Goal: Contribute content: Contribute content

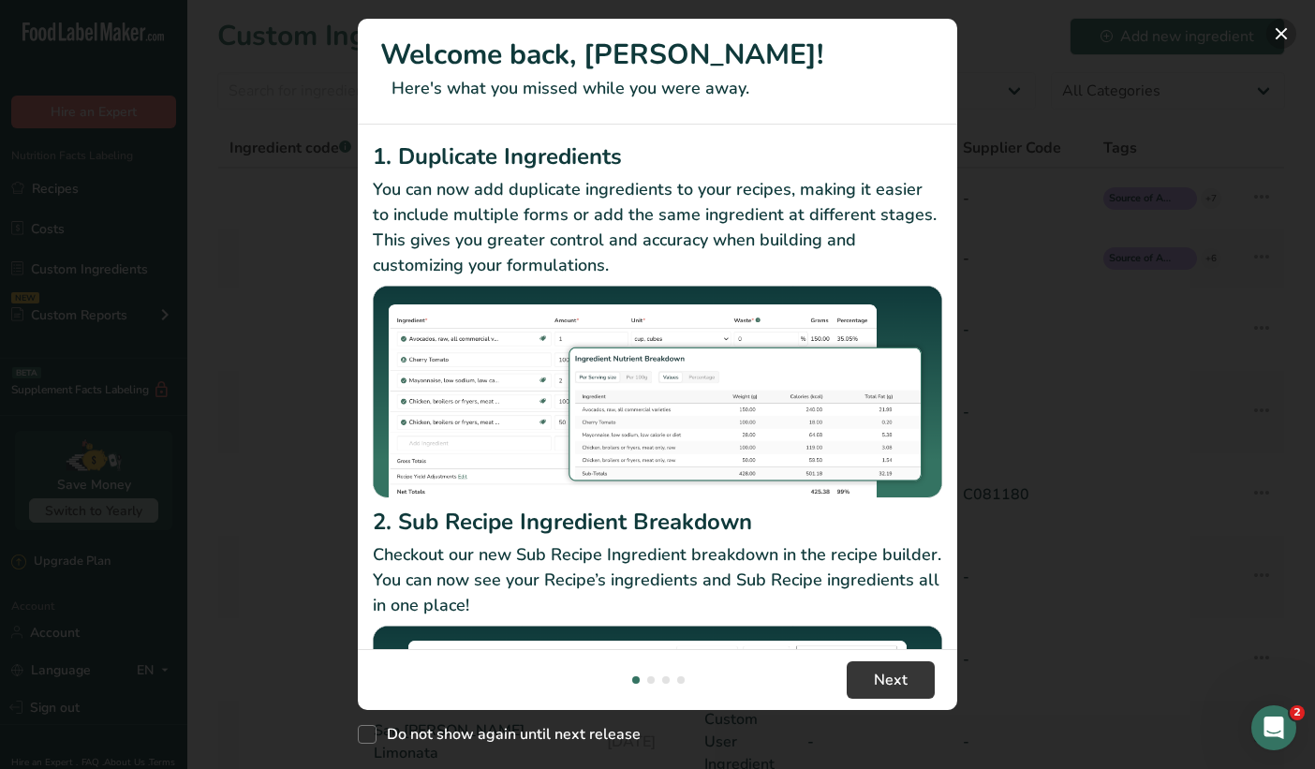
click at [1282, 37] on button "New Features" at bounding box center [1282, 34] width 30 height 30
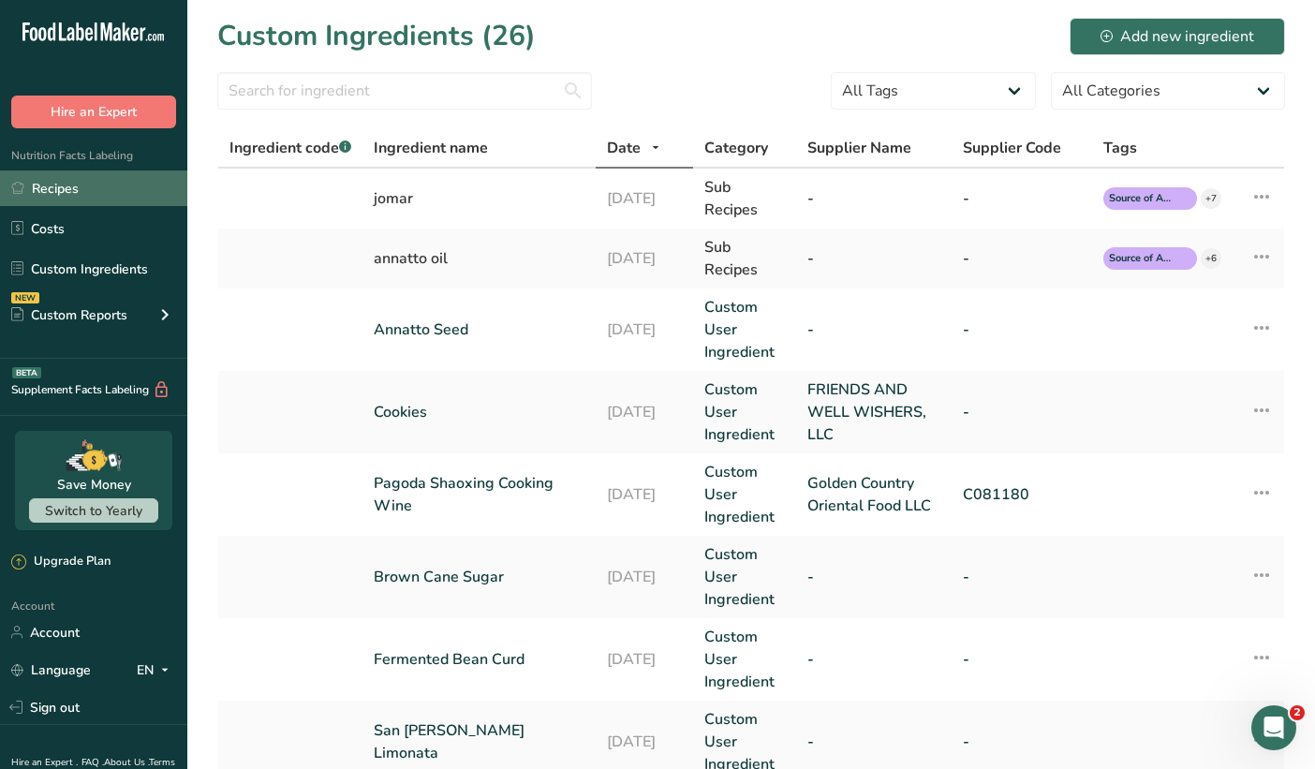
click at [103, 203] on link "Recipes" at bounding box center [93, 189] width 187 height 36
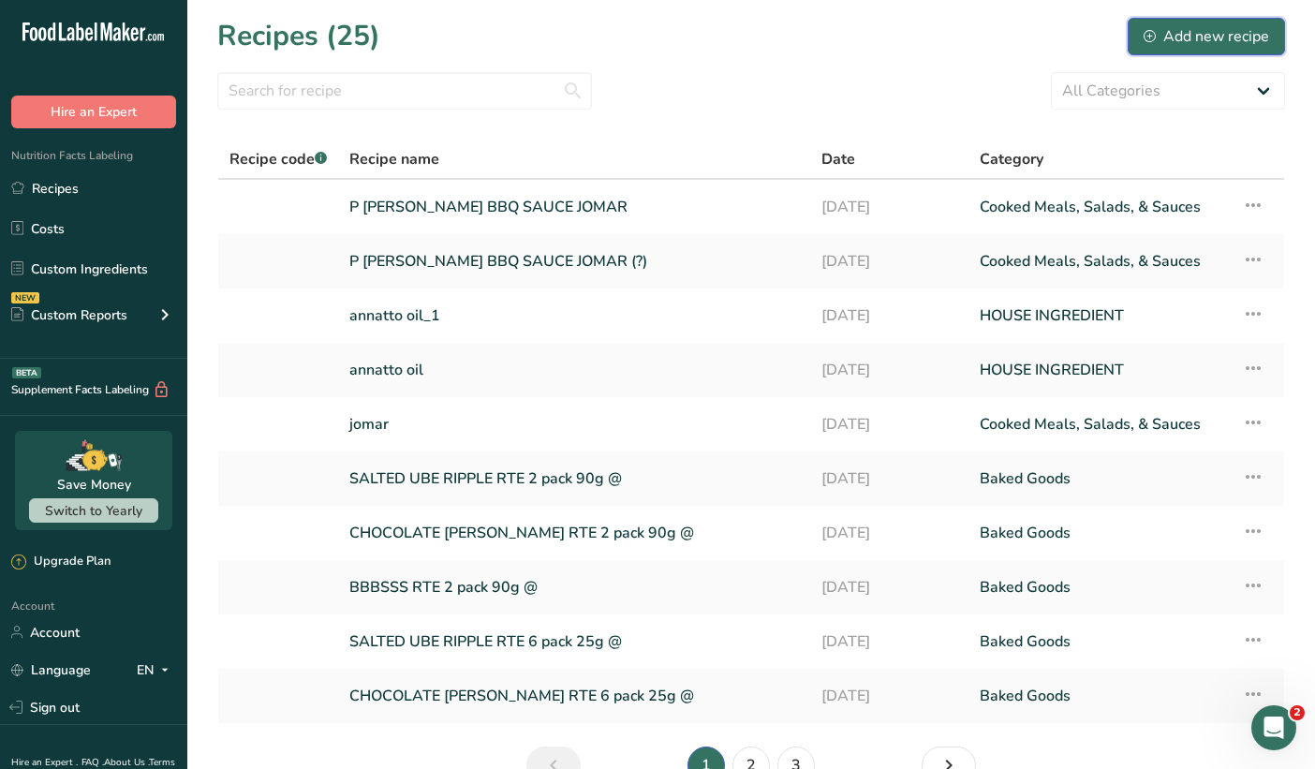
click at [1209, 39] on div "Add new recipe" at bounding box center [1207, 36] width 126 height 22
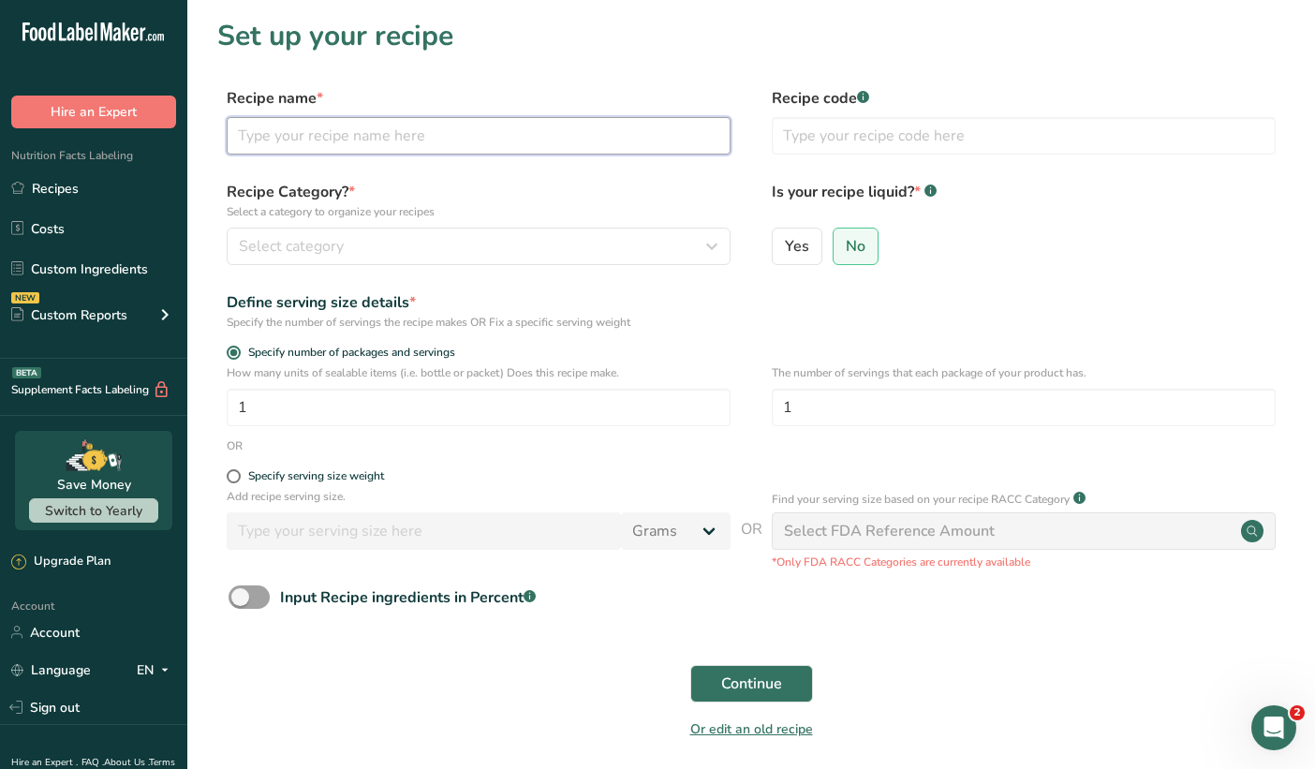
click at [571, 154] on input "text" at bounding box center [479, 135] width 504 height 37
type input "jomar [DATE]"
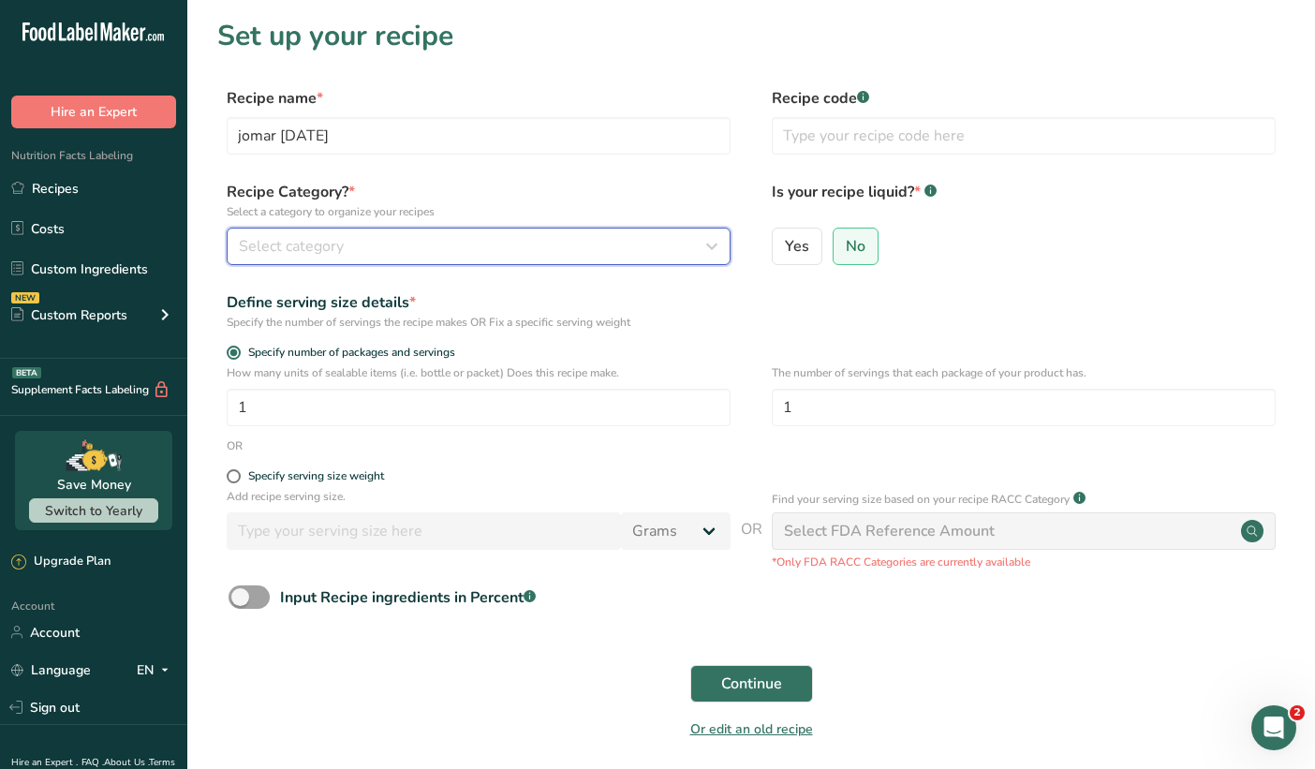
click at [548, 240] on div "Select category" at bounding box center [473, 246] width 468 height 22
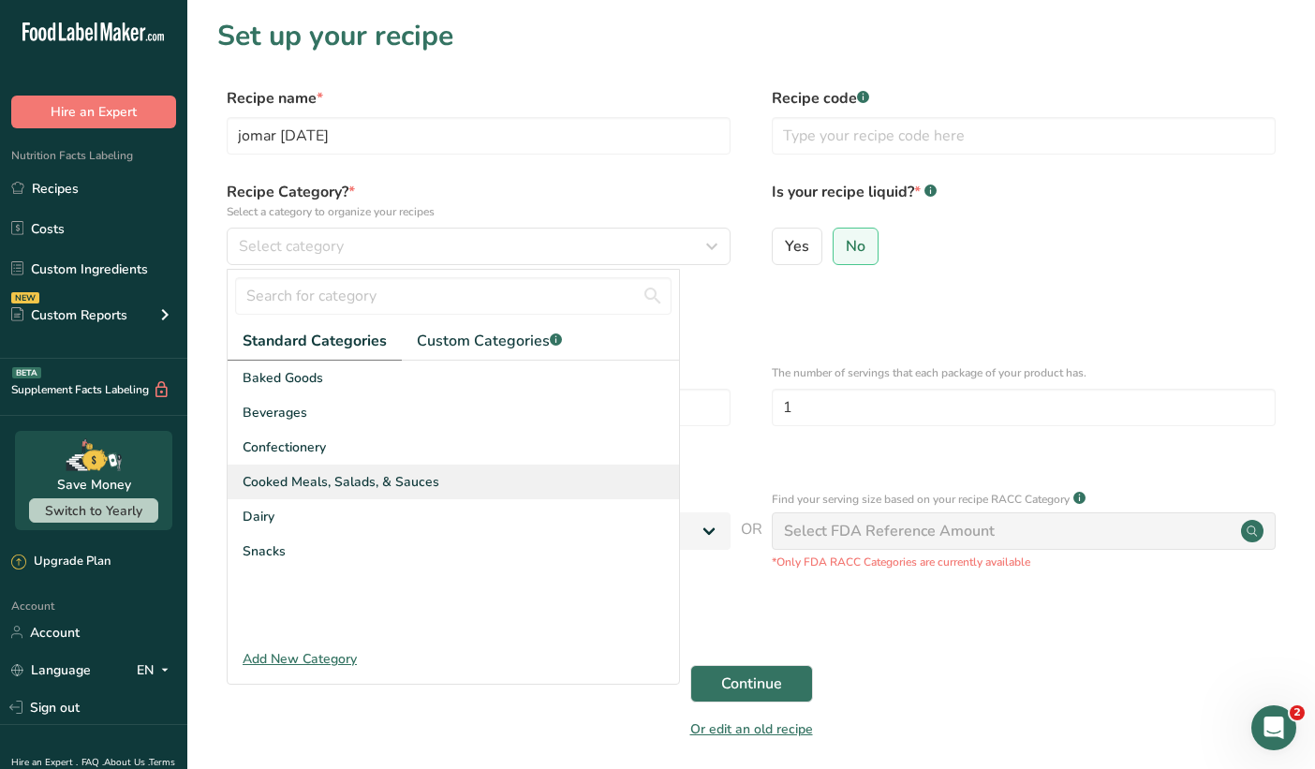
click at [370, 482] on span "Cooked Meals, Salads, & Sauces" at bounding box center [341, 482] width 197 height 20
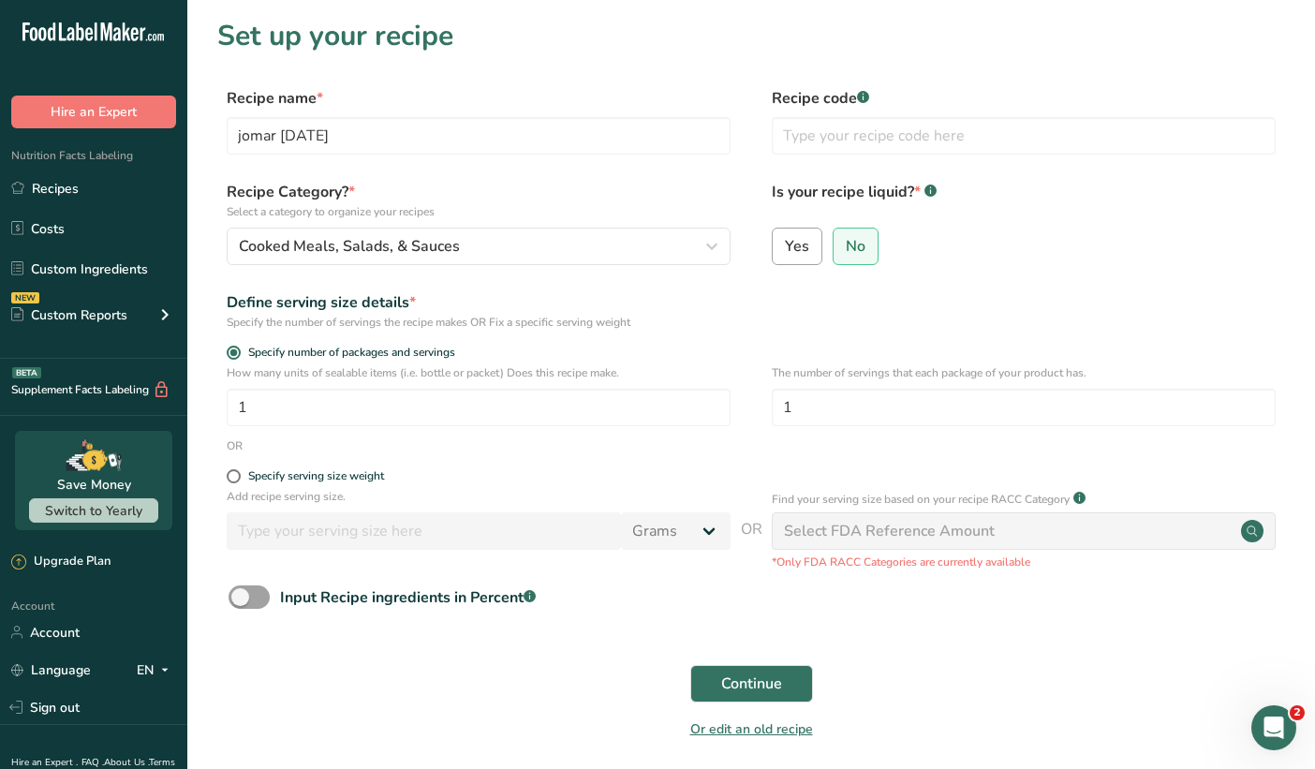
click at [799, 235] on label "Yes" at bounding box center [797, 246] width 51 height 37
click at [785, 240] on input "Yes" at bounding box center [779, 246] width 12 height 12
radio input "true"
radio input "false"
select select "22"
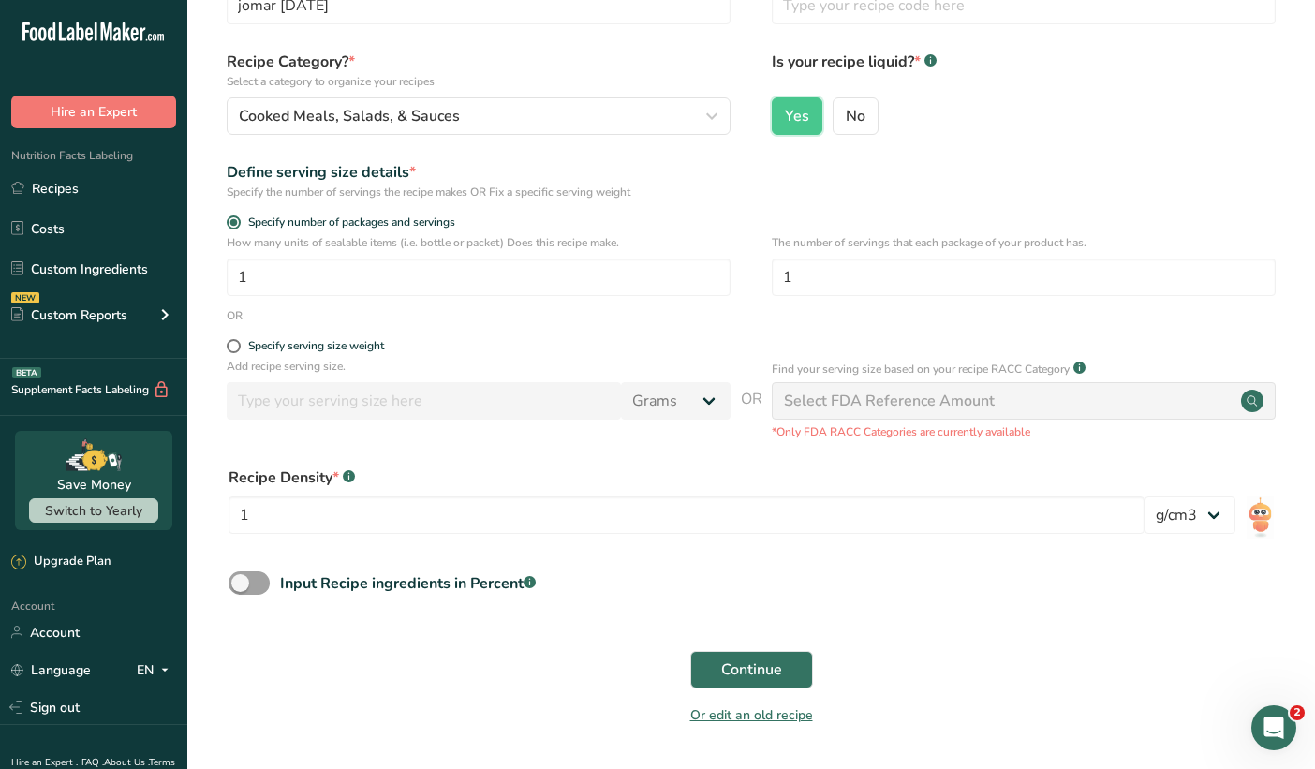
scroll to position [142, 0]
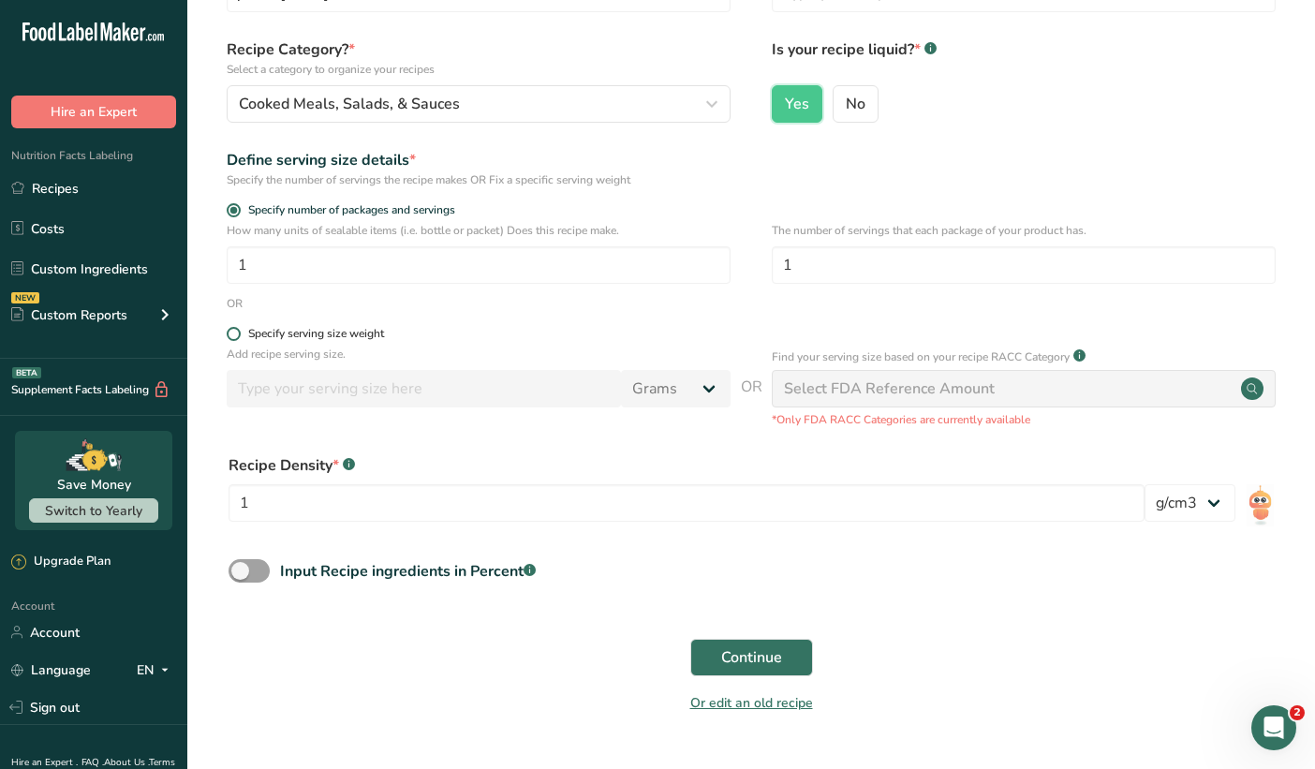
click at [244, 336] on span "Specify serving size weight" at bounding box center [312, 334] width 143 height 14
click at [239, 336] on input "Specify serving size weight" at bounding box center [233, 334] width 12 height 12
radio input "true"
radio input "false"
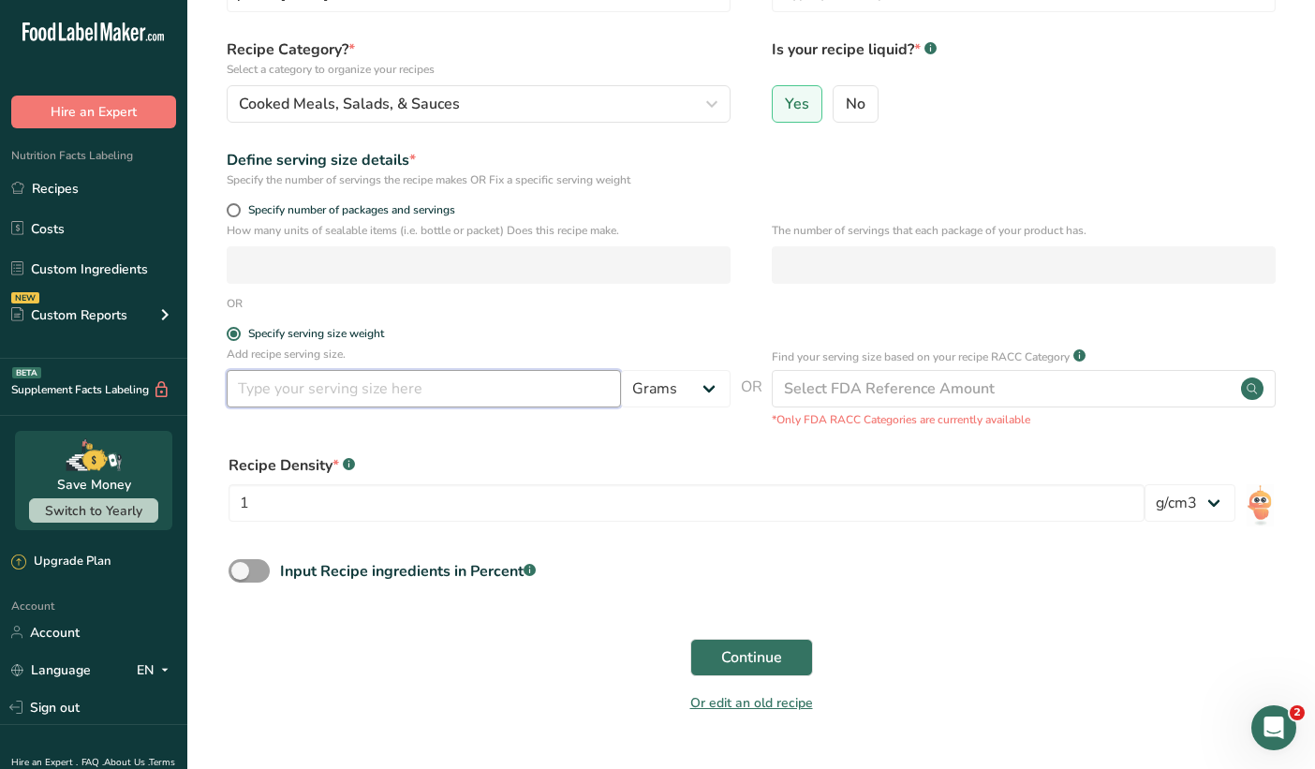
click at [258, 381] on input "number" at bounding box center [424, 388] width 394 height 37
click at [645, 386] on select "Grams kg mg mcg lb oz l mL fl oz tbsp tsp cup qt gallon" at bounding box center [676, 388] width 110 height 37
select select "19"
click at [621, 370] on select "Grams kg mg mcg lb oz l mL fl oz tbsp tsp cup qt gallon" at bounding box center [676, 388] width 110 height 37
click at [411, 384] on input "number" at bounding box center [424, 388] width 394 height 37
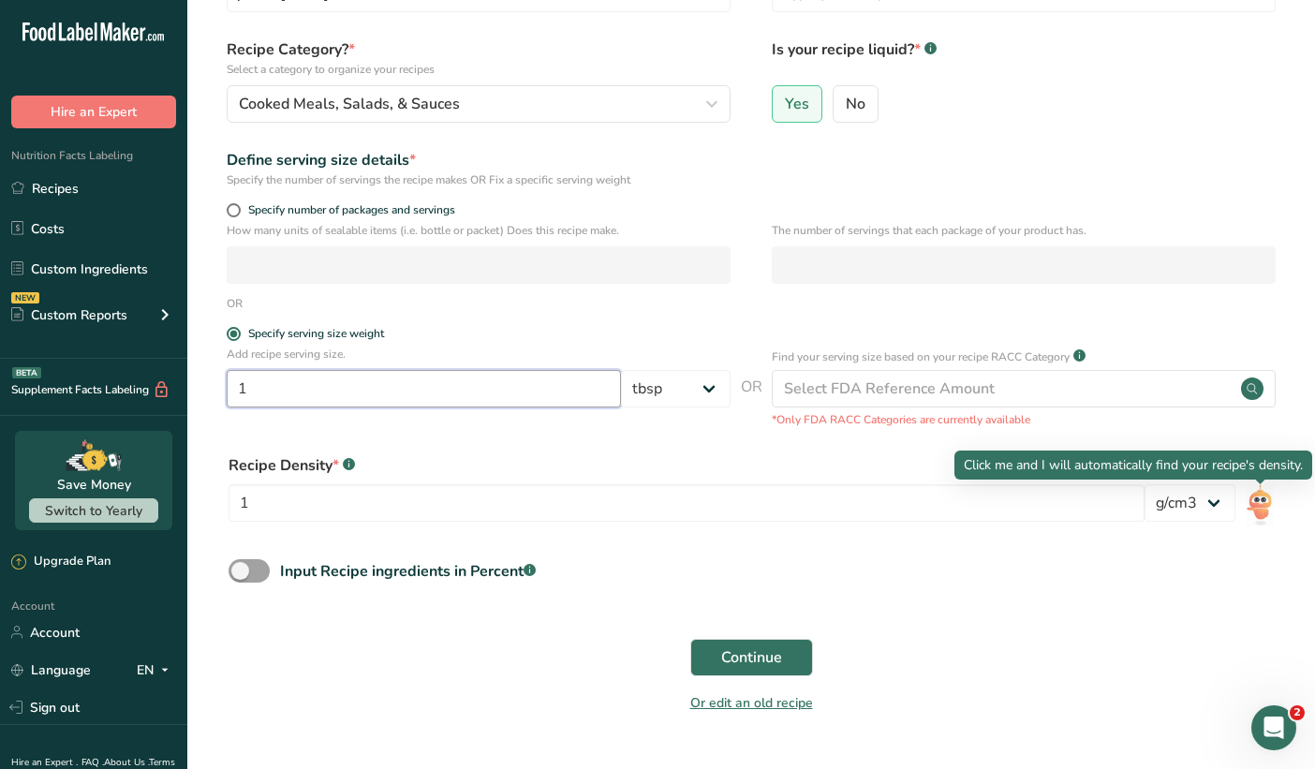
type input "1"
click at [1264, 501] on img at bounding box center [1260, 505] width 27 height 42
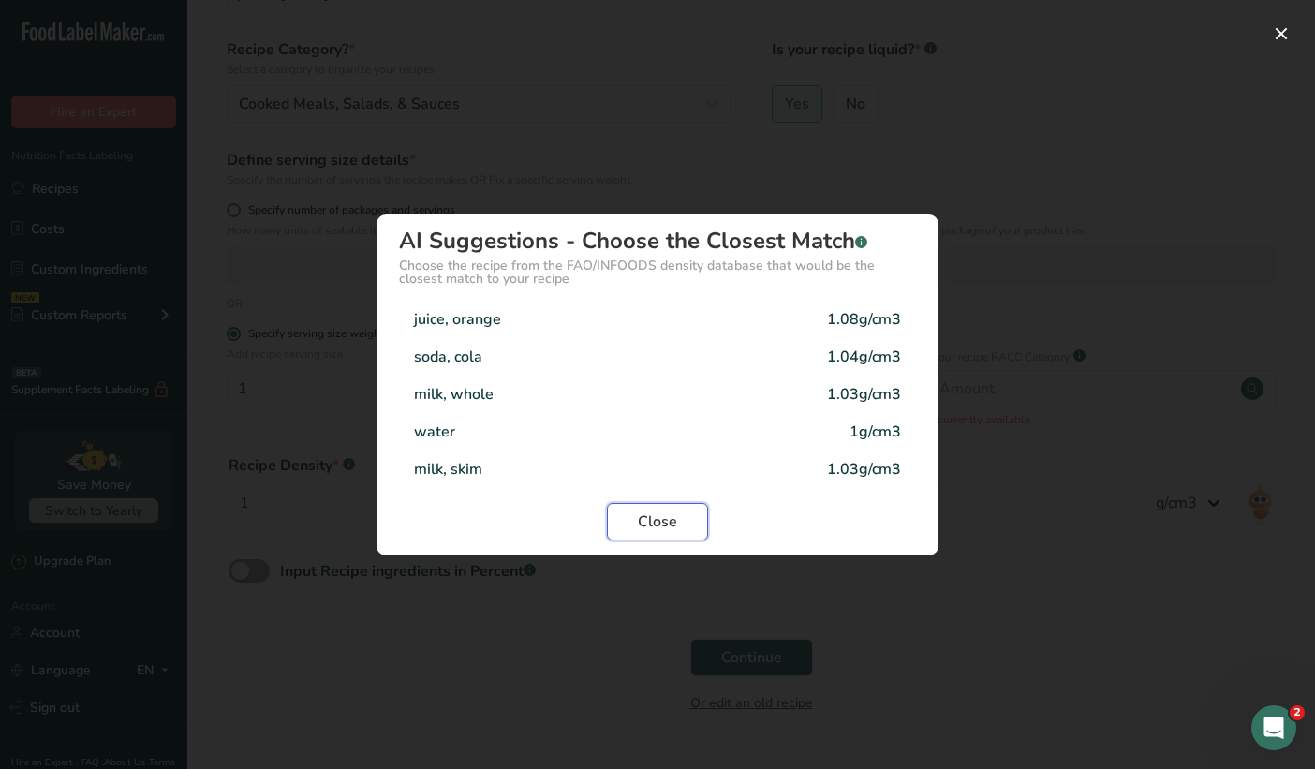
click at [657, 529] on span "Close" at bounding box center [657, 522] width 39 height 22
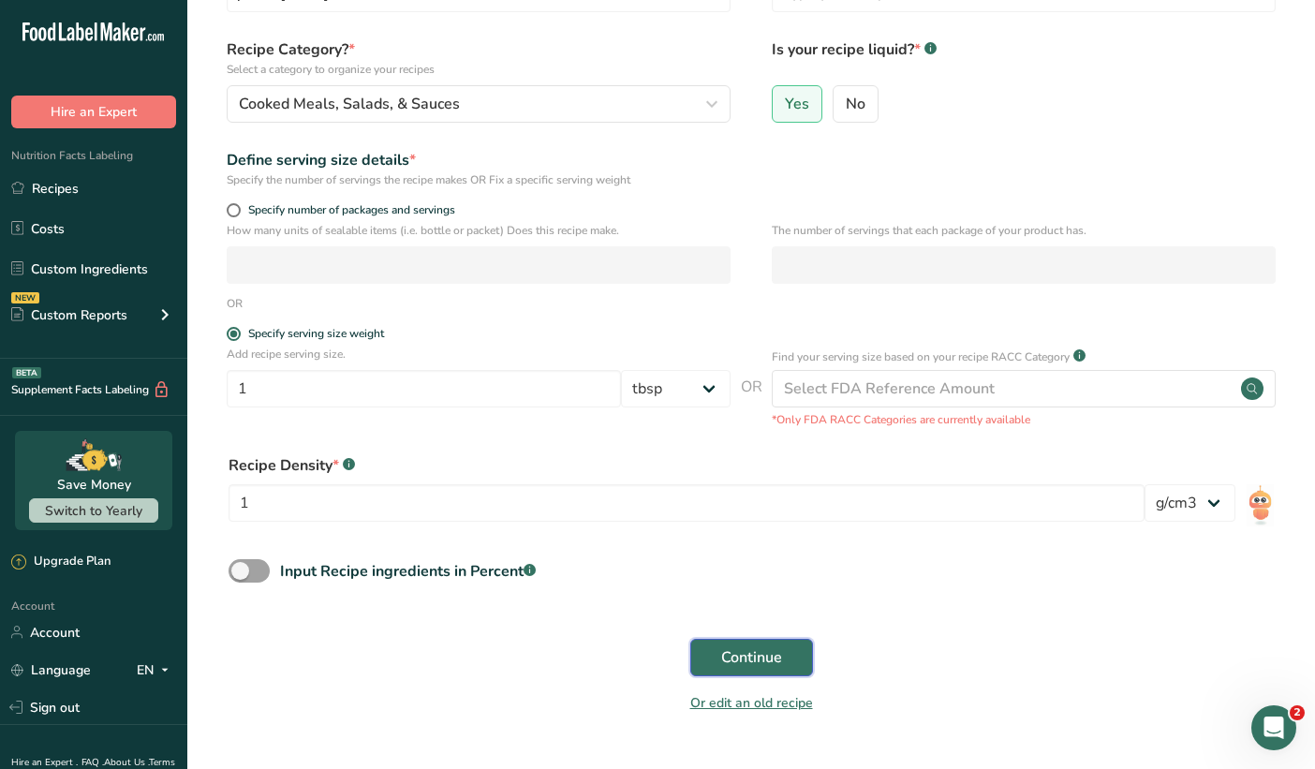
click at [744, 664] on span "Continue" at bounding box center [751, 657] width 61 height 22
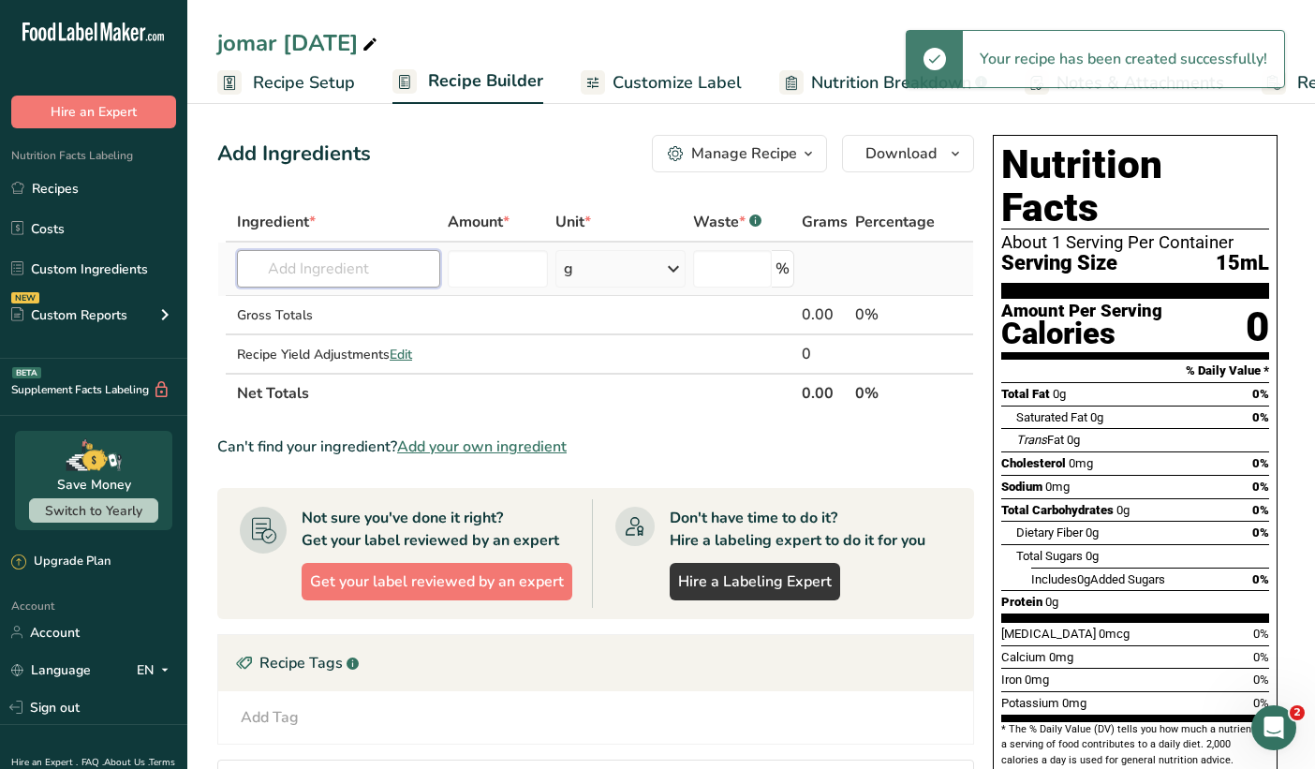
click at [364, 265] on input "text" at bounding box center [338, 268] width 203 height 37
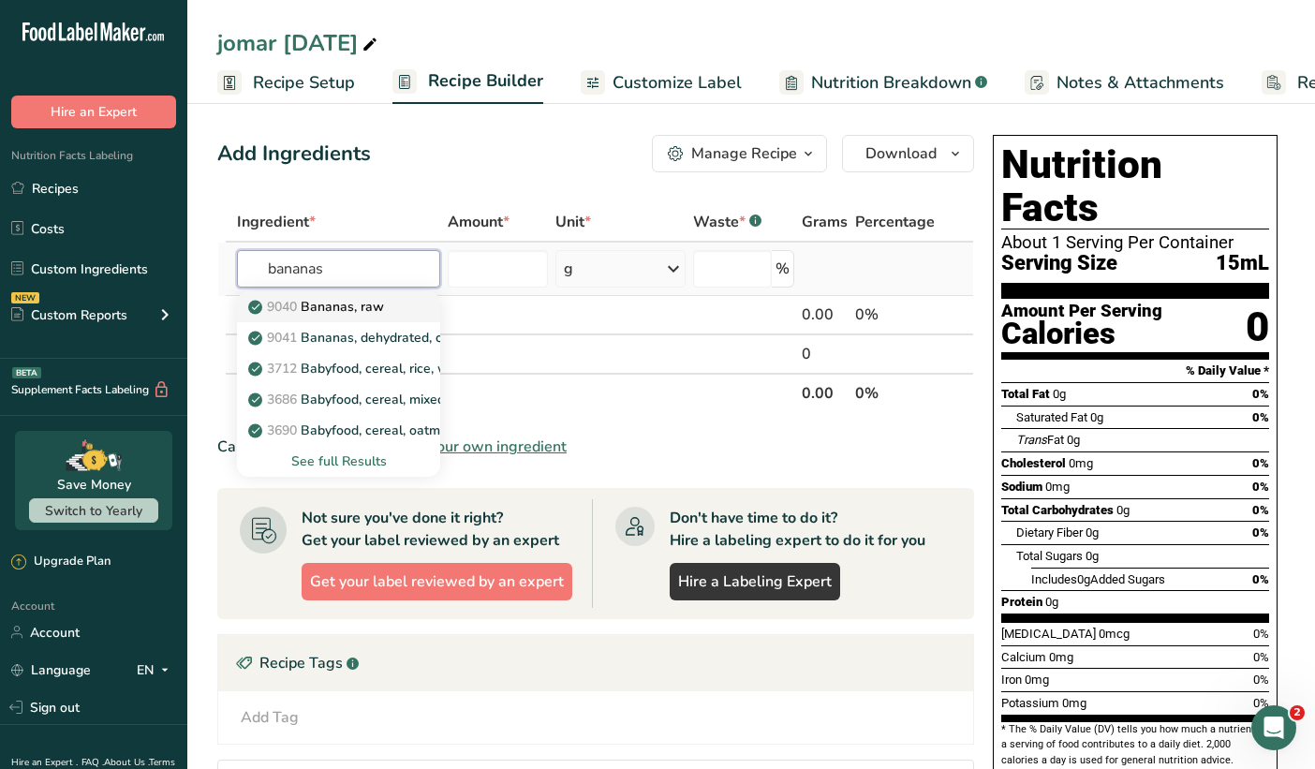
type input "bananas"
click at [393, 306] on div "9040 [GEOGRAPHIC_DATA], raw" at bounding box center [323, 307] width 143 height 20
type input "Bananas, raw"
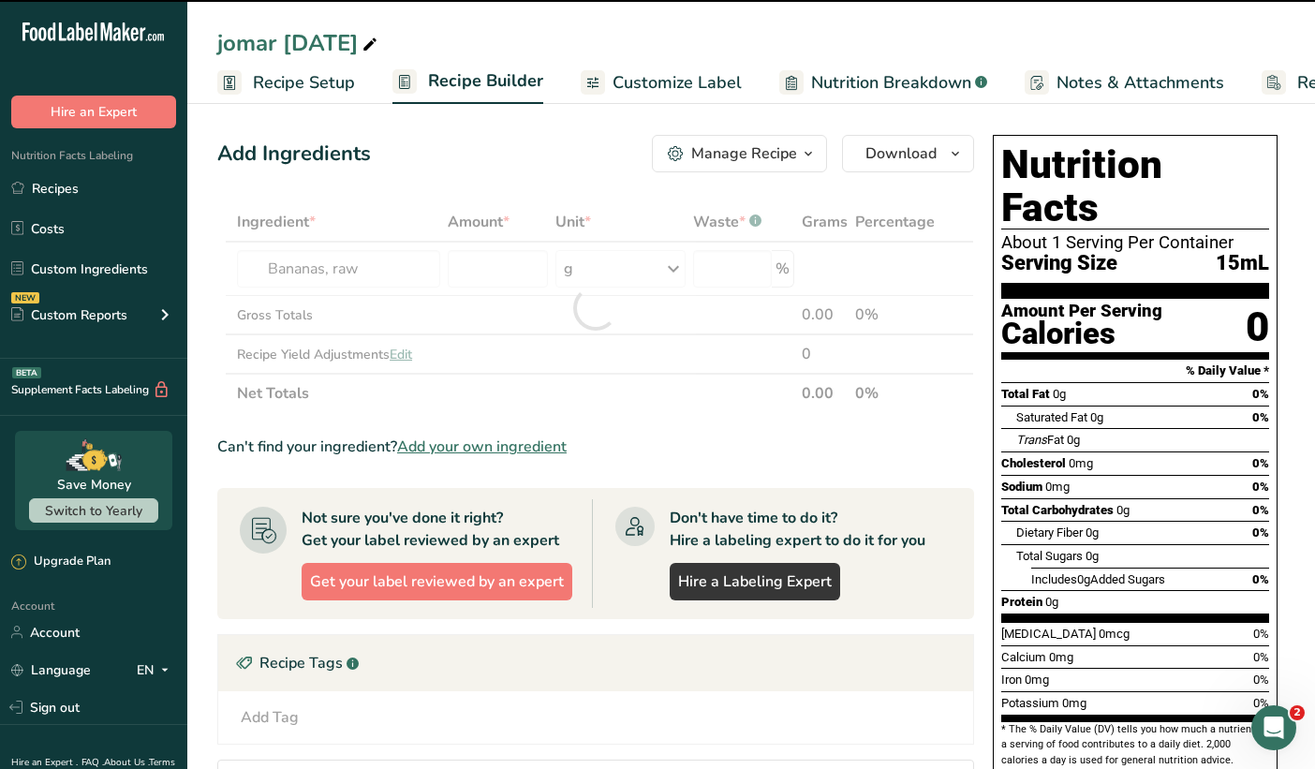
type input "0"
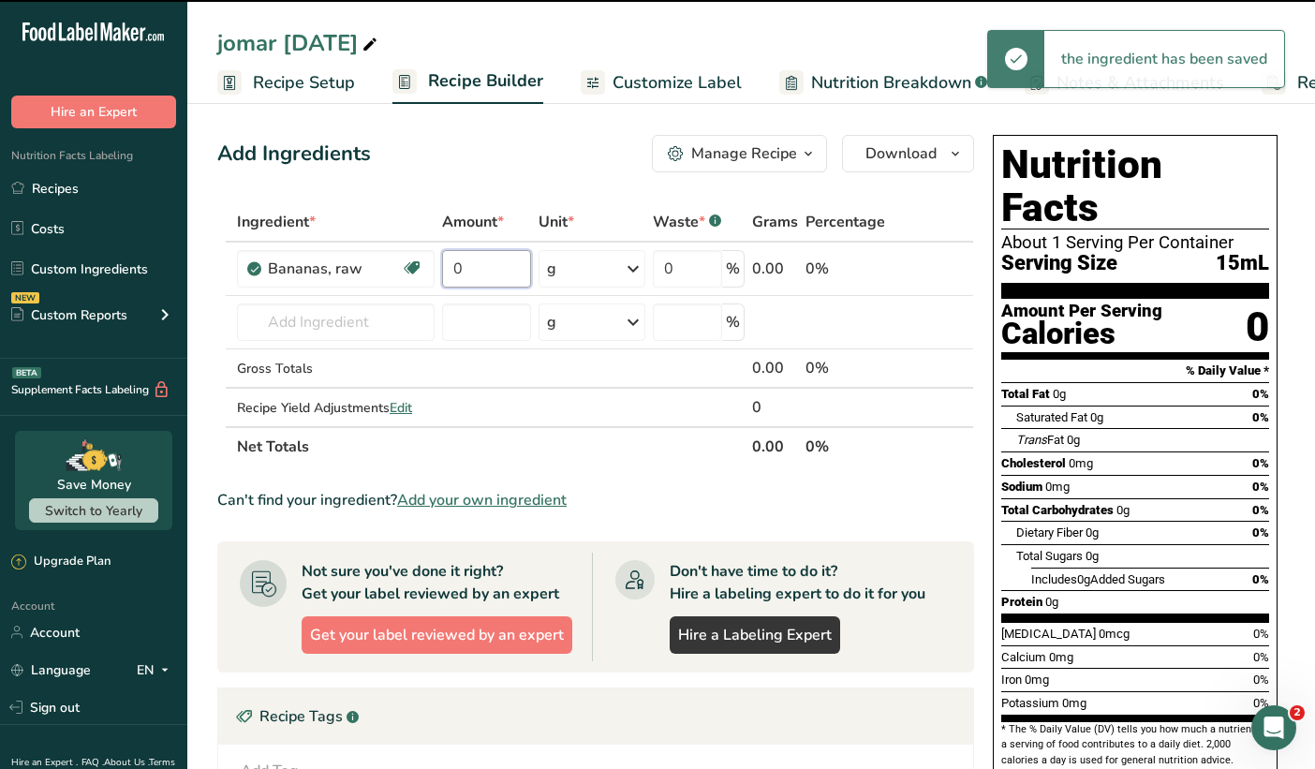
click at [492, 269] on input "0" at bounding box center [487, 268] width 90 height 37
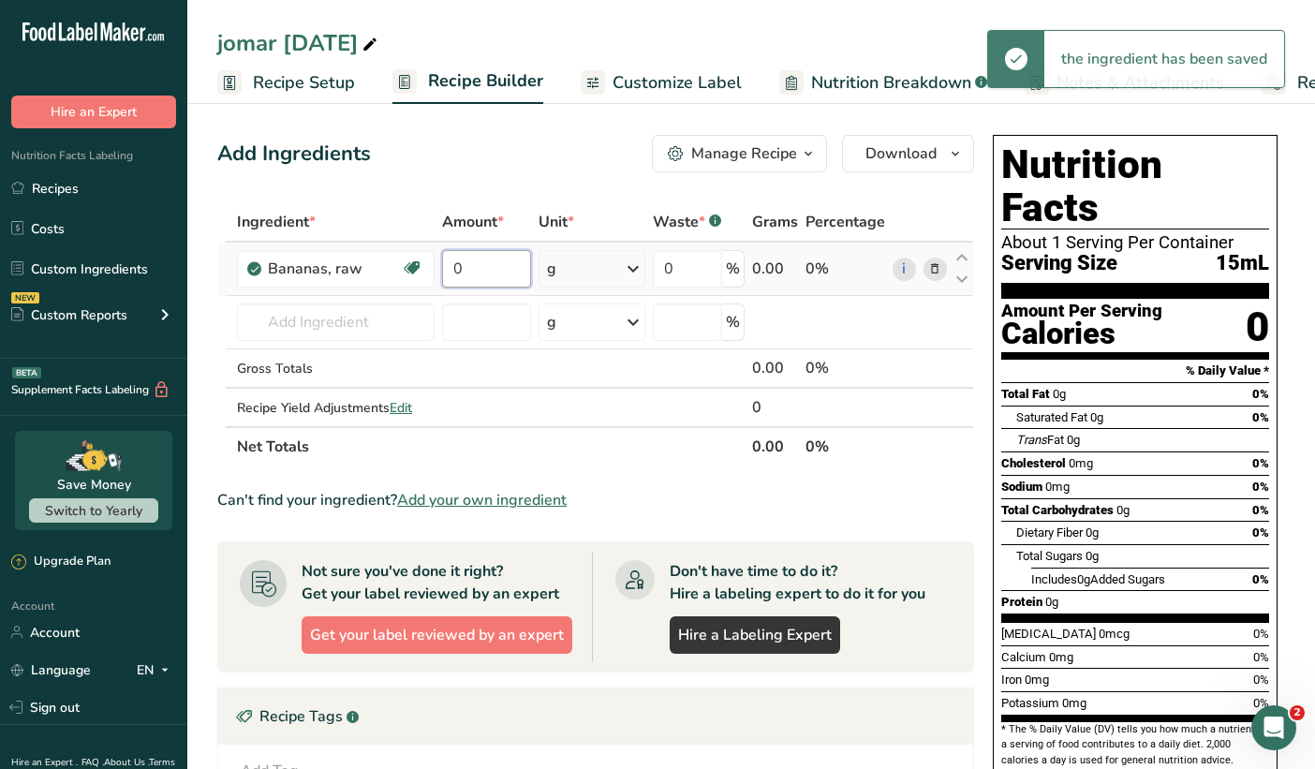
drag, startPoint x: 492, startPoint y: 269, endPoint x: 435, endPoint y: 259, distance: 58.1
click at [435, 259] on tr "Bananas, raw Dairy free Gluten free Vegan Vegetarian Soy free 0 g Portions 1 cu…" at bounding box center [595, 269] width 755 height 53
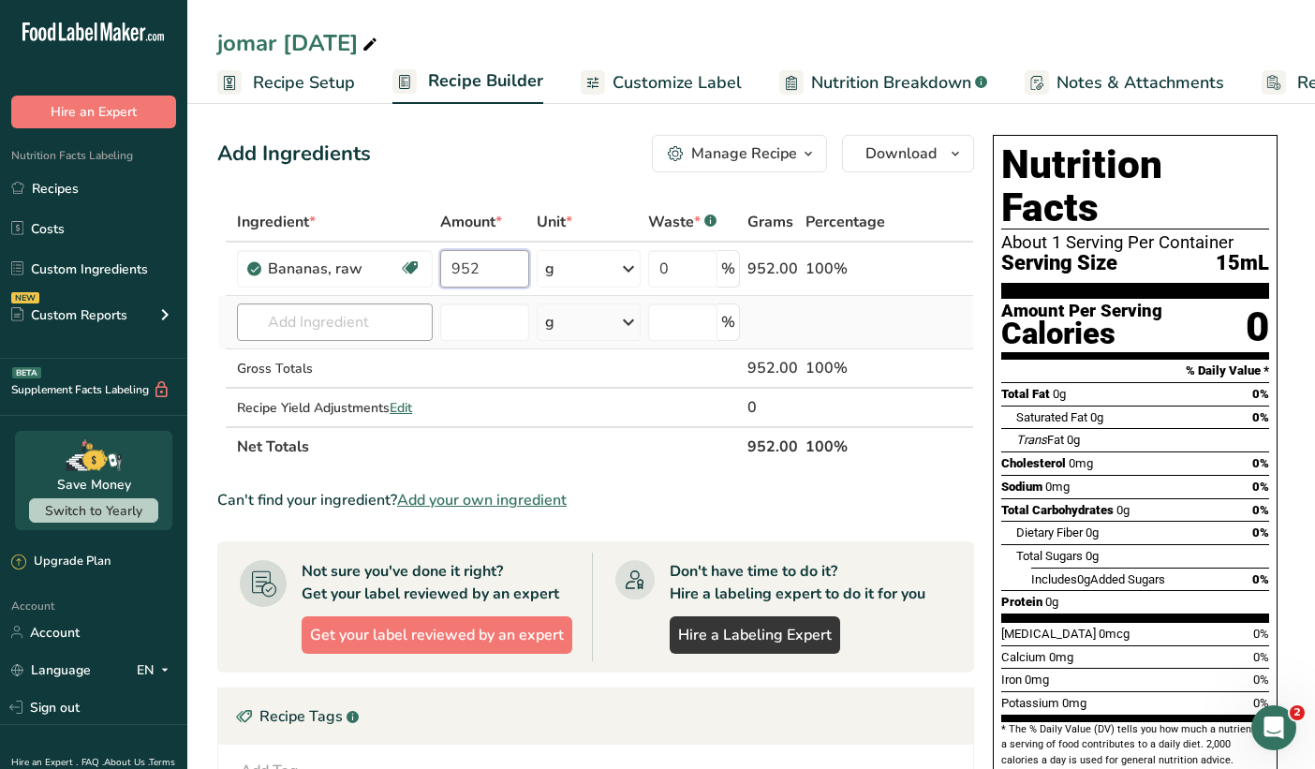
type input "952"
click at [339, 320] on div "Ingredient * Amount * Unit * Waste * .a-a{fill:#347362;}.b-a{fill:#fff;} Grams …" at bounding box center [595, 334] width 757 height 264
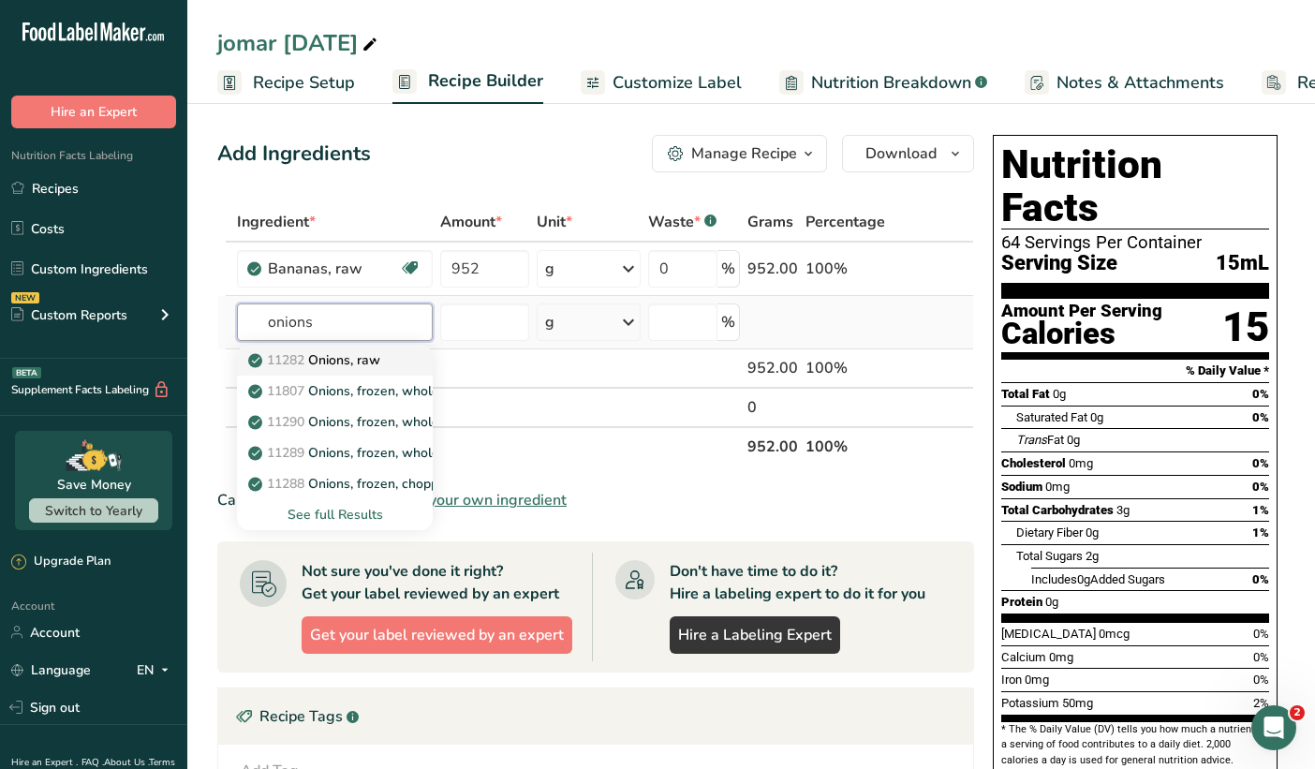
type input "onions"
click at [373, 366] on p "11282 Onions, raw" at bounding box center [316, 360] width 128 height 20
type input "Onions, raw"
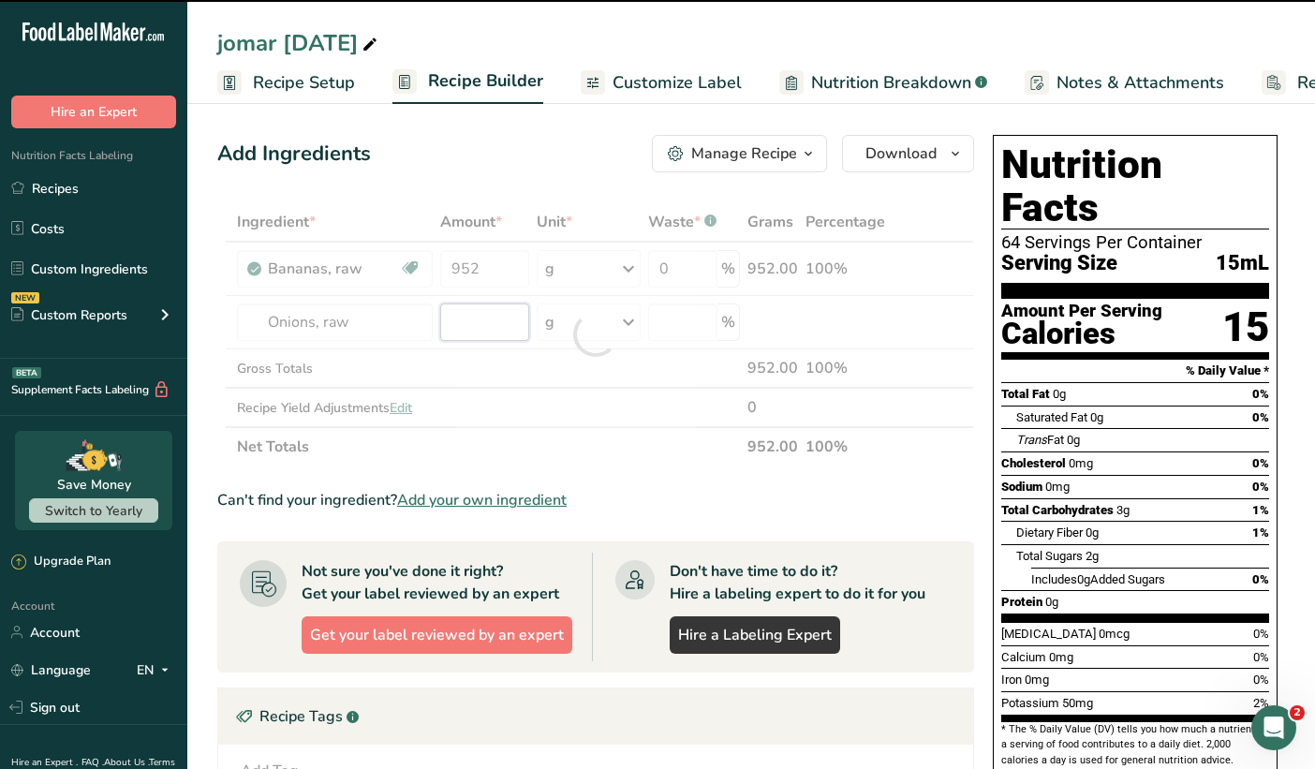
click at [473, 318] on input "number" at bounding box center [484, 322] width 89 height 37
type input "0"
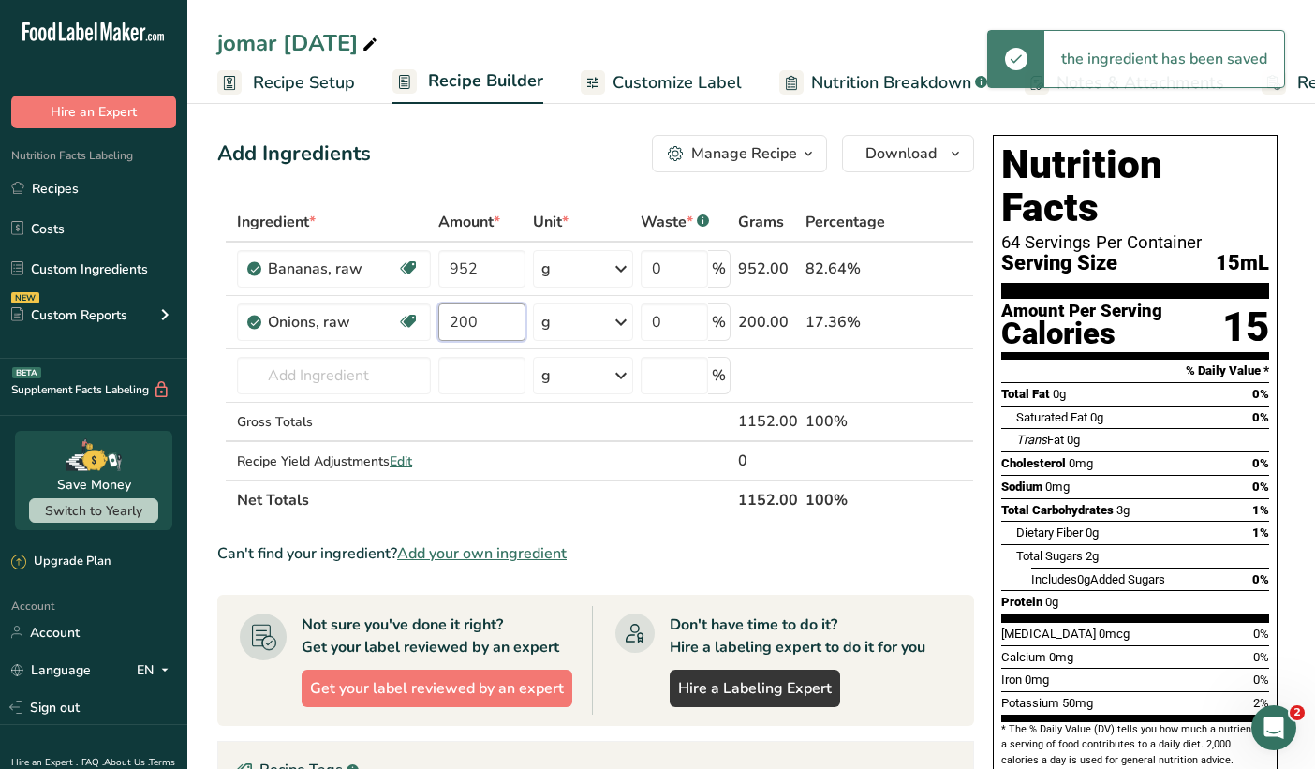
type input "200"
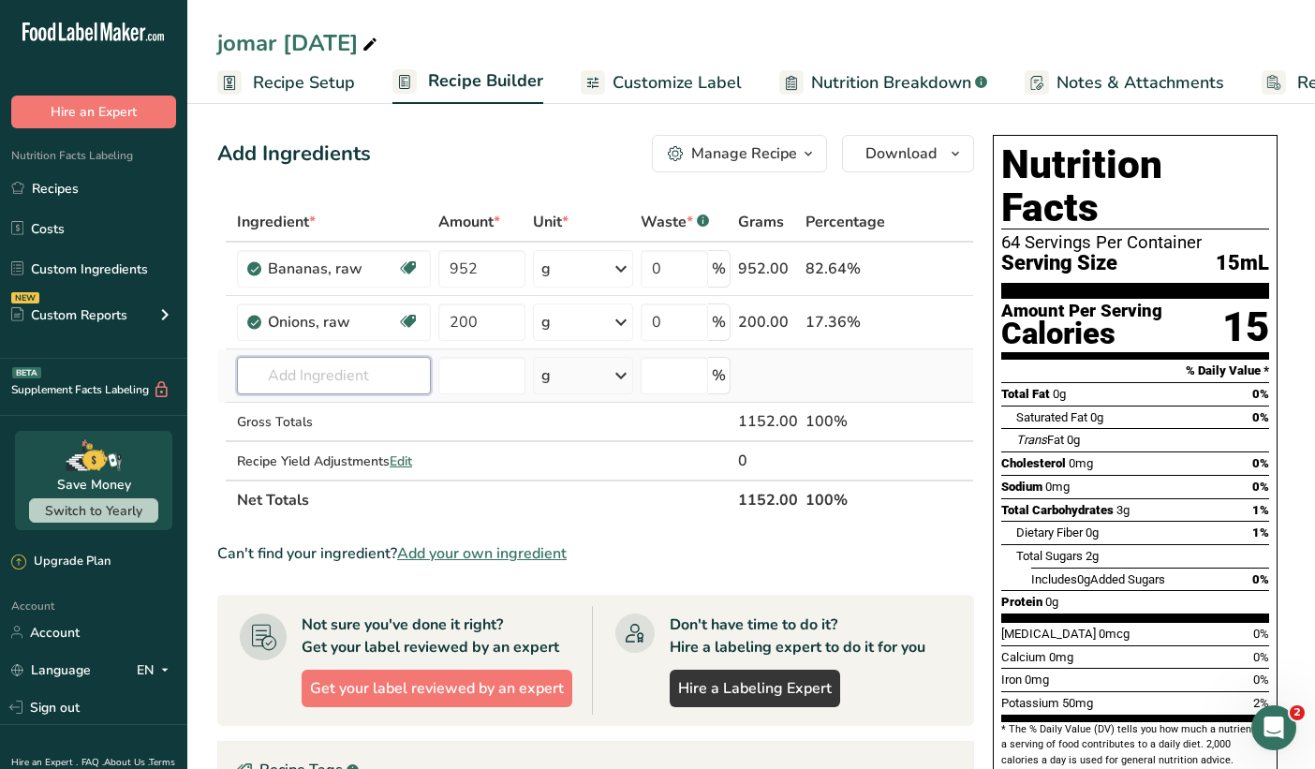
click at [363, 371] on div "Ingredient * Amount * Unit * Waste * .a-a{fill:#347362;}.b-a{fill:#fff;} Grams …" at bounding box center [595, 361] width 757 height 318
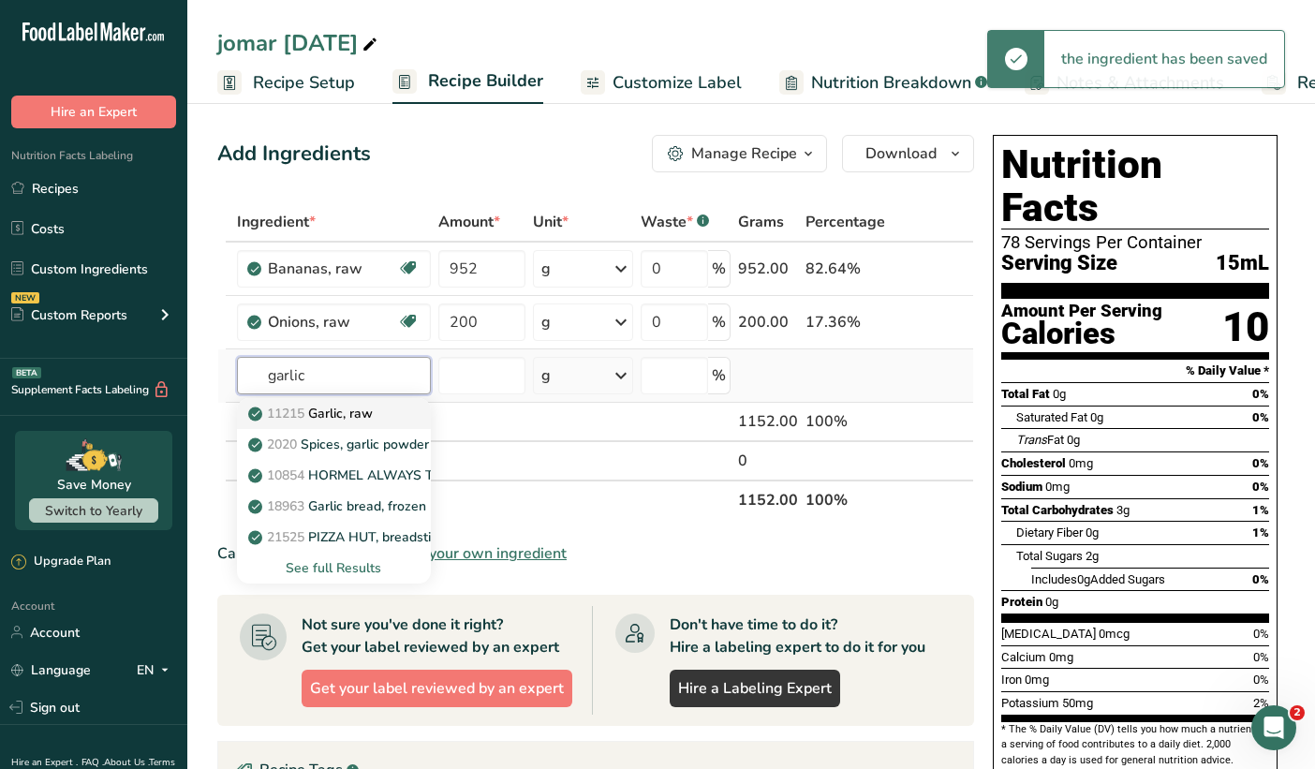
type input "garlic"
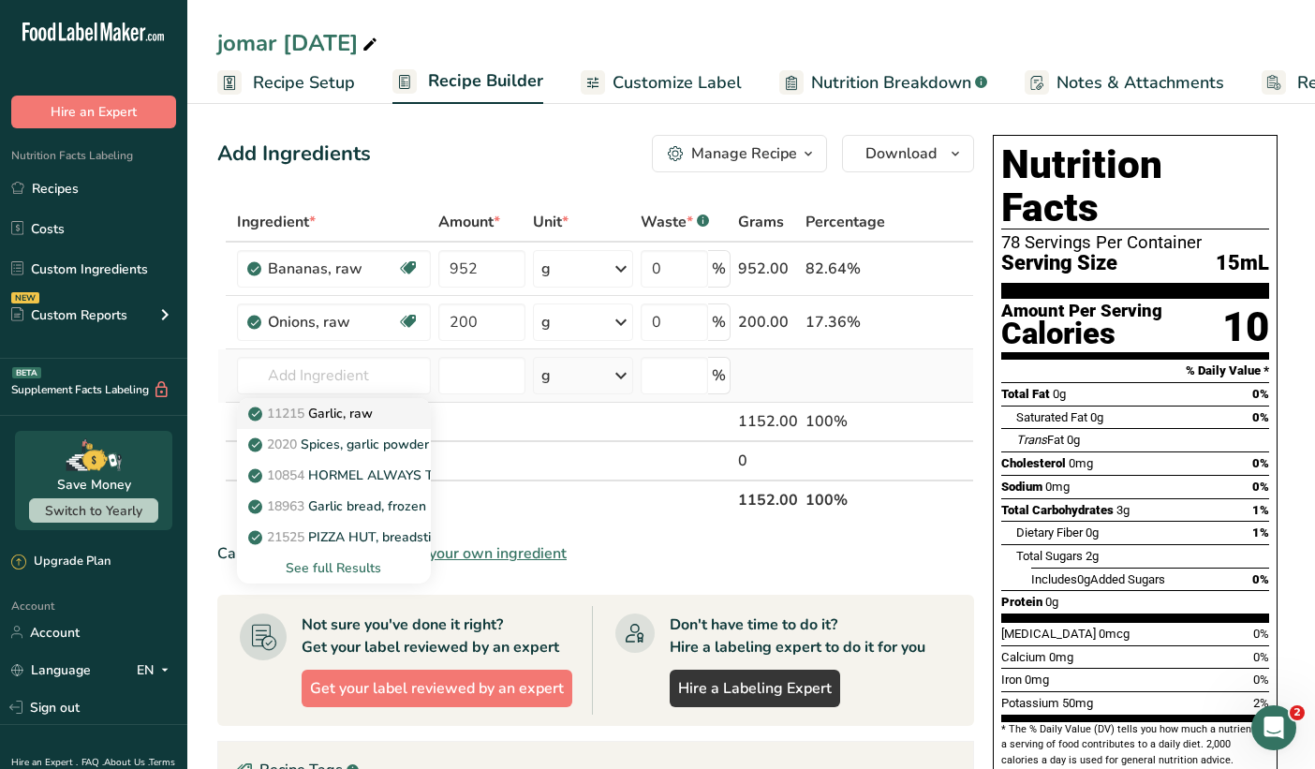
click at [351, 427] on link "11215 Garlic, raw" at bounding box center [334, 413] width 194 height 31
type input "Garlic, raw"
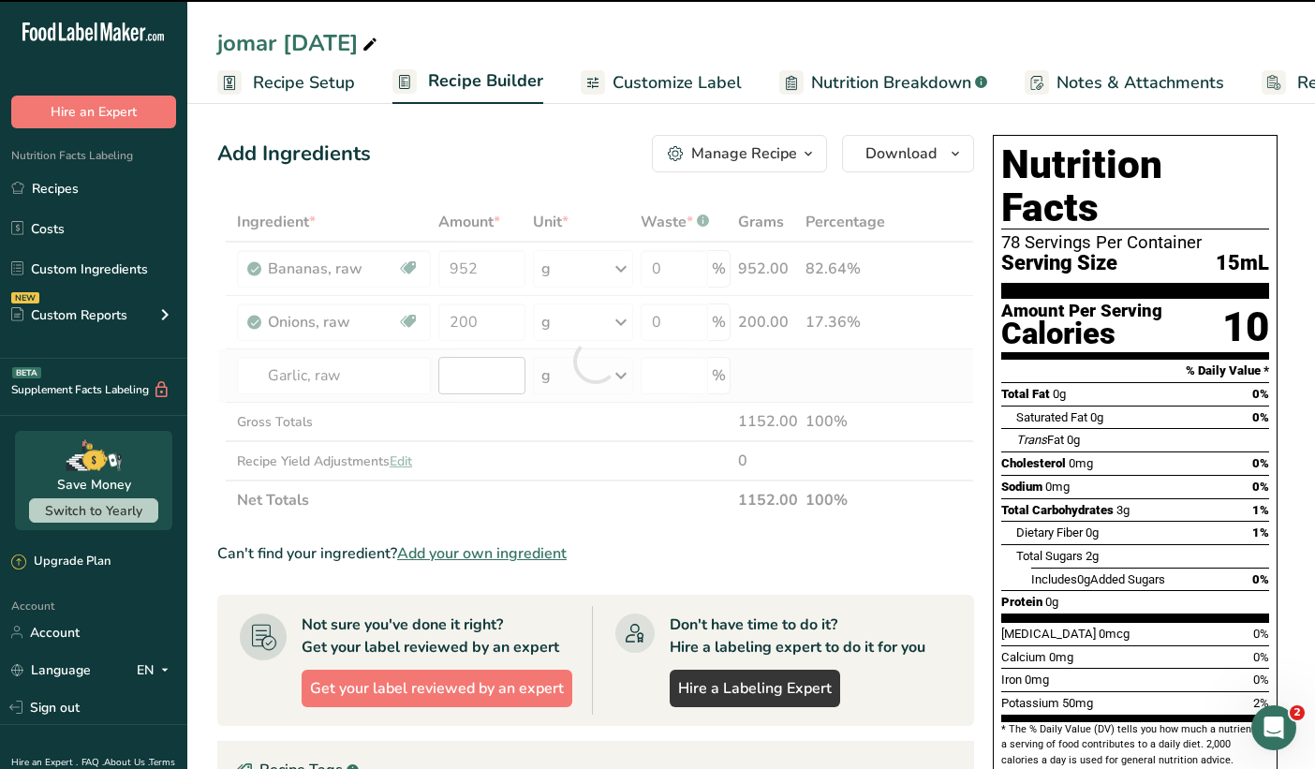
type input "0"
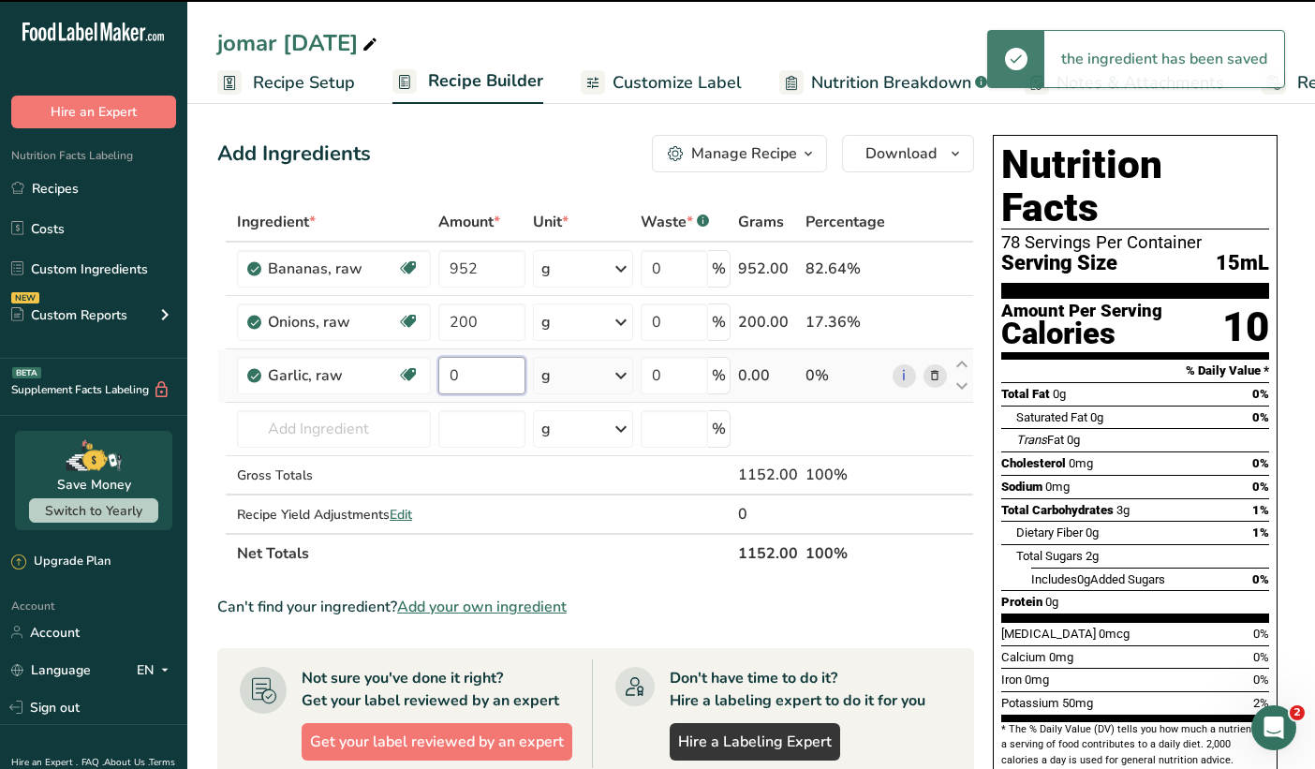
click at [466, 371] on input "0" at bounding box center [481, 375] width 87 height 37
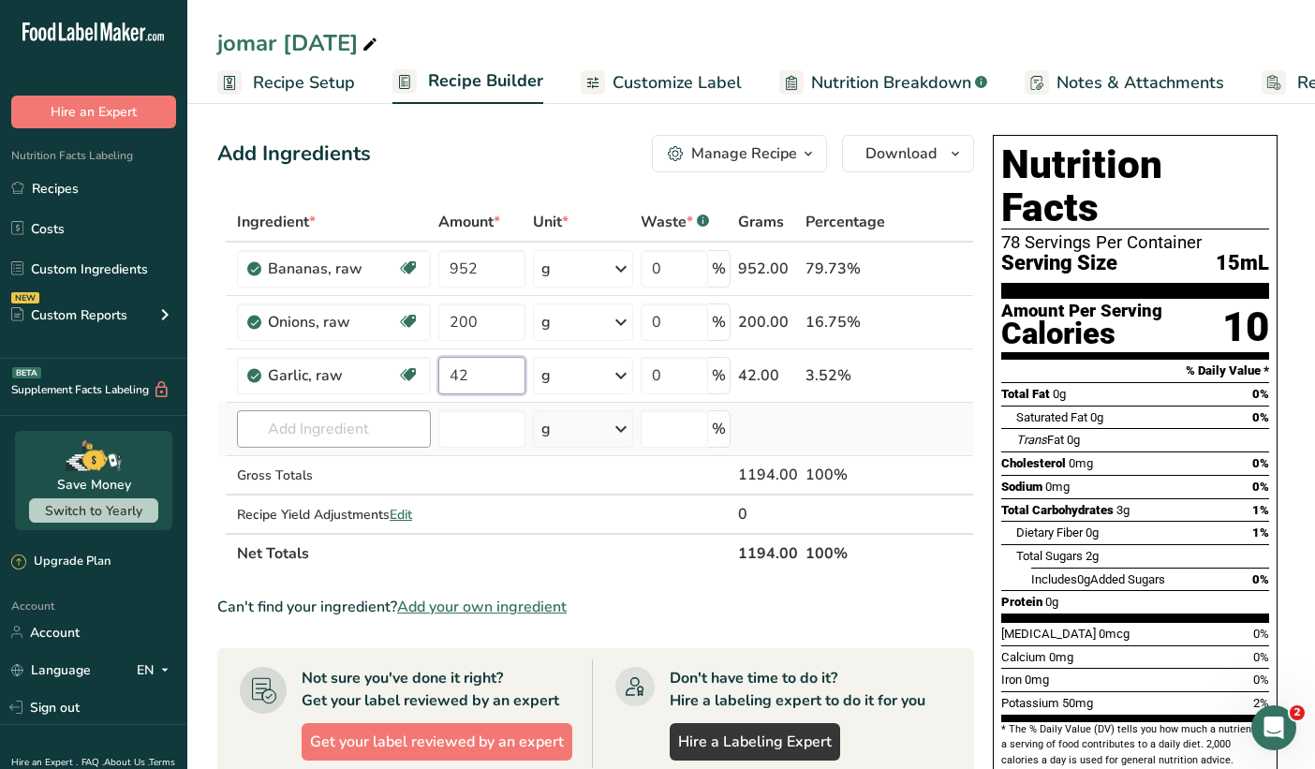
type input "42"
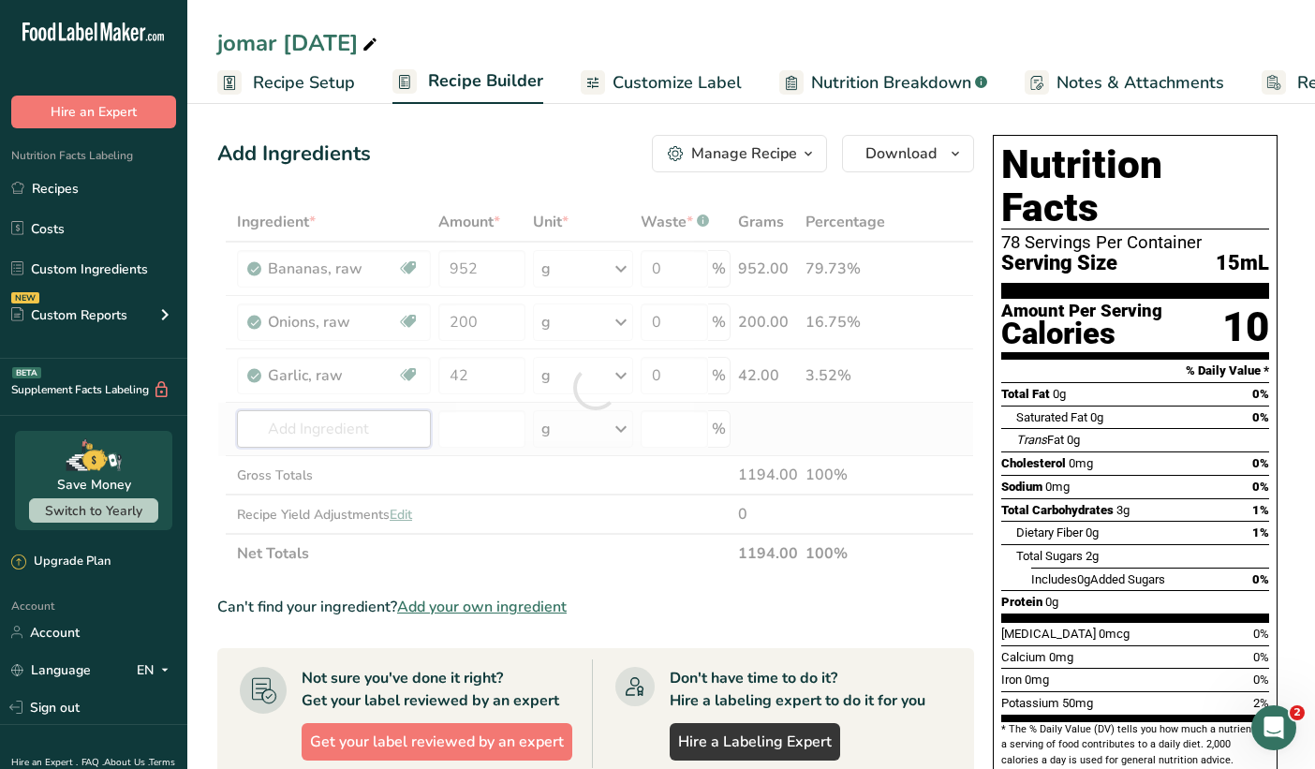
click at [379, 431] on div "Ingredient * Amount * Unit * Waste * .a-a{fill:#347362;}.b-a{fill:#fff;} Grams …" at bounding box center [595, 387] width 757 height 371
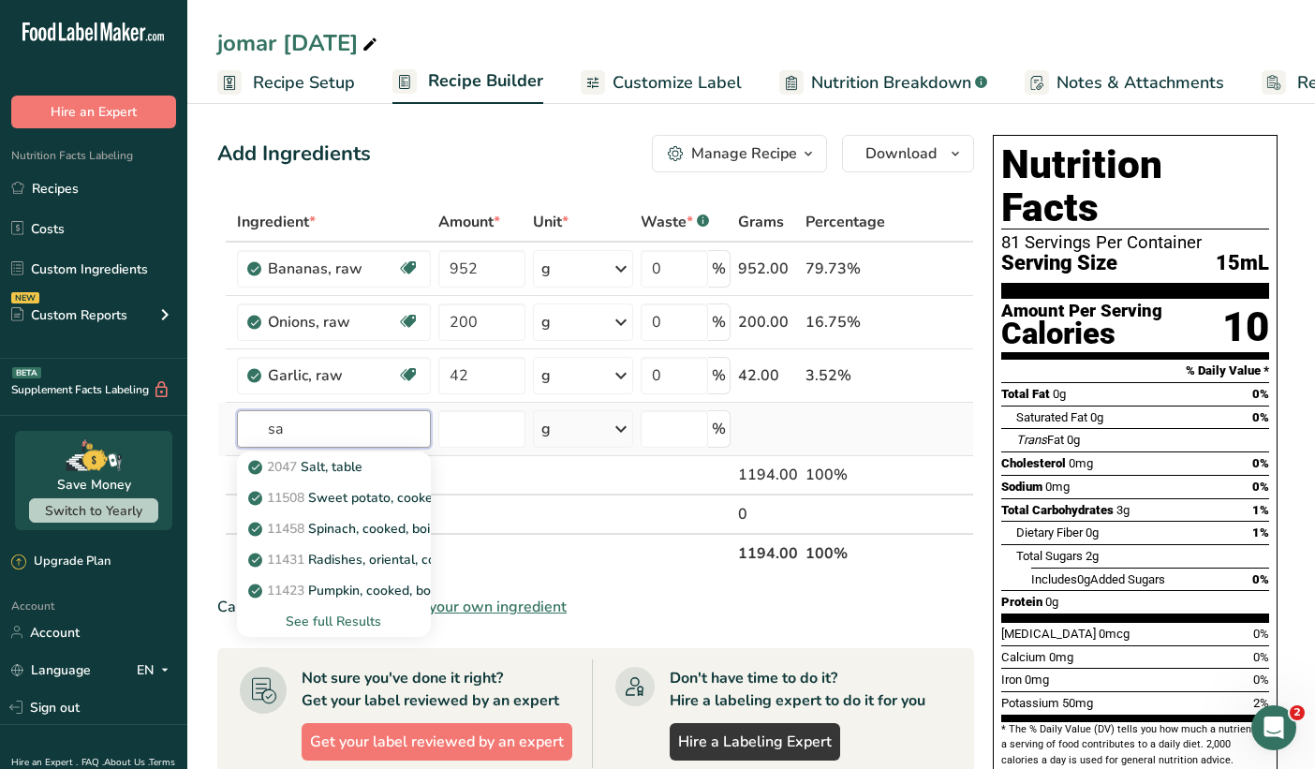
type input "s"
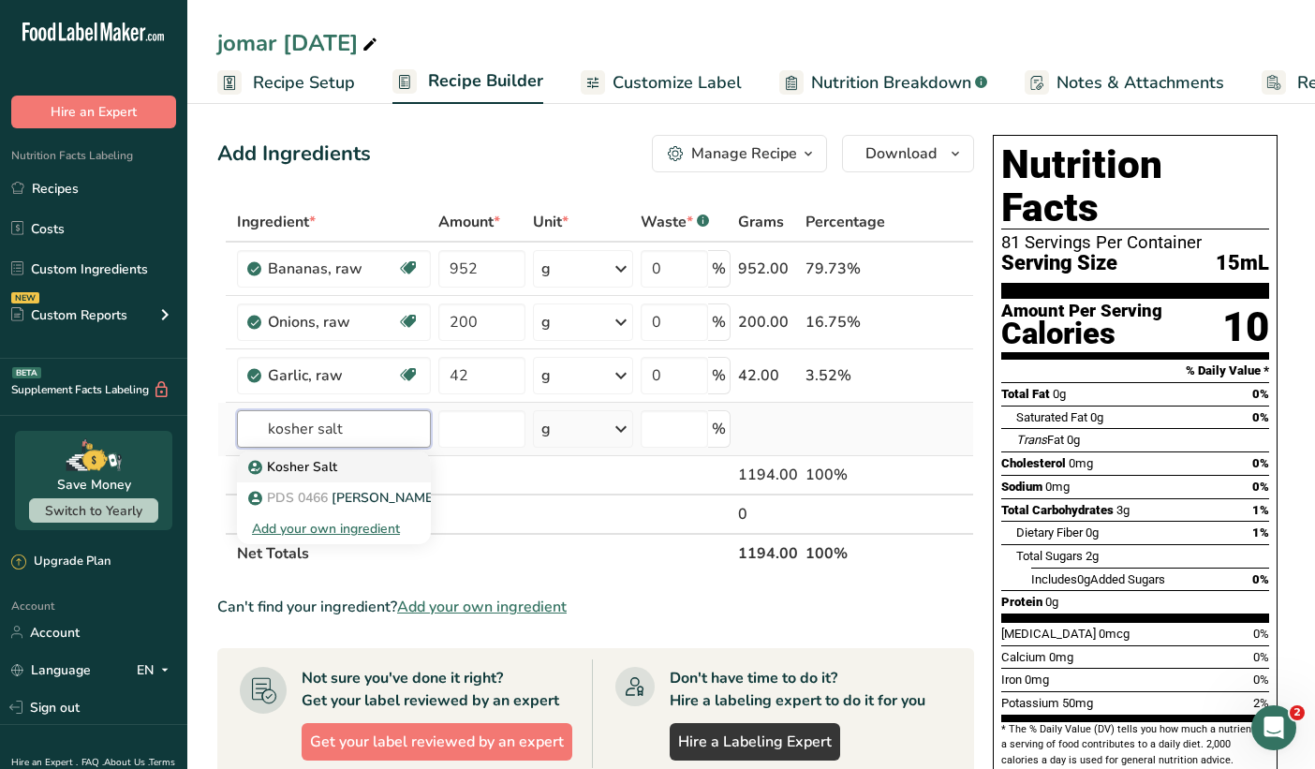
type input "kosher salt"
click at [337, 481] on link "Kosher Salt" at bounding box center [334, 467] width 194 height 31
type input "Kosher Salt"
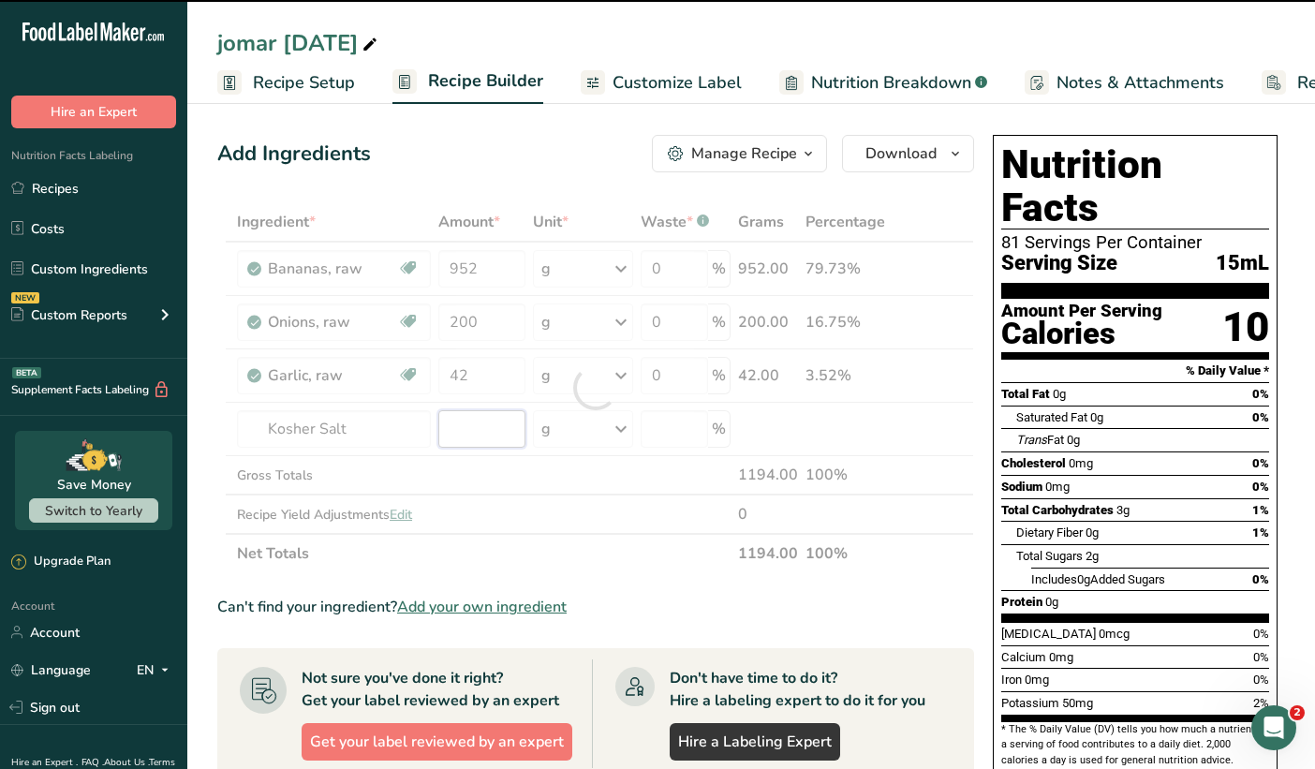
type input "0"
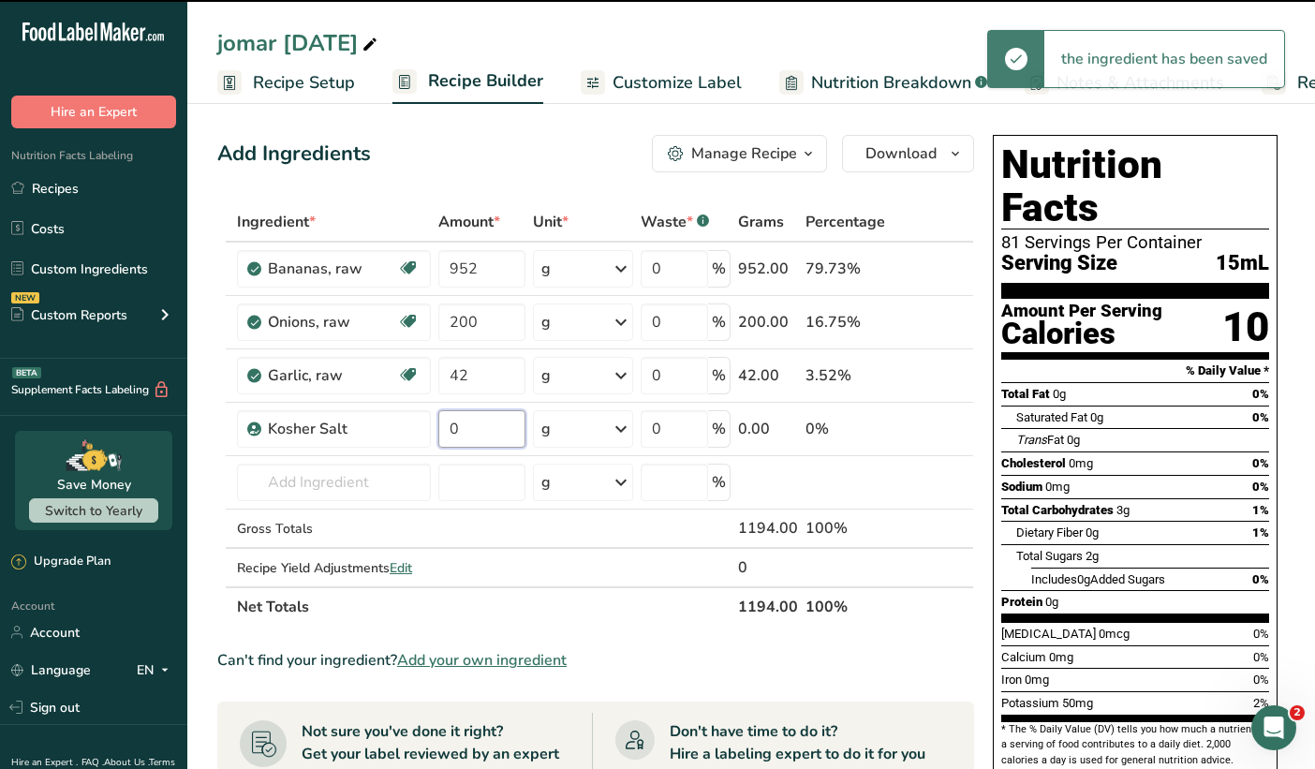
click at [481, 432] on input "0" at bounding box center [481, 428] width 87 height 37
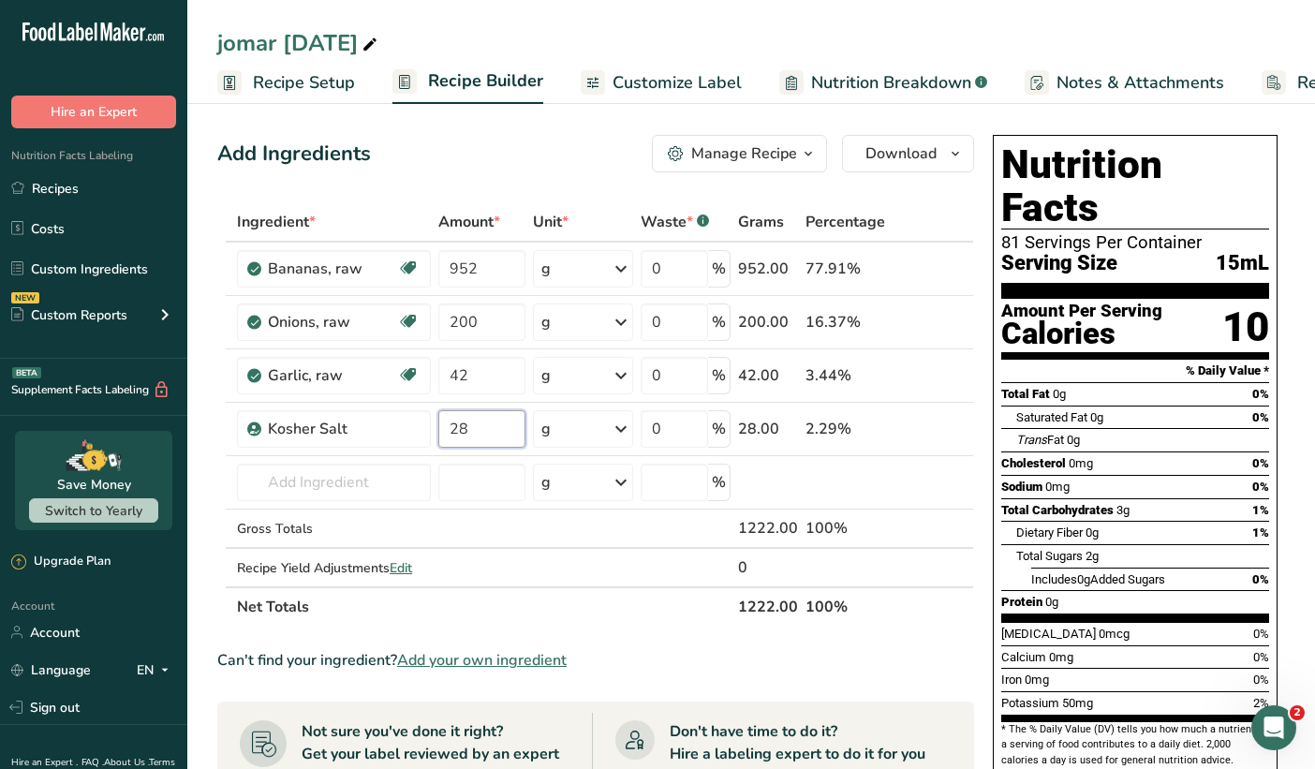
type input "28"
click at [368, 490] on div "Ingredient * Amount * Unit * Waste * .a-a{fill:#347362;}.b-a{fill:#fff;} Grams …" at bounding box center [595, 414] width 757 height 424
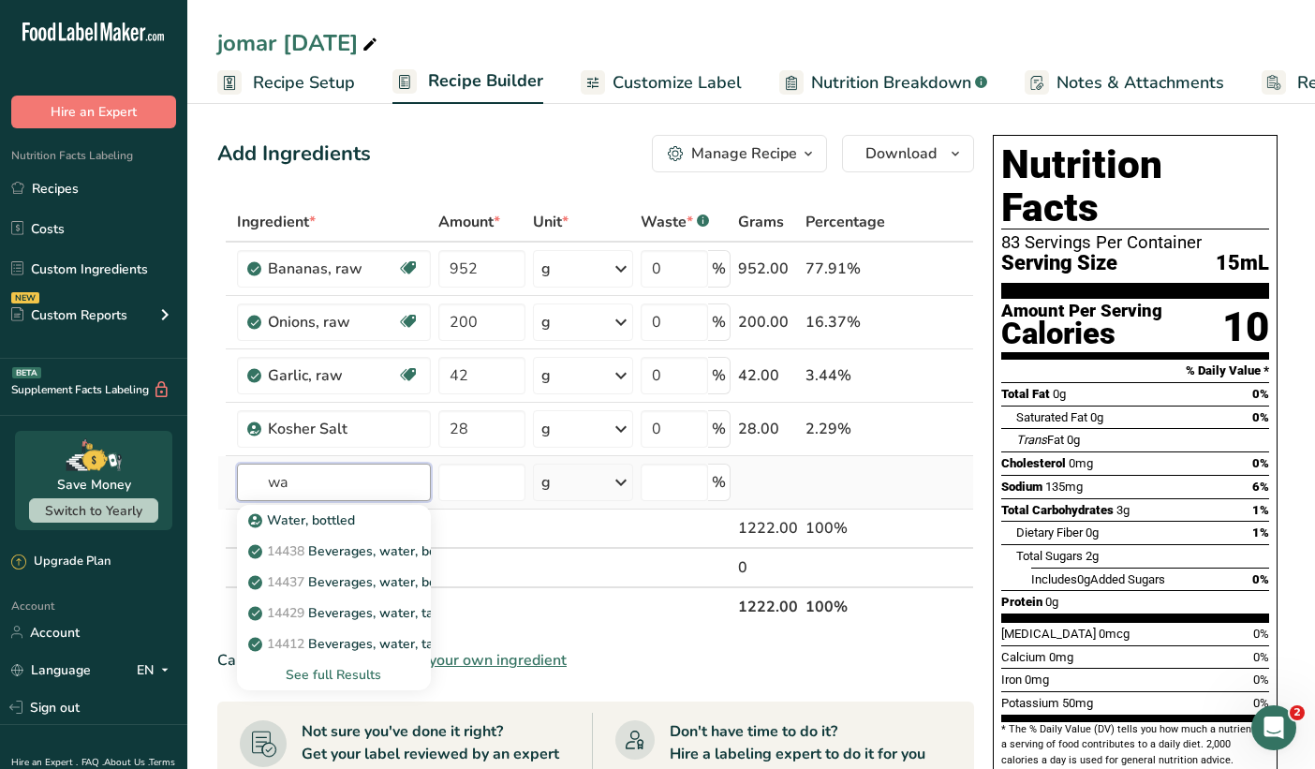
type input "w"
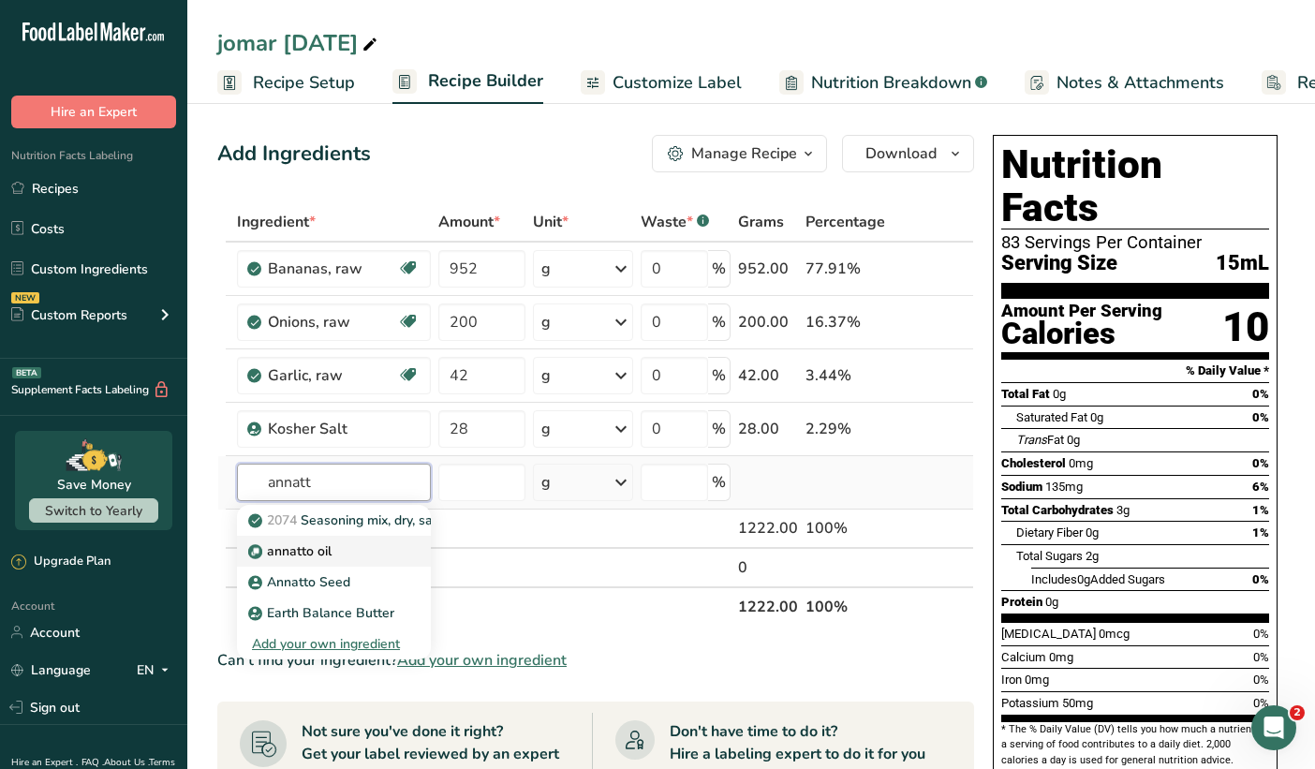
type input "annatt"
click at [275, 553] on p "annatto oil" at bounding box center [292, 552] width 80 height 20
type input "annatto oil"
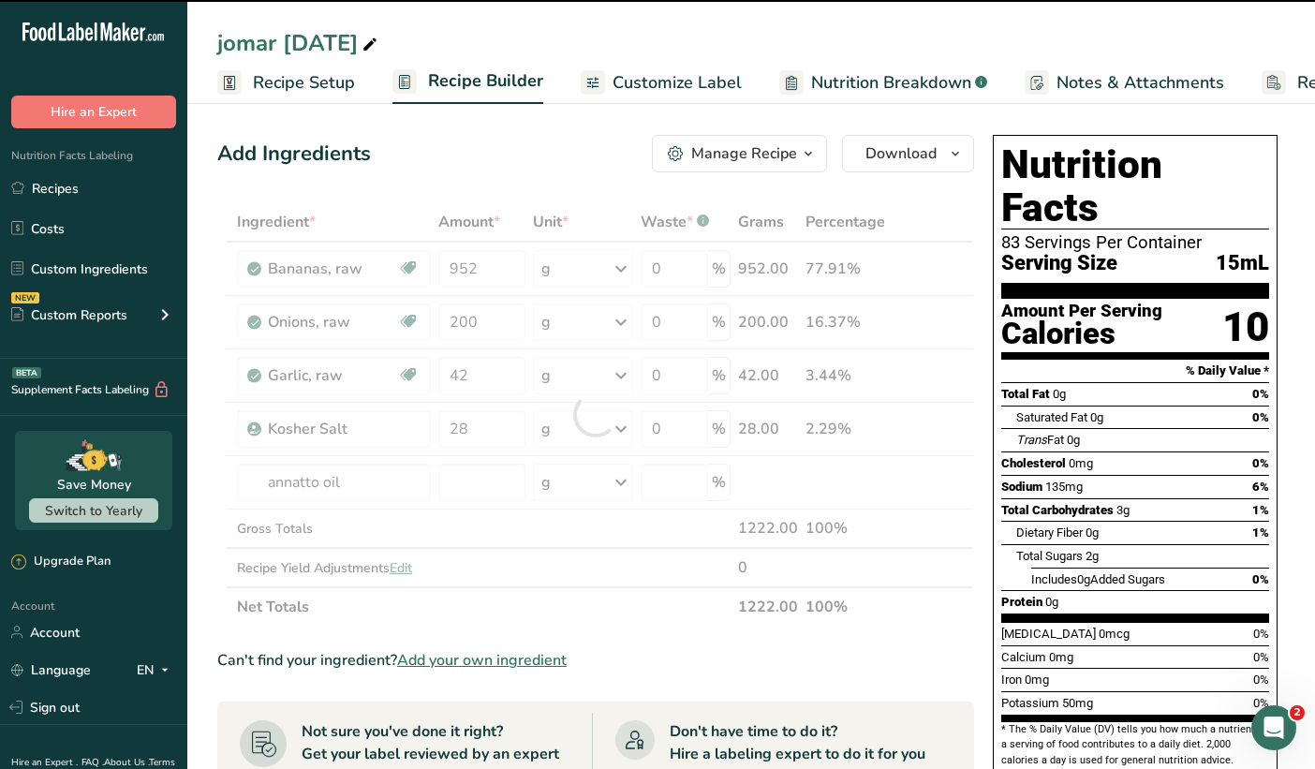
type input "0"
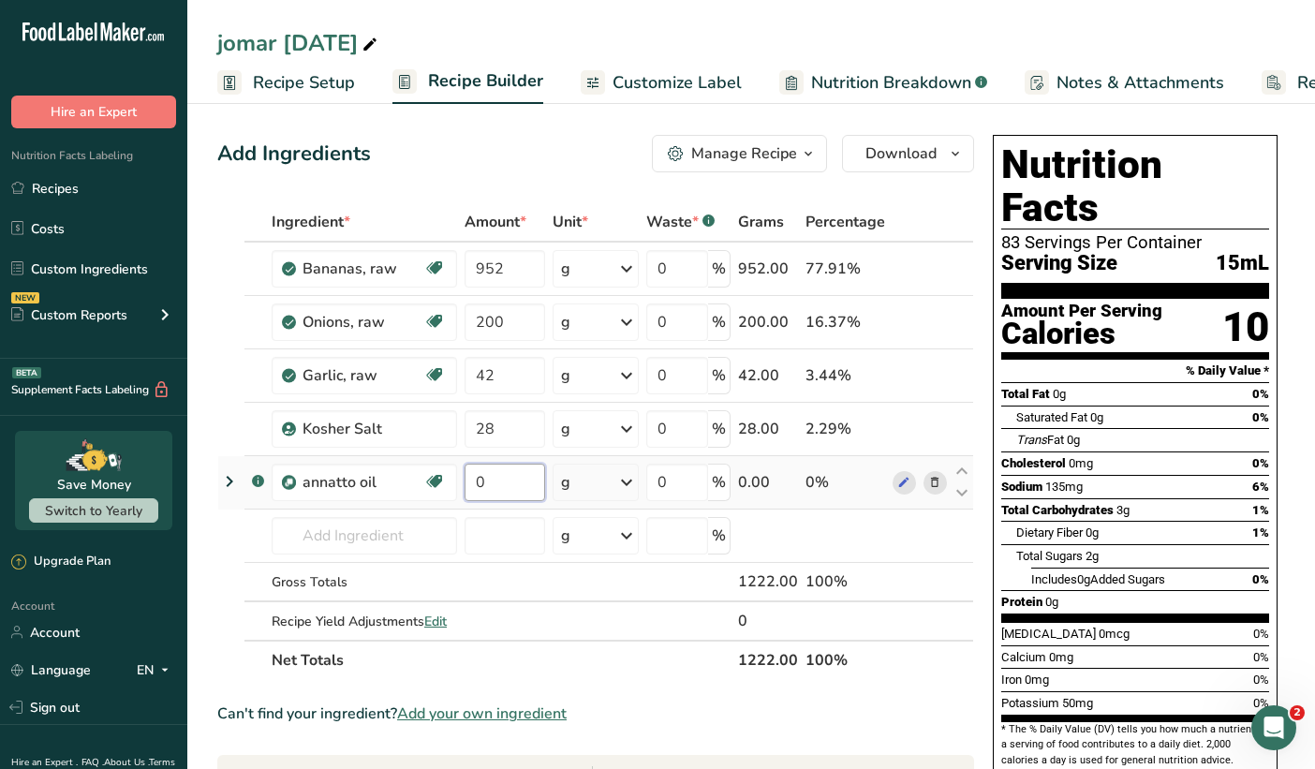
drag, startPoint x: 487, startPoint y: 489, endPoint x: 457, endPoint y: 477, distance: 32.4
click at [457, 477] on tr ".a-a{fill:#347362;}.b-a{fill:#fff;} annatto oil Source of Antioxidants Dairy fr…" at bounding box center [595, 482] width 755 height 53
type input "30"
click at [307, 542] on div "Ingredient * Amount * Unit * Waste * .a-a{fill:#347362;}.b-a{fill:#fff;} Grams …" at bounding box center [595, 441] width 757 height 478
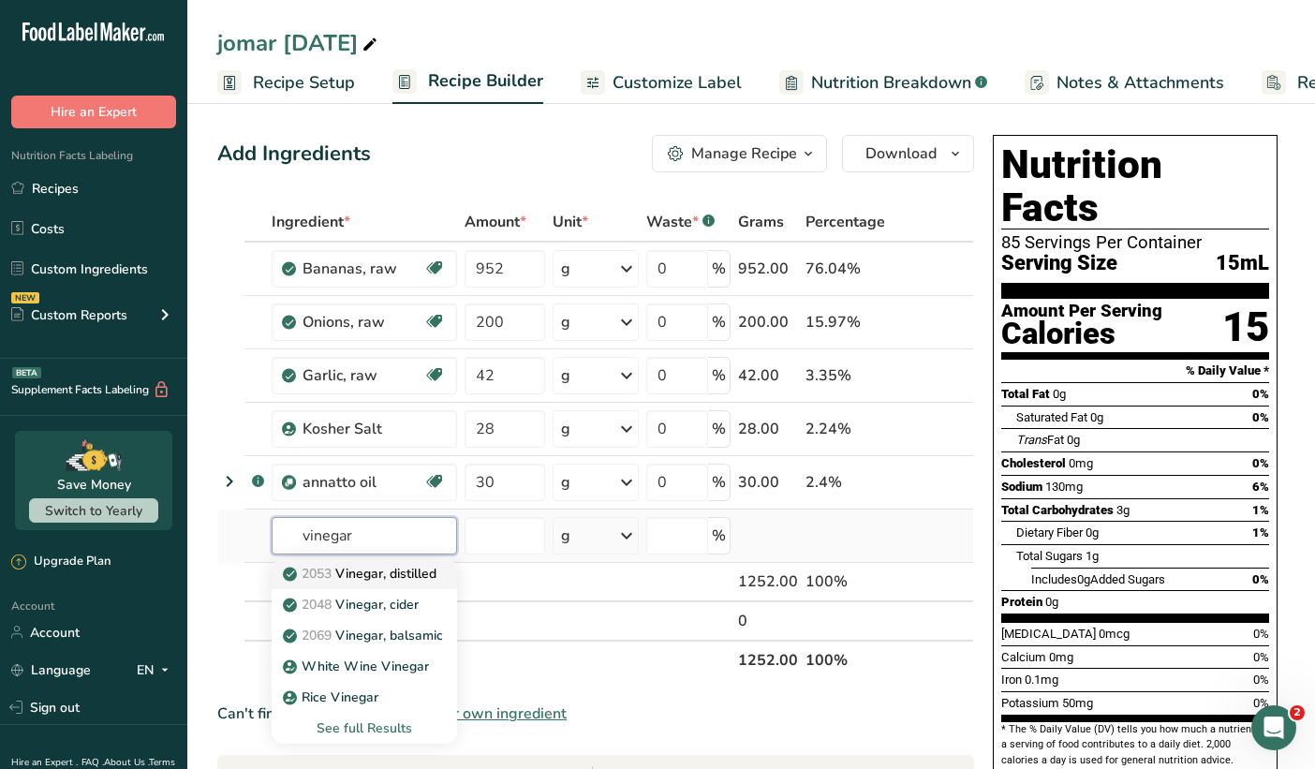
type input "vinegar"
click at [376, 575] on p "2053 Vinegar, distilled" at bounding box center [362, 574] width 150 height 20
type input "Vinegar, distilled"
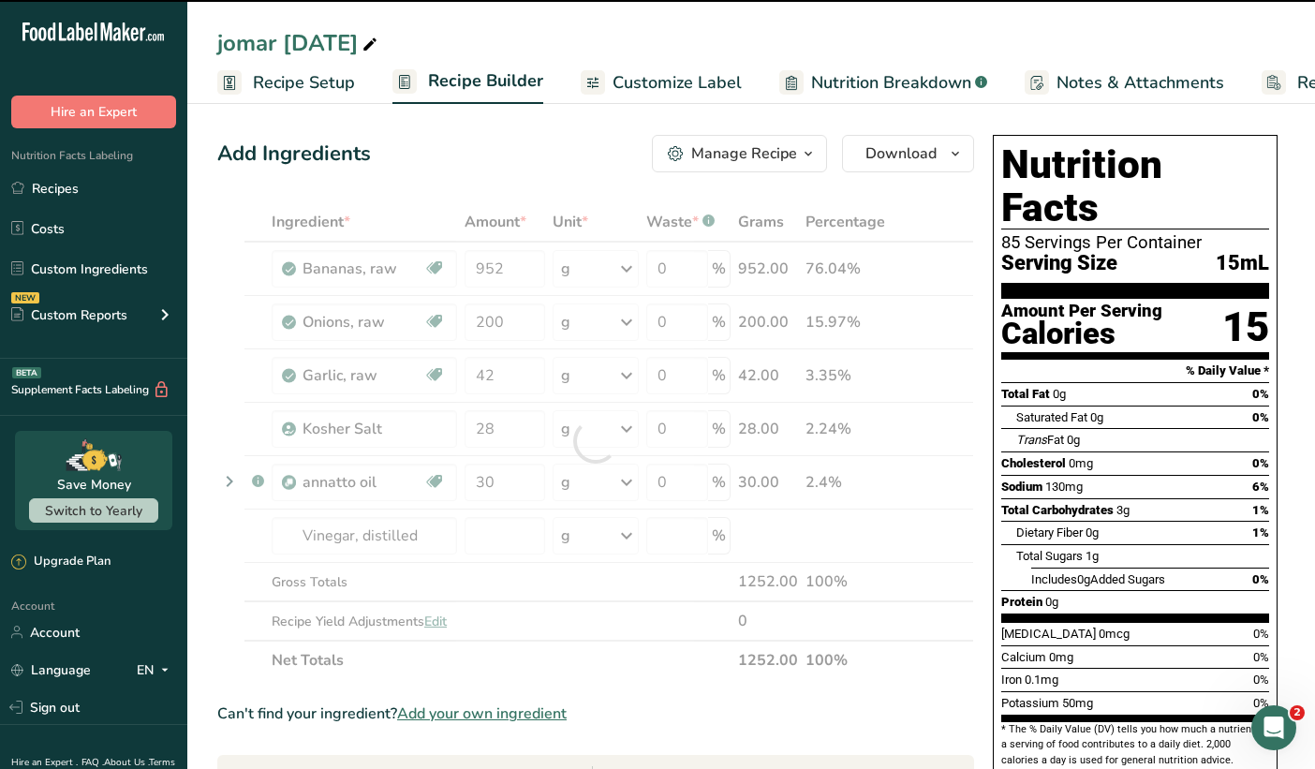
click at [504, 534] on div at bounding box center [595, 441] width 757 height 478
type input "0"
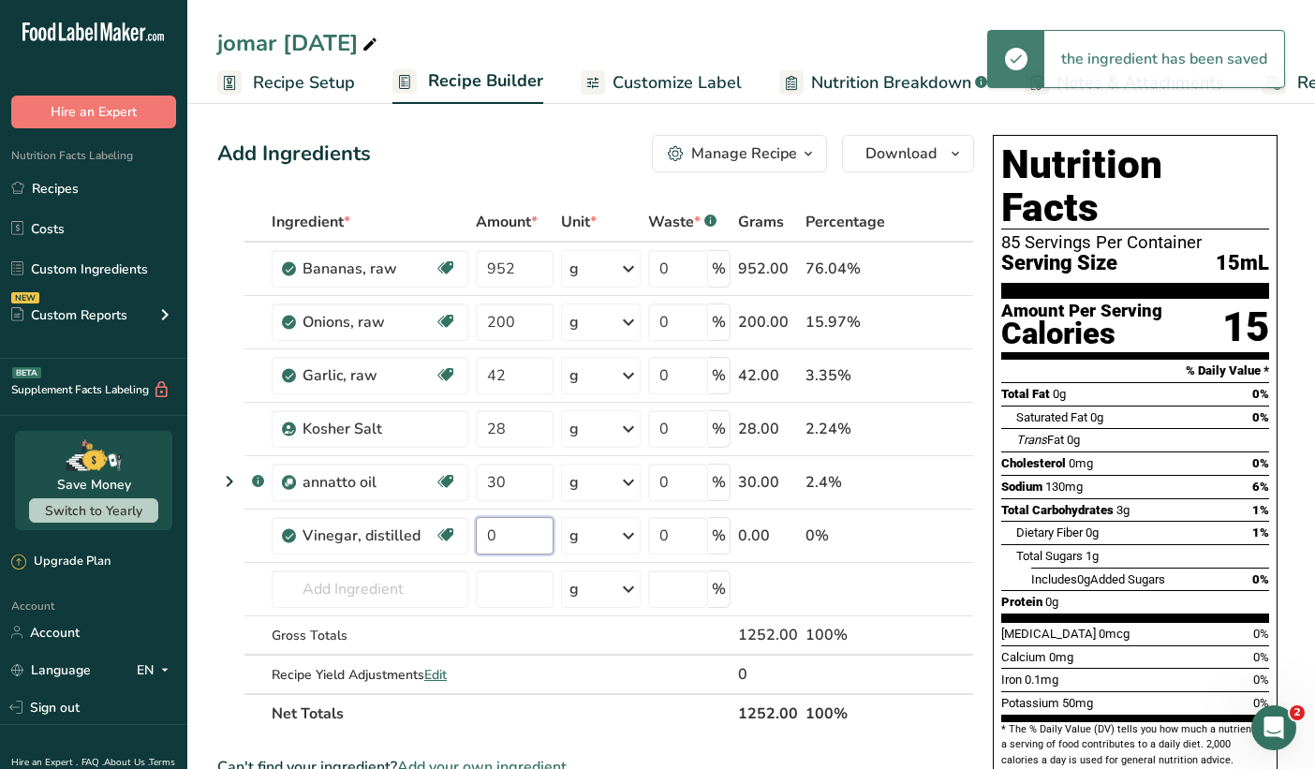
click at [504, 534] on input "0" at bounding box center [515, 535] width 79 height 37
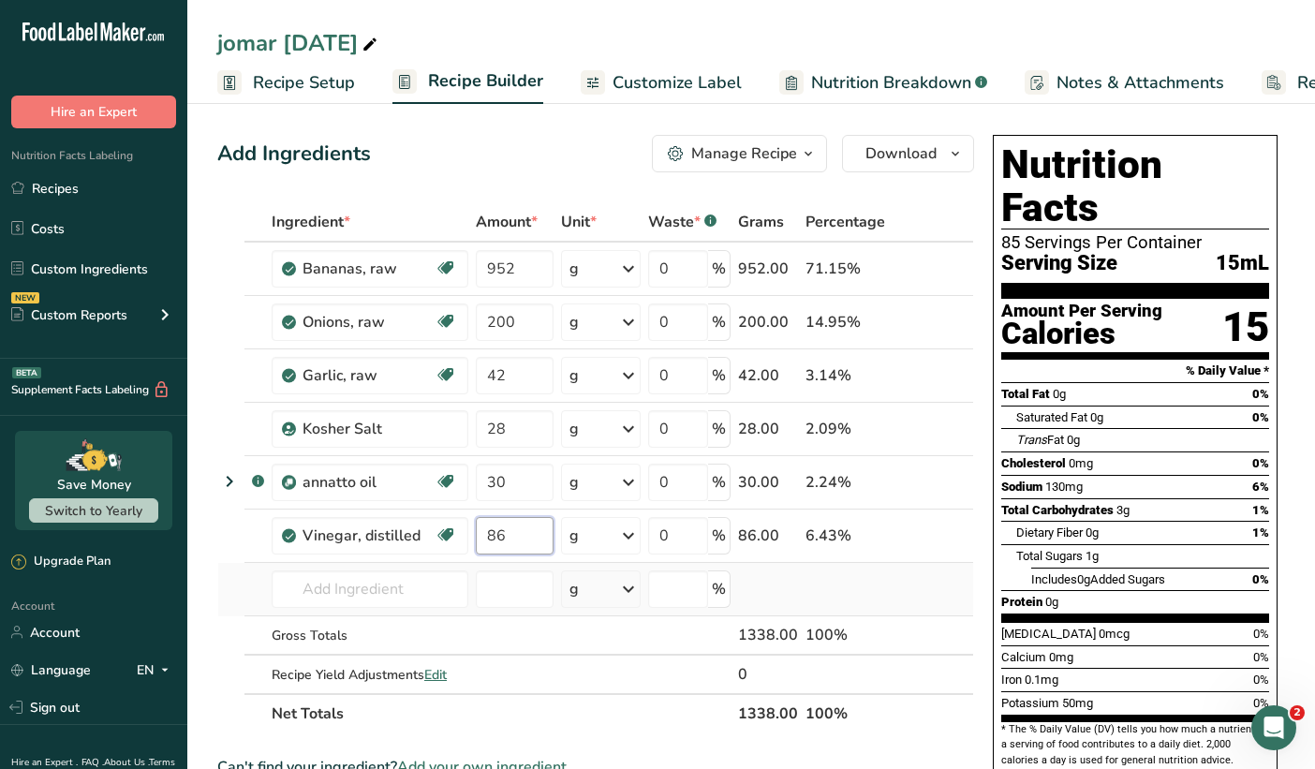
type input "86"
click at [490, 583] on div "Ingredient * Amount * Unit * Waste * .a-a{fill:#347362;}.b-a{fill:#fff;} Grams …" at bounding box center [595, 467] width 757 height 531
click at [753, 633] on div "1338.00" at bounding box center [768, 635] width 60 height 22
click at [740, 633] on td "1338.00" at bounding box center [768, 635] width 67 height 39
click at [747, 630] on div "1338.00" at bounding box center [768, 635] width 60 height 22
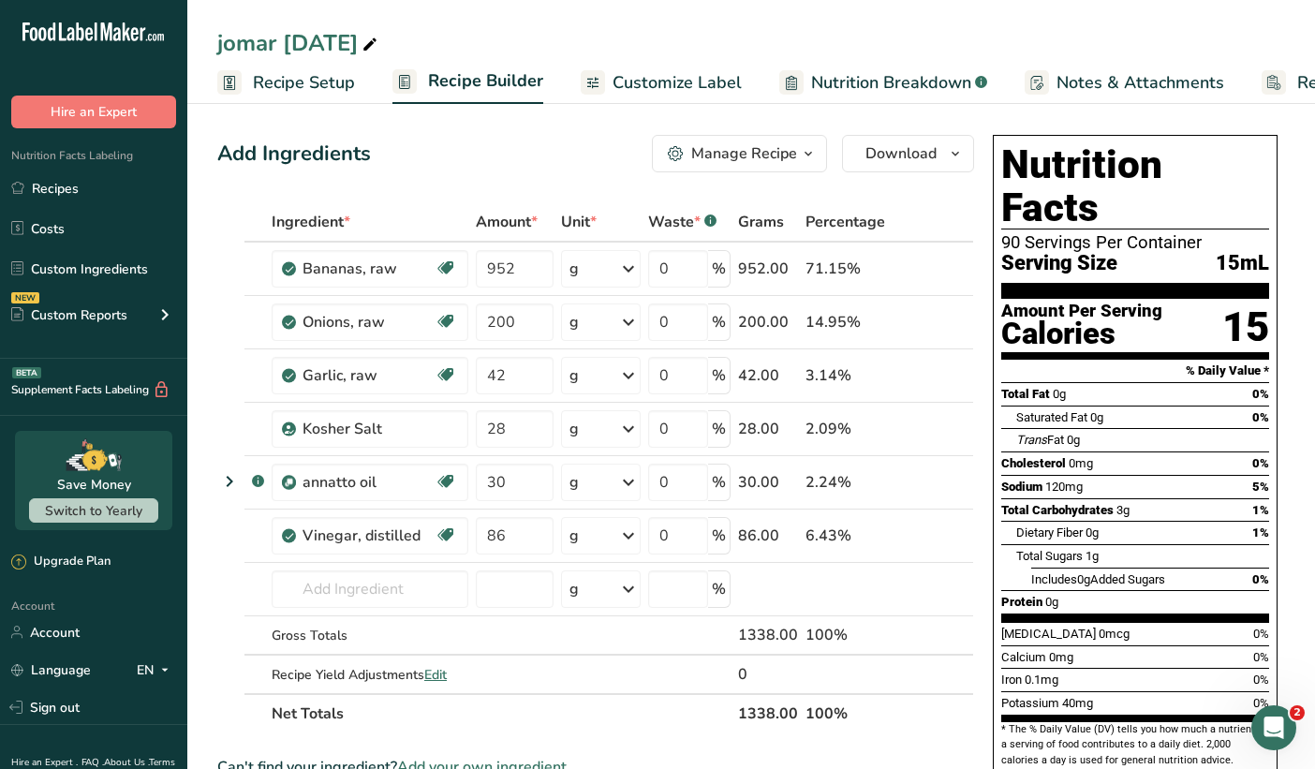
click at [728, 148] on div "Manage Recipe" at bounding box center [744, 153] width 106 height 22
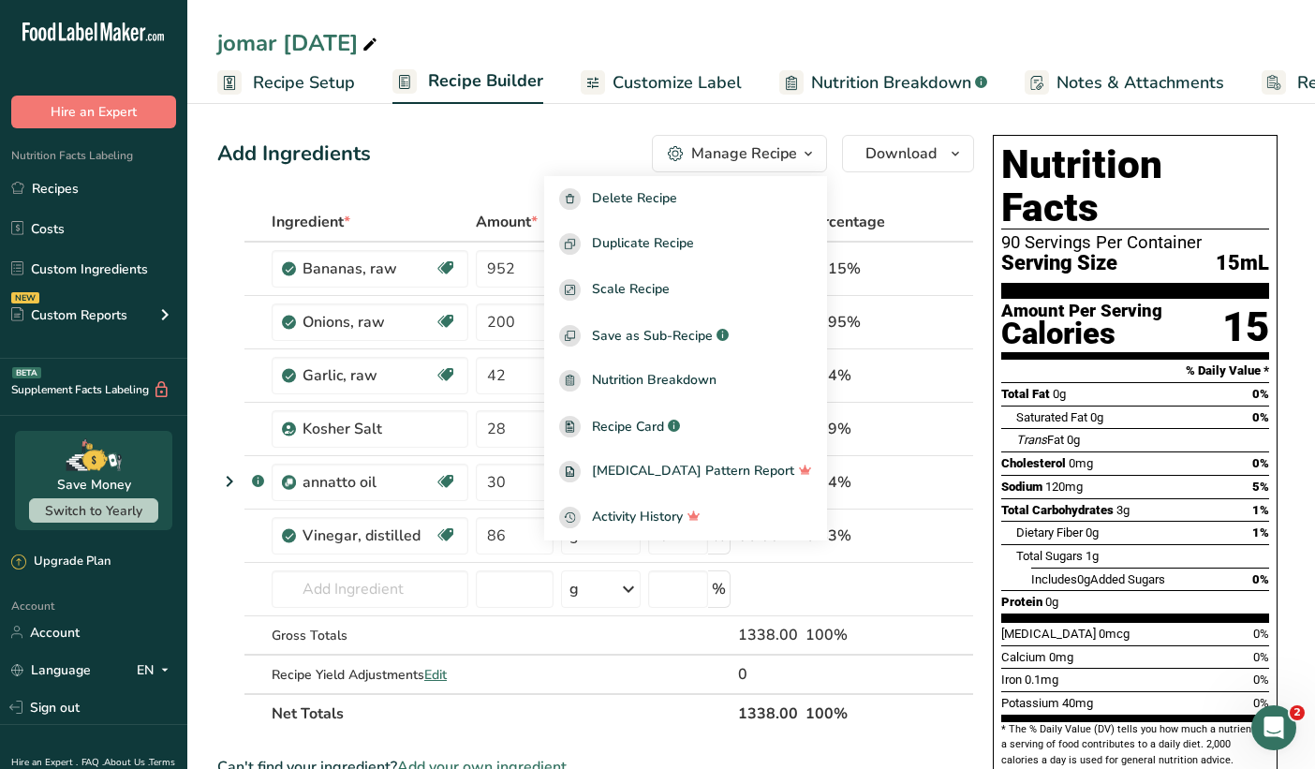
click at [612, 145] on div "Add Ingredients Manage Recipe Delete Recipe Duplicate Recipe Scale Recipe Save …" at bounding box center [595, 153] width 757 height 37
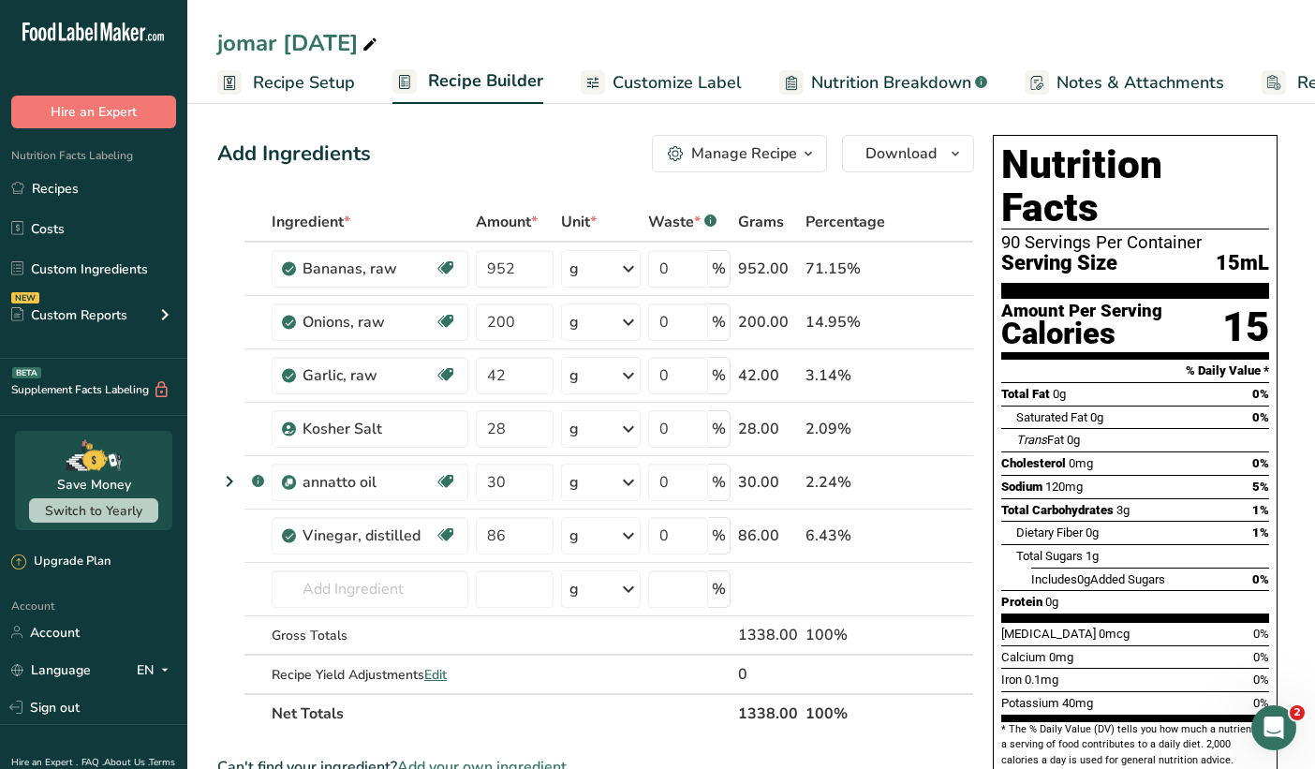
click at [700, 141] on button "Manage Recipe" at bounding box center [739, 153] width 175 height 37
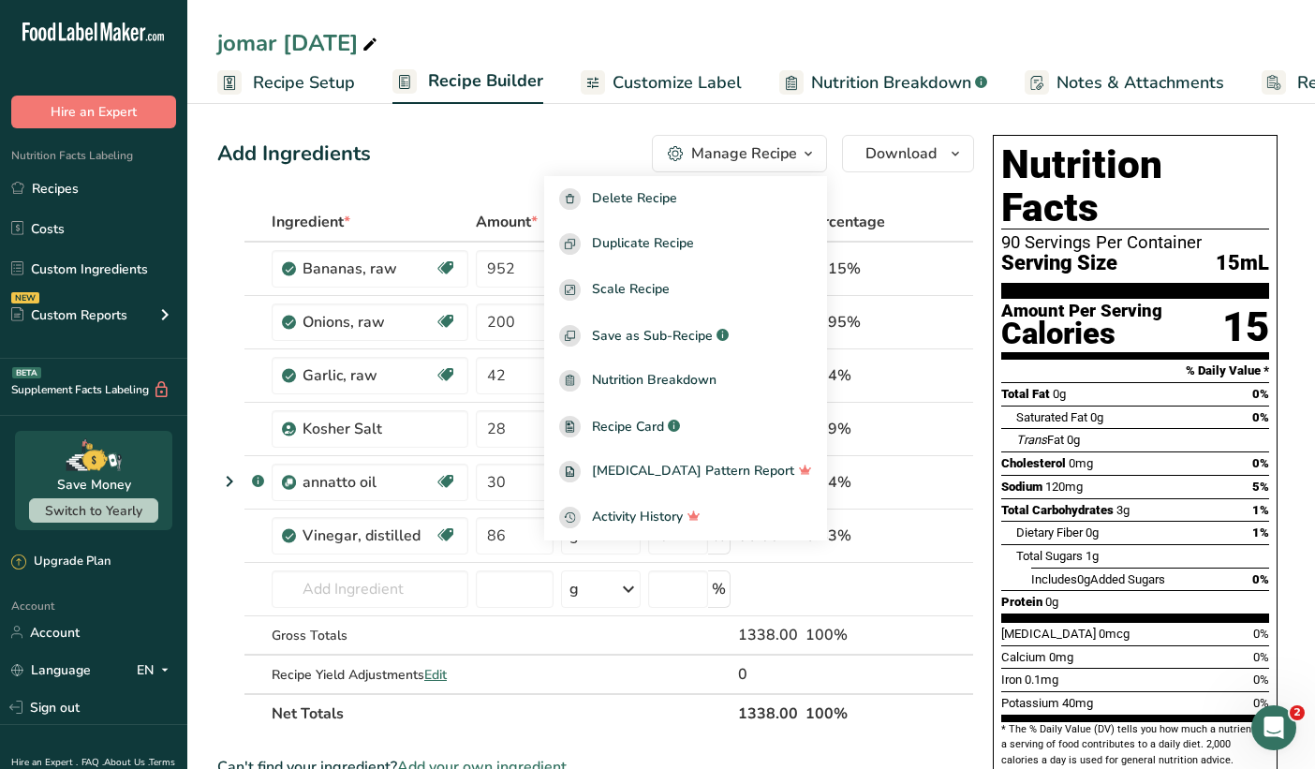
click at [691, 152] on div "Manage Recipe" at bounding box center [732, 153] width 129 height 22
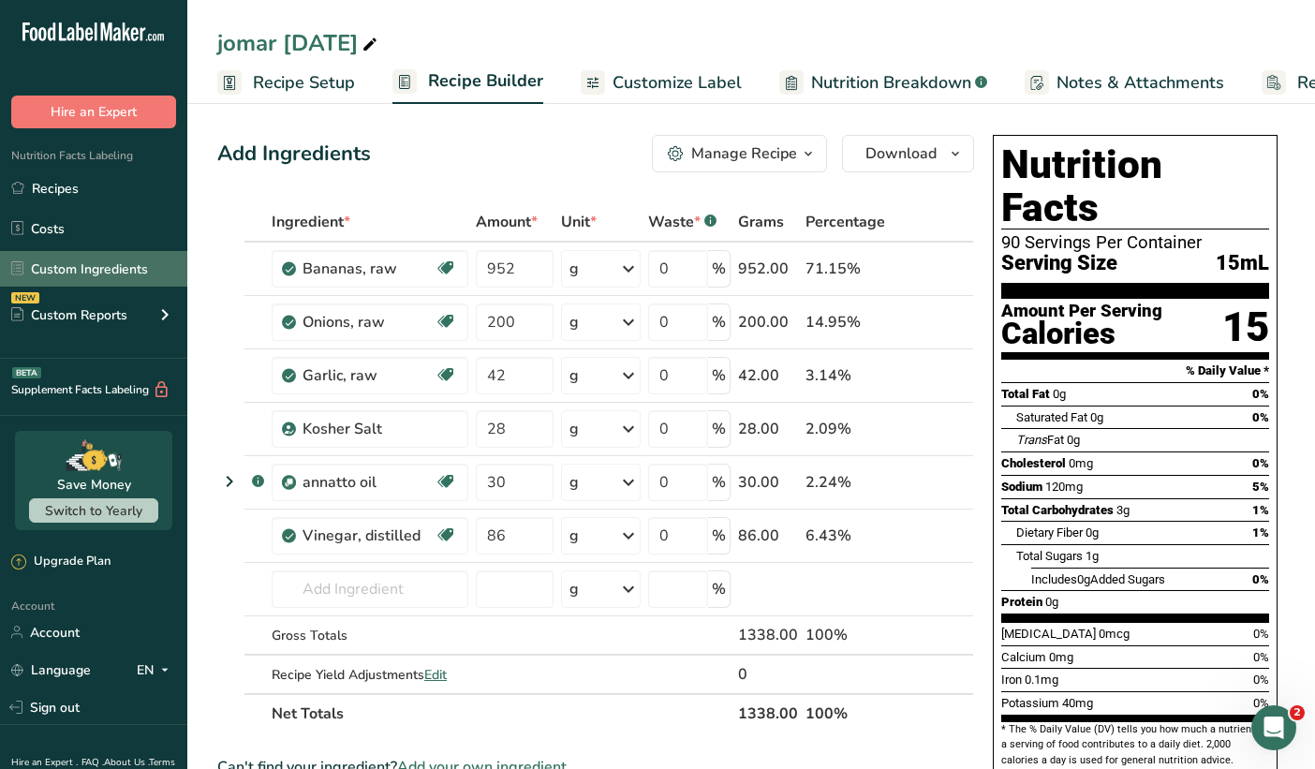
click at [89, 269] on link "Custom Ingredients" at bounding box center [93, 269] width 187 height 36
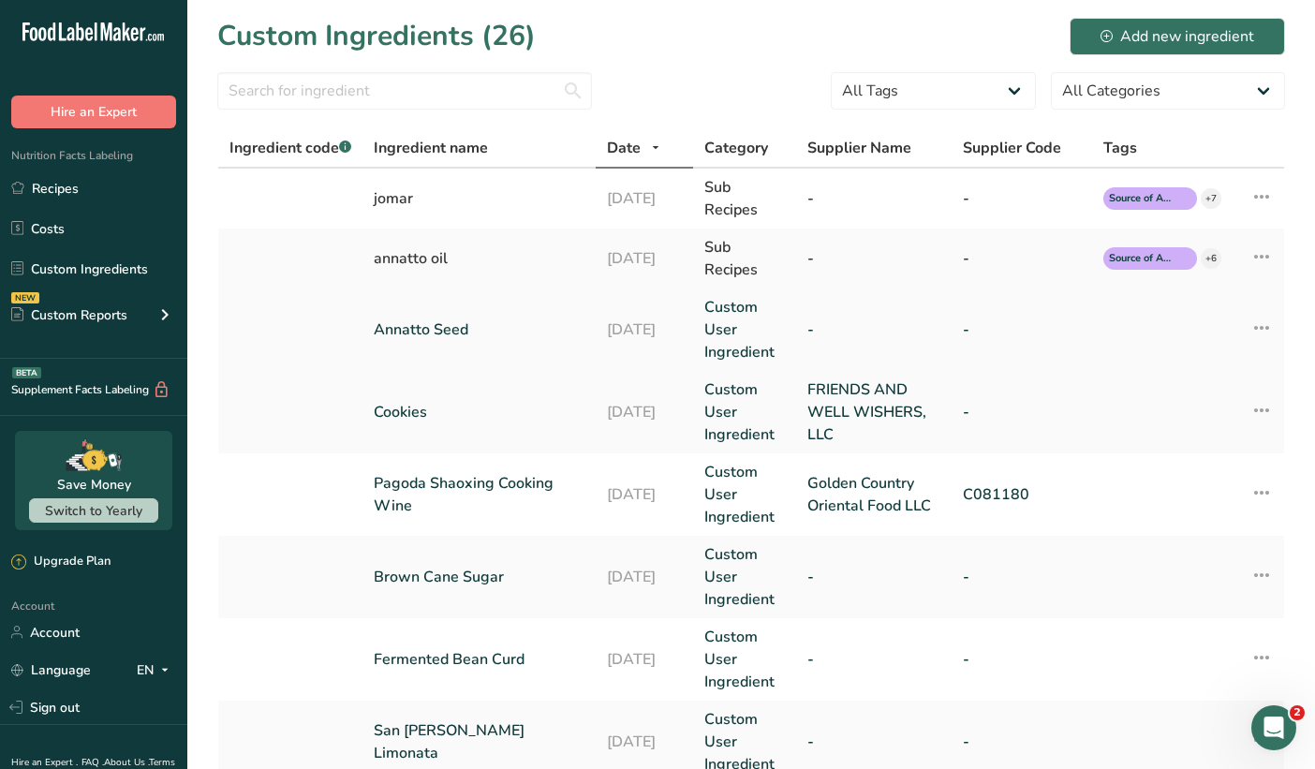
scroll to position [2, 0]
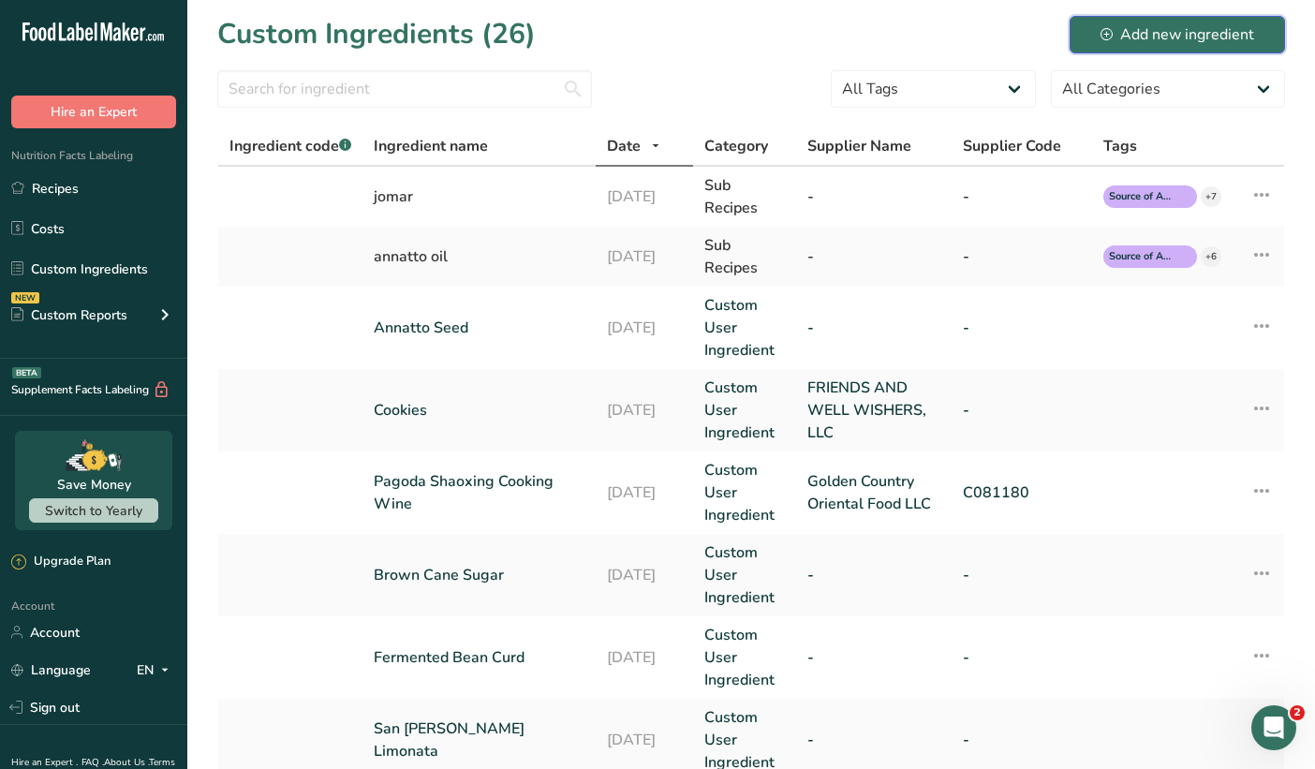
click at [1120, 41] on div "Add new ingredient" at bounding box center [1178, 34] width 154 height 22
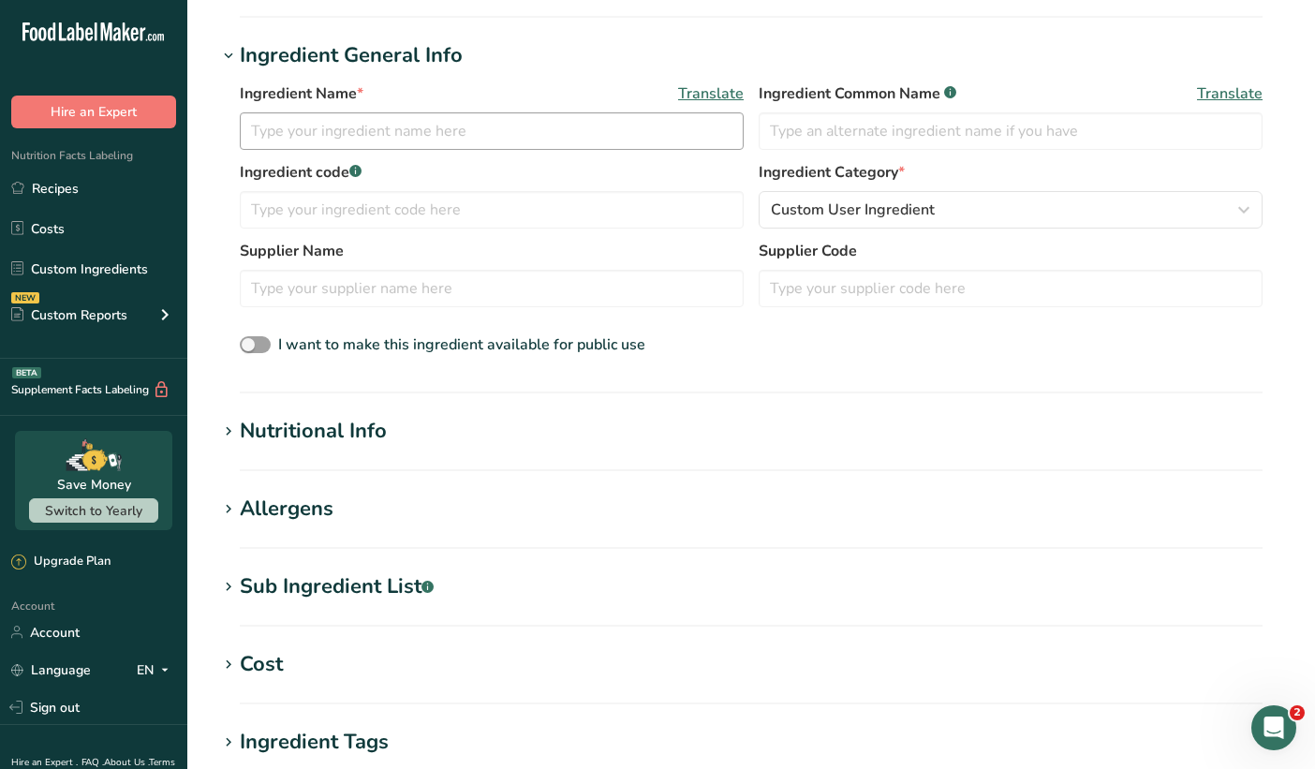
scroll to position [415, 0]
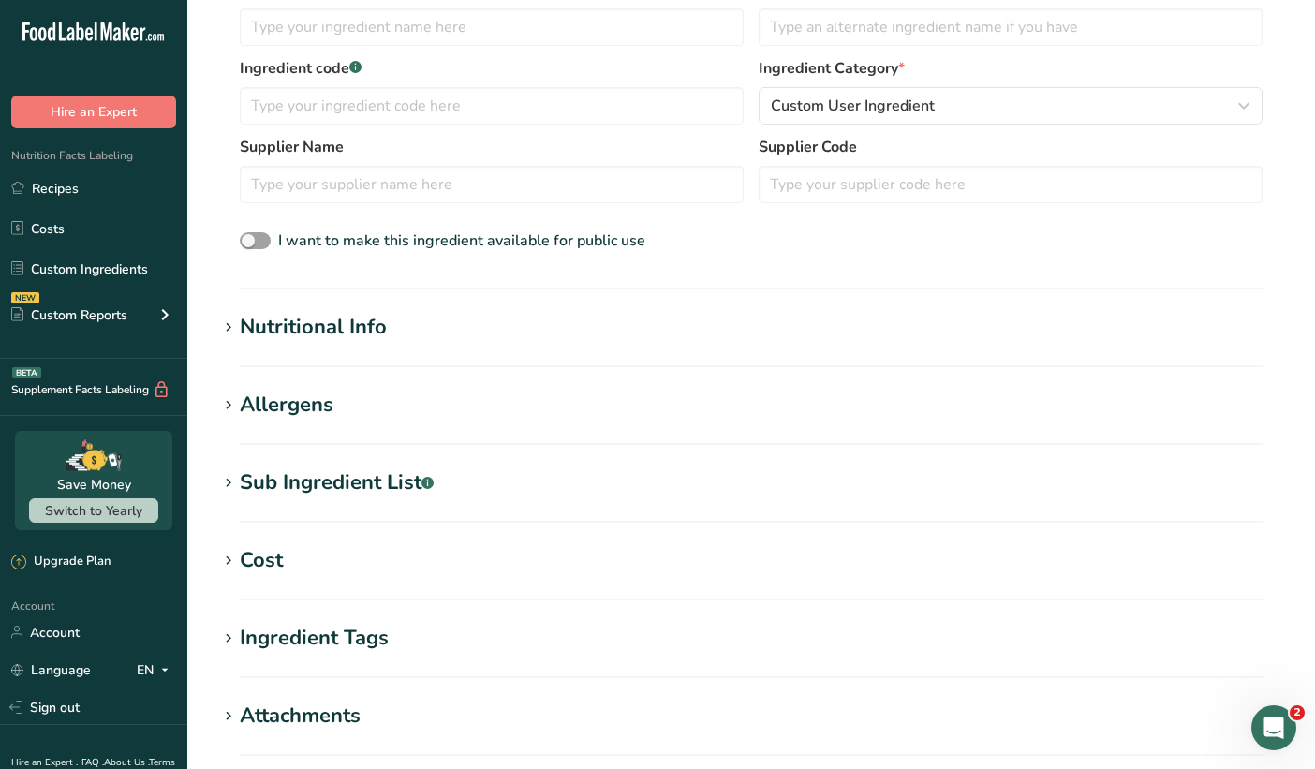
click at [266, 482] on div "Sub Ingredient List .a-a{fill:#347362;}.b-a{fill:#fff;}" at bounding box center [337, 482] width 194 height 31
click at [78, 191] on link "Recipes" at bounding box center [93, 189] width 187 height 36
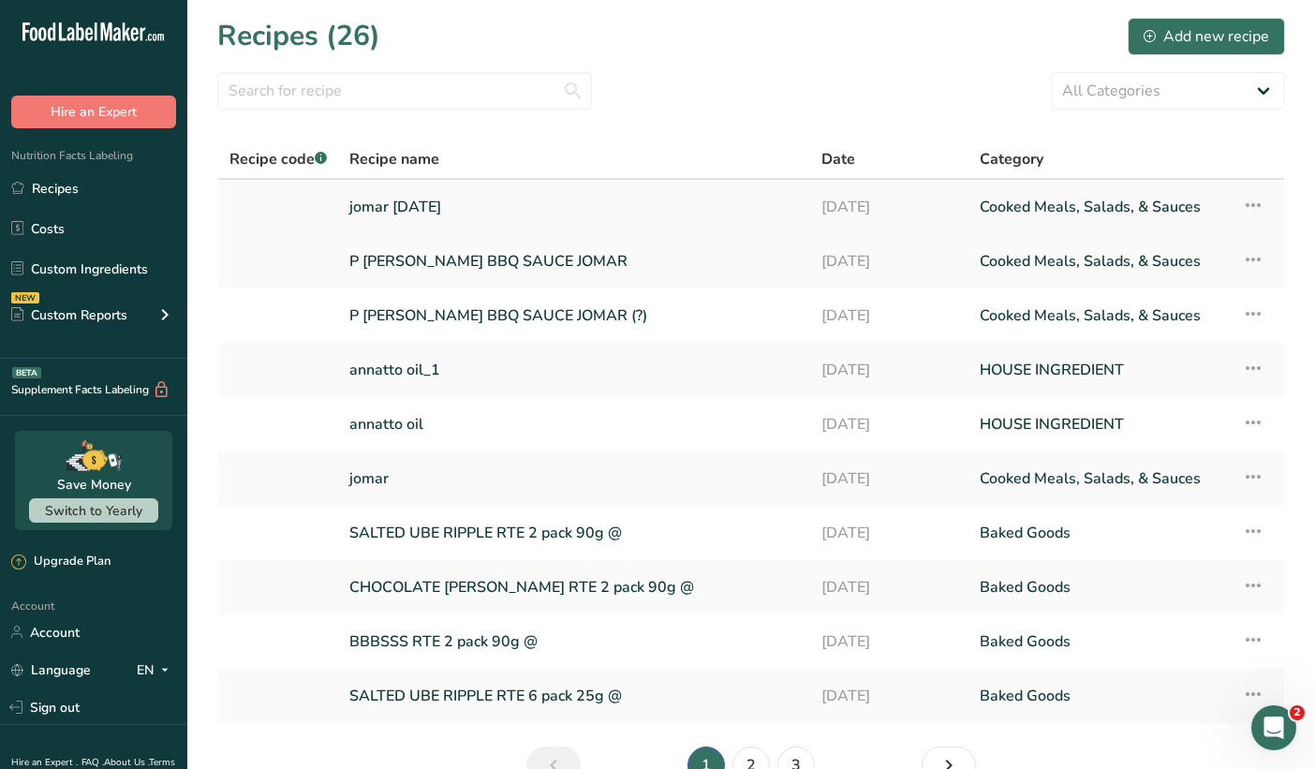
click at [508, 213] on link "jomar [DATE]" at bounding box center [574, 206] width 450 height 39
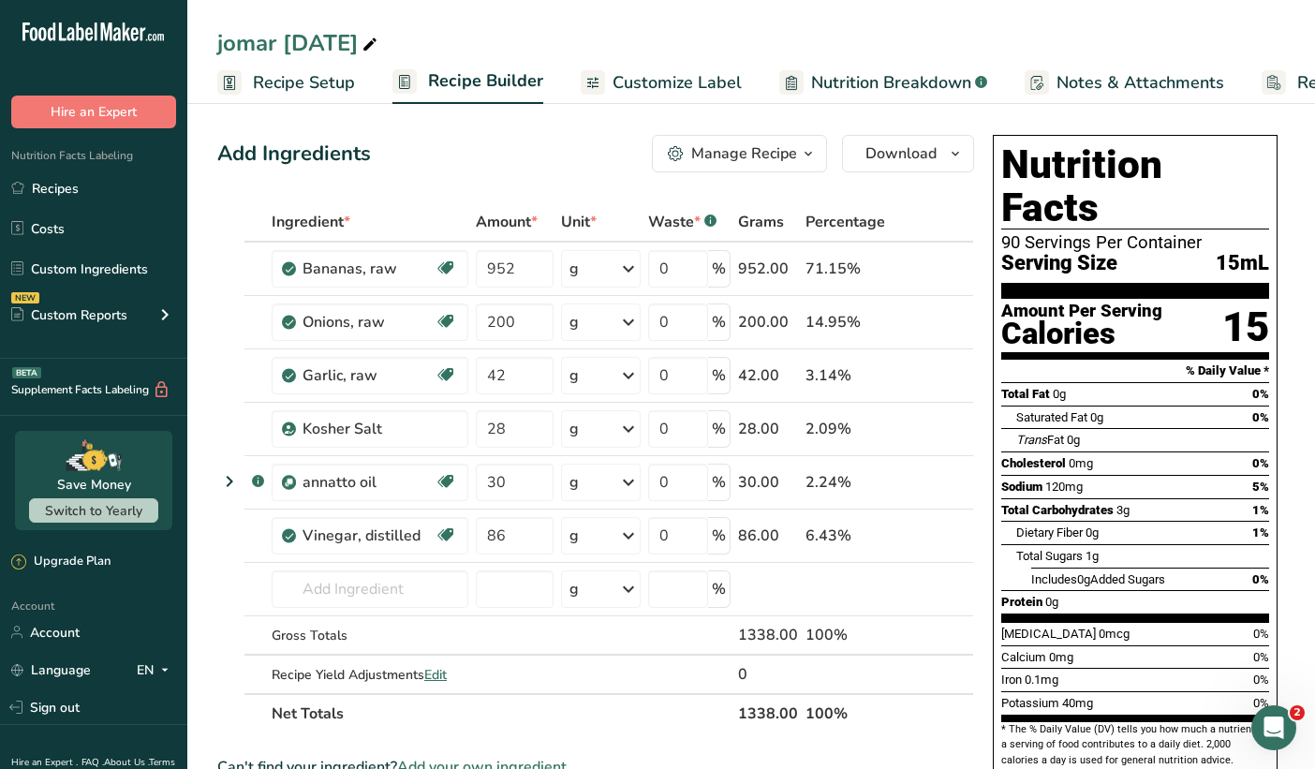
click at [789, 156] on div "Manage Recipe" at bounding box center [744, 153] width 106 height 22
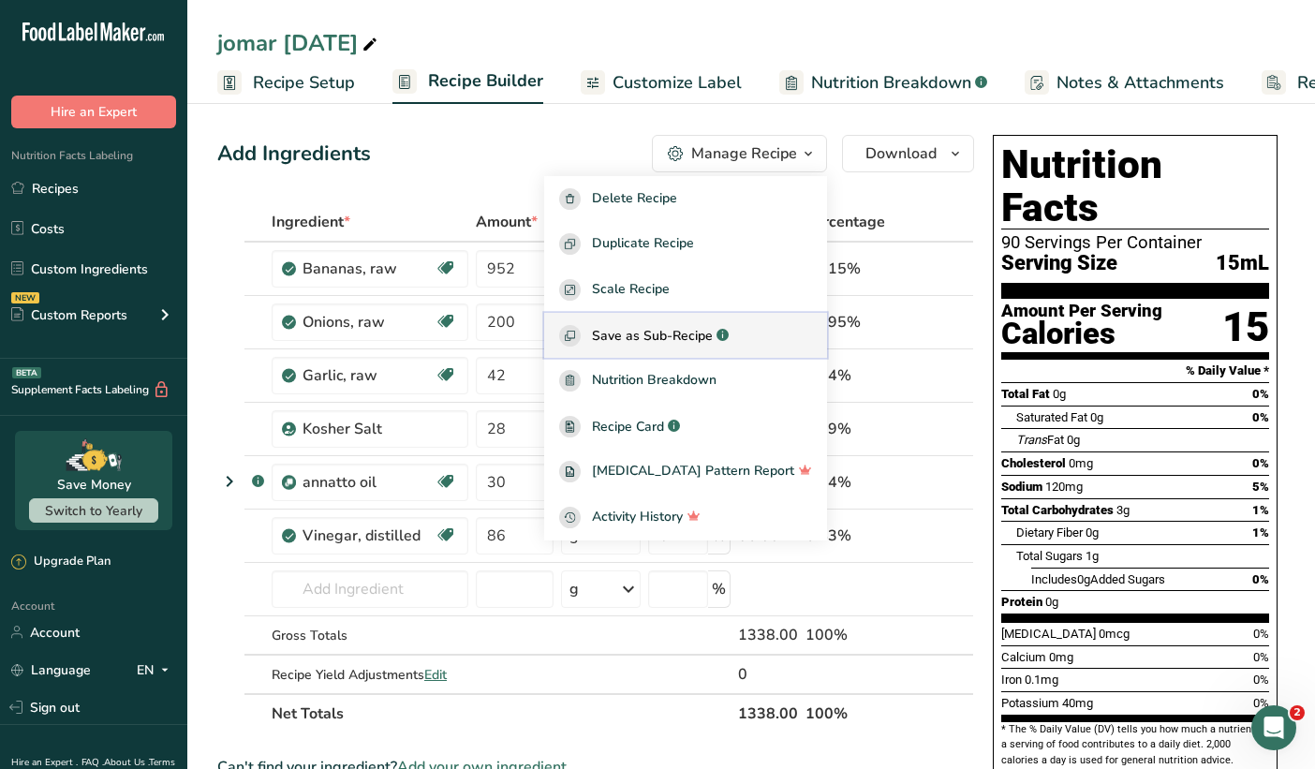
click at [713, 330] on span "Save as Sub-Recipe" at bounding box center [652, 336] width 121 height 20
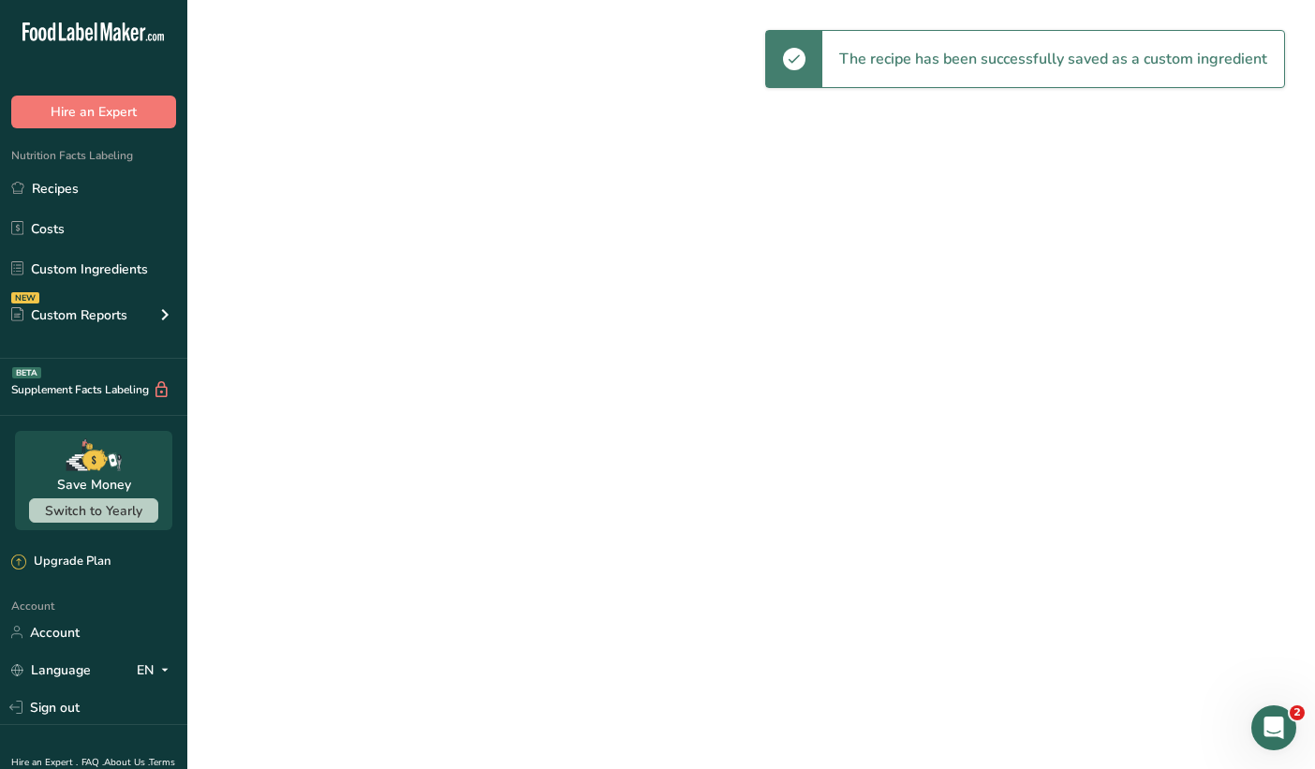
select select "30"
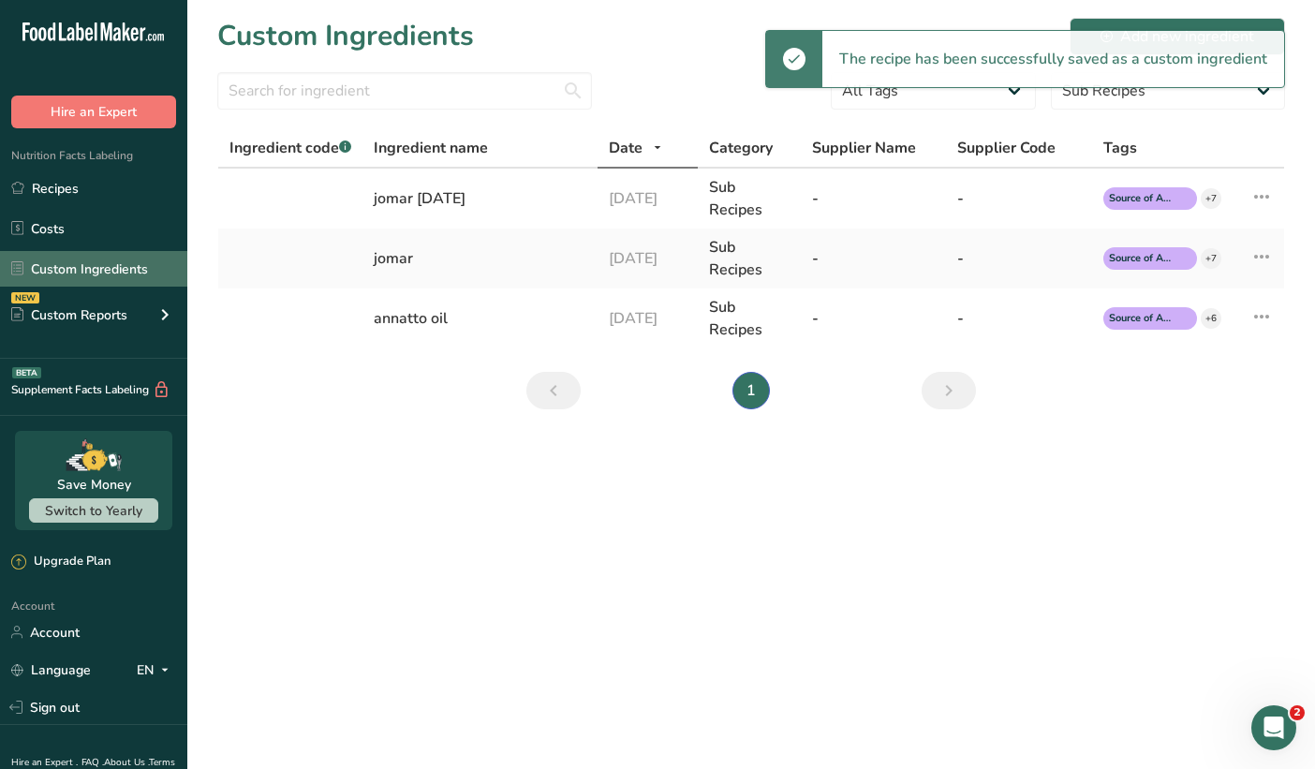
click at [130, 270] on link "Custom Ingredients" at bounding box center [93, 269] width 187 height 36
click at [127, 276] on link "Custom Ingredients" at bounding box center [93, 269] width 187 height 36
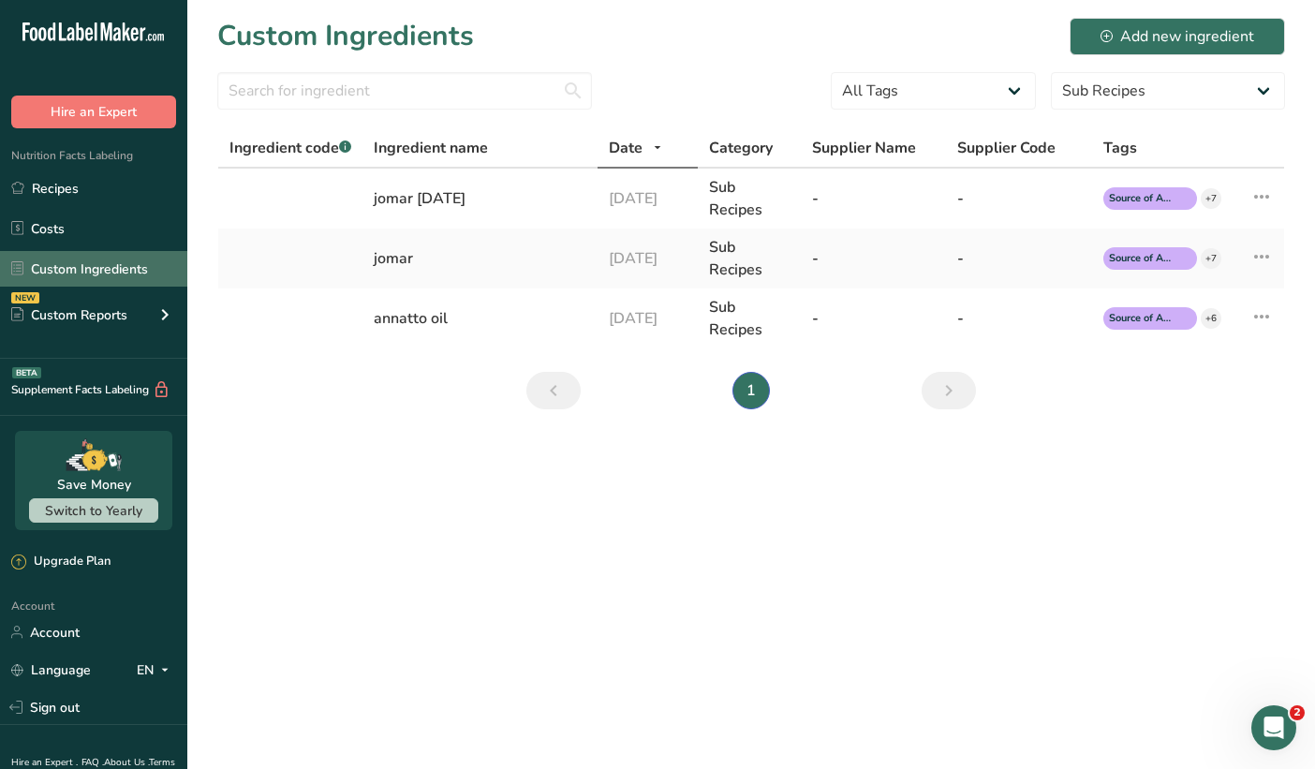
click at [126, 275] on link "Custom Ingredients" at bounding box center [93, 269] width 187 height 36
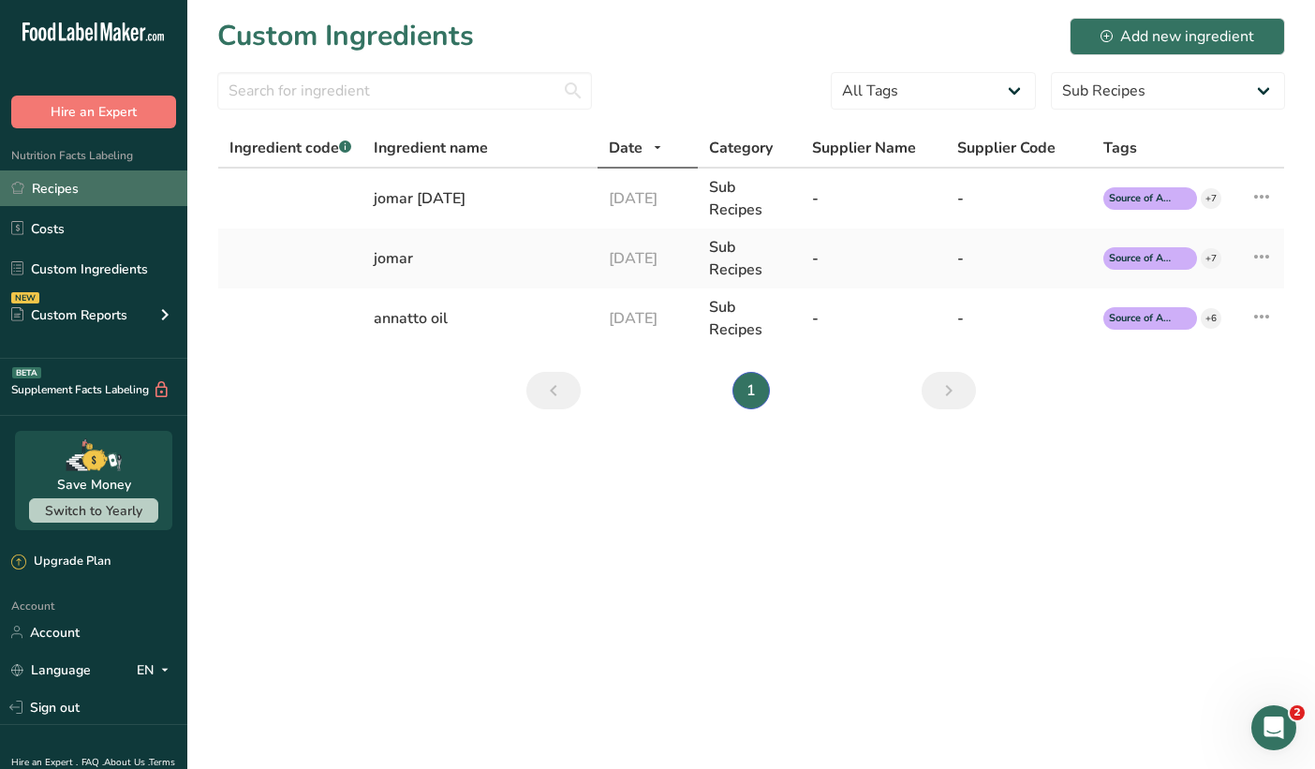
click at [114, 198] on link "Recipes" at bounding box center [93, 189] width 187 height 36
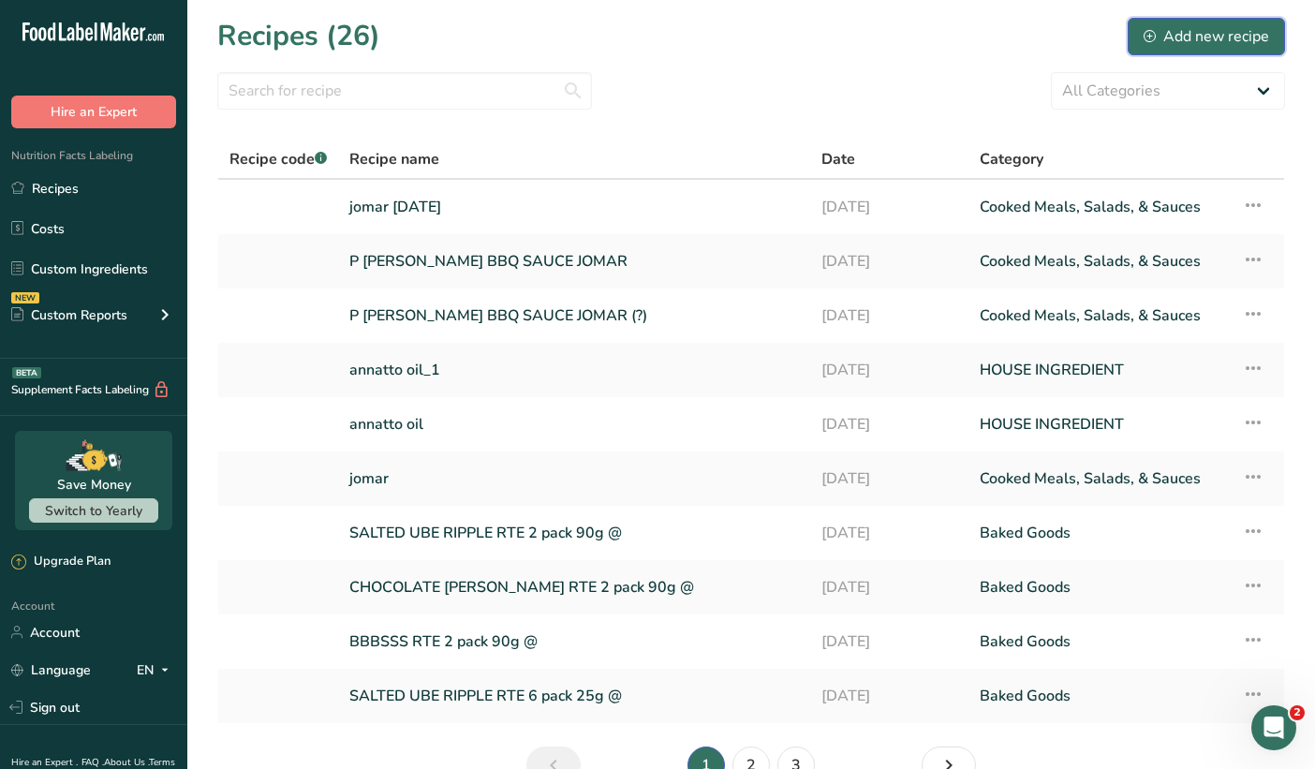
click at [1201, 37] on div "Add new recipe" at bounding box center [1207, 36] width 126 height 22
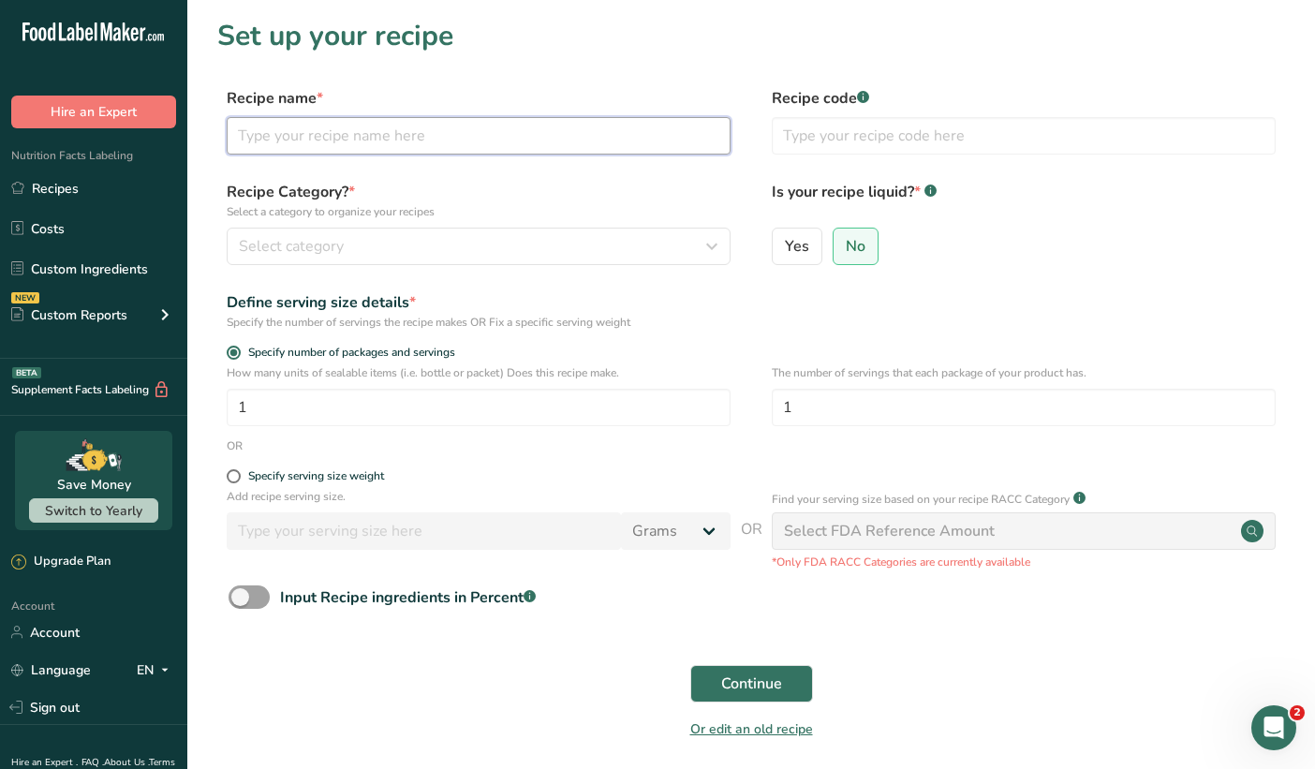
click at [429, 135] on input "text" at bounding box center [479, 135] width 504 height 37
type input "jomar [DATE] v1"
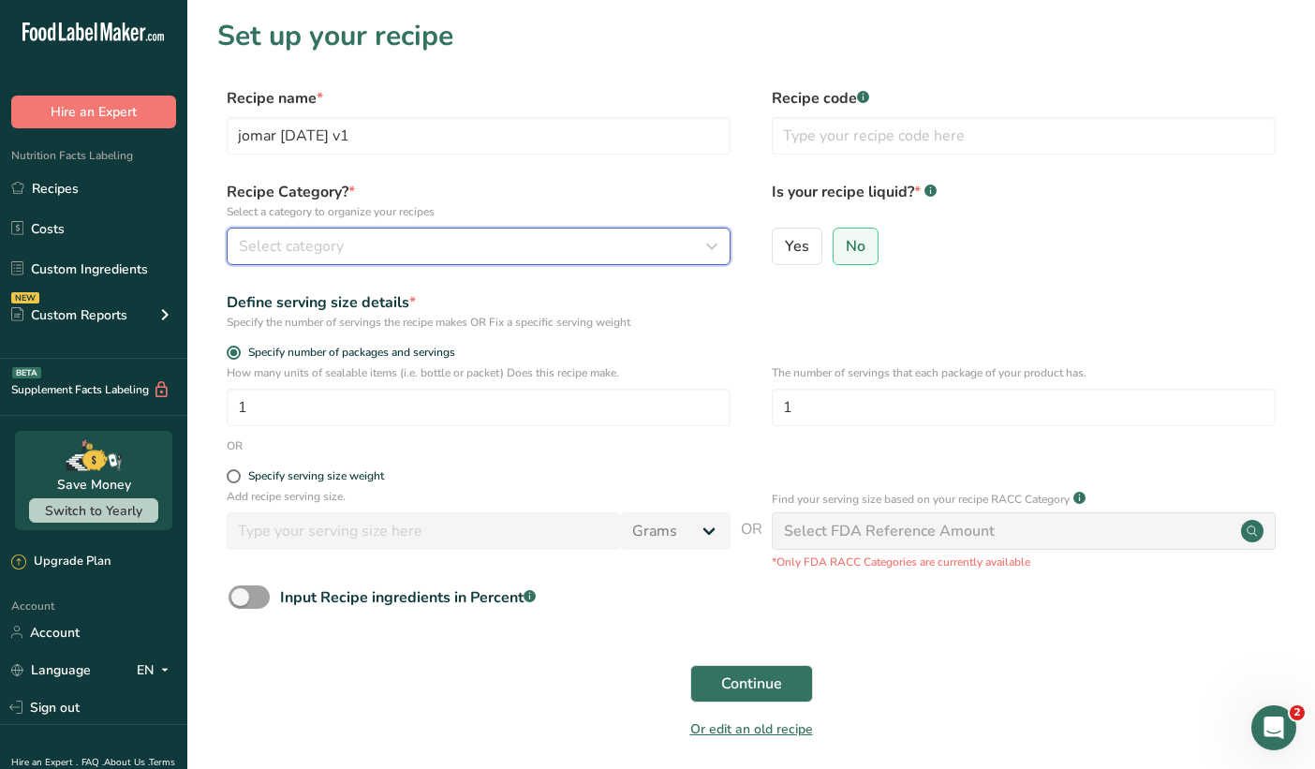
click at [386, 256] on div "Select category" at bounding box center [473, 246] width 468 height 22
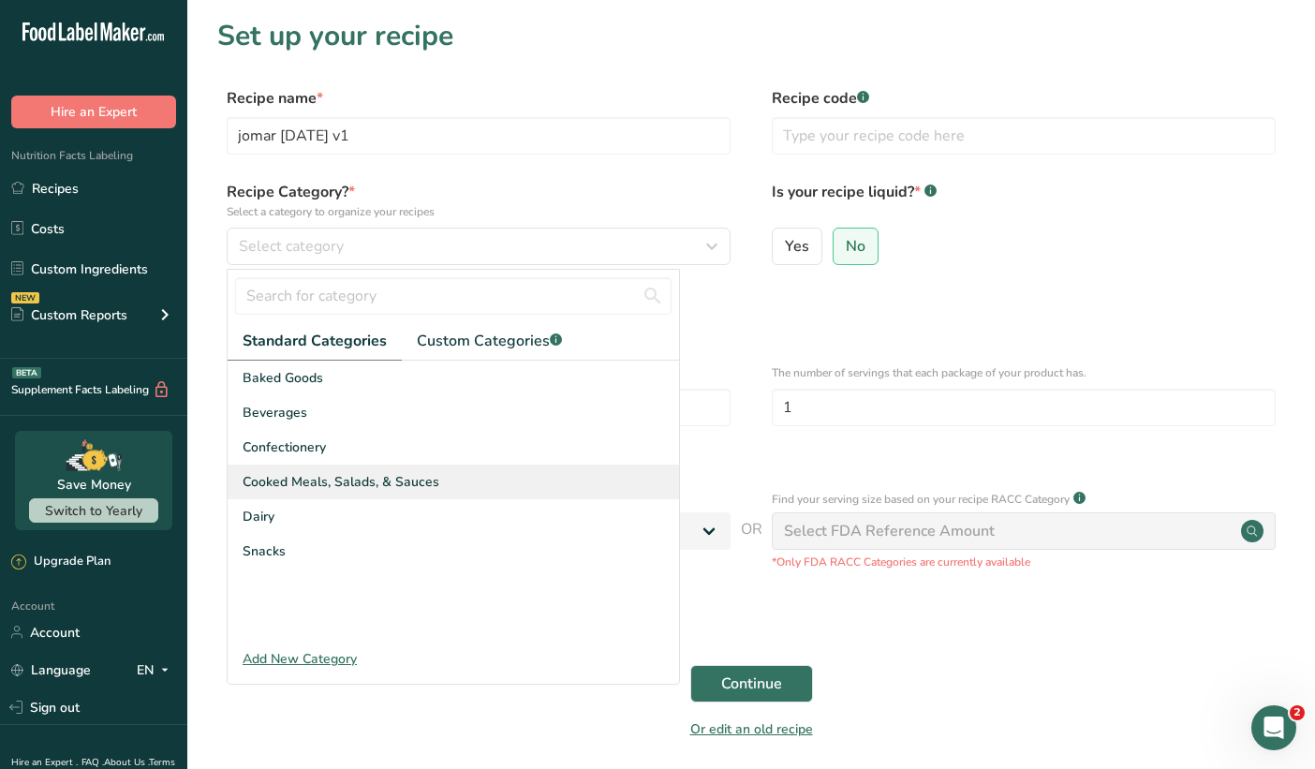
click at [353, 478] on span "Cooked Meals, Salads, & Sauces" at bounding box center [341, 482] width 197 height 20
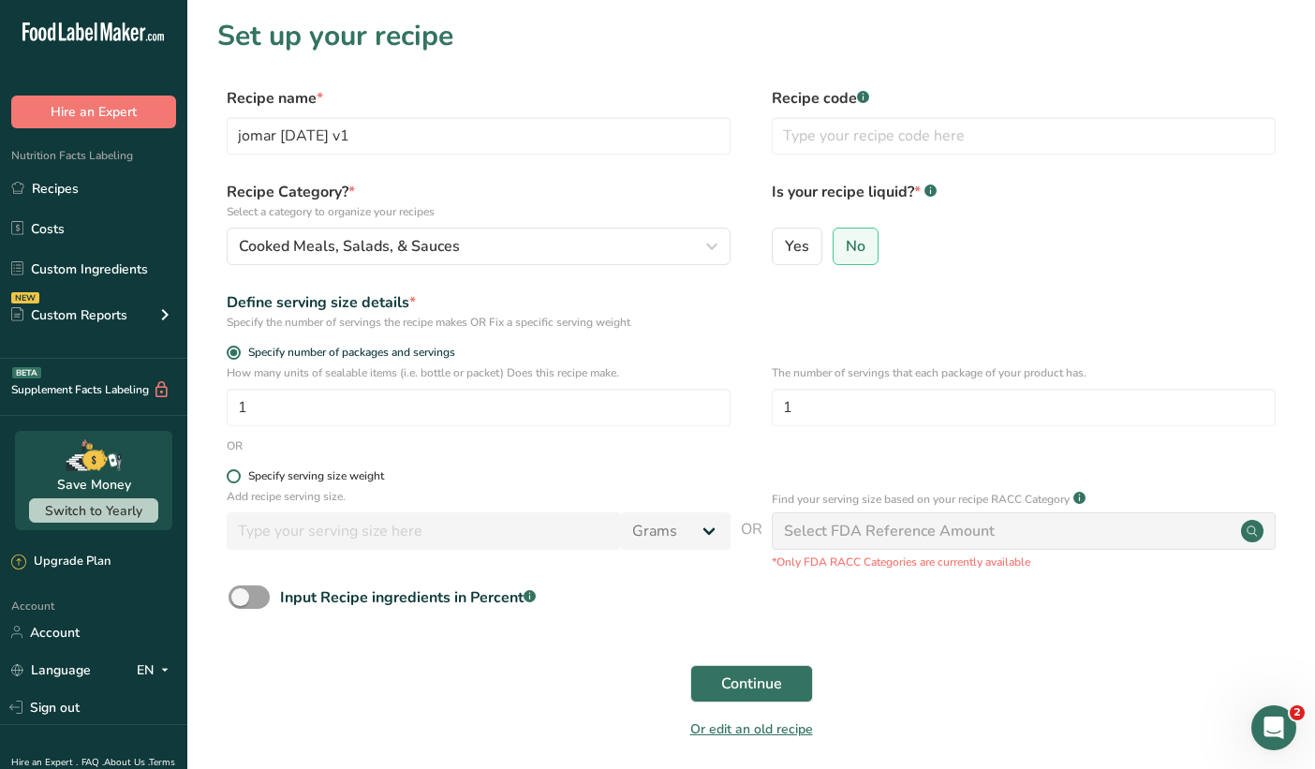
click at [230, 481] on span at bounding box center [234, 476] width 14 height 14
click at [230, 481] on input "Specify serving size weight" at bounding box center [233, 476] width 12 height 12
radio input "true"
radio input "false"
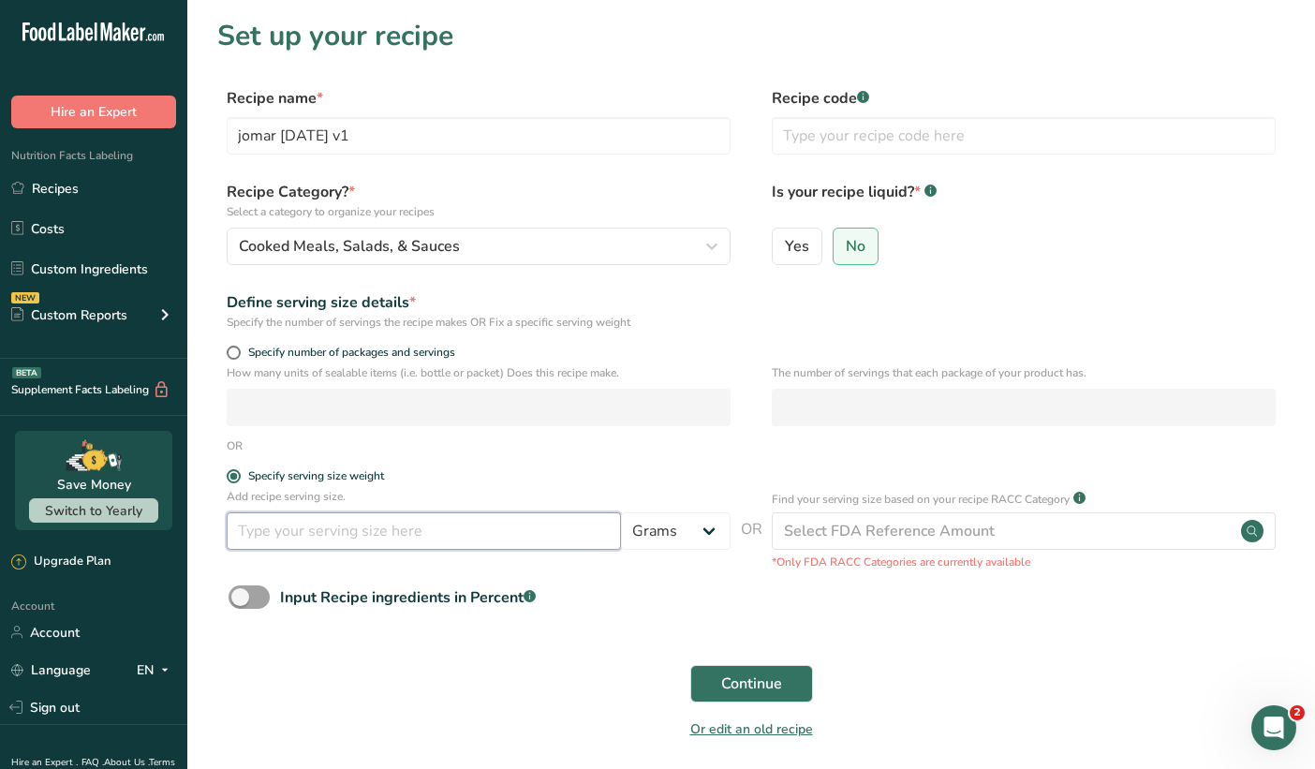
click at [358, 527] on input "number" at bounding box center [424, 530] width 394 height 37
type input "1"
click at [658, 533] on select "Grams kg mg mcg lb oz l mL fl oz tbsp tsp cup qt gallon" at bounding box center [676, 530] width 110 height 37
select select "19"
click at [621, 512] on select "Grams kg mg mcg lb oz l mL fl oz tbsp tsp cup qt gallon" at bounding box center [676, 530] width 110 height 37
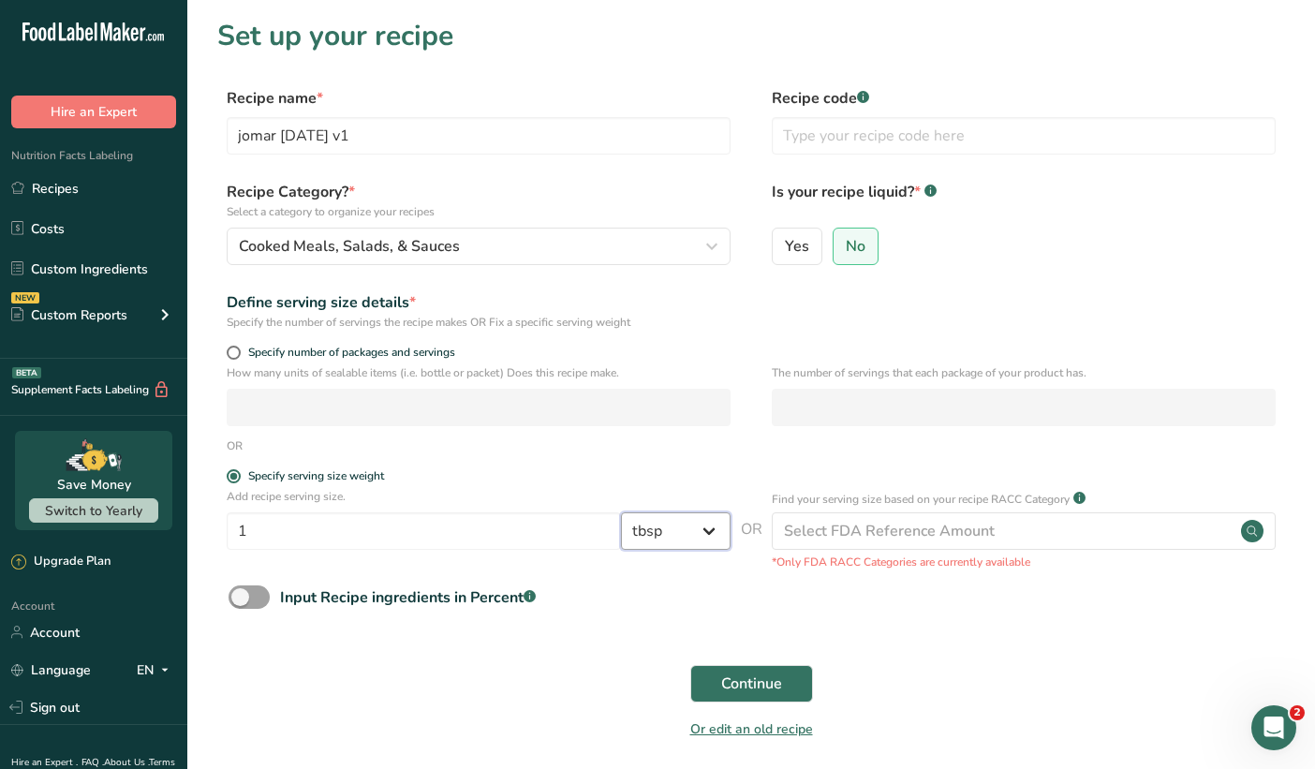
select select "22"
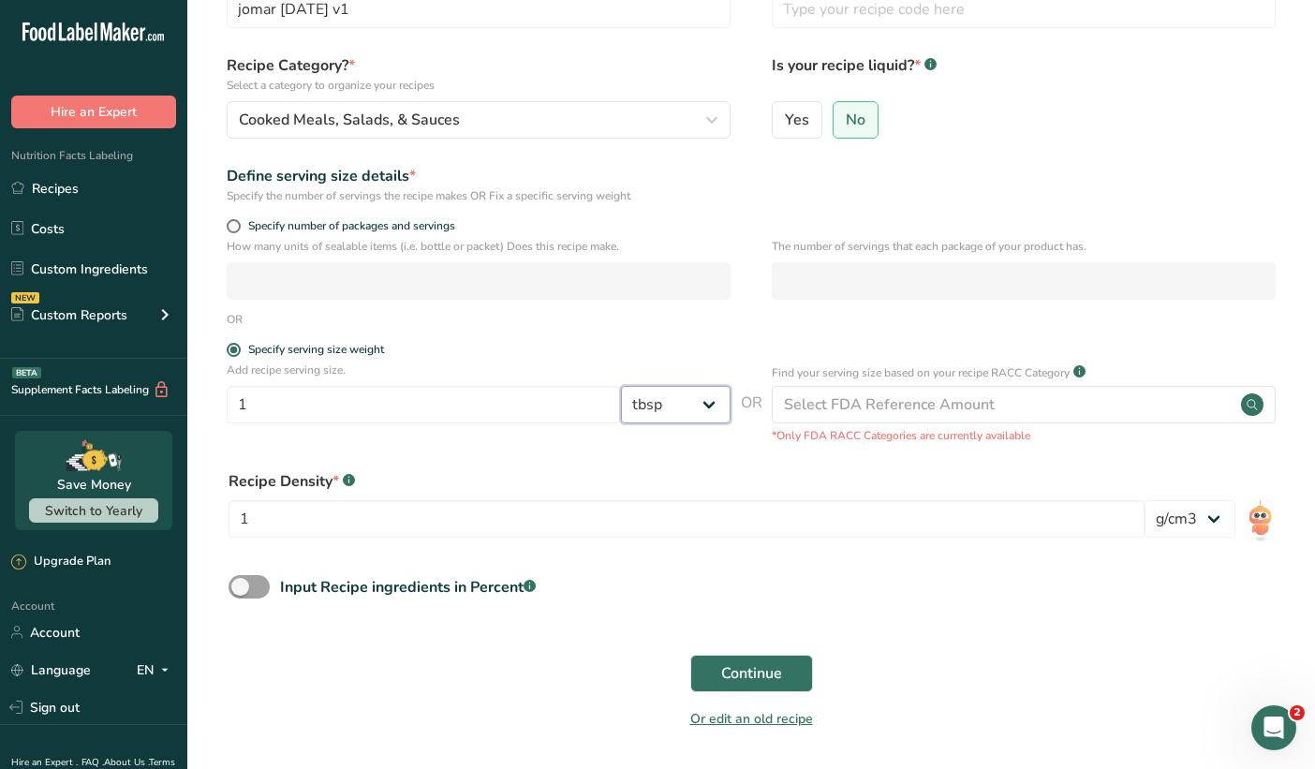
scroll to position [136, 0]
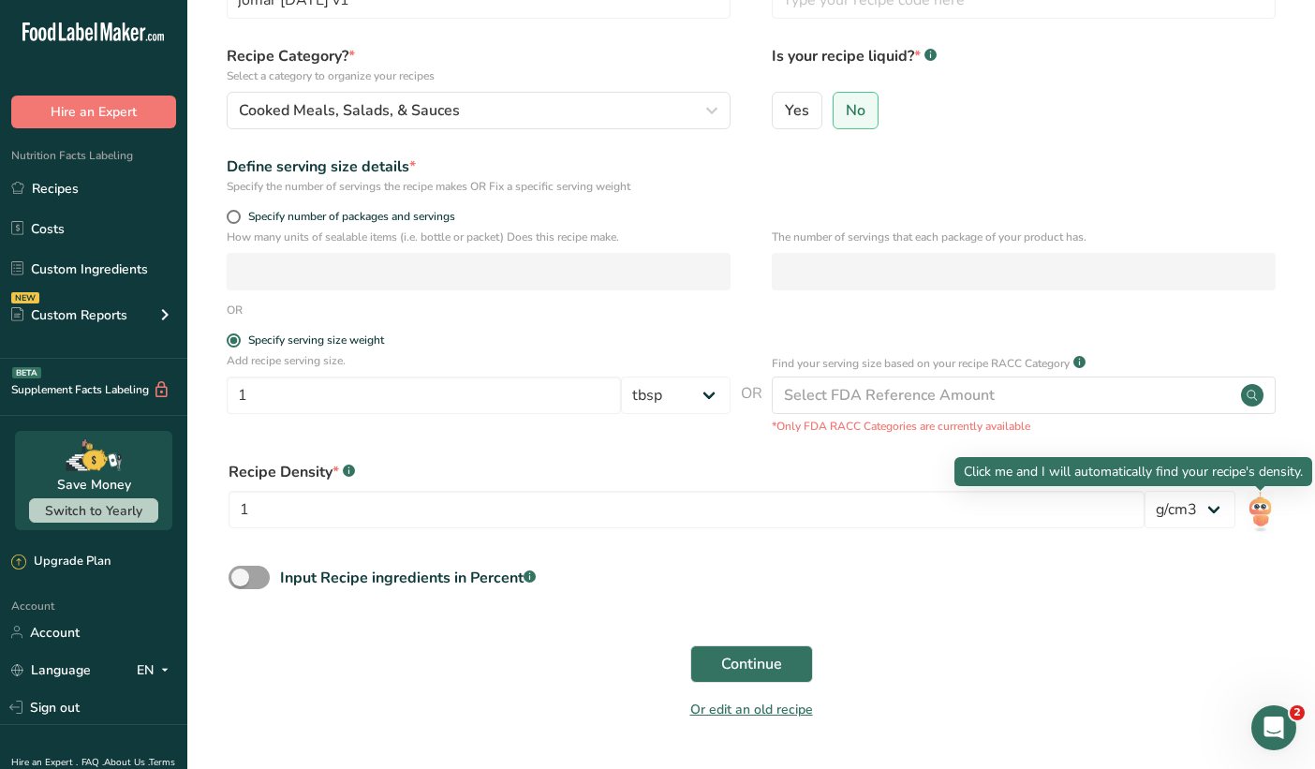
click at [1269, 506] on img at bounding box center [1260, 512] width 27 height 42
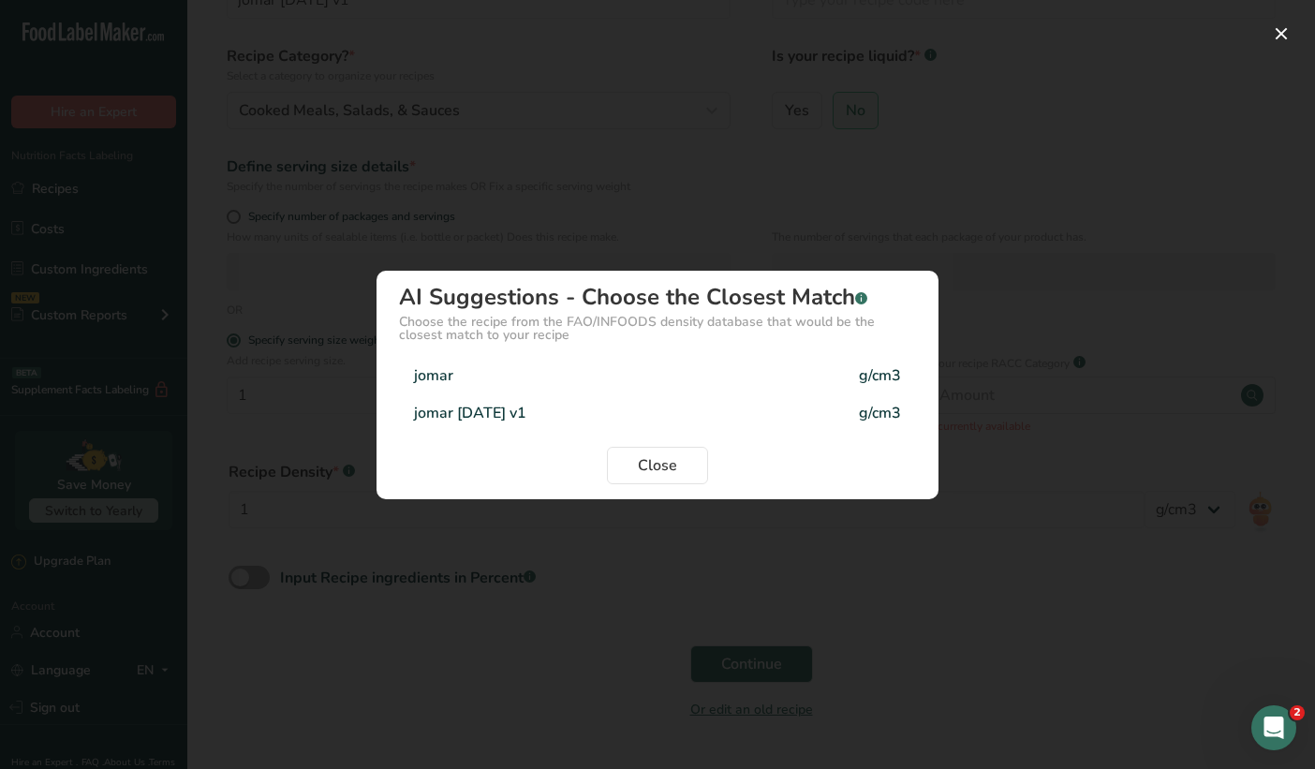
click at [620, 190] on div "Density Selection Modal" at bounding box center [657, 384] width 1315 height 769
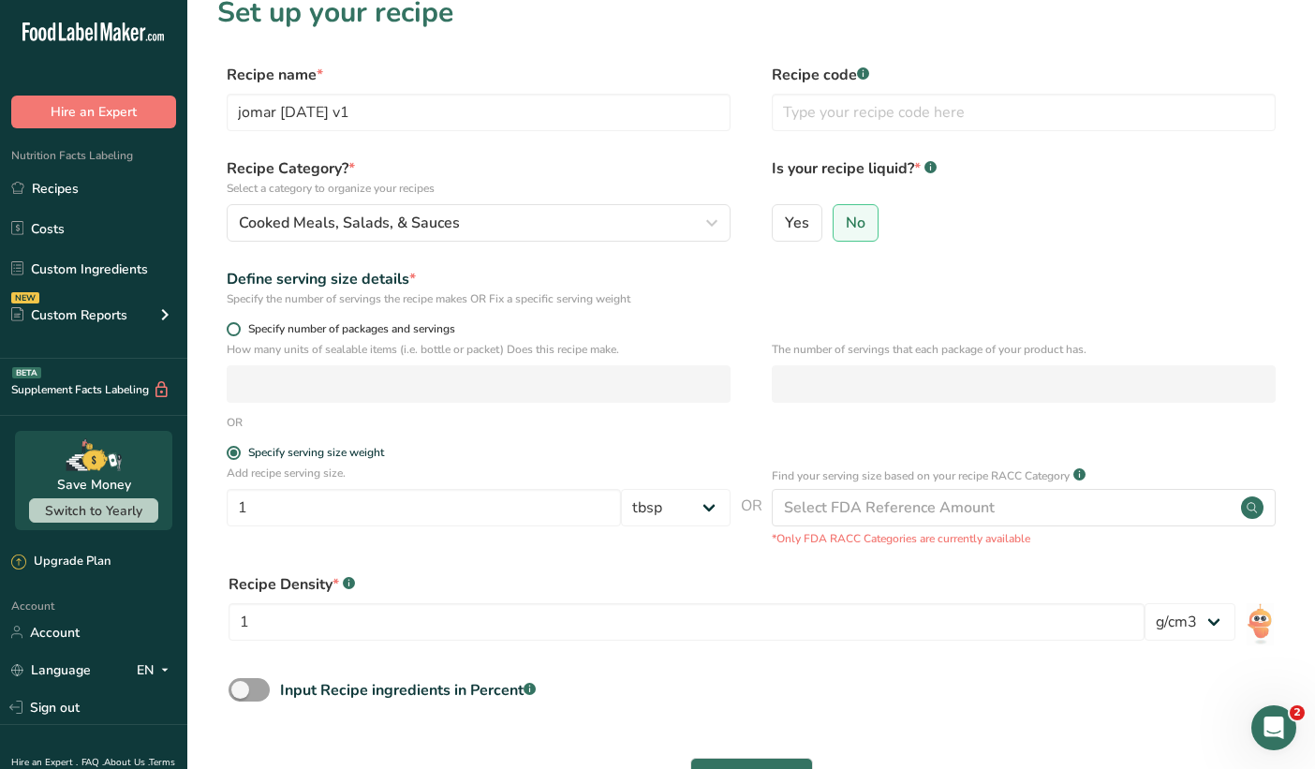
scroll to position [0, 0]
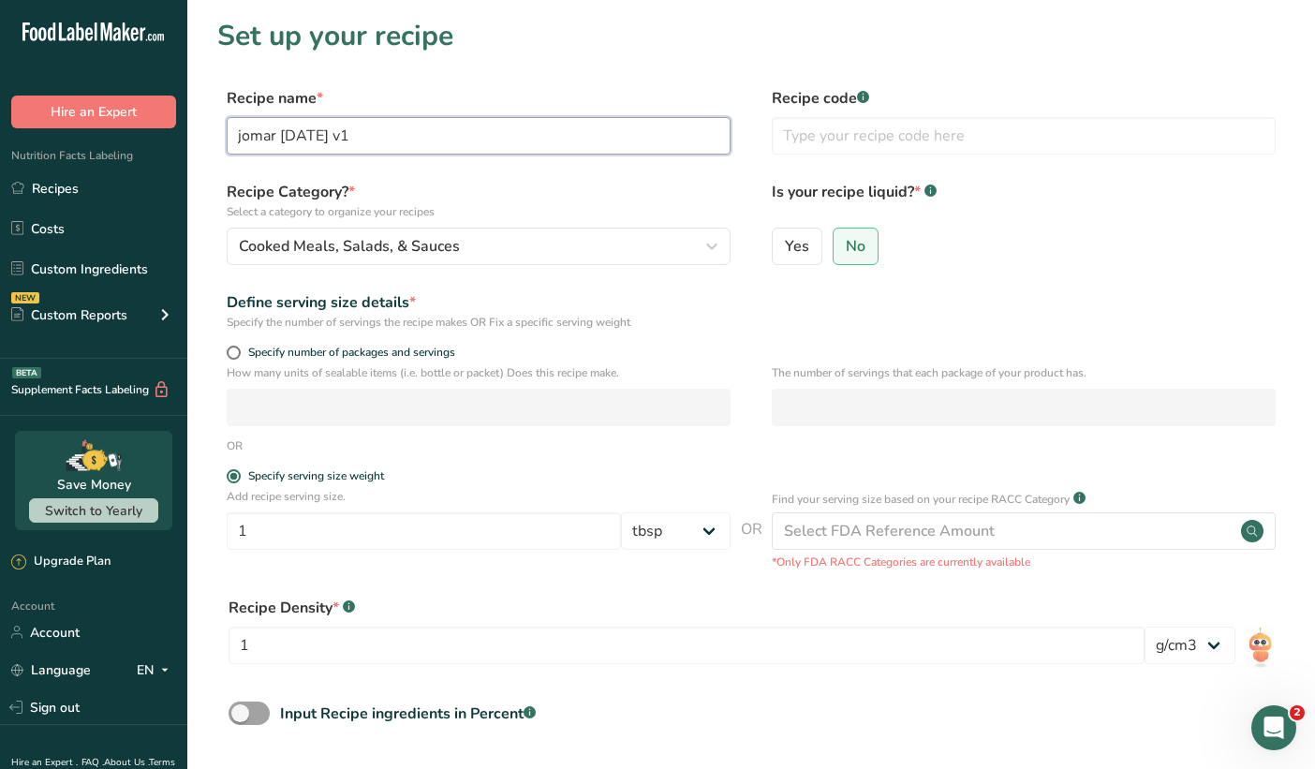
click at [373, 132] on input "jomar [DATE] v1" at bounding box center [479, 135] width 504 height 37
click at [277, 134] on input "jomar [DATE] v1" at bounding box center [479, 135] width 504 height 37
type input "[PERSON_NAME] [DATE] v1"
click at [1155, 652] on select "lb/ft3 g/cm3" at bounding box center [1190, 645] width 91 height 37
click at [1145, 627] on select "lb/ft3 g/cm3" at bounding box center [1190, 645] width 91 height 37
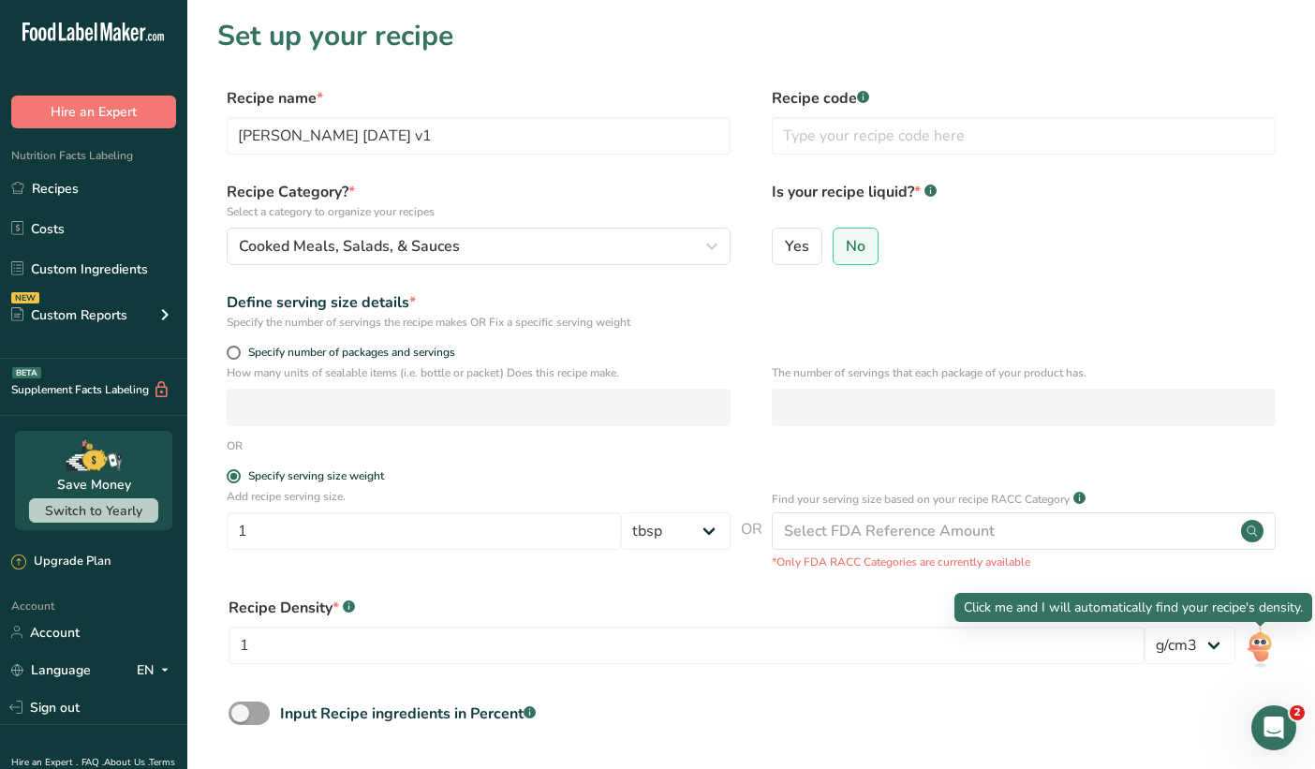
click at [1262, 652] on img at bounding box center [1260, 648] width 27 height 42
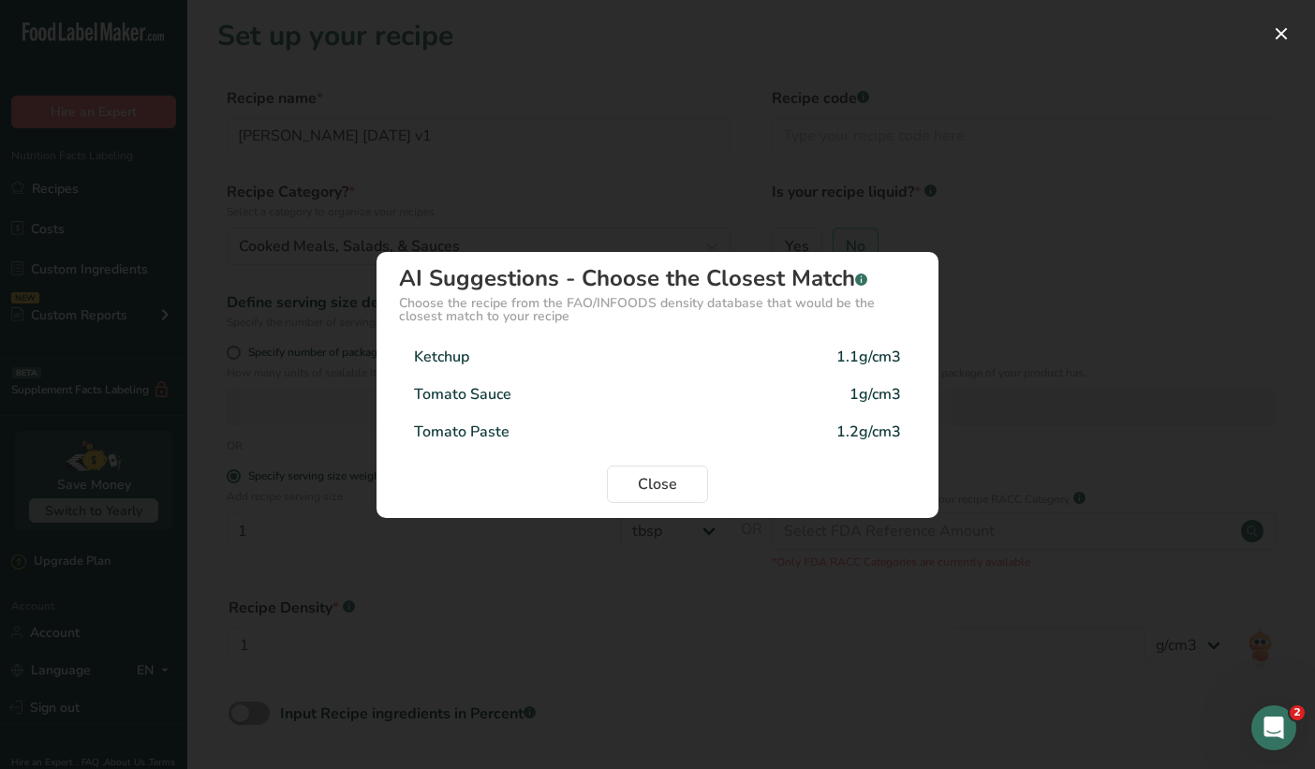
click at [575, 355] on div "Ketchup 1.1g/cm3" at bounding box center [657, 356] width 517 height 37
type input "1.1"
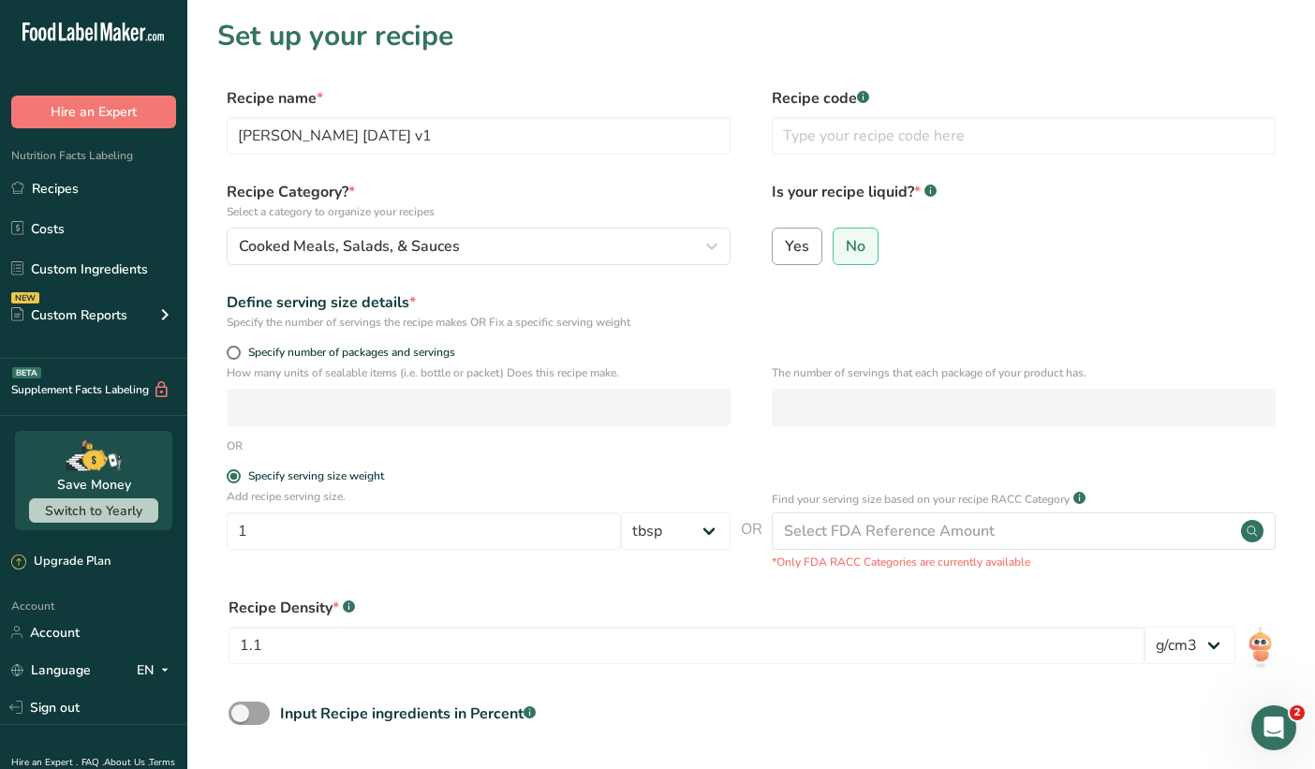
click at [792, 246] on span "Yes" at bounding box center [797, 246] width 24 height 19
click at [785, 246] on input "Yes" at bounding box center [779, 246] width 12 height 12
radio input "true"
radio input "false"
click at [801, 257] on label "Yes" at bounding box center [797, 246] width 51 height 37
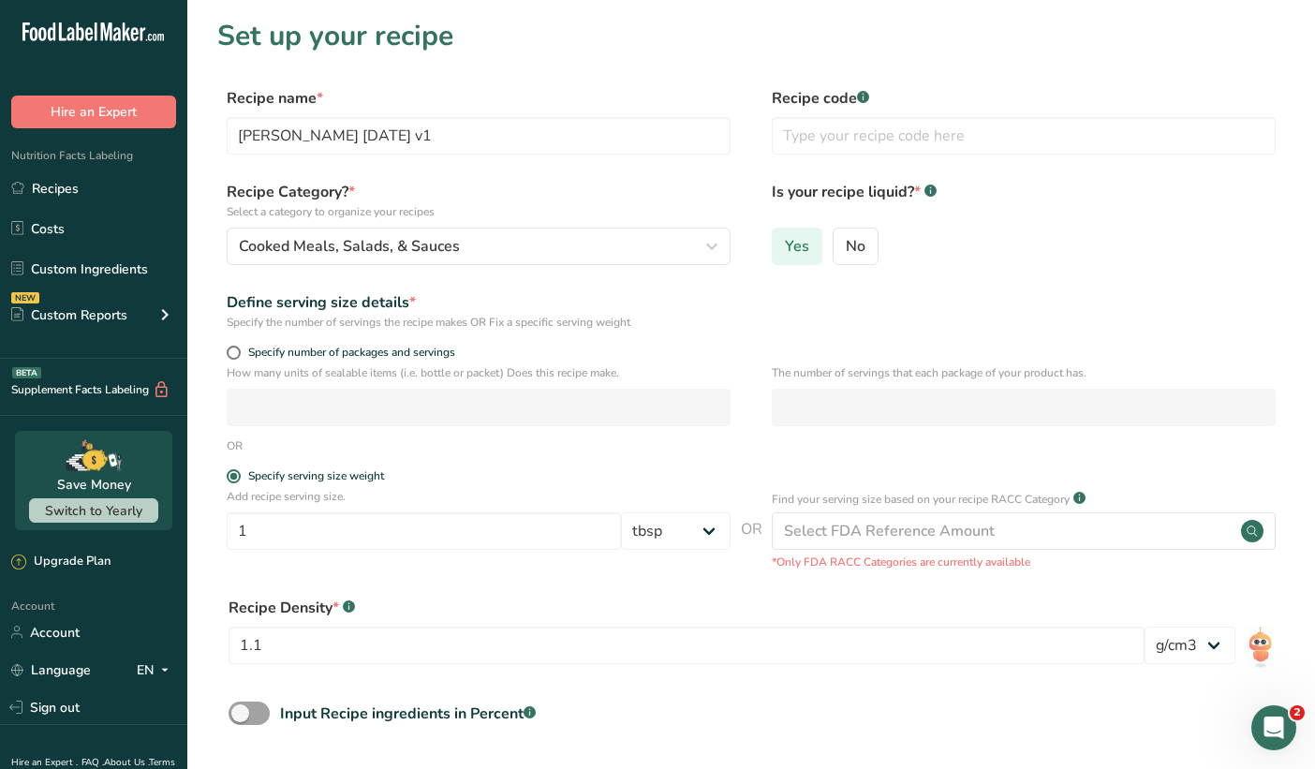
click at [785, 252] on input "Yes" at bounding box center [779, 246] width 12 height 12
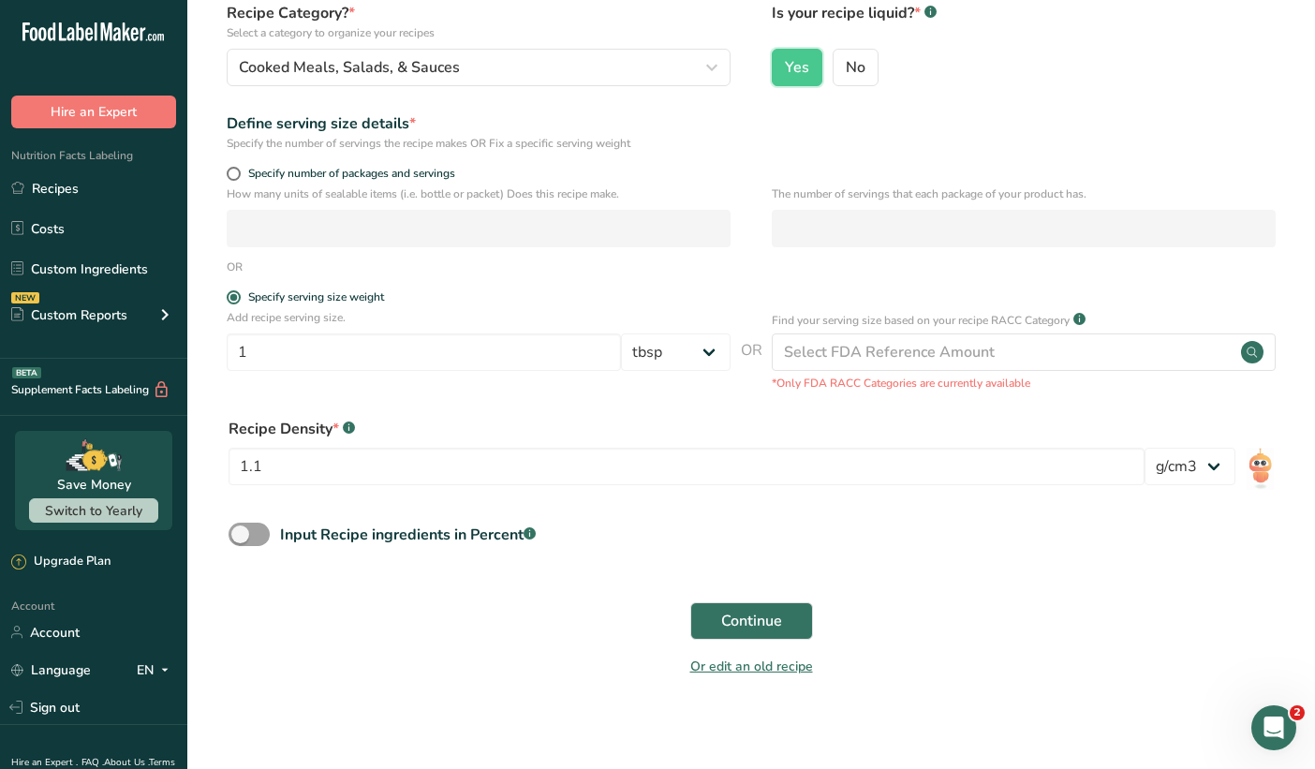
scroll to position [188, 0]
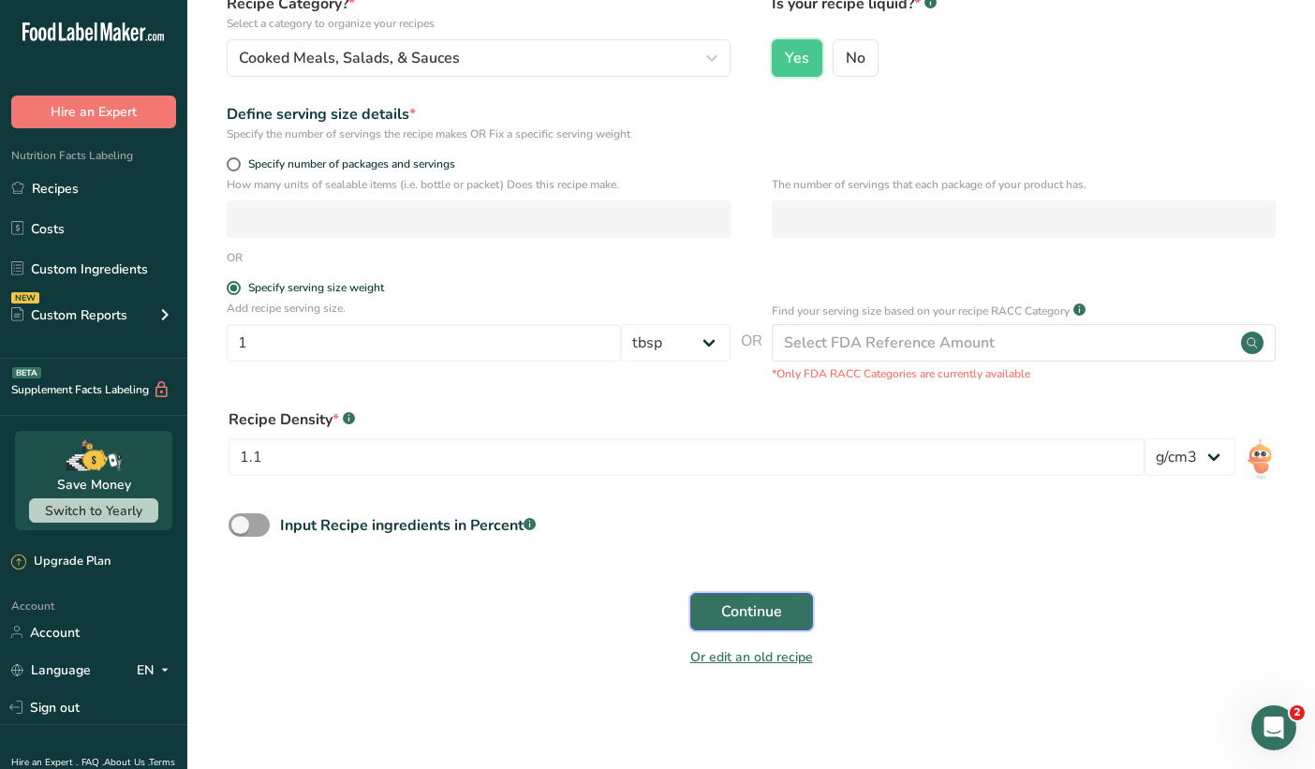
click at [734, 605] on span "Continue" at bounding box center [751, 612] width 61 height 22
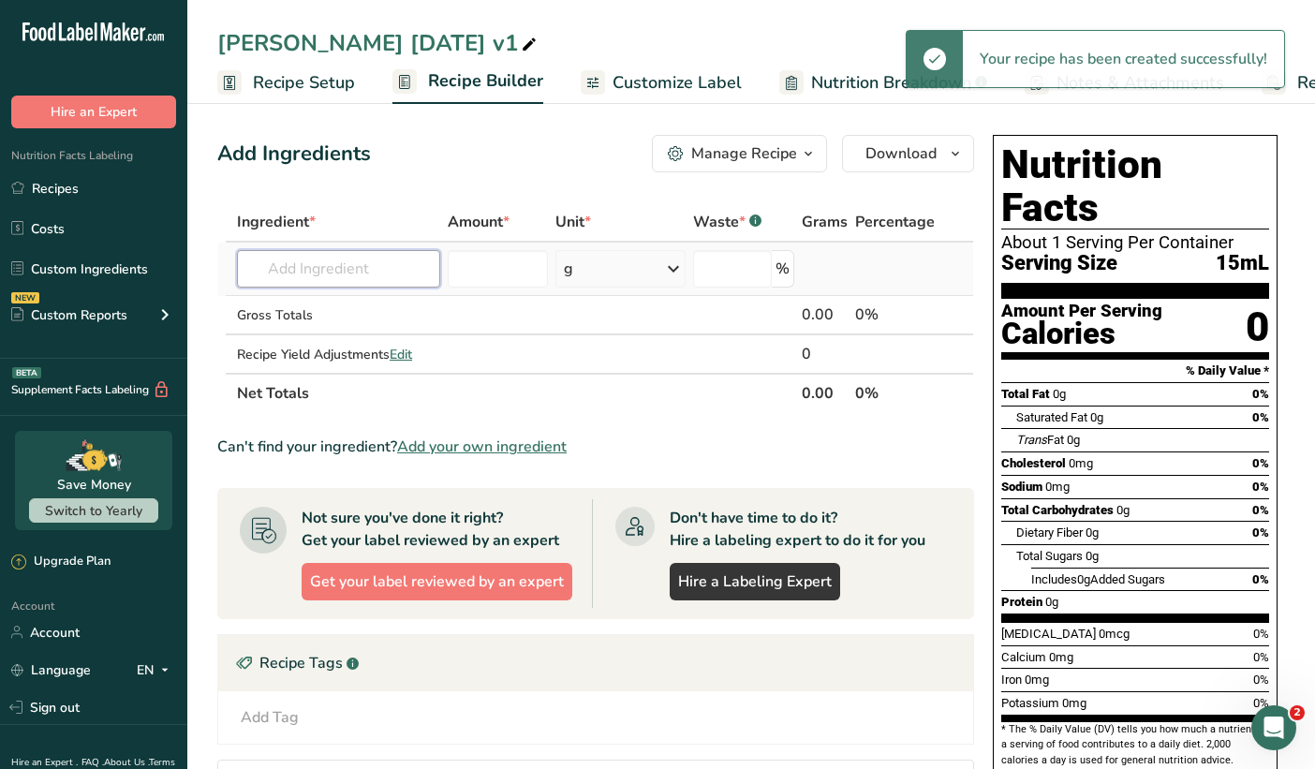
click at [282, 278] on input "text" at bounding box center [338, 268] width 203 height 37
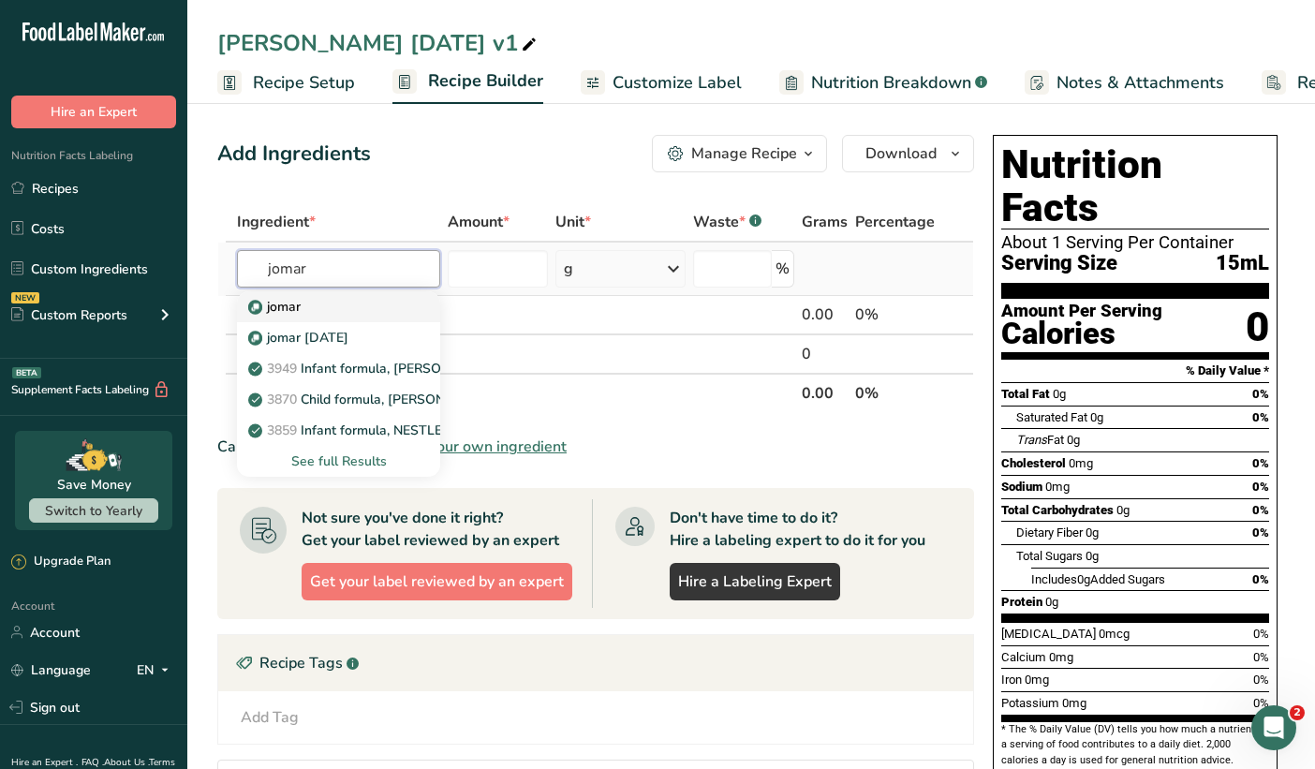
type input "jomar"
click at [292, 302] on p "jomar" at bounding box center [276, 307] width 49 height 20
type input "jomar"
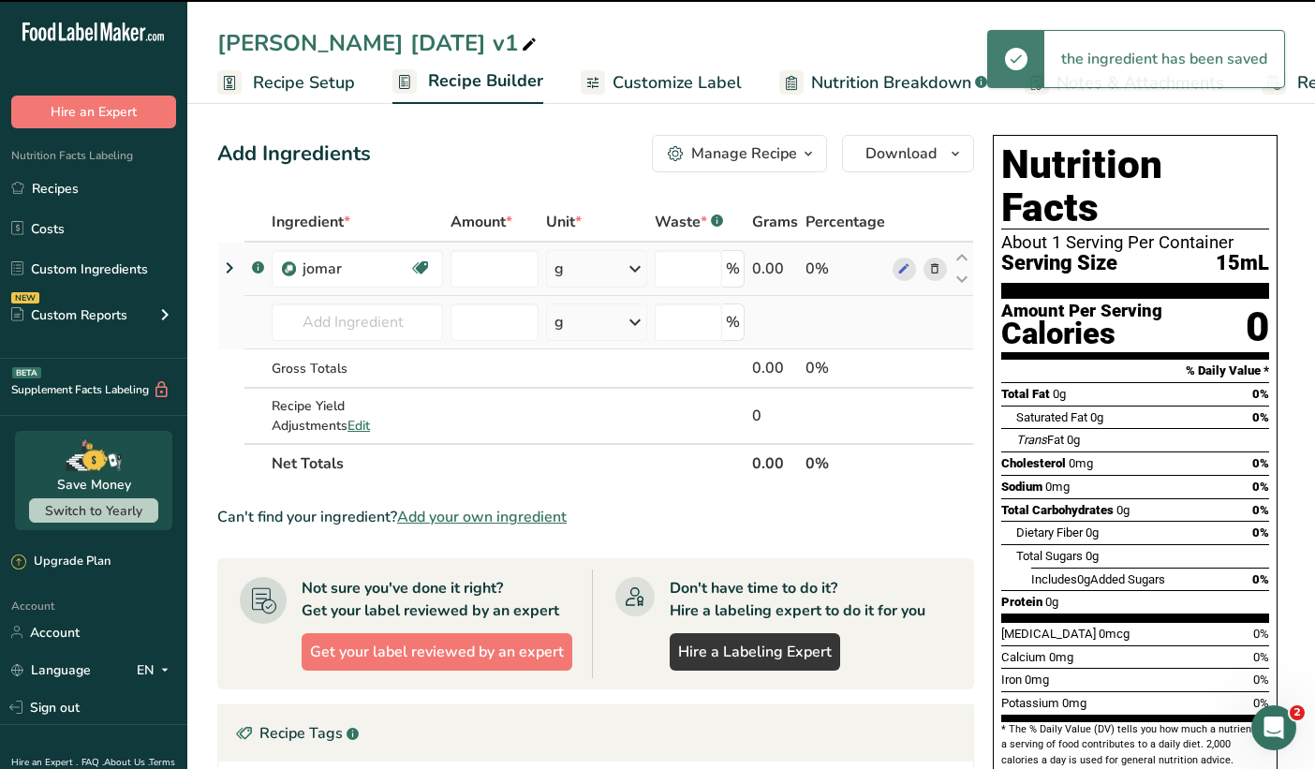
type input "0"
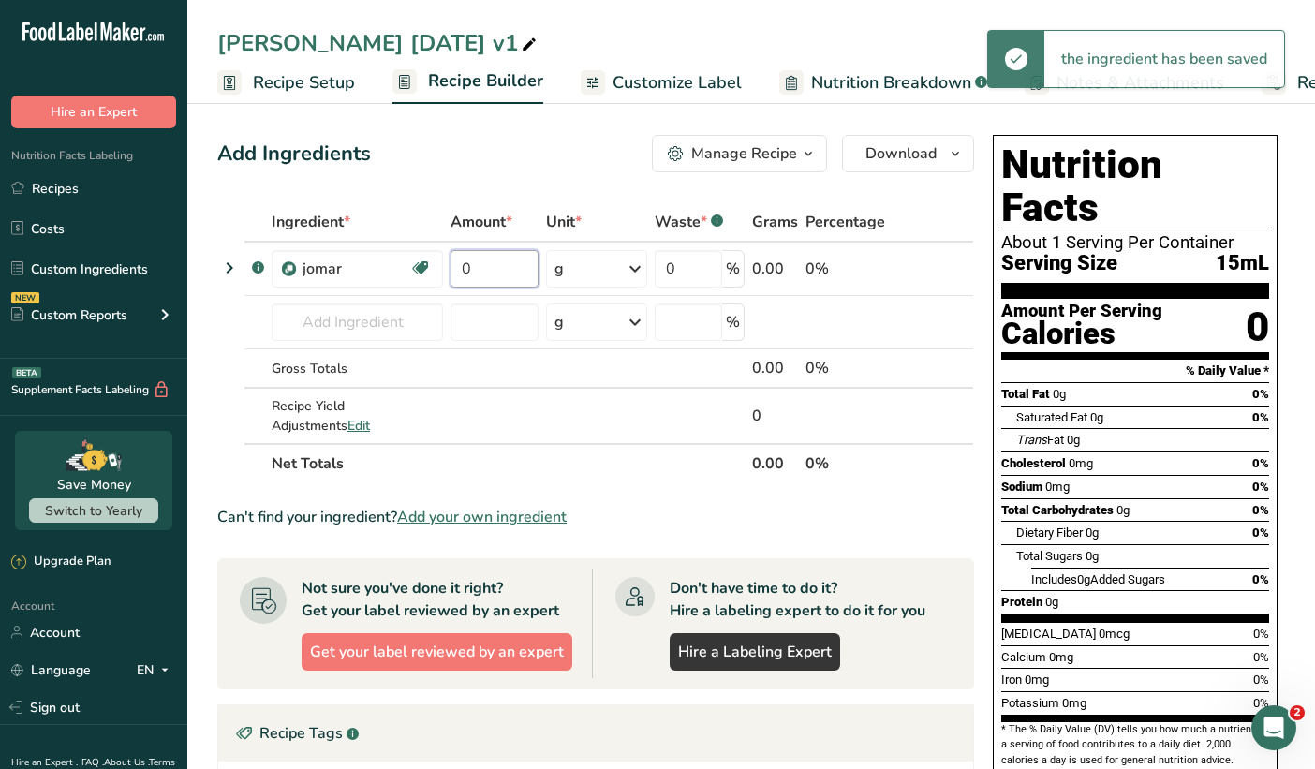
drag, startPoint x: 489, startPoint y: 267, endPoint x: 428, endPoint y: 239, distance: 67.1
click at [428, 239] on table "Ingredient * Amount * Unit * Waste * .a-a{fill:#347362;}.b-a{fill:#fff;} Grams …" at bounding box center [595, 342] width 757 height 281
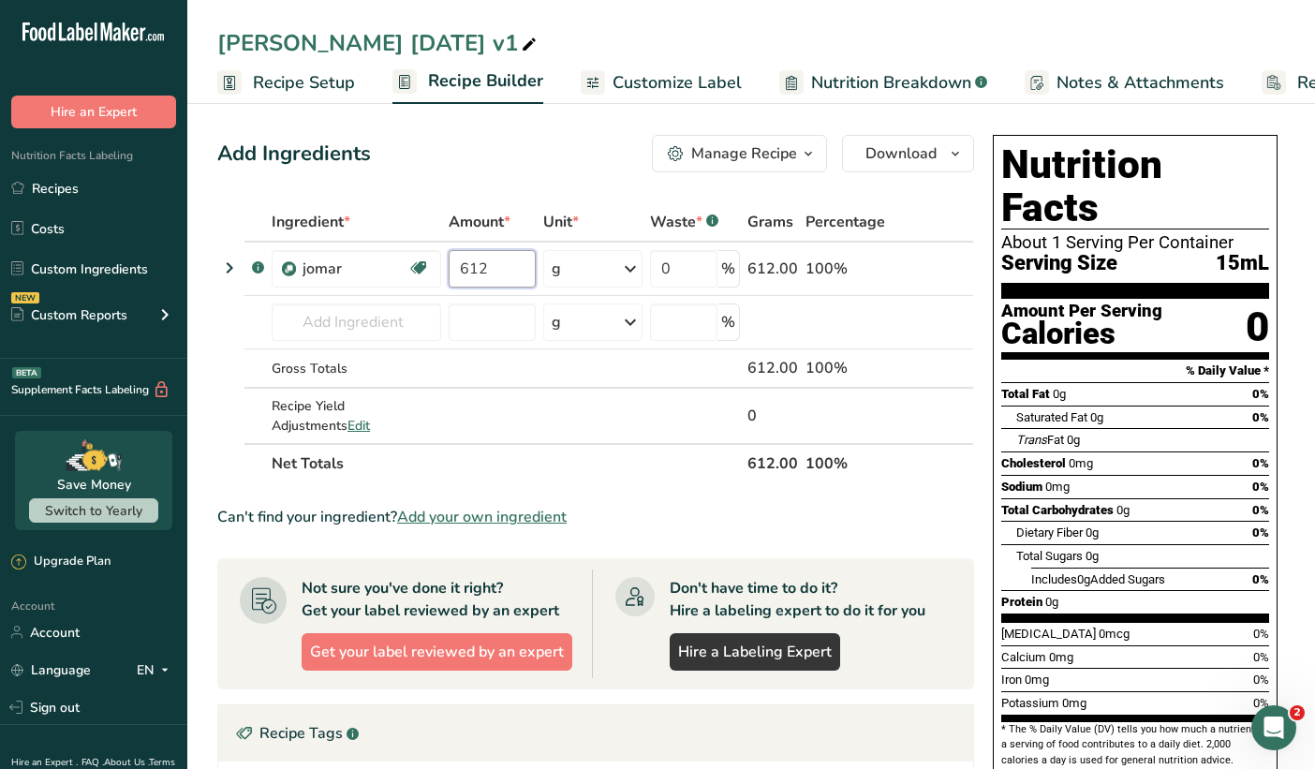
type input "612"
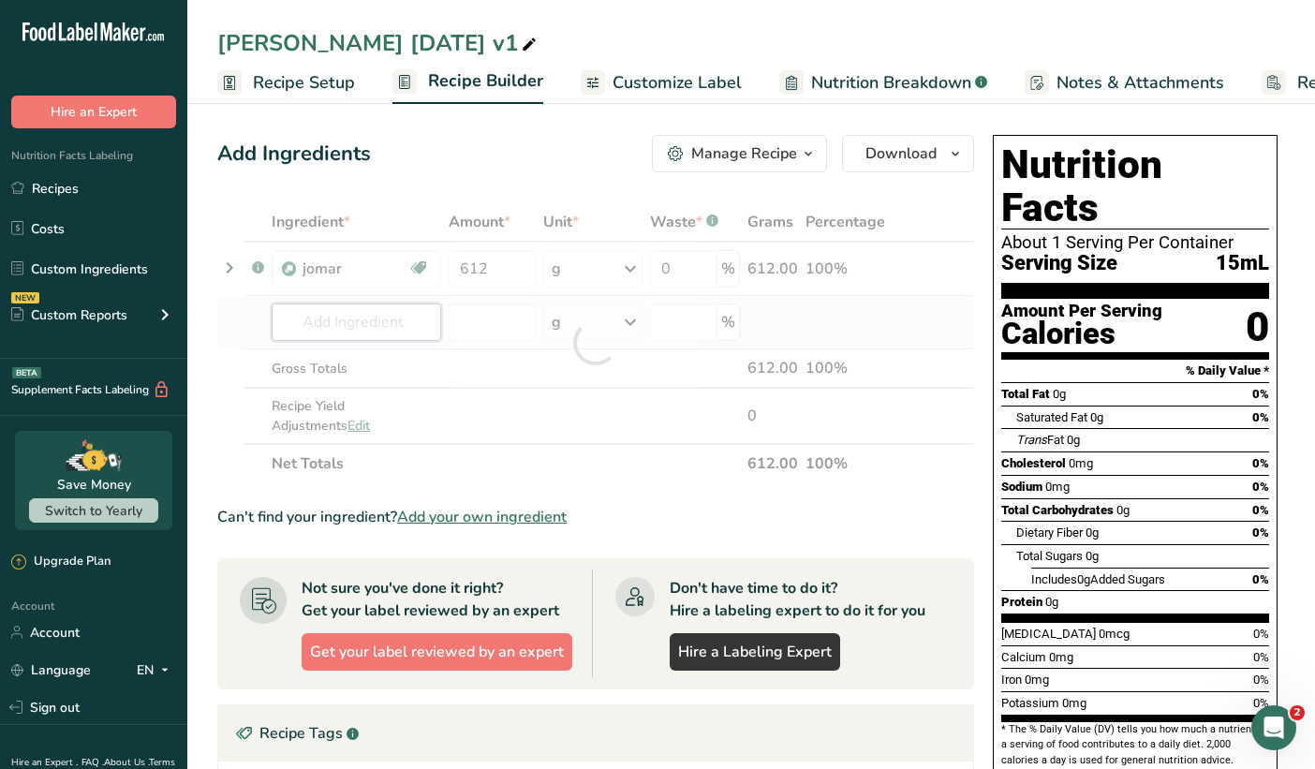
click at [348, 319] on div "Ingredient * Amount * Unit * Waste * .a-a{fill:#347362;}.b-a{fill:#fff;} Grams …" at bounding box center [595, 342] width 757 height 281
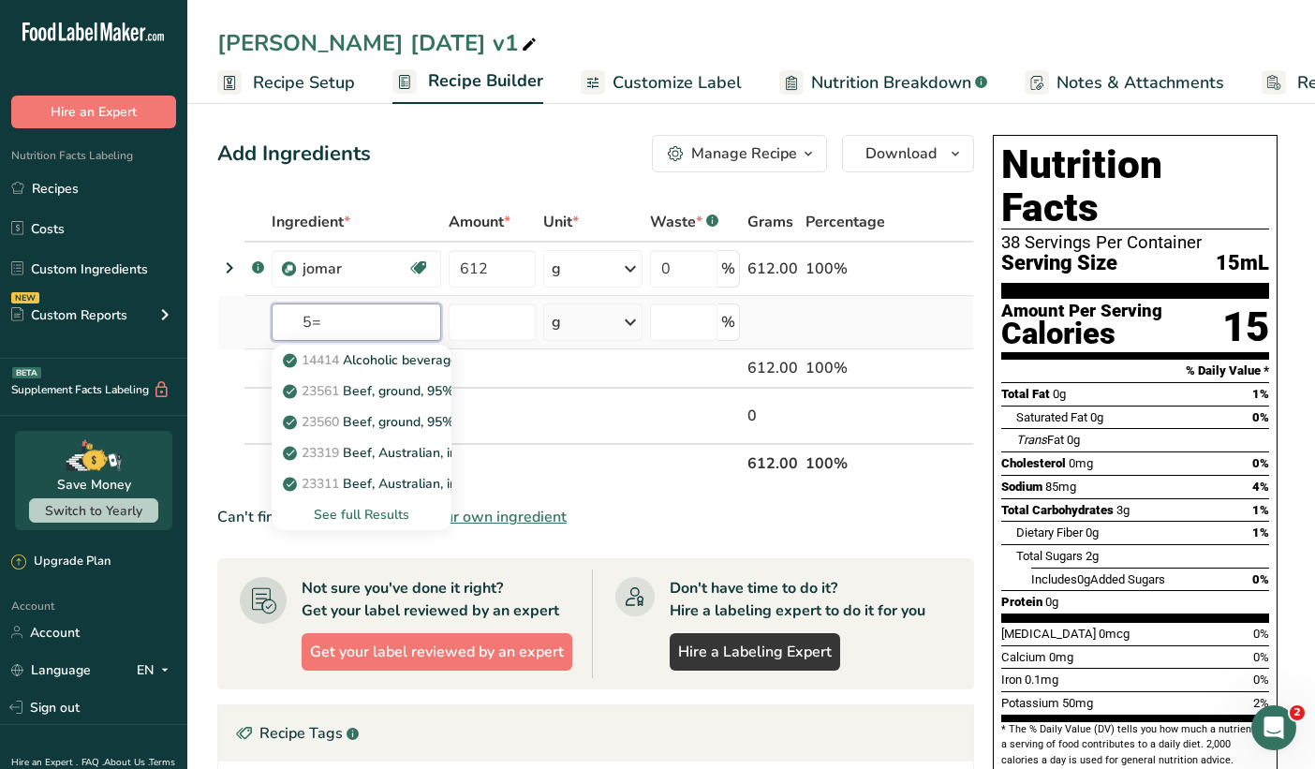
type input "5"
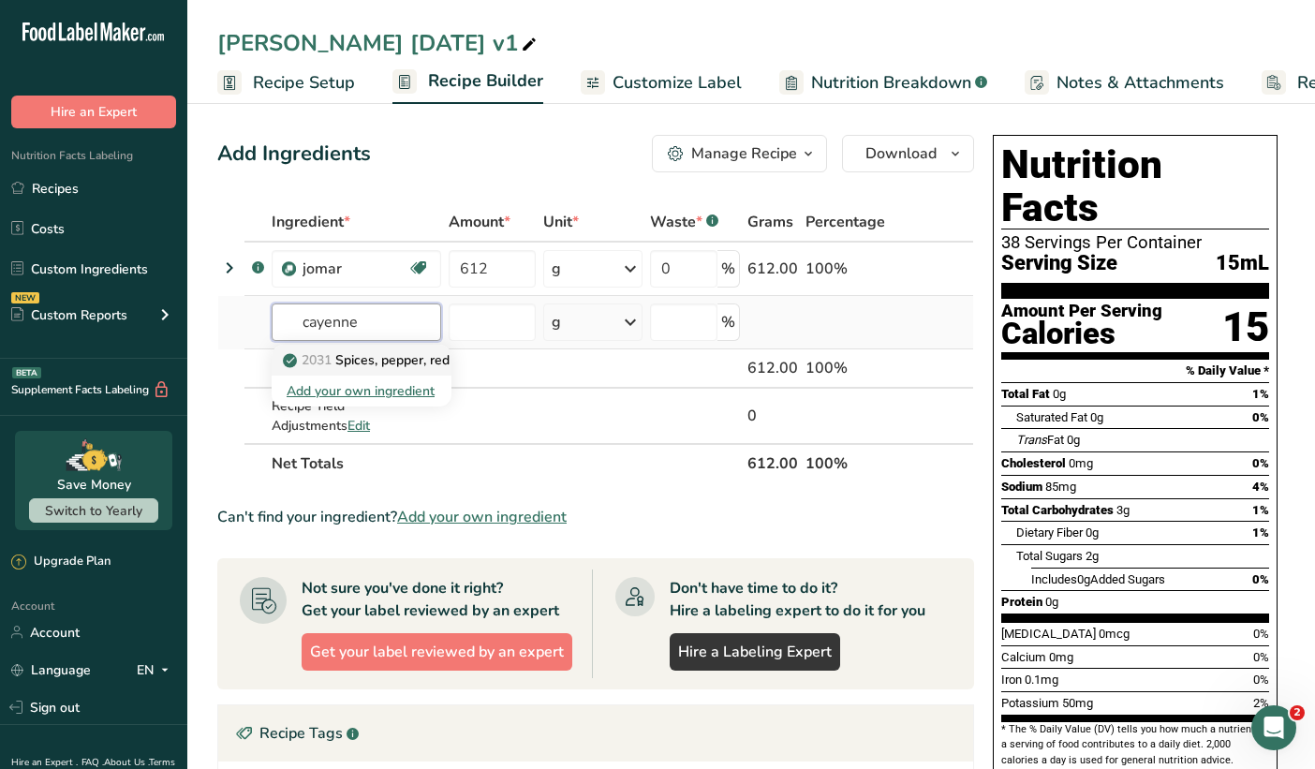
type input "cayenne"
click at [378, 371] on link "2031 Spices, pepper, red or cayenne" at bounding box center [362, 360] width 180 height 31
type input "Spices, pepper, red or cayenne"
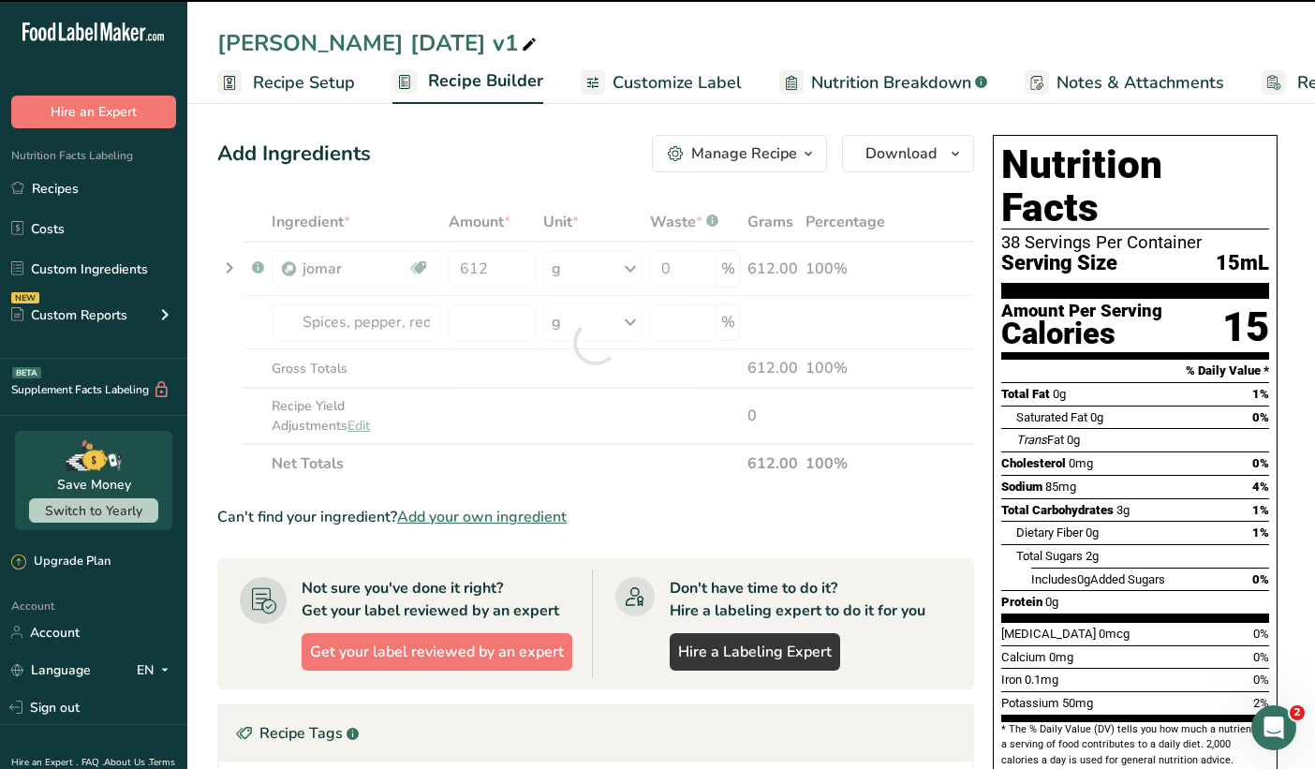
type input "0"
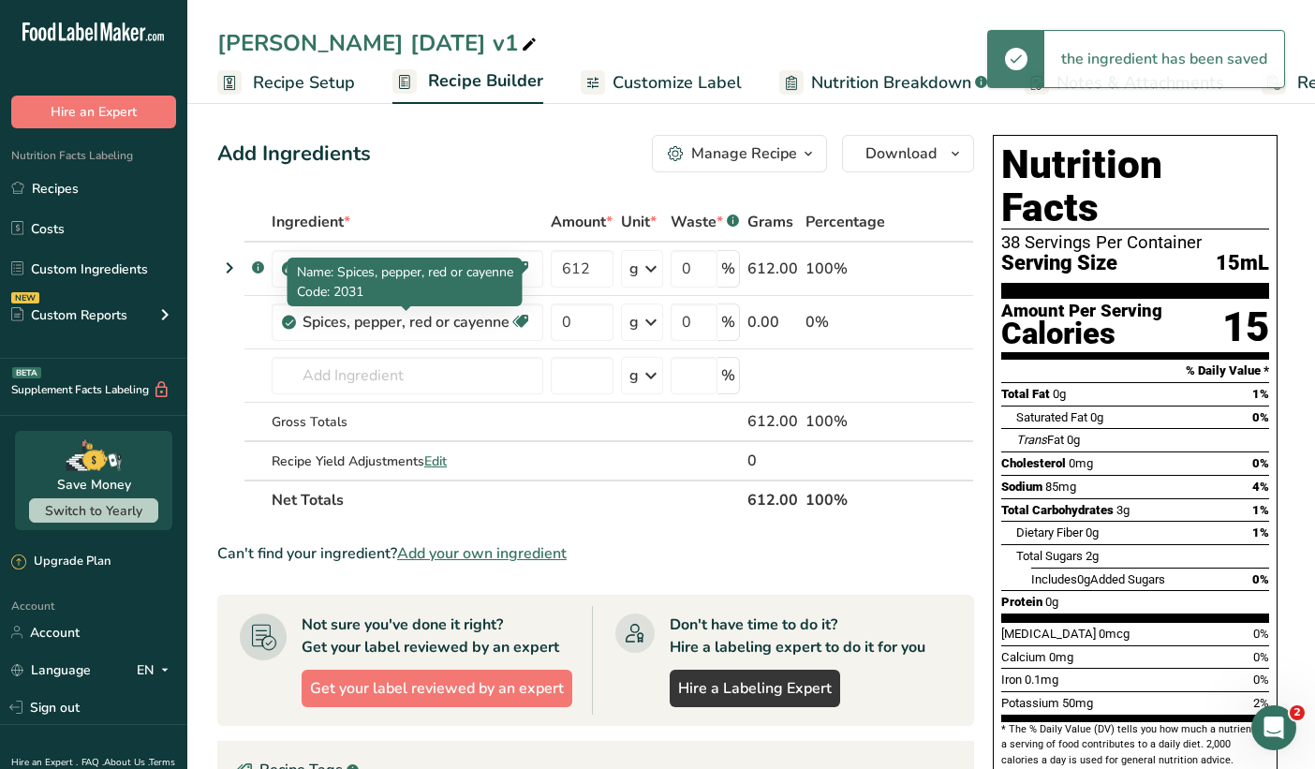
click at [475, 324] on div "Spices, pepper, red or cayenne" at bounding box center [406, 322] width 207 height 22
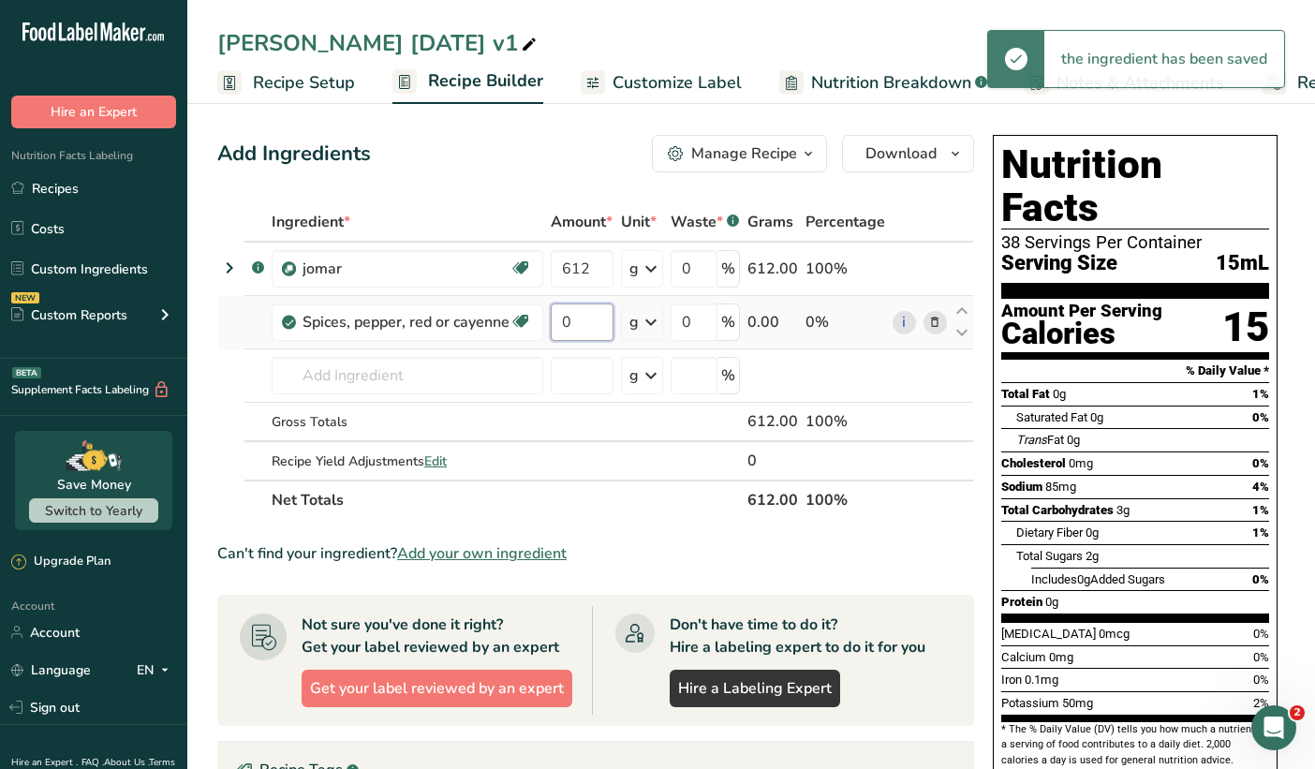
click at [573, 329] on input "0" at bounding box center [582, 322] width 63 height 37
drag, startPoint x: 573, startPoint y: 329, endPoint x: 516, endPoint y: 313, distance: 59.3
click at [516, 313] on tr "Spices, pepper, red or cayenne Dairy free Gluten free Vegan Vegetarian Soy free…" at bounding box center [595, 322] width 755 height 53
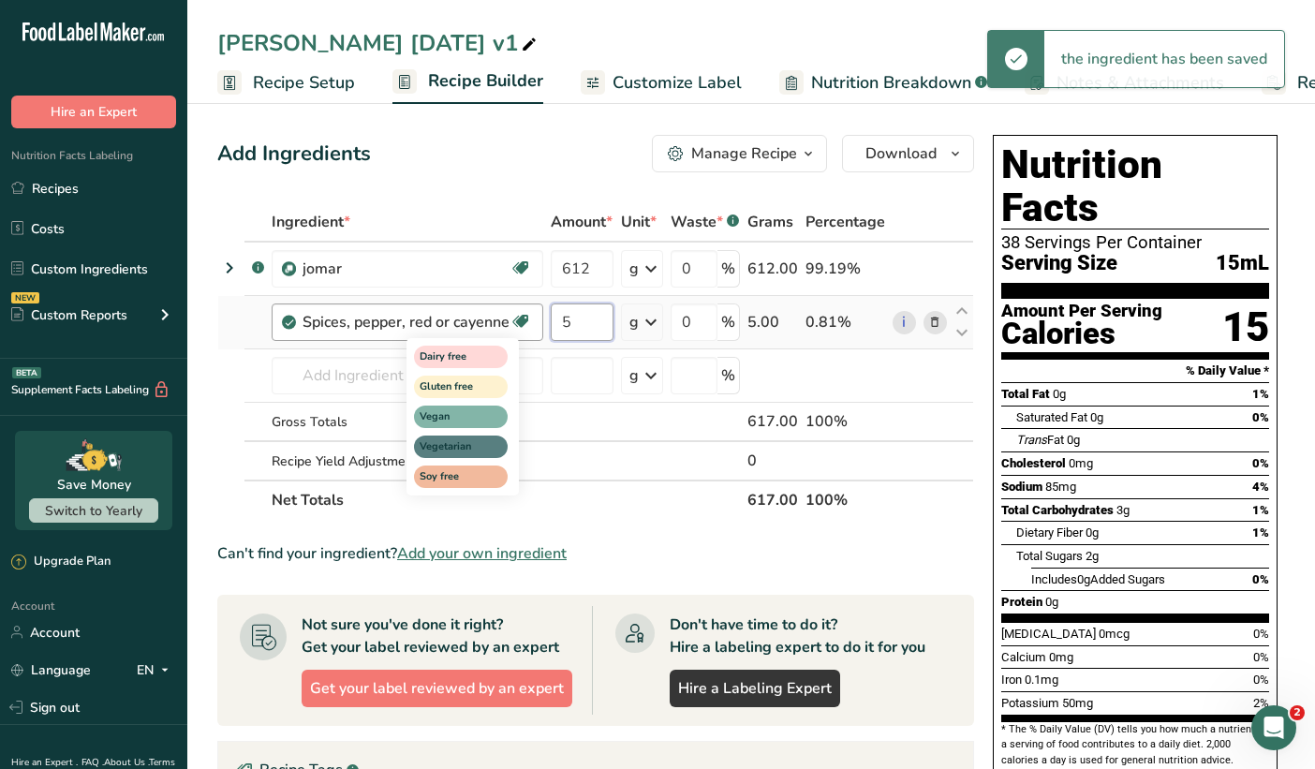
type input "5"
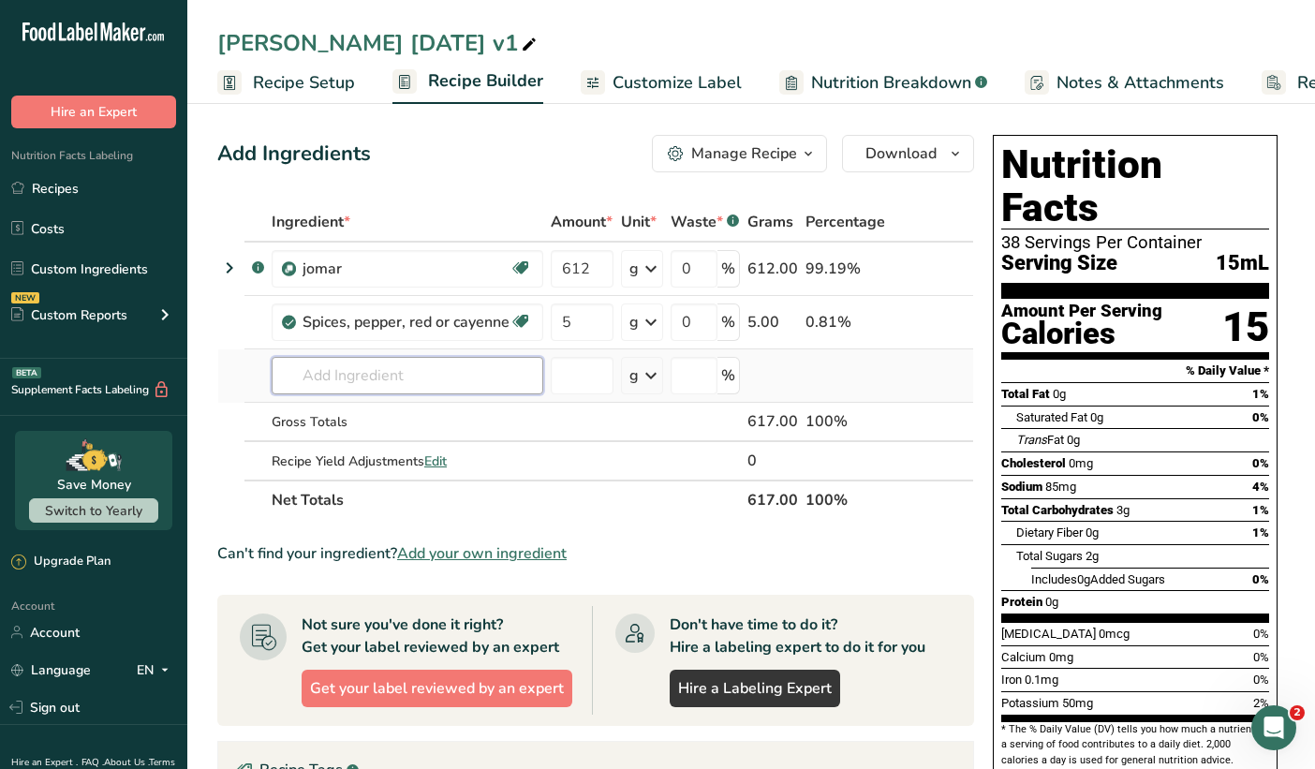
click at [380, 381] on div "Ingredient * Amount * Unit * Waste * .a-a{fill:#347362;}.b-a{fill:#fff;} Grams …" at bounding box center [595, 361] width 757 height 318
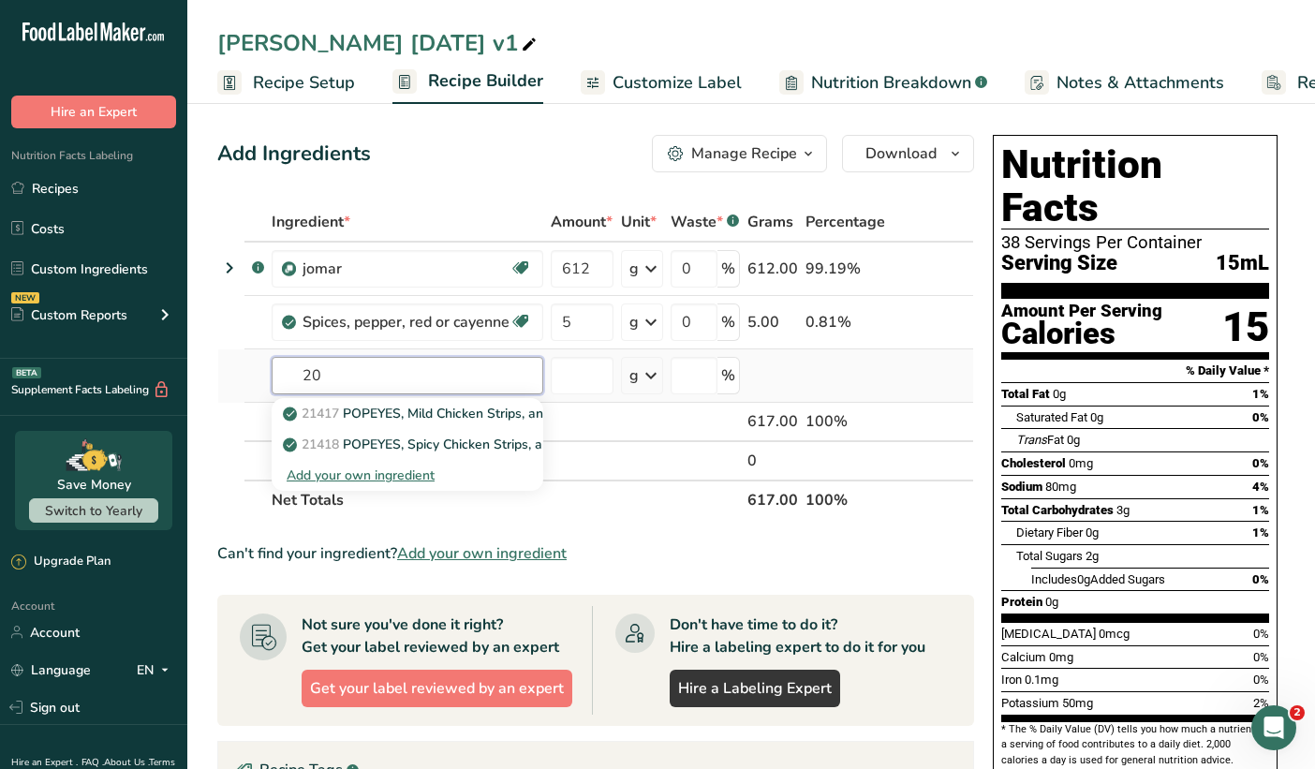
type input "2"
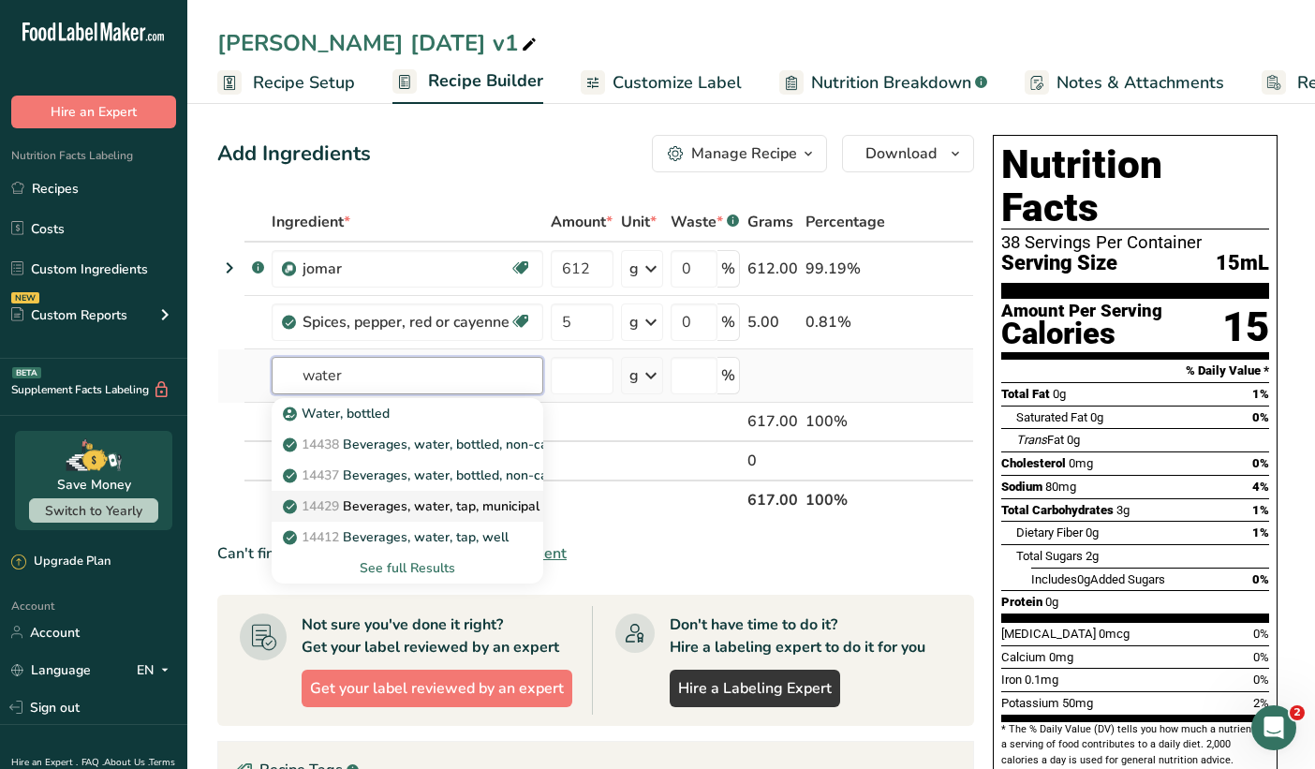
type input "water"
click at [418, 512] on p "14429 [GEOGRAPHIC_DATA], water, tap, municipal" at bounding box center [413, 507] width 253 height 20
type input "Beverages, water, tap, municipal"
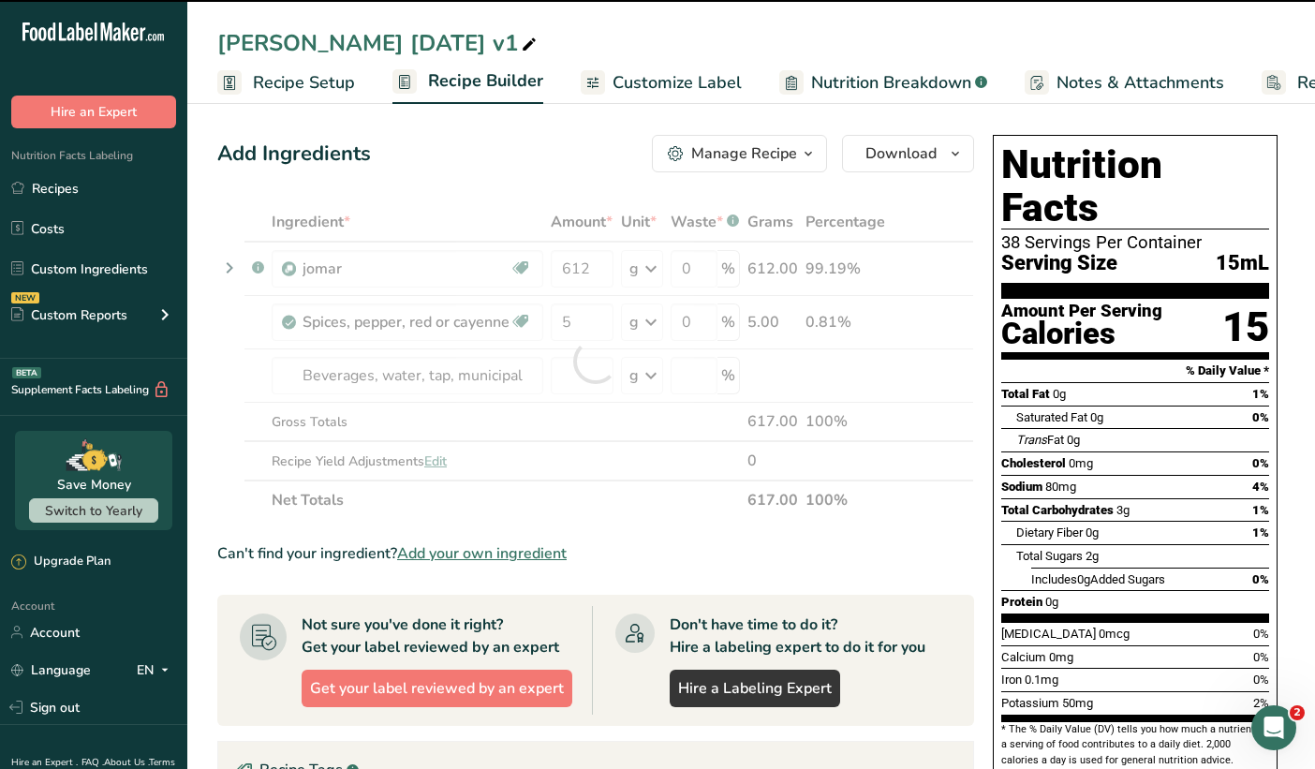
type input "0"
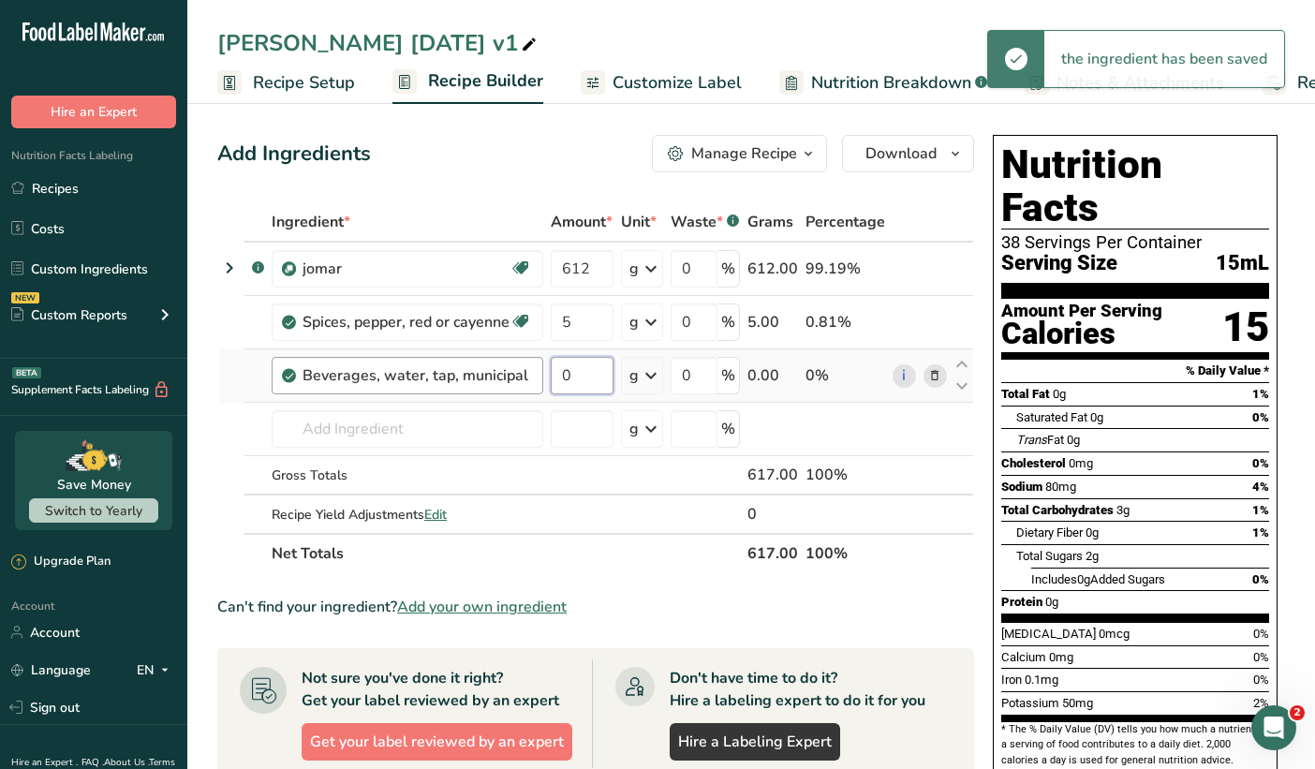
drag, startPoint x: 595, startPoint y: 380, endPoint x: 541, endPoint y: 378, distance: 54.4
click at [541, 378] on tr "Beverages, water, tap, municipal 0 g Portions 1 fl oz 1 bottle 8 fl oz 1 liter …" at bounding box center [595, 375] width 755 height 53
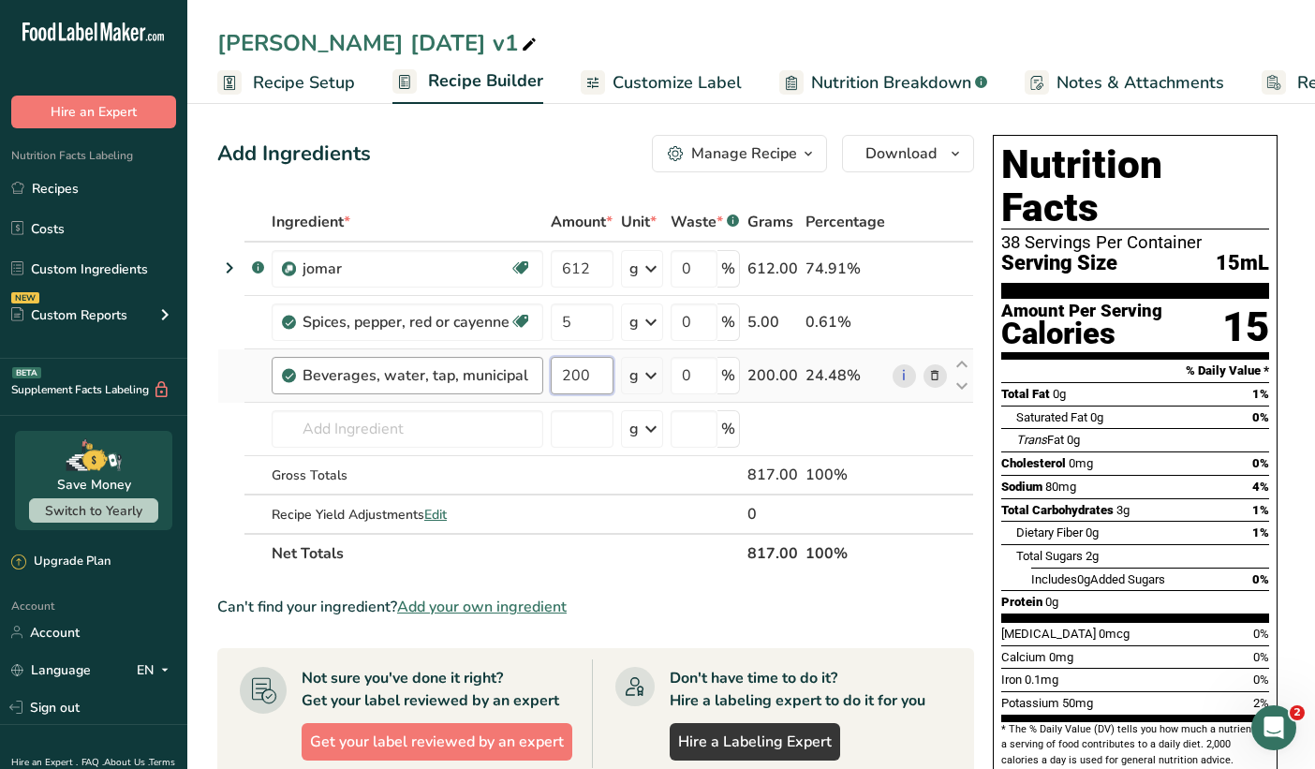
type input "200"
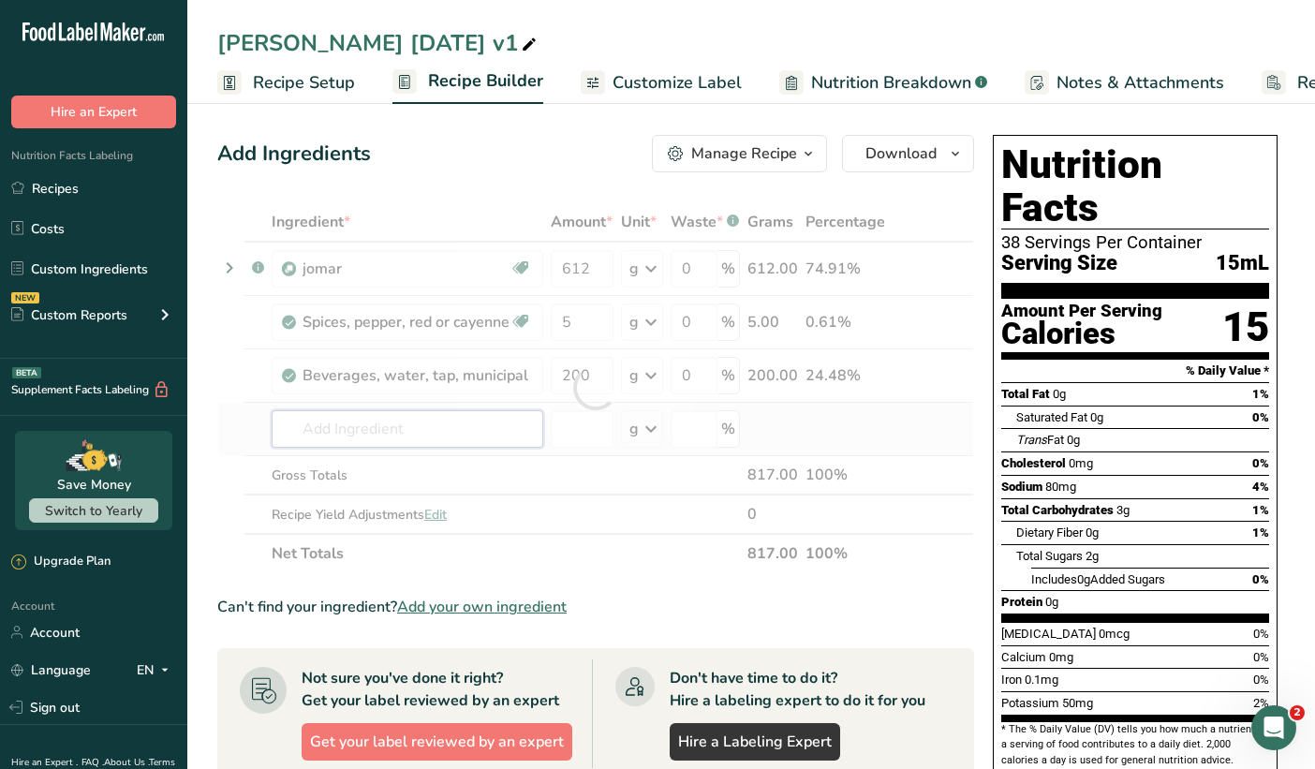
click at [439, 436] on div "Ingredient * Amount * Unit * Waste * .a-a{fill:#347362;}.b-a{fill:#fff;} Grams …" at bounding box center [595, 387] width 757 height 371
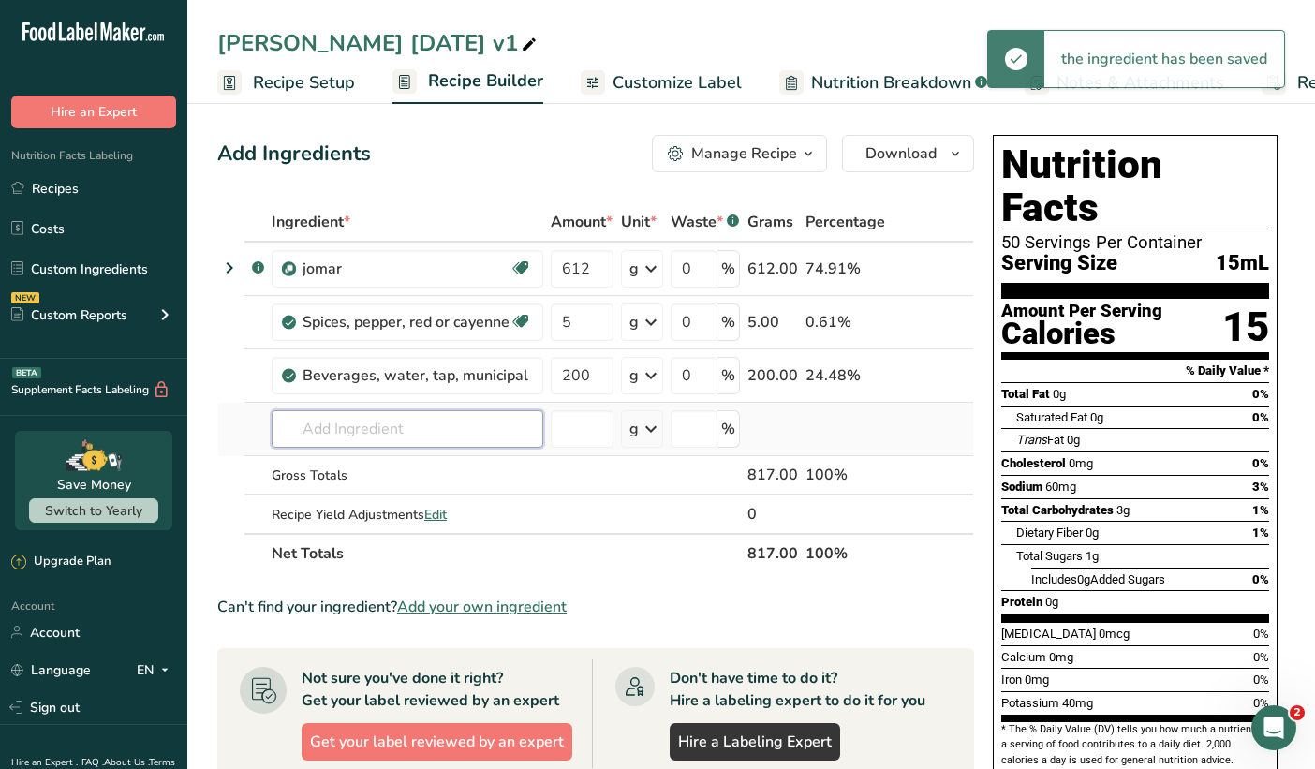
click at [415, 438] on input "text" at bounding box center [408, 428] width 272 height 37
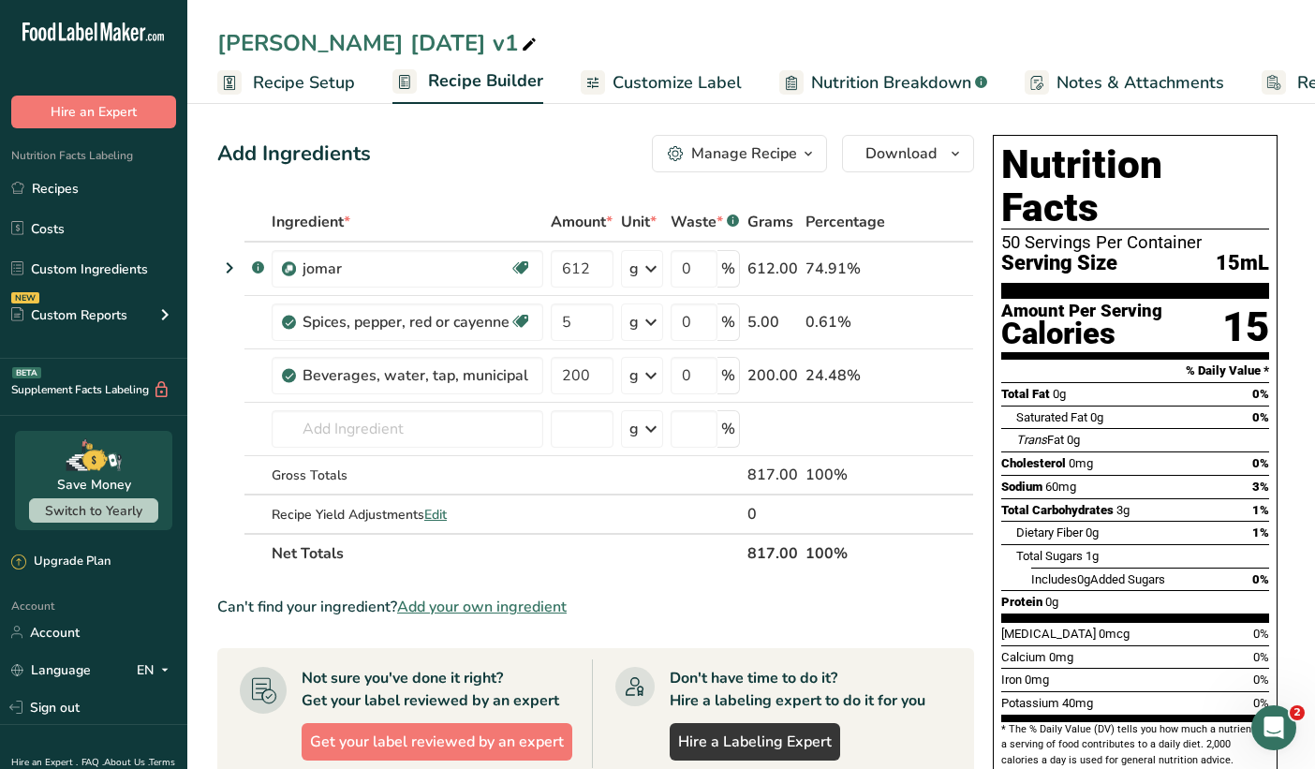
click at [755, 155] on div "Manage Recipe" at bounding box center [744, 153] width 106 height 22
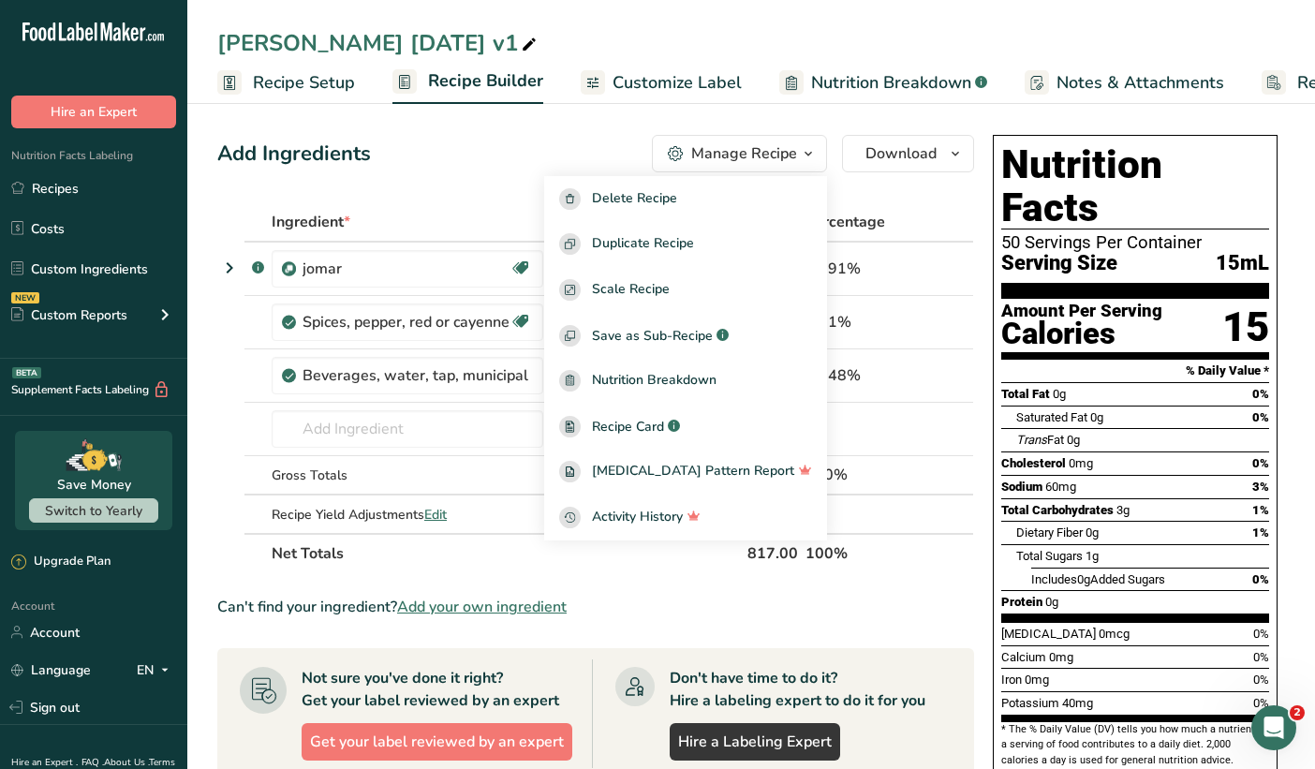
click at [553, 192] on div "Add Ingredients Manage Recipe Delete Recipe Duplicate Recipe Scale Recipe Save …" at bounding box center [601, 666] width 768 height 1078
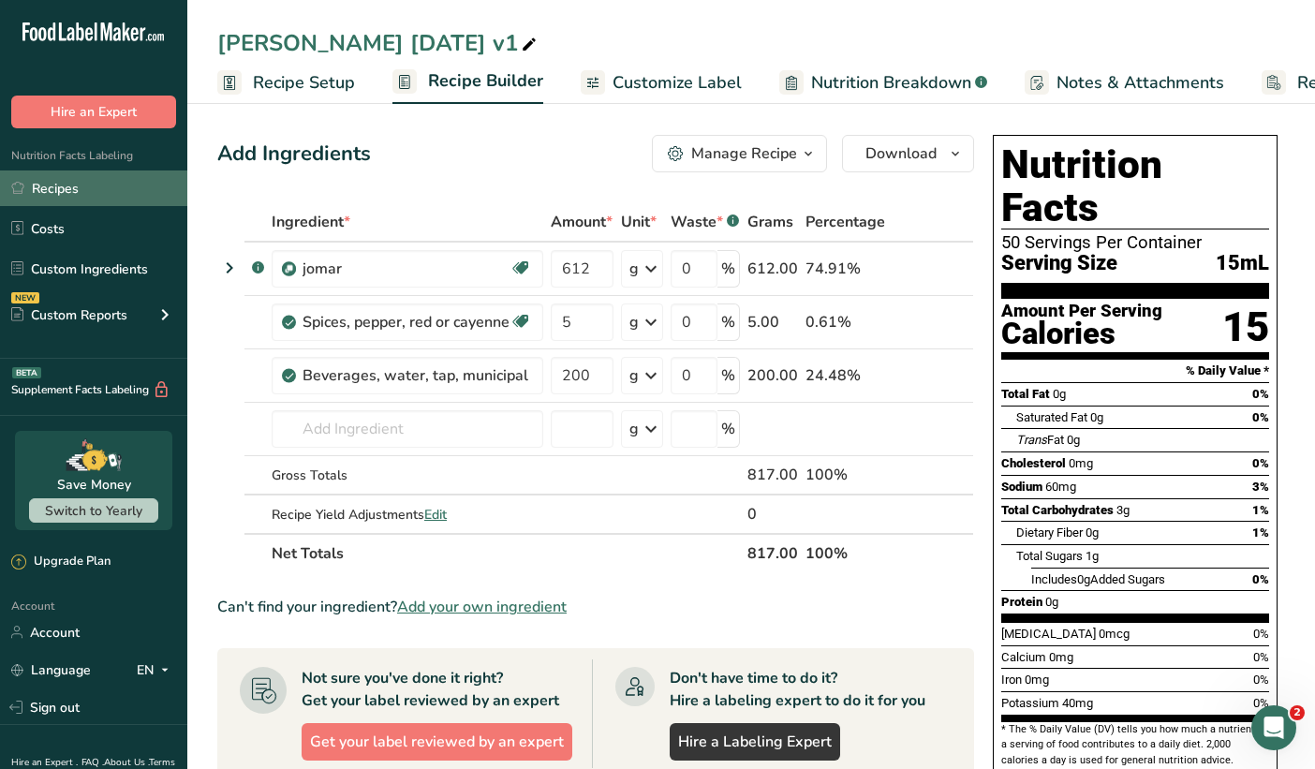
click at [52, 191] on link "Recipes" at bounding box center [93, 189] width 187 height 36
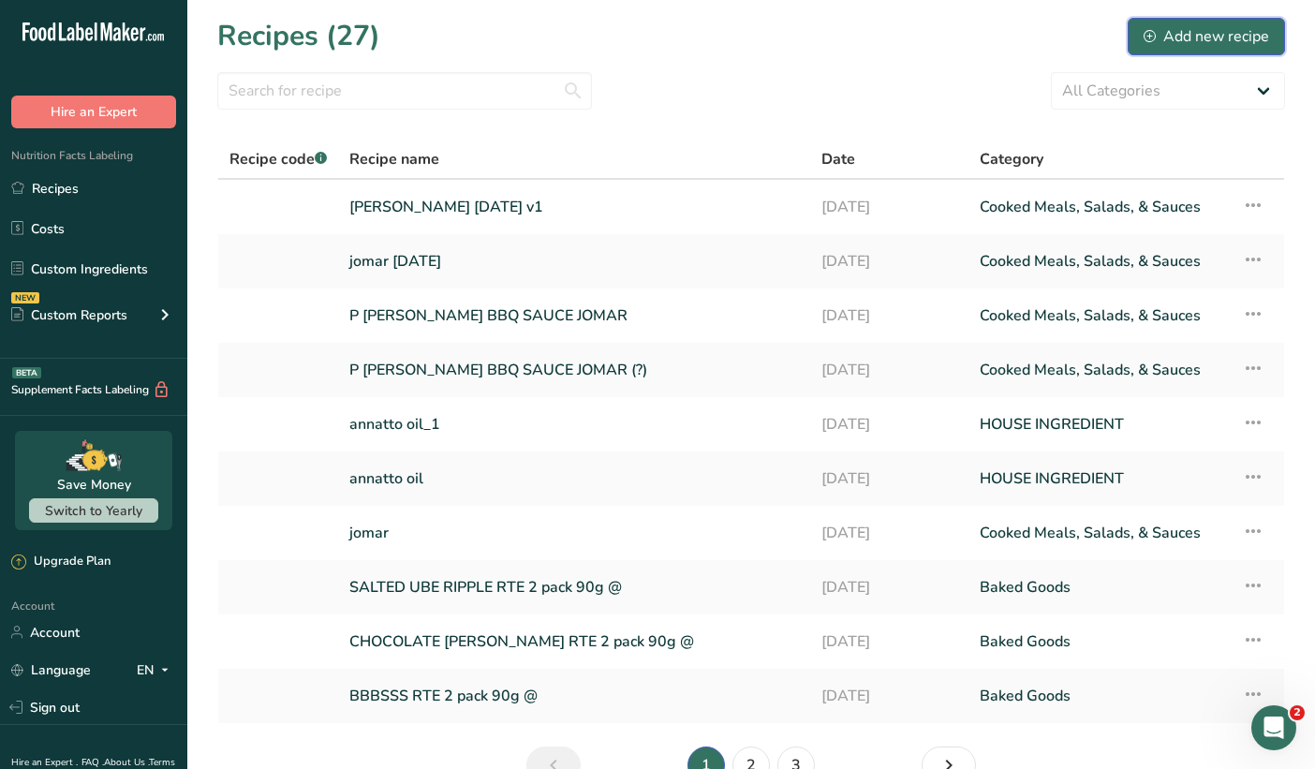
click at [1153, 43] on div "Add new recipe" at bounding box center [1207, 36] width 126 height 22
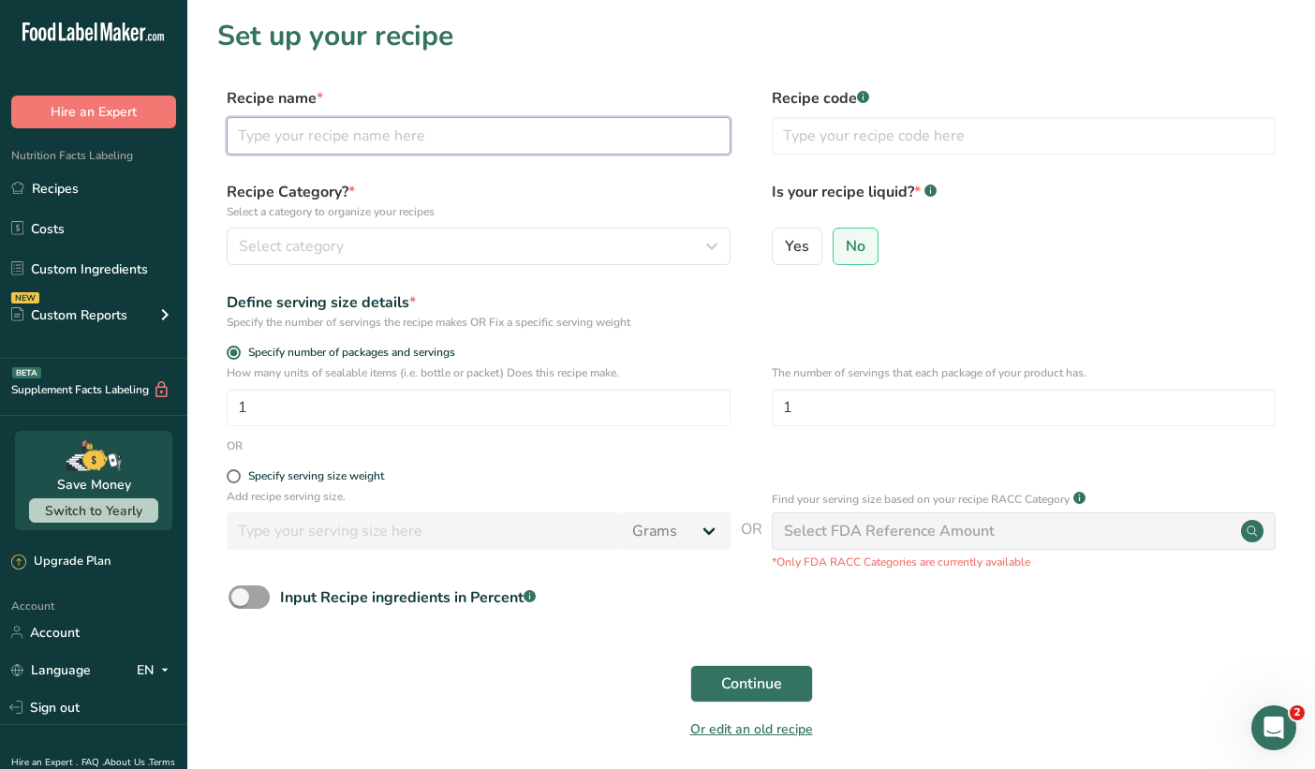
click at [558, 139] on input "text" at bounding box center [479, 135] width 504 height 37
type input "tomato powder water"
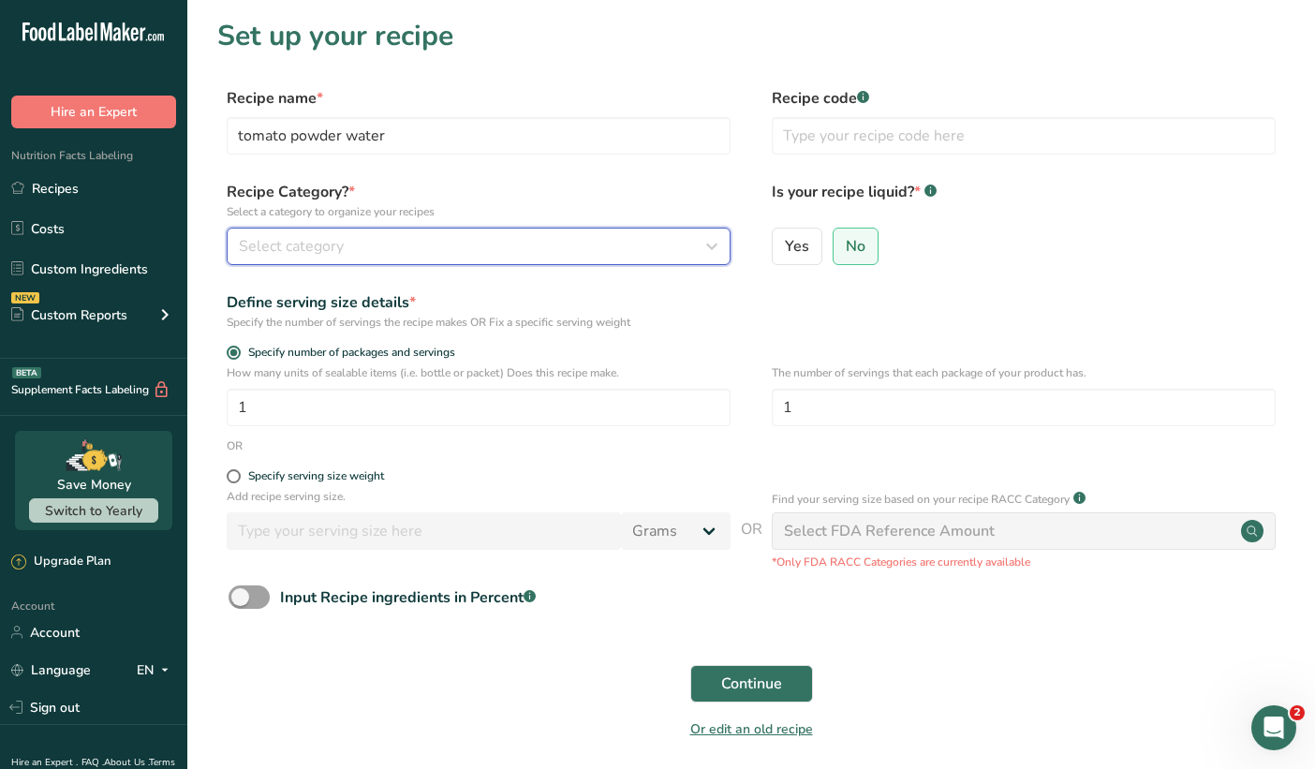
click at [493, 247] on div "Select category" at bounding box center [473, 246] width 468 height 22
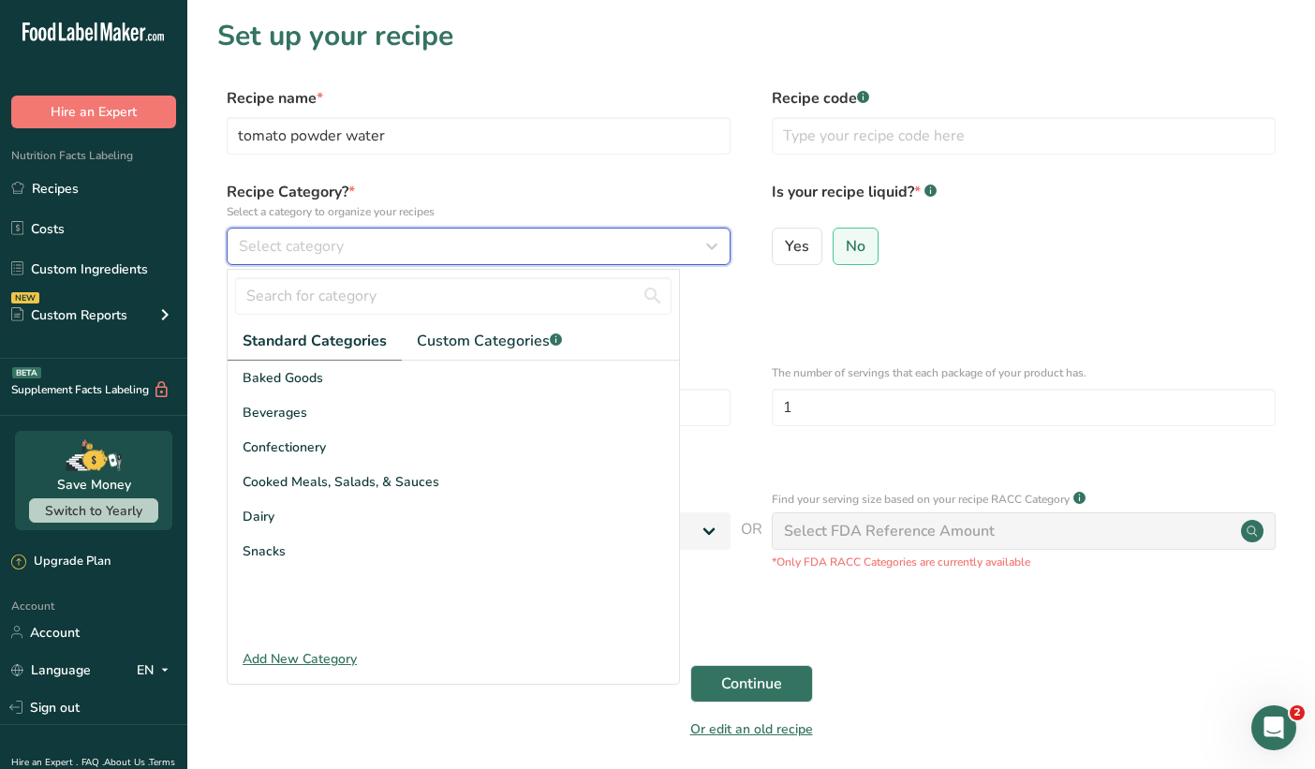
click at [493, 247] on div "Select category" at bounding box center [473, 246] width 468 height 22
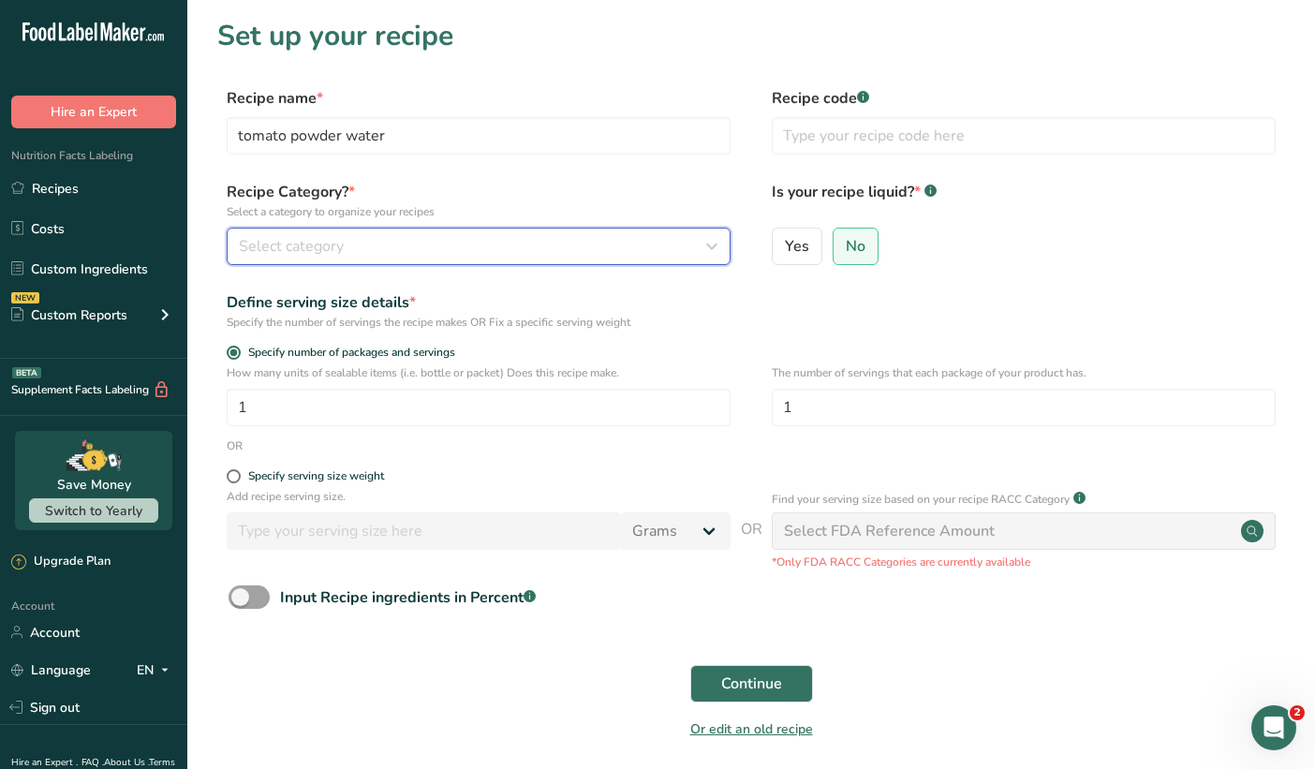
click at [493, 247] on div "Select category" at bounding box center [473, 246] width 468 height 22
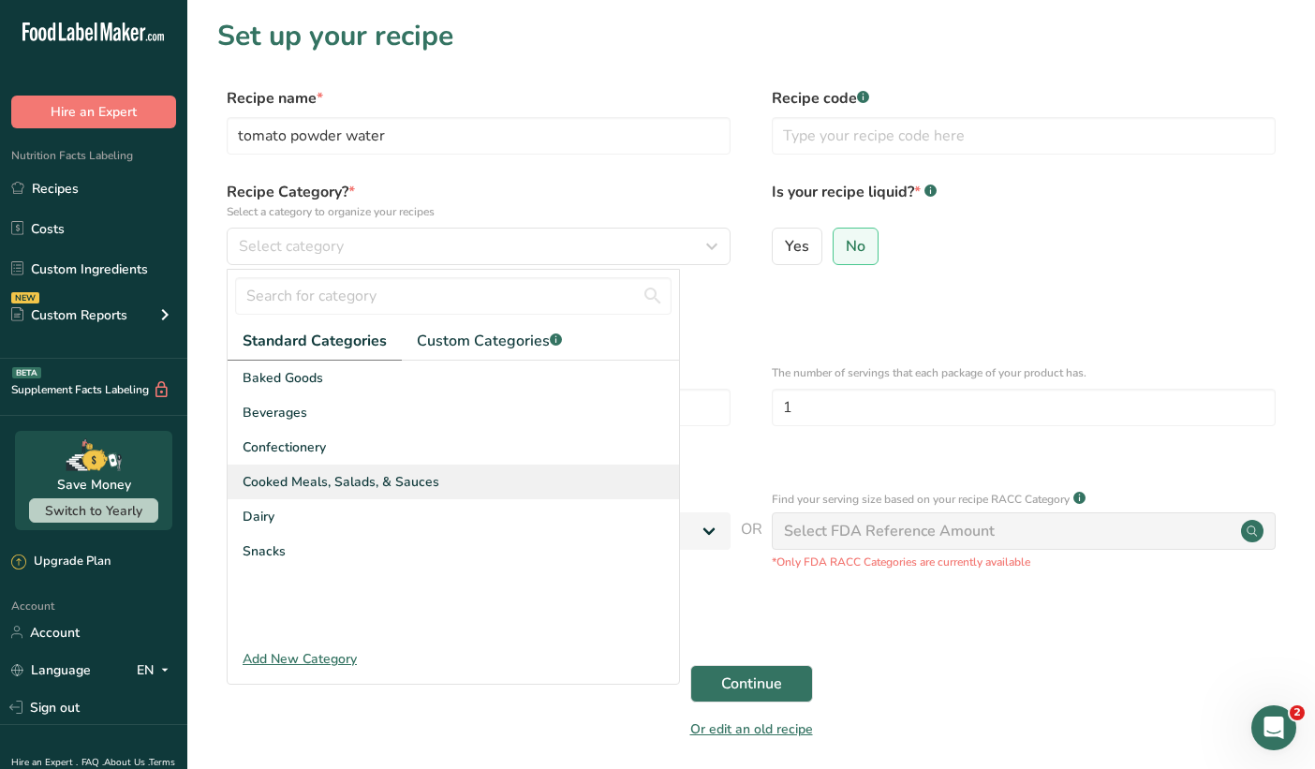
click at [406, 476] on span "Cooked Meals, Salads, & Sauces" at bounding box center [341, 482] width 197 height 20
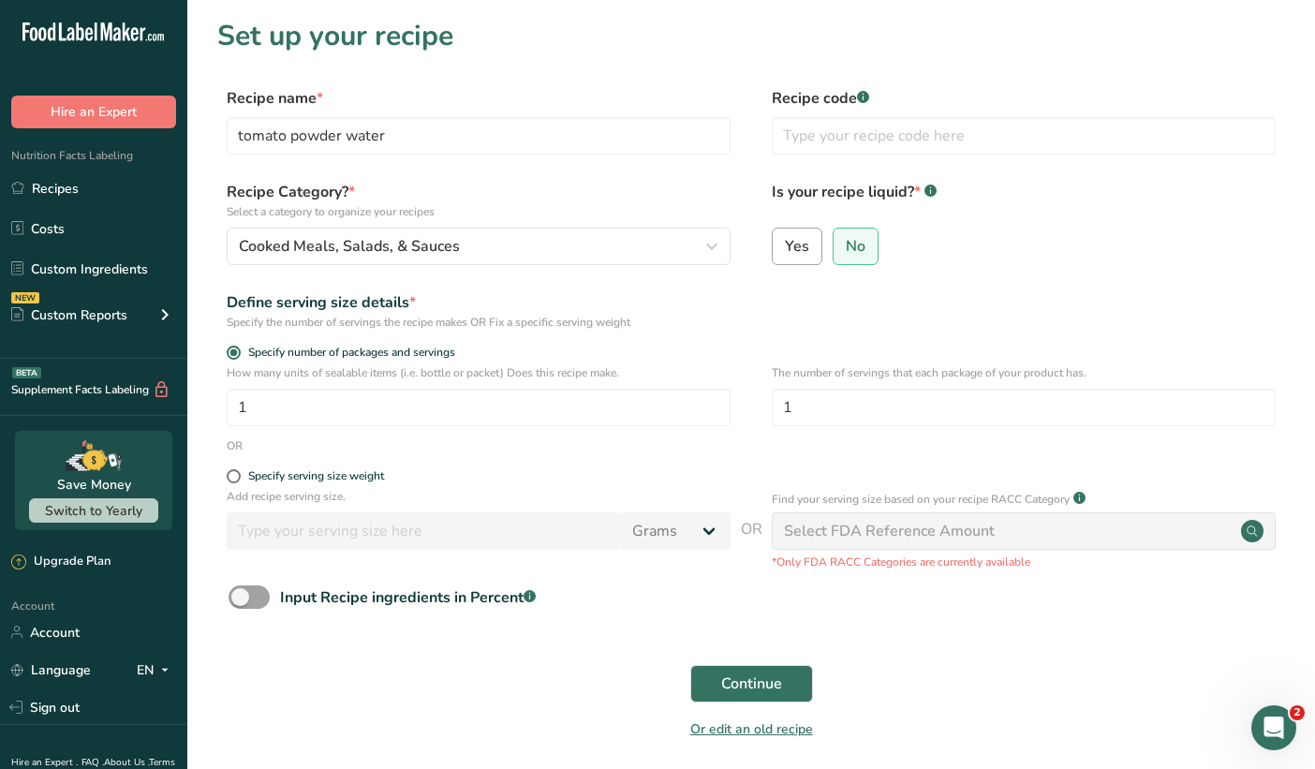
click at [803, 246] on span "Yes" at bounding box center [797, 246] width 24 height 19
click at [785, 246] on input "Yes" at bounding box center [779, 246] width 12 height 12
radio input "true"
radio input "false"
select select "22"
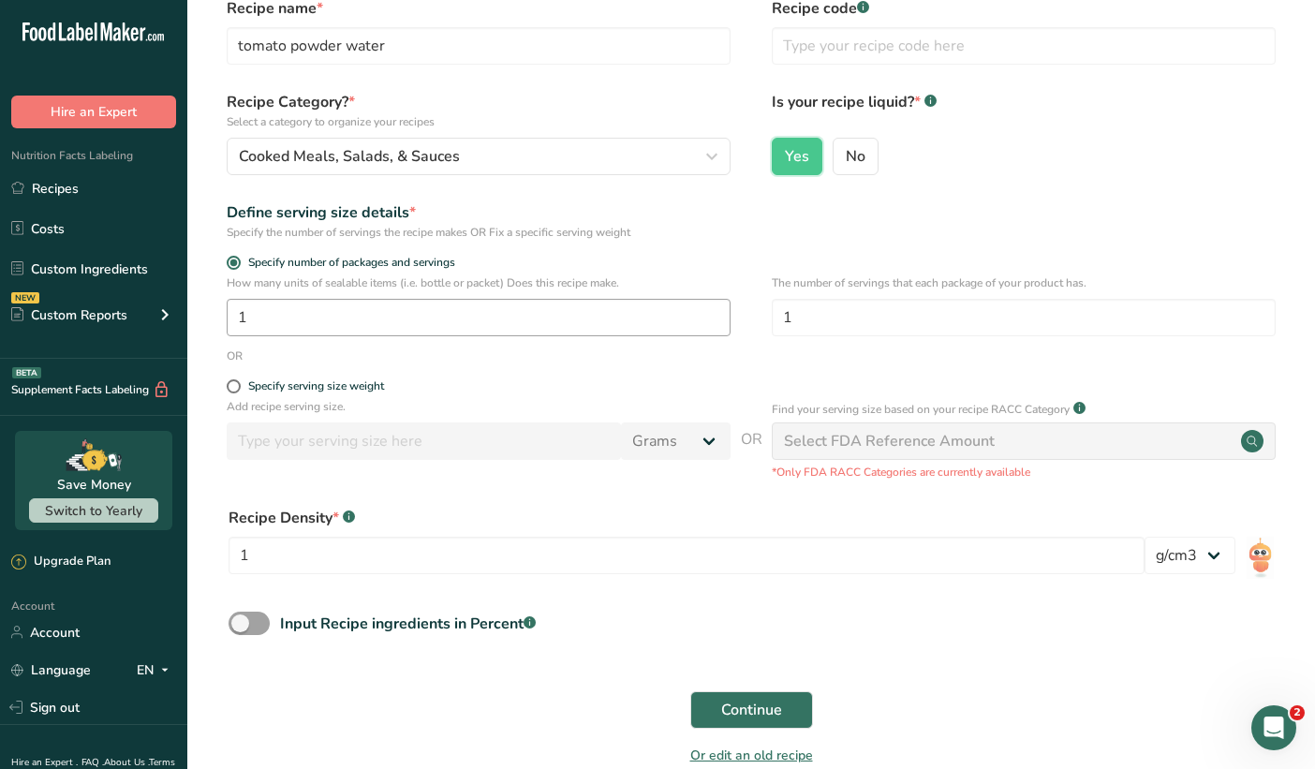
scroll to position [188, 0]
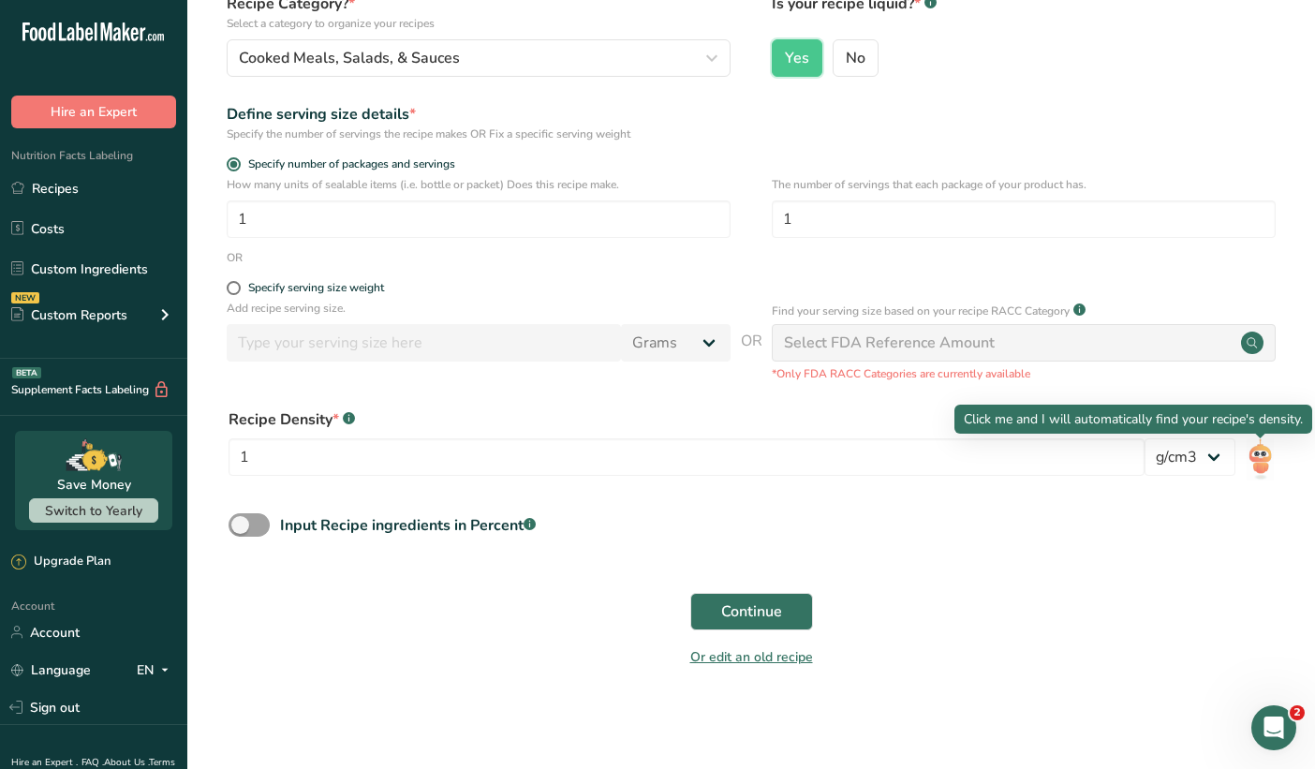
click at [1258, 463] on img at bounding box center [1260, 459] width 27 height 42
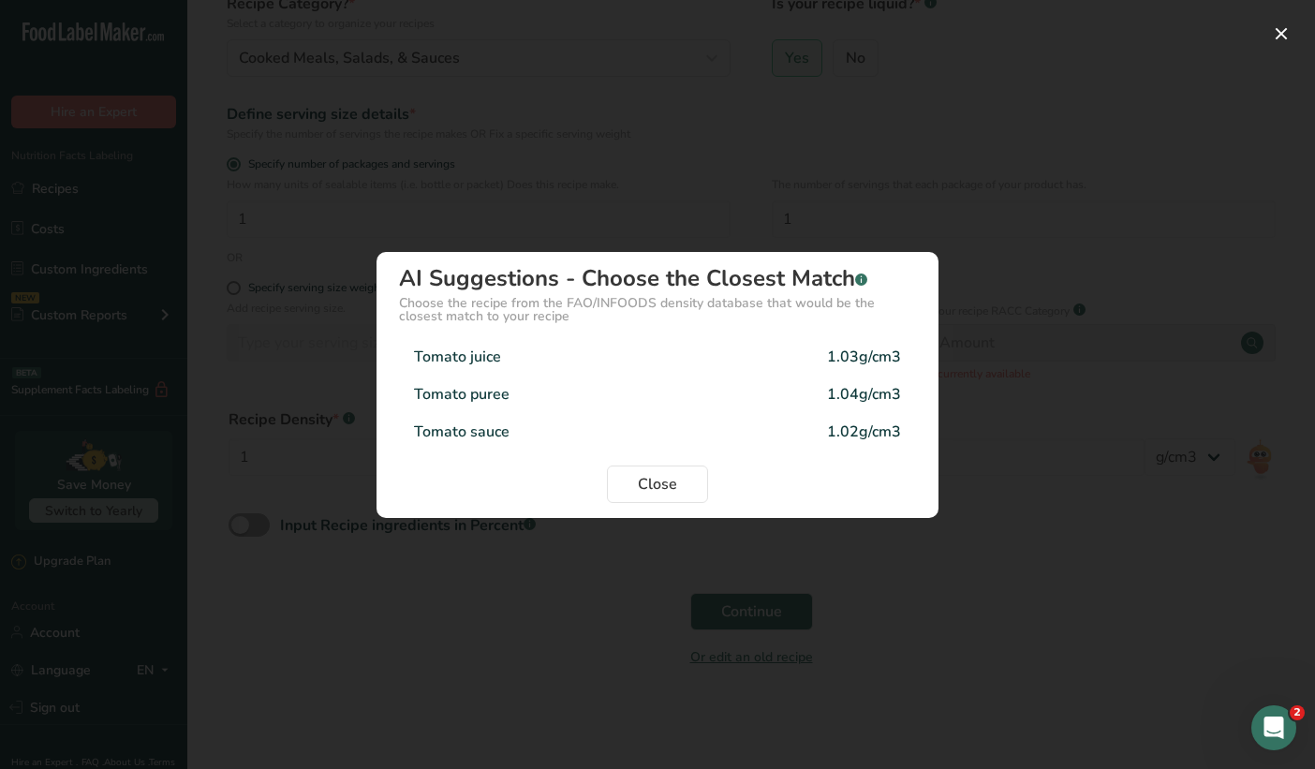
click at [527, 408] on div "Tomato puree 1.04g/cm3" at bounding box center [657, 394] width 517 height 37
type input "1.04"
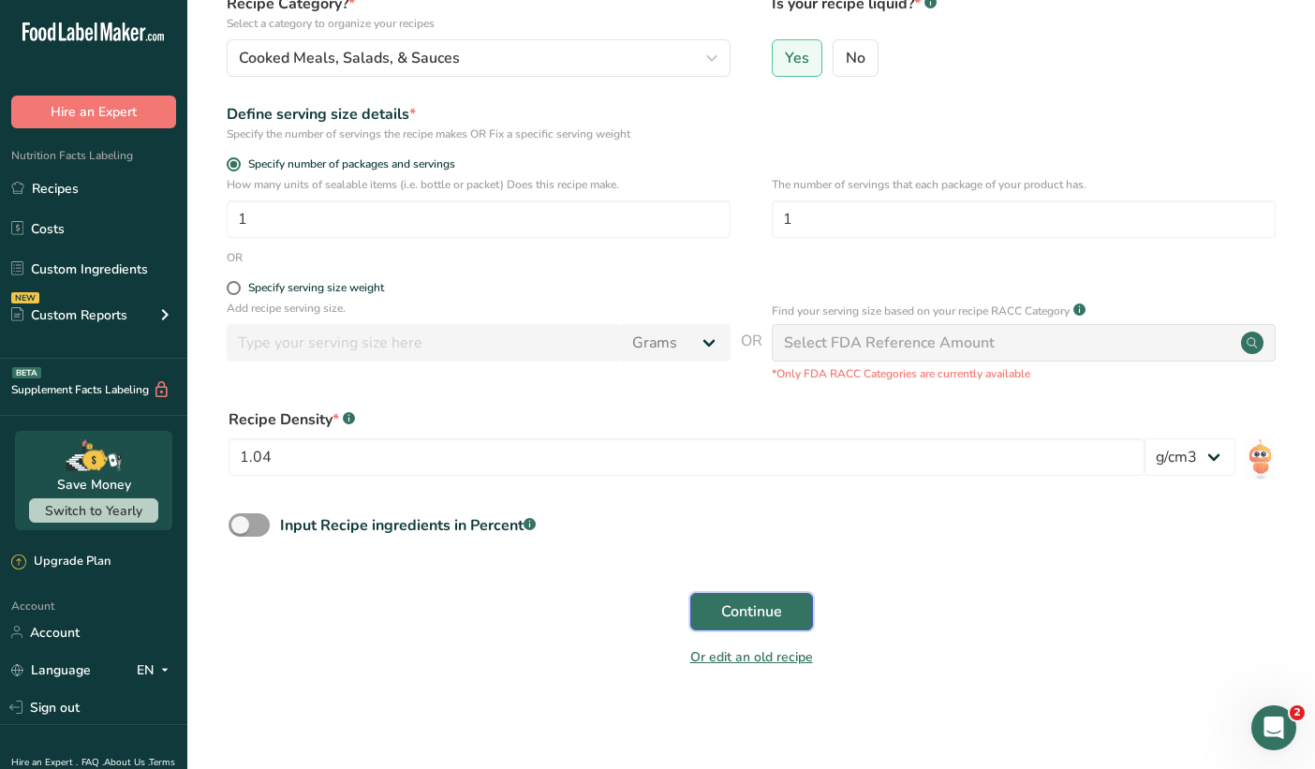
click at [726, 613] on span "Continue" at bounding box center [751, 612] width 61 height 22
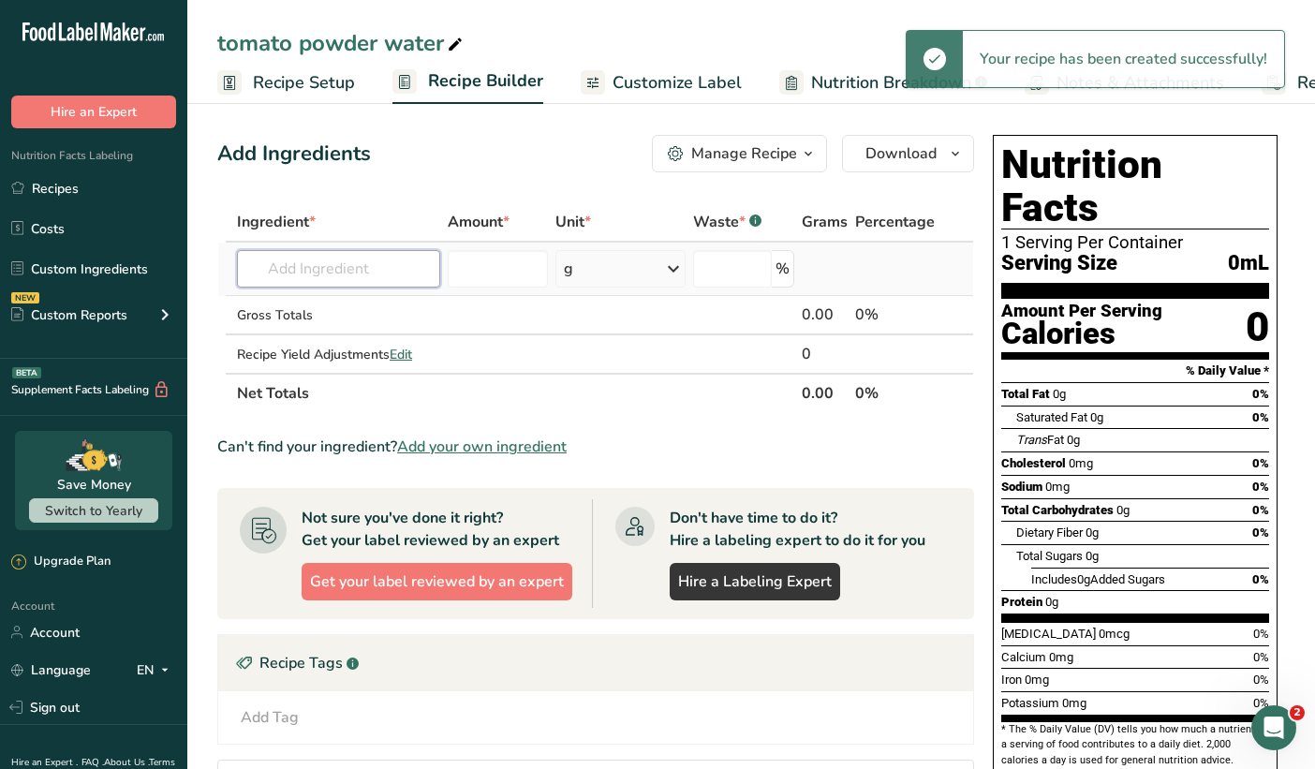
click at [285, 272] on input "text" at bounding box center [338, 268] width 203 height 37
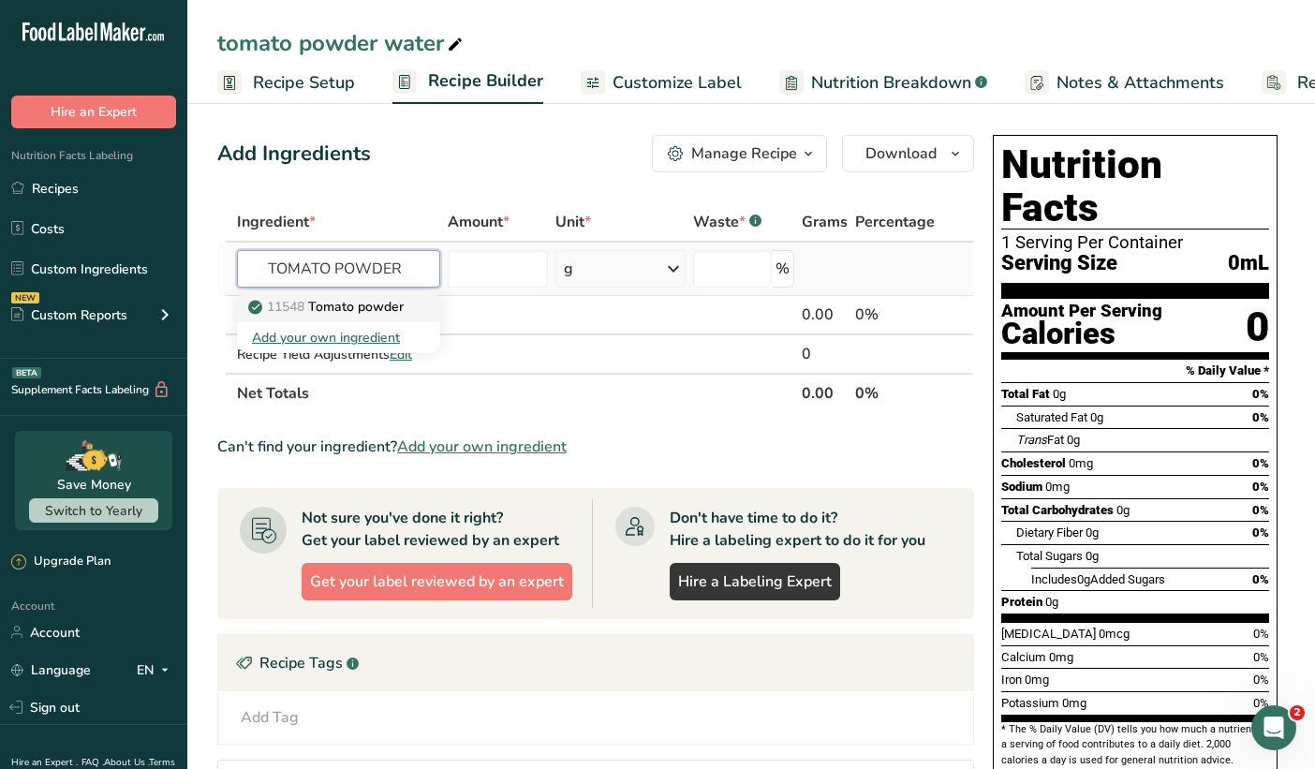
type input "TOMATO POWDER"
click at [302, 306] on span "11548" at bounding box center [285, 307] width 37 height 18
type input "Tomato powder"
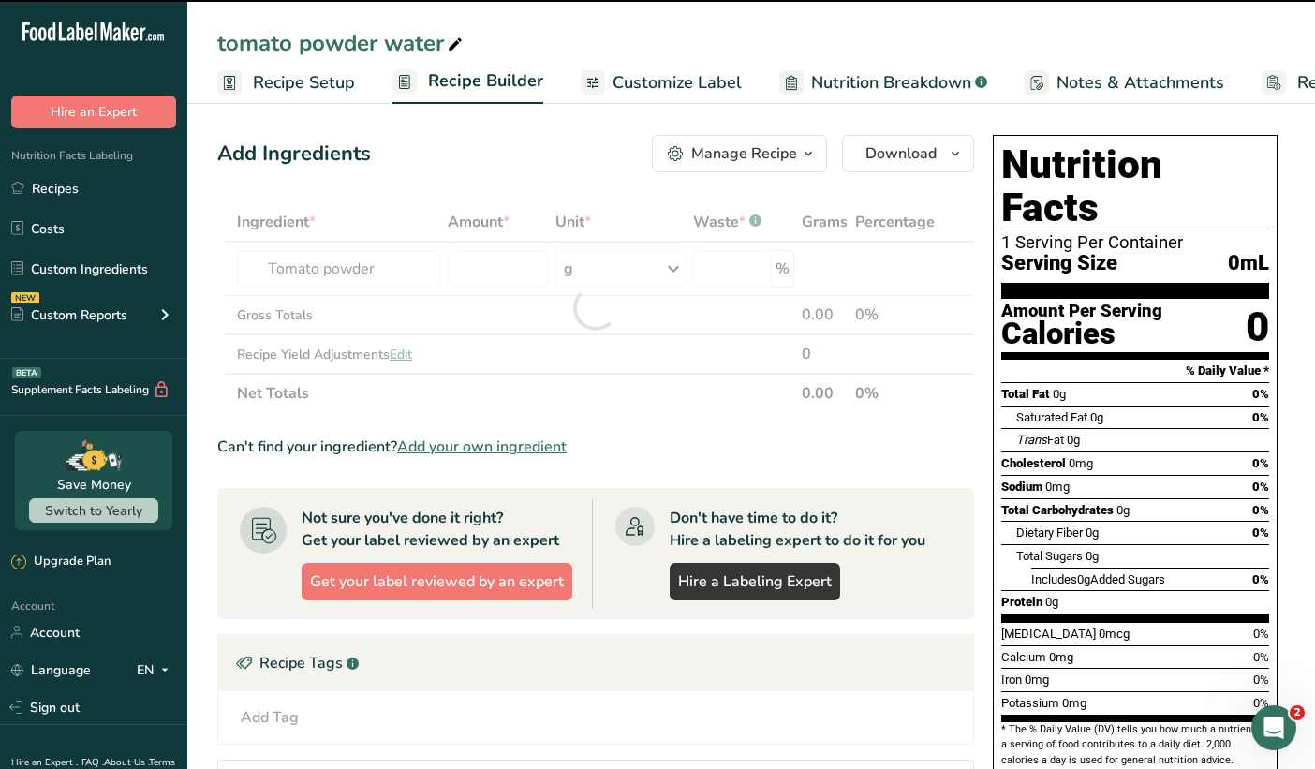
type input "0"
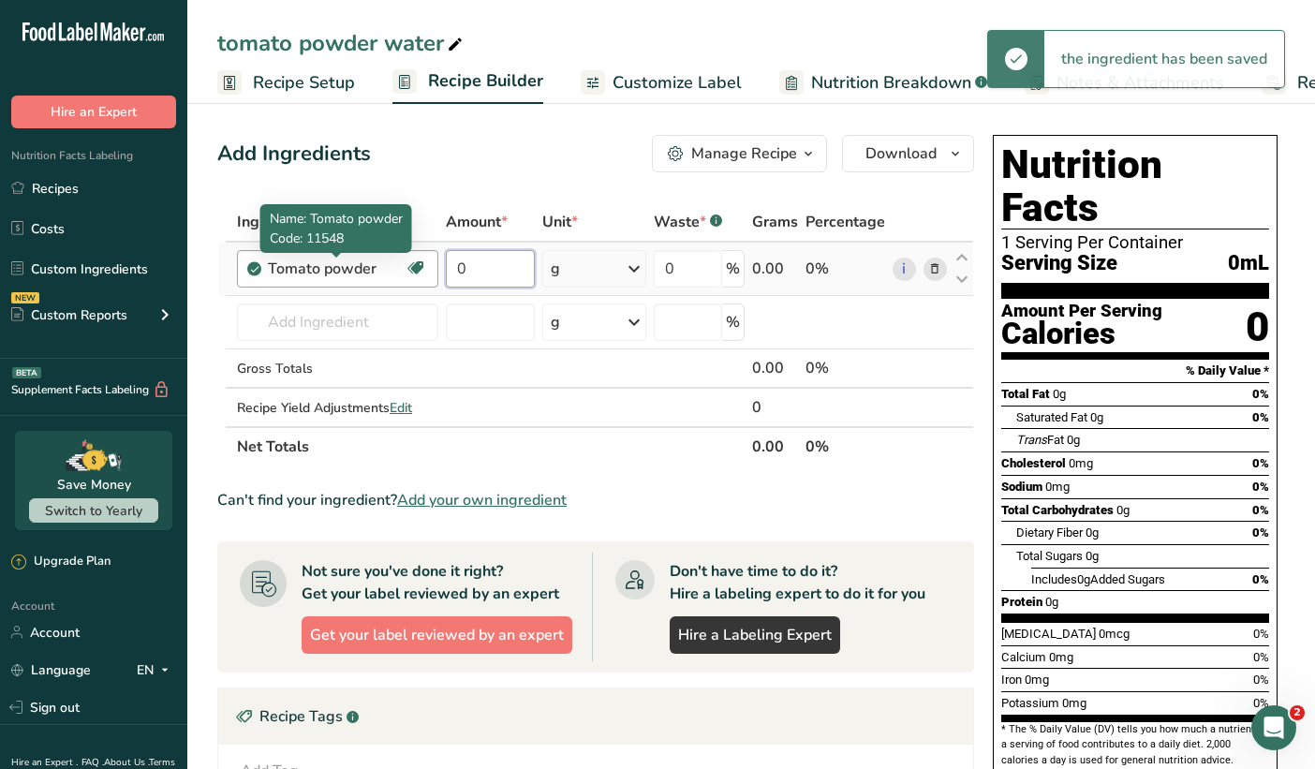
drag, startPoint x: 506, startPoint y: 276, endPoint x: 400, endPoint y: 265, distance: 106.5
click at [400, 265] on tr "Tomato powder Dairy free Gluten free Vegan Vegetarian Soy free 0 g Weight Units…" at bounding box center [595, 269] width 755 height 53
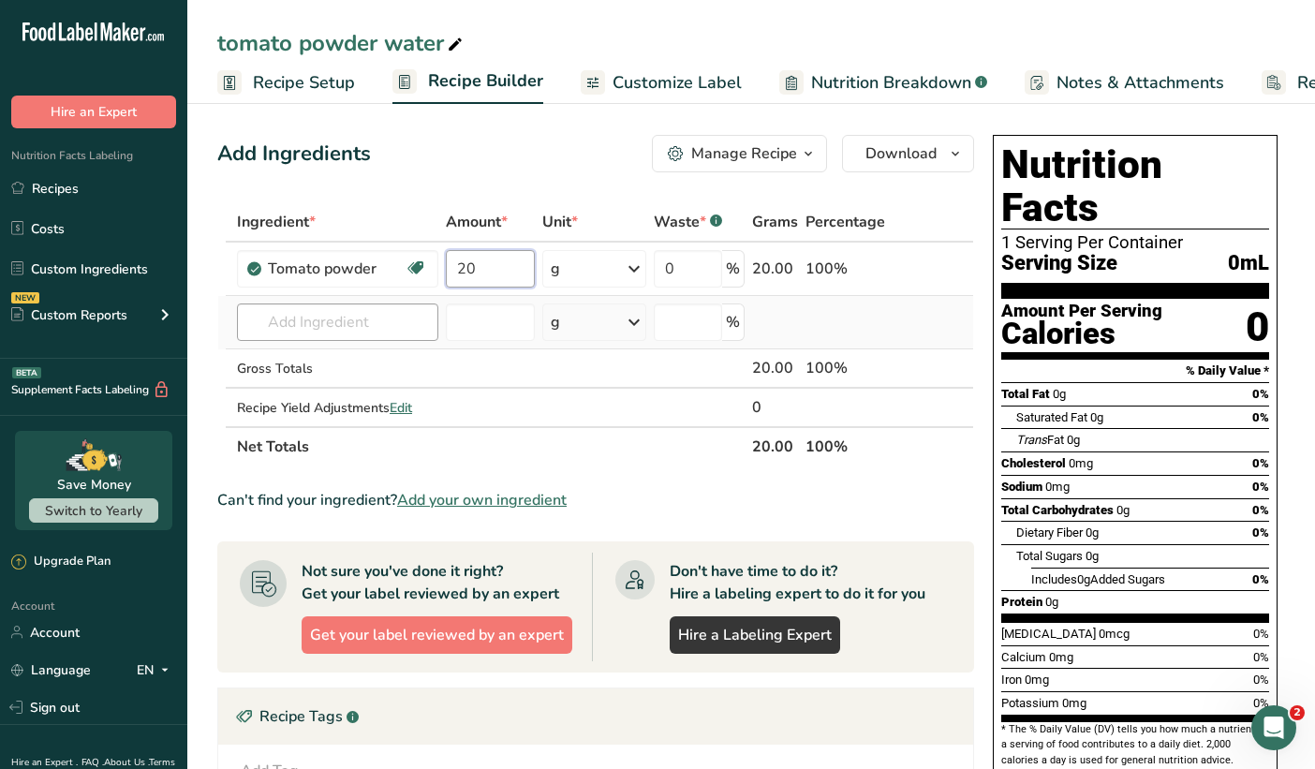
type input "20"
click at [368, 313] on div "Ingredient * Amount * Unit * Waste * .a-a{fill:#347362;}.b-a{fill:#fff;} Grams …" at bounding box center [595, 334] width 757 height 264
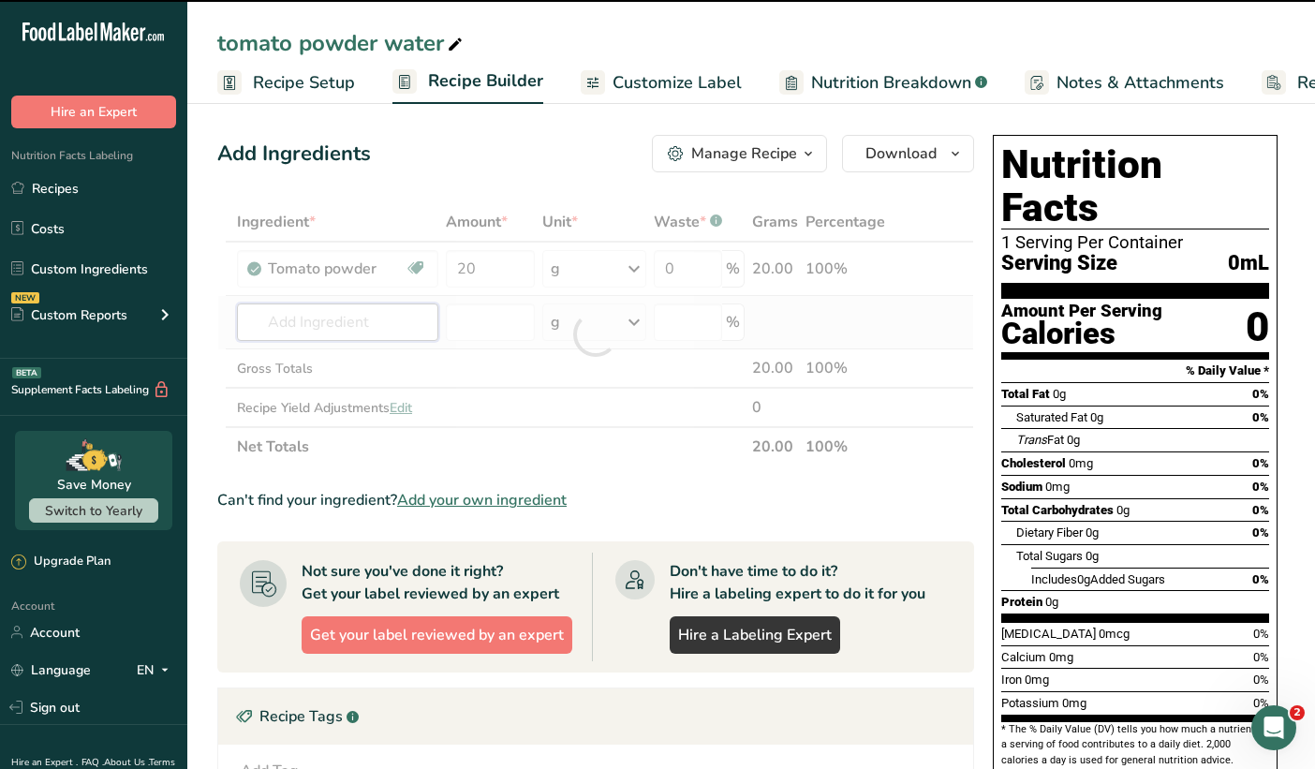
type input "W"
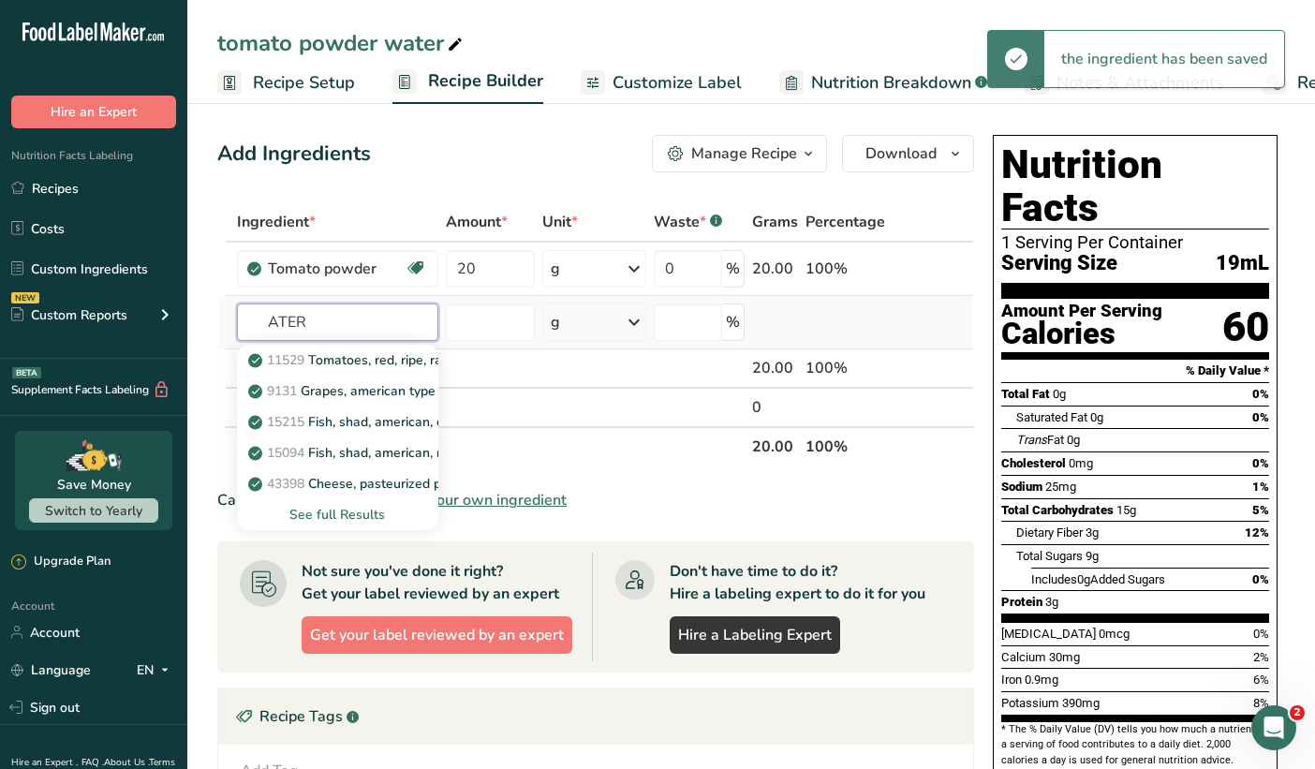
click at [269, 325] on input "ATER" at bounding box center [337, 322] width 201 height 37
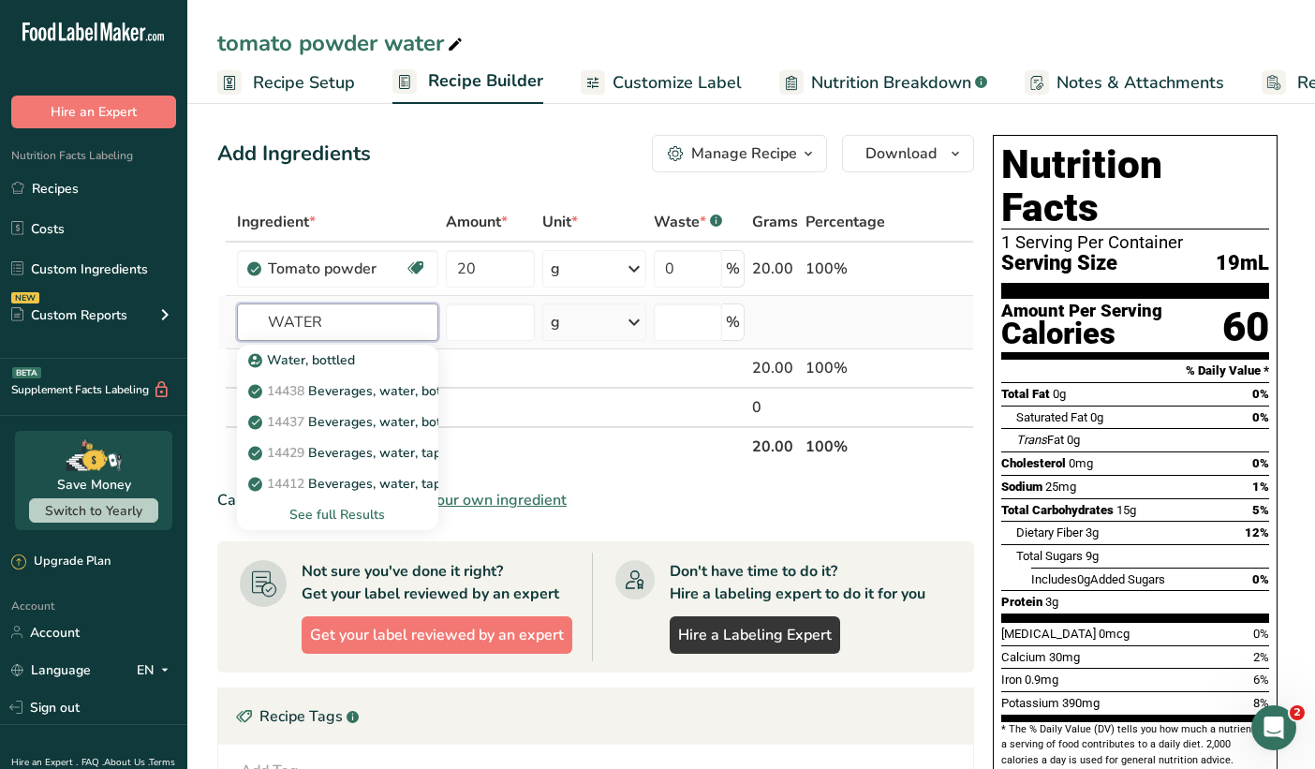
type input "WATER"
click at [370, 515] on div "See full Results" at bounding box center [337, 515] width 171 height 20
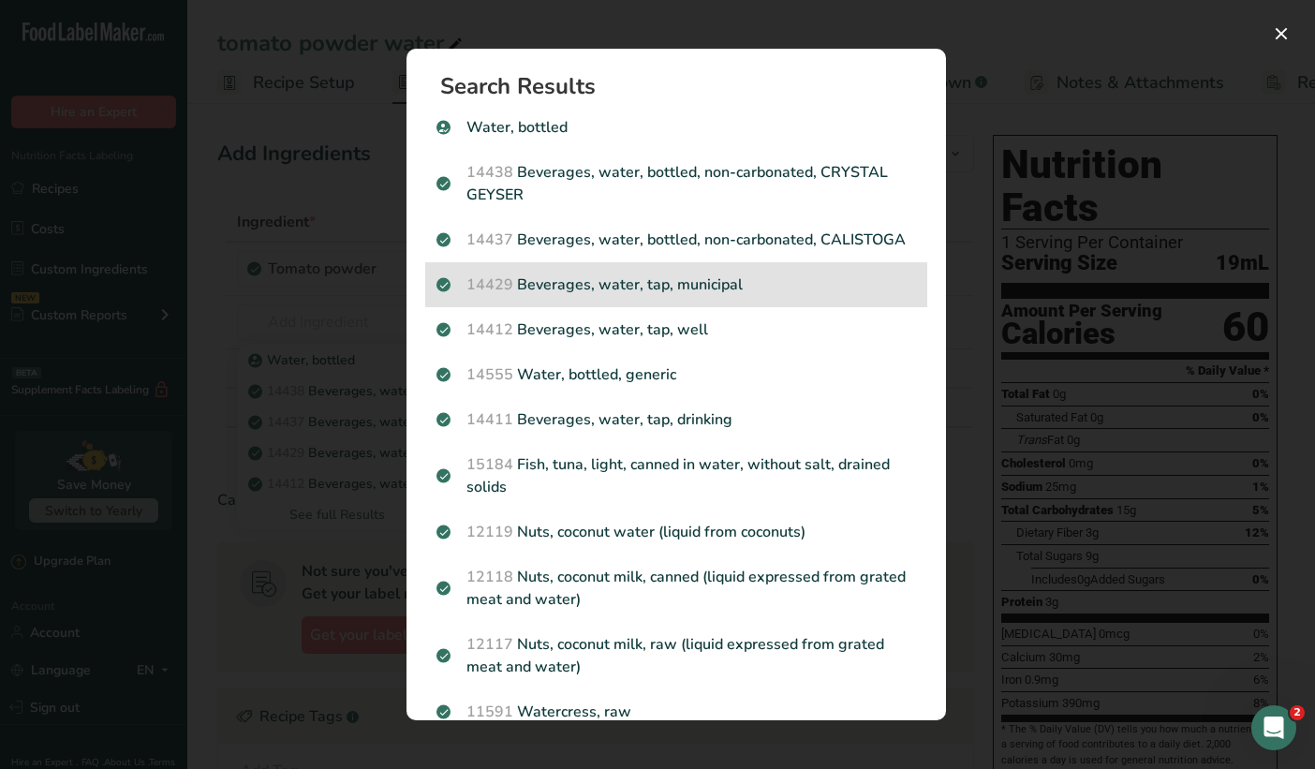
click at [630, 282] on p "14429 [GEOGRAPHIC_DATA], water, tap, municipal" at bounding box center [677, 285] width 480 height 22
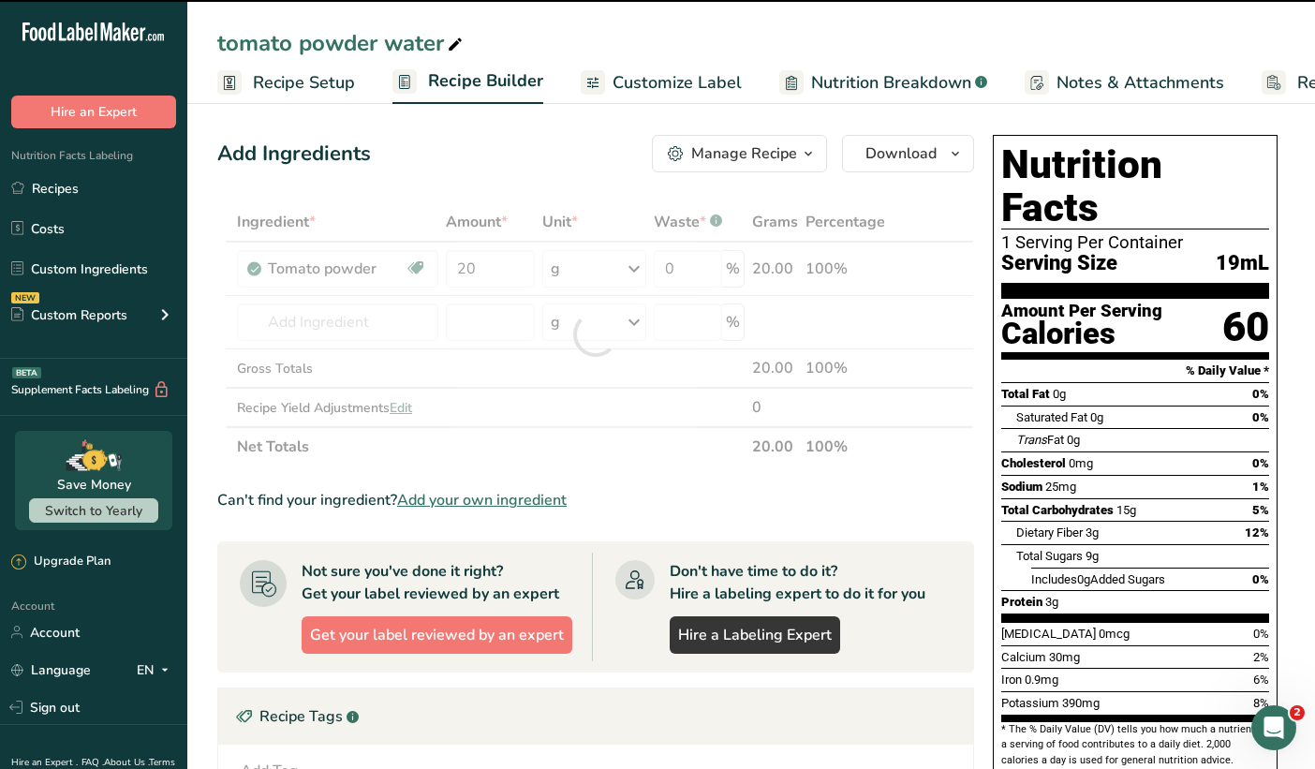
type input "0"
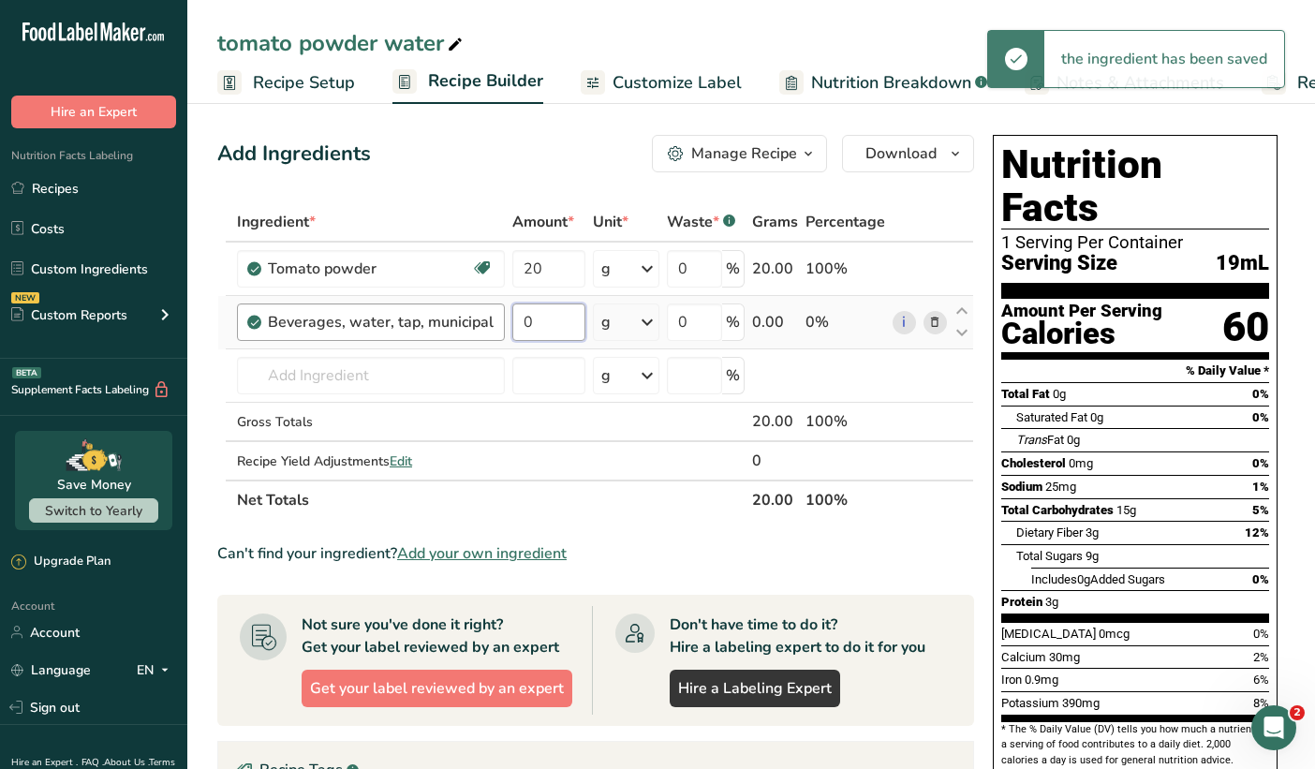
click at [472, 302] on body ".a-20{fill:#fff;} Hire an Expert Nutrition Facts Labeling Recipes Costs Custom …" at bounding box center [657, 591] width 1315 height 1182
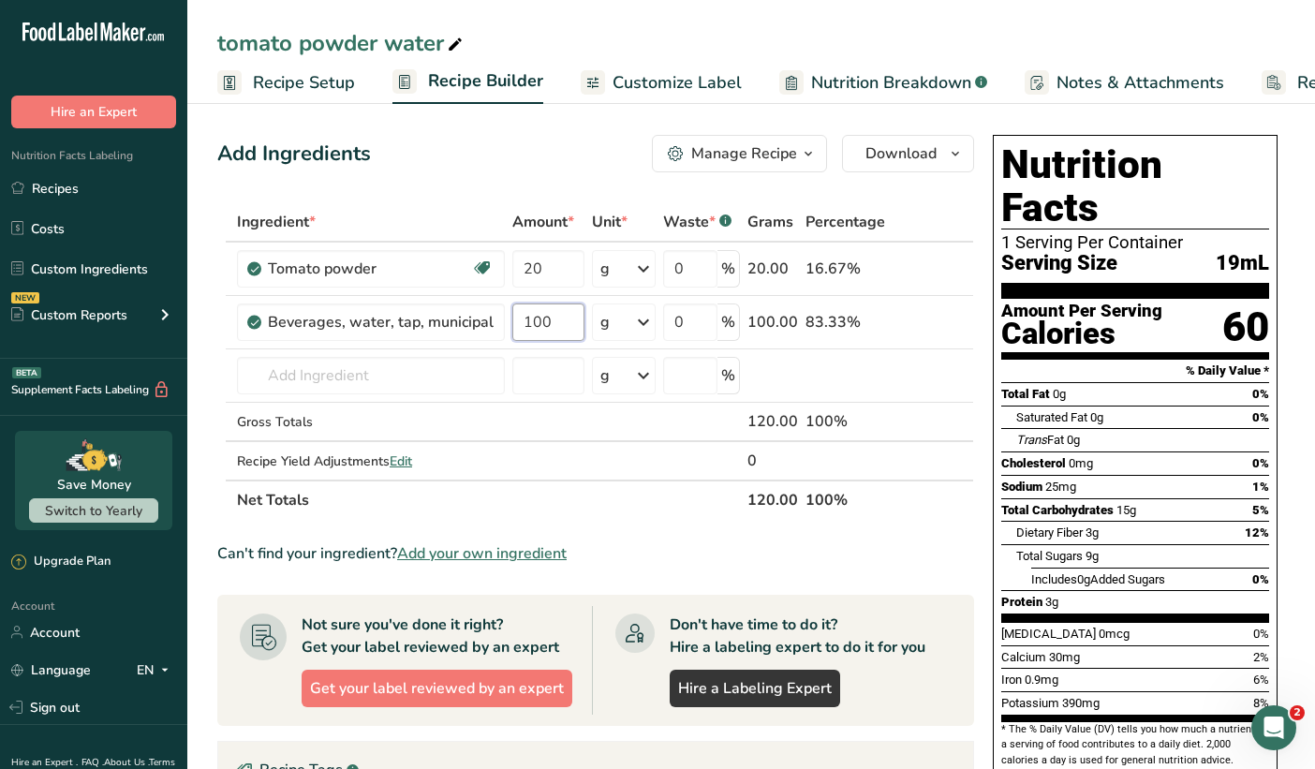
type input "100"
click at [779, 148] on div "Manage Recipe" at bounding box center [744, 153] width 106 height 22
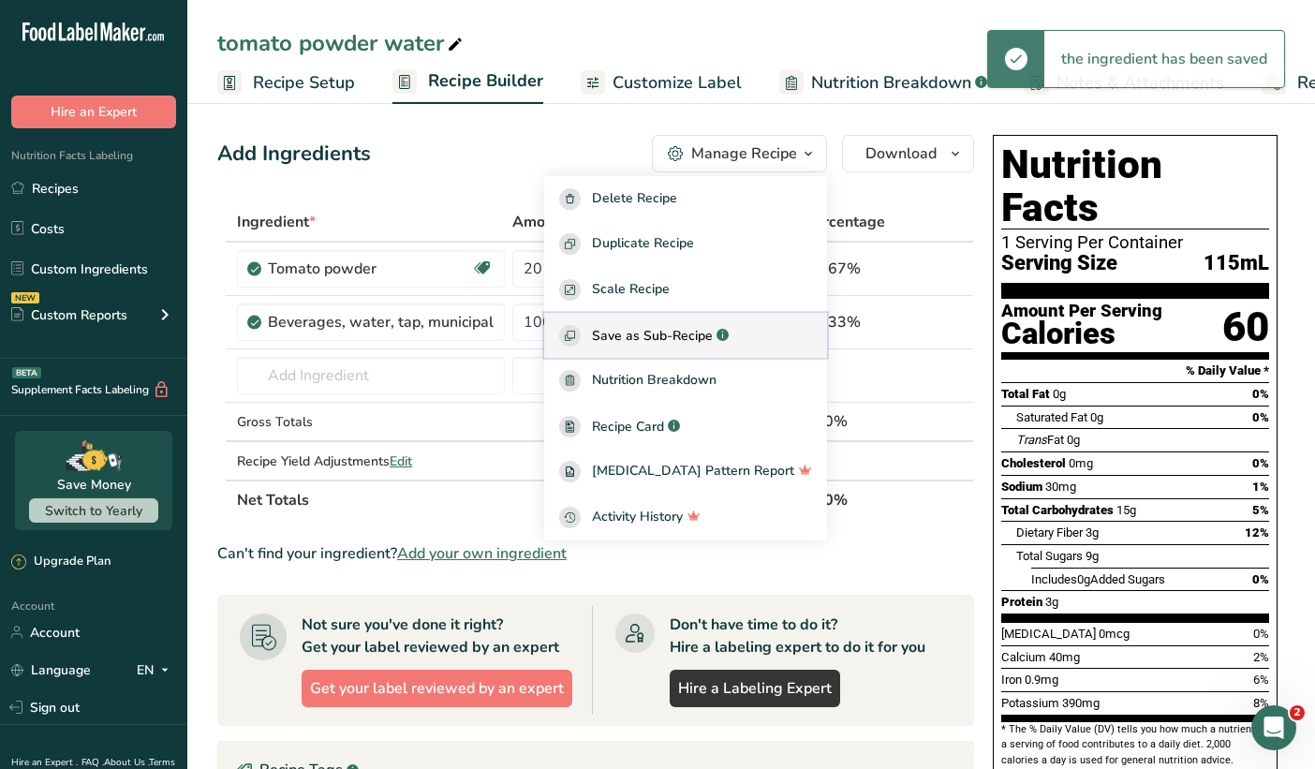
click at [713, 332] on span "Save as Sub-Recipe" at bounding box center [652, 336] width 121 height 20
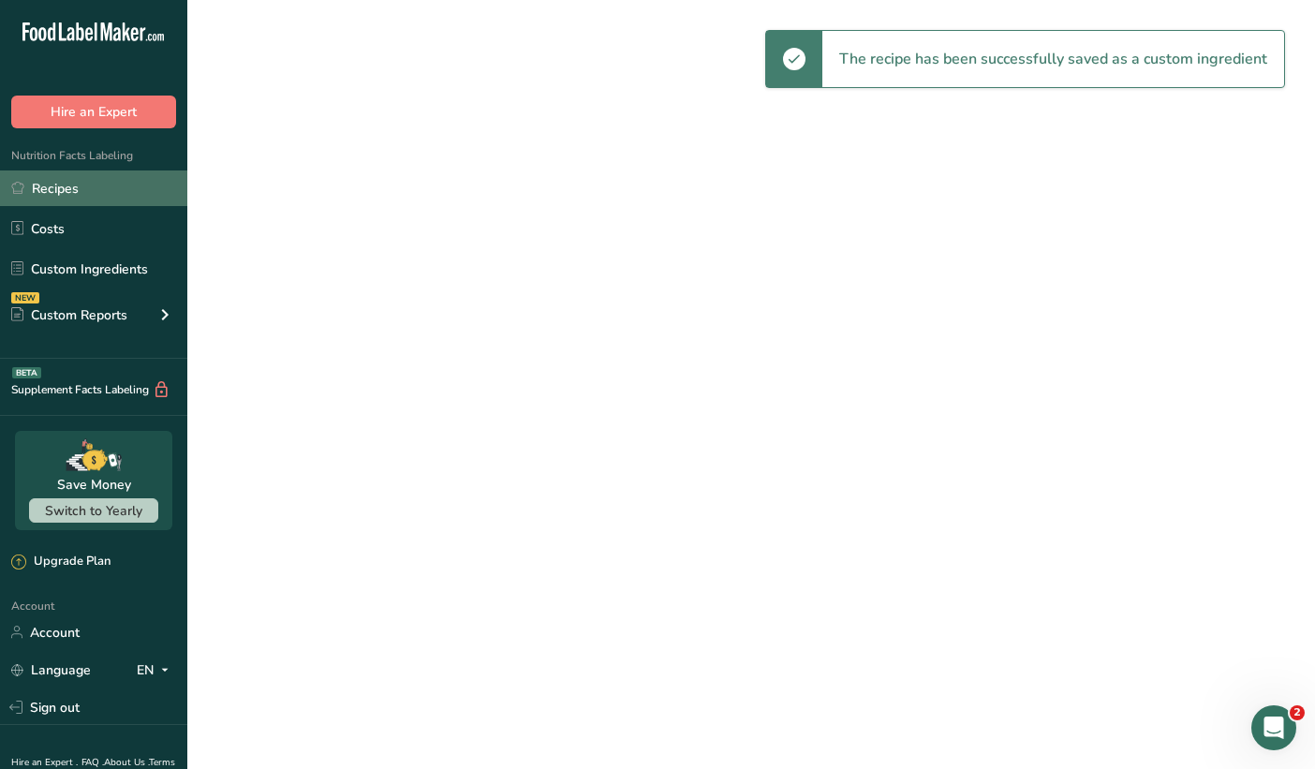
select select "30"
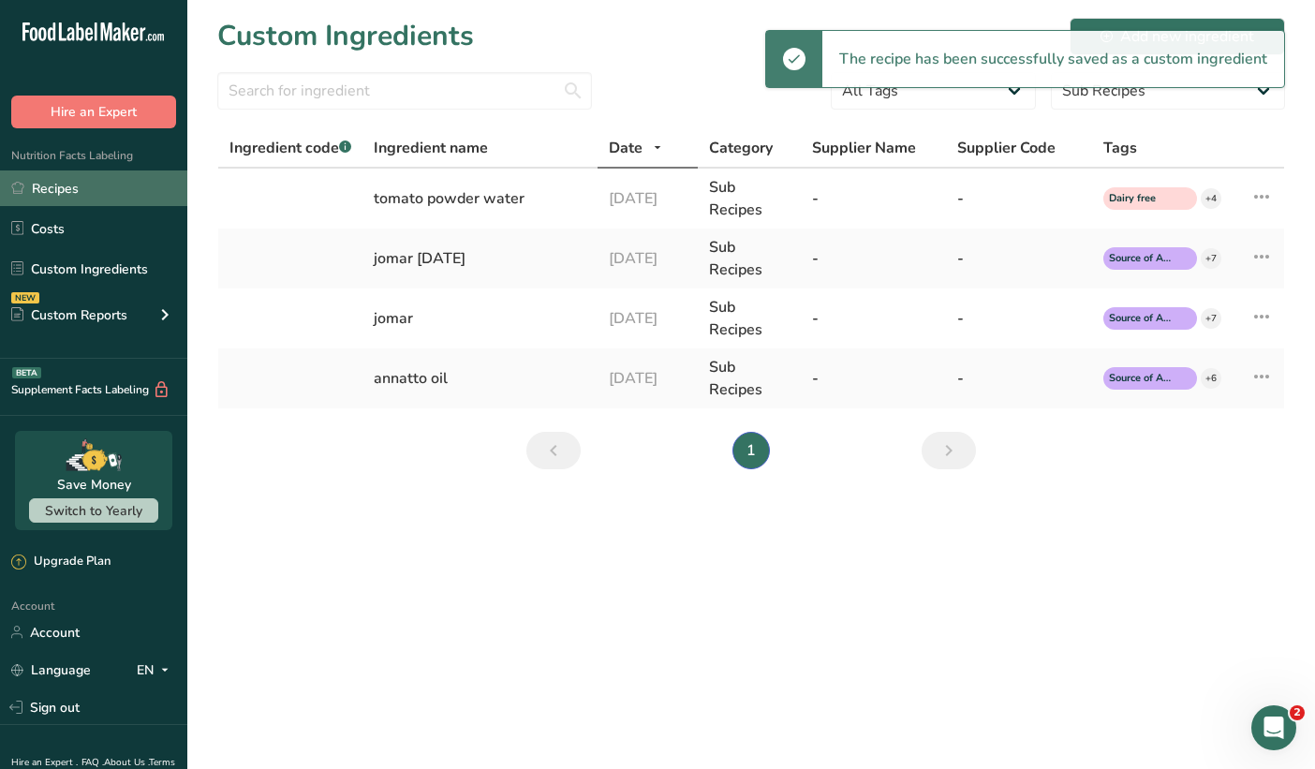
click at [52, 186] on link "Recipes" at bounding box center [93, 189] width 187 height 36
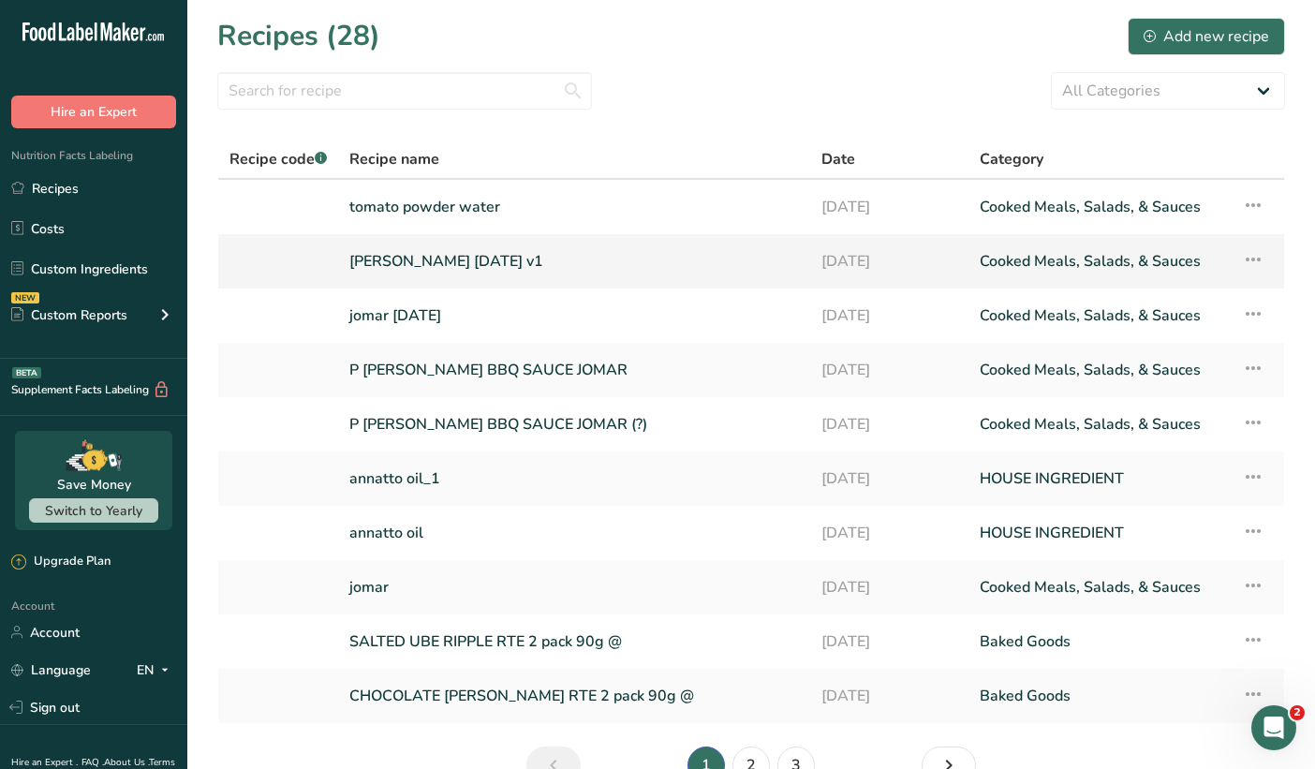
click at [419, 274] on link "[PERSON_NAME] [DATE] v1" at bounding box center [574, 261] width 450 height 39
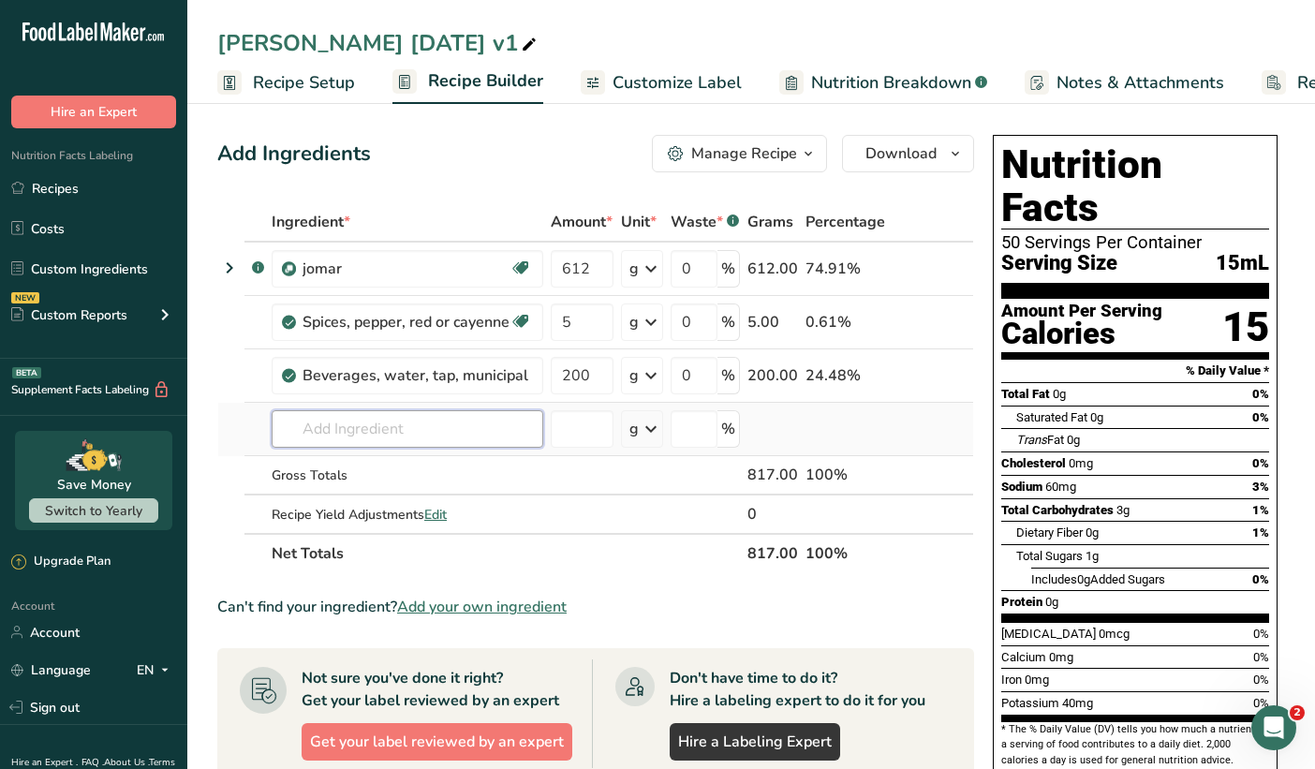
click at [423, 438] on input "text" at bounding box center [408, 428] width 272 height 37
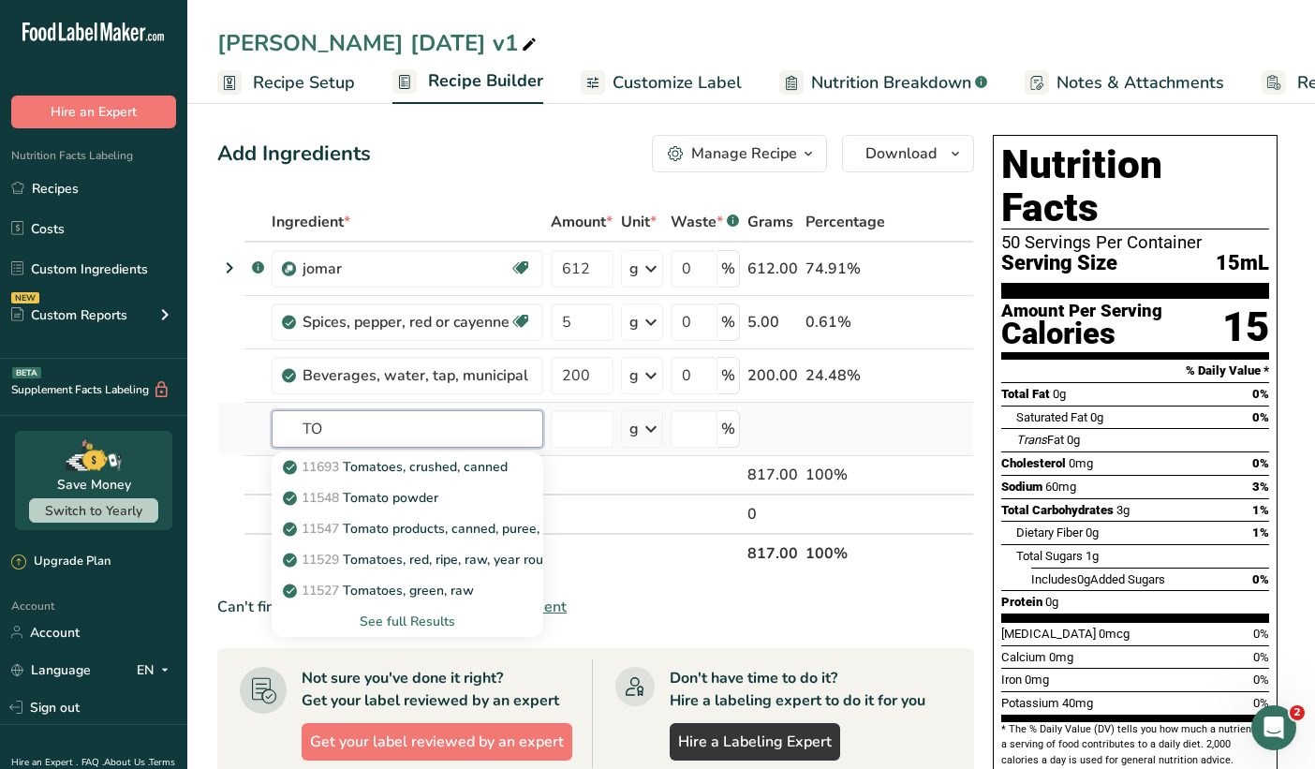
type input "T"
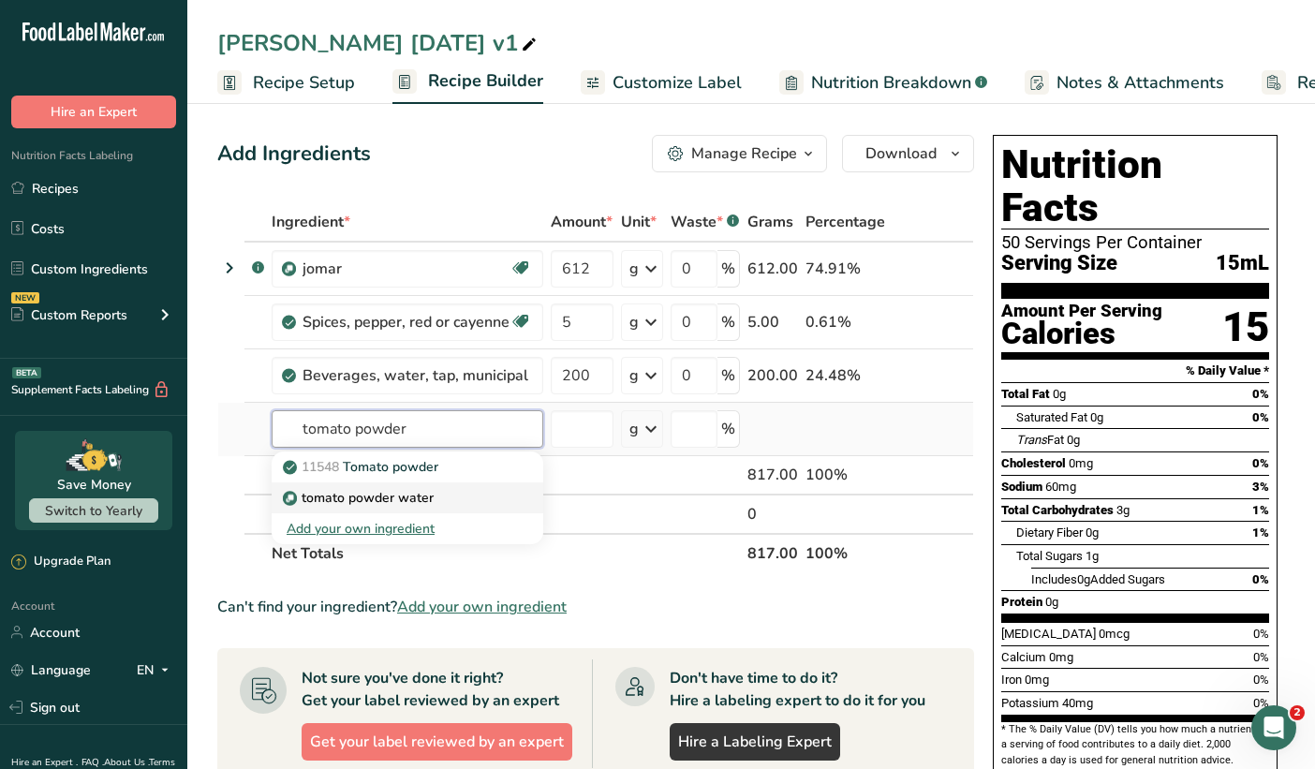
type input "tomato powder"
click at [374, 502] on p "tomato powder water" at bounding box center [360, 498] width 147 height 20
type input "tomato powder water"
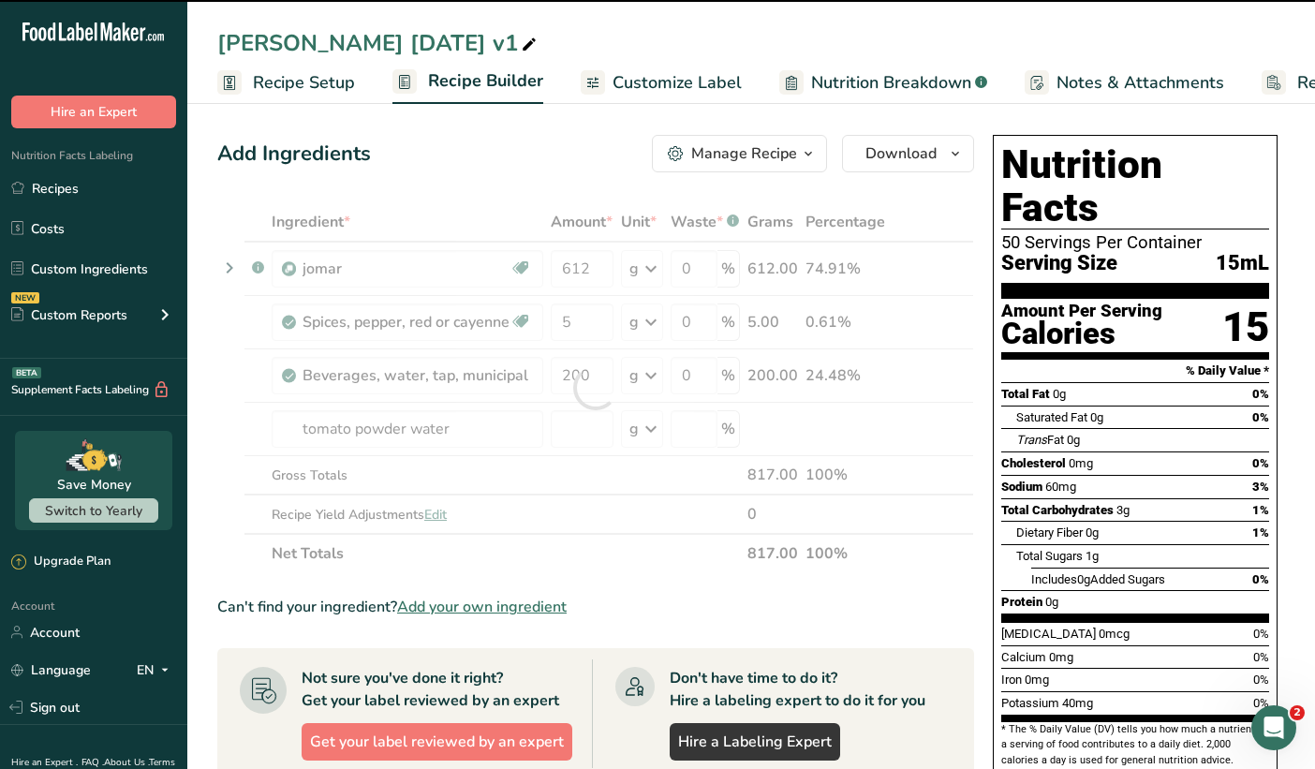
type input "0"
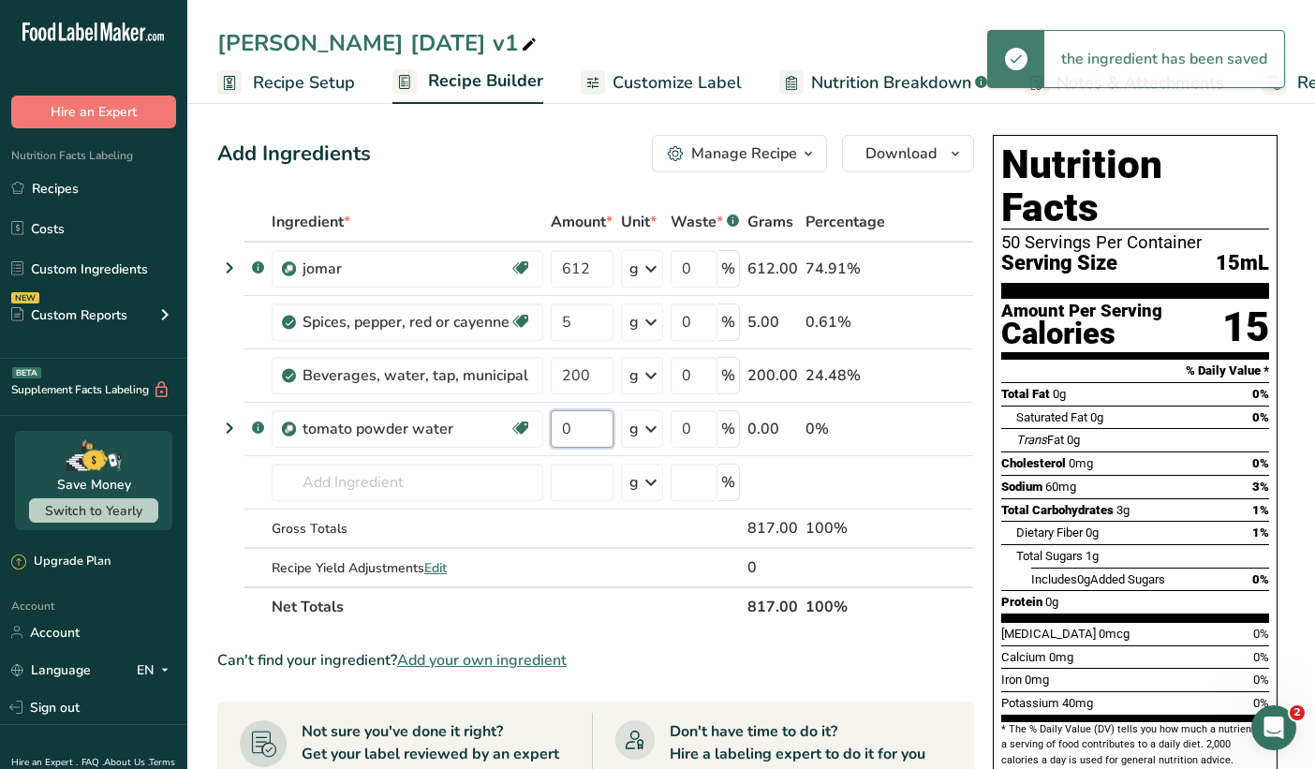
click at [577, 426] on input "0" at bounding box center [582, 428] width 63 height 37
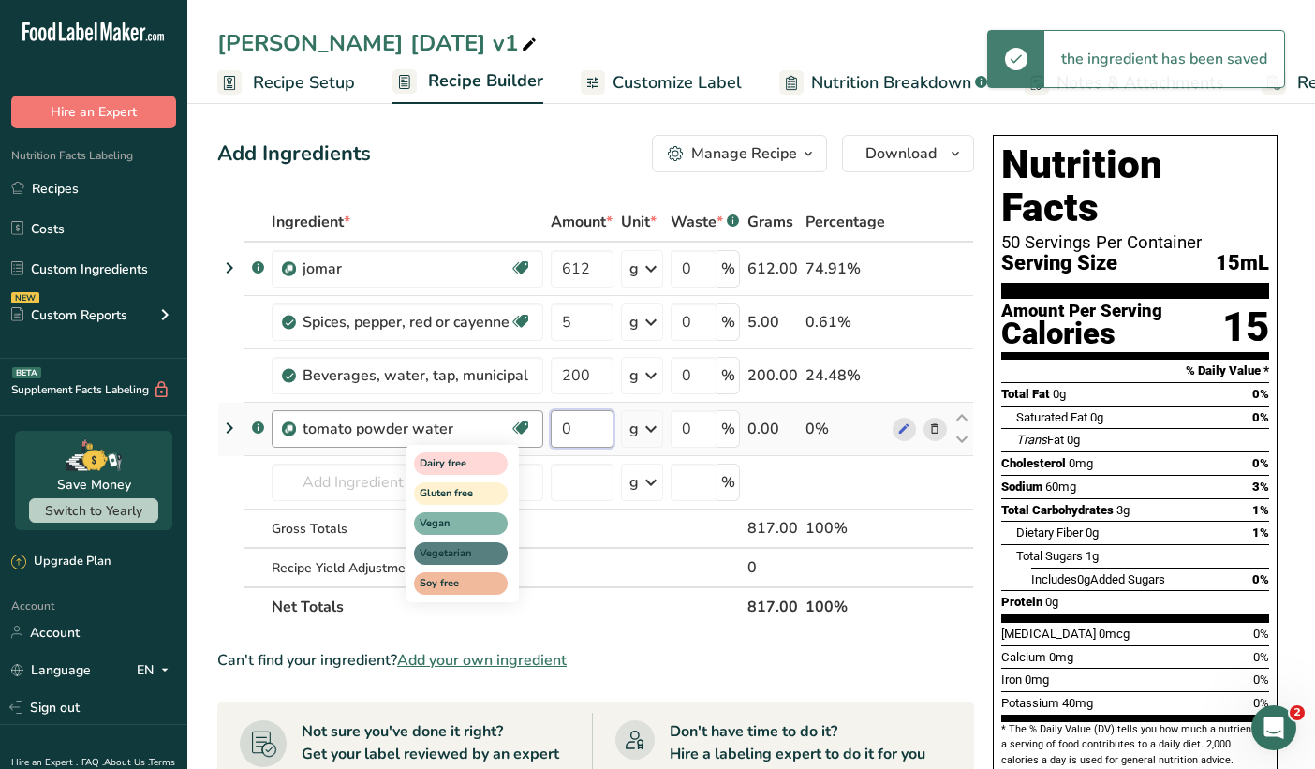
drag, startPoint x: 577, startPoint y: 426, endPoint x: 516, endPoint y: 422, distance: 61.1
click at [516, 422] on tr ".a-a{fill:#347362;}.b-a{fill:#fff;} tomato powder water Dairy free Gluten free …" at bounding box center [595, 429] width 755 height 53
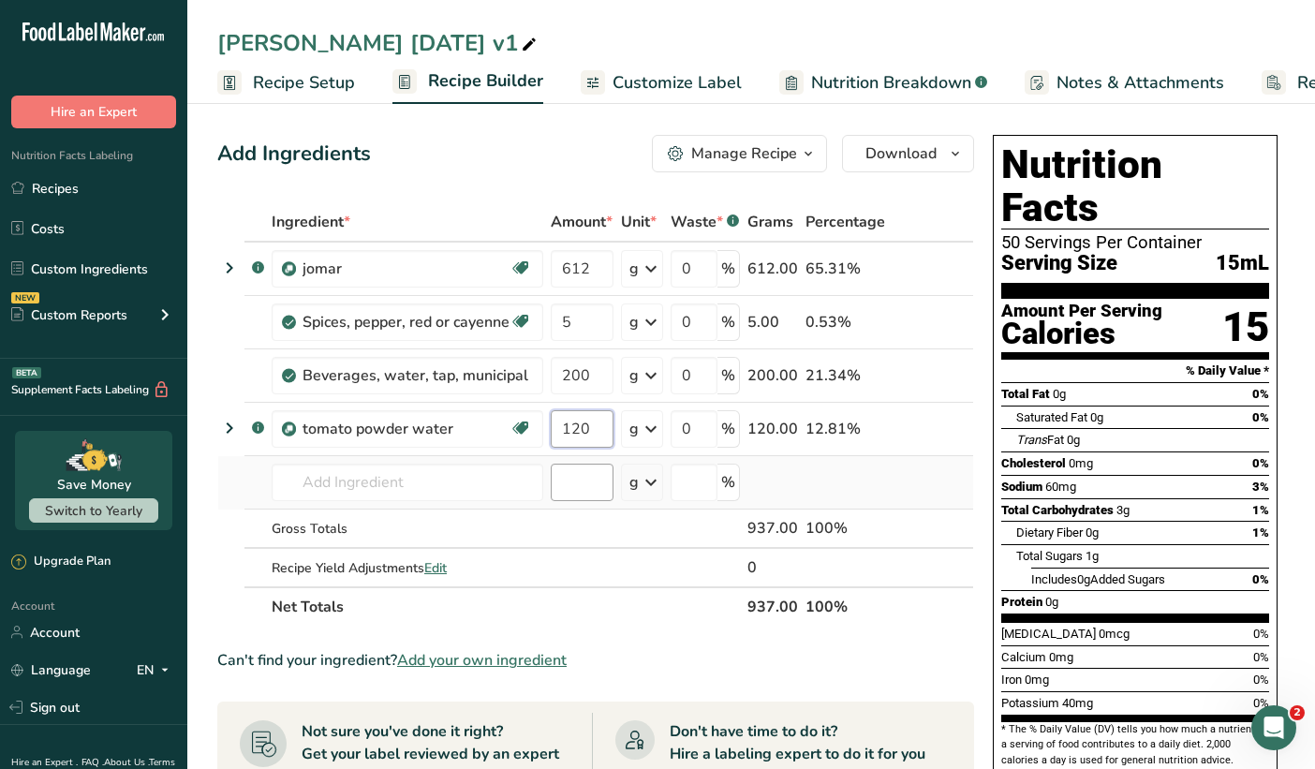
type input "120"
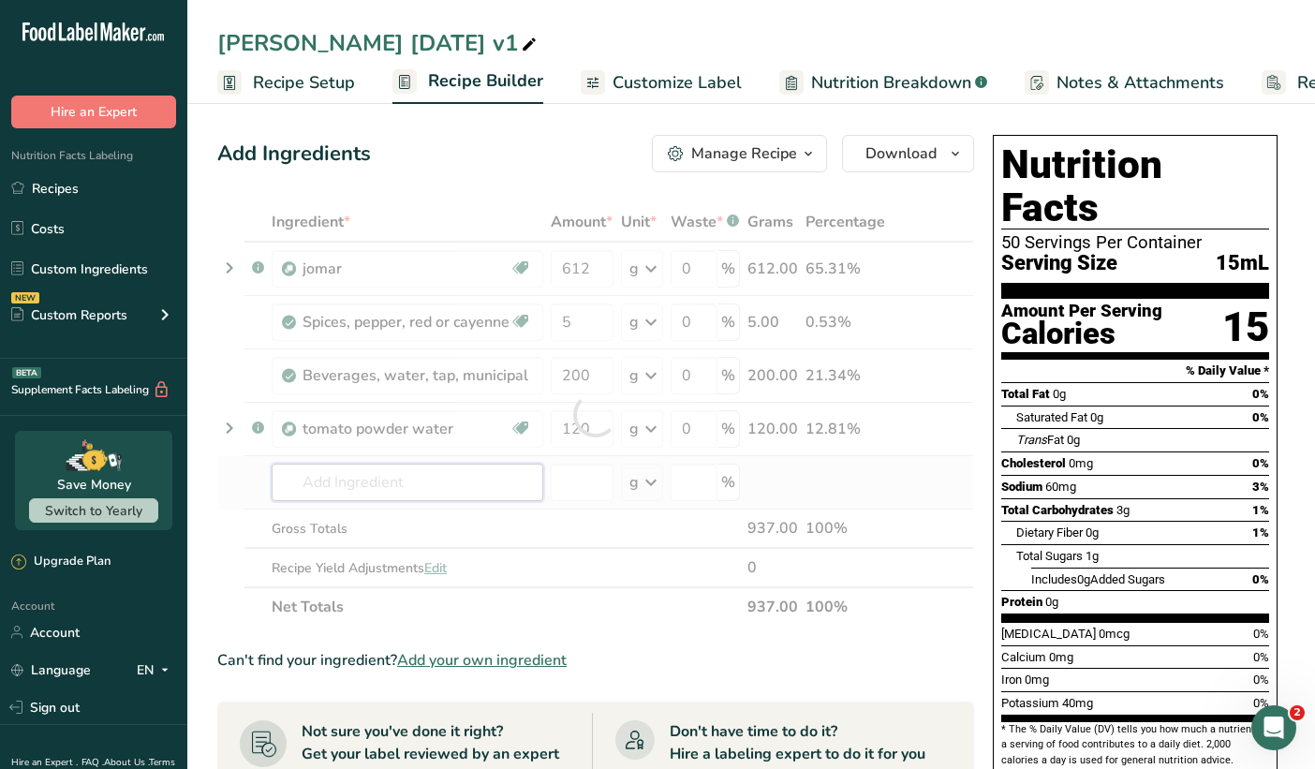
click at [383, 486] on div "Ingredient * Amount * Unit * Waste * .a-a{fill:#347362;}.b-a{fill:#fff;} Grams …" at bounding box center [595, 414] width 757 height 424
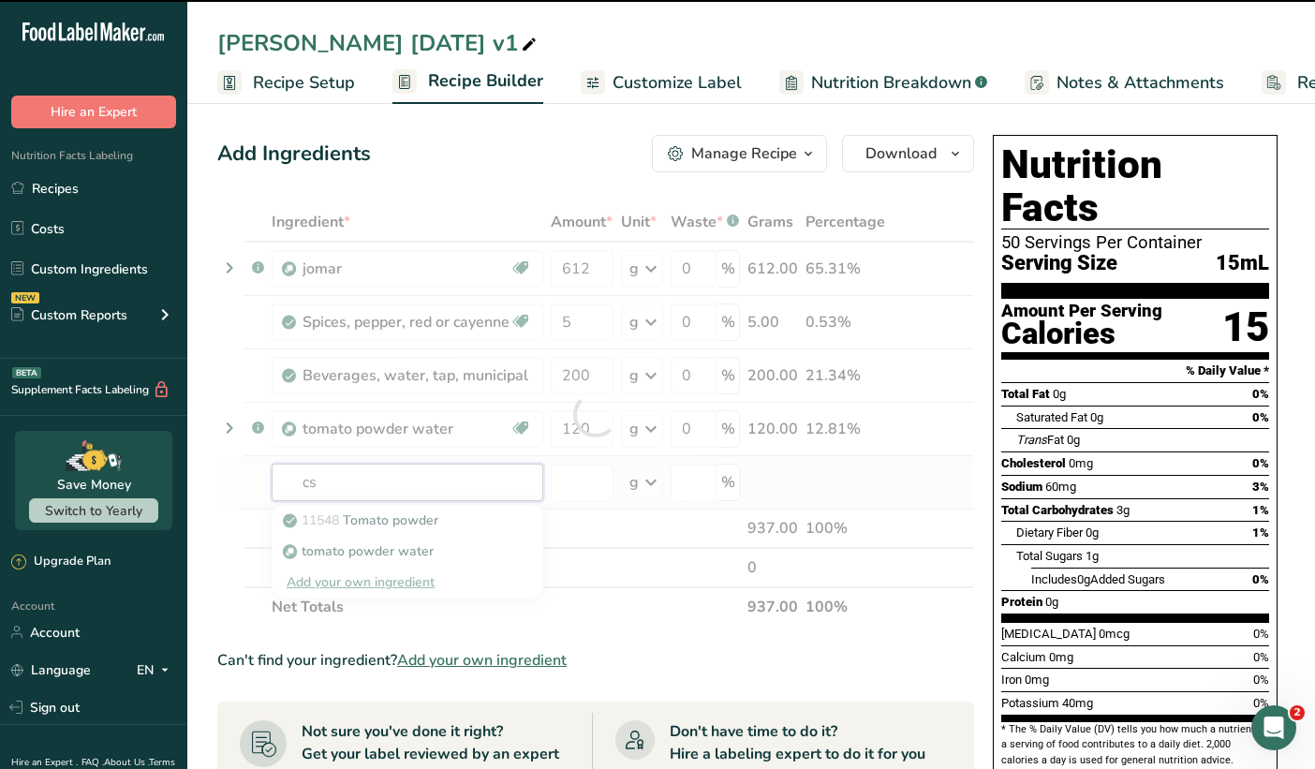
type input "csa"
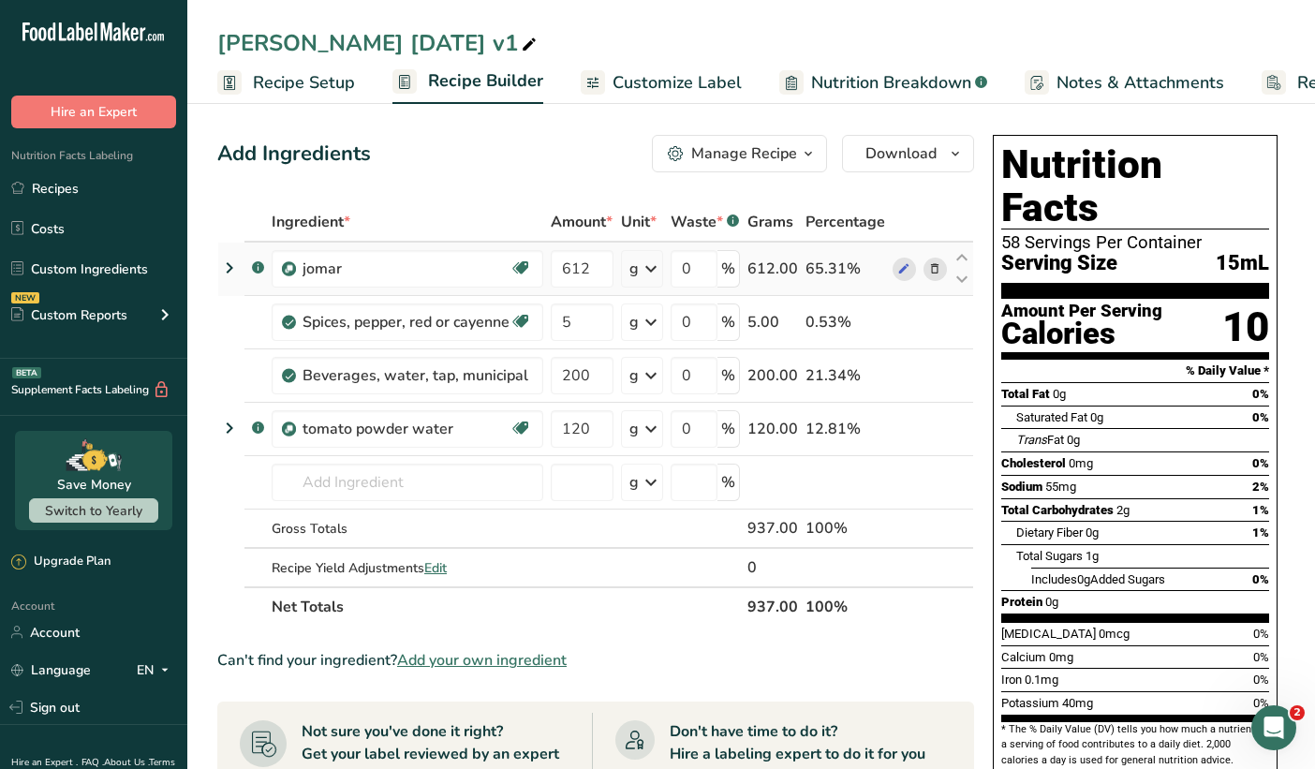
click at [227, 269] on icon at bounding box center [229, 268] width 22 height 34
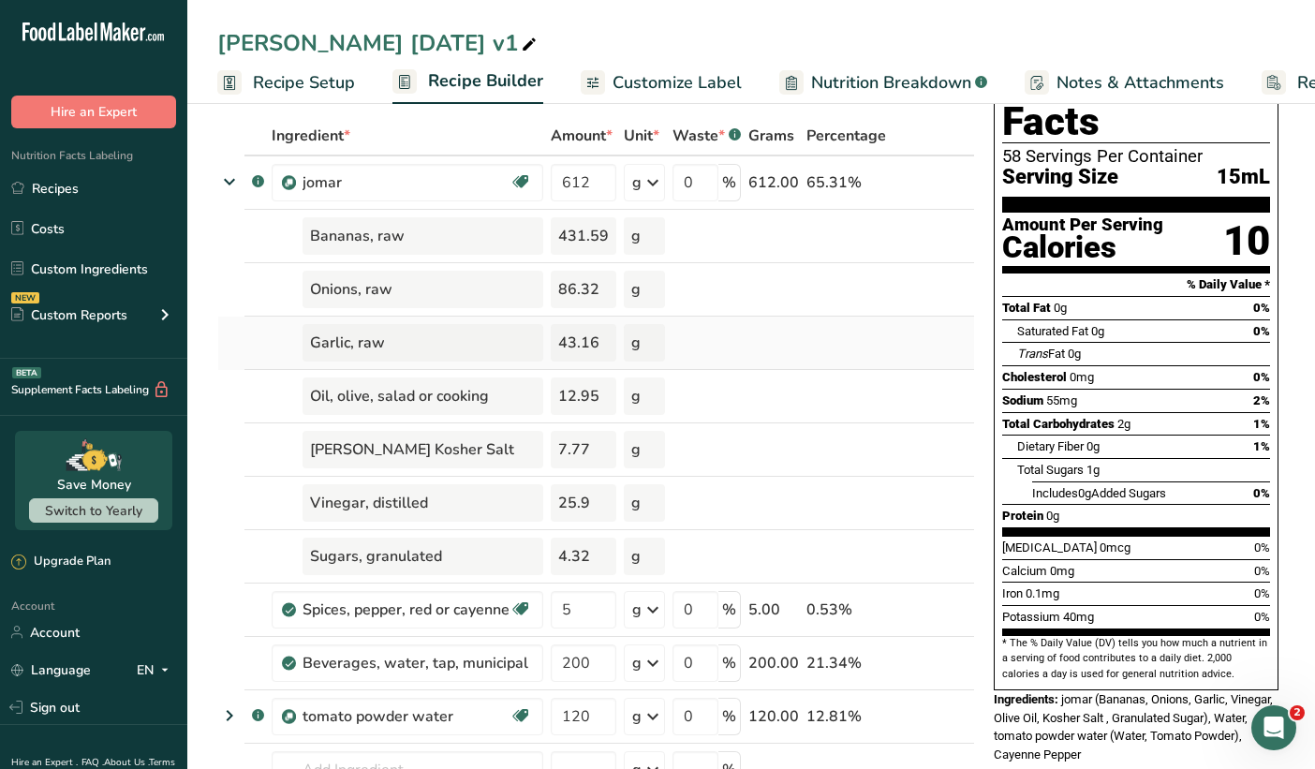
scroll to position [90, 0]
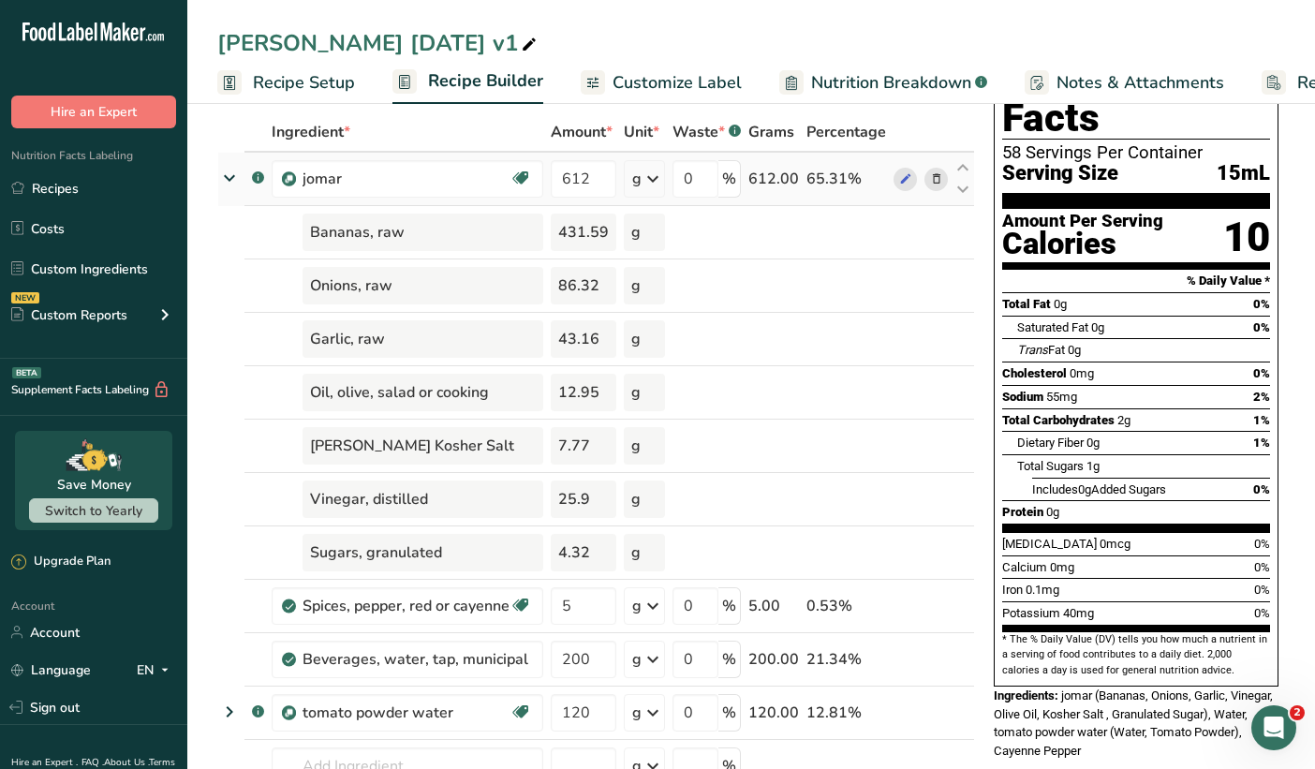
click at [232, 181] on icon at bounding box center [230, 178] width 34 height 22
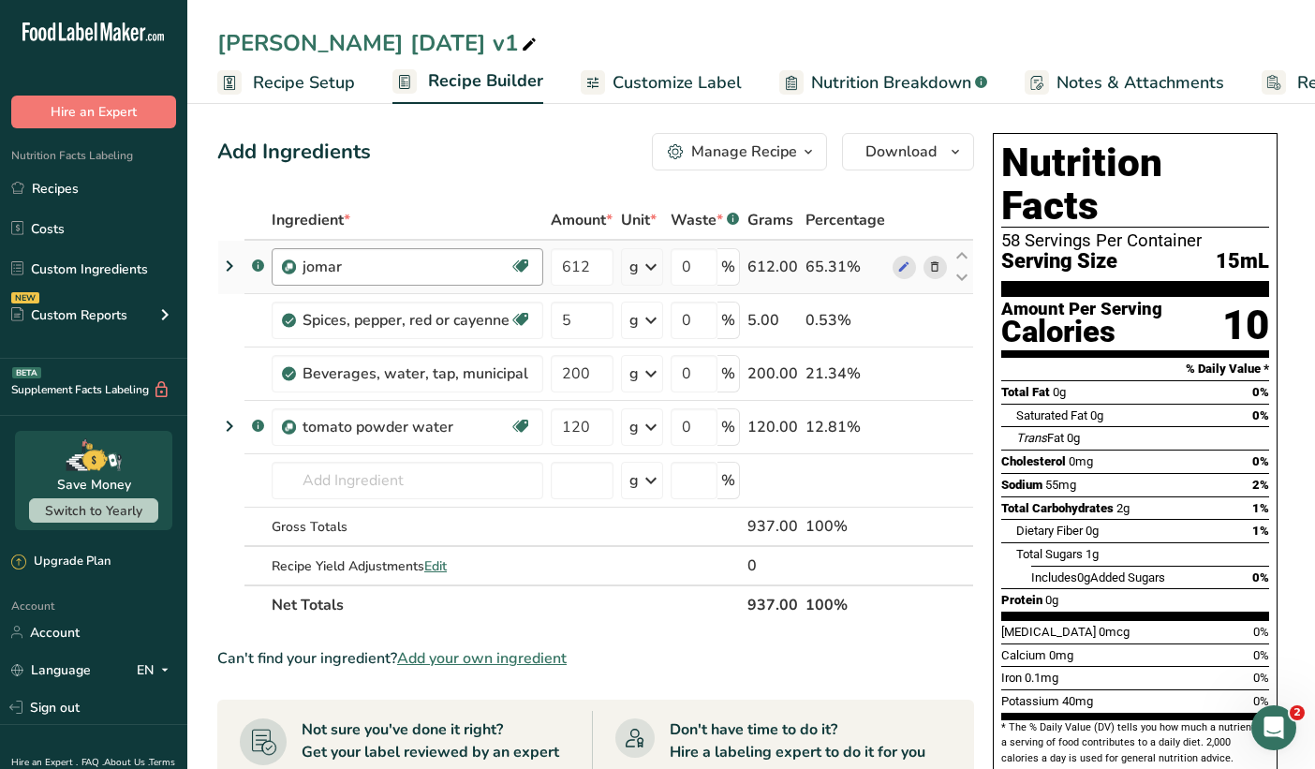
scroll to position [0, 0]
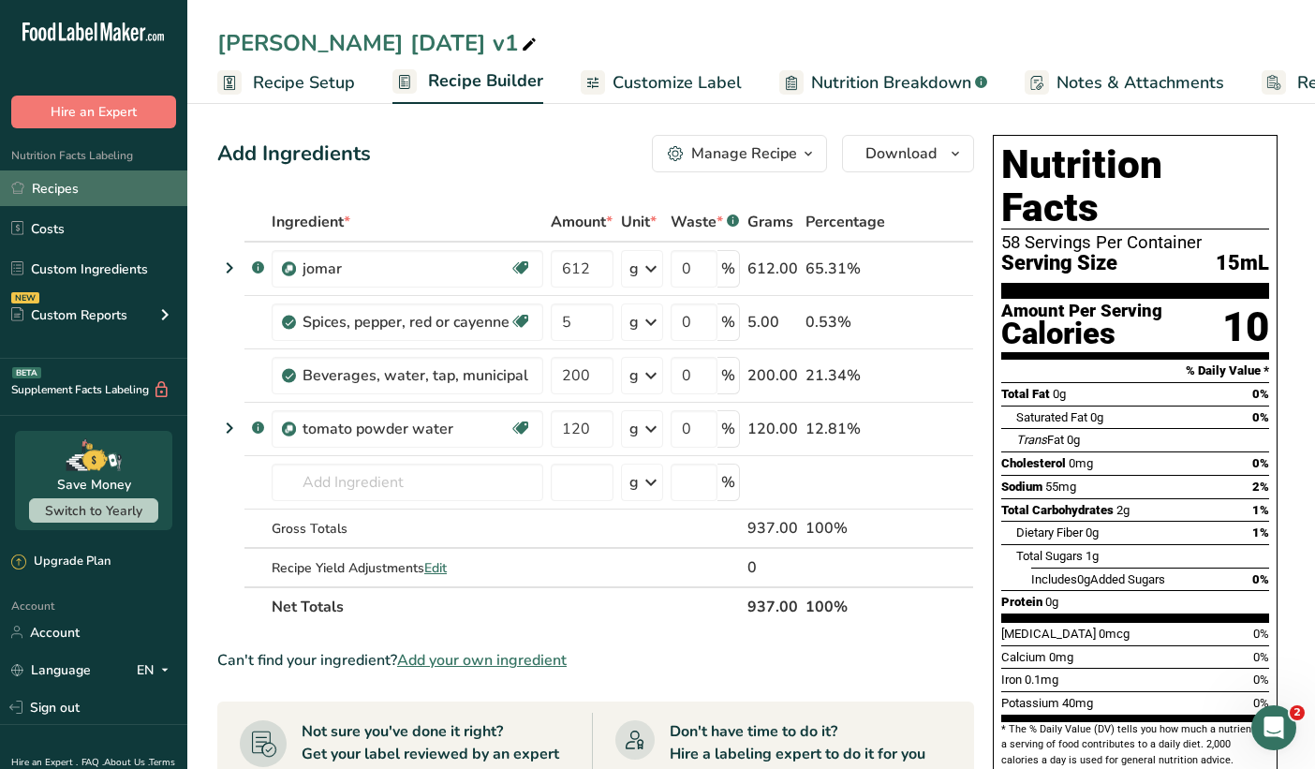
click at [64, 193] on link "Recipes" at bounding box center [93, 189] width 187 height 36
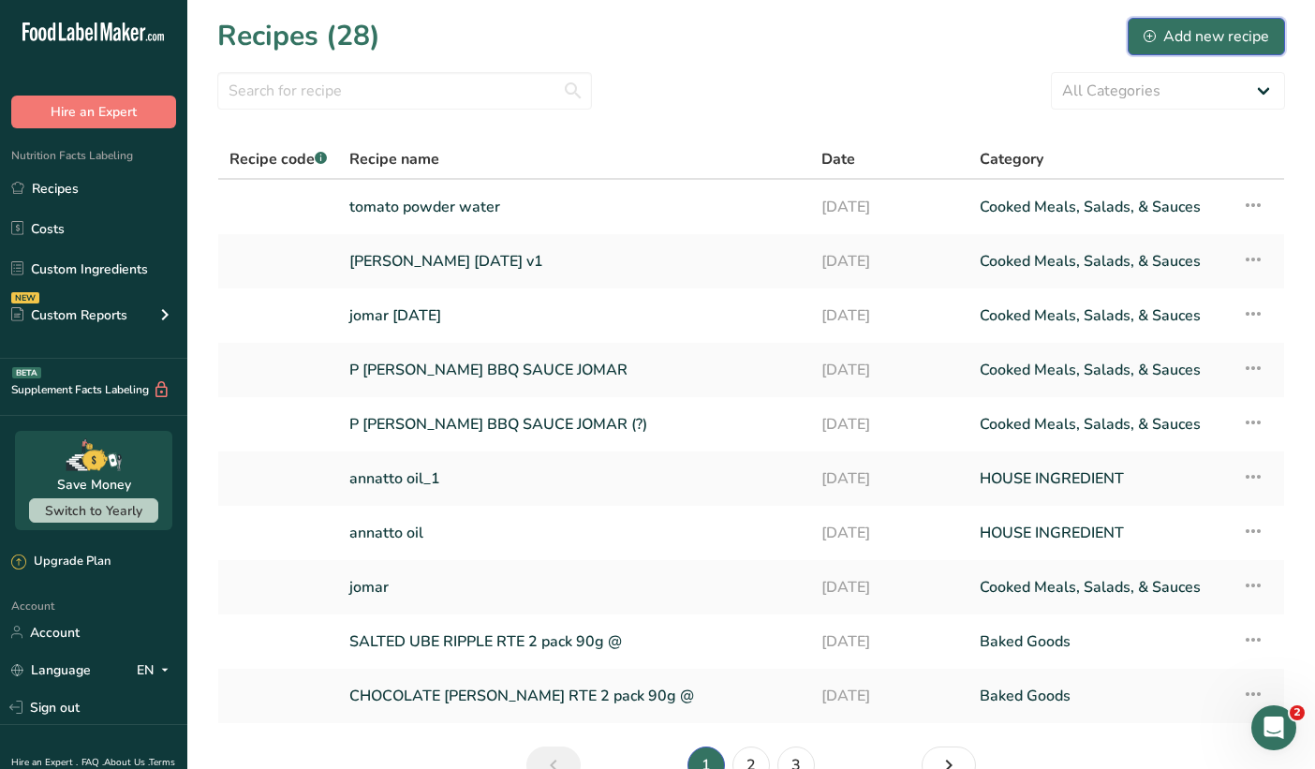
click at [1213, 38] on div "Add new recipe" at bounding box center [1207, 36] width 126 height 22
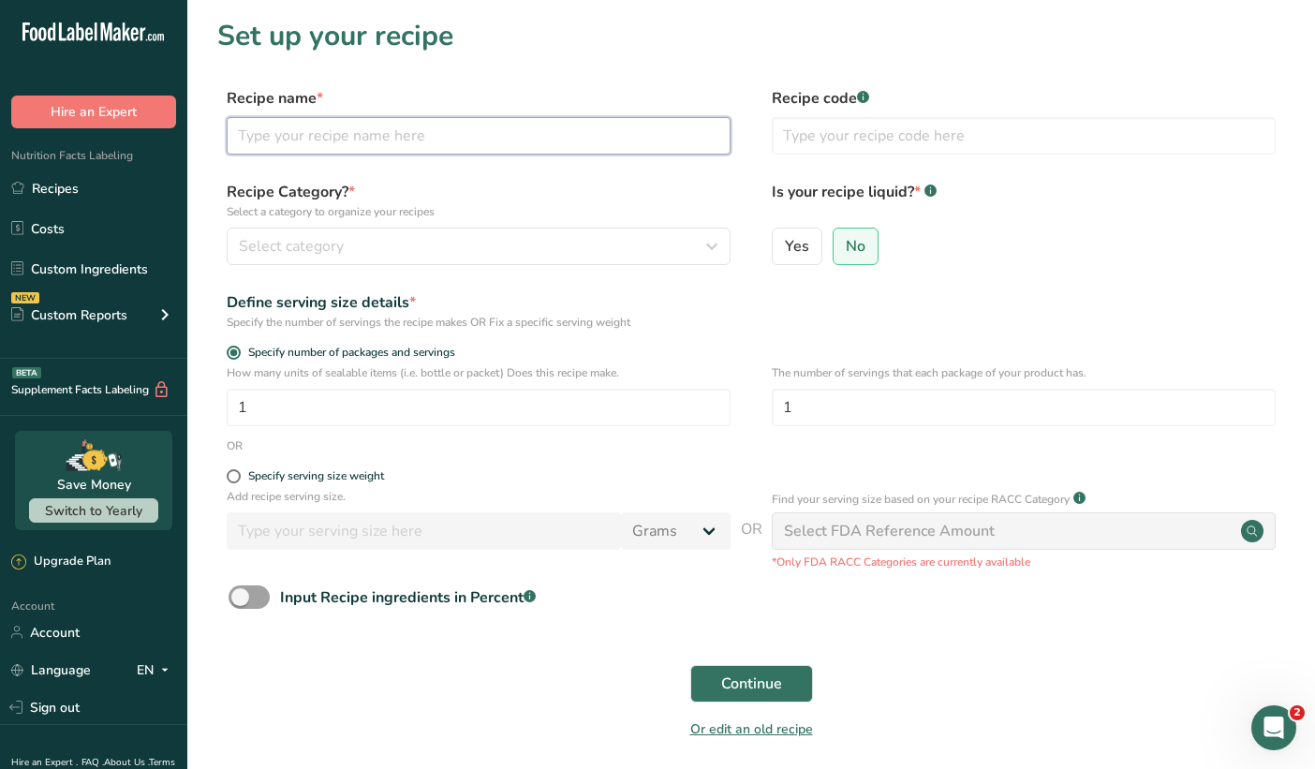
click at [611, 133] on input "text" at bounding box center [479, 135] width 504 height 37
type input "pinipig powder"
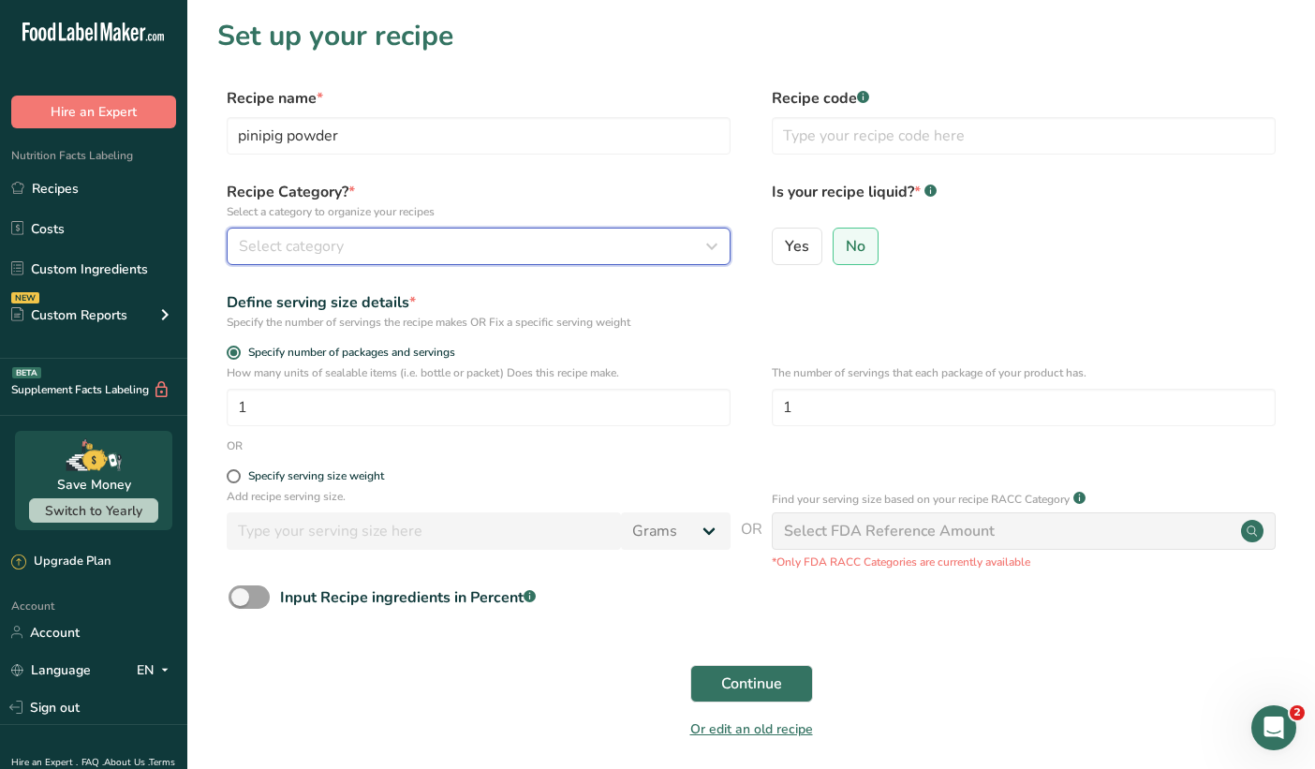
click at [333, 252] on span "Select category" at bounding box center [291, 246] width 105 height 22
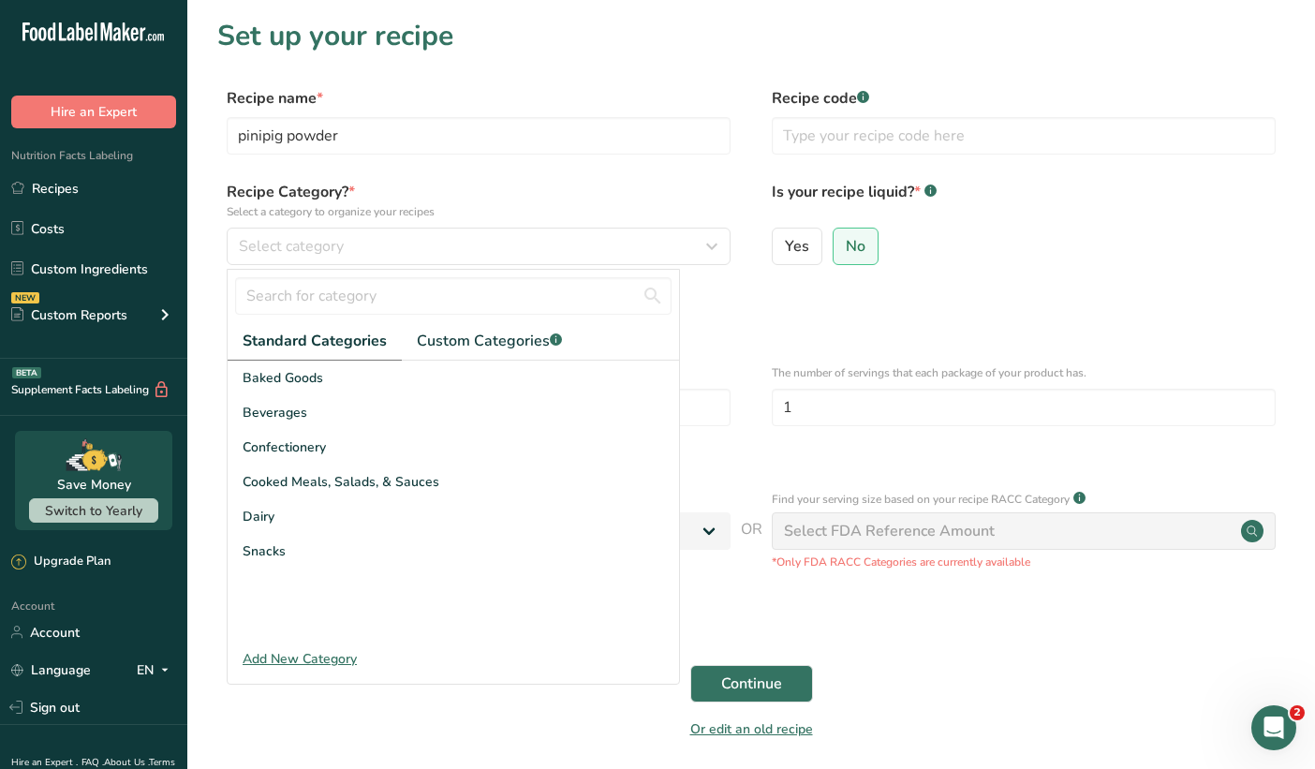
click at [300, 664] on div "Add New Category" at bounding box center [454, 659] width 452 height 20
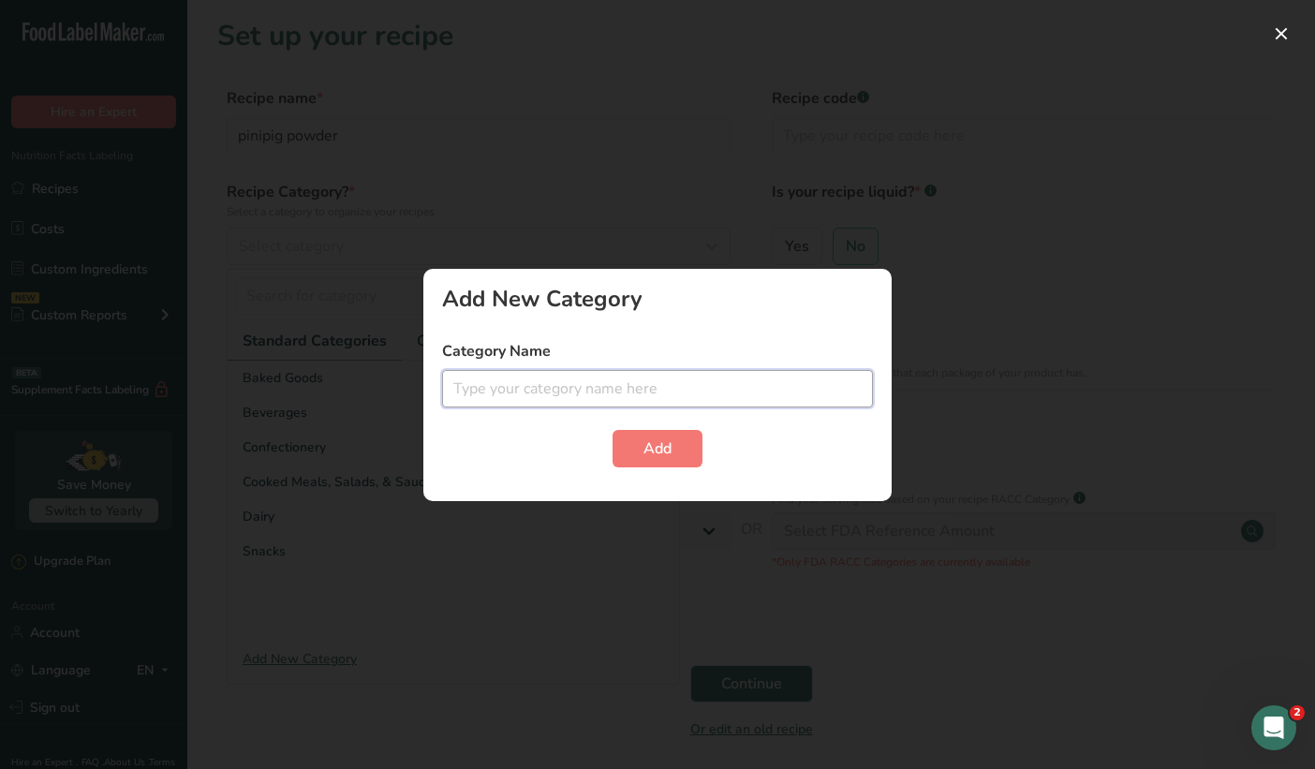
click at [524, 382] on input "text" at bounding box center [657, 388] width 431 height 37
type input "thickener"
click at [630, 448] on button "Add" at bounding box center [658, 448] width 90 height 37
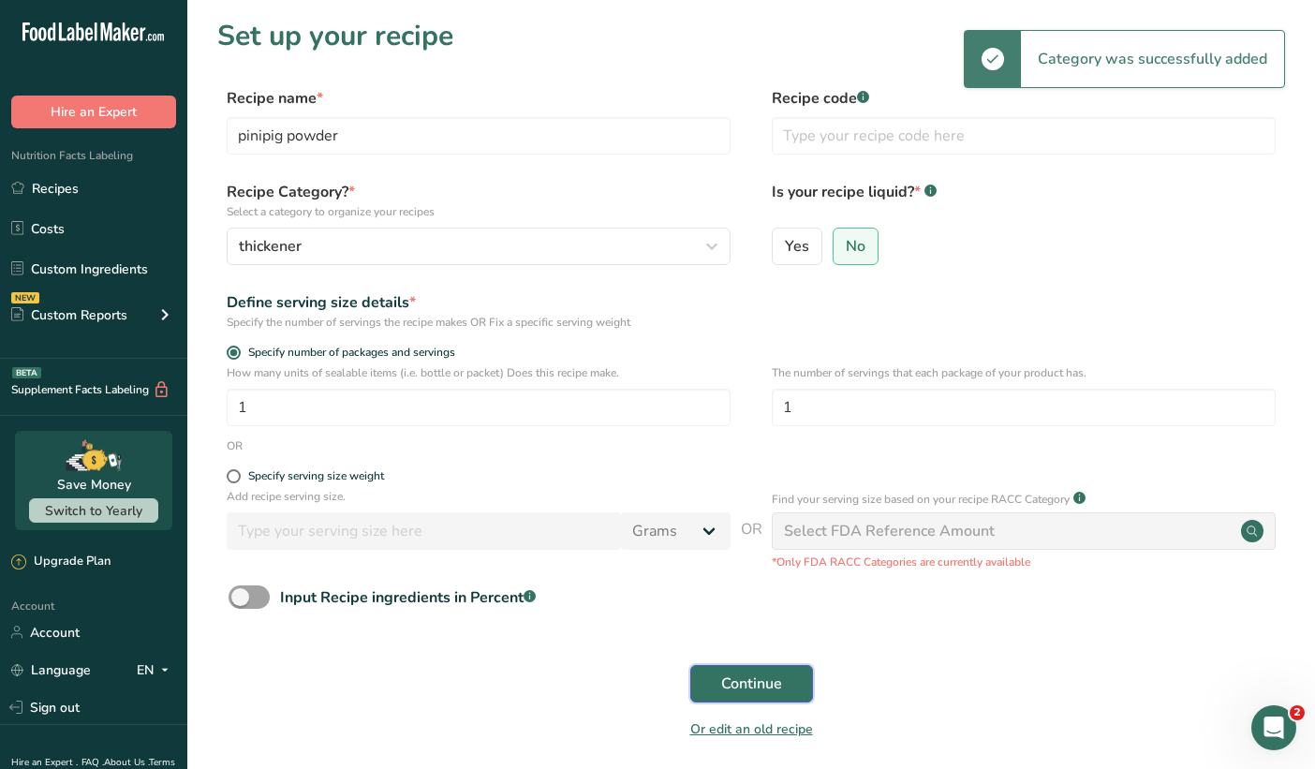
click at [736, 675] on span "Continue" at bounding box center [751, 684] width 61 height 22
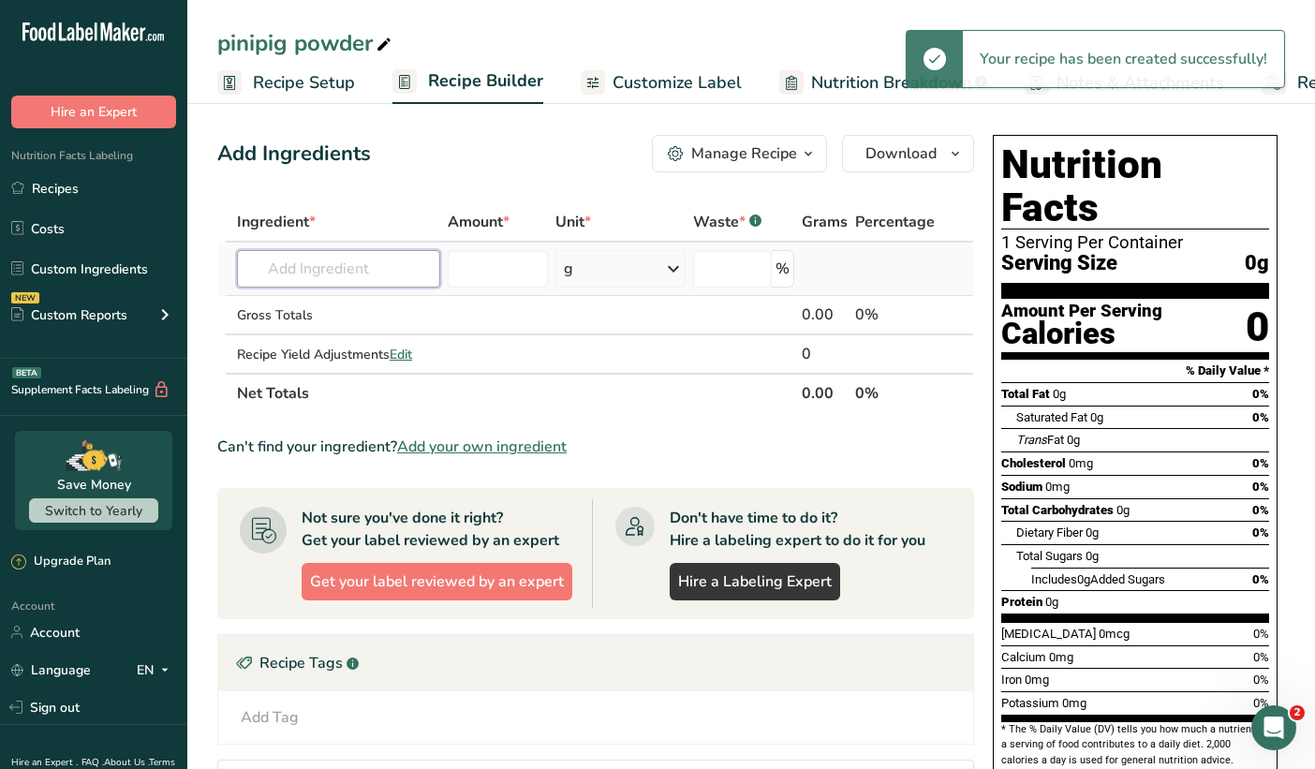
click at [306, 258] on input "text" at bounding box center [338, 268] width 203 height 37
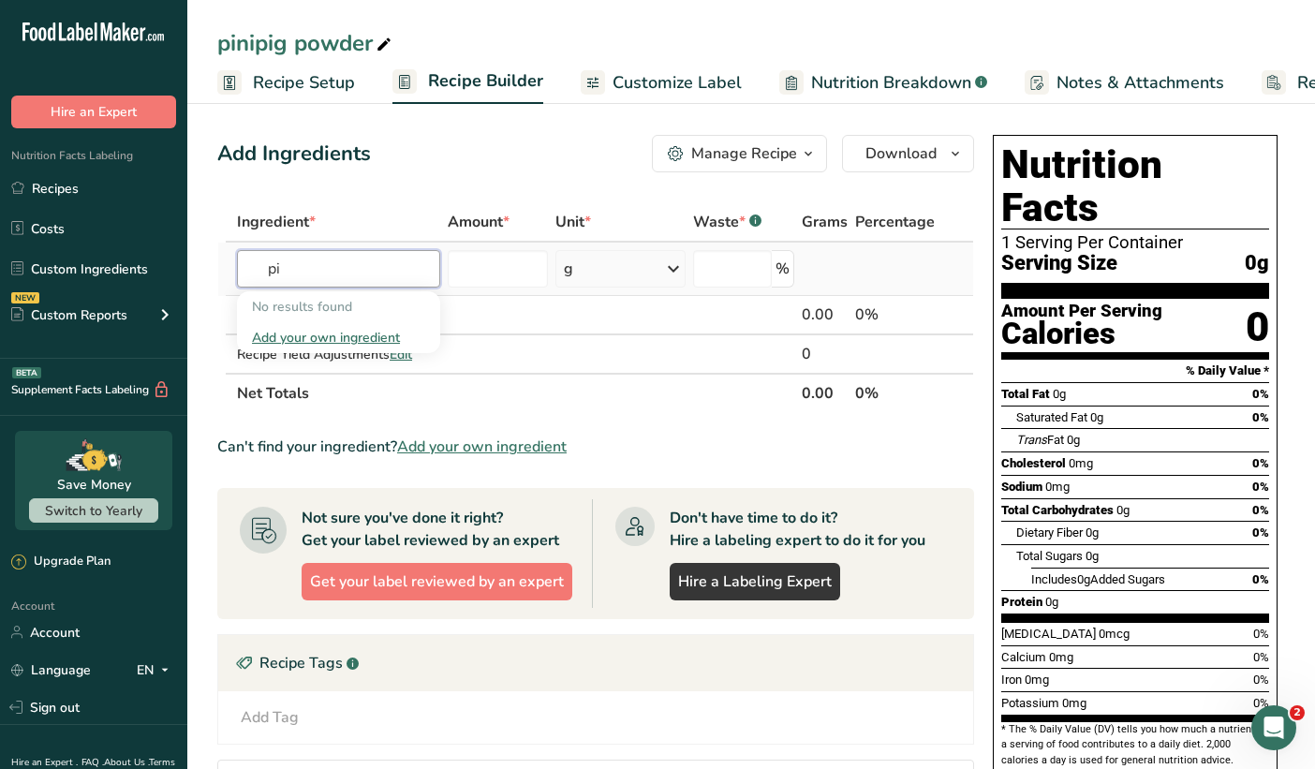
type input "p"
type input "t"
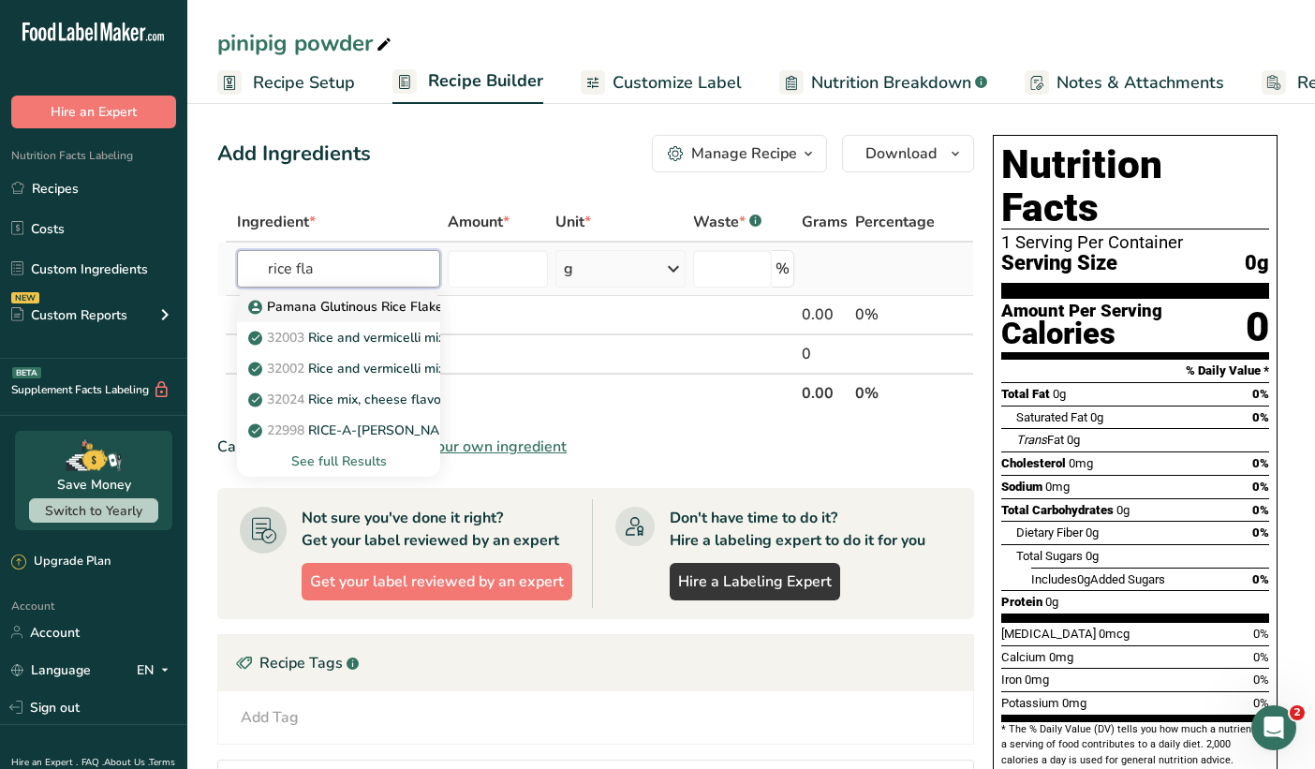
type input "rice fla"
click at [305, 309] on p "Pamana Glutinous Rice Flakes" at bounding box center [351, 307] width 198 height 20
type input "Pamana Glutinous Rice Flakes"
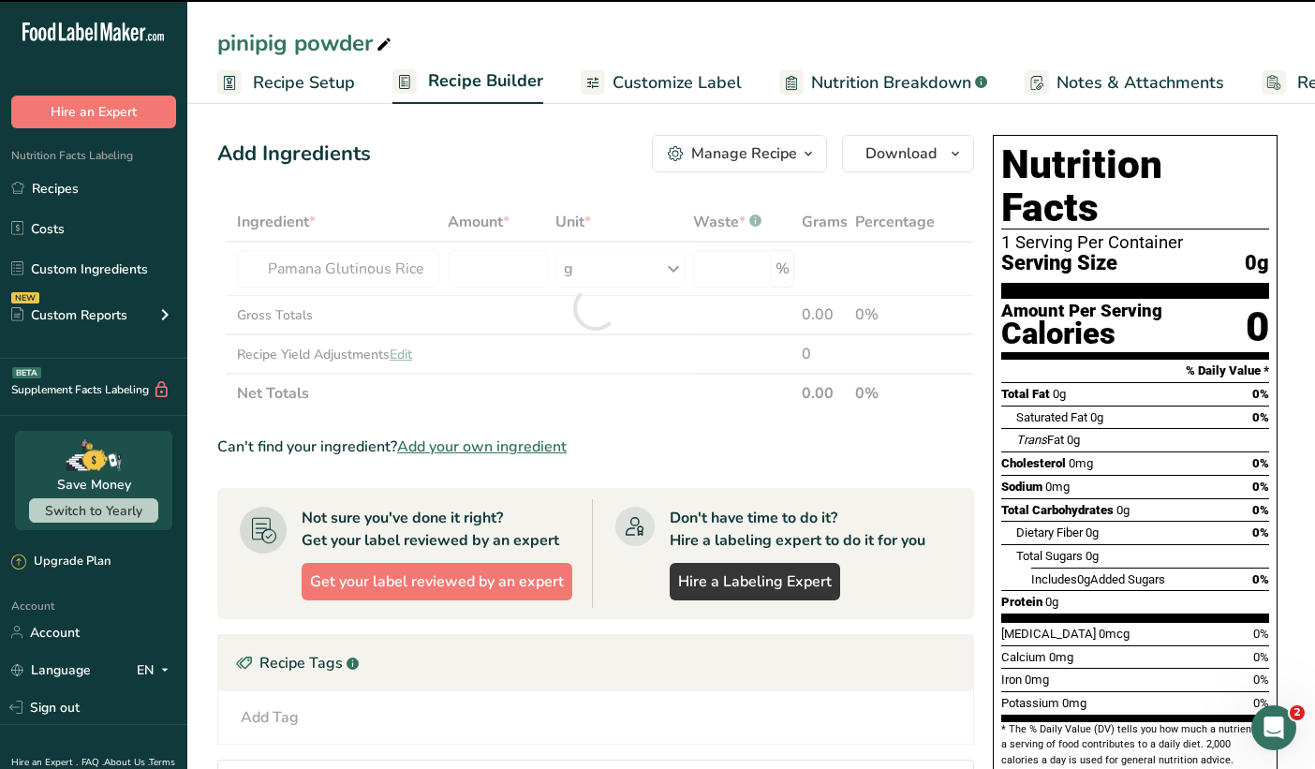
type input "0"
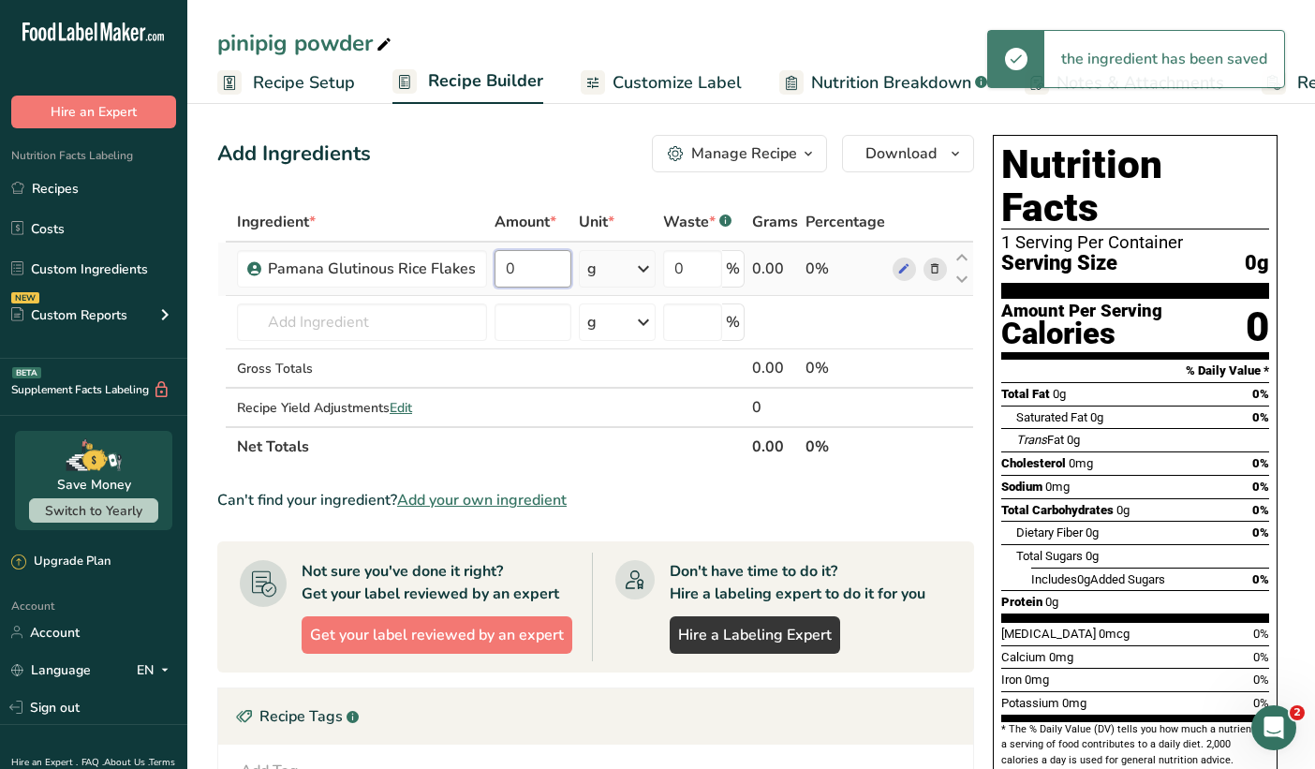
drag, startPoint x: 520, startPoint y: 266, endPoint x: 458, endPoint y: 248, distance: 64.3
click at [458, 248] on tr "Pamana Glutinous Rice Flakes 0 g Weight Units g kg mg See more Volume Units l V…" at bounding box center [595, 269] width 755 height 53
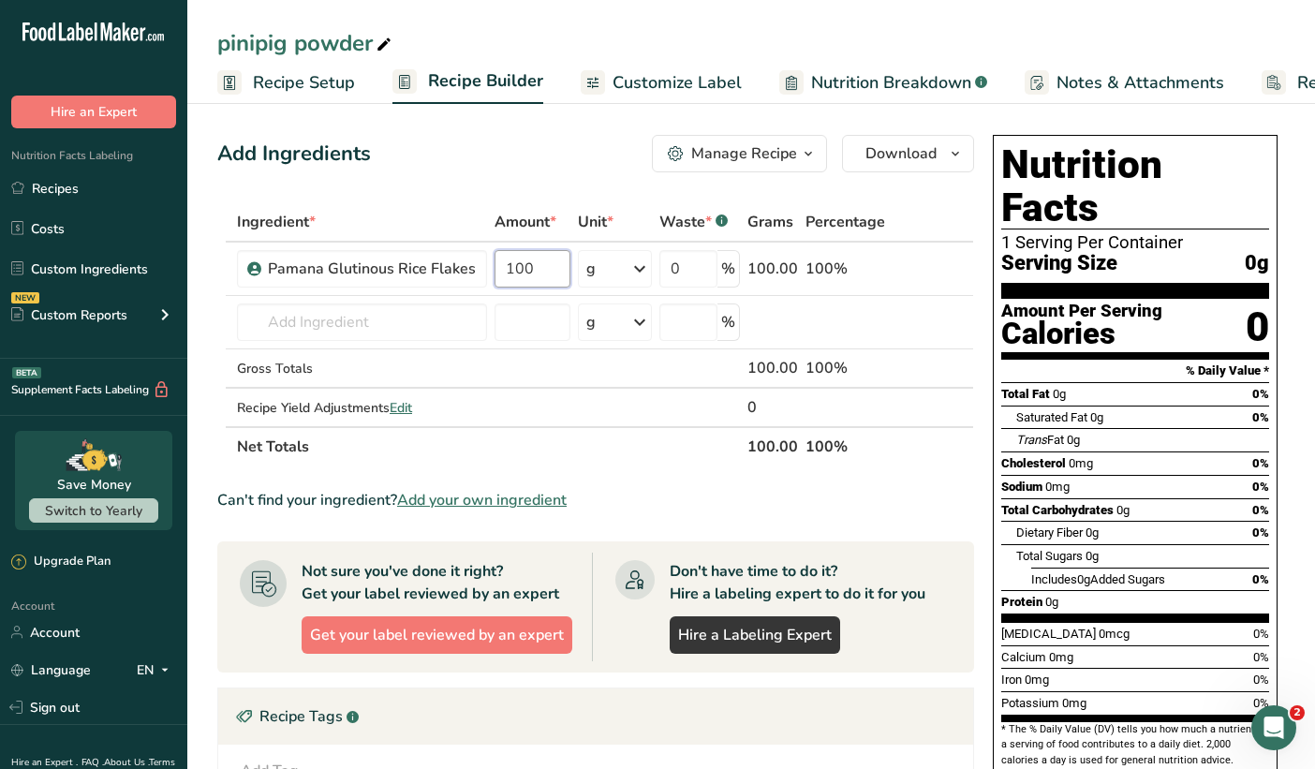
type input "100"
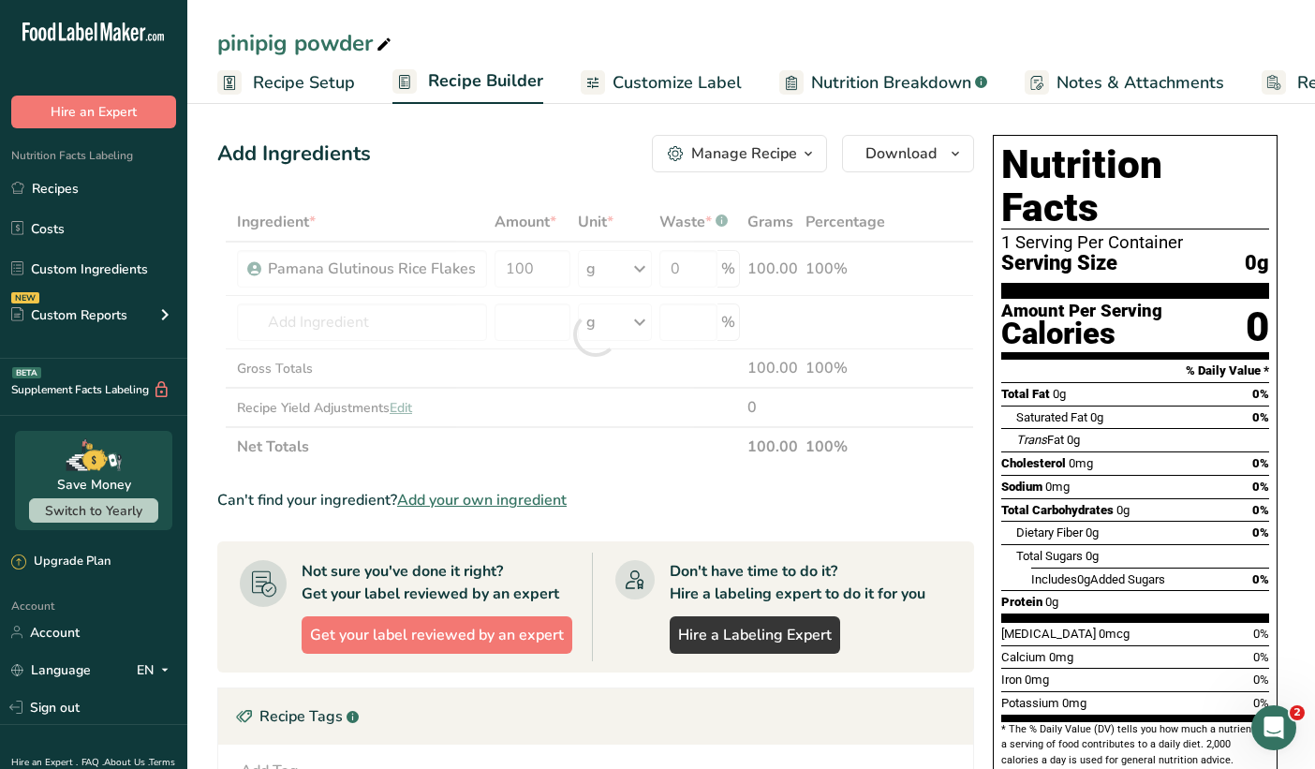
click at [599, 443] on div "Ingredient * Amount * Unit * Waste * .a-a{fill:#347362;}.b-a{fill:#fff;} Grams …" at bounding box center [595, 334] width 757 height 264
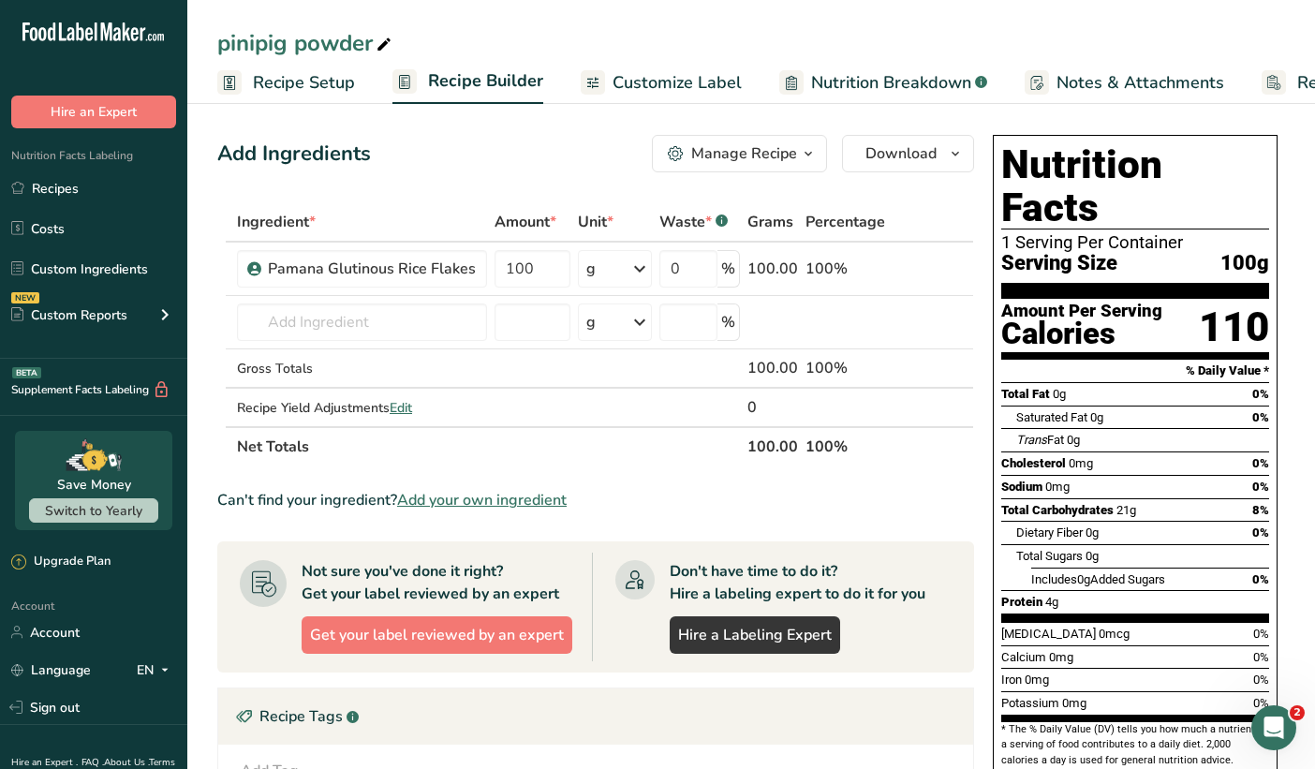
click at [720, 156] on div "Manage Recipe" at bounding box center [744, 153] width 106 height 22
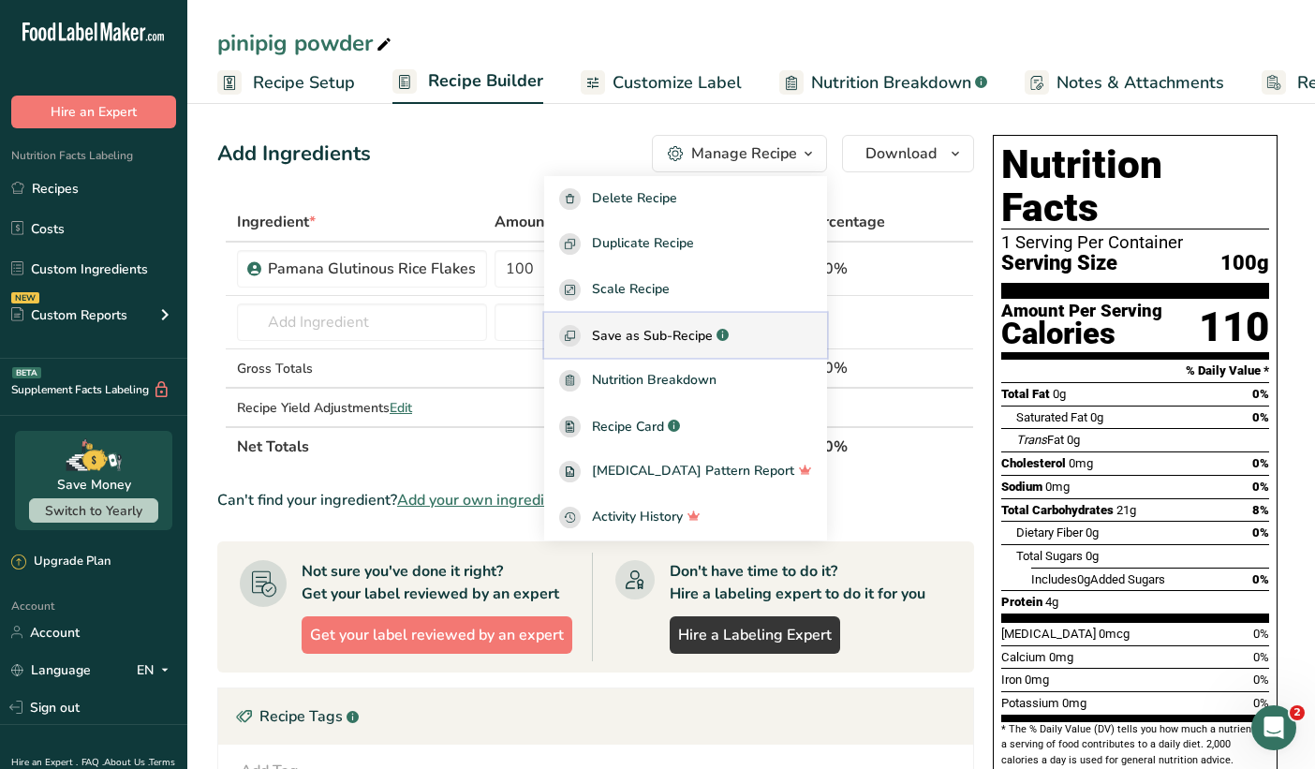
click at [696, 342] on span "Save as Sub-Recipe" at bounding box center [652, 336] width 121 height 20
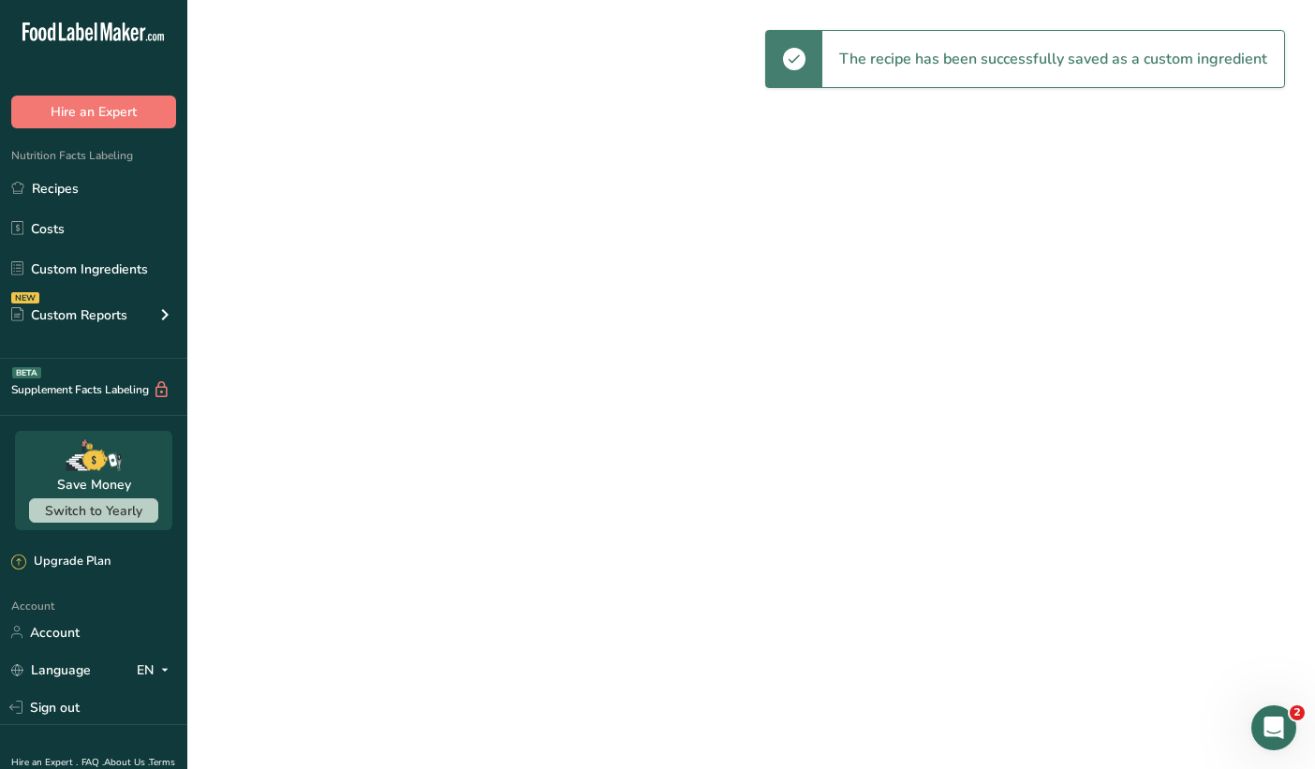
select select "30"
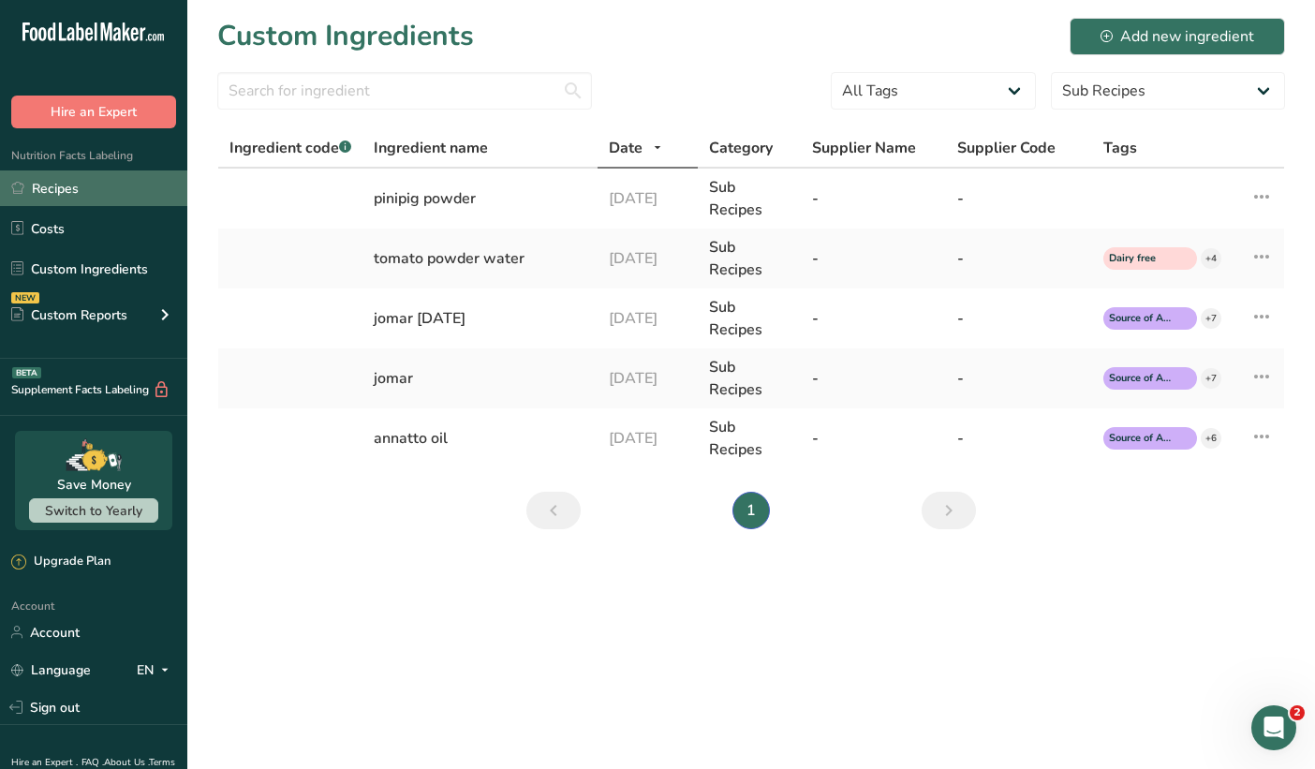
click at [85, 204] on link "Recipes" at bounding box center [93, 189] width 187 height 36
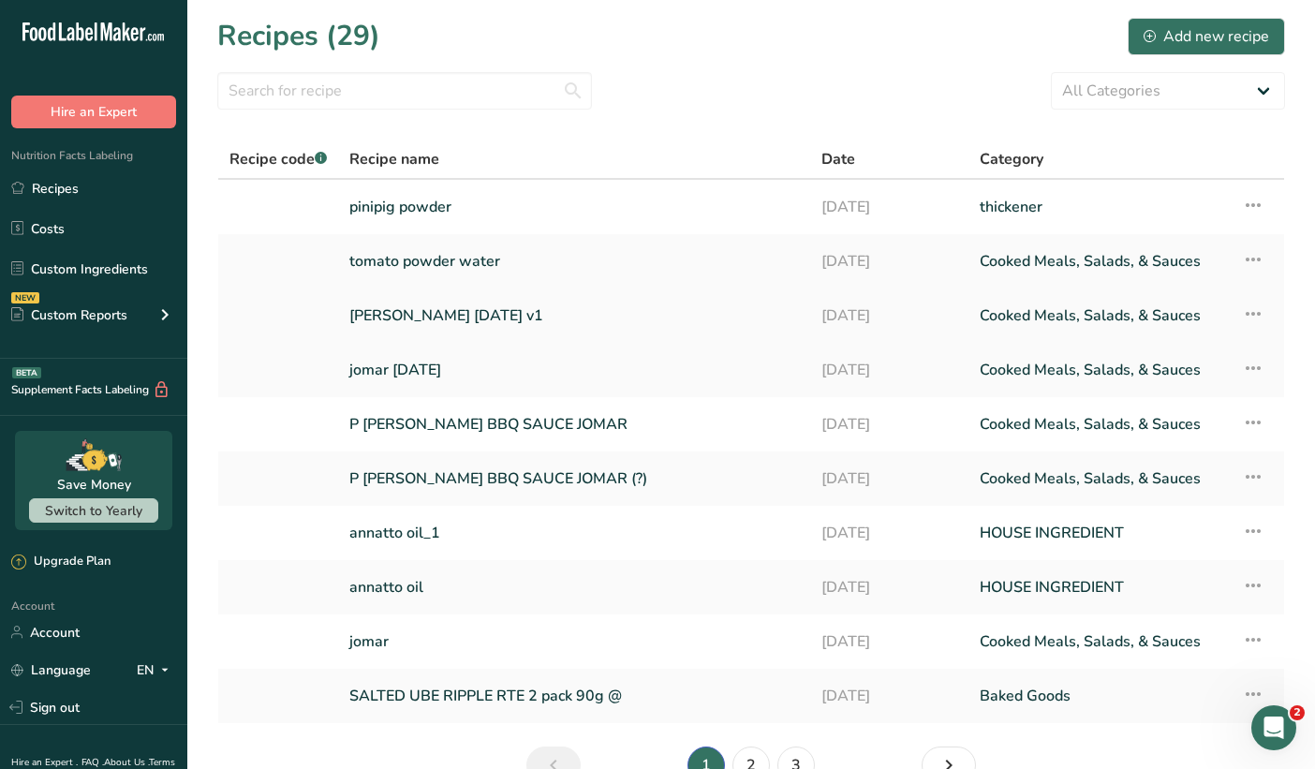
click at [465, 329] on link "[PERSON_NAME] [DATE] v1" at bounding box center [574, 315] width 450 height 39
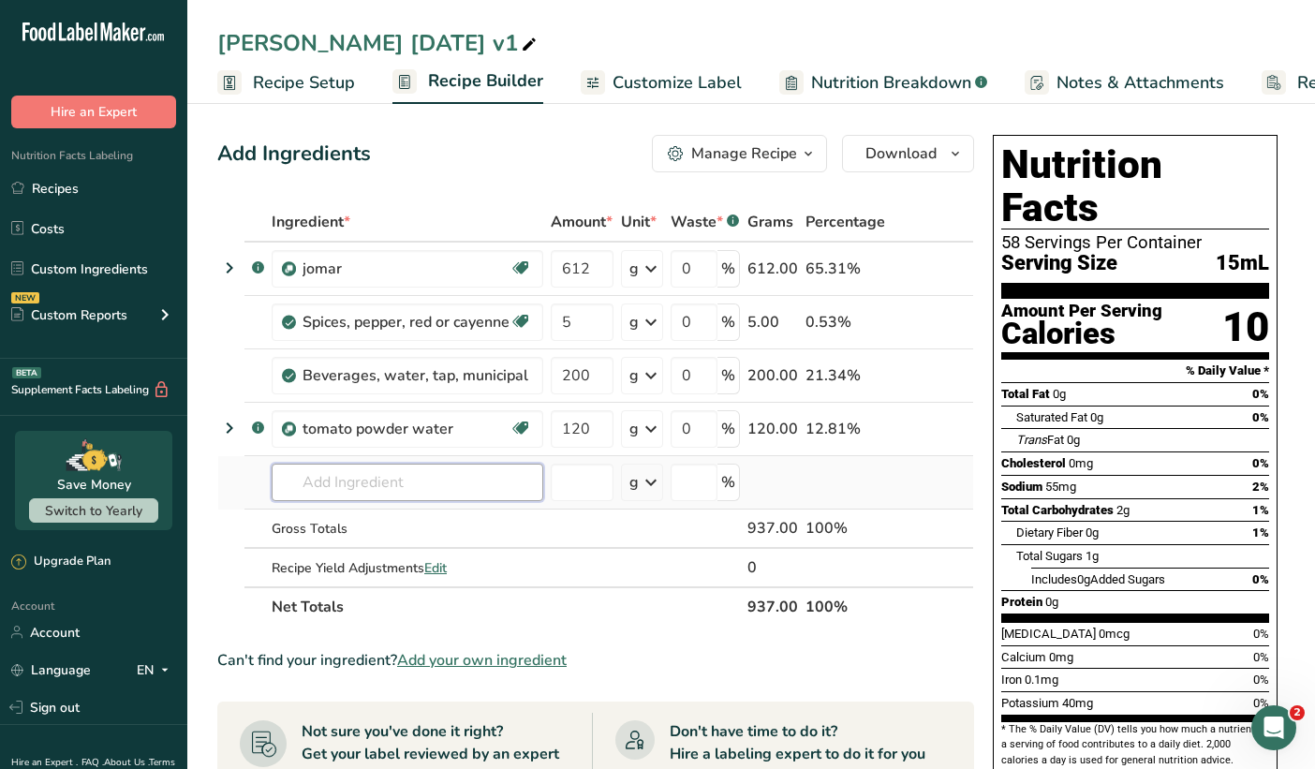
click at [454, 482] on input "text" at bounding box center [408, 482] width 272 height 37
type input "pinipoig po"
click at [396, 527] on div "pinipig powder" at bounding box center [393, 521] width 212 height 20
type input "pinipig powder"
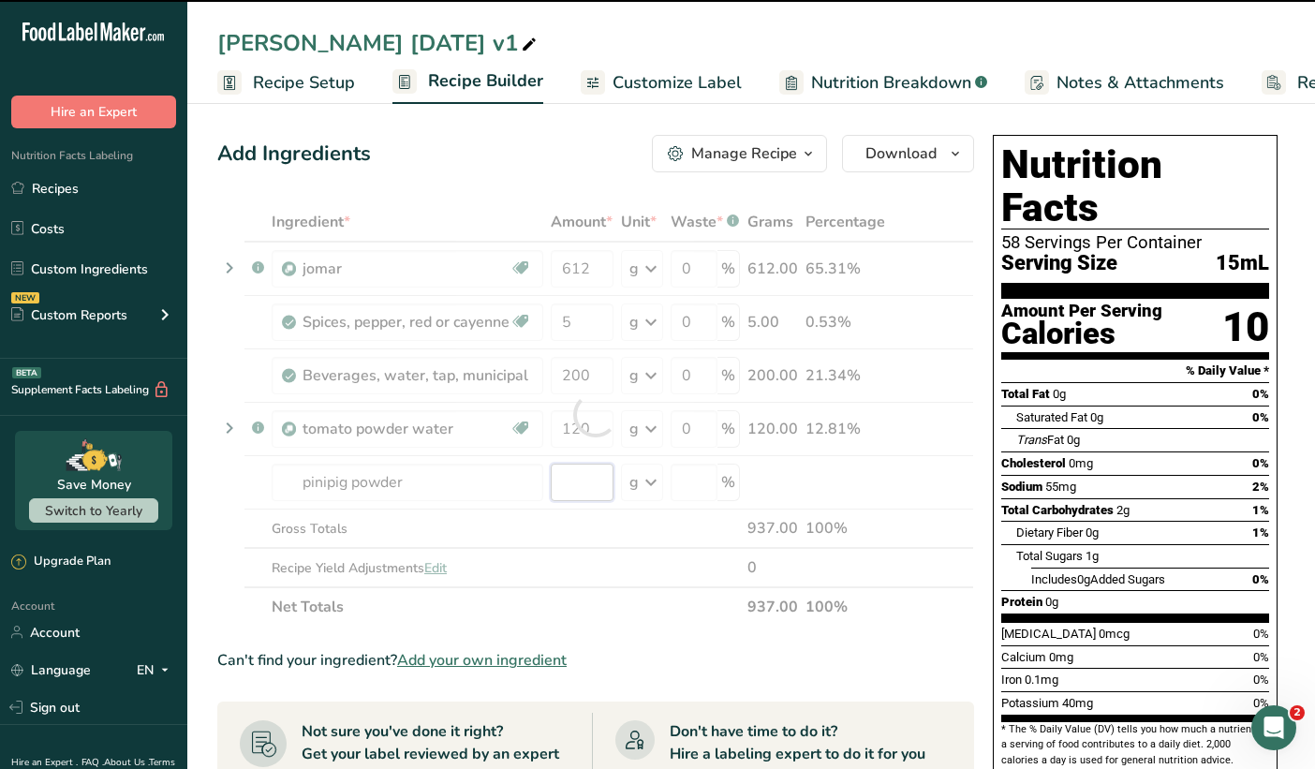
click at [589, 479] on input "number" at bounding box center [582, 482] width 63 height 37
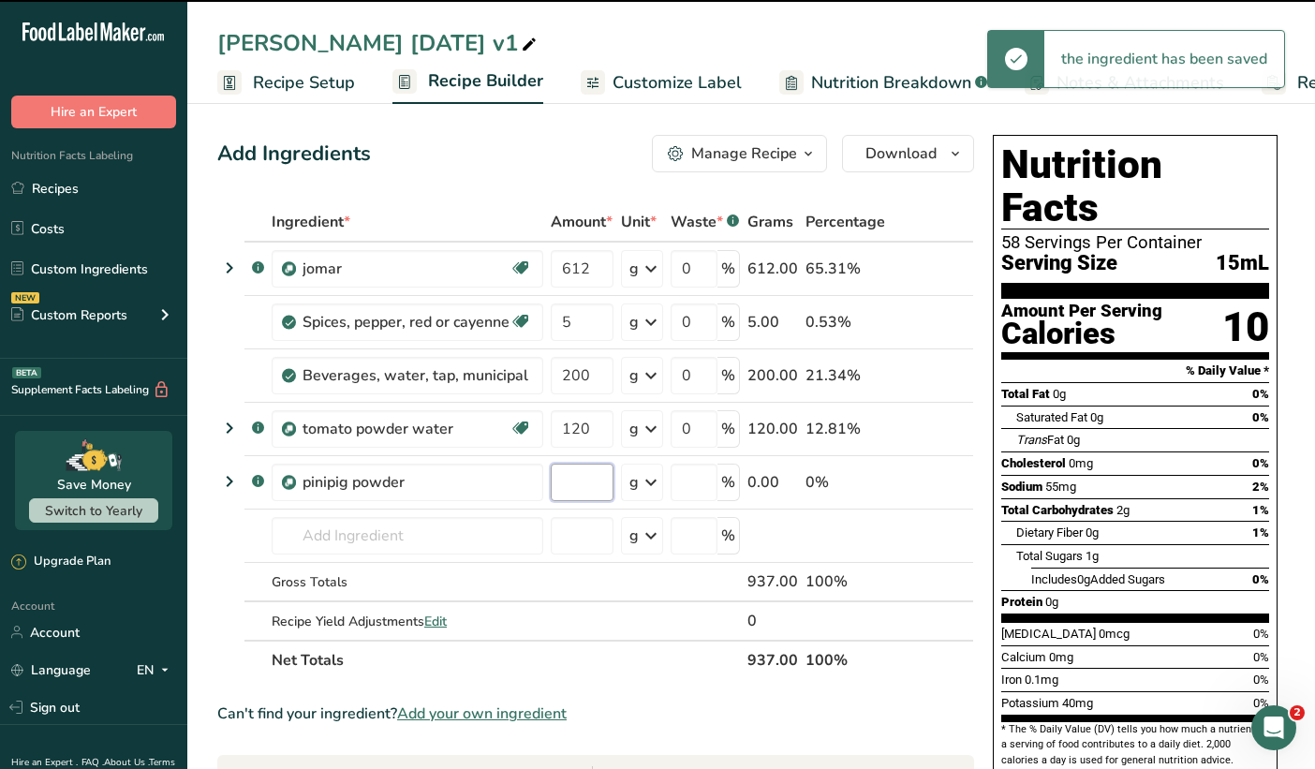
type input "0"
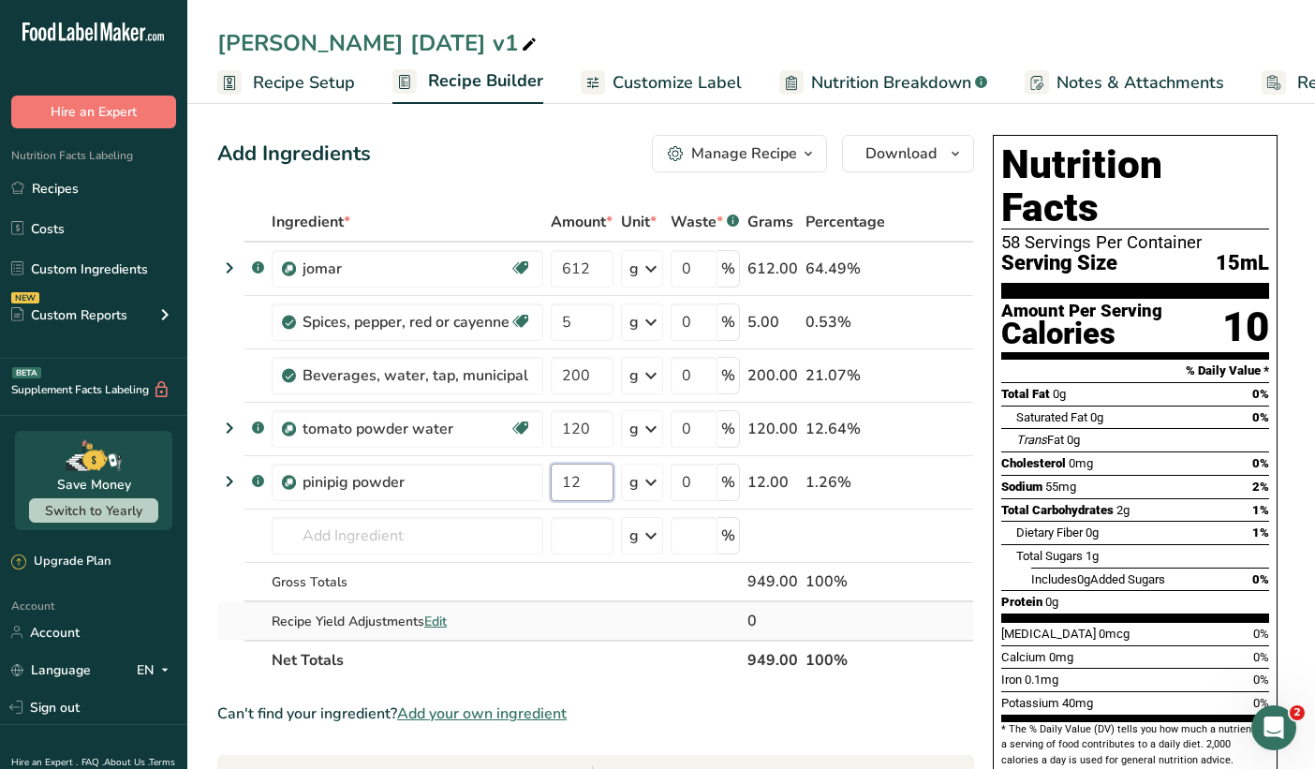
type input "12"
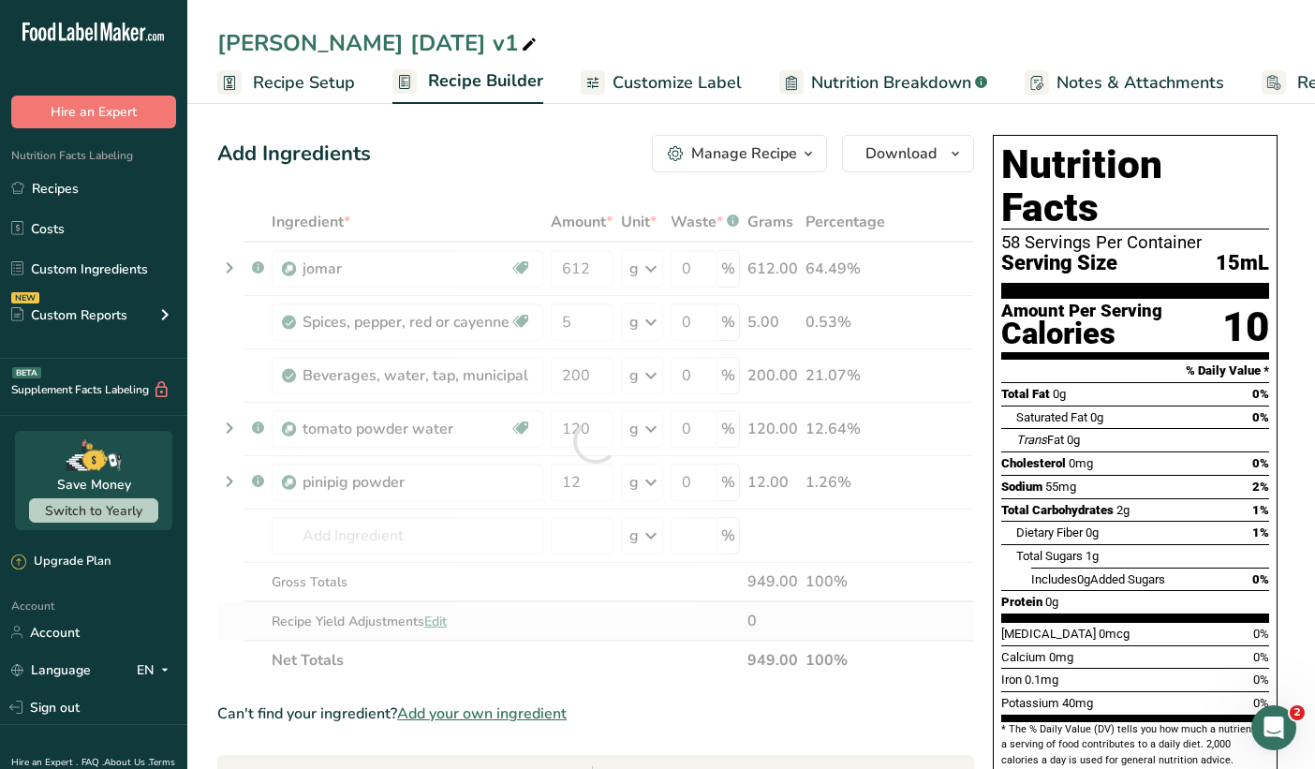
click at [441, 616] on div "Ingredient * Amount * Unit * Waste * .a-a{fill:#347362;}.b-a{fill:#fff;} Grams …" at bounding box center [595, 441] width 757 height 478
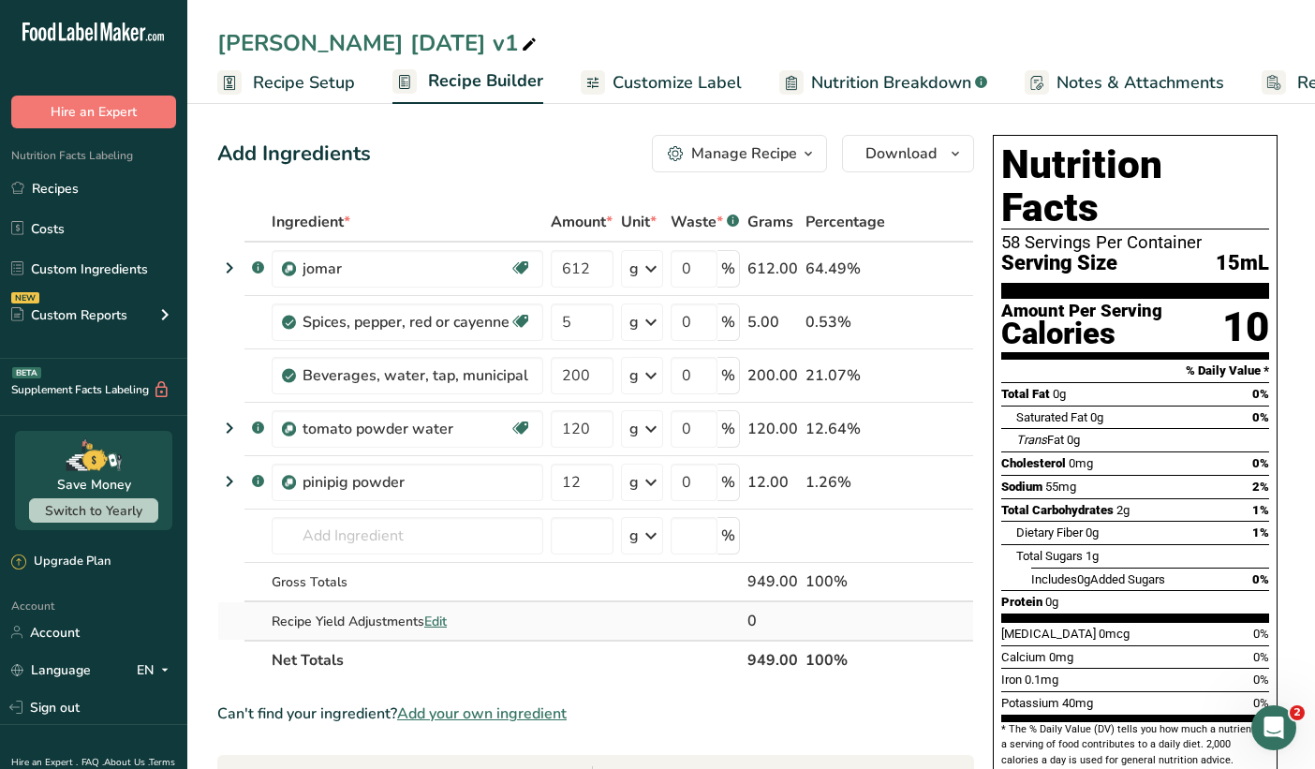
click at [440, 618] on span "Edit" at bounding box center [435, 622] width 22 height 18
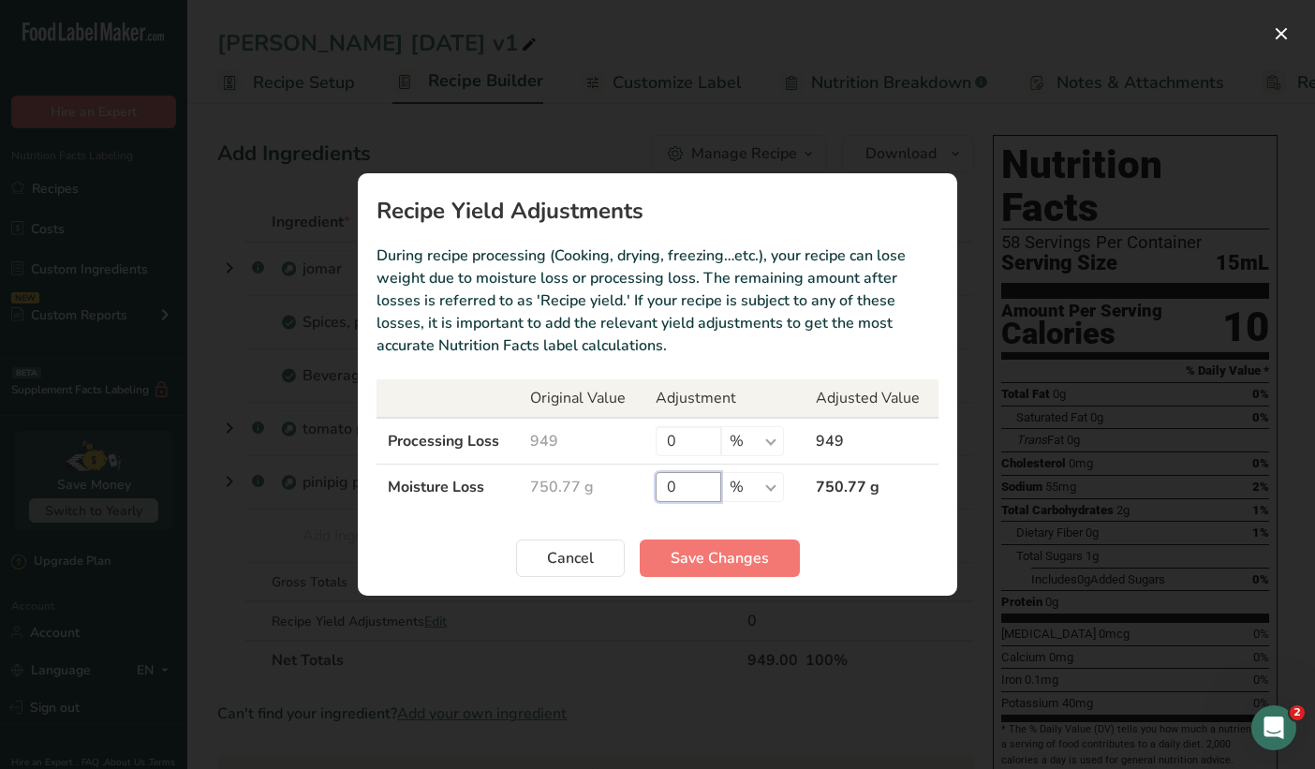
drag, startPoint x: 682, startPoint y: 482, endPoint x: 660, endPoint y: 478, distance: 23.0
click at [660, 478] on input "0" at bounding box center [689, 487] width 66 height 30
type input "5"
click at [728, 562] on span "Save Changes" at bounding box center [720, 558] width 98 height 22
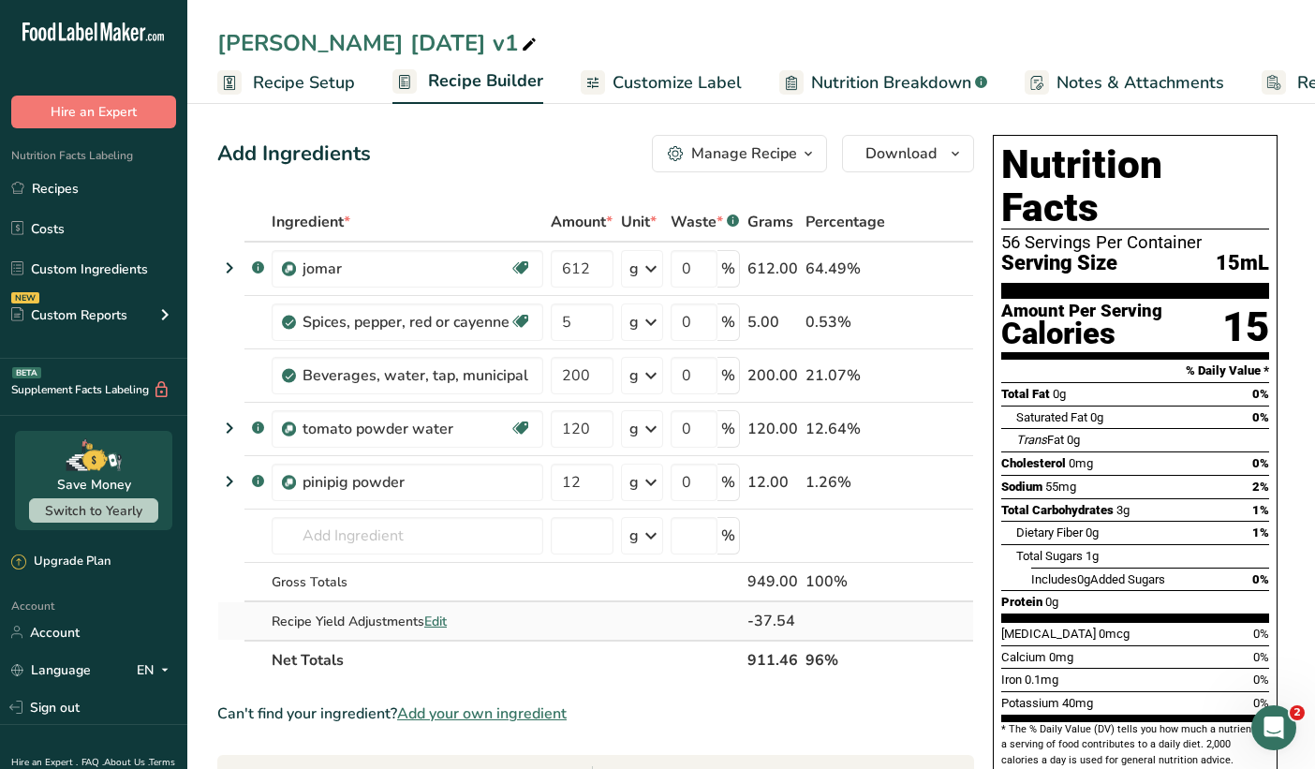
click at [434, 622] on span "Edit" at bounding box center [435, 622] width 22 height 18
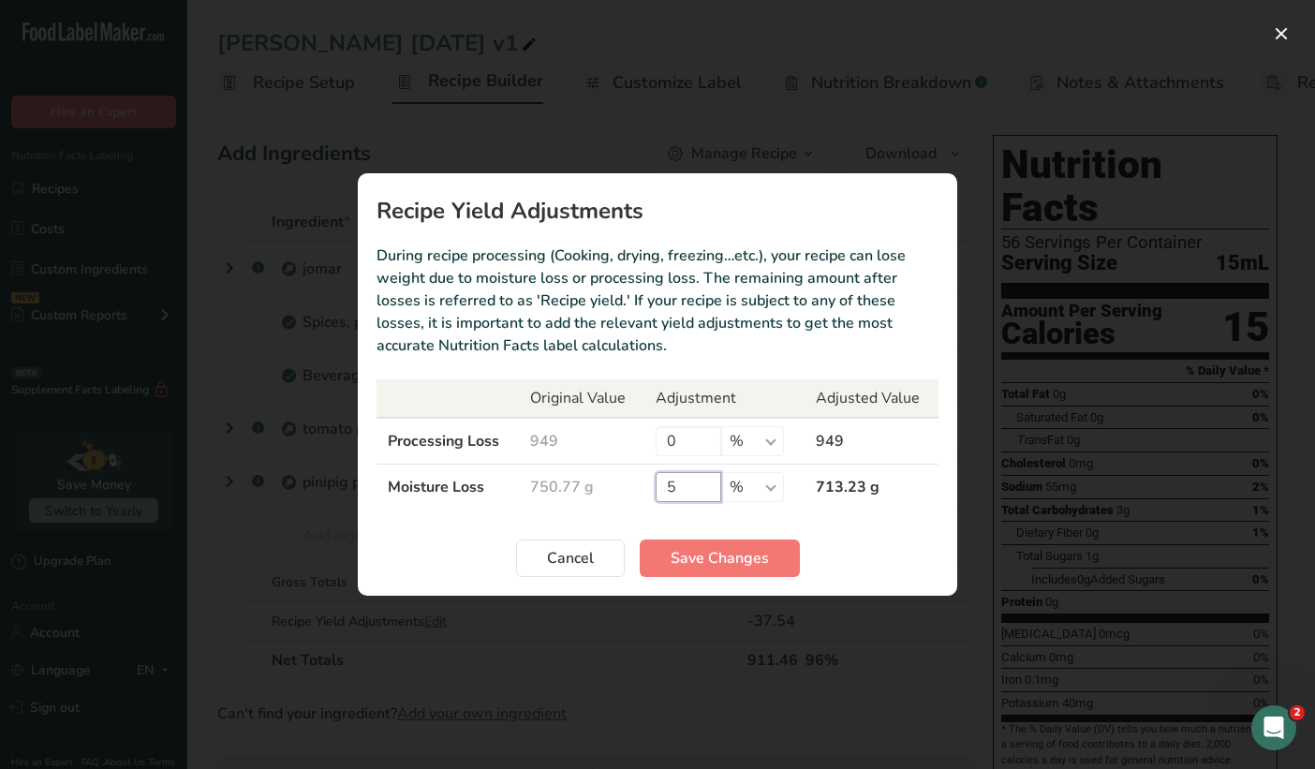
drag, startPoint x: 685, startPoint y: 485, endPoint x: 629, endPoint y: 480, distance: 56.5
click at [629, 480] on tr "Moisture Loss 750.77 g 5 % g kg mg mcg lb oz 713.23 g" at bounding box center [658, 488] width 562 height 46
click at [694, 556] on span "Save Changes" at bounding box center [720, 558] width 98 height 22
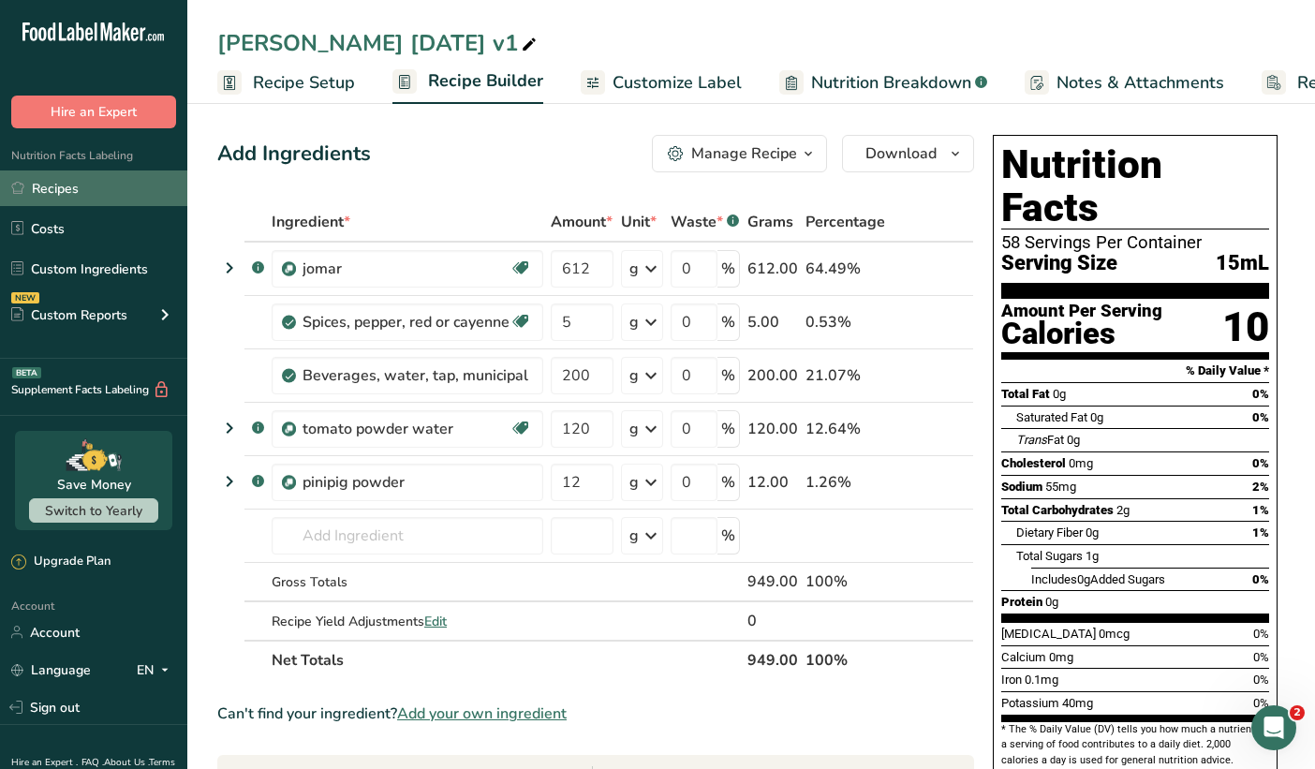
click at [88, 198] on link "Recipes" at bounding box center [93, 189] width 187 height 36
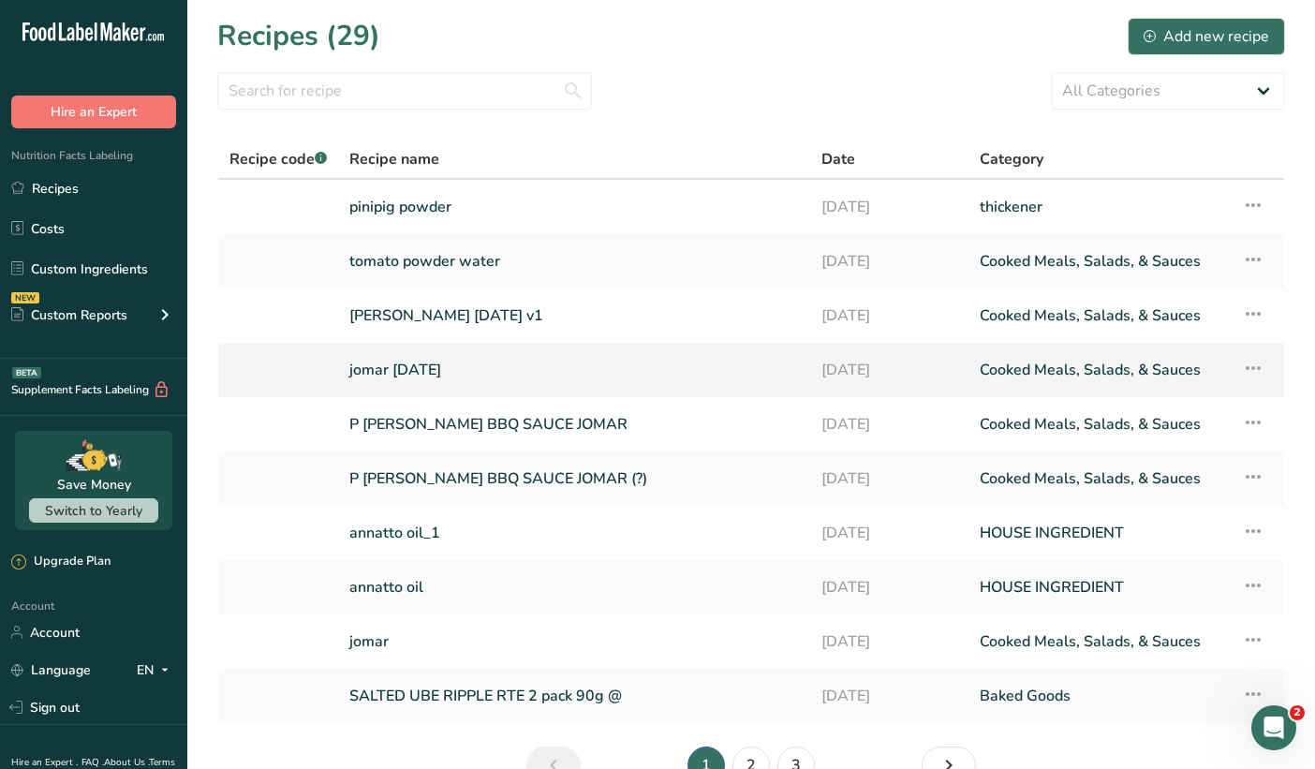
click at [450, 381] on link "jomar [DATE]" at bounding box center [574, 369] width 450 height 39
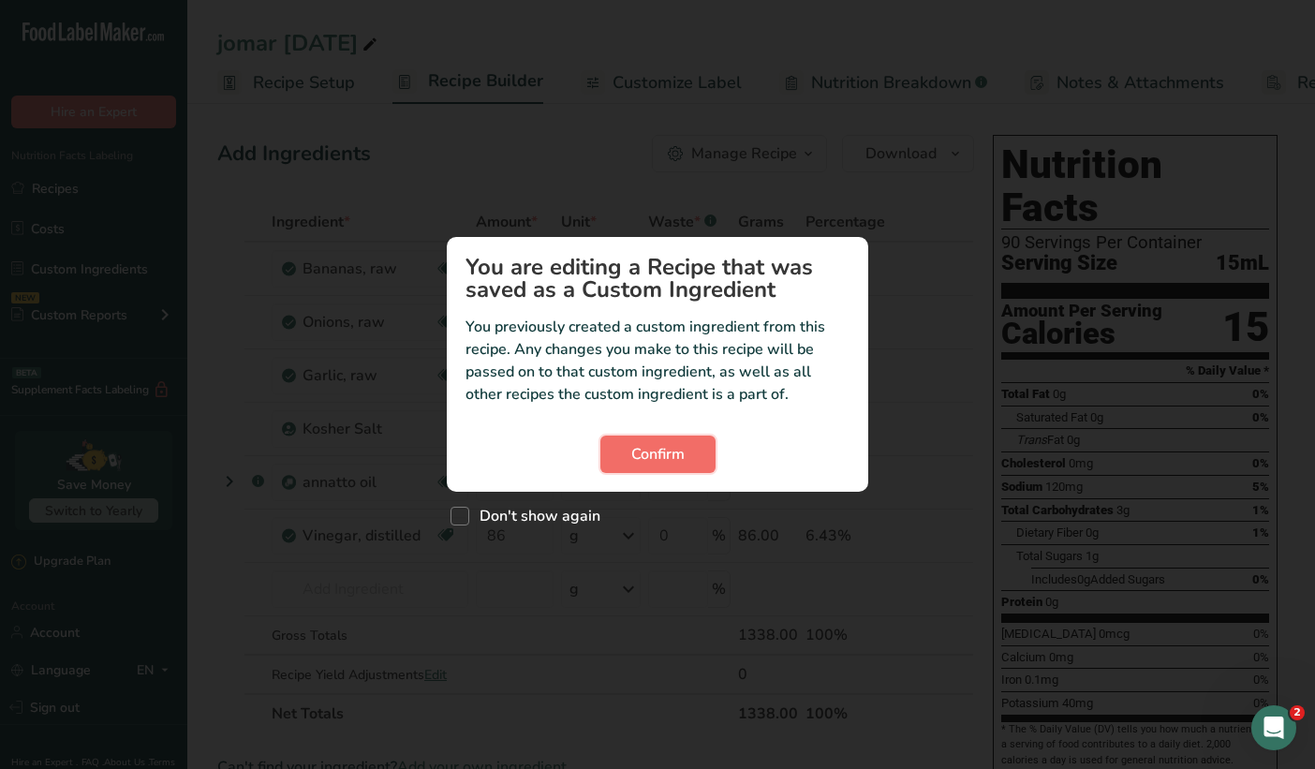
click at [663, 462] on span "Confirm" at bounding box center [657, 454] width 53 height 22
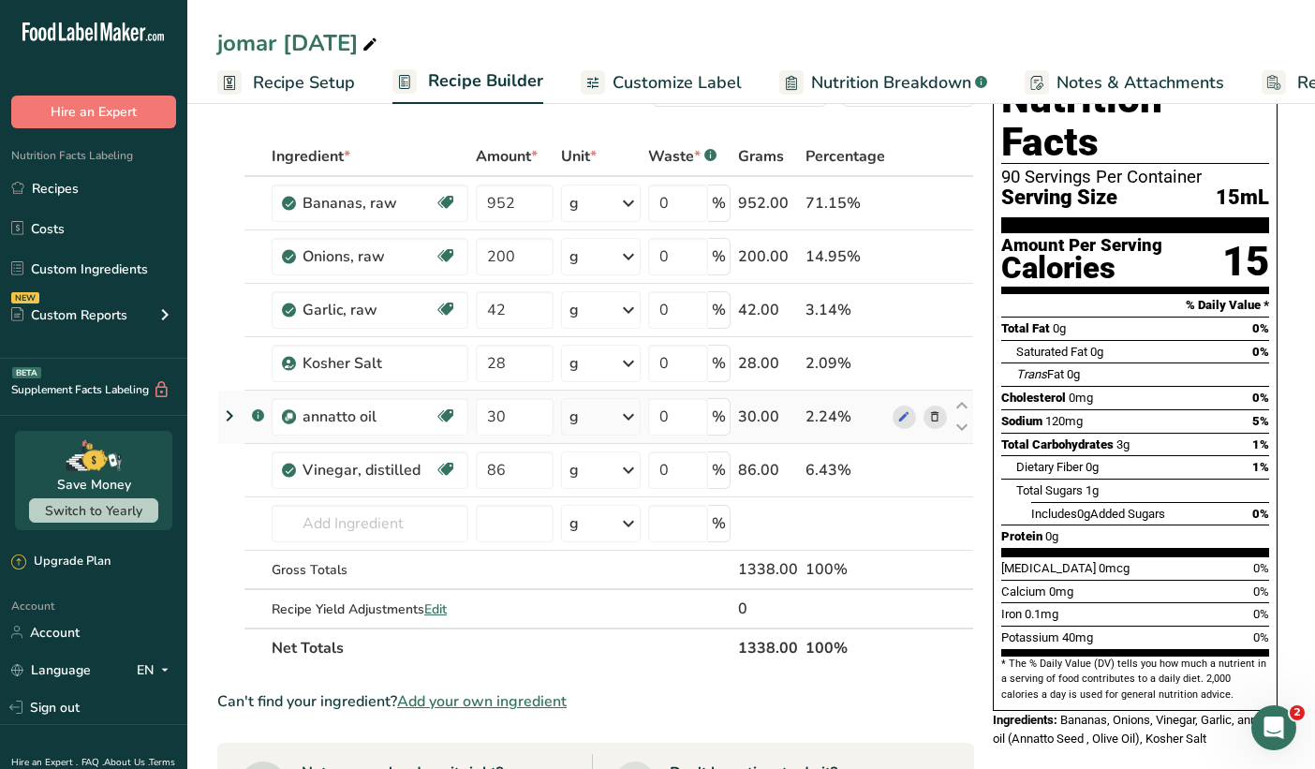
scroll to position [119, 0]
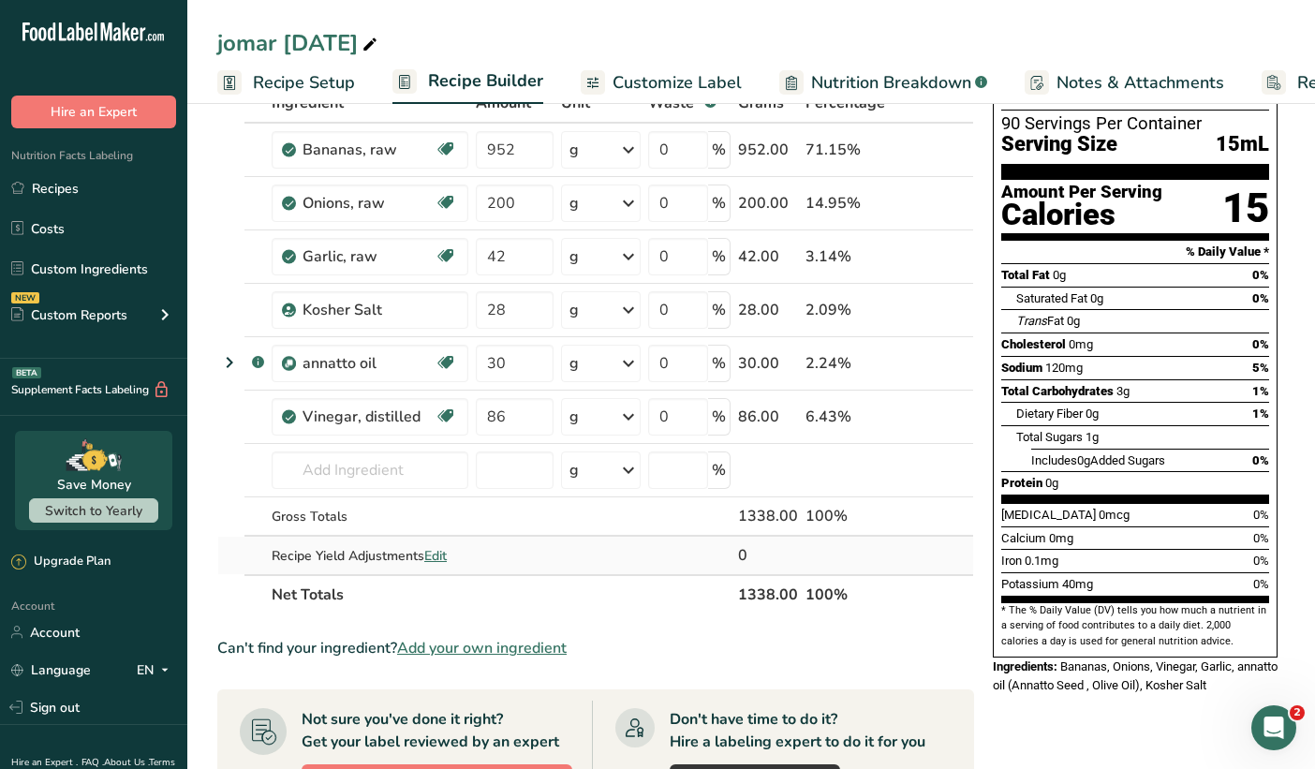
click at [434, 557] on span "Edit" at bounding box center [435, 556] width 22 height 18
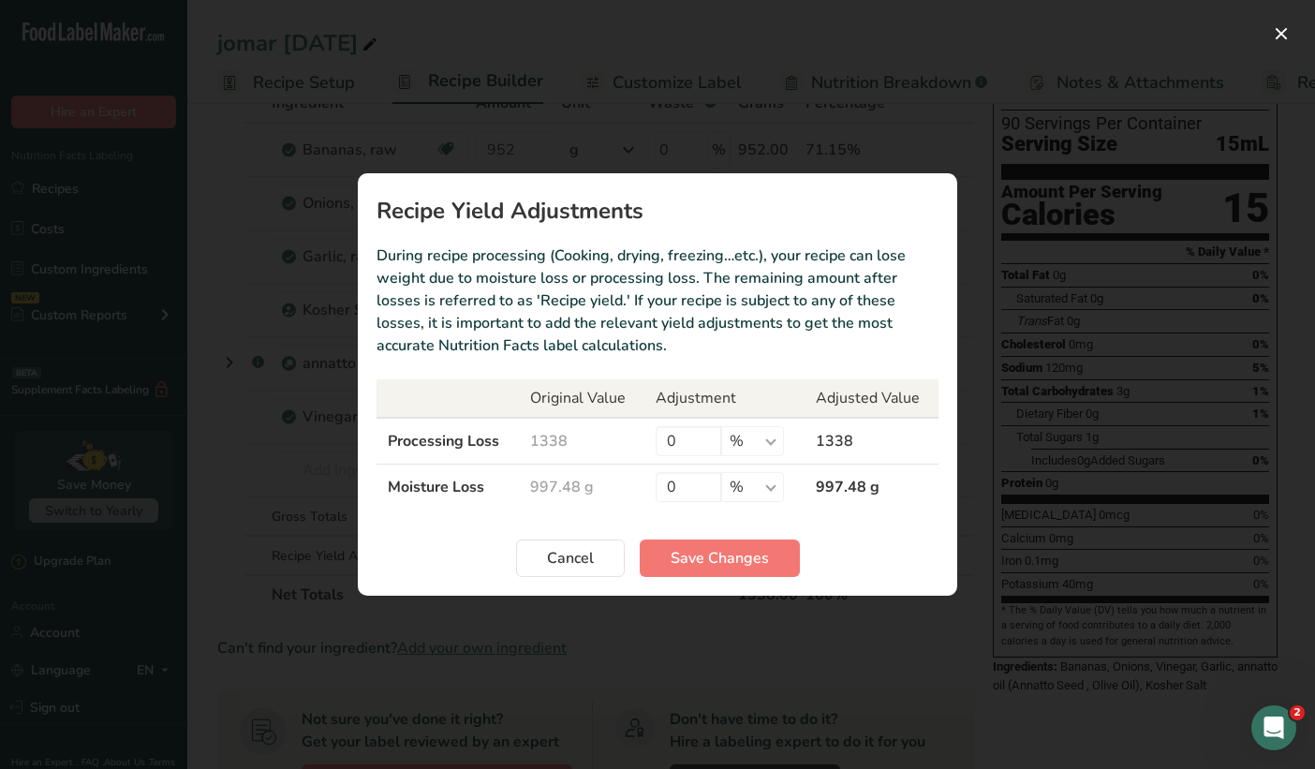
click at [861, 482] on td "997.48 g" at bounding box center [872, 488] width 134 height 46
drag, startPoint x: 862, startPoint y: 497, endPoint x: 790, endPoint y: 472, distance: 76.1
click at [790, 472] on tr "Moisture Loss 997.48 g 0 % g kg mg mcg lb oz 997.48 g" at bounding box center [658, 488] width 562 height 46
click at [586, 560] on span "Cancel" at bounding box center [570, 558] width 47 height 22
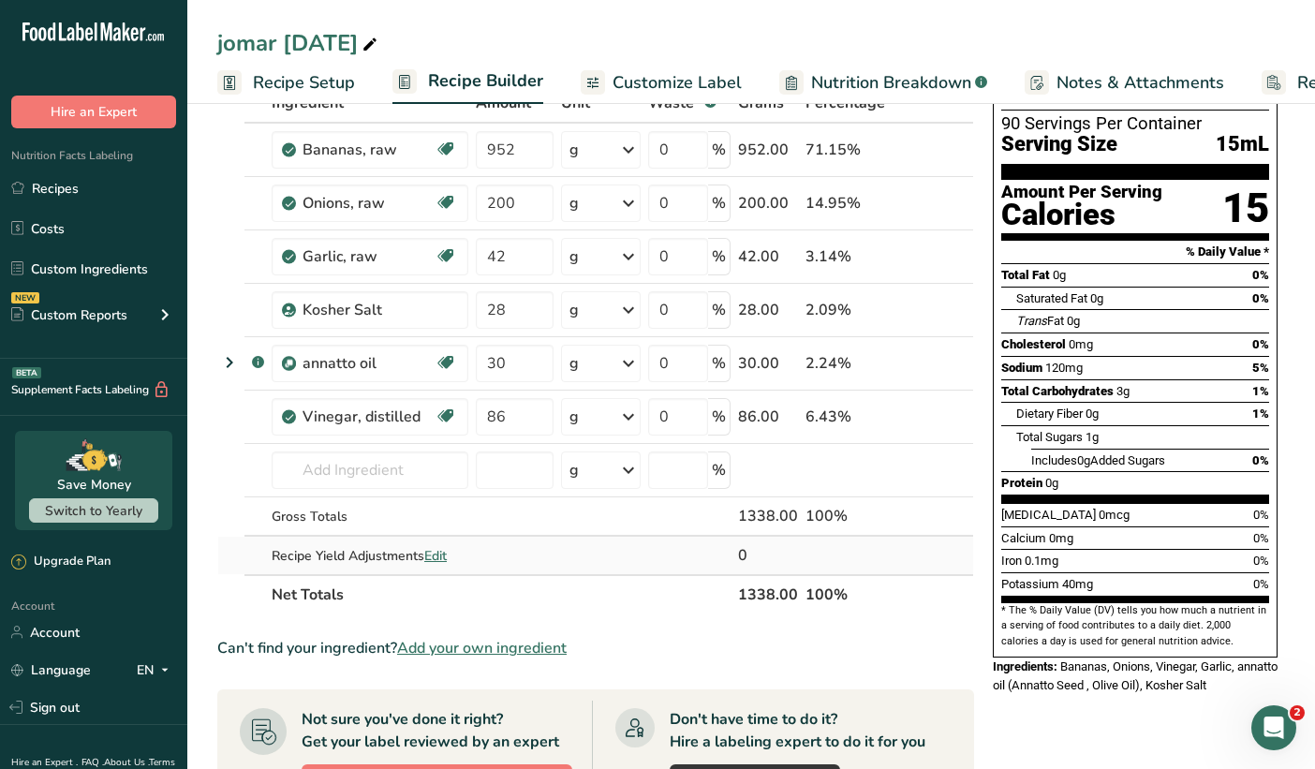
click at [438, 559] on span "Edit" at bounding box center [435, 556] width 22 height 18
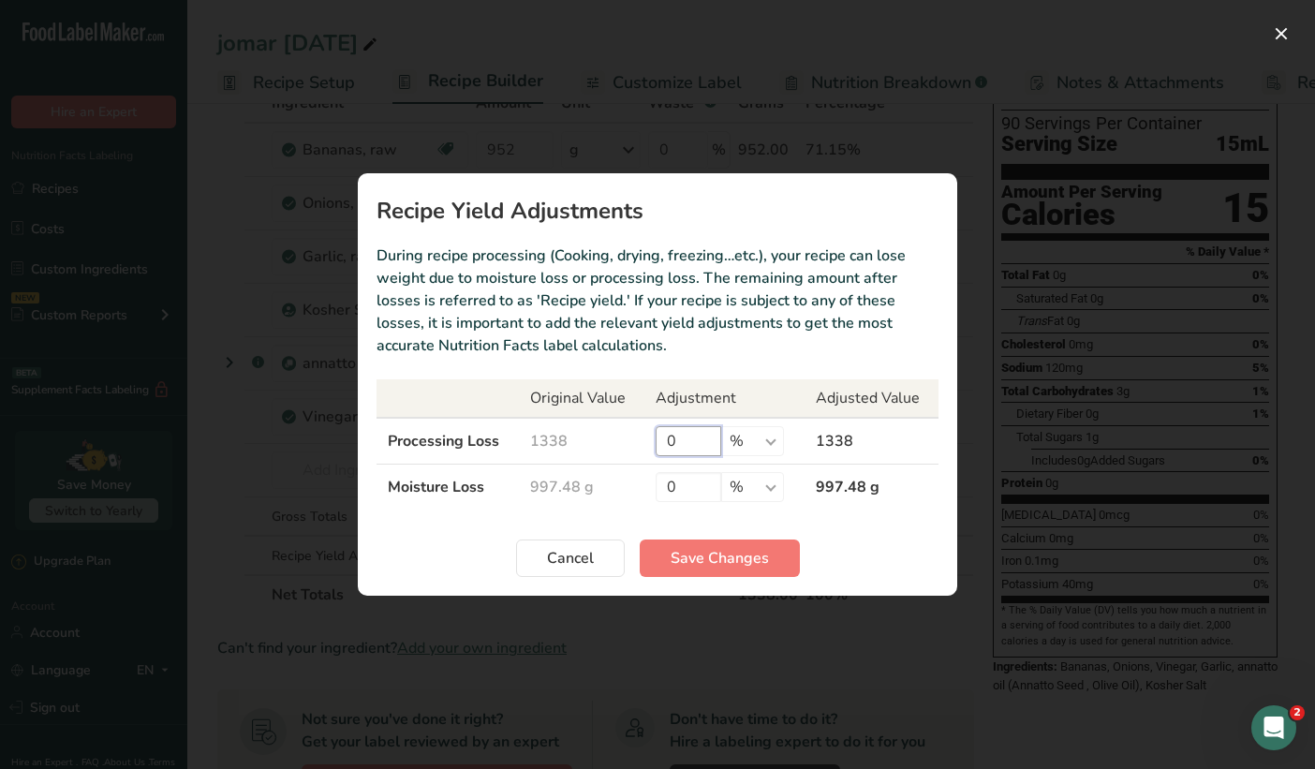
click at [698, 438] on input "0" at bounding box center [689, 441] width 66 height 30
type input "8.5"
click at [720, 557] on span "Save Changes" at bounding box center [720, 558] width 98 height 22
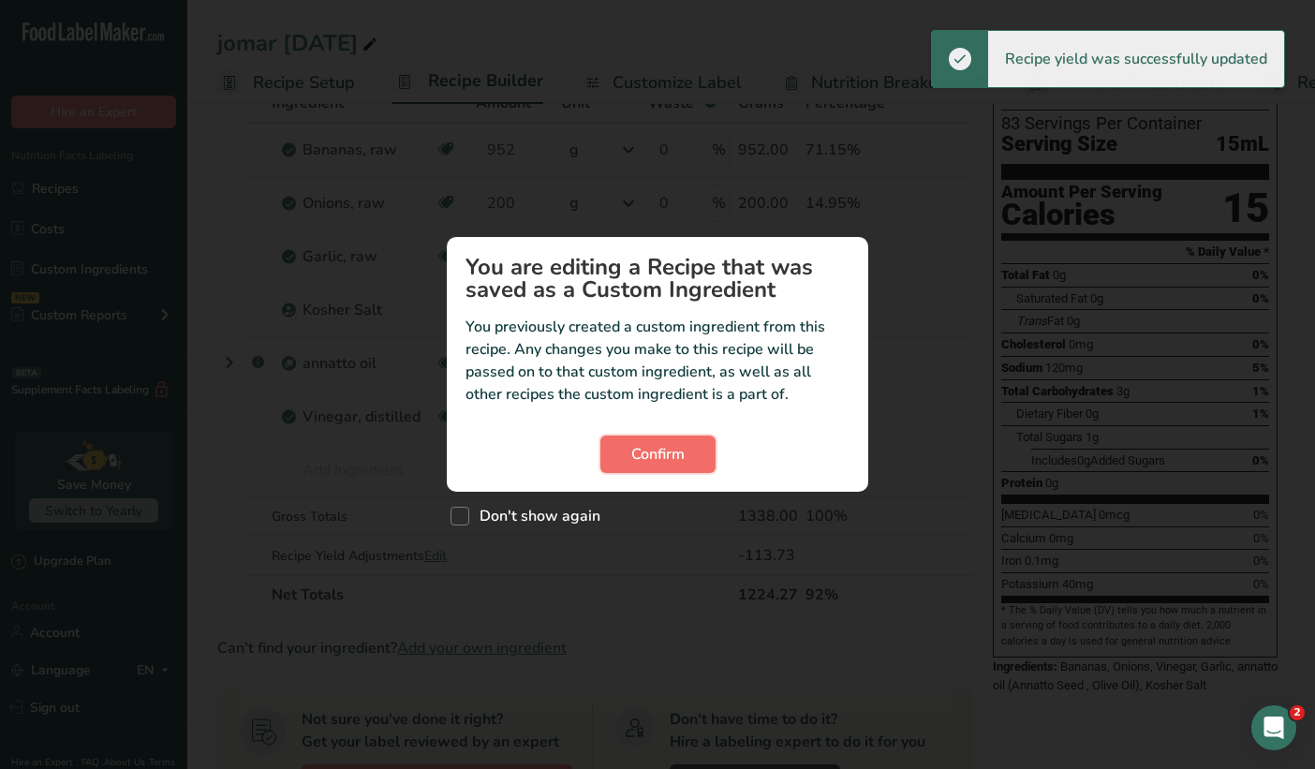
click at [671, 453] on span "Confirm" at bounding box center [657, 454] width 53 height 22
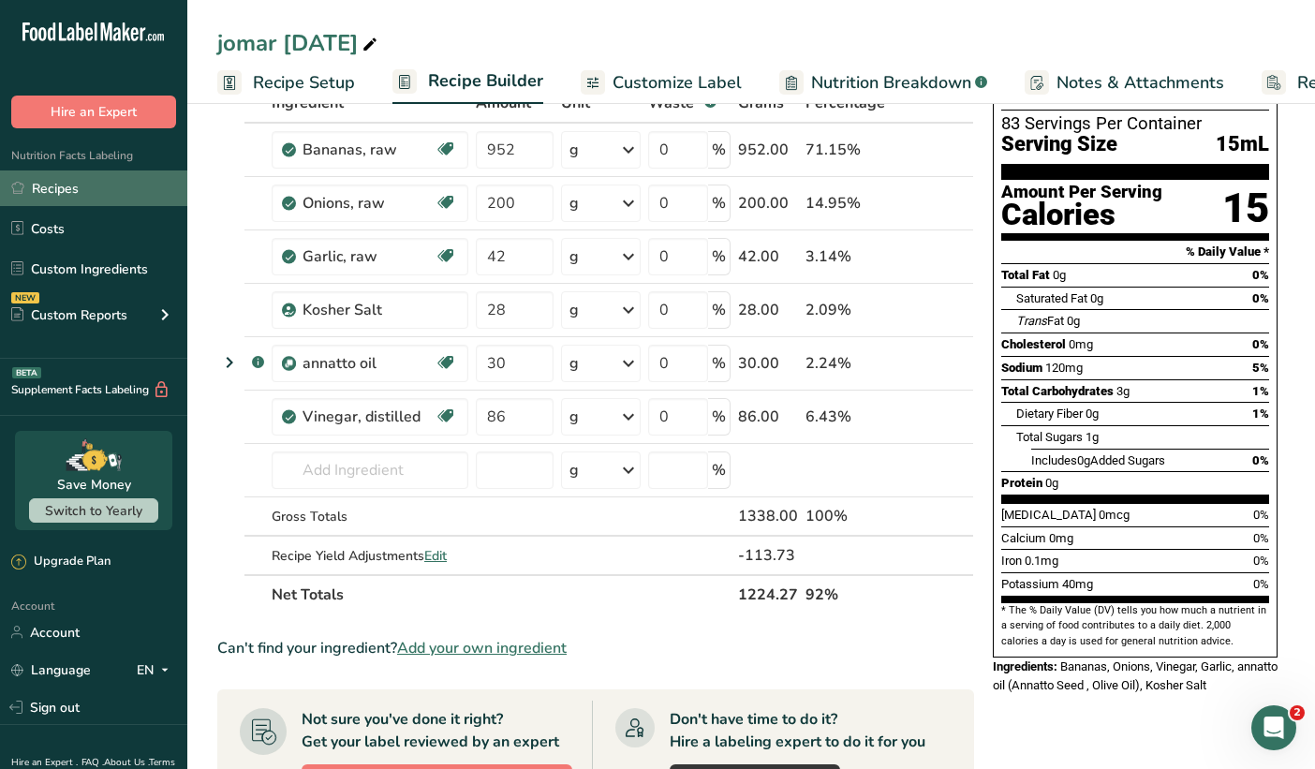
click at [48, 180] on link "Recipes" at bounding box center [93, 189] width 187 height 36
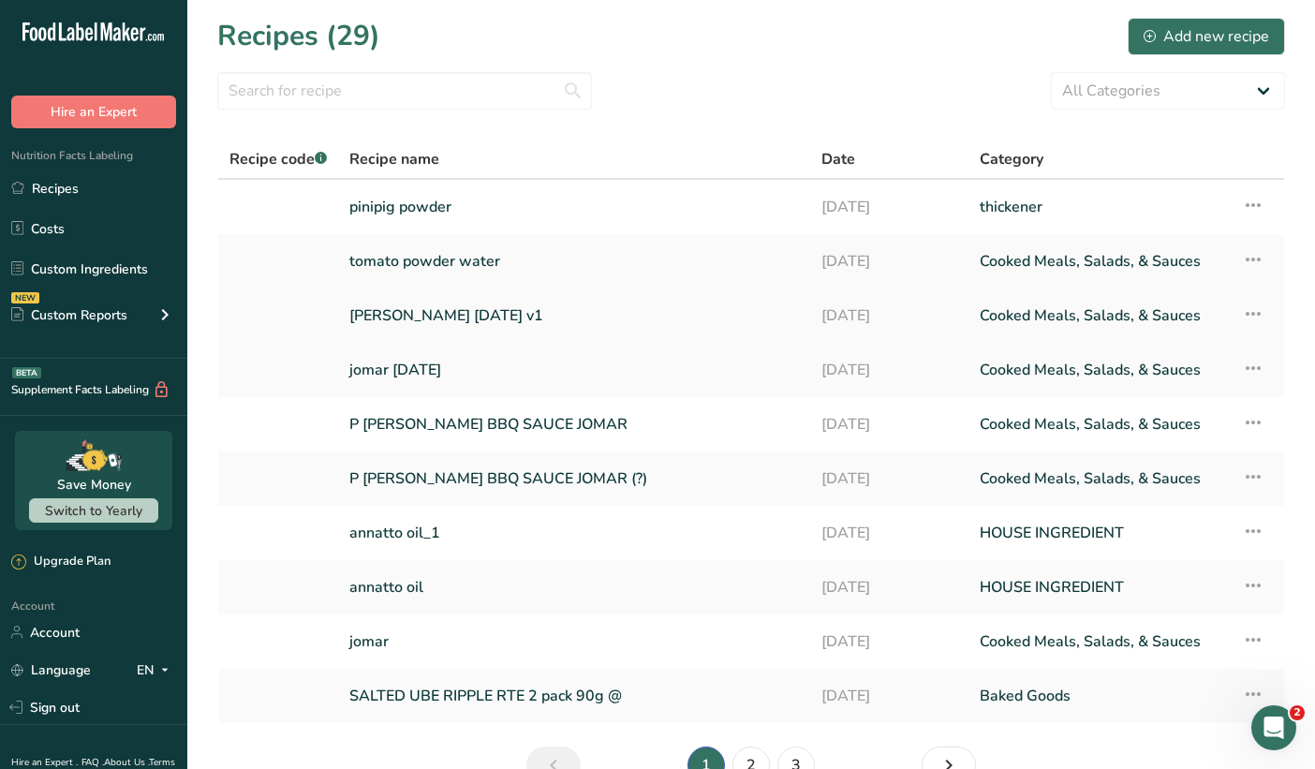
click at [415, 319] on link "[PERSON_NAME] [DATE] v1" at bounding box center [574, 315] width 450 height 39
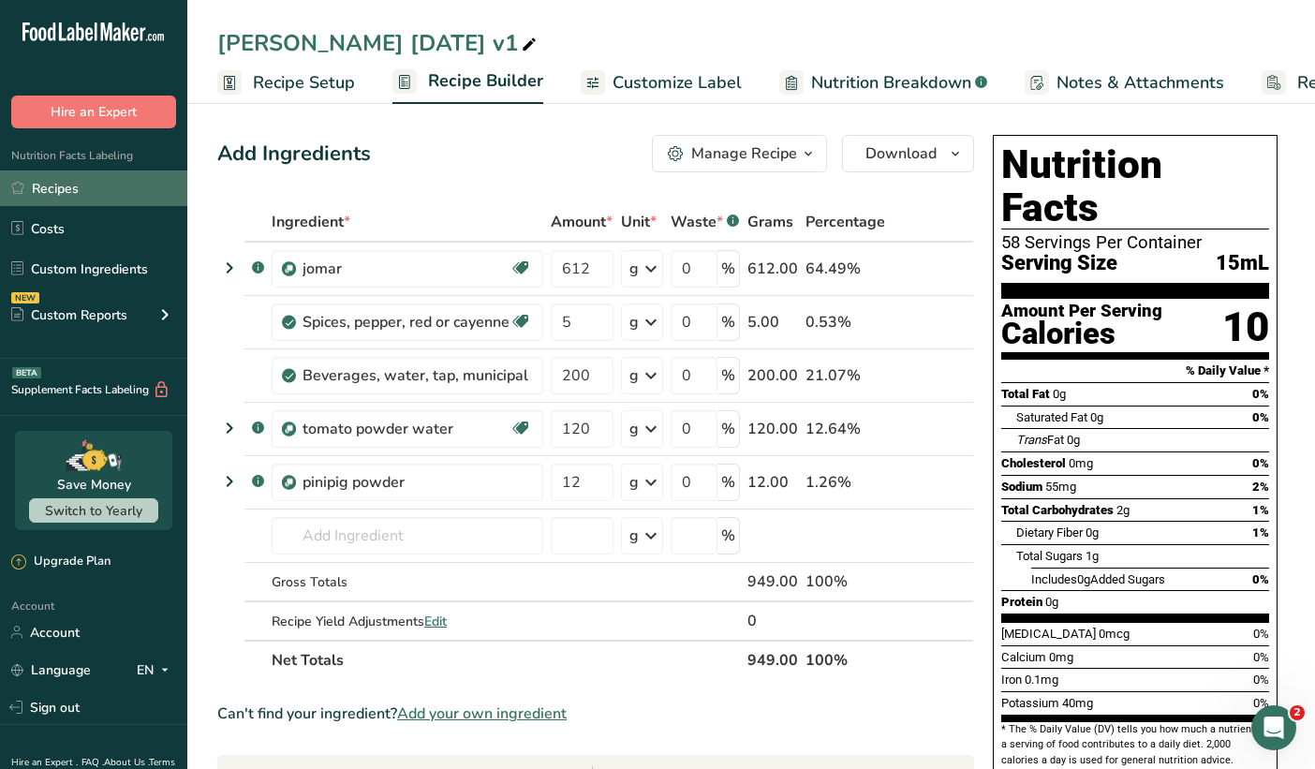
click at [58, 184] on link "Recipes" at bounding box center [93, 189] width 187 height 36
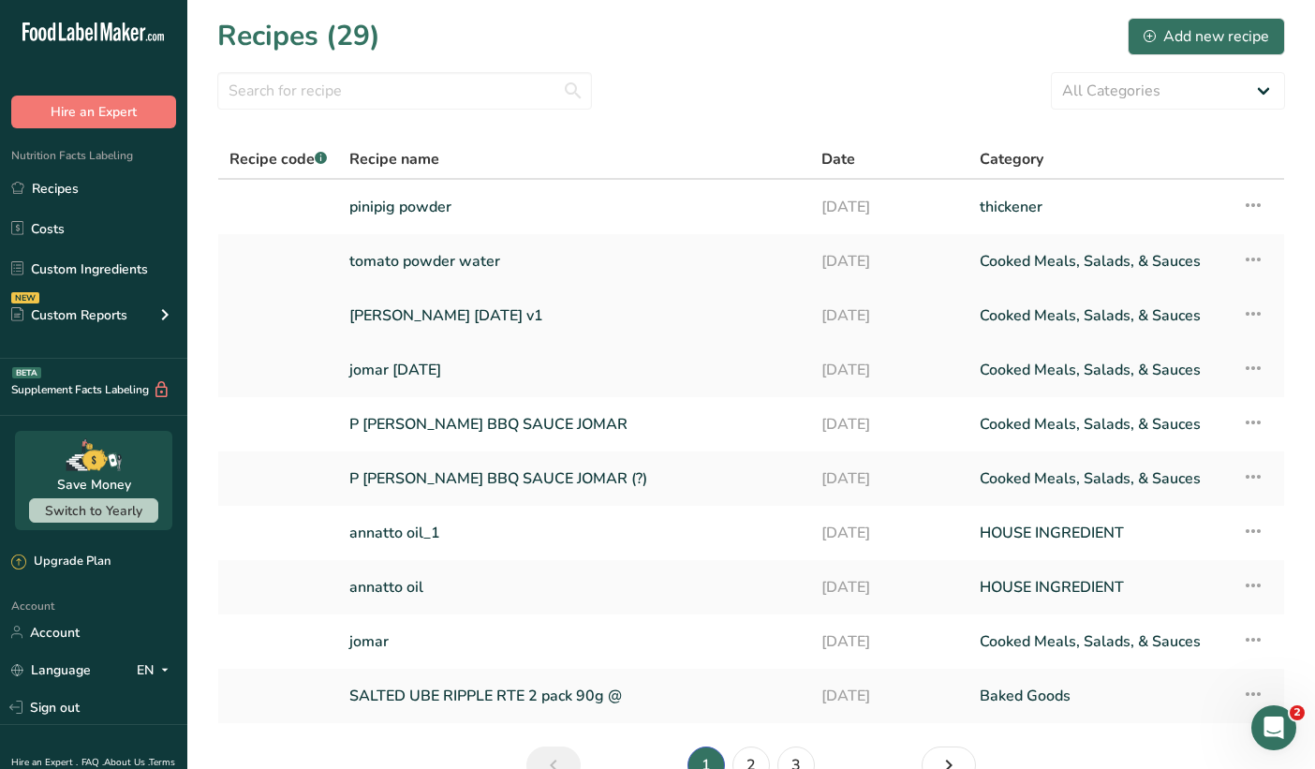
click at [417, 308] on link "[PERSON_NAME] [DATE] v1" at bounding box center [574, 315] width 450 height 39
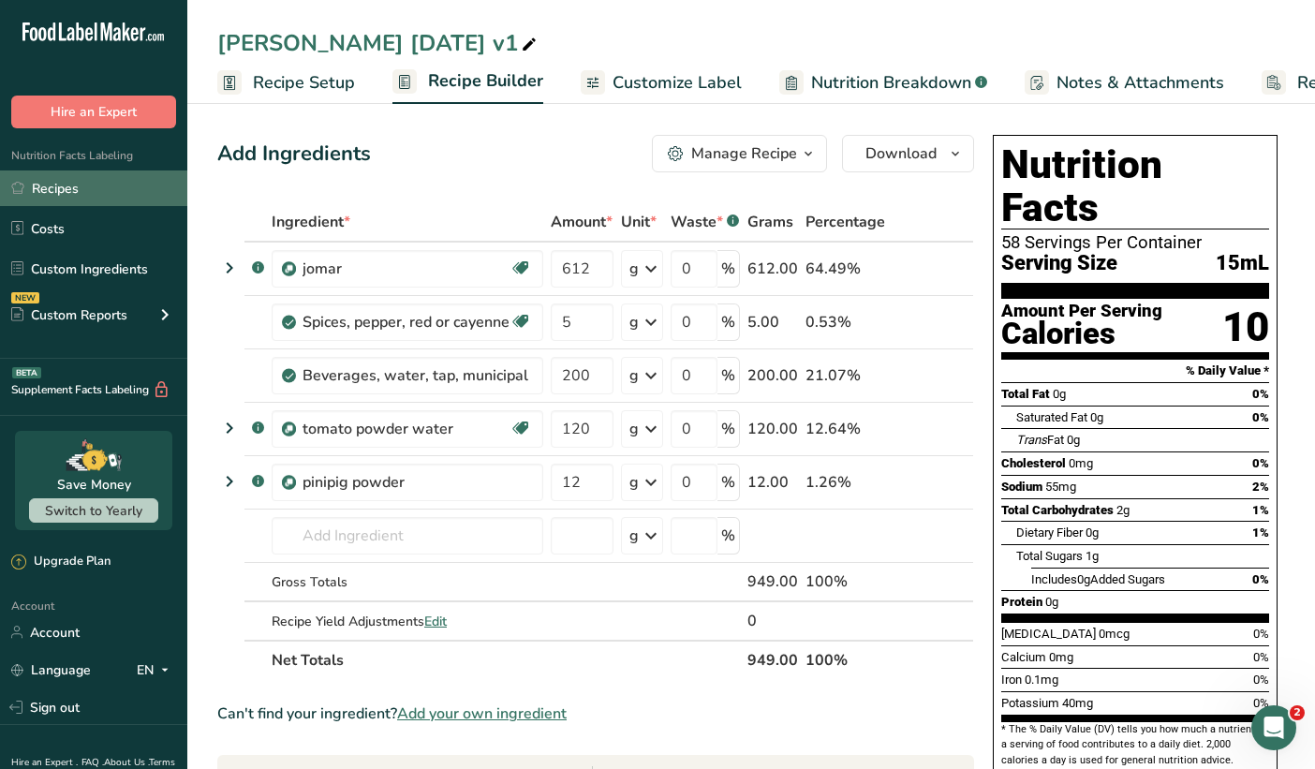
click at [84, 193] on link "Recipes" at bounding box center [93, 189] width 187 height 36
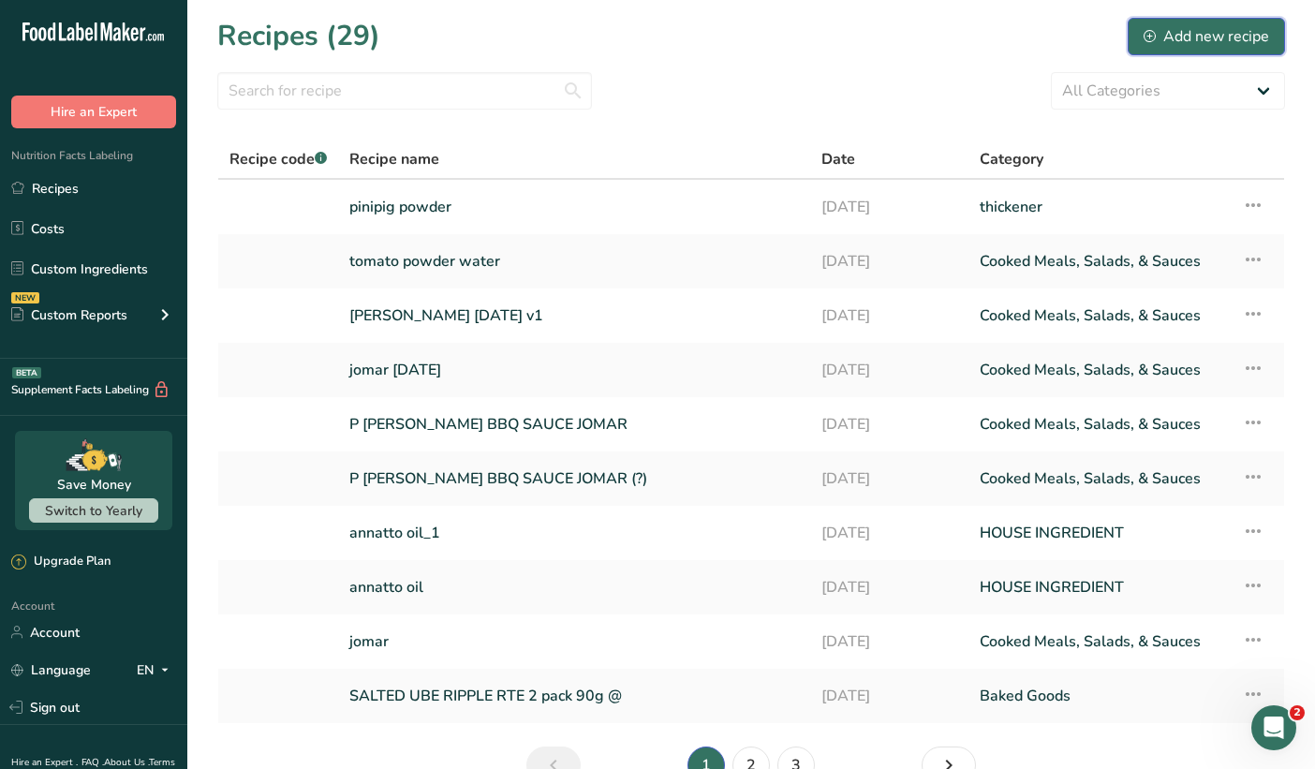
click at [1158, 37] on div "Add new recipe" at bounding box center [1207, 36] width 126 height 22
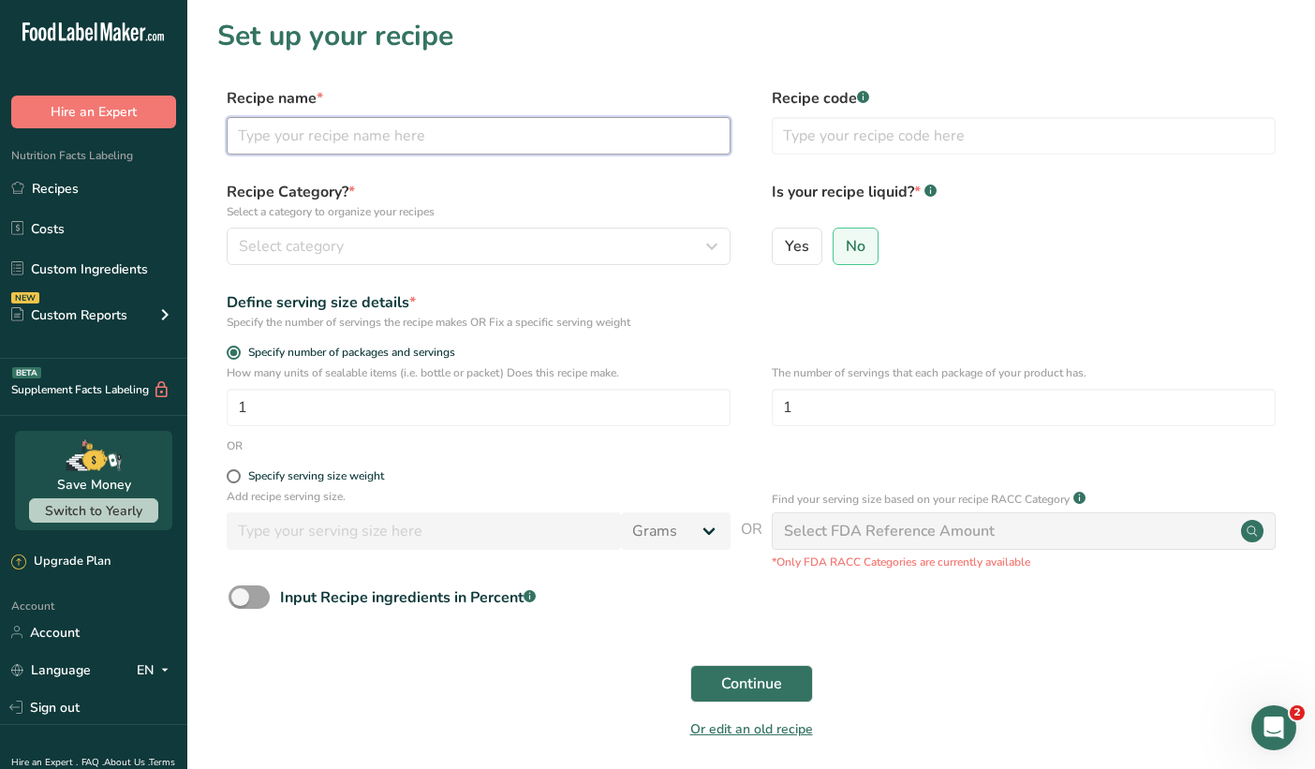
click at [678, 133] on input "text" at bounding box center [479, 135] width 504 height 37
type input "[PERSON_NAME] [DATE] v2"
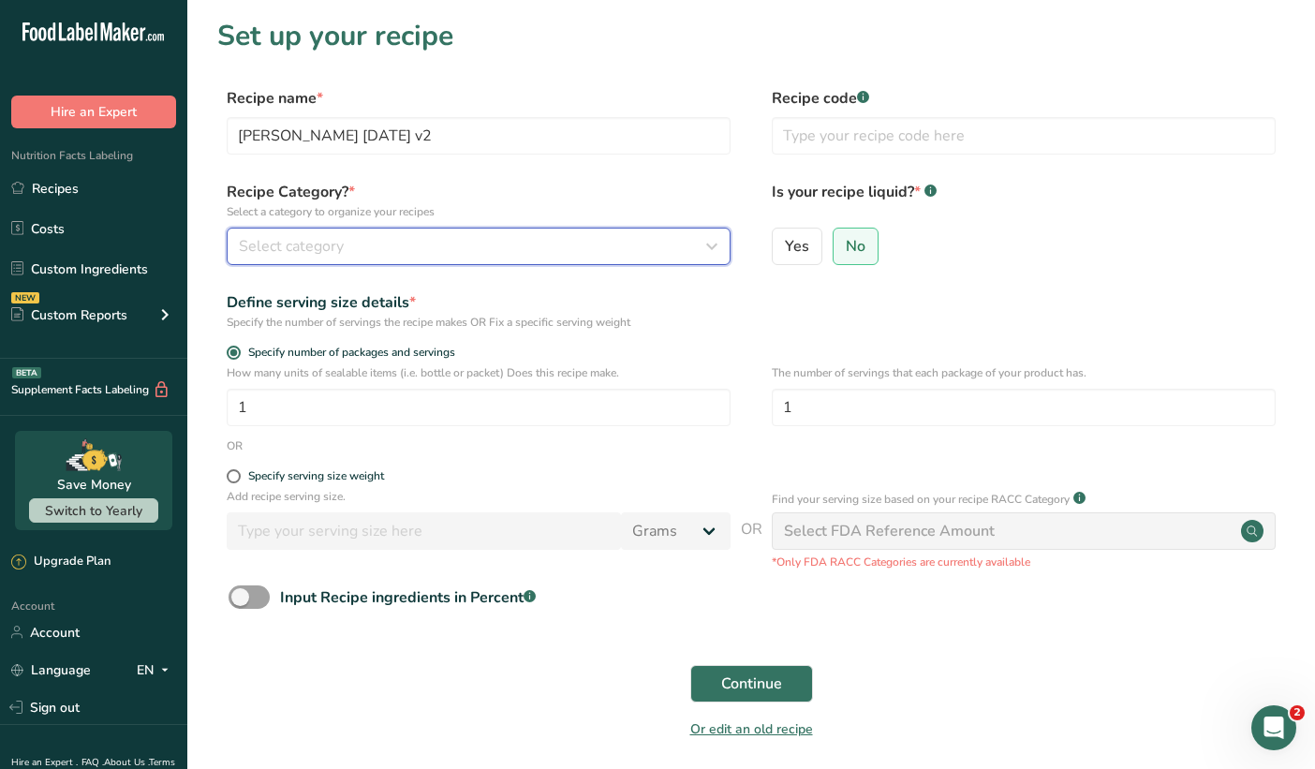
click at [601, 242] on div "Select category" at bounding box center [473, 246] width 468 height 22
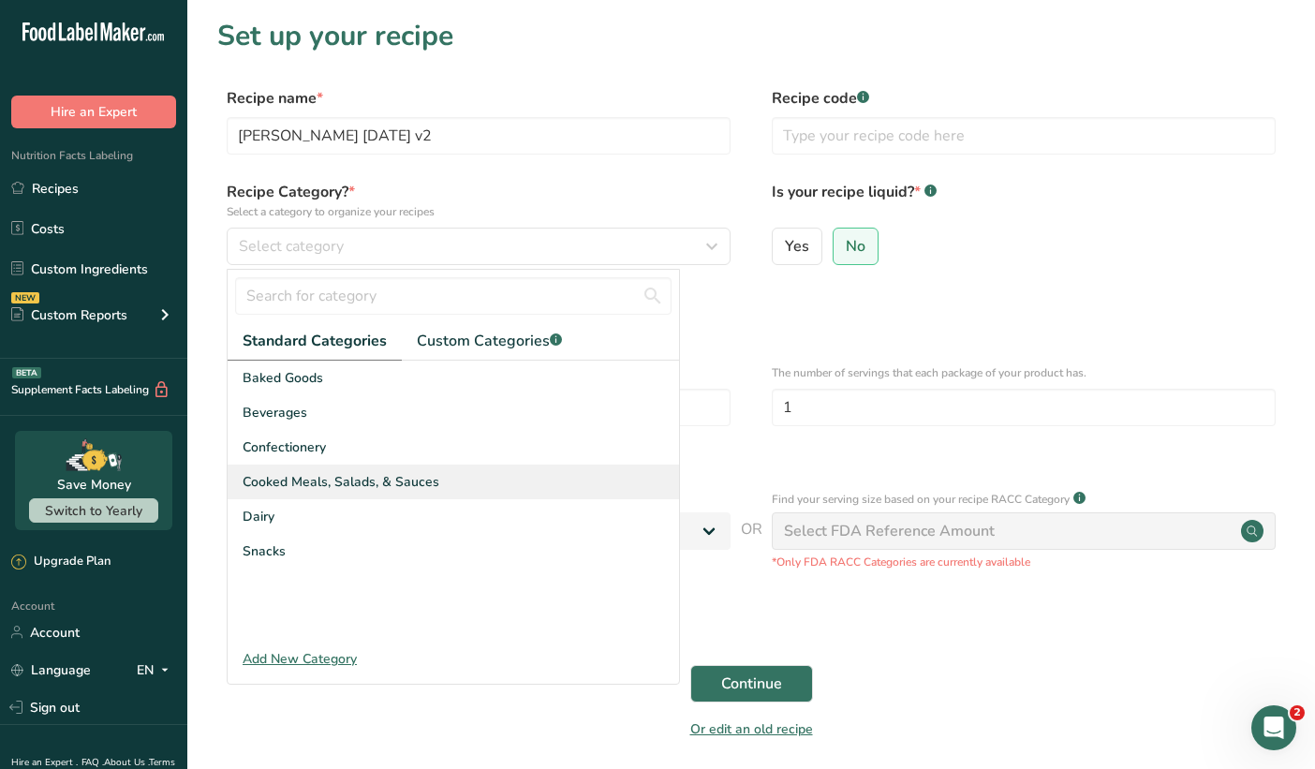
click at [454, 471] on div "Cooked Meals, Salads, & Sauces" at bounding box center [454, 482] width 452 height 35
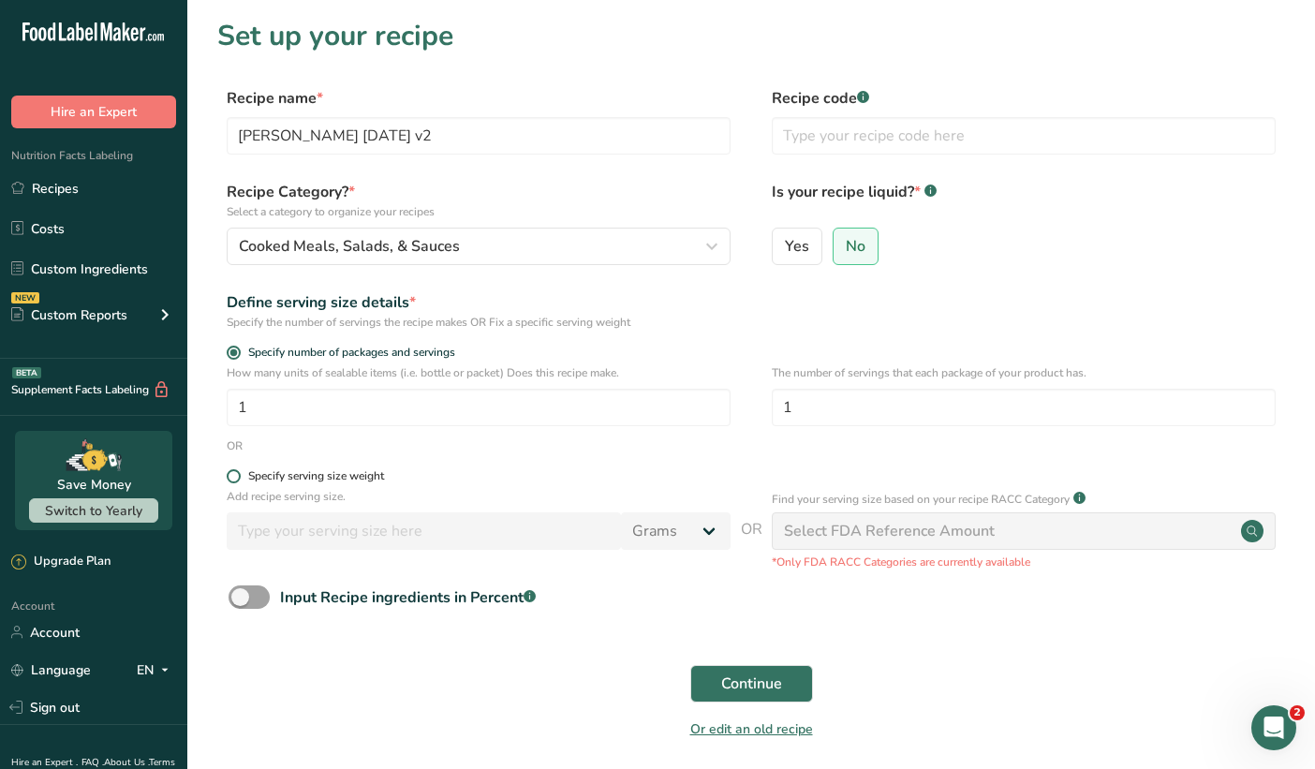
click at [243, 475] on span "Specify serving size weight" at bounding box center [312, 476] width 143 height 14
click at [239, 475] on input "Specify serving size weight" at bounding box center [233, 476] width 12 height 12
radio input "true"
radio input "false"
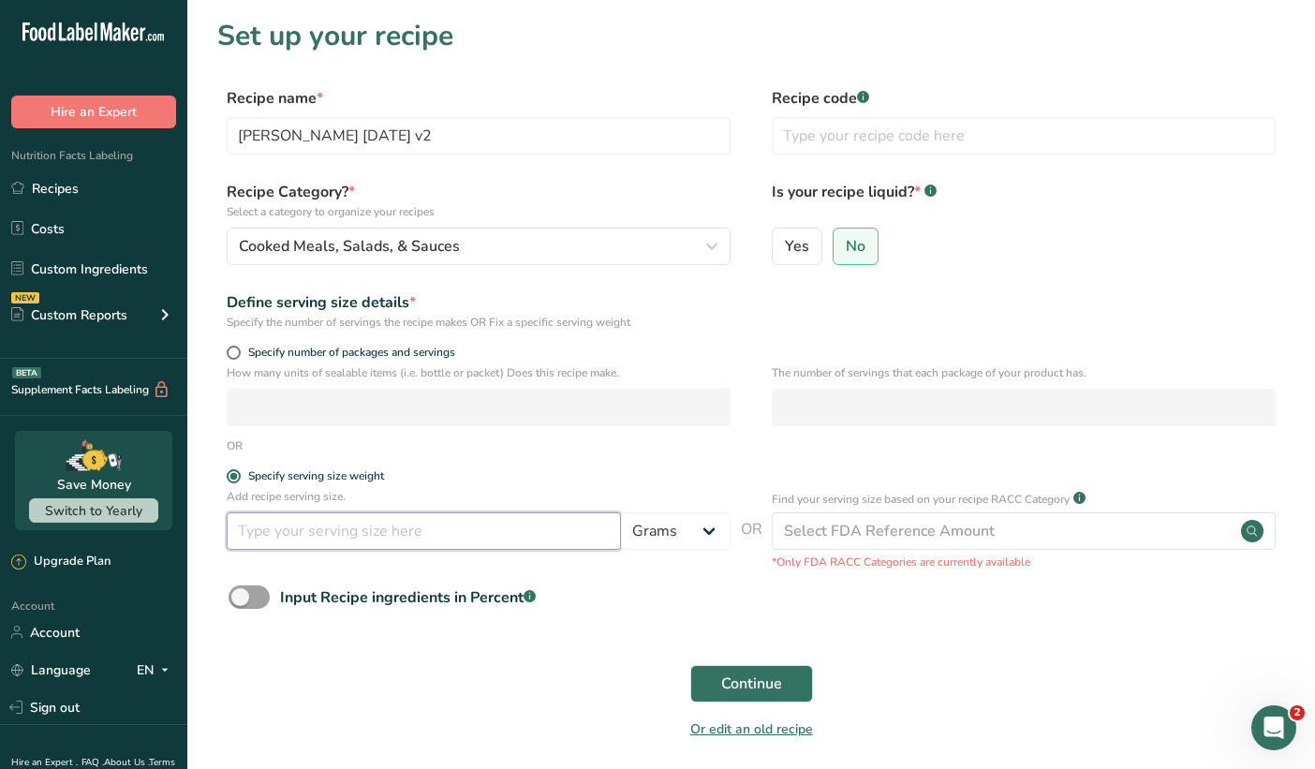
click at [296, 526] on input "number" at bounding box center [424, 530] width 394 height 37
type input "1"
click at [693, 532] on select "Grams kg mg mcg lb oz l mL fl oz tbsp tsp cup qt gallon" at bounding box center [676, 530] width 110 height 37
select select "19"
click at [621, 512] on select "Grams kg mg mcg lb oz l mL fl oz tbsp tsp cup qt gallon" at bounding box center [676, 530] width 110 height 37
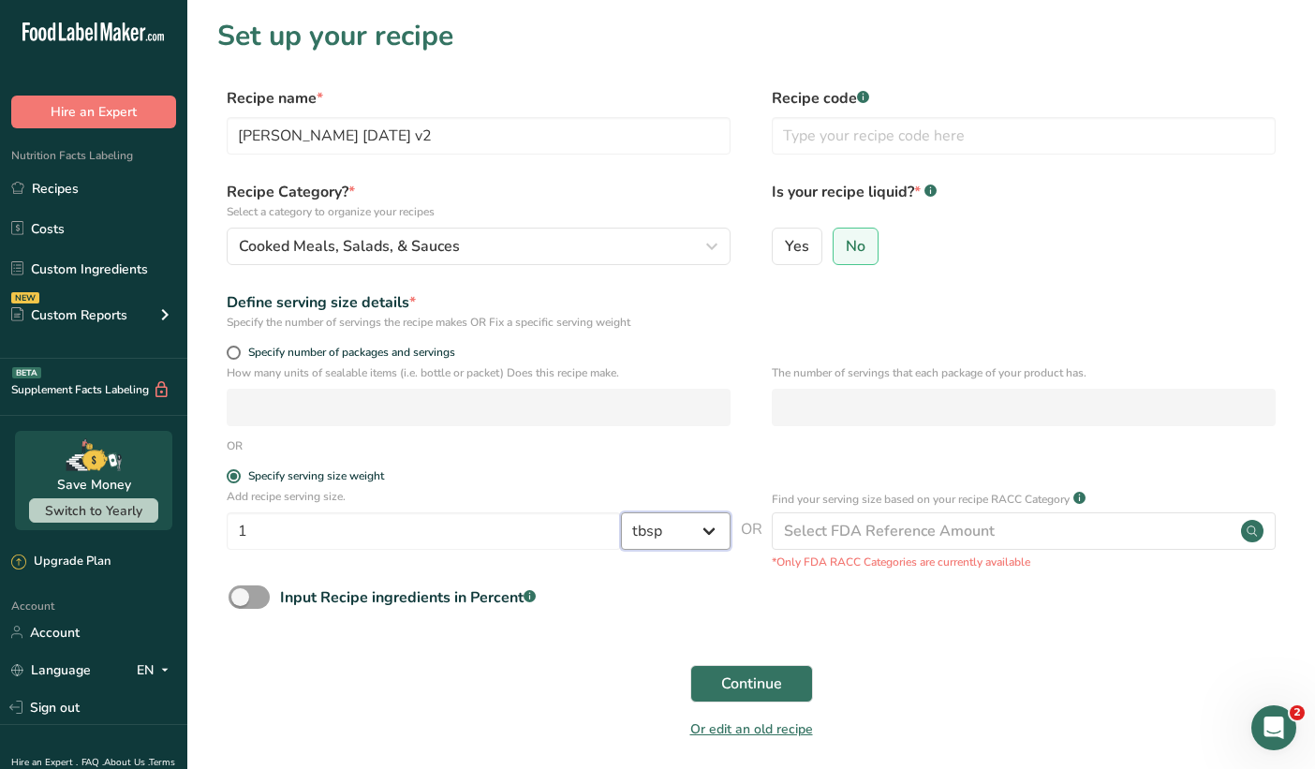
select select "22"
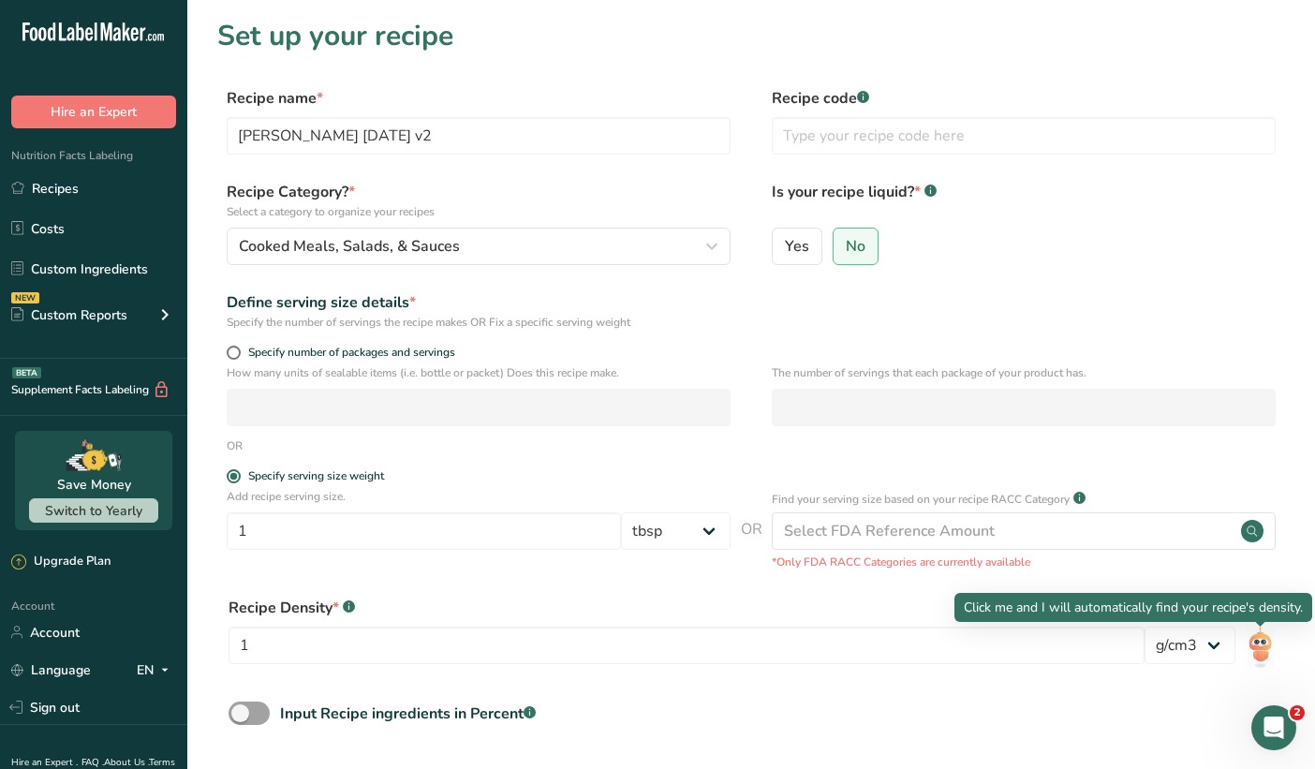
click at [1257, 645] on img at bounding box center [1260, 648] width 27 height 42
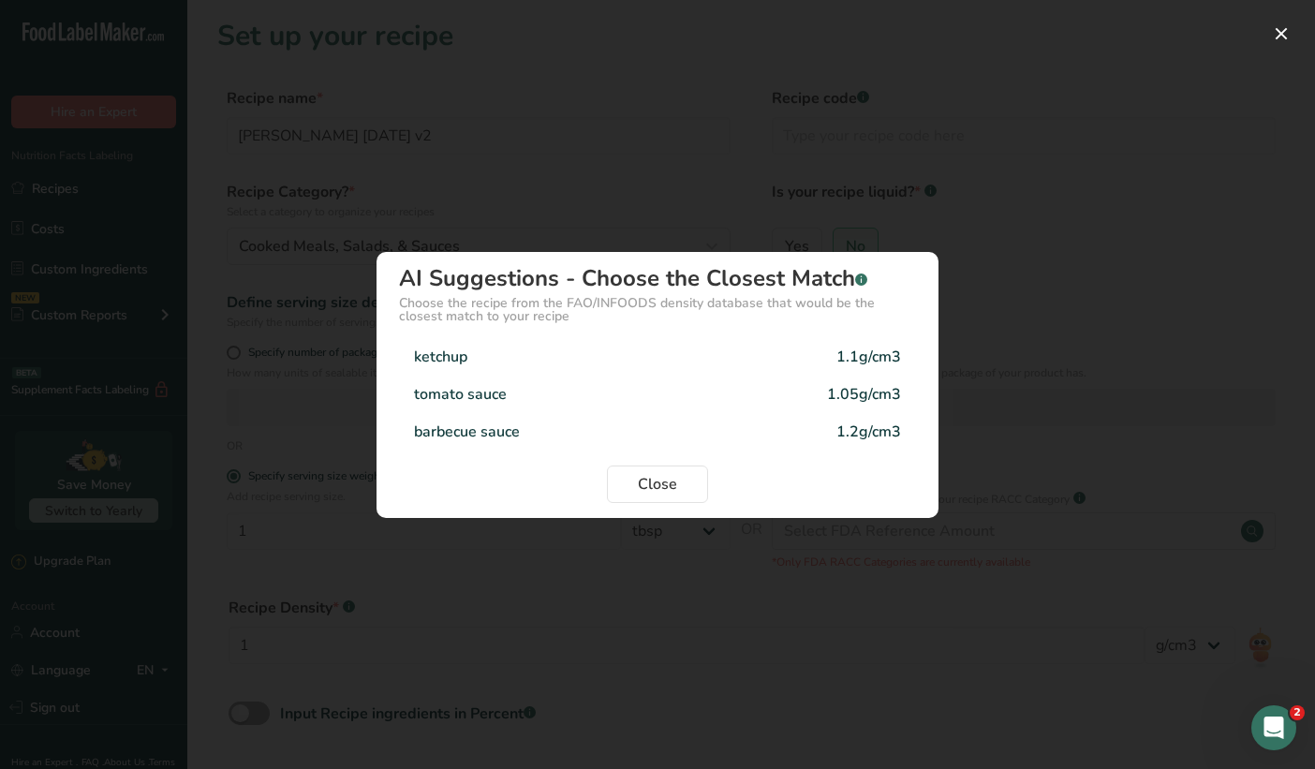
click at [561, 351] on div "ketchup 1.1g/cm3" at bounding box center [657, 356] width 517 height 37
type input "1.1"
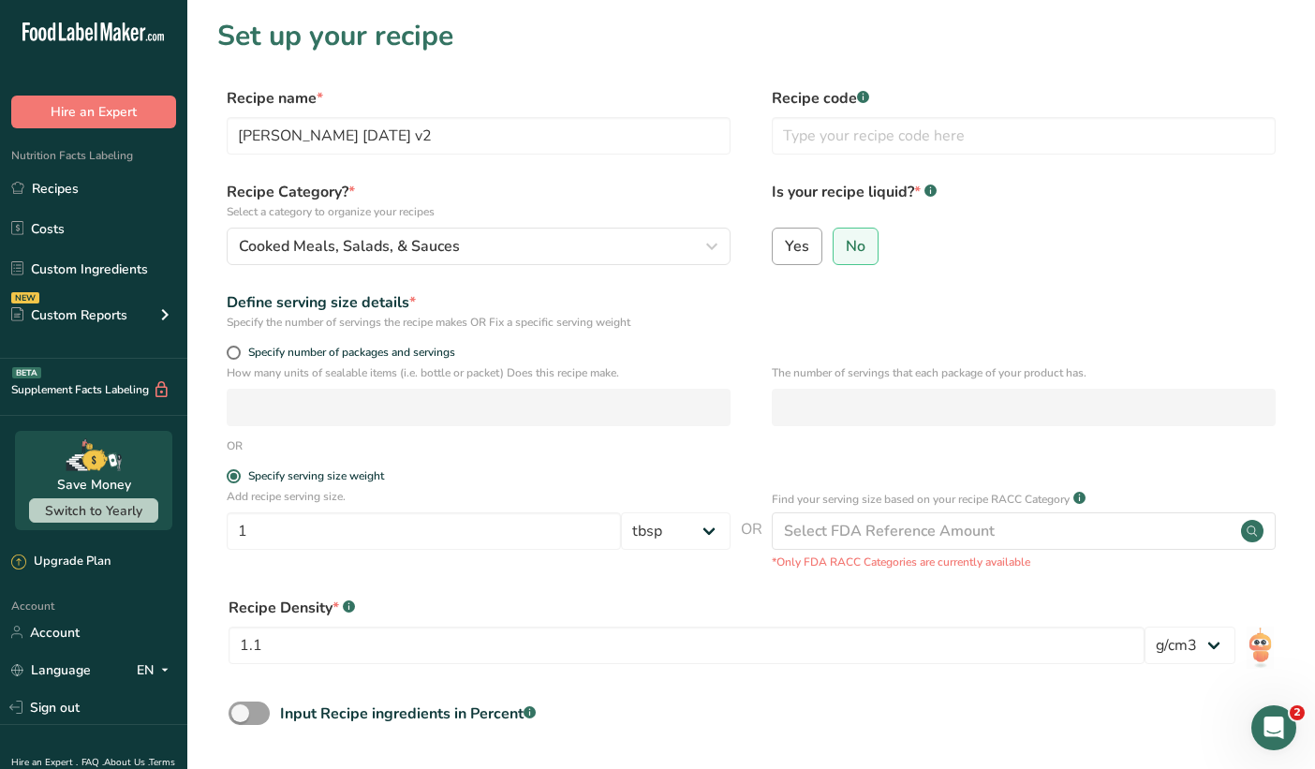
click at [800, 245] on span "Yes" at bounding box center [797, 246] width 24 height 19
click at [785, 245] on input "Yes" at bounding box center [779, 246] width 12 height 12
radio input "true"
radio input "false"
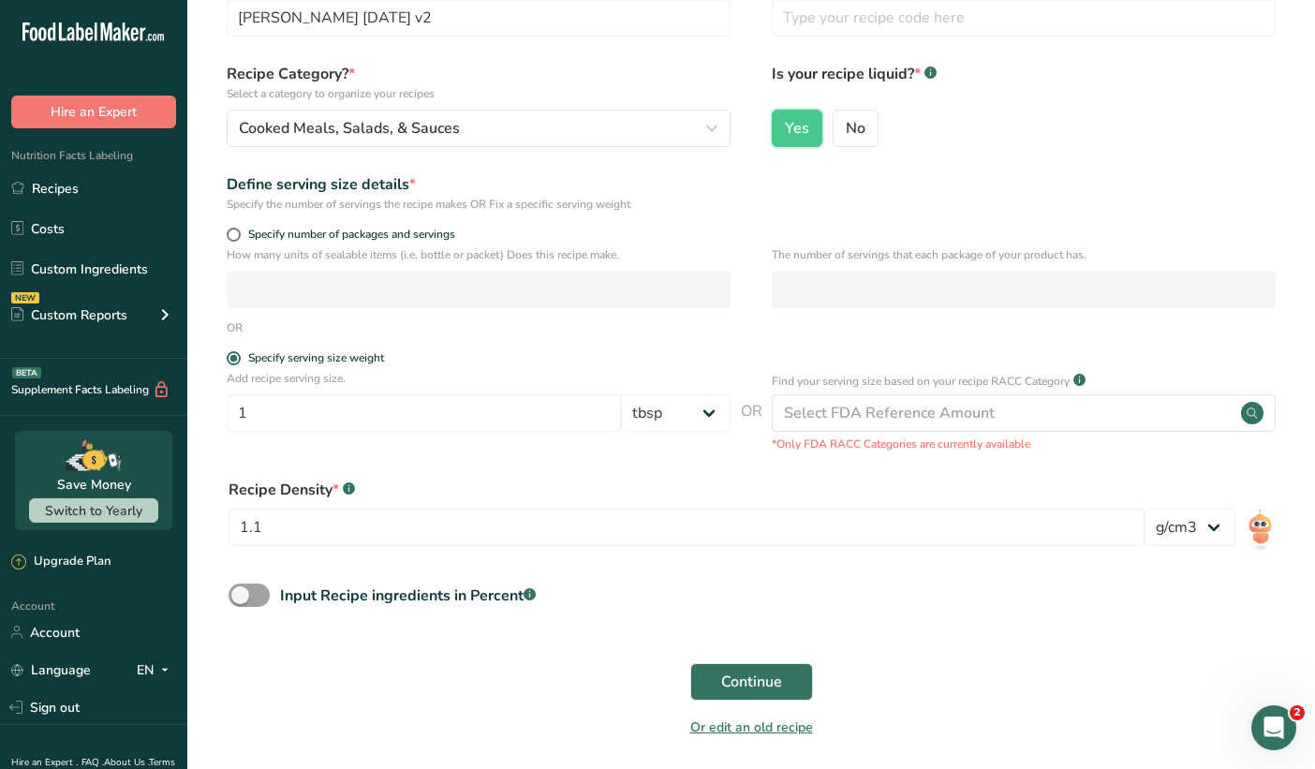
scroll to position [188, 0]
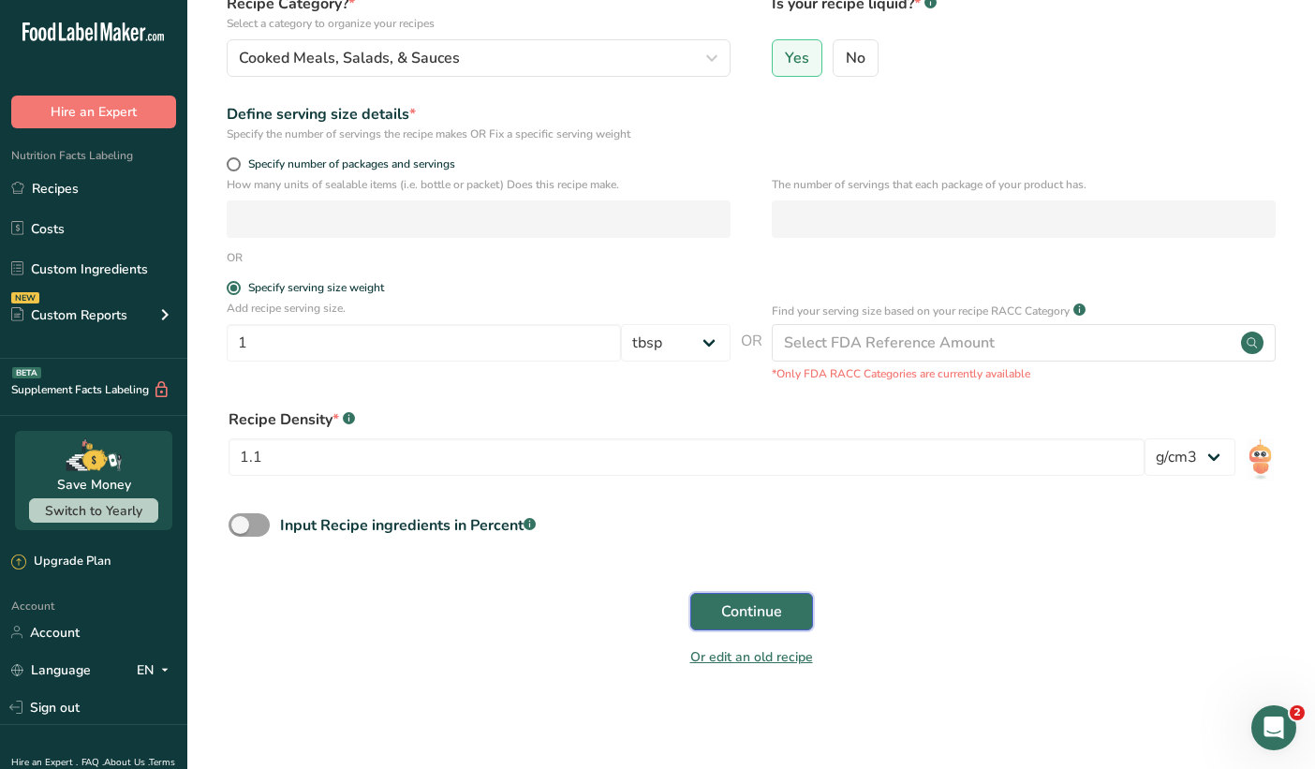
click at [760, 604] on span "Continue" at bounding box center [751, 612] width 61 height 22
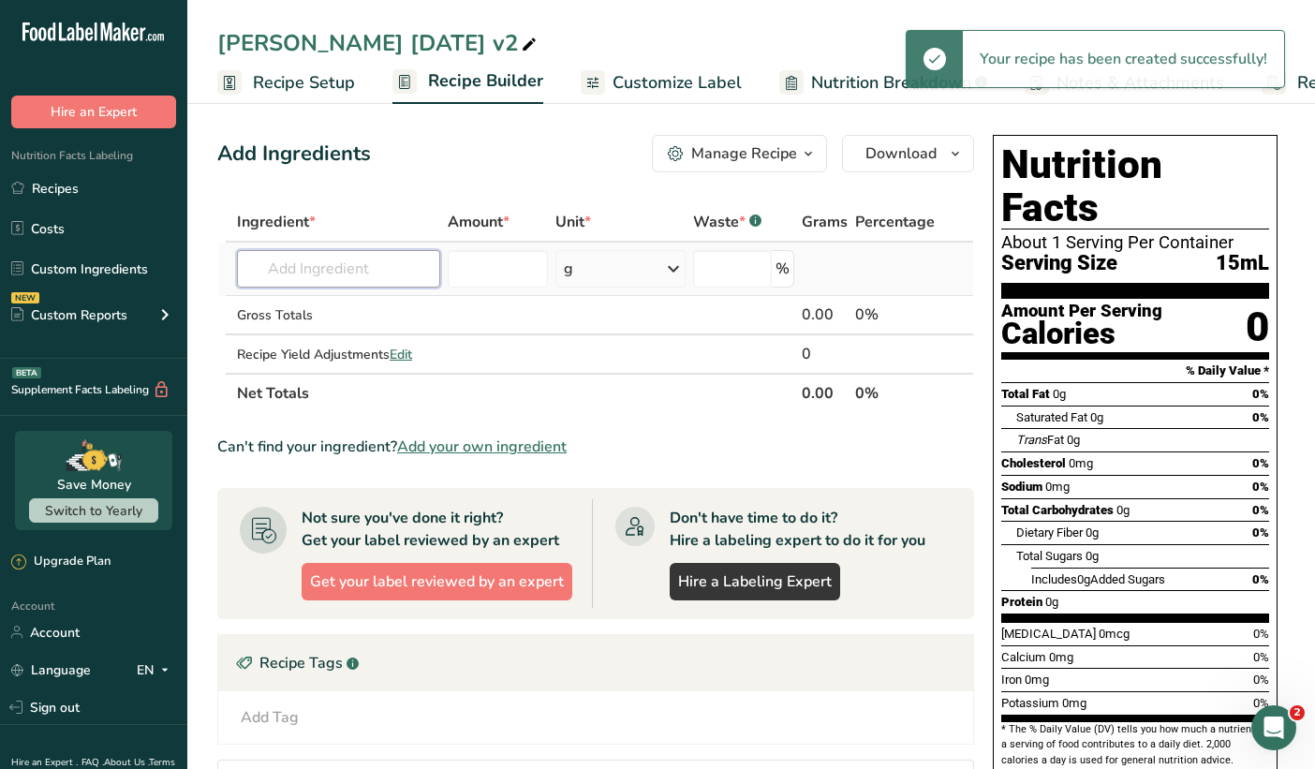
click at [291, 262] on input "text" at bounding box center [338, 268] width 203 height 37
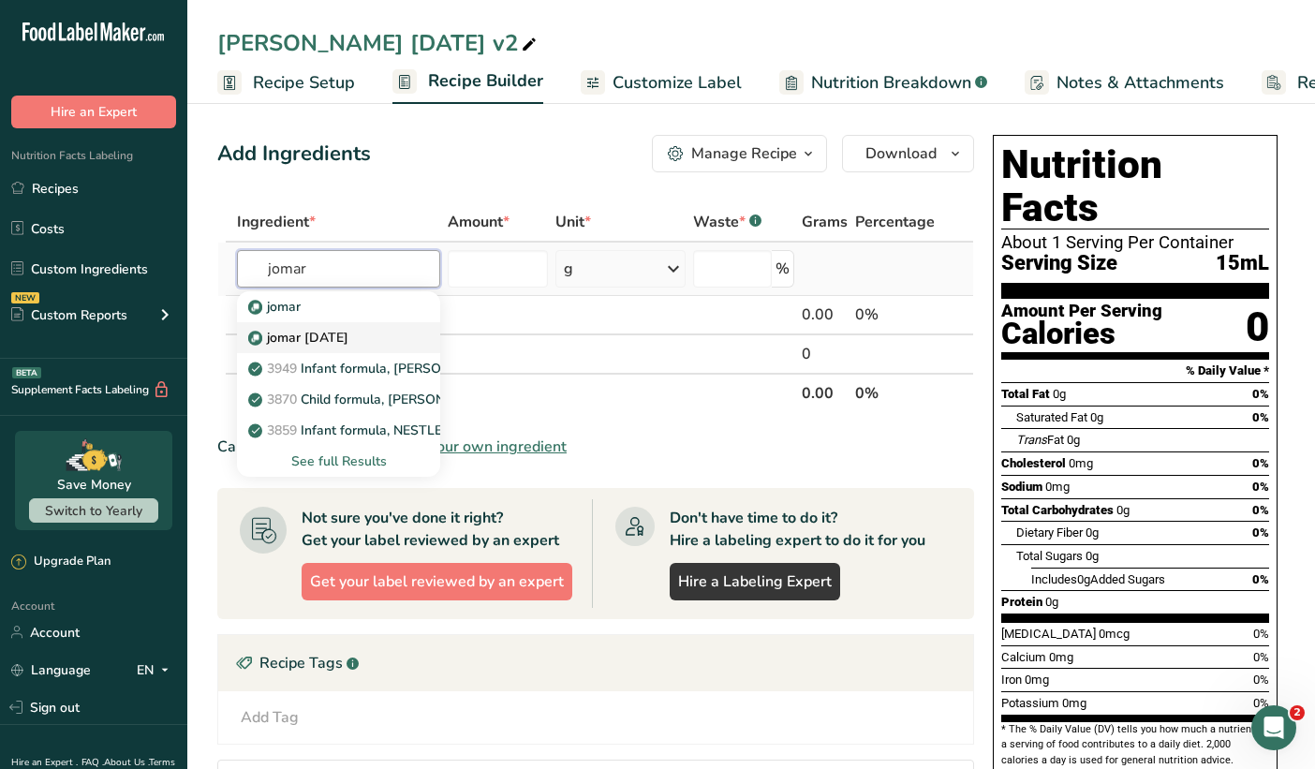
type input "jomar"
click at [285, 330] on p "jomar [DATE]" at bounding box center [300, 338] width 96 height 20
type input "jomar [DATE]"
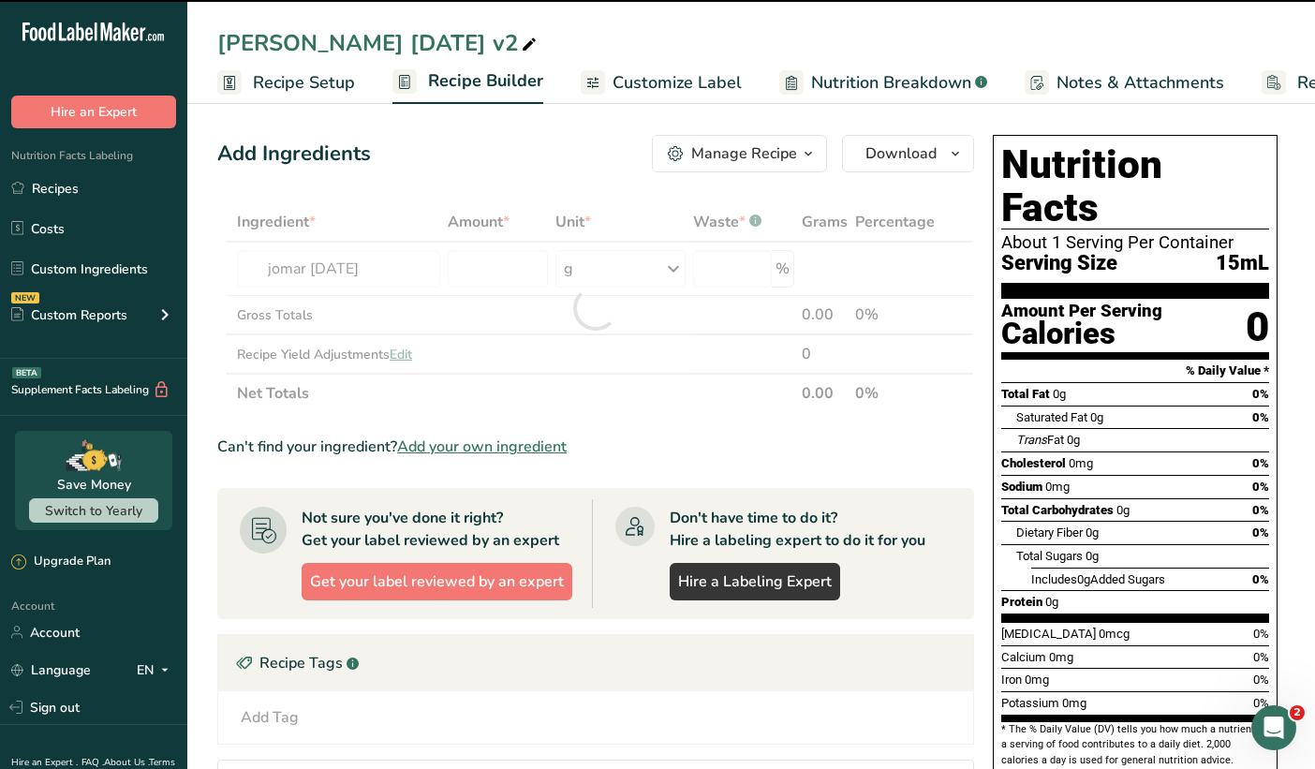
type input "0"
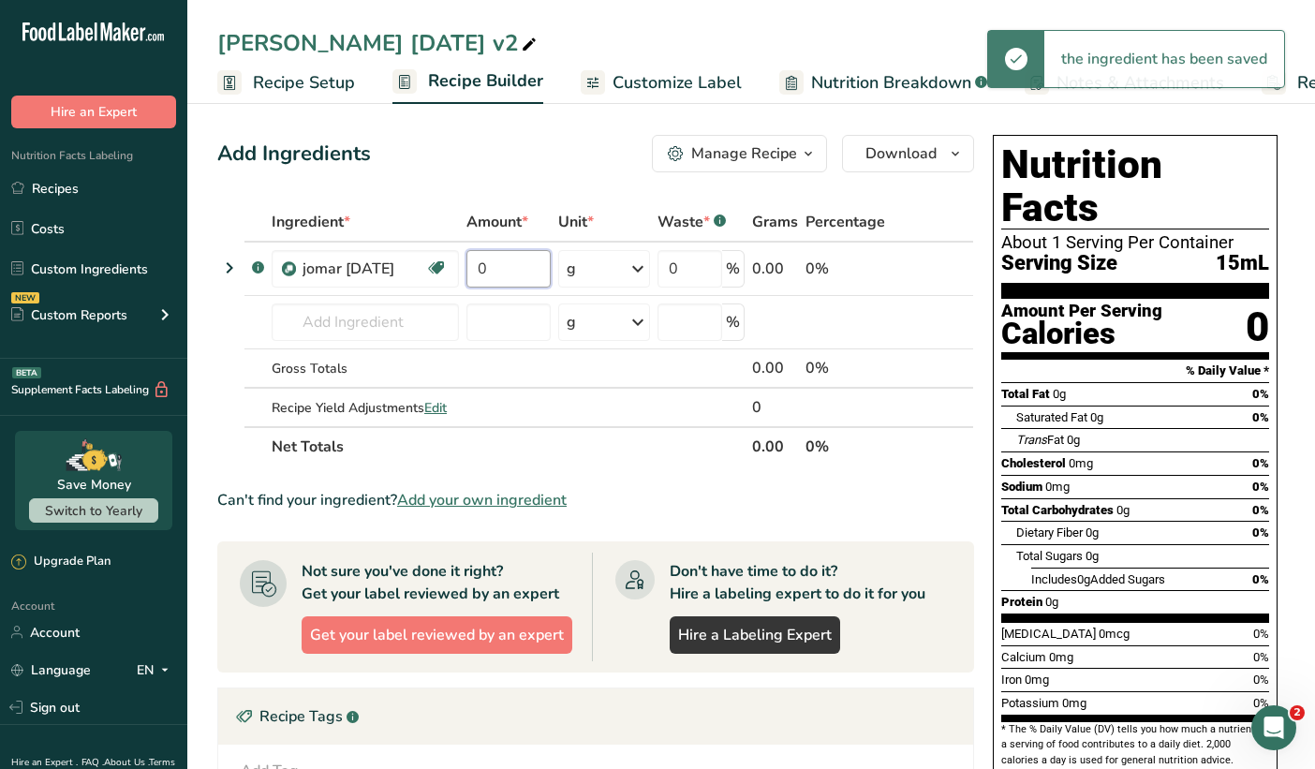
click at [497, 261] on input "0" at bounding box center [508, 268] width 83 height 37
drag, startPoint x: 497, startPoint y: 261, endPoint x: 425, endPoint y: 245, distance: 74.1
click at [425, 245] on tr ".a-a{fill:#347362;}.b-a{fill:#fff;} jomar [DATE] Source of Antioxidants [MEDICA…" at bounding box center [595, 269] width 755 height 53
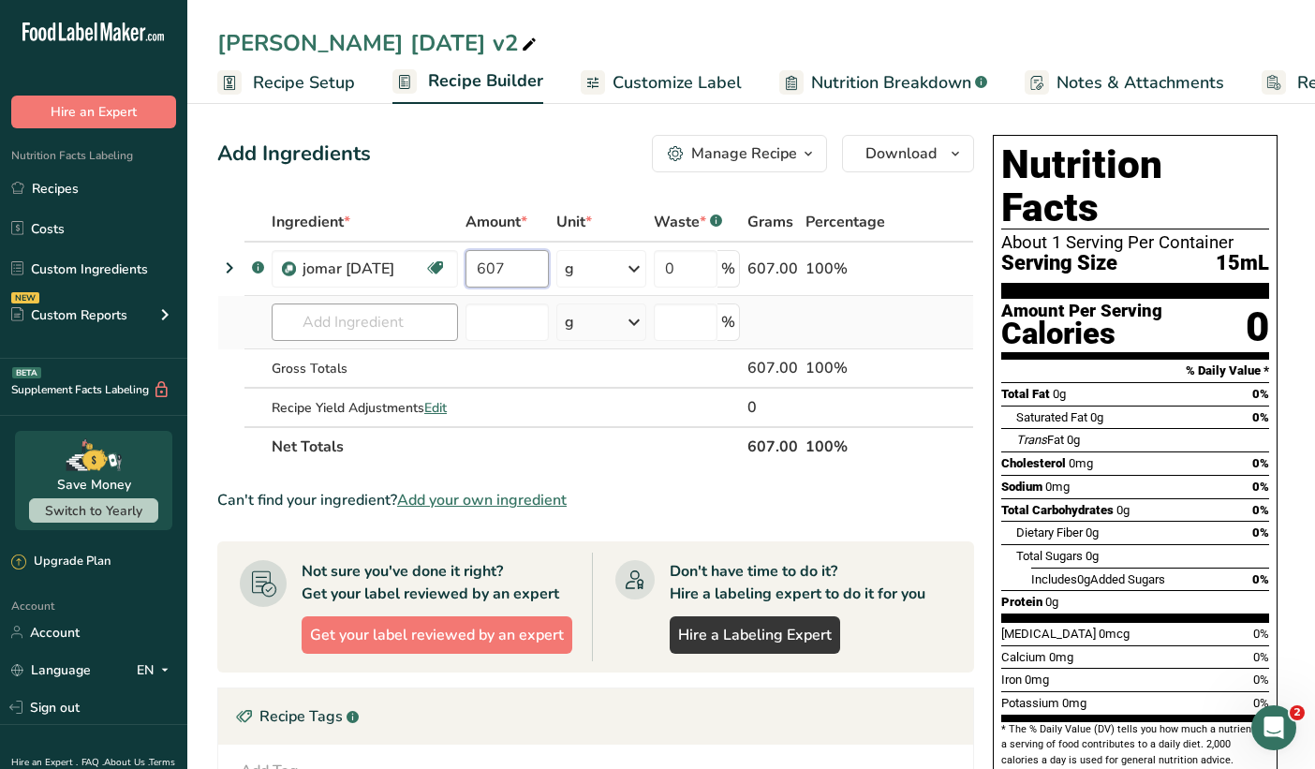
type input "607"
click at [294, 318] on div "Ingredient * Amount * Unit * Waste * .a-a{fill:#347362;}.b-a{fill:#fff;} Grams …" at bounding box center [595, 334] width 757 height 264
click at [726, 166] on button "Manage Recipe" at bounding box center [739, 153] width 175 height 37
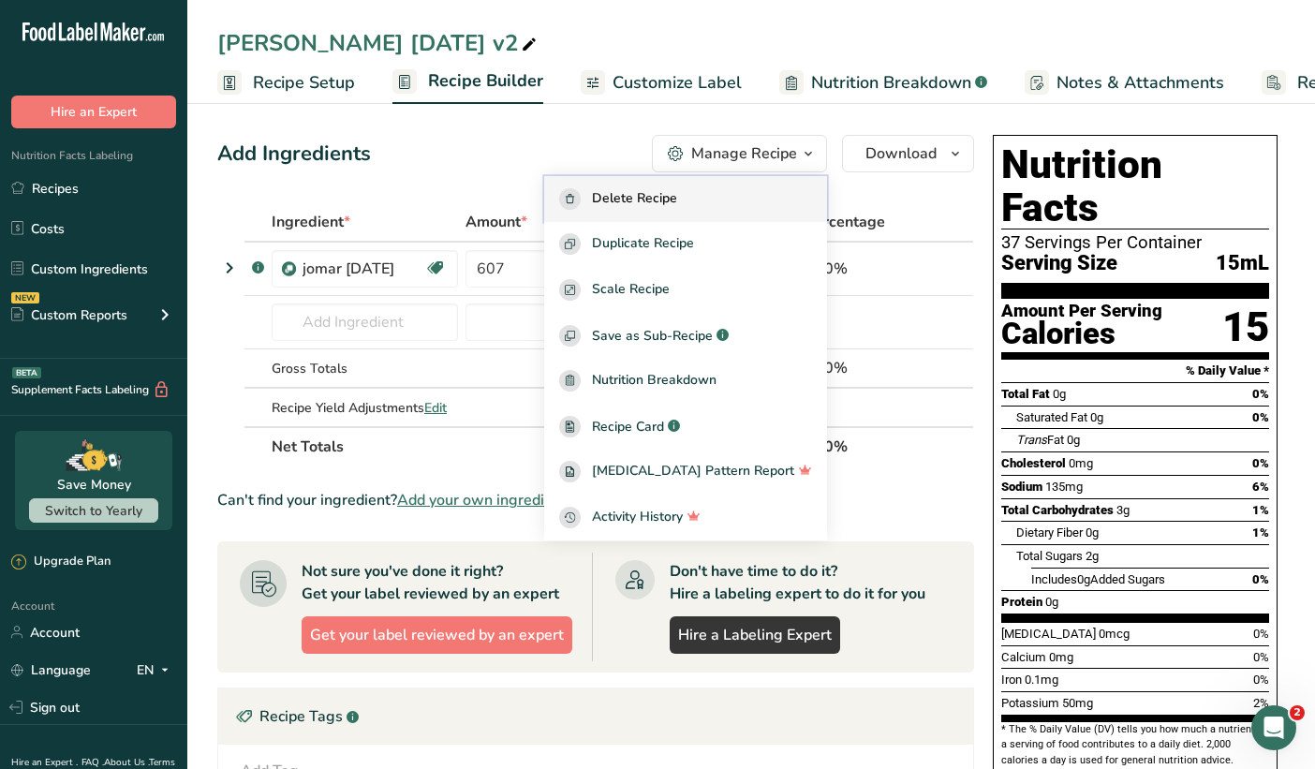
click at [677, 191] on span "Delete Recipe" at bounding box center [634, 199] width 85 height 22
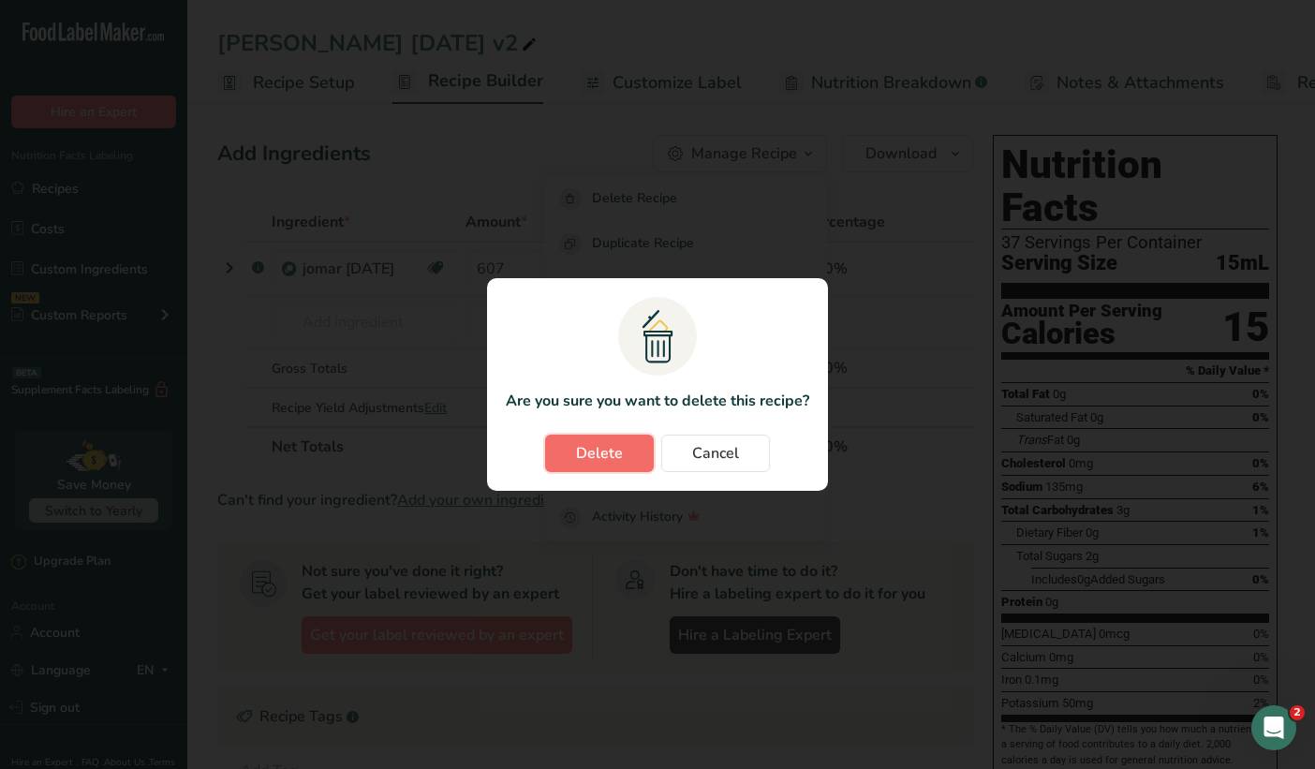
click at [602, 441] on button "Delete" at bounding box center [599, 453] width 109 height 37
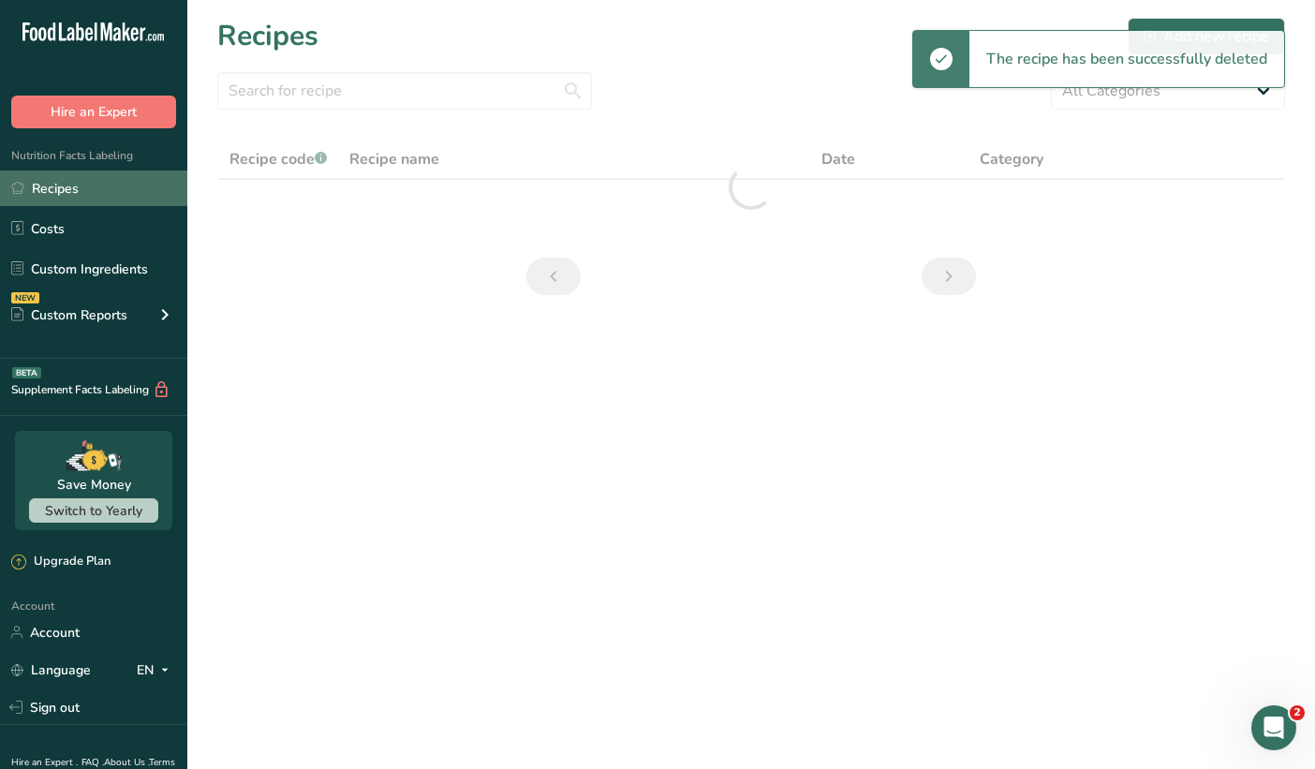
click at [83, 197] on link "Recipes" at bounding box center [93, 189] width 187 height 36
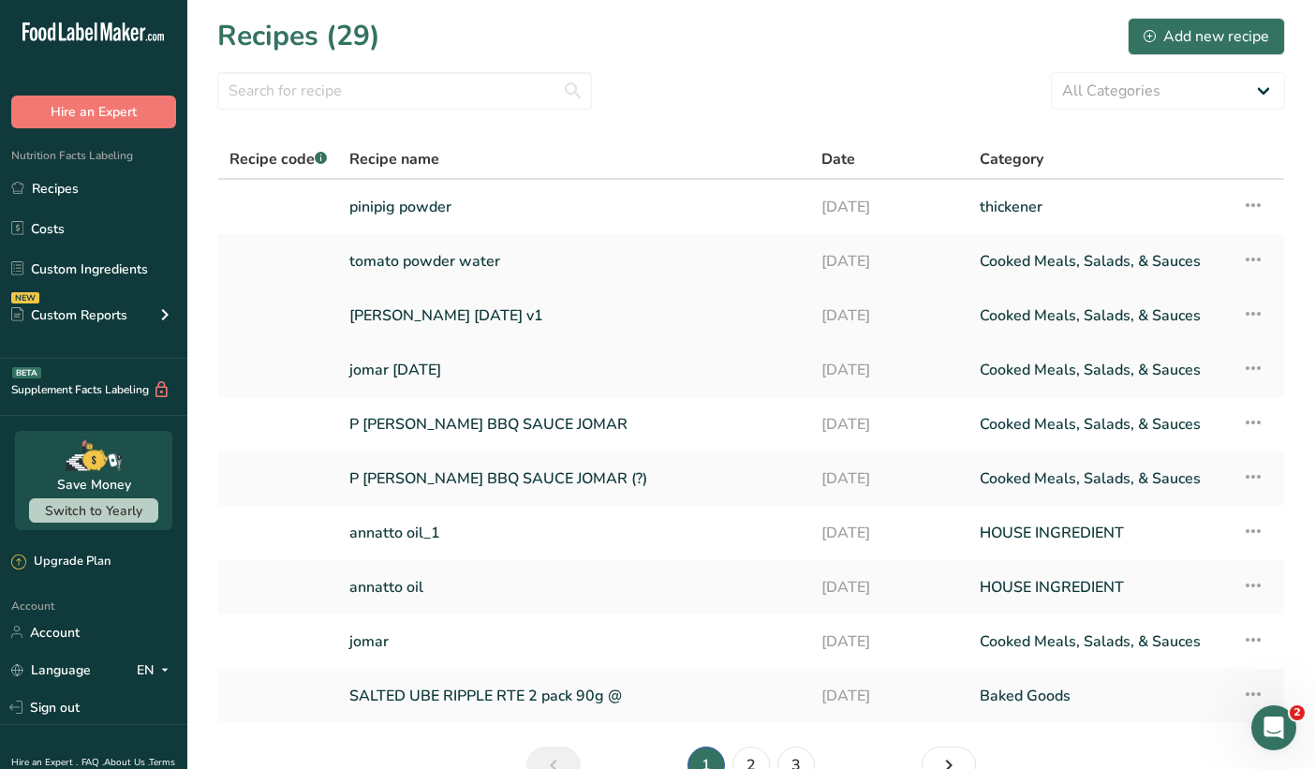
click at [446, 313] on link "[PERSON_NAME] [DATE] v1" at bounding box center [574, 315] width 450 height 39
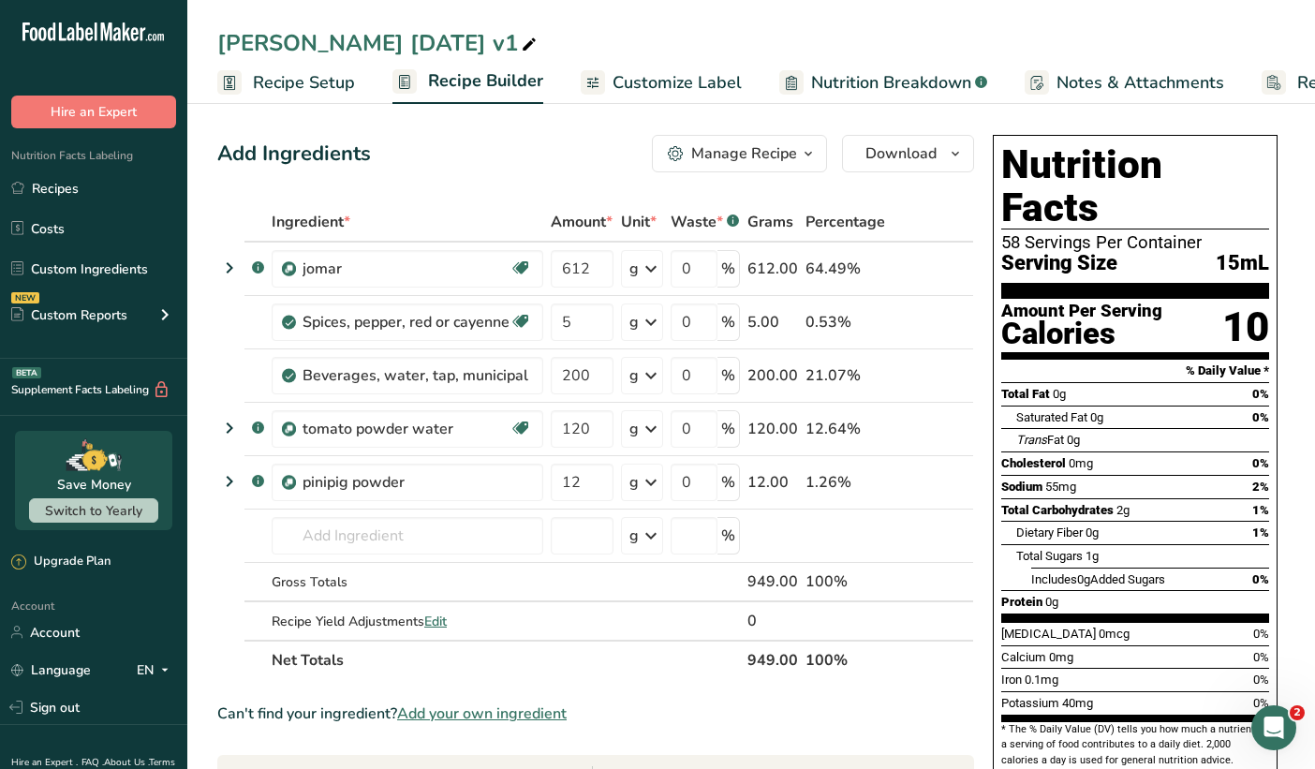
click at [797, 150] on span "button" at bounding box center [808, 153] width 22 height 22
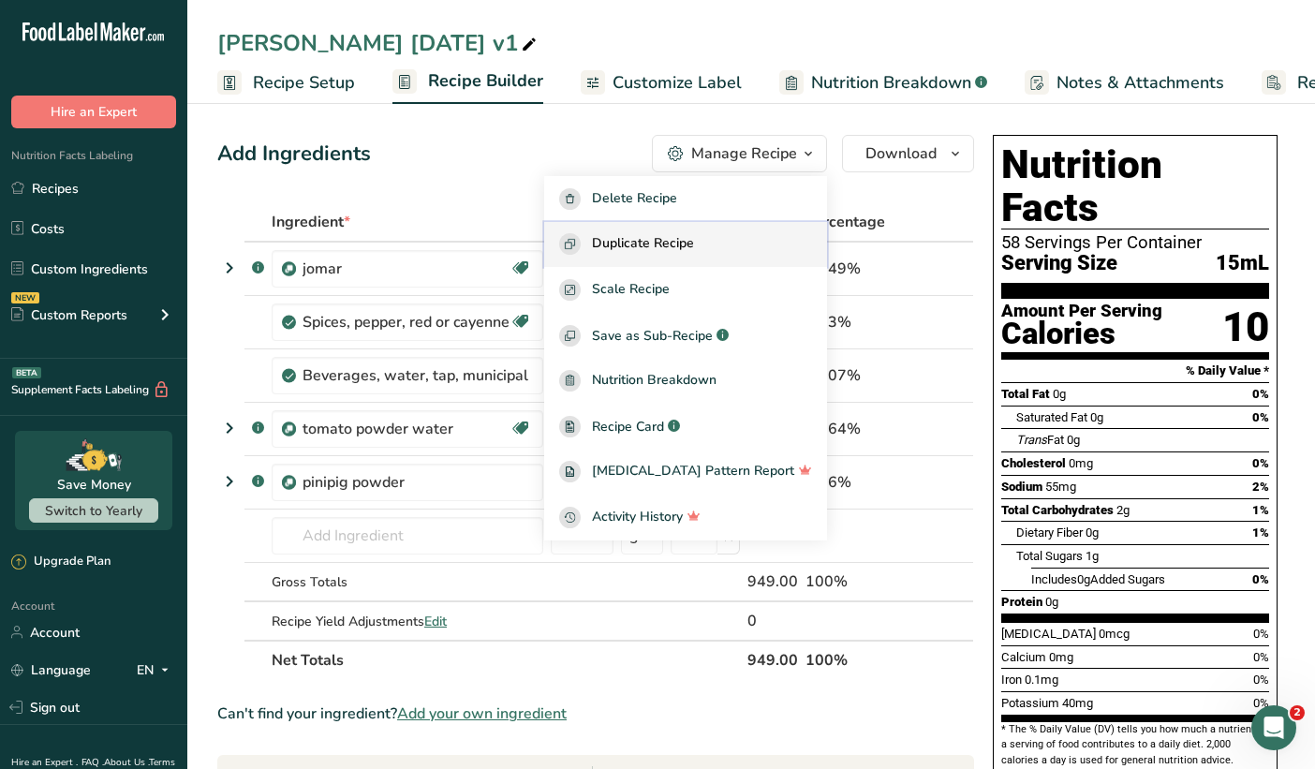
click at [749, 236] on div "Duplicate Recipe" at bounding box center [685, 244] width 253 height 22
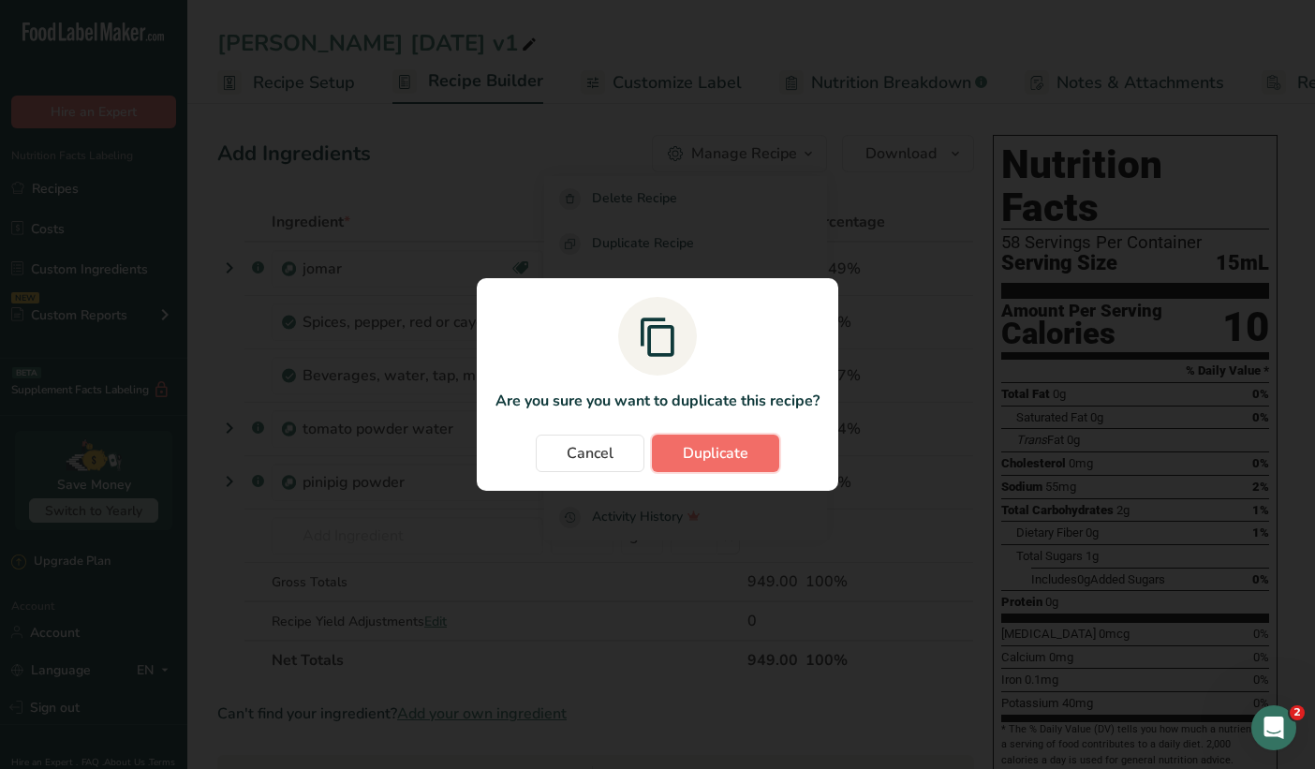
click at [704, 467] on button "Duplicate" at bounding box center [715, 453] width 127 height 37
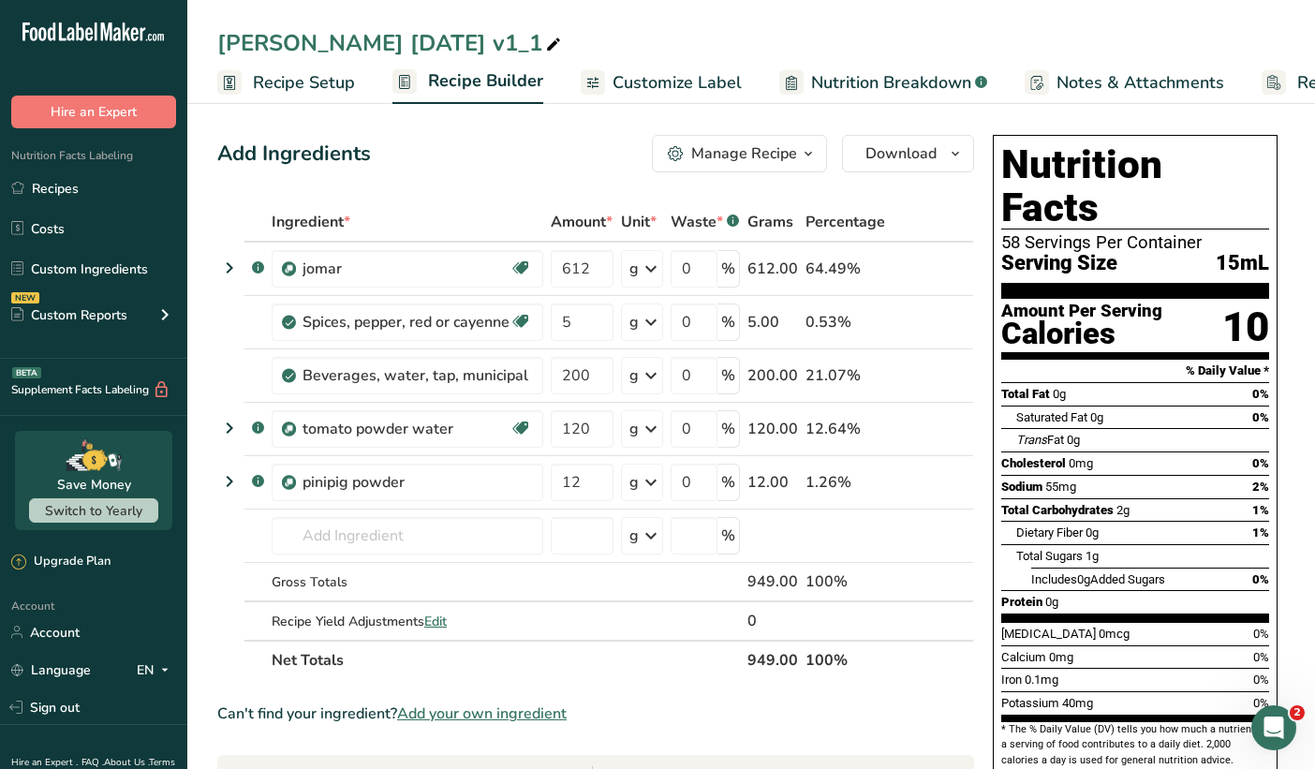
drag, startPoint x: 489, startPoint y: 44, endPoint x: 522, endPoint y: 51, distance: 33.4
click at [522, 51] on div "[PERSON_NAME] [DATE] v1_1" at bounding box center [391, 43] width 348 height 34
type input "[PERSON_NAME] [DATE] v2"
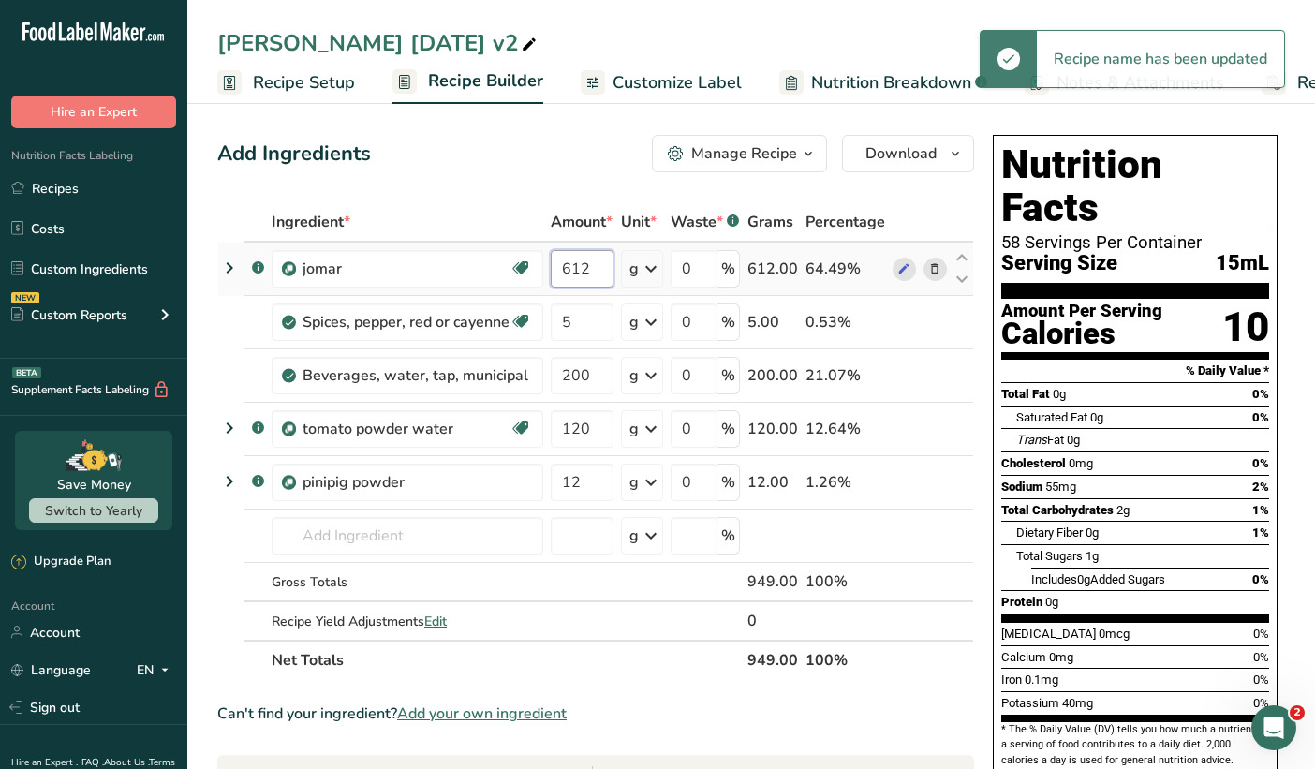
drag, startPoint x: 589, startPoint y: 274, endPoint x: 571, endPoint y: 273, distance: 18.8
click at [571, 273] on input "612" at bounding box center [582, 268] width 63 height 37
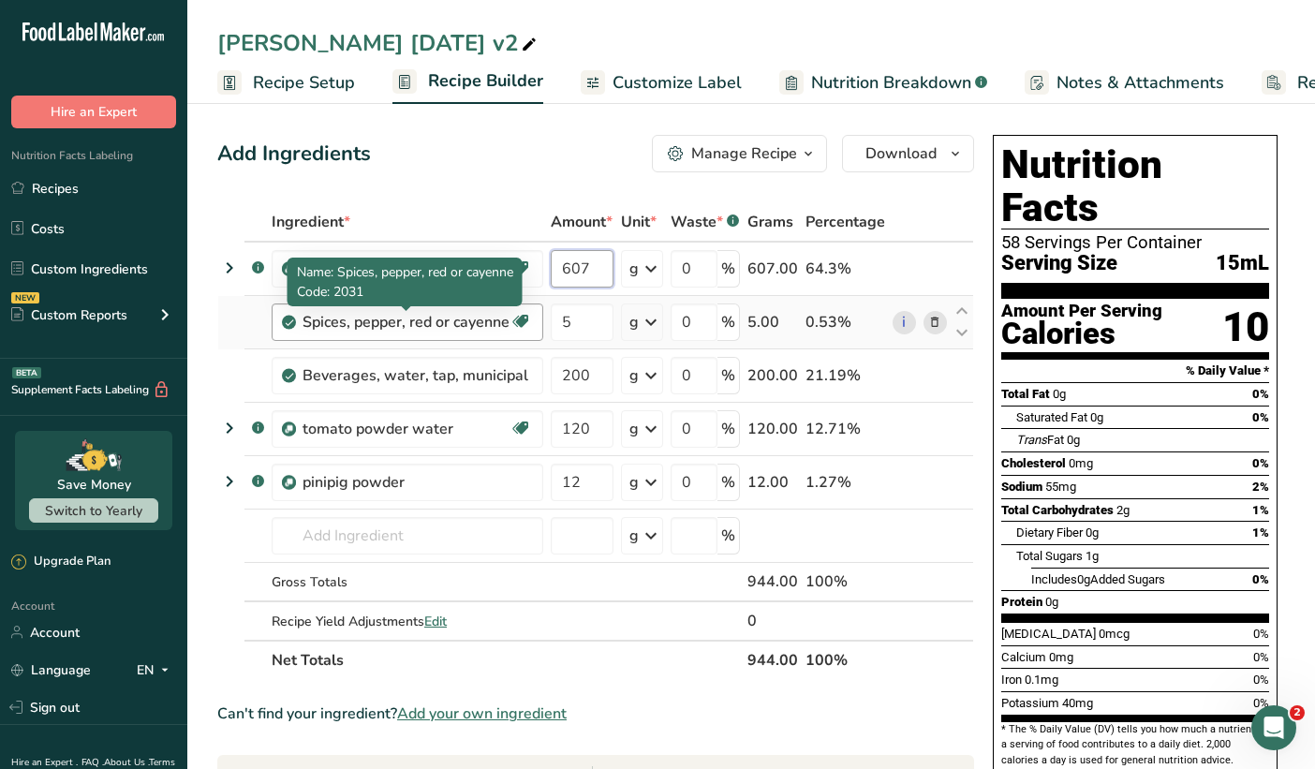
type input "607"
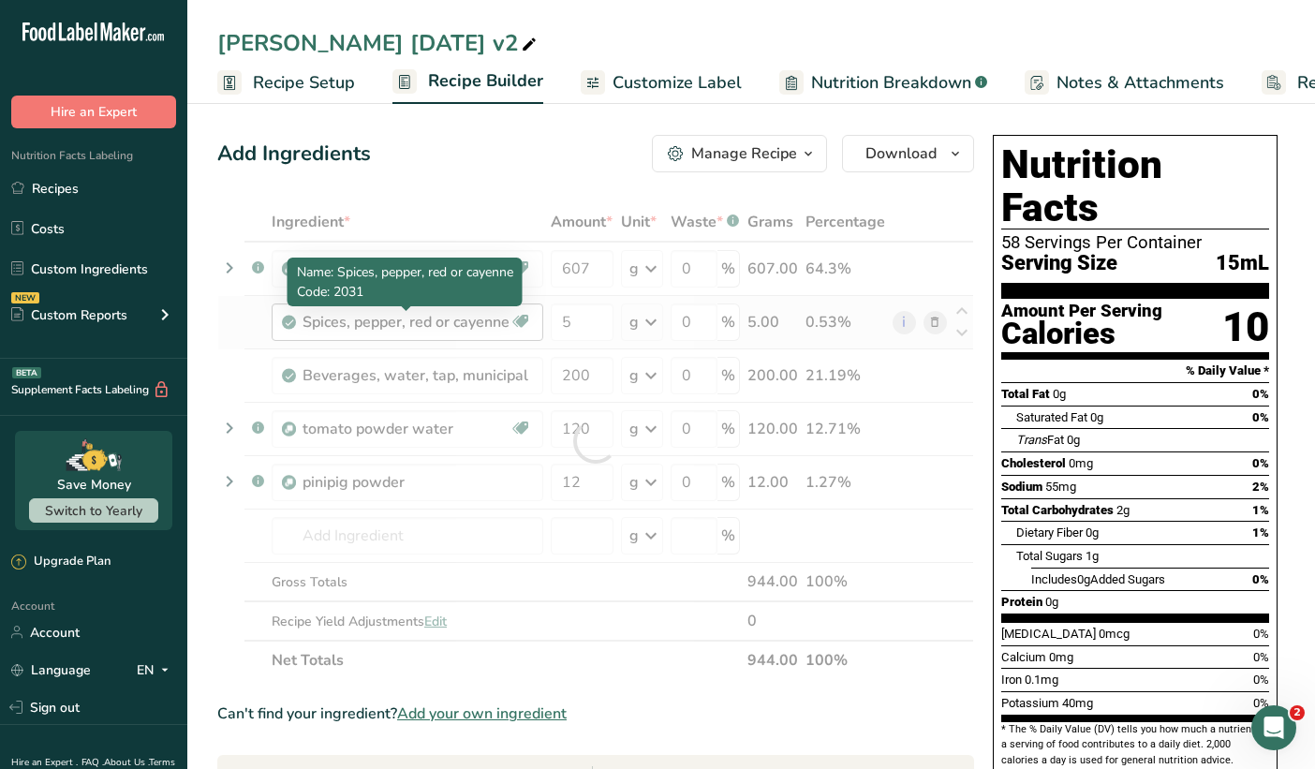
click at [483, 328] on div "Ingredient * Amount * Unit * Waste * .a-a{fill:#347362;}.b-a{fill:#fff;} Grams …" at bounding box center [595, 441] width 757 height 478
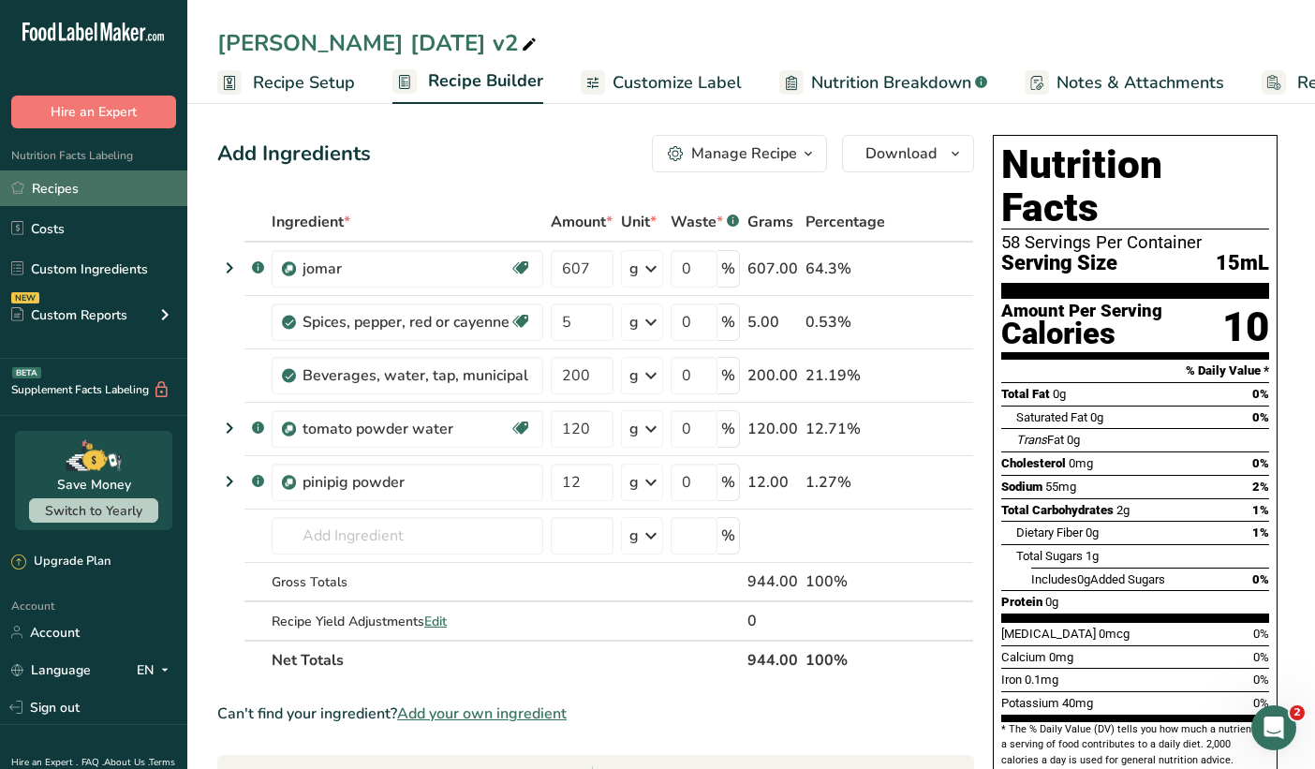
click at [78, 195] on link "Recipes" at bounding box center [93, 189] width 187 height 36
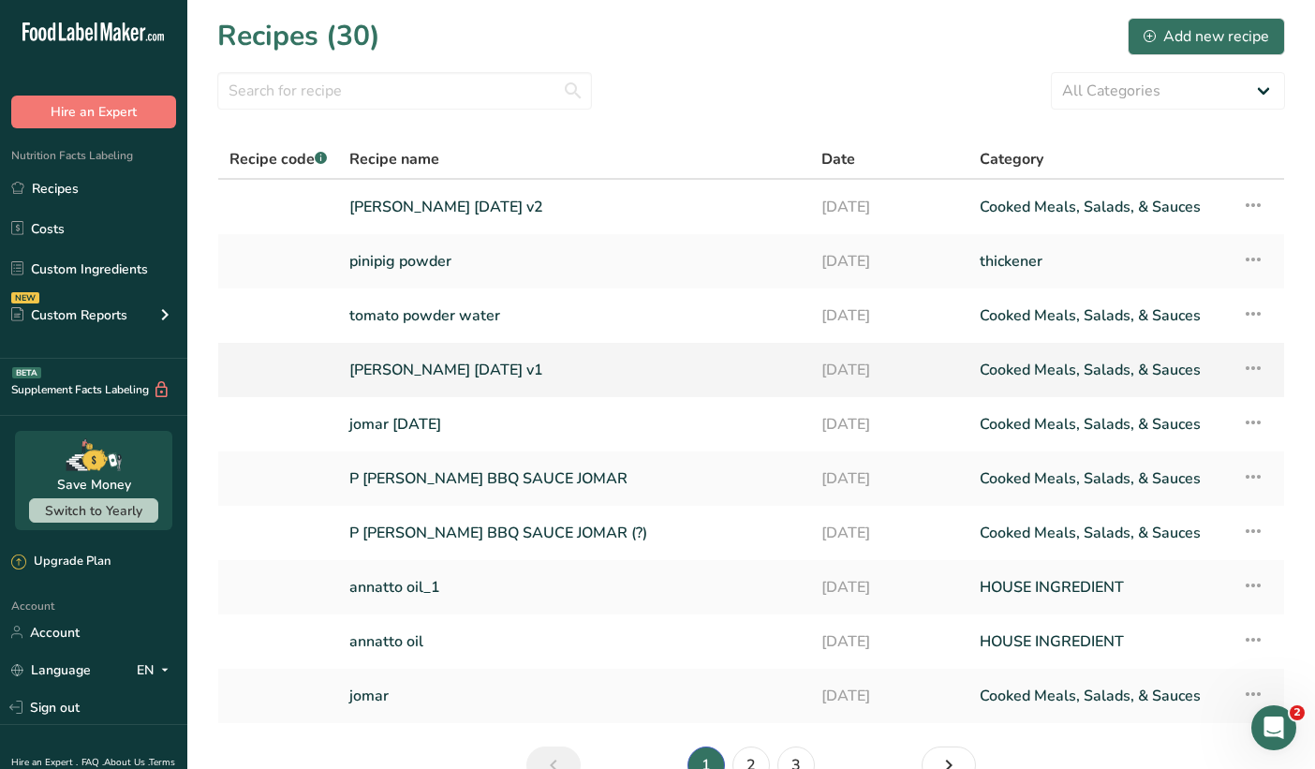
click at [437, 376] on link "[PERSON_NAME] [DATE] v1" at bounding box center [574, 369] width 450 height 39
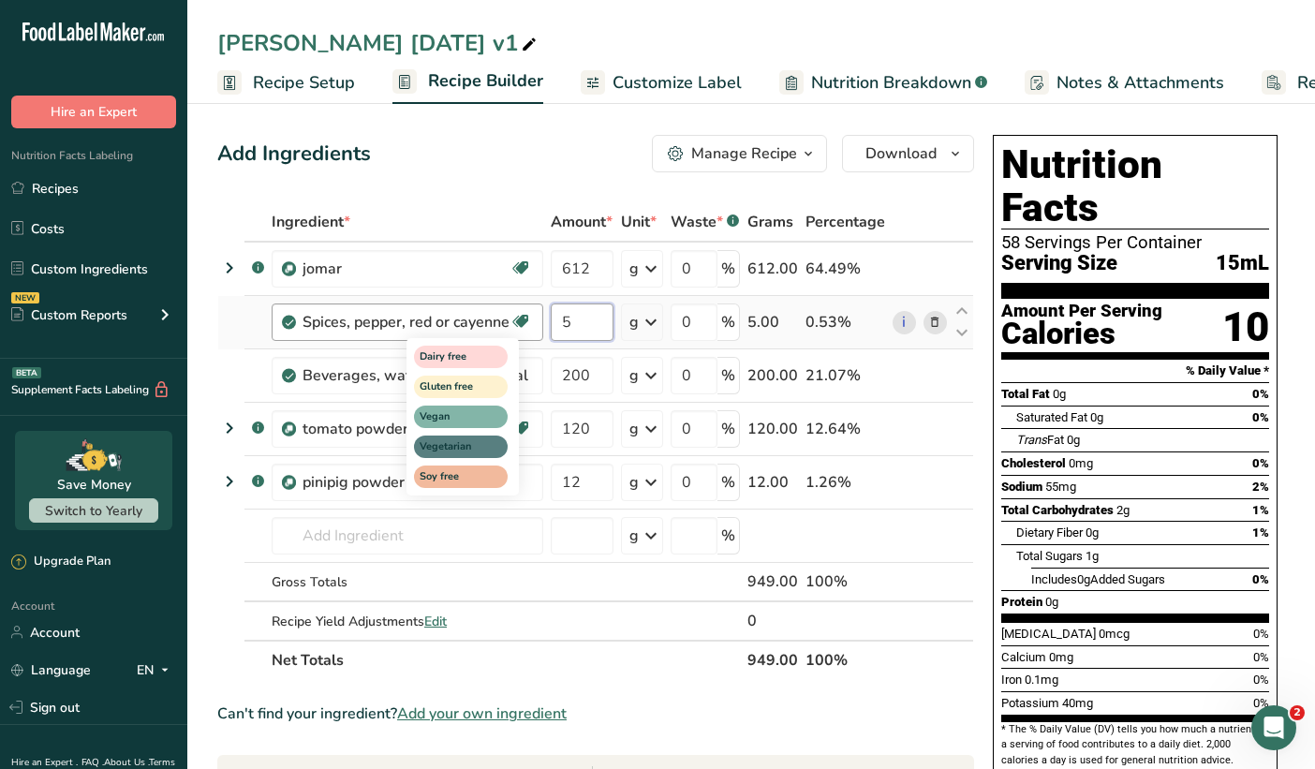
drag, startPoint x: 572, startPoint y: 328, endPoint x: 529, endPoint y: 323, distance: 43.3
click at [529, 323] on tr "Spices, pepper, red or cayenne Dairy free Gluten free Vegan Vegetarian Soy free…" at bounding box center [595, 322] width 755 height 53
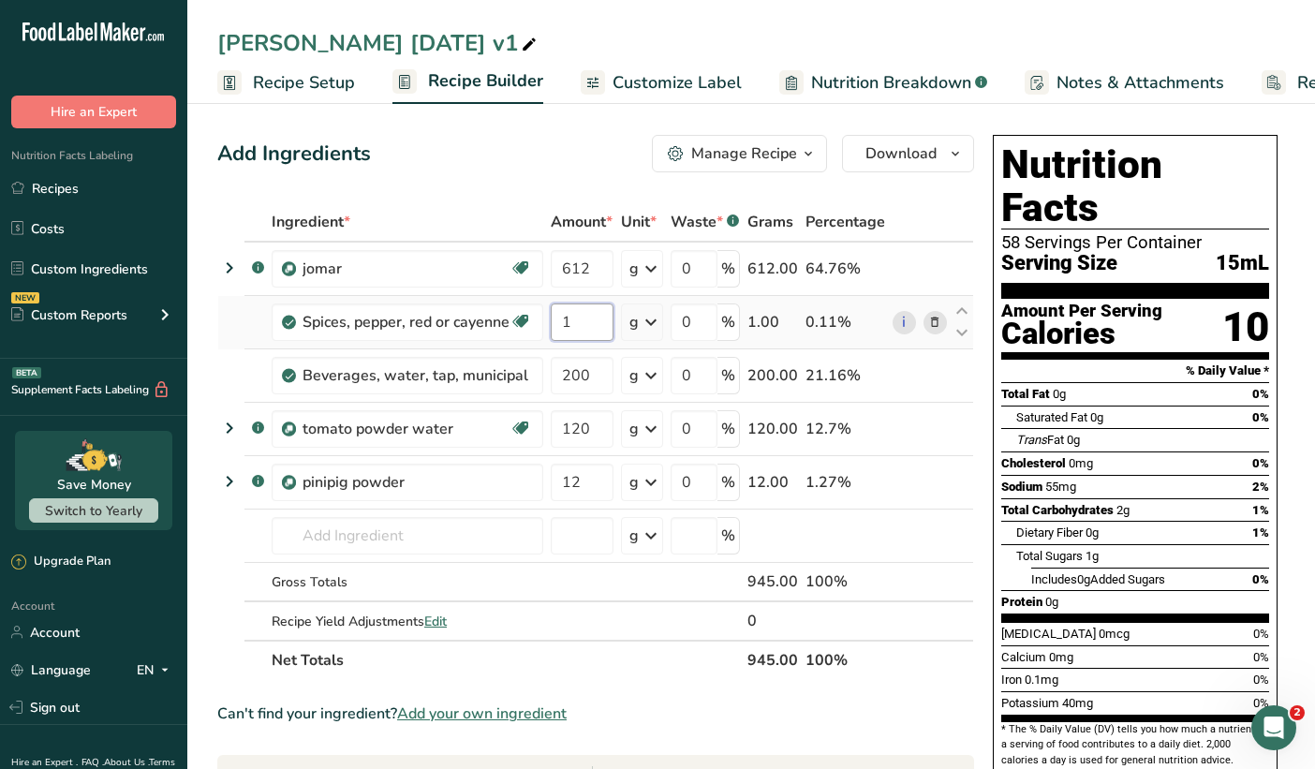
type input "1"
click at [76, 191] on link "Recipes" at bounding box center [93, 189] width 187 height 36
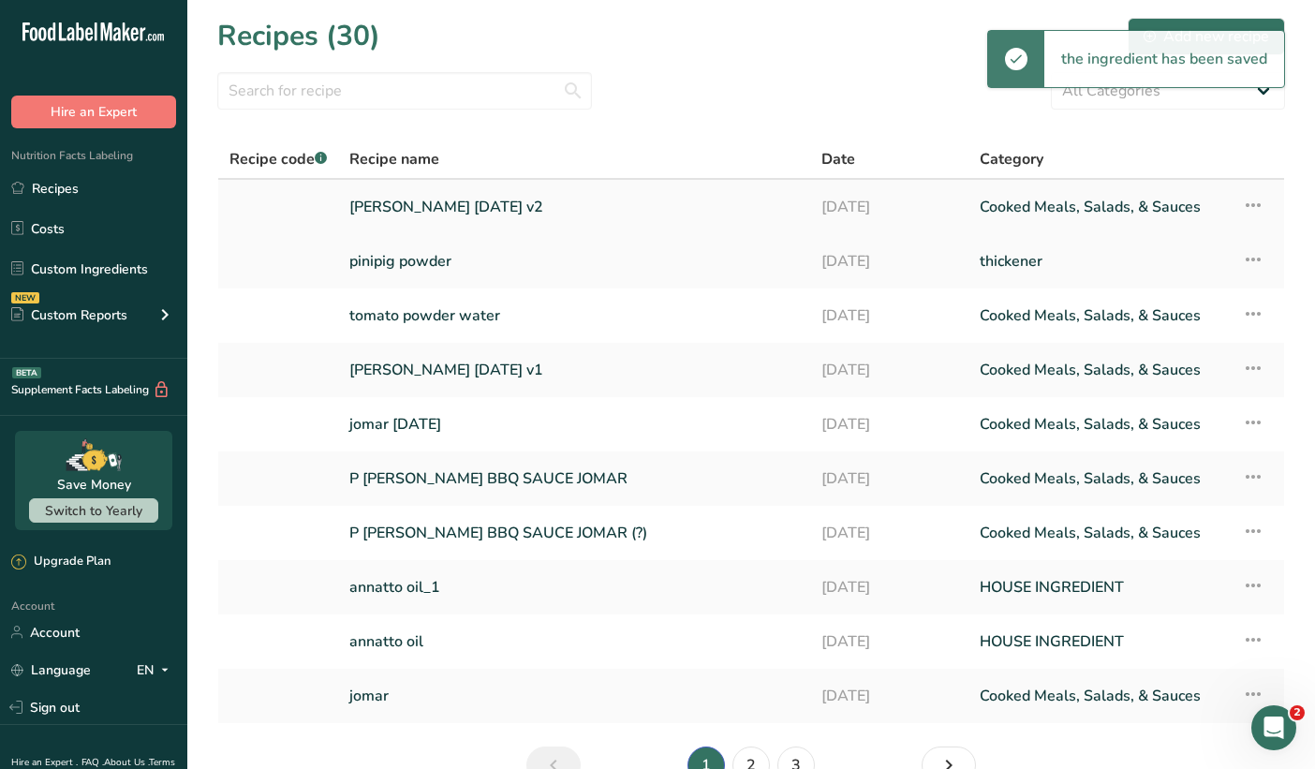
click at [461, 211] on link "[PERSON_NAME] [DATE] v2" at bounding box center [574, 206] width 450 height 39
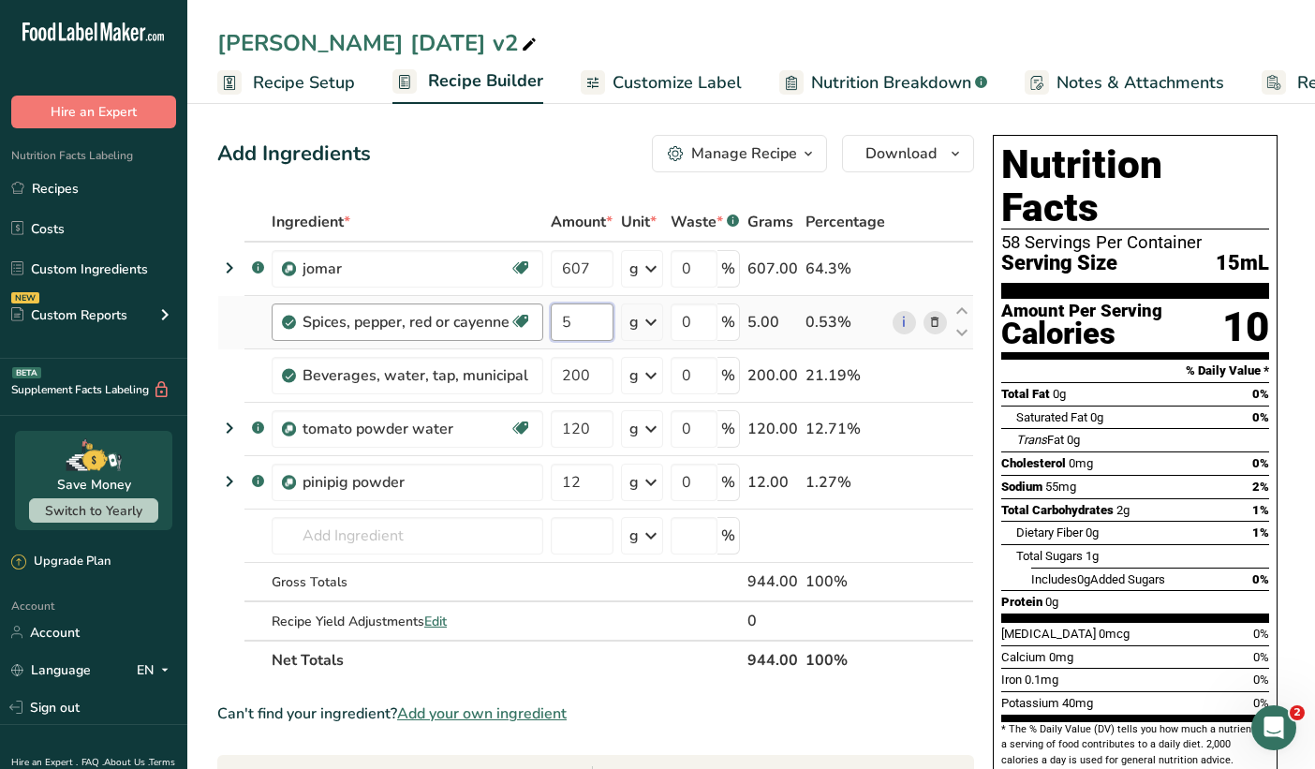
drag, startPoint x: 586, startPoint y: 329, endPoint x: 539, endPoint y: 324, distance: 48.0
click at [539, 324] on tr "Spices, pepper, red or cayenne Dairy free Gluten free Vegan Vegetarian Soy free…" at bounding box center [595, 322] width 755 height 53
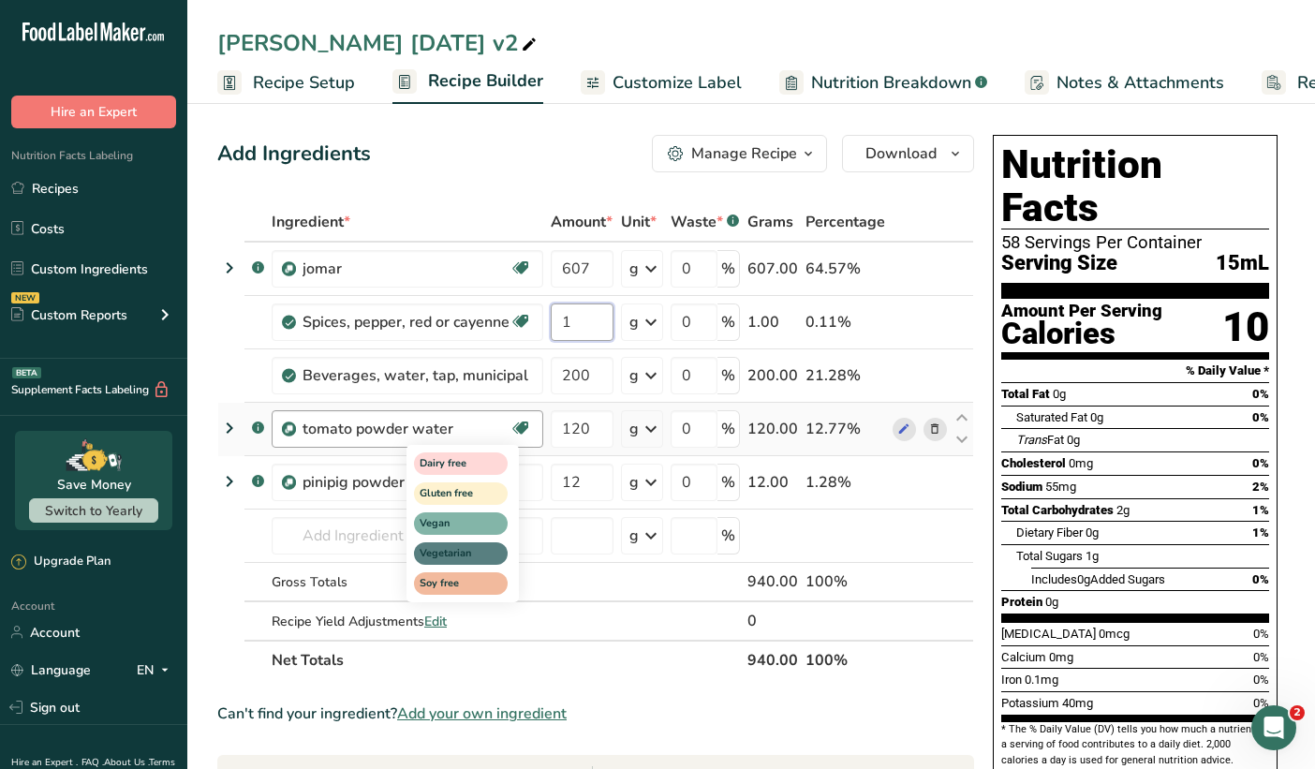
type input "1"
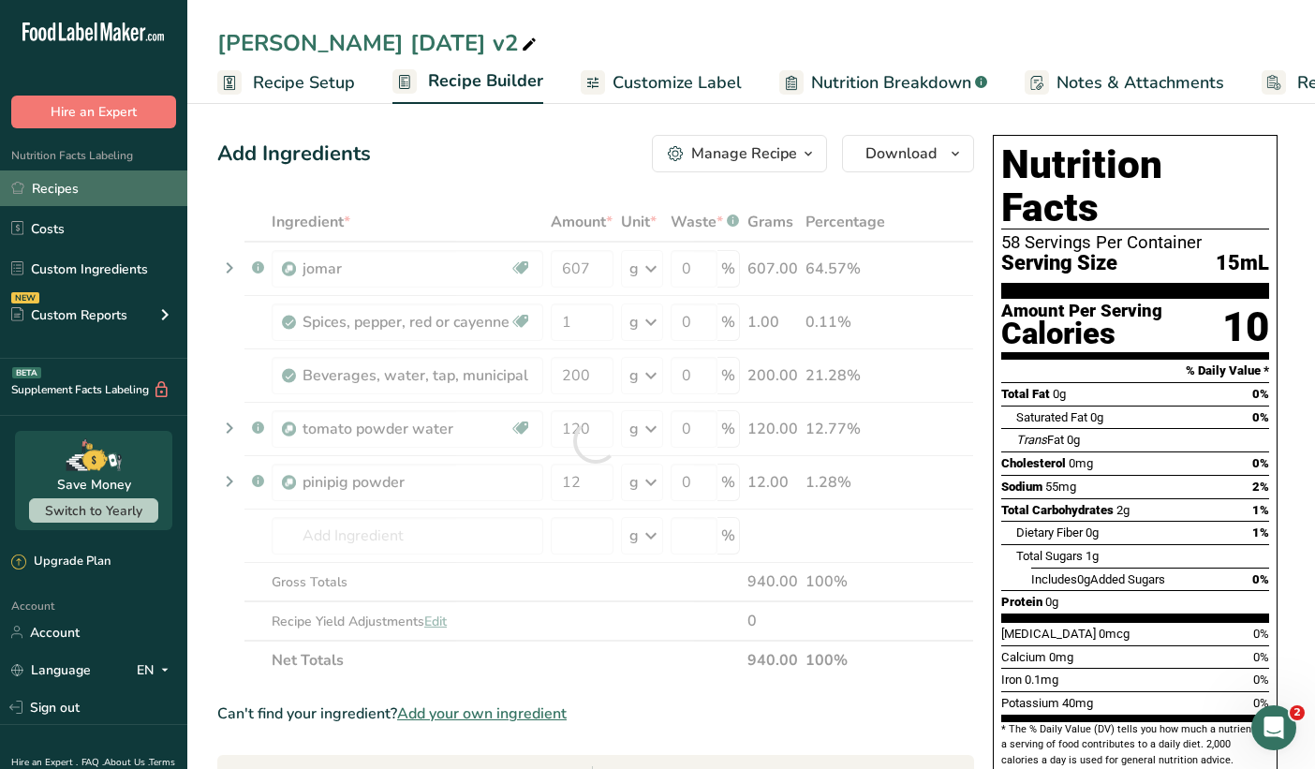
click at [52, 182] on link "Recipes" at bounding box center [93, 189] width 187 height 36
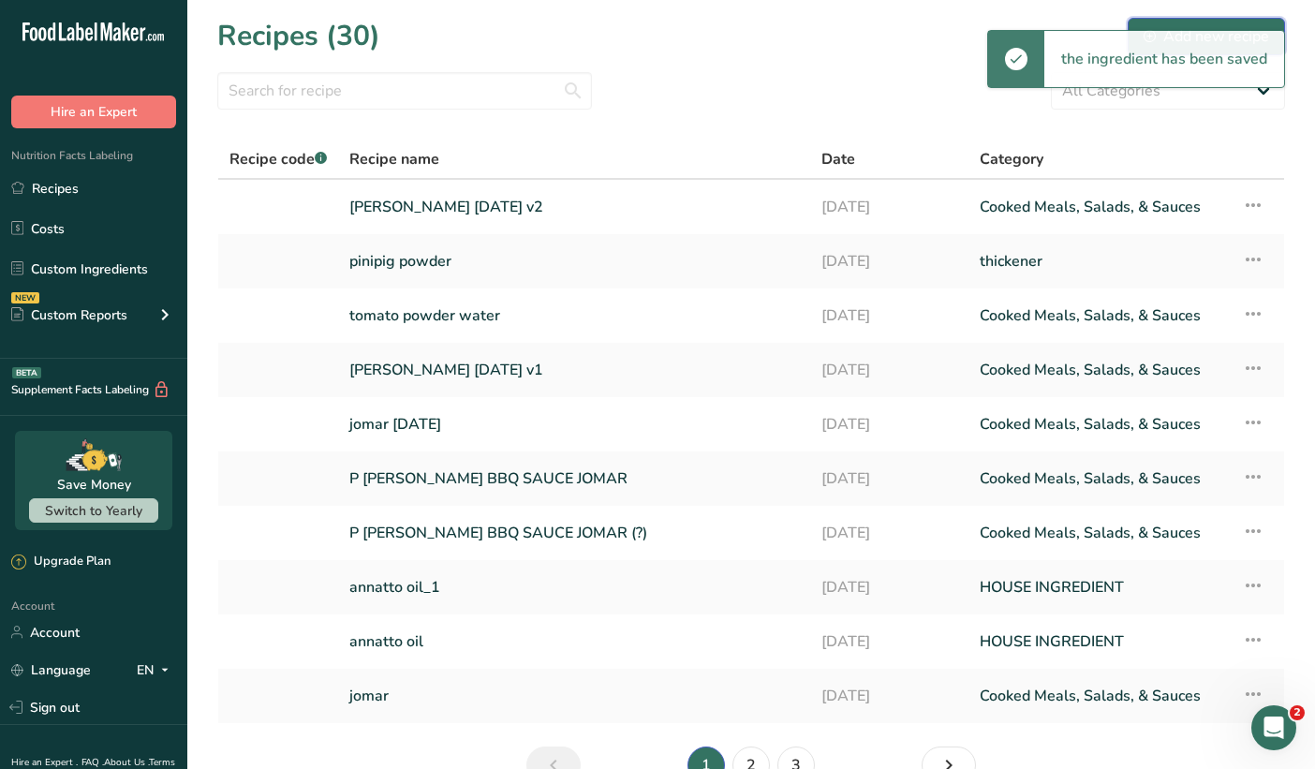
click at [1196, 27] on div "Add new recipe" at bounding box center [1207, 36] width 126 height 22
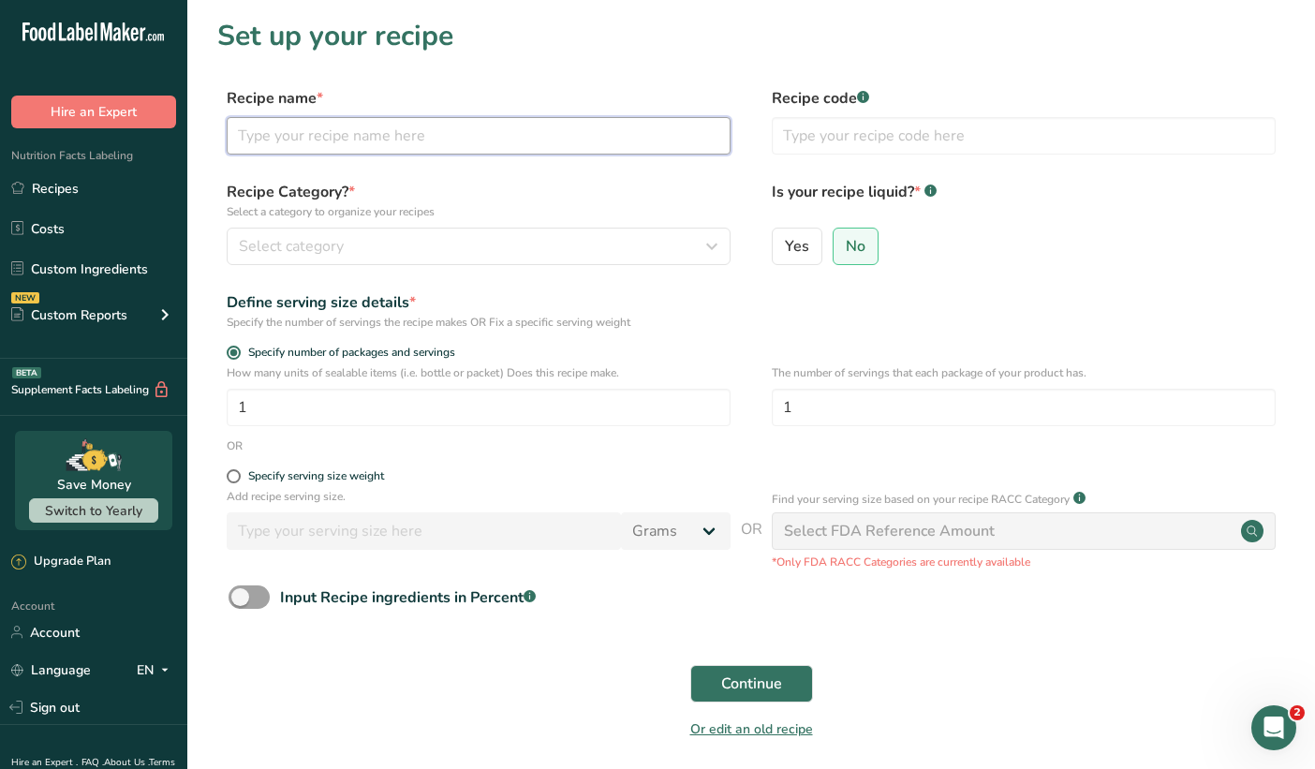
click at [444, 141] on input "text" at bounding box center [479, 135] width 504 height 37
type input "tomato oil"
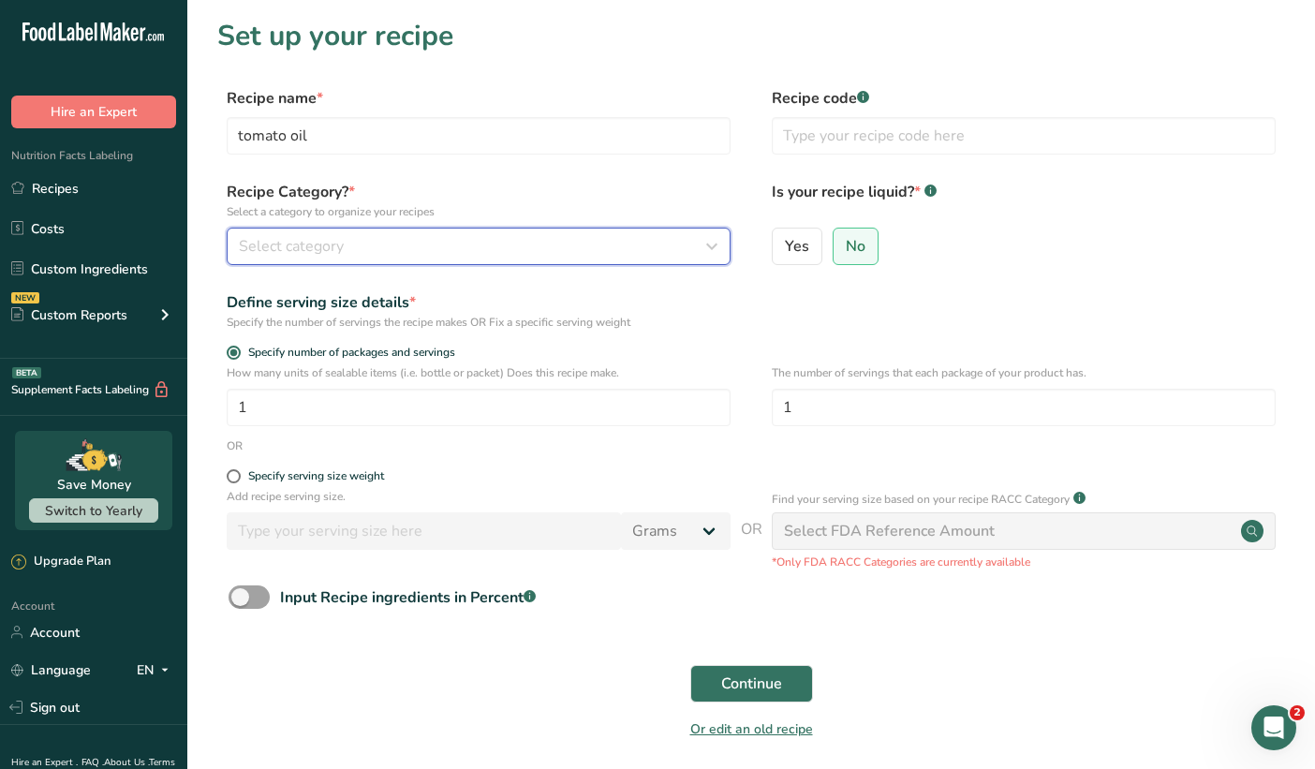
click at [523, 253] on div "Select category" at bounding box center [473, 246] width 468 height 22
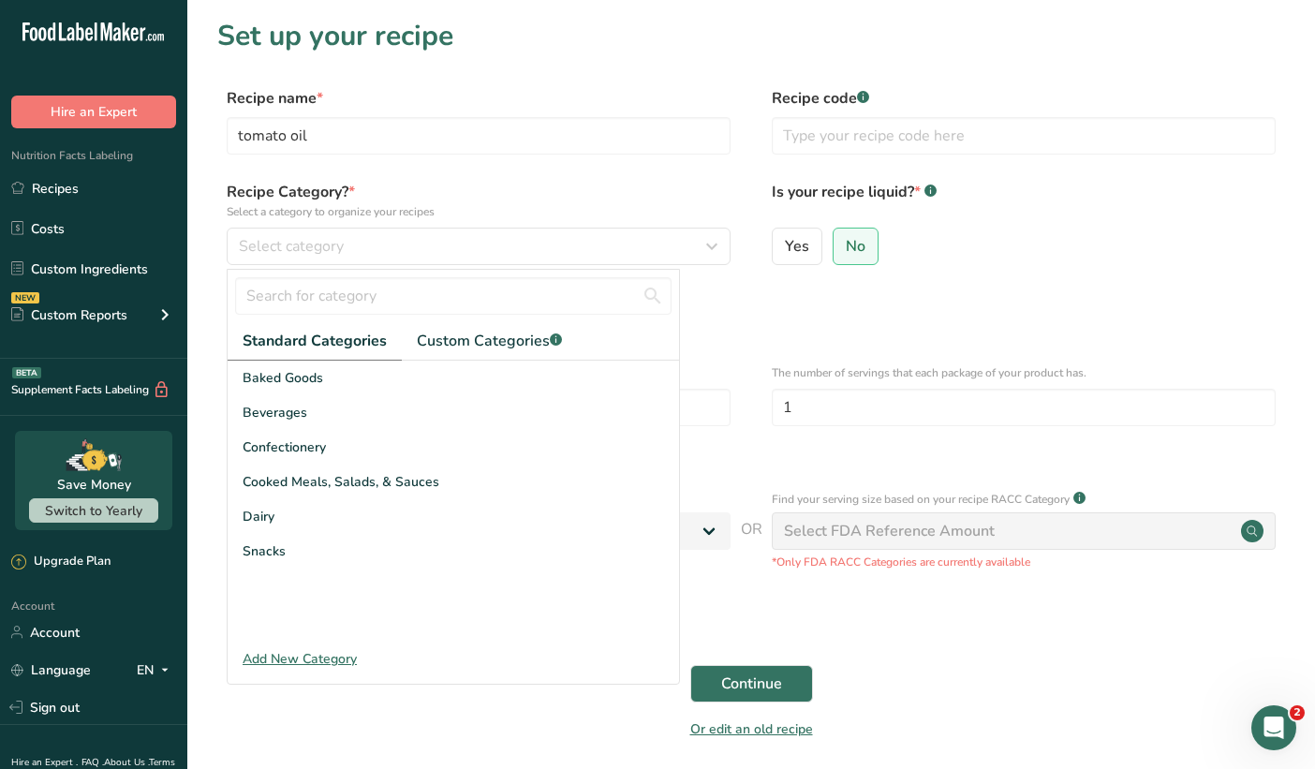
click at [332, 661] on div "Add New Category" at bounding box center [454, 659] width 452 height 20
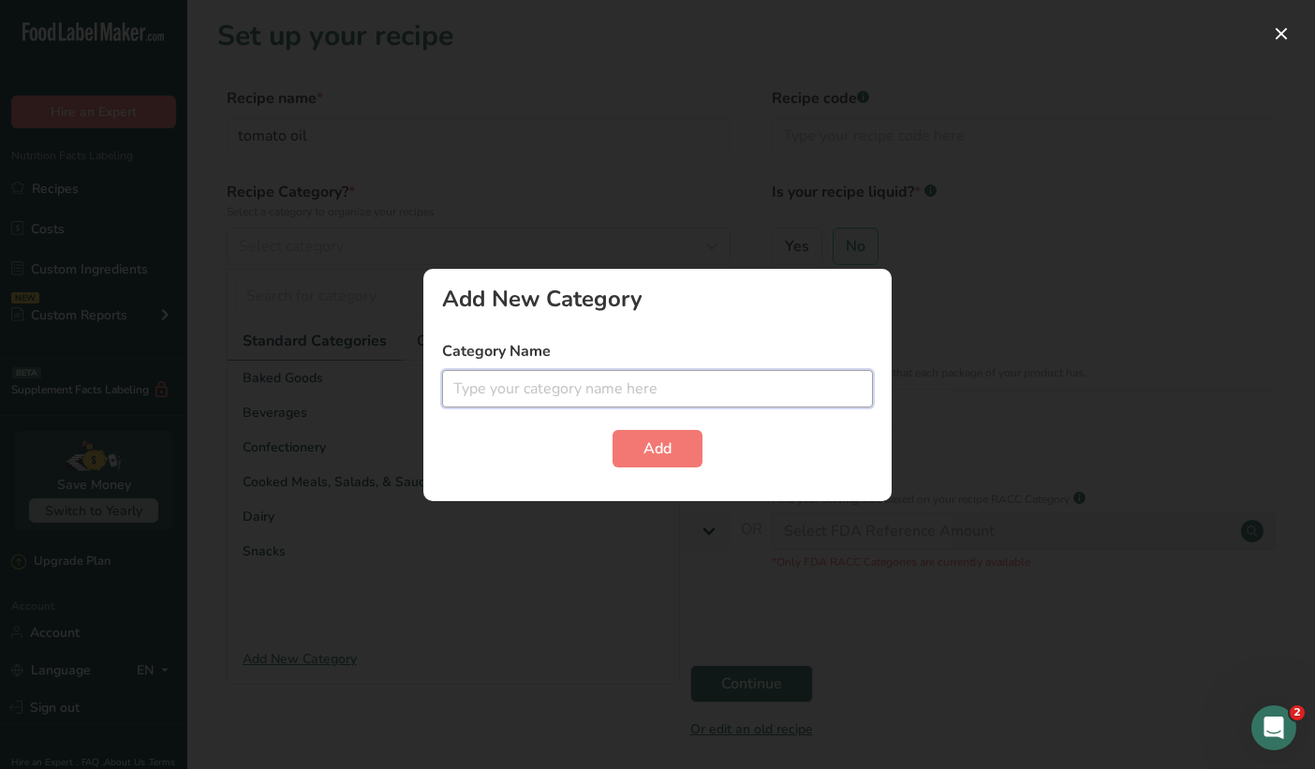
click at [643, 401] on input "text" at bounding box center [657, 388] width 431 height 37
type input "i"
type input "f"
type input "colorant"
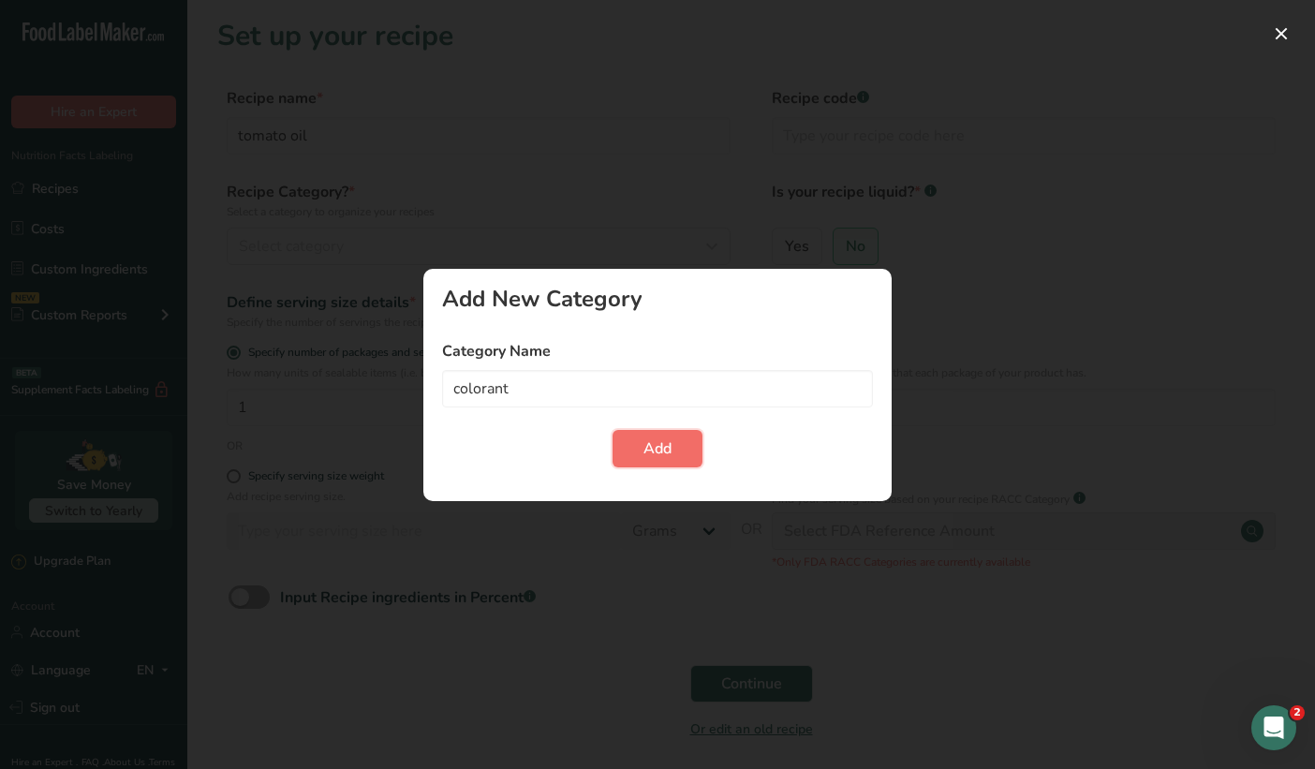
click at [653, 442] on span "Add" at bounding box center [658, 449] width 28 height 22
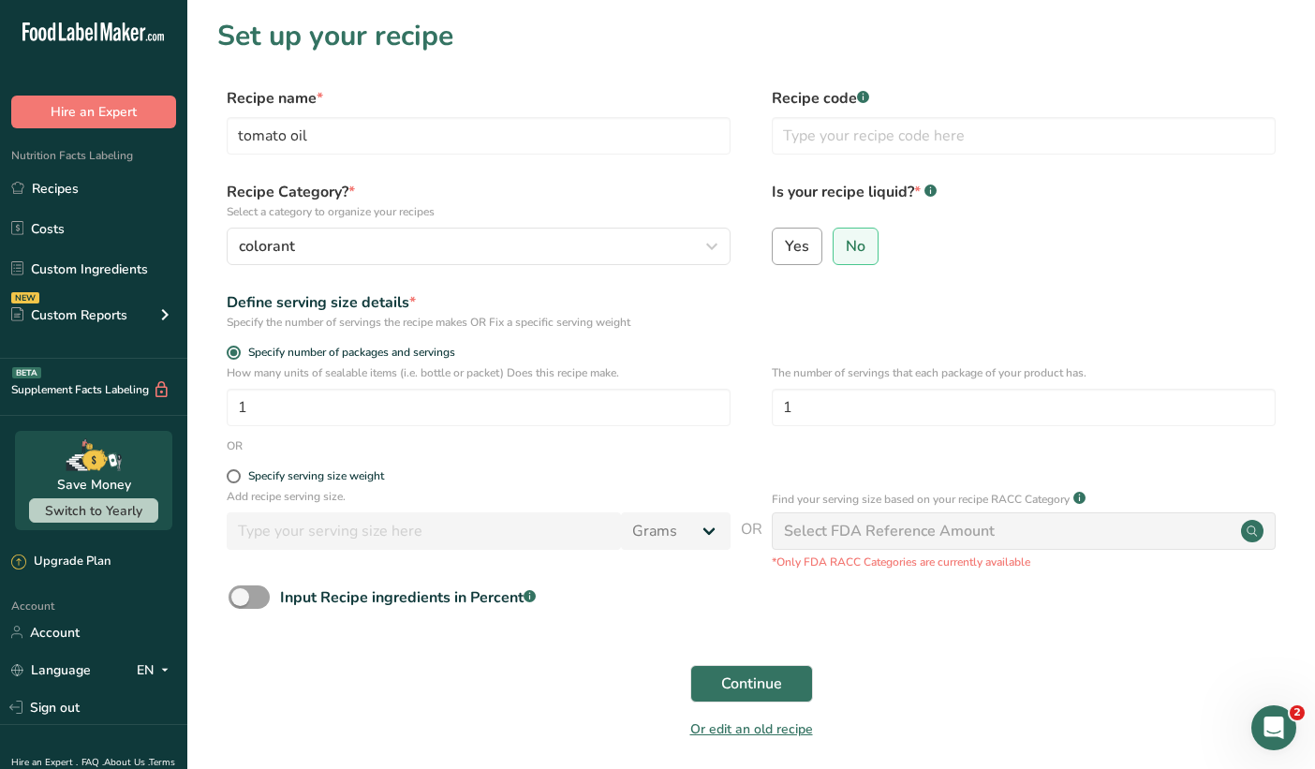
click at [807, 243] on span "Yes" at bounding box center [797, 246] width 24 height 19
click at [785, 243] on input "Yes" at bounding box center [779, 246] width 12 height 12
radio input "true"
radio input "false"
select select "22"
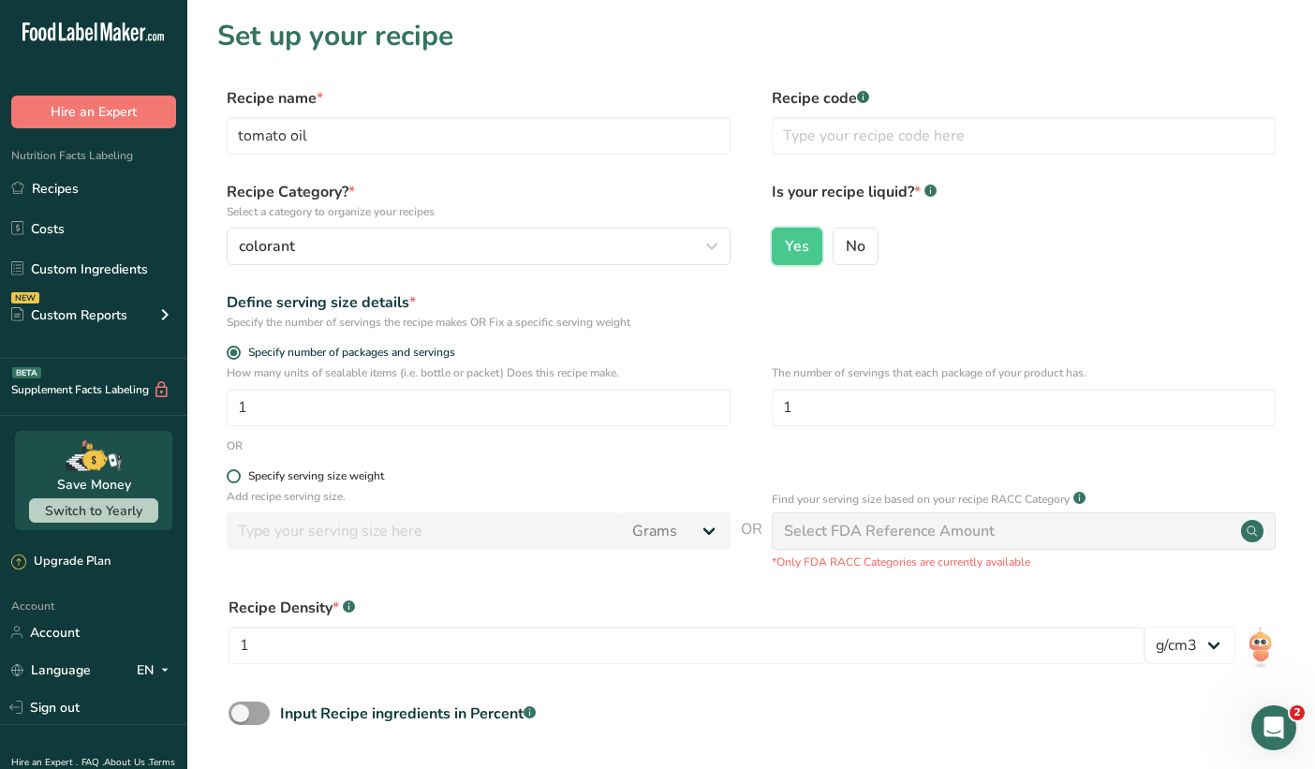
click at [234, 479] on span at bounding box center [234, 476] width 14 height 14
click at [234, 479] on input "Specify serving size weight" at bounding box center [233, 476] width 12 height 12
radio input "true"
radio input "false"
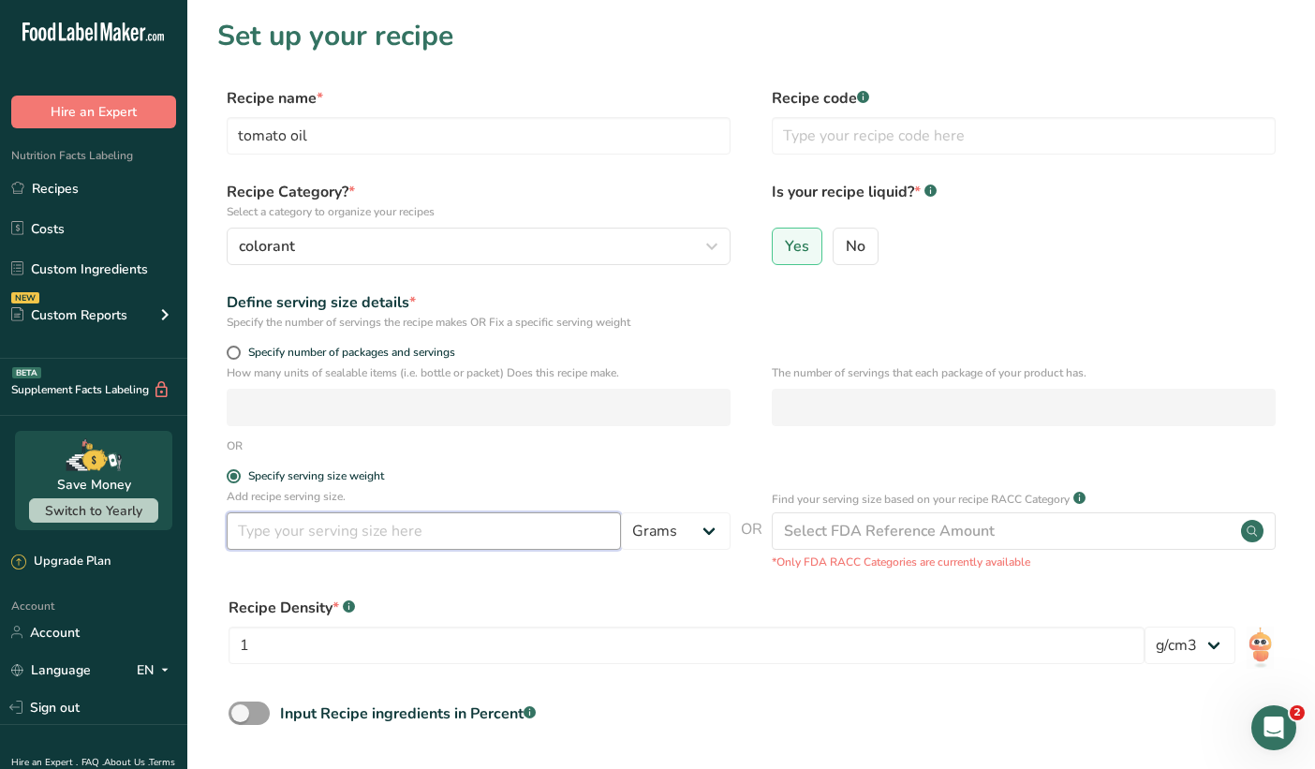
click at [272, 538] on input "number" at bounding box center [424, 530] width 394 height 37
type input "1"
click at [1186, 653] on select "lb/ft3 g/cm3" at bounding box center [1190, 645] width 91 height 37
click at [1145, 627] on select "lb/ft3 g/cm3" at bounding box center [1190, 645] width 91 height 37
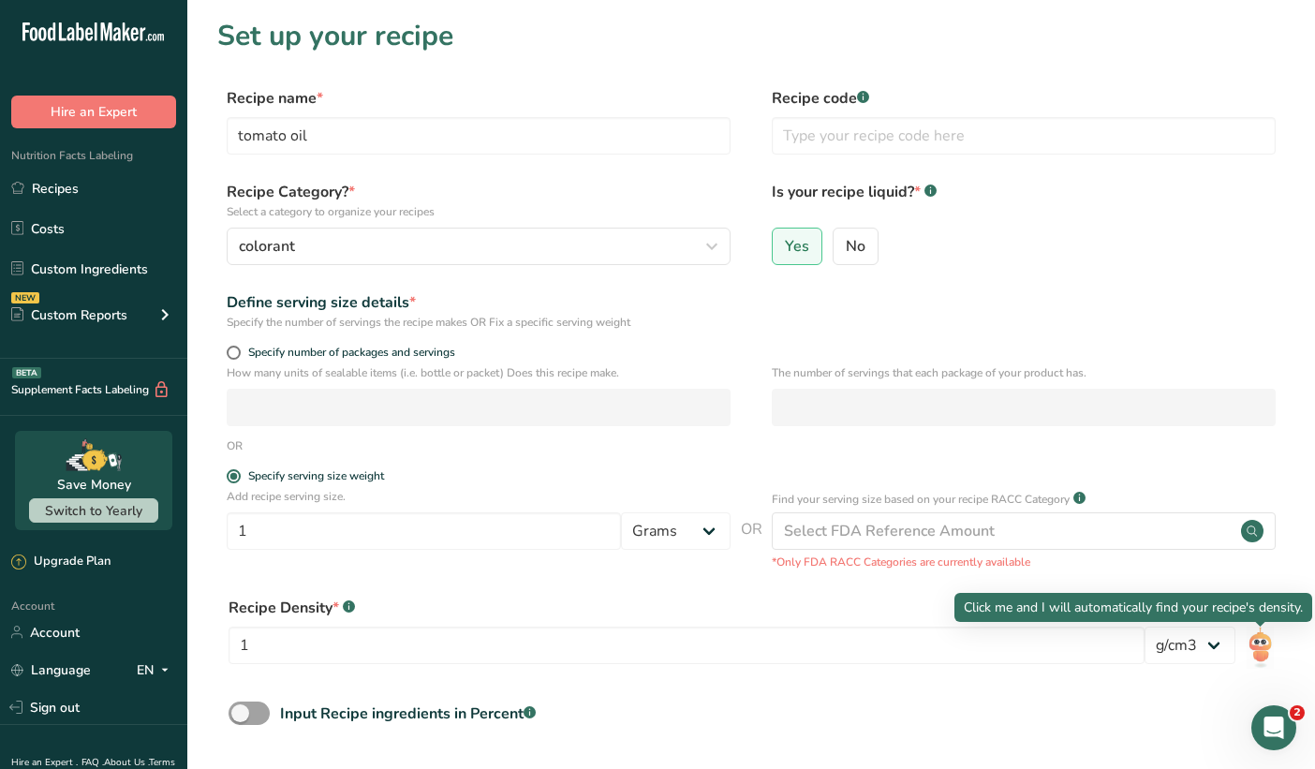
click at [1254, 651] on img at bounding box center [1260, 648] width 27 height 42
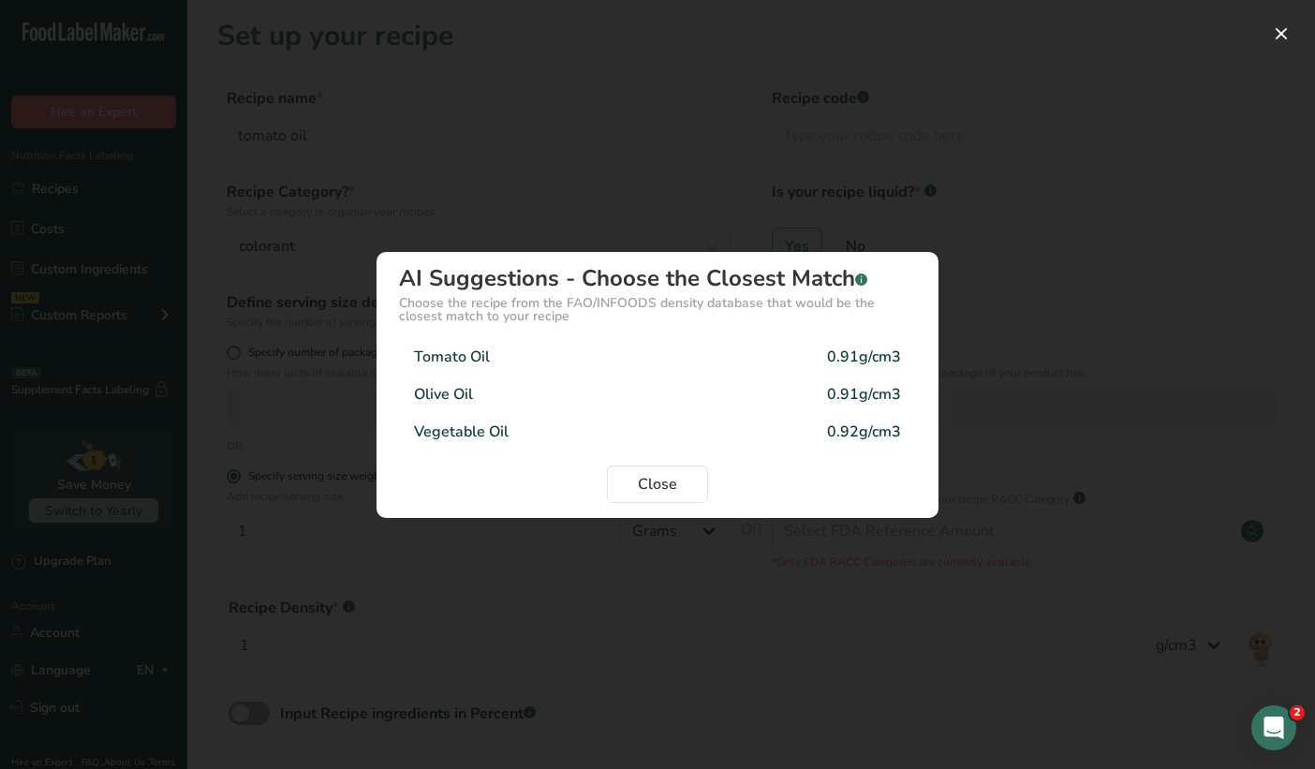
click at [573, 423] on div "Vegetable Oil 0.92g/cm3" at bounding box center [657, 431] width 517 height 37
type input "0.92"
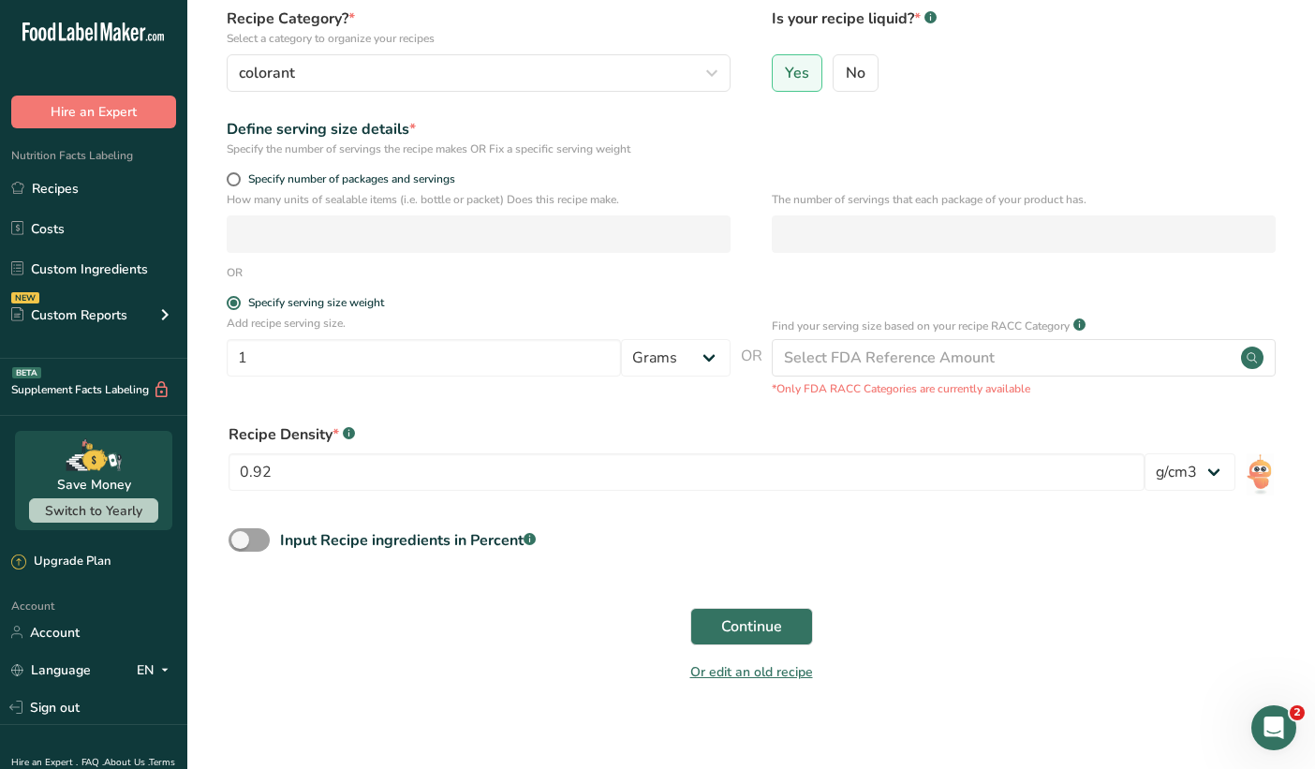
scroll to position [188, 0]
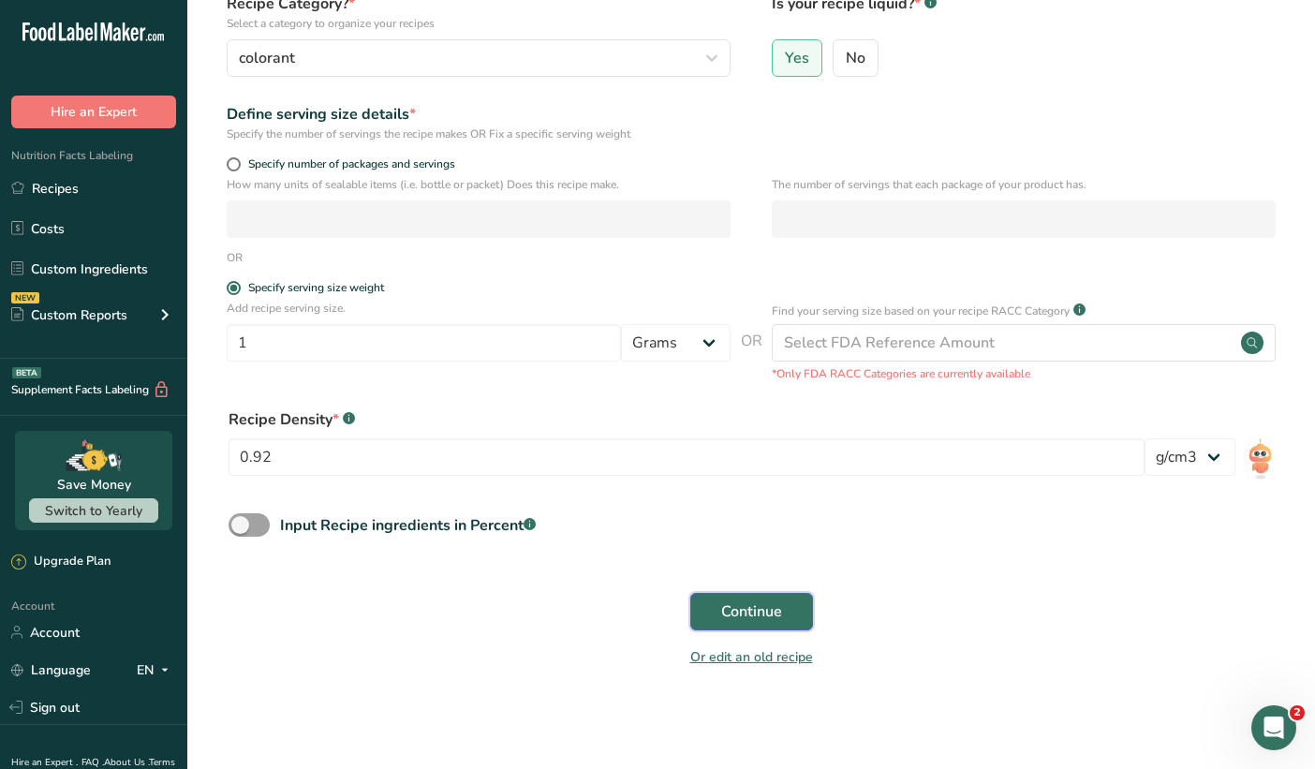
click at [760, 620] on span "Continue" at bounding box center [751, 612] width 61 height 22
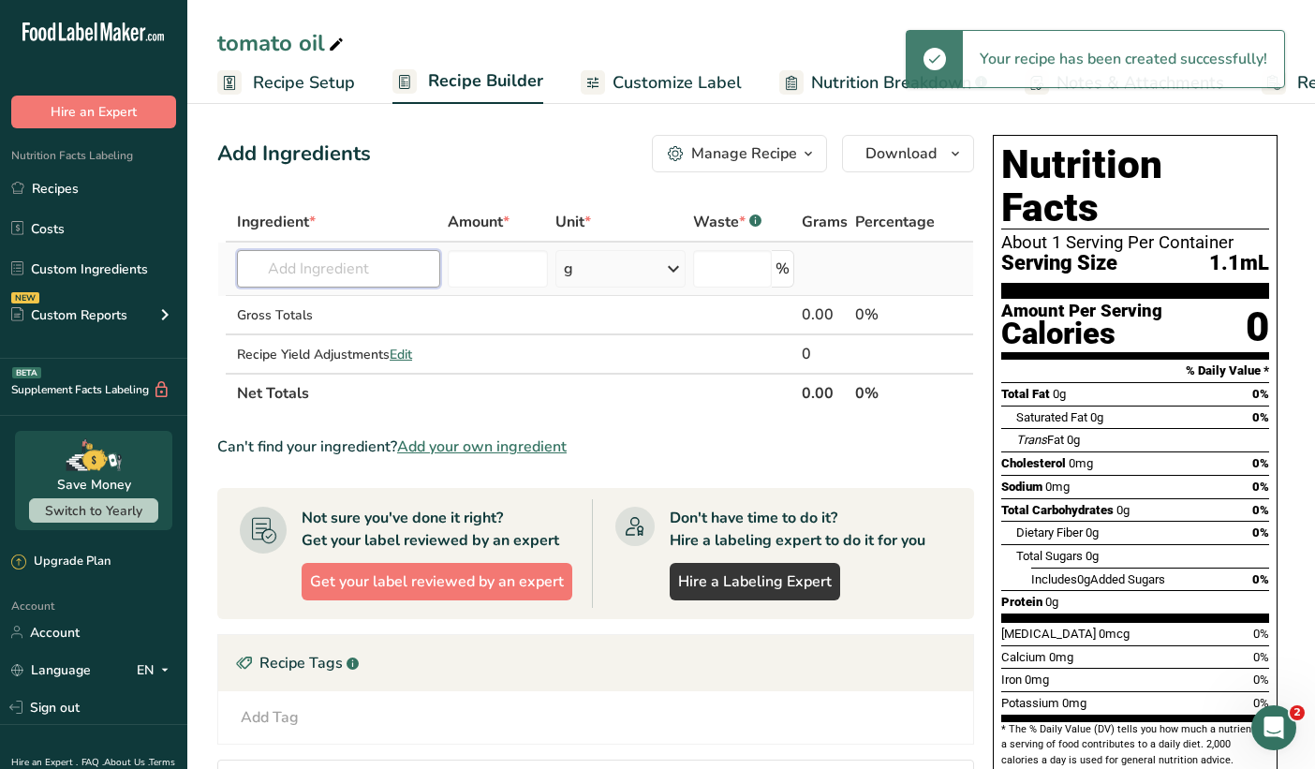
click at [382, 274] on input "text" at bounding box center [338, 268] width 203 height 37
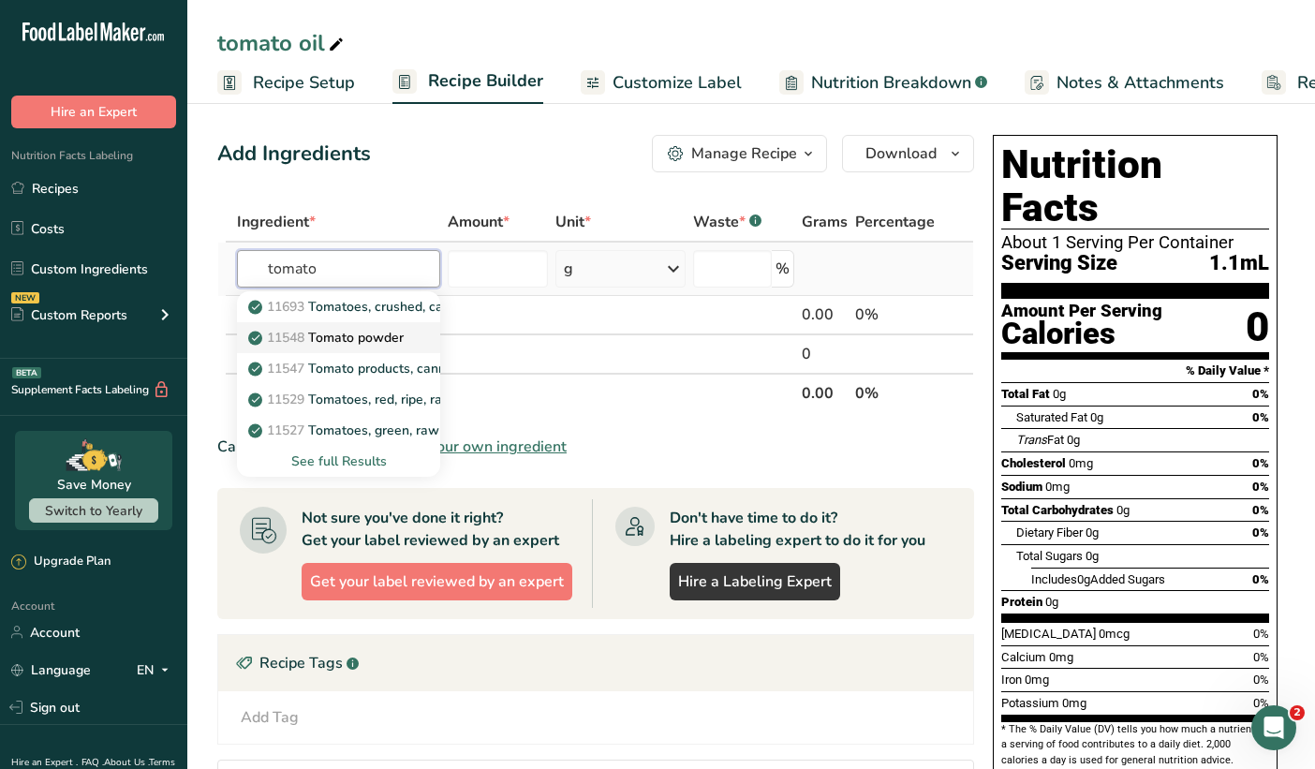
type input "tomato"
click at [352, 337] on p "11548 Tomato powder" at bounding box center [328, 338] width 152 height 20
type input "Tomato powder"
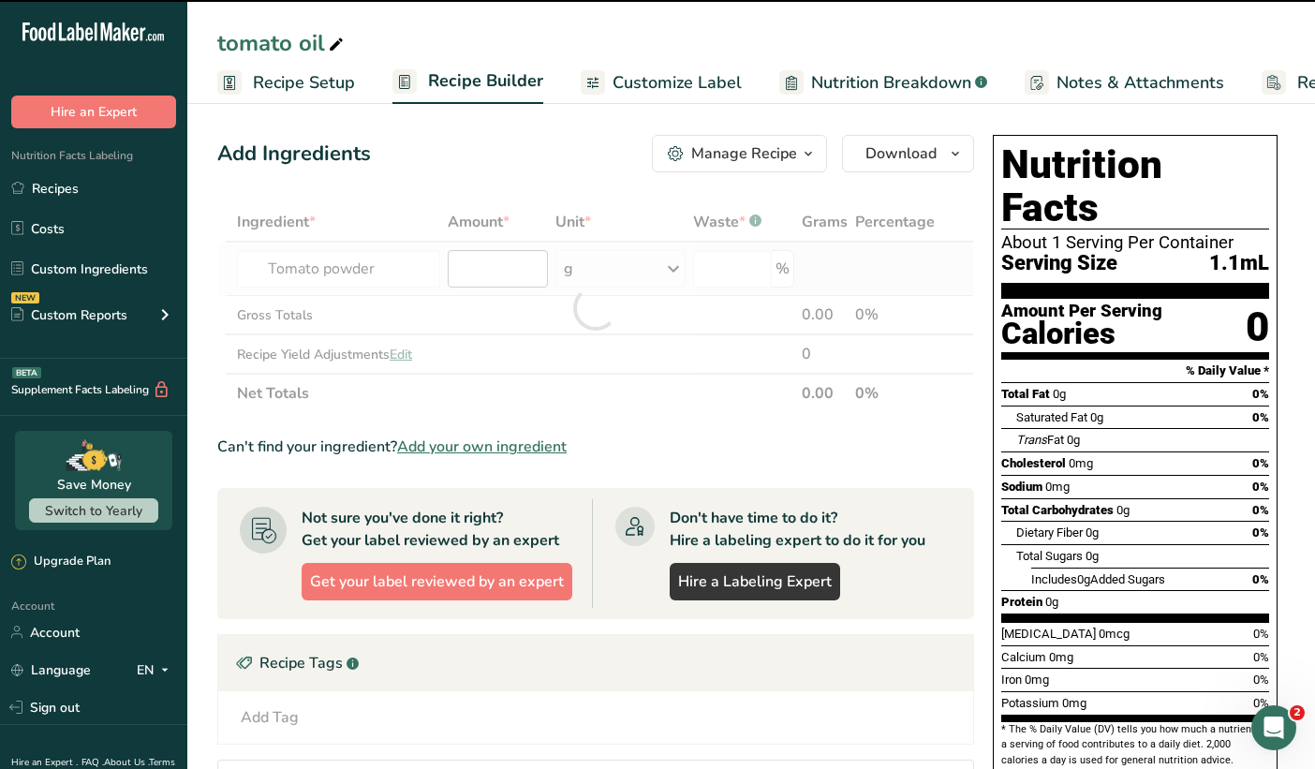
type input "0"
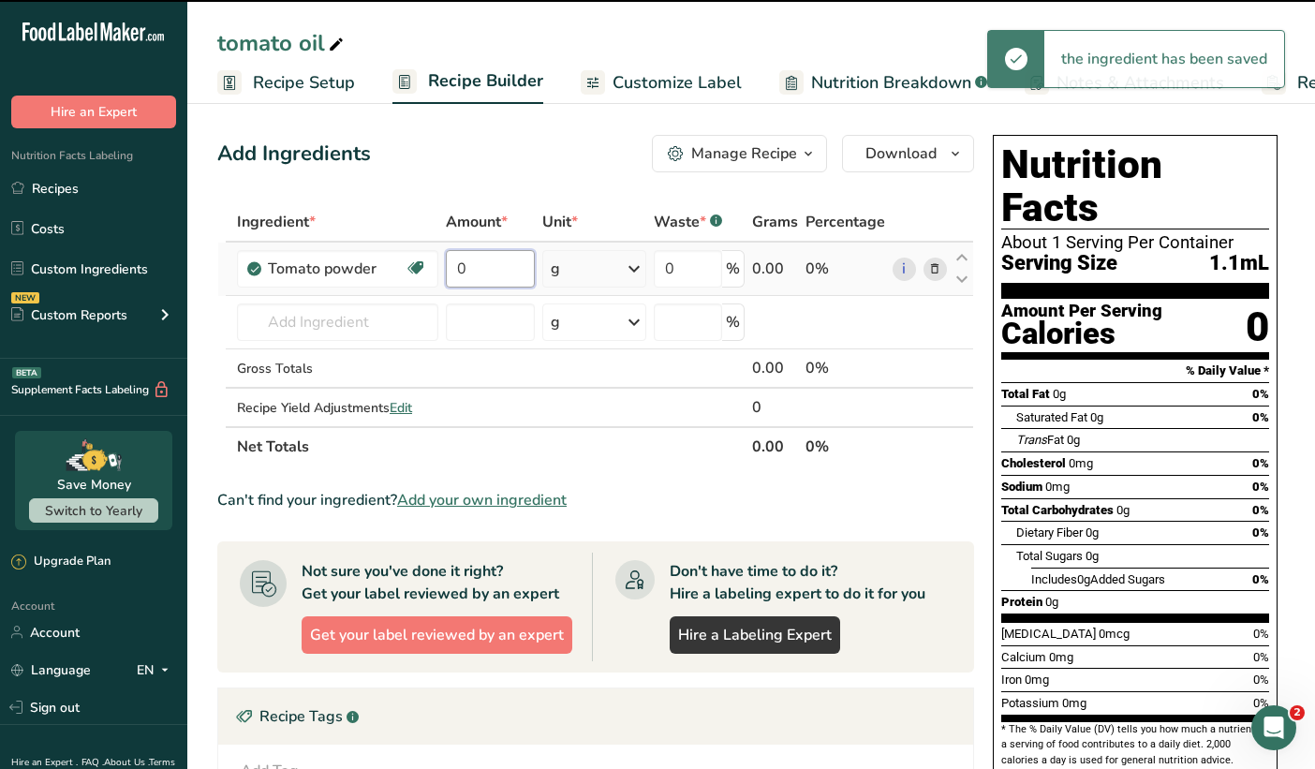
click at [463, 275] on input "0" at bounding box center [490, 268] width 89 height 37
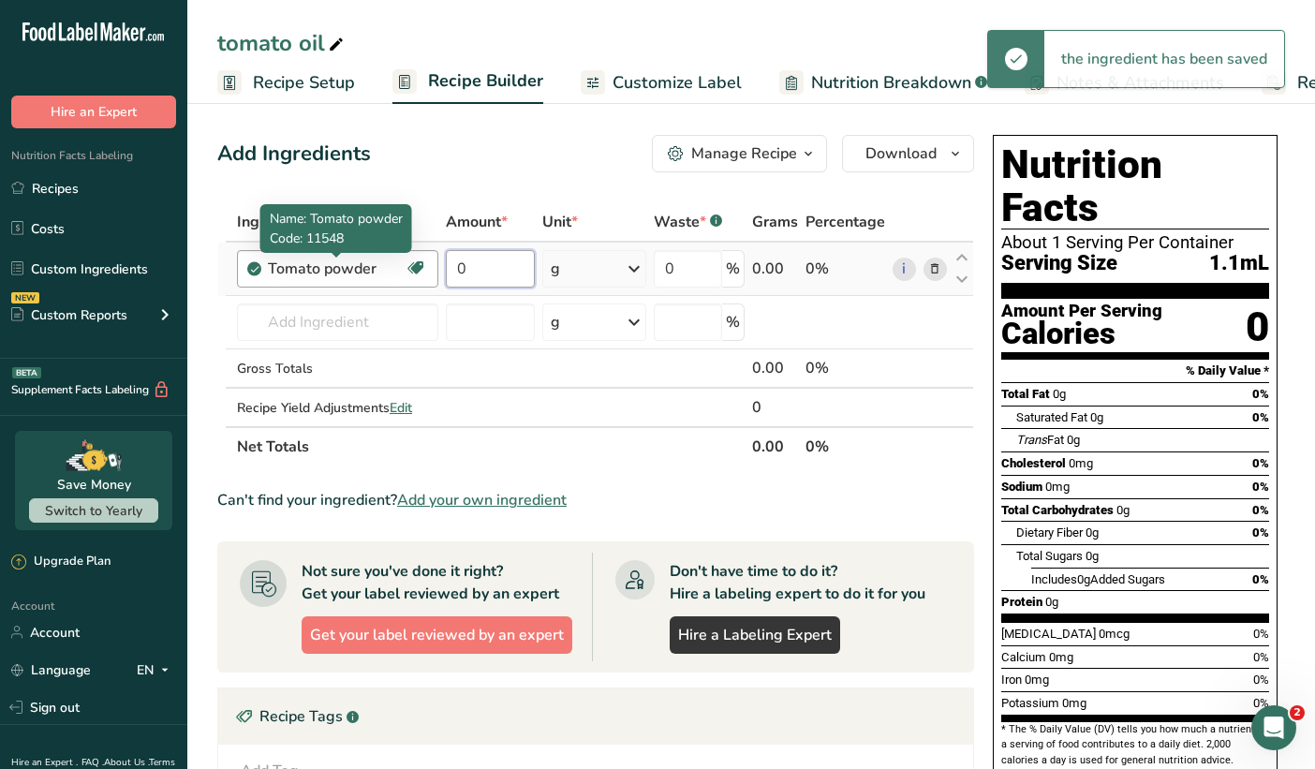
drag, startPoint x: 463, startPoint y: 275, endPoint x: 391, endPoint y: 260, distance: 73.5
click at [391, 260] on tr "Tomato powder Dairy free Gluten free Vegan Vegetarian Soy free 0 g Weight Units…" at bounding box center [595, 269] width 755 height 53
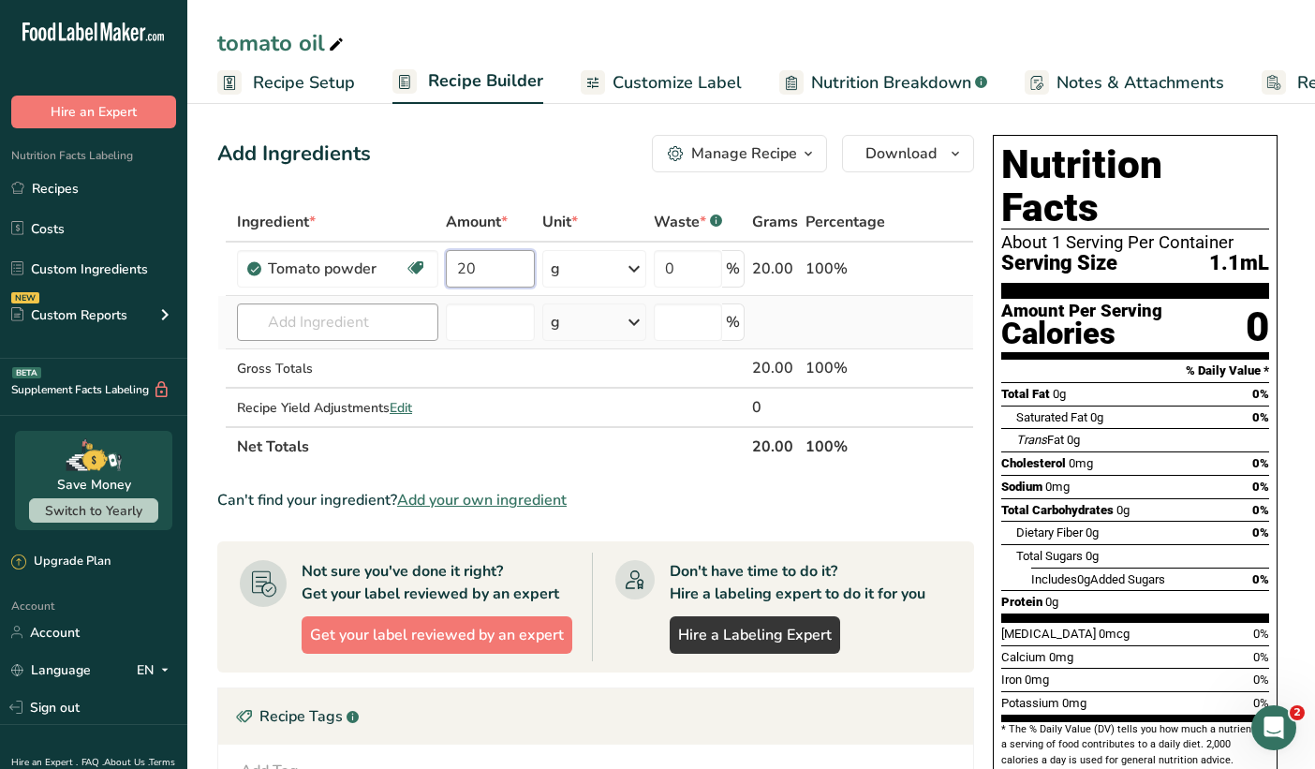
type input "20"
click at [313, 315] on div "Ingredient * Amount * Unit * Waste * .a-a{fill:#347362;}.b-a{fill:#fff;} Grams …" at bounding box center [595, 334] width 757 height 264
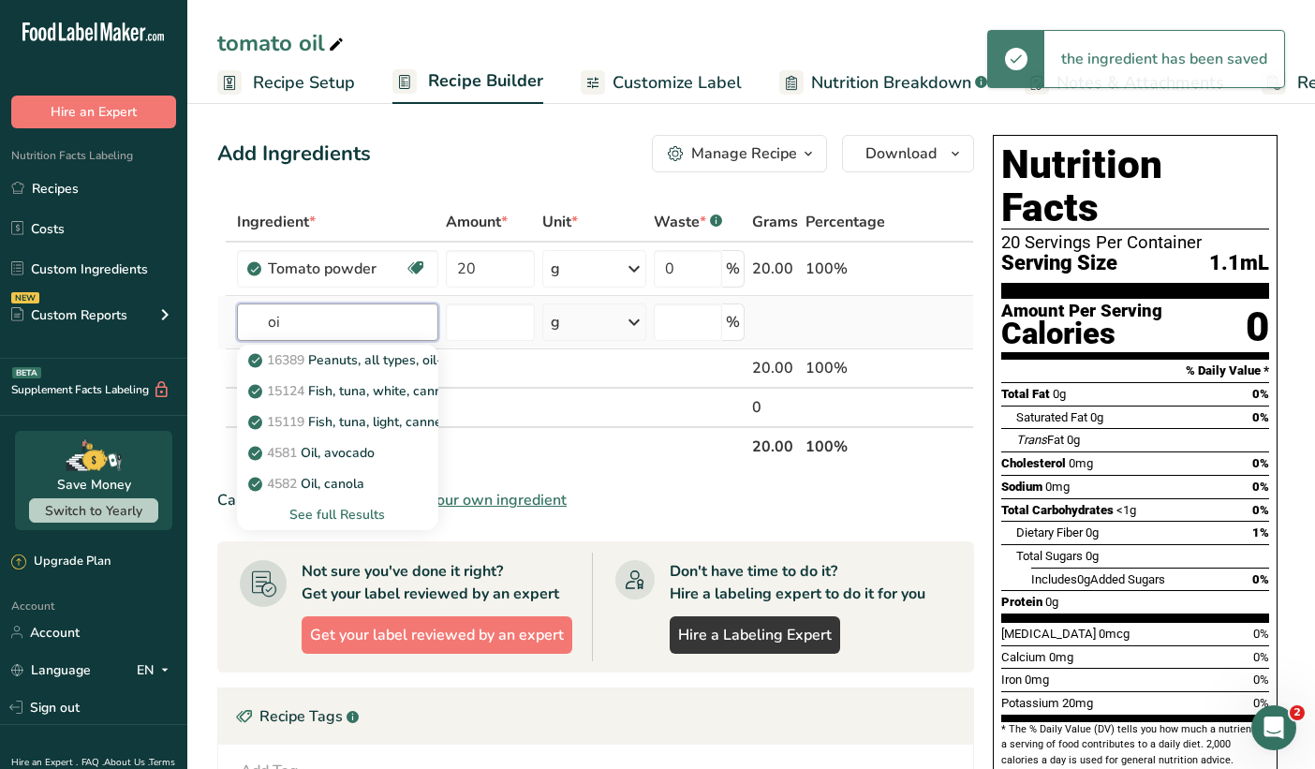
type input "o"
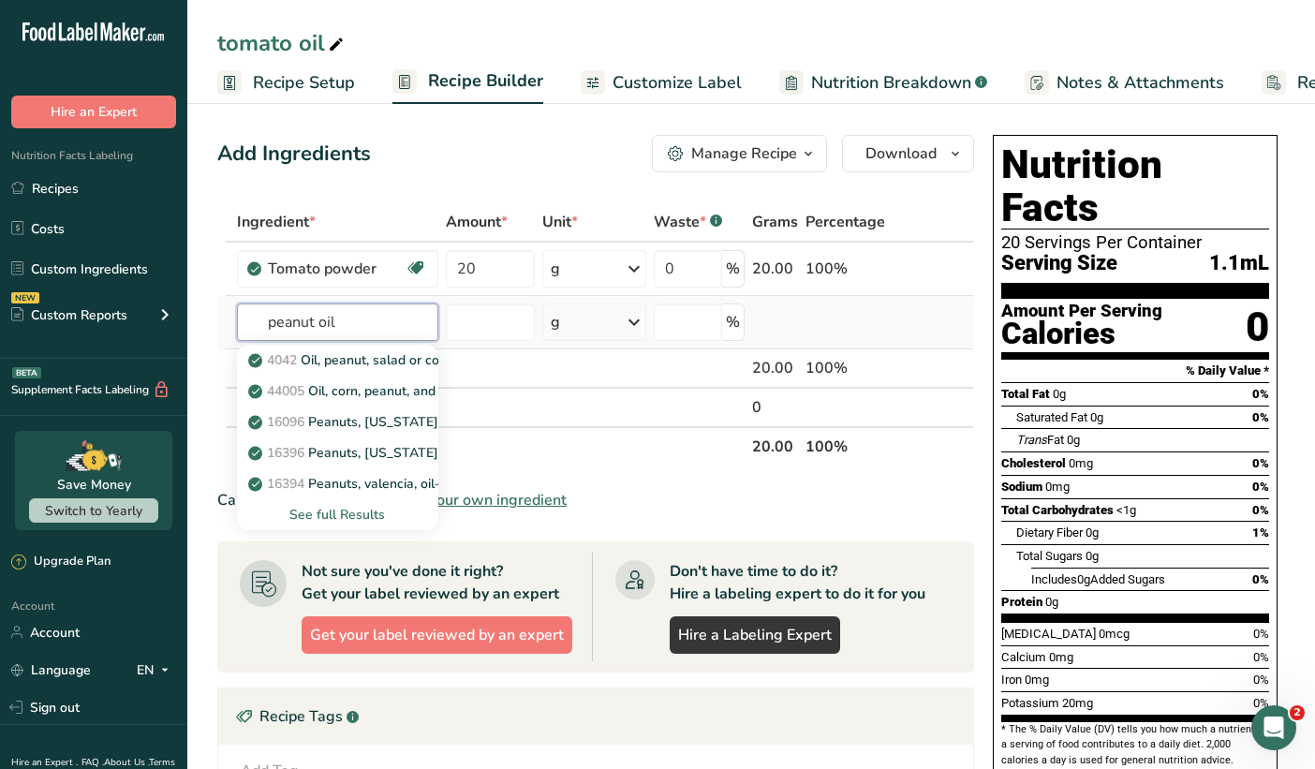
drag, startPoint x: 338, startPoint y: 325, endPoint x: 261, endPoint y: 312, distance: 77.9
click at [261, 312] on input "peanut oil" at bounding box center [337, 322] width 201 height 37
type input "v"
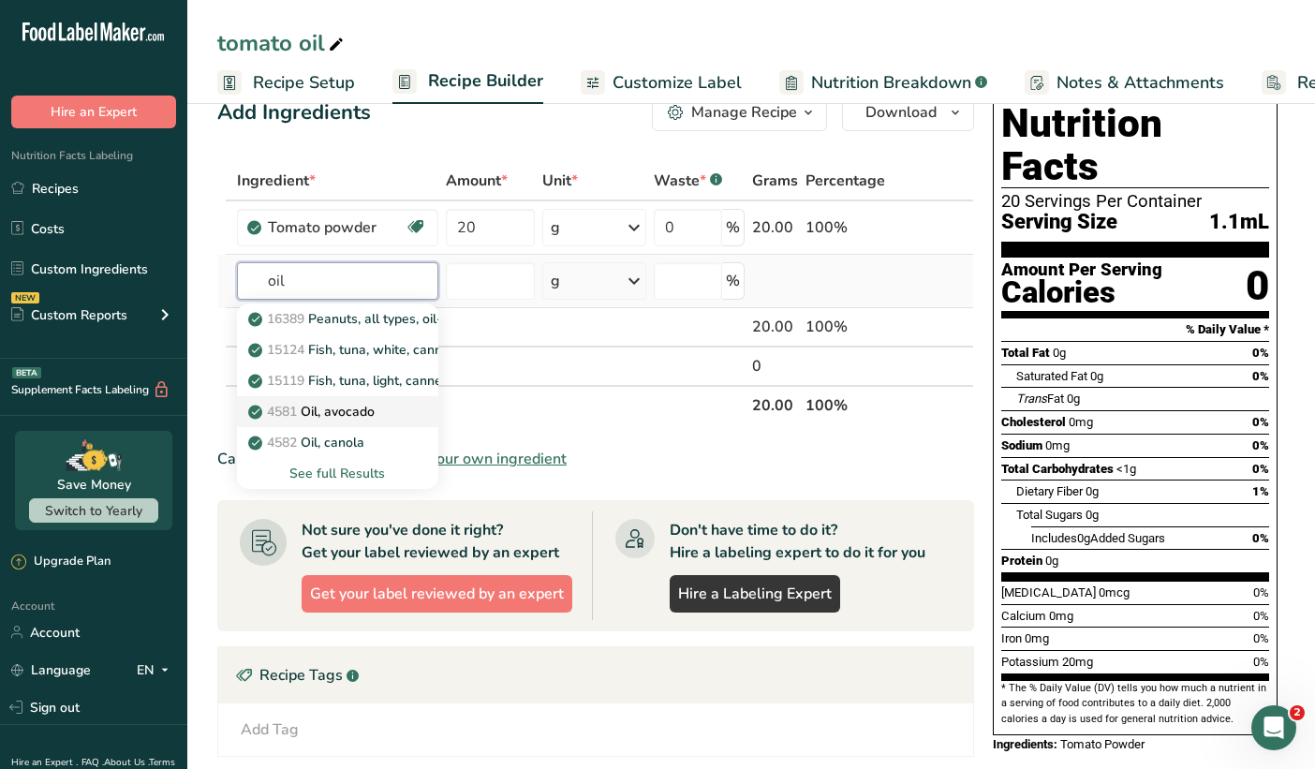
scroll to position [43, 0]
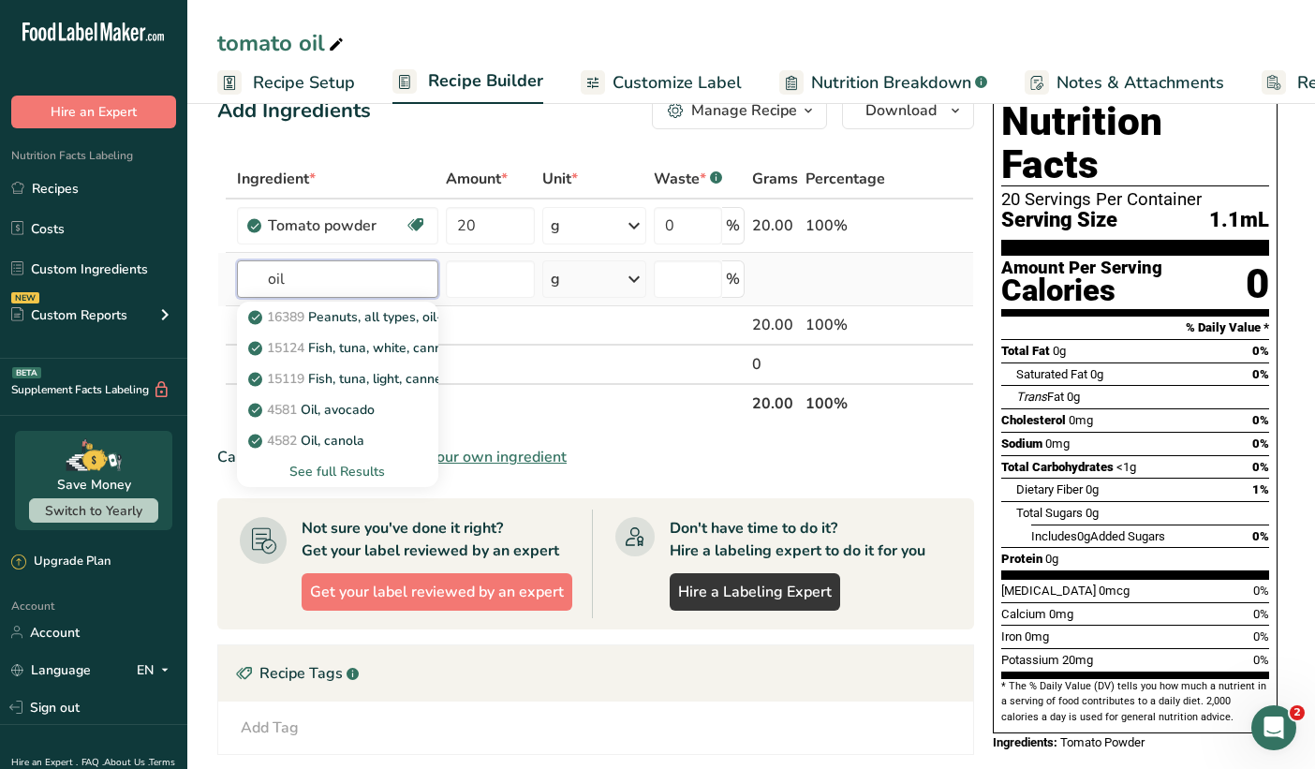
type input "oil"
click at [311, 470] on div "See full Results" at bounding box center [337, 472] width 171 height 20
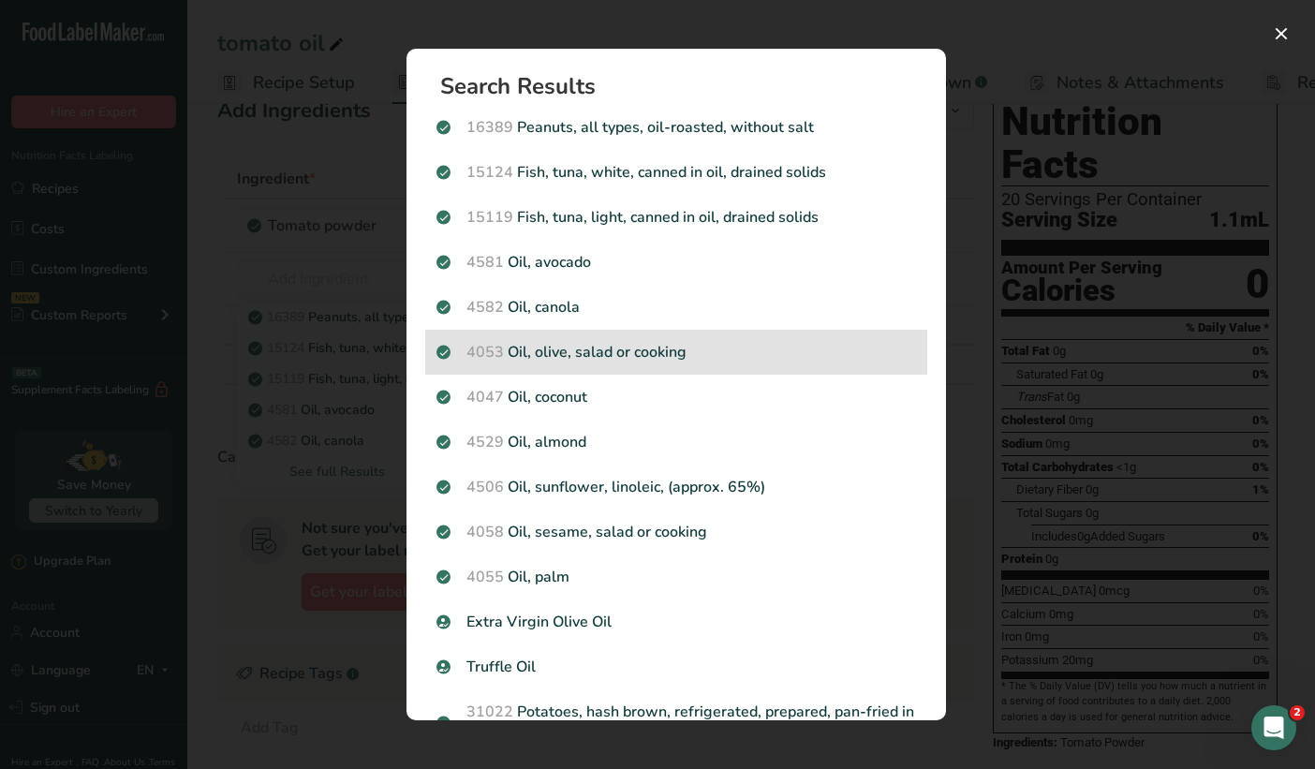
click at [532, 364] on div "4053 Oil, olive, salad or cooking" at bounding box center [676, 352] width 502 height 45
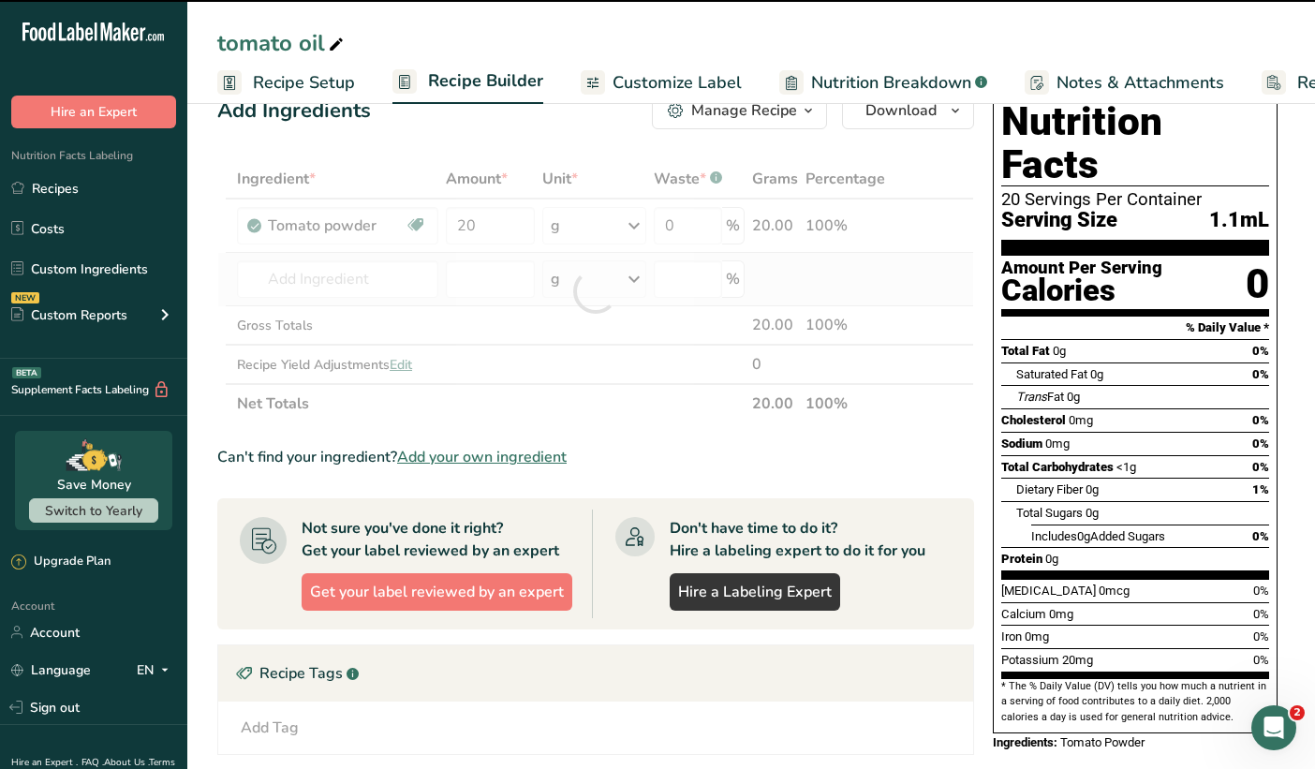
type input "0"
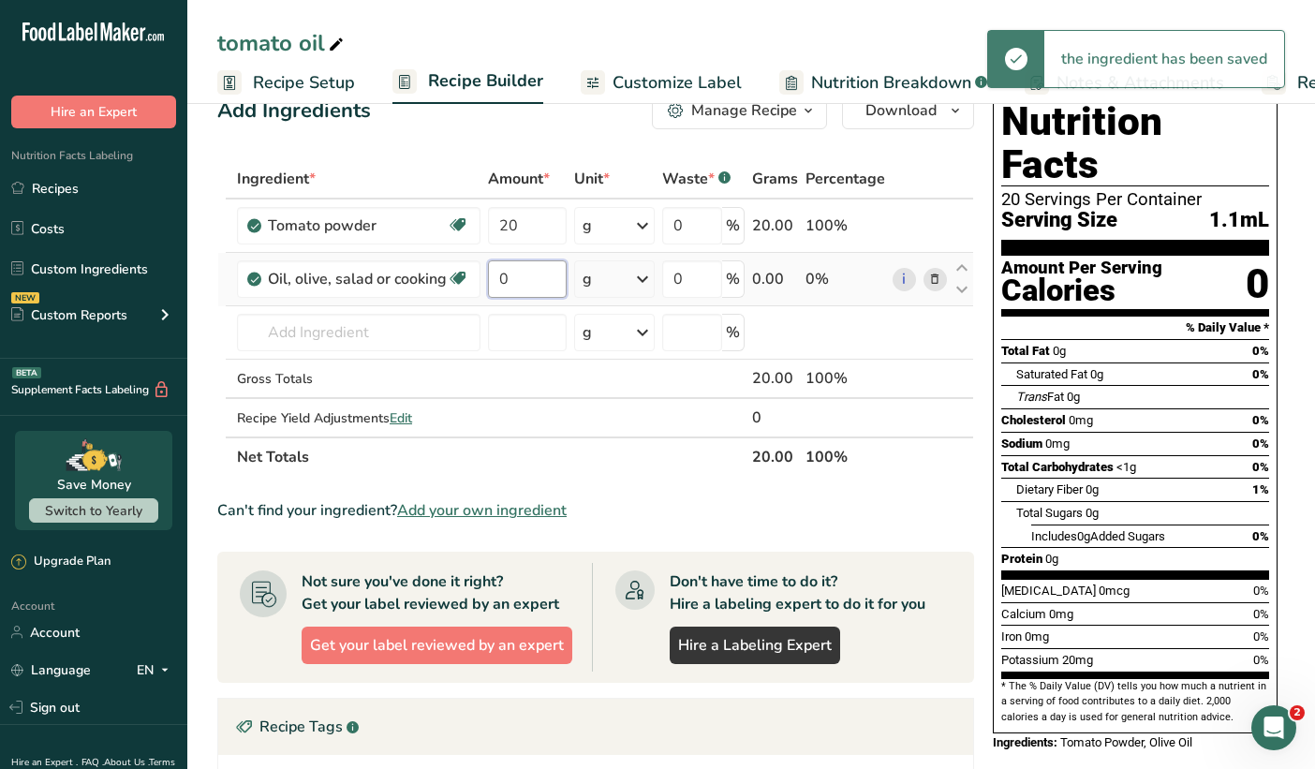
click at [503, 275] on input "0" at bounding box center [527, 278] width 79 height 37
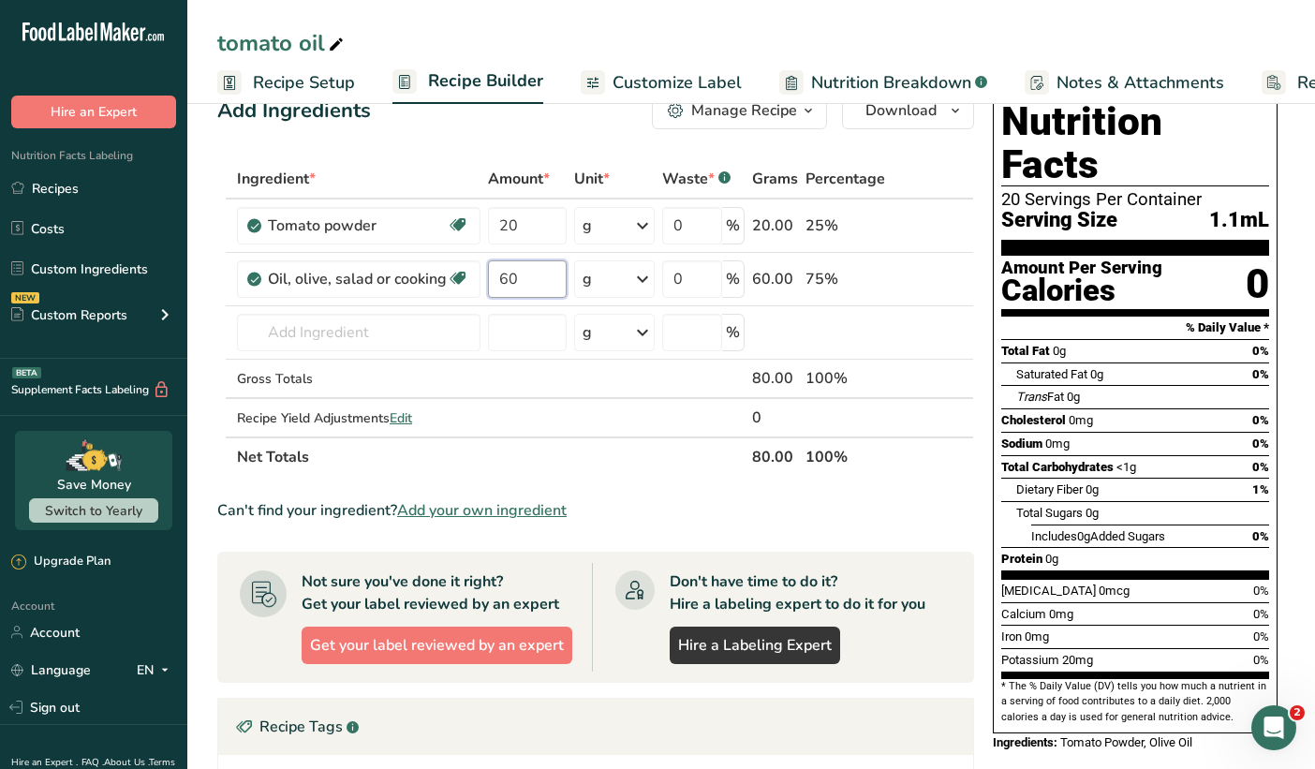
scroll to position [0, 0]
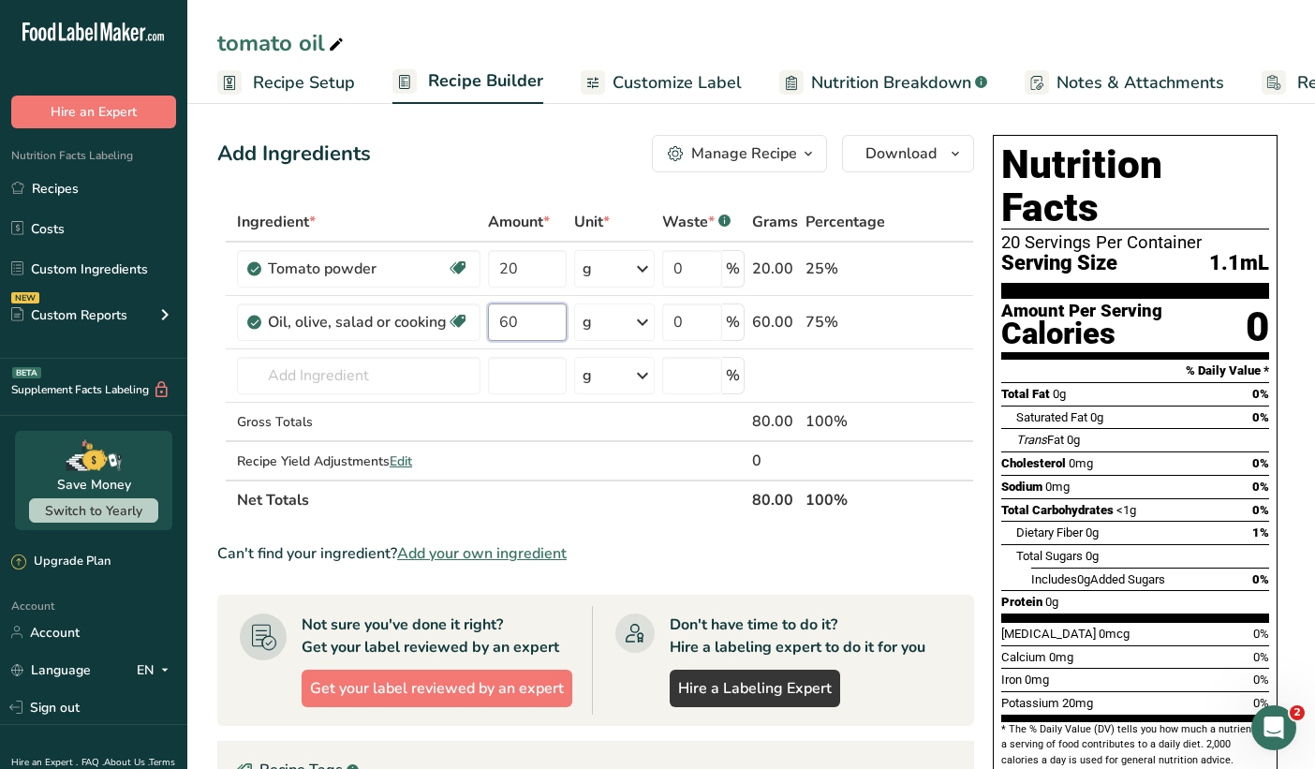
type input "60"
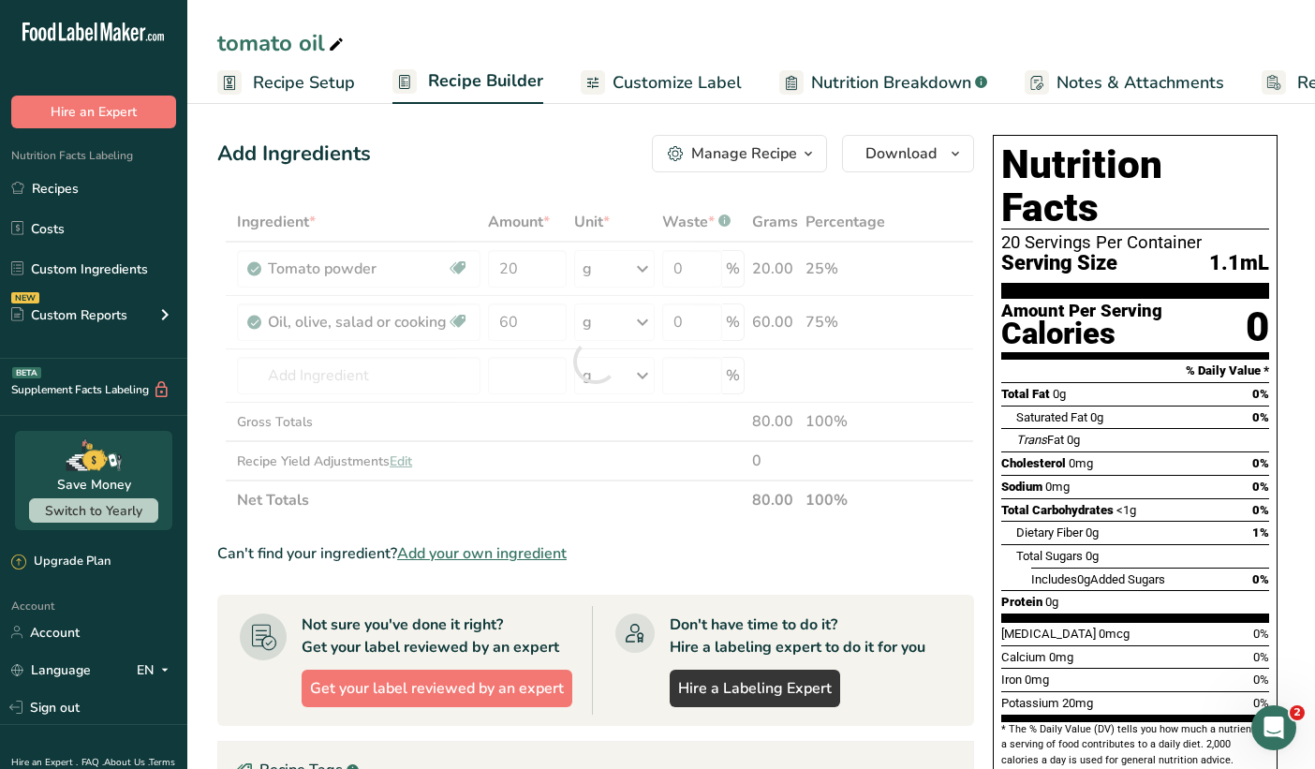
click at [705, 165] on button "Manage Recipe" at bounding box center [739, 153] width 175 height 37
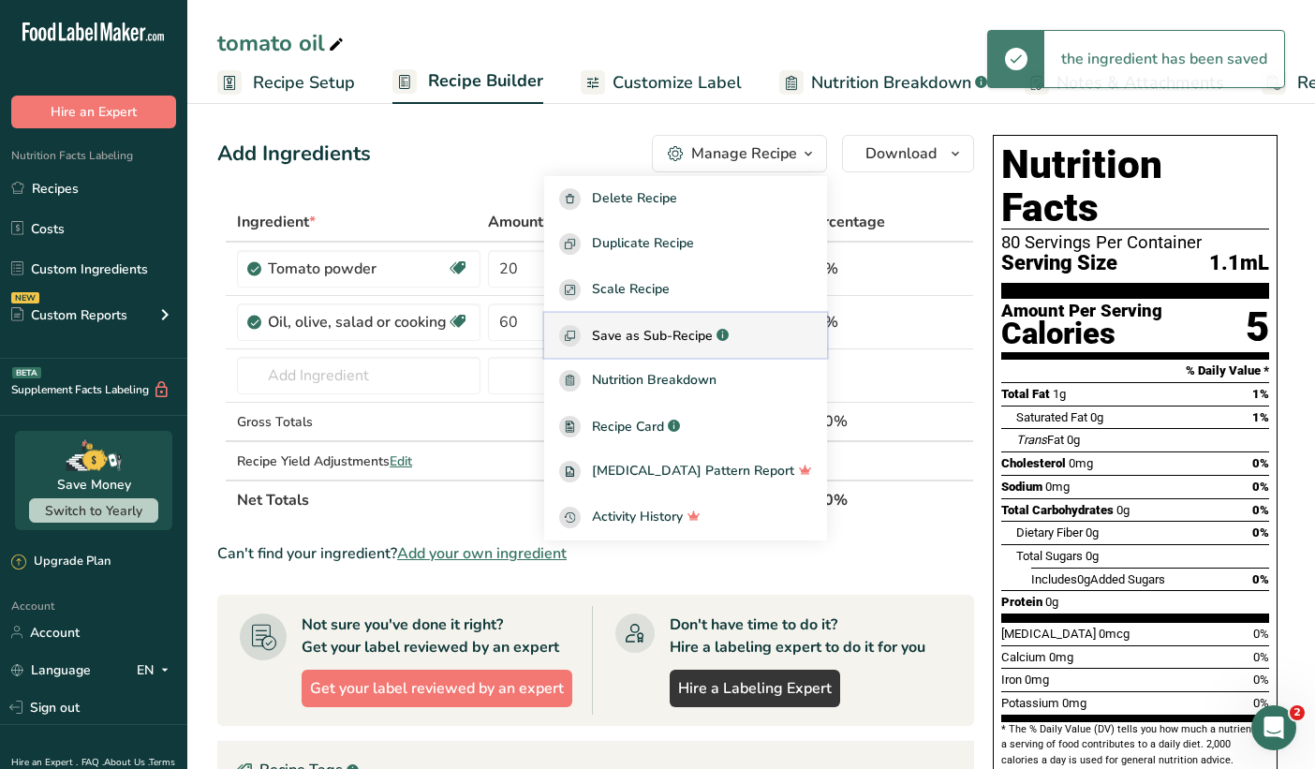
click at [681, 322] on button "Save as Sub-Recipe .a-a{fill:#347362;}.b-a{fill:#fff;}" at bounding box center [685, 336] width 283 height 46
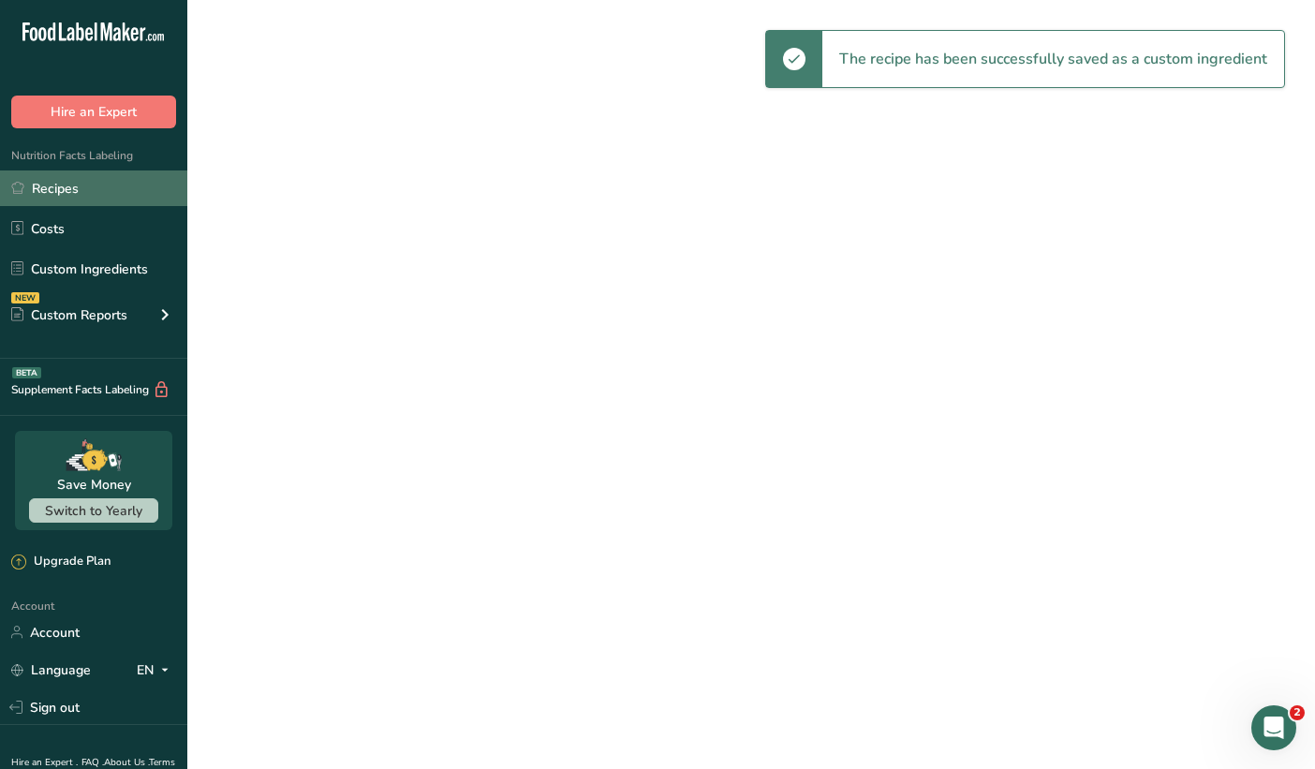
select select "30"
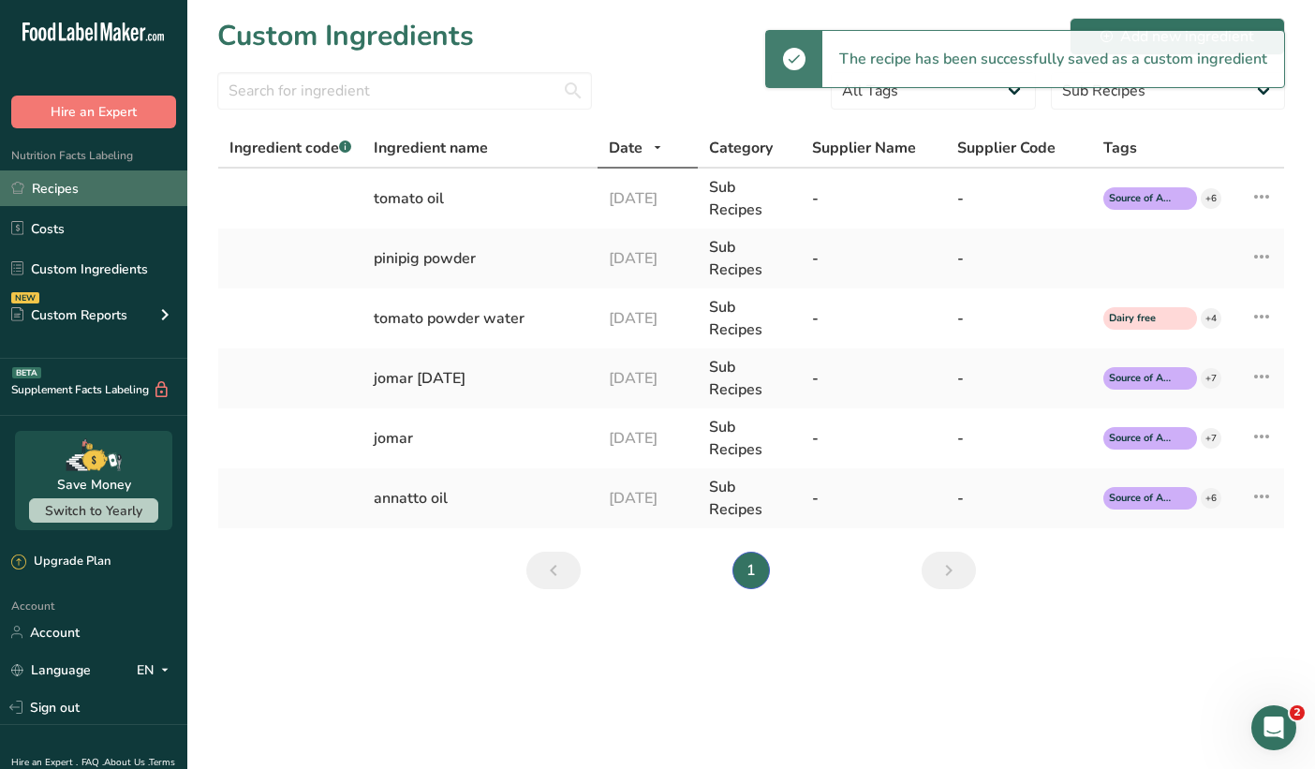
click at [84, 175] on link "Recipes" at bounding box center [93, 189] width 187 height 36
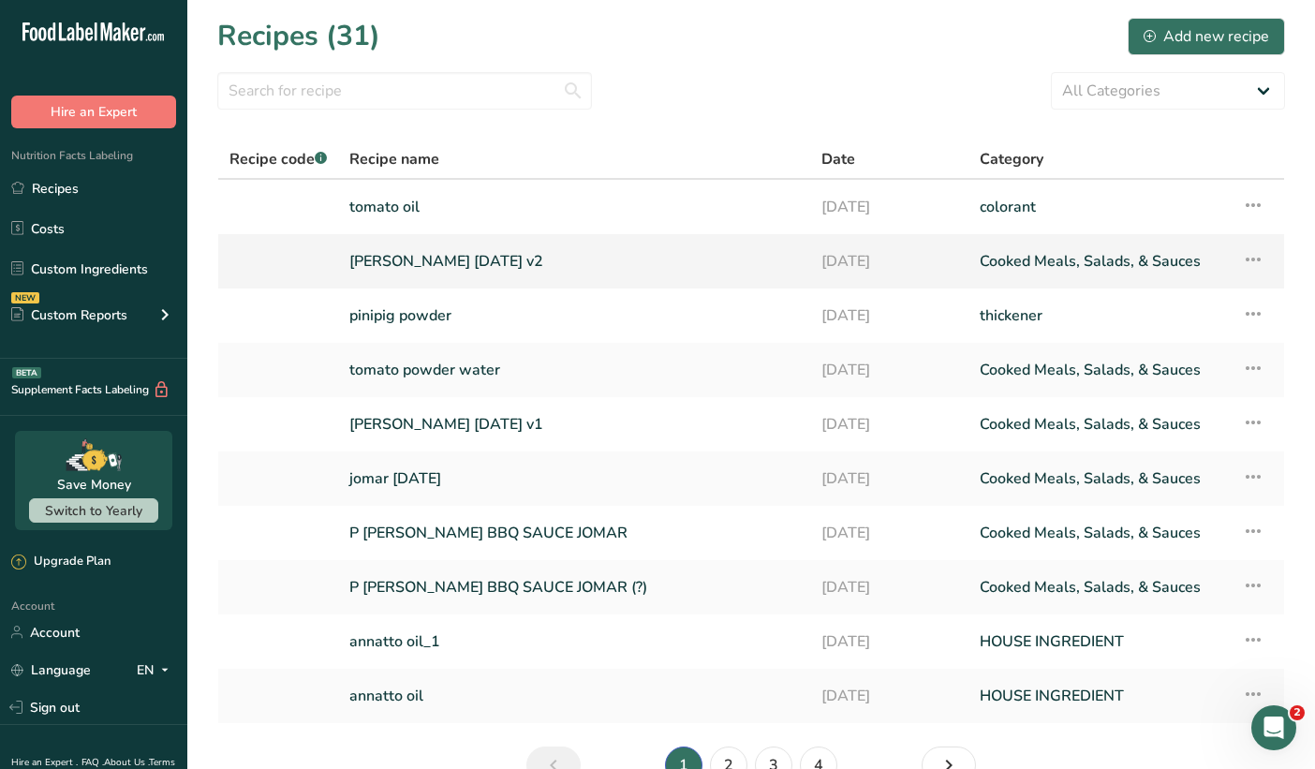
click at [423, 257] on link "[PERSON_NAME] [DATE] v2" at bounding box center [574, 261] width 450 height 39
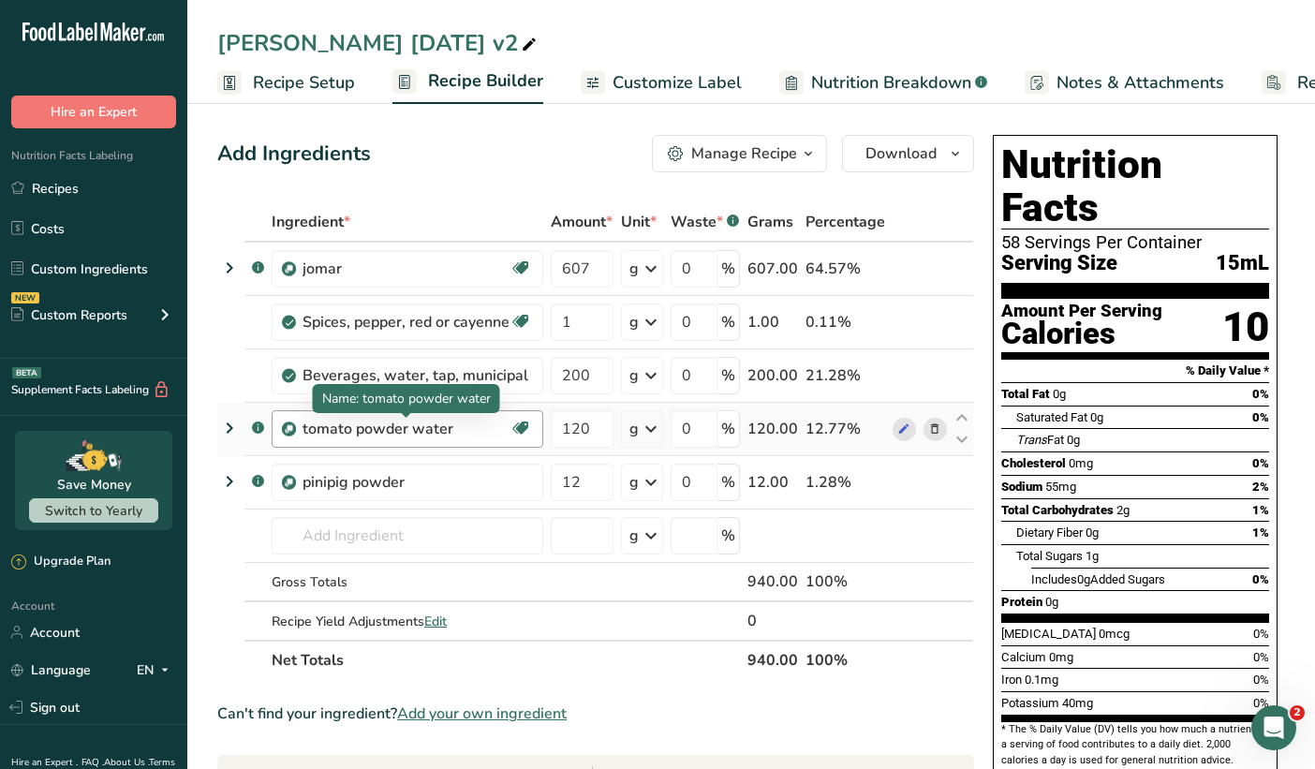
click at [385, 435] on div "tomato powder water" at bounding box center [406, 429] width 207 height 22
drag, startPoint x: 447, startPoint y: 430, endPoint x: 421, endPoint y: 427, distance: 26.4
click at [421, 427] on div "tomato powder water" at bounding box center [406, 429] width 207 height 22
click at [463, 426] on div "tomato powder water" at bounding box center [406, 429] width 207 height 22
drag, startPoint x: 463, startPoint y: 426, endPoint x: 355, endPoint y: 428, distance: 107.8
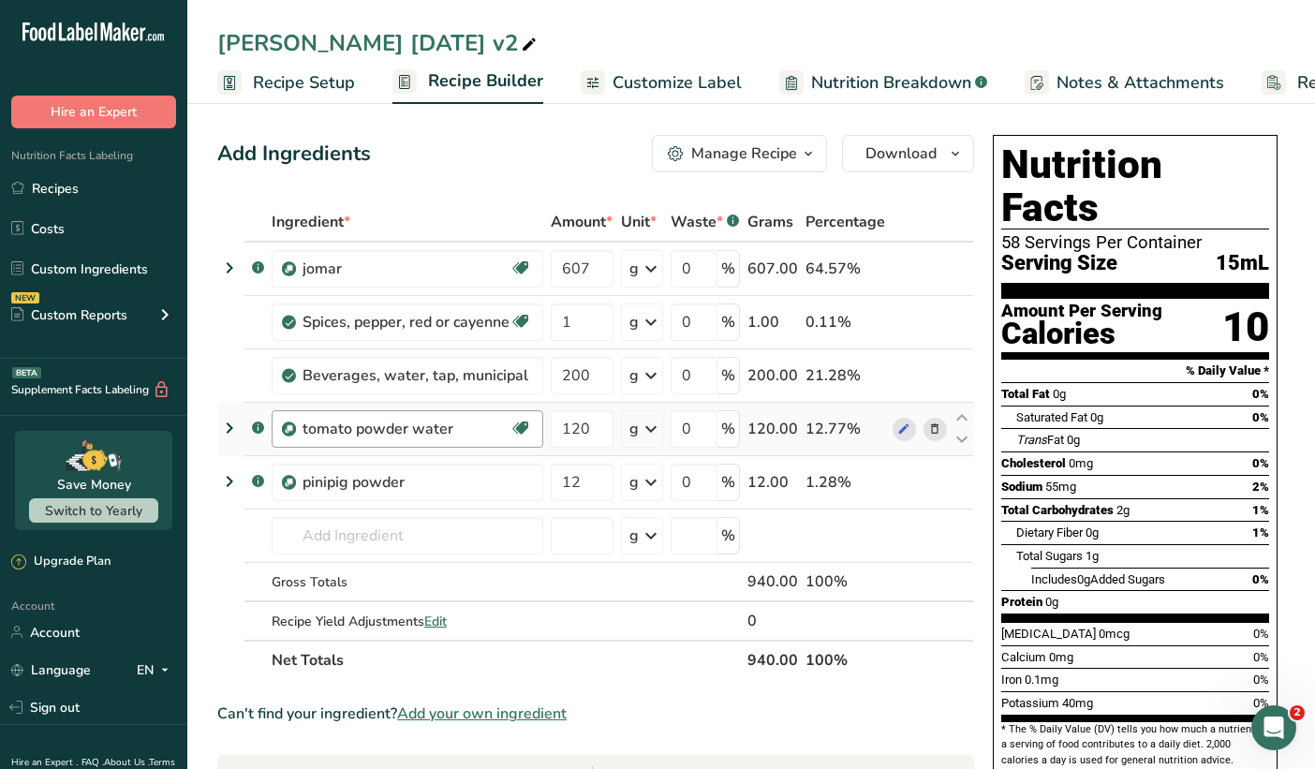
click at [355, 428] on div "tomato powder water" at bounding box center [406, 429] width 207 height 22
click at [368, 437] on div "tomato powder water" at bounding box center [406, 429] width 207 height 22
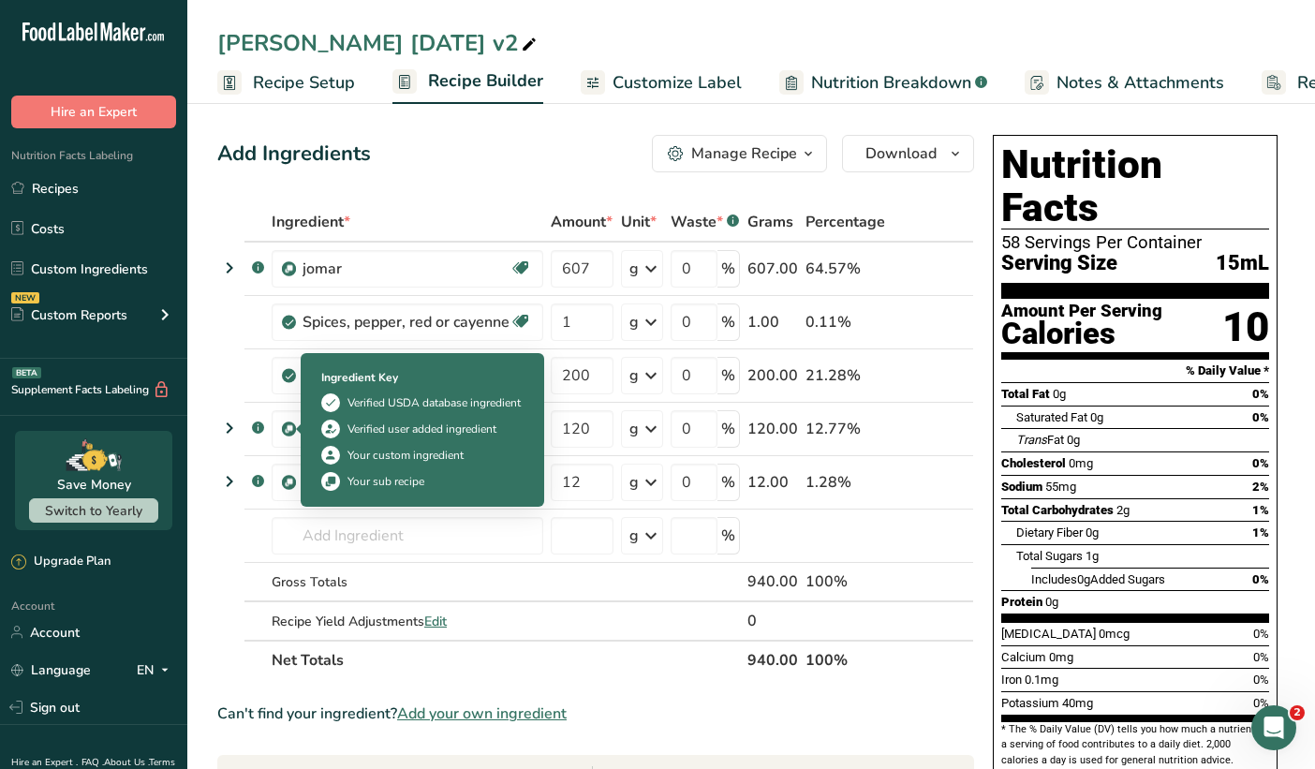
click at [534, 444] on div "Ingredient Key Verified USDA database ingredient Verified user added ingredient…" at bounding box center [422, 430] width 225 height 144
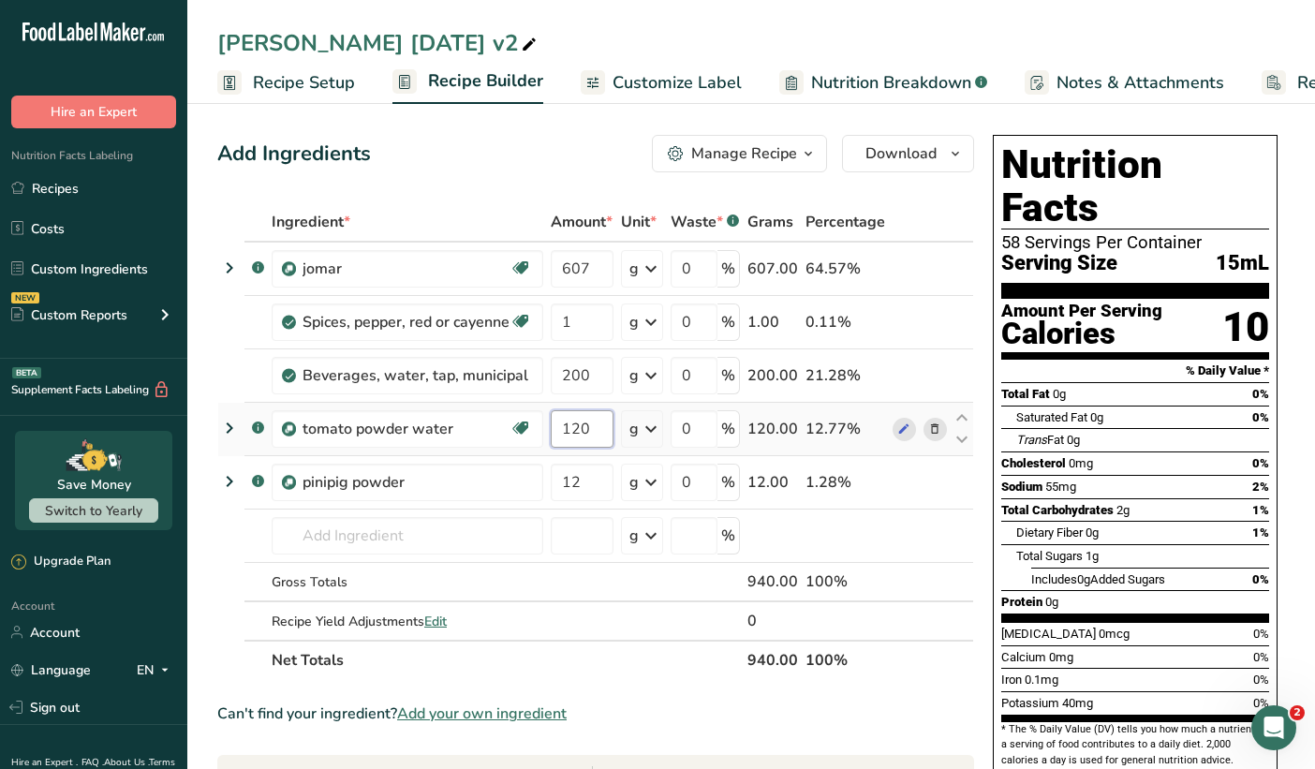
click at [581, 436] on input "120" at bounding box center [582, 428] width 63 height 37
click at [492, 419] on div "Ingredient * Amount * Unit * Waste * .a-a{fill:#347362;}.b-a{fill:#fff;} Grams …" at bounding box center [595, 441] width 757 height 478
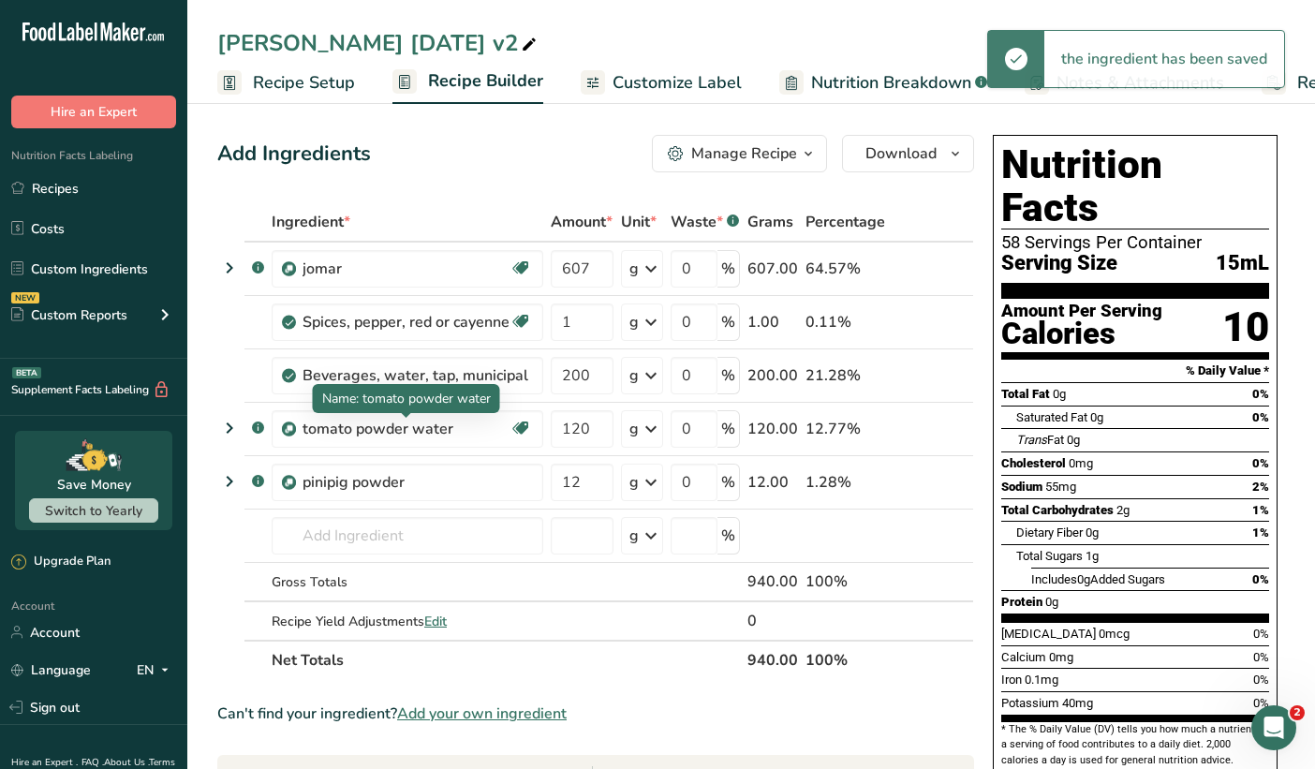
click at [474, 425] on div "tomato powder water" at bounding box center [406, 429] width 207 height 22
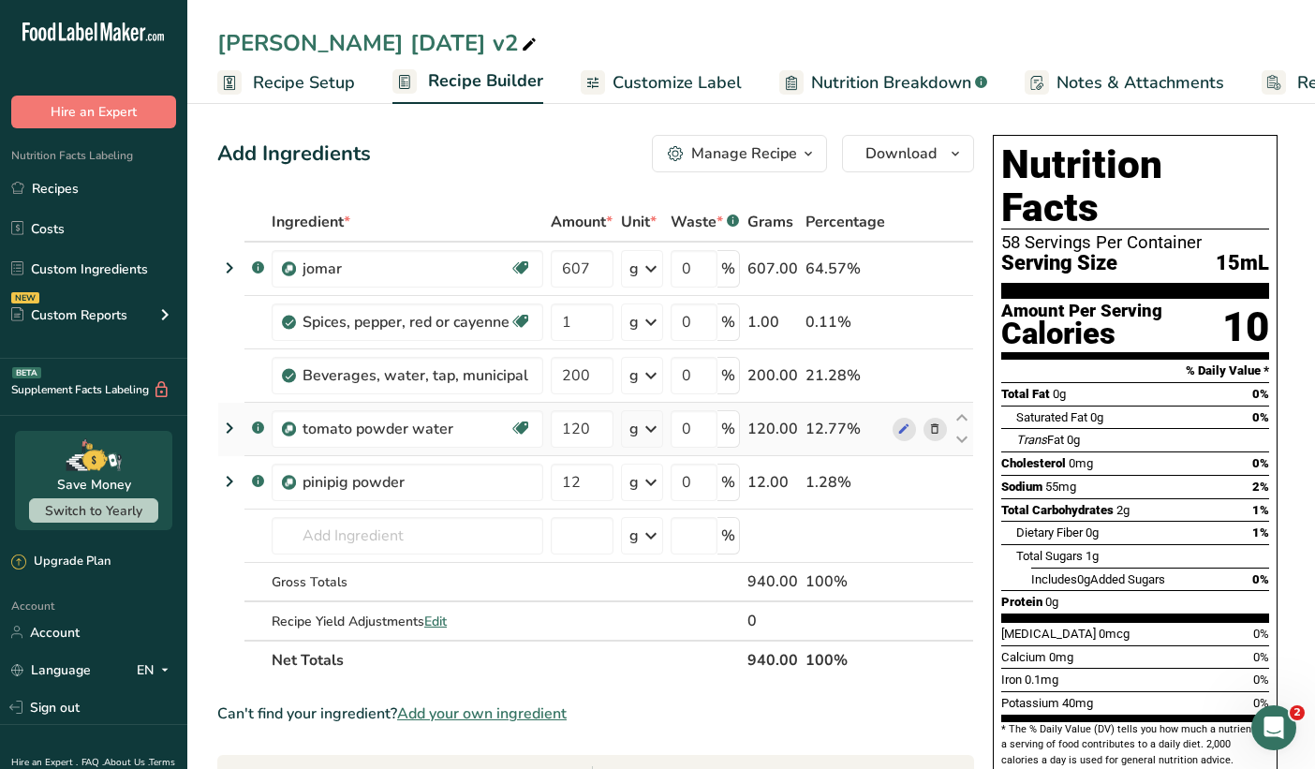
click at [935, 423] on icon at bounding box center [934, 430] width 13 height 20
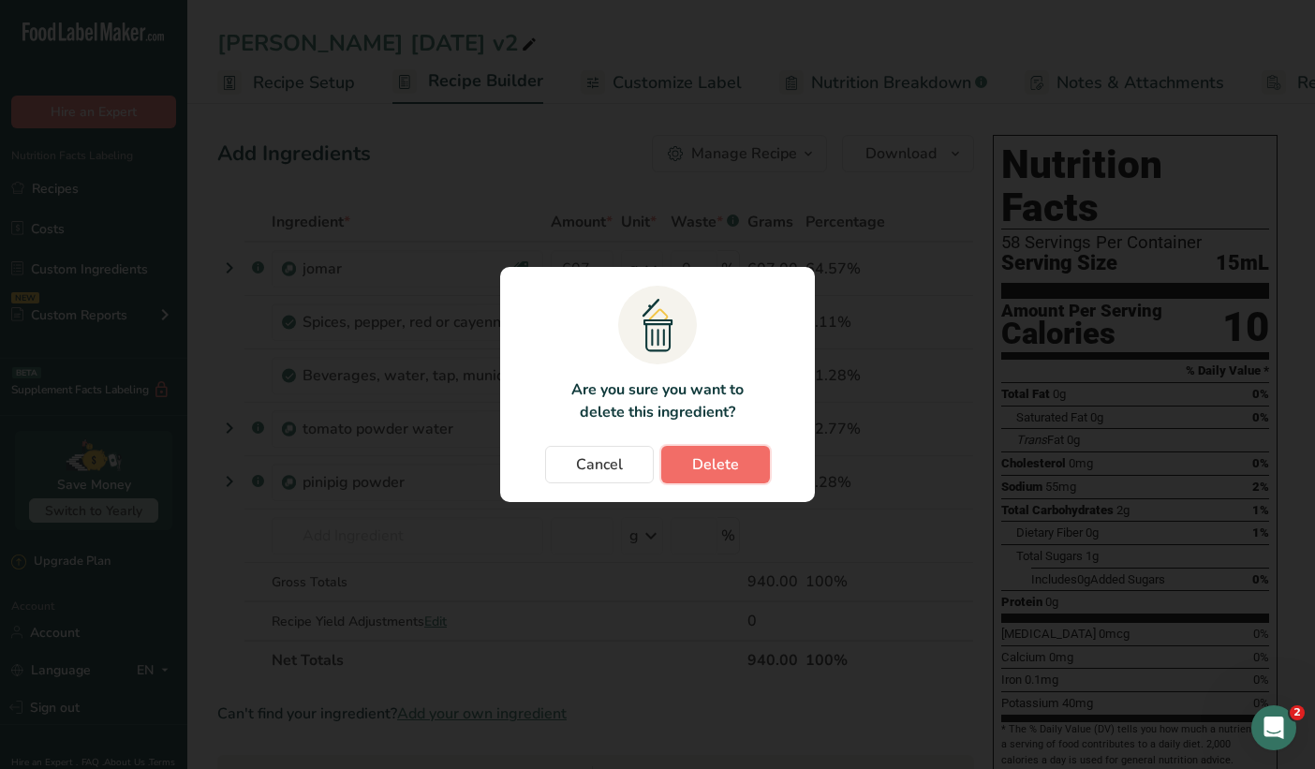
click at [707, 473] on span "Delete" at bounding box center [715, 464] width 47 height 22
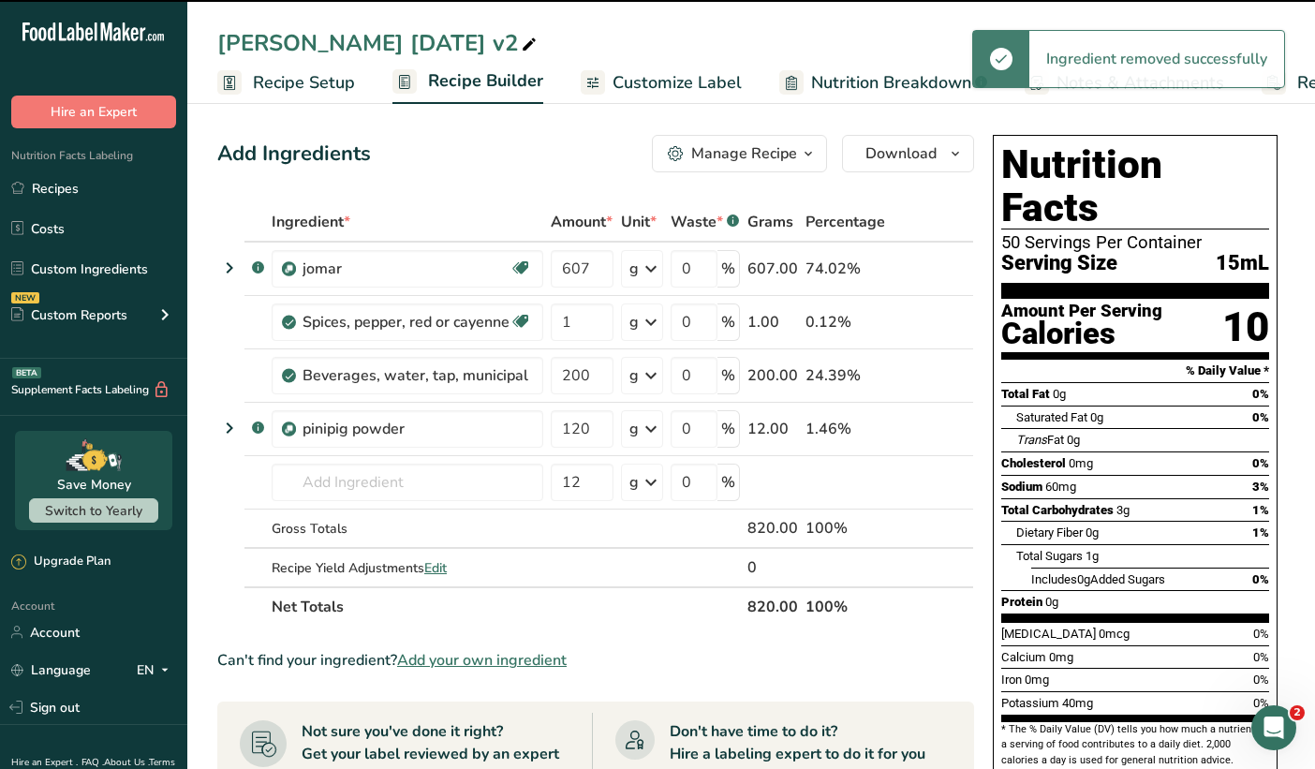
type input "12"
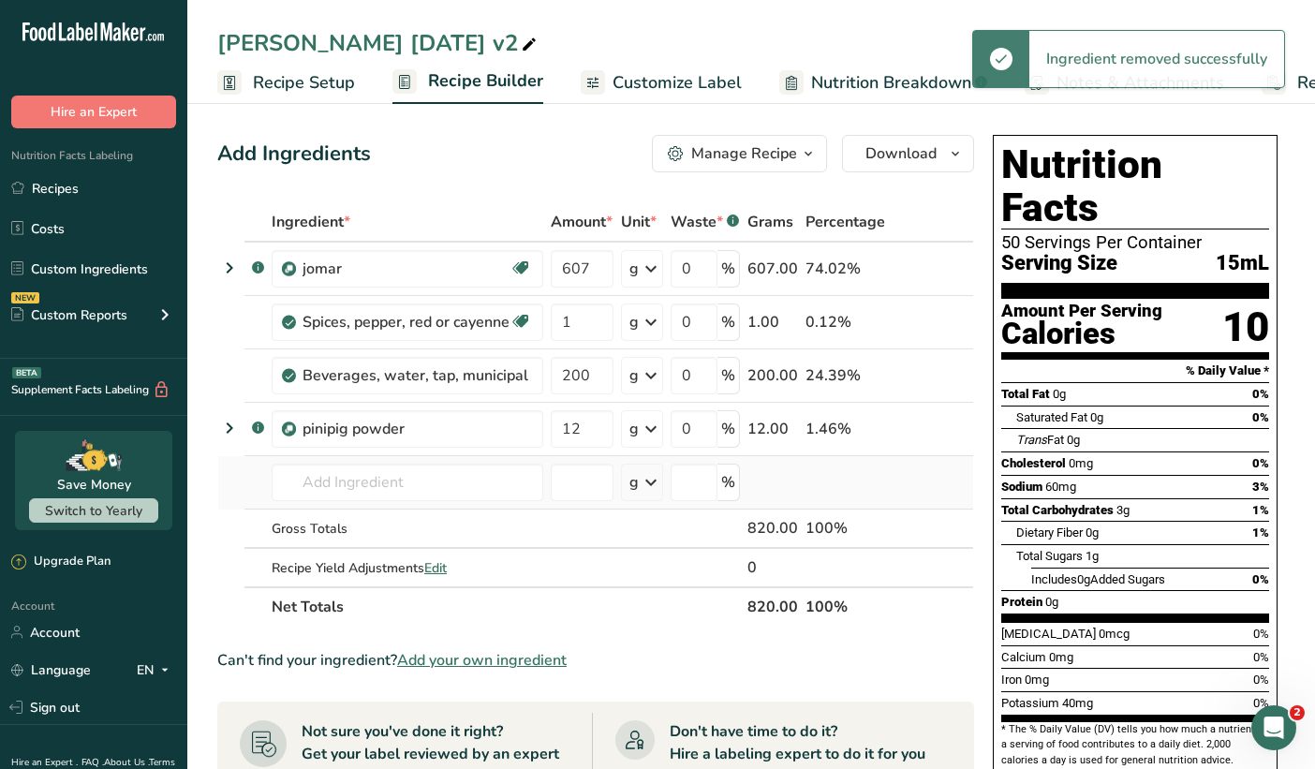
click at [270, 477] on td "Almond flour 1211 Milk, whole, 3.25% milkfat, without added vitamin A and [MEDI…" at bounding box center [407, 482] width 279 height 53
click at [287, 482] on input "text" at bounding box center [408, 482] width 272 height 37
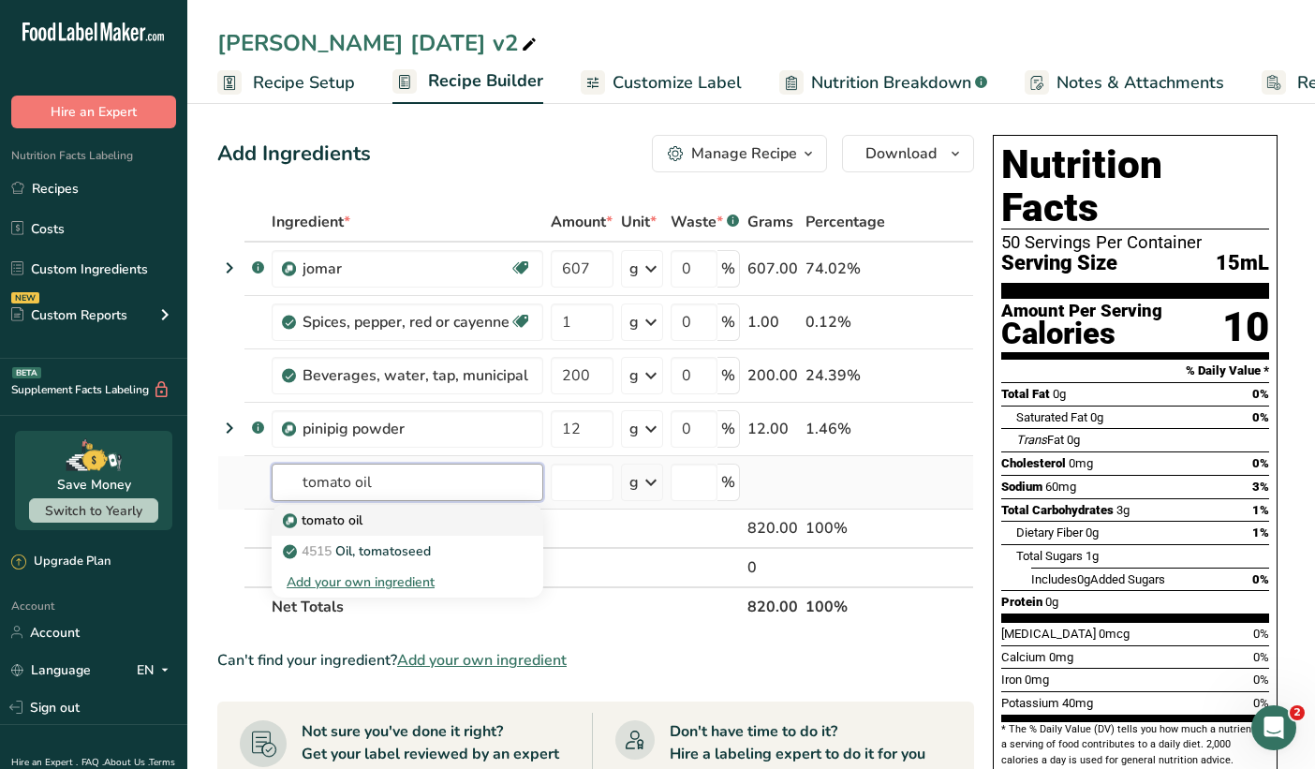
type input "tomato oil"
click at [393, 521] on div "tomato oil" at bounding box center [393, 521] width 212 height 20
type input "tomato oil"
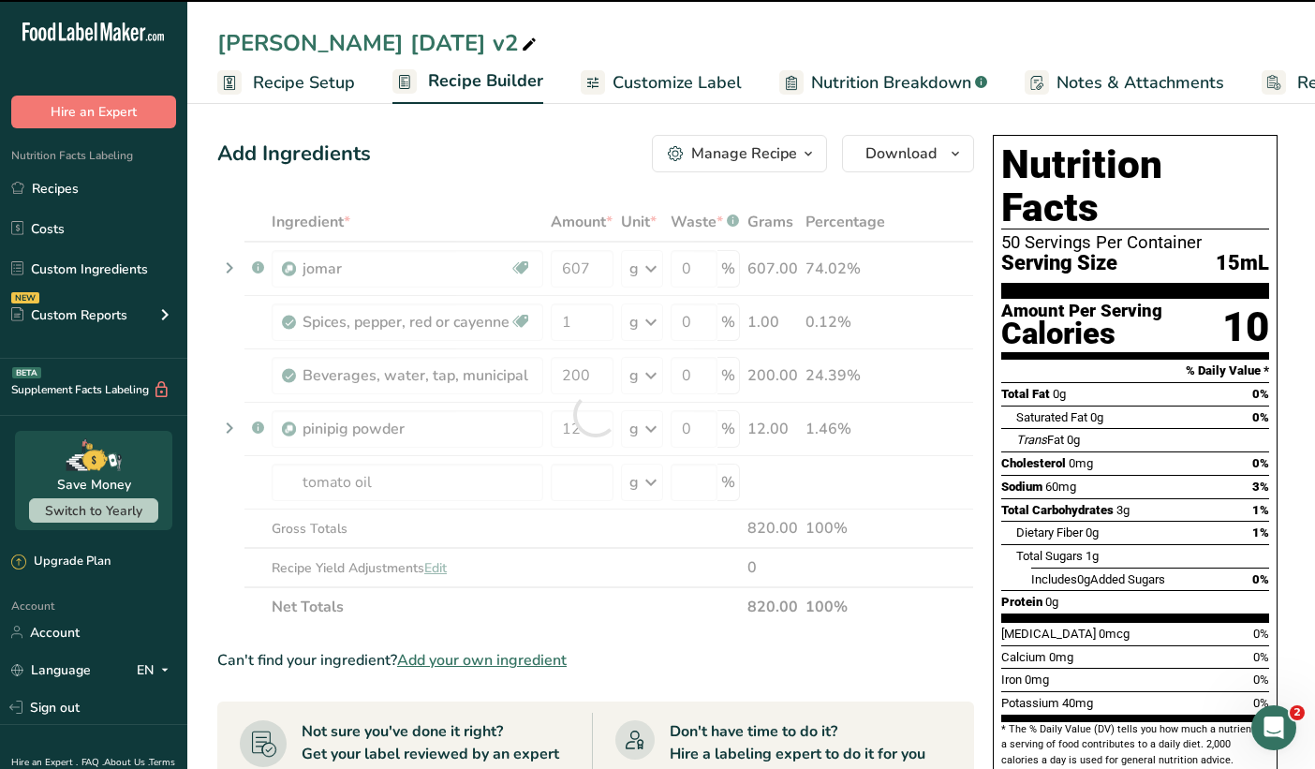
type input "0"
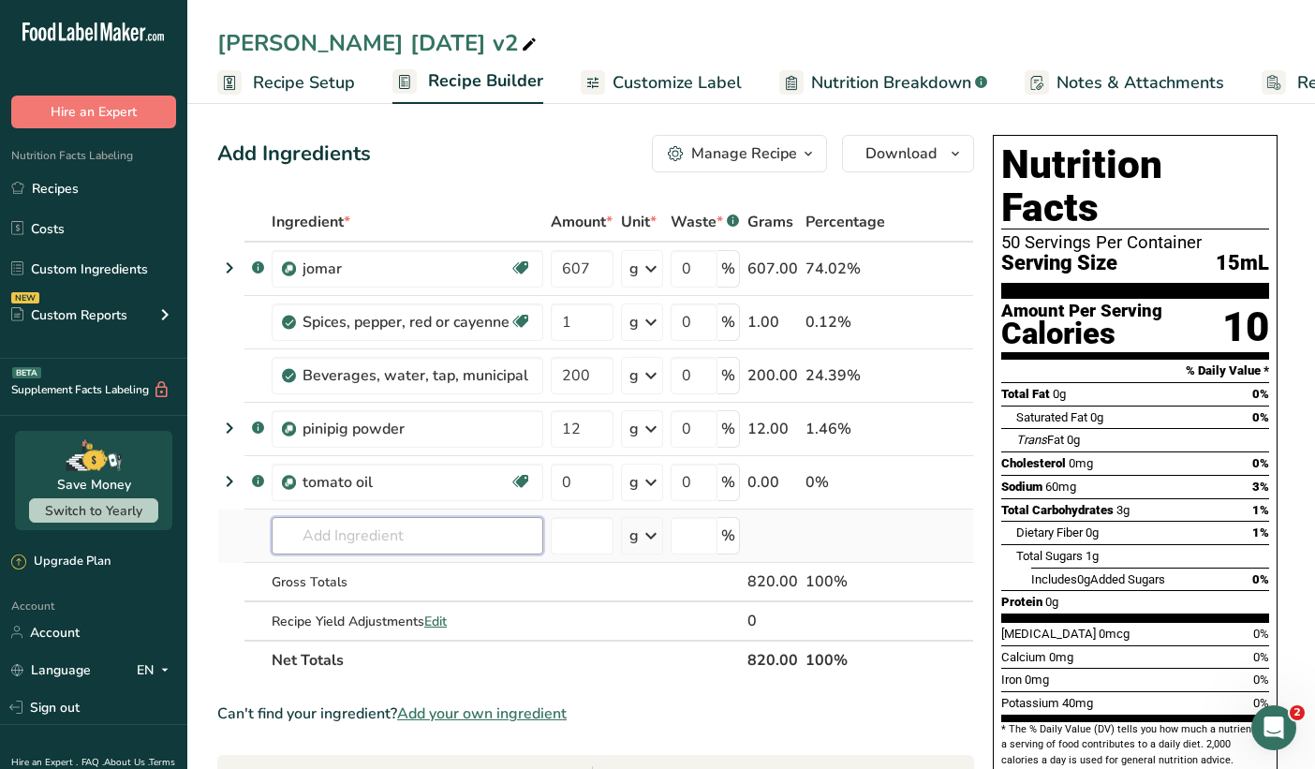
click at [328, 534] on input "text" at bounding box center [408, 535] width 272 height 37
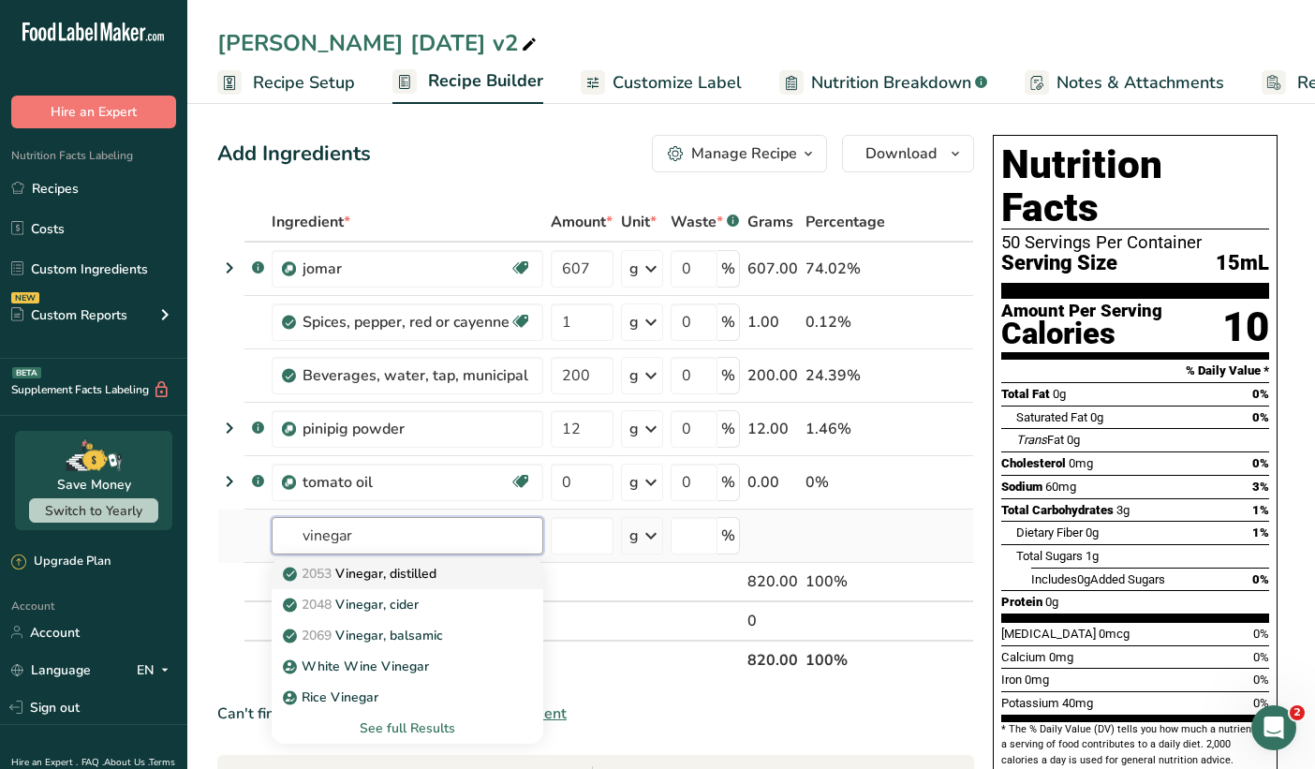
type input "vinegar"
click at [340, 578] on p "2053 Vinegar, distilled" at bounding box center [362, 574] width 150 height 20
type input "Vinegar, distilled"
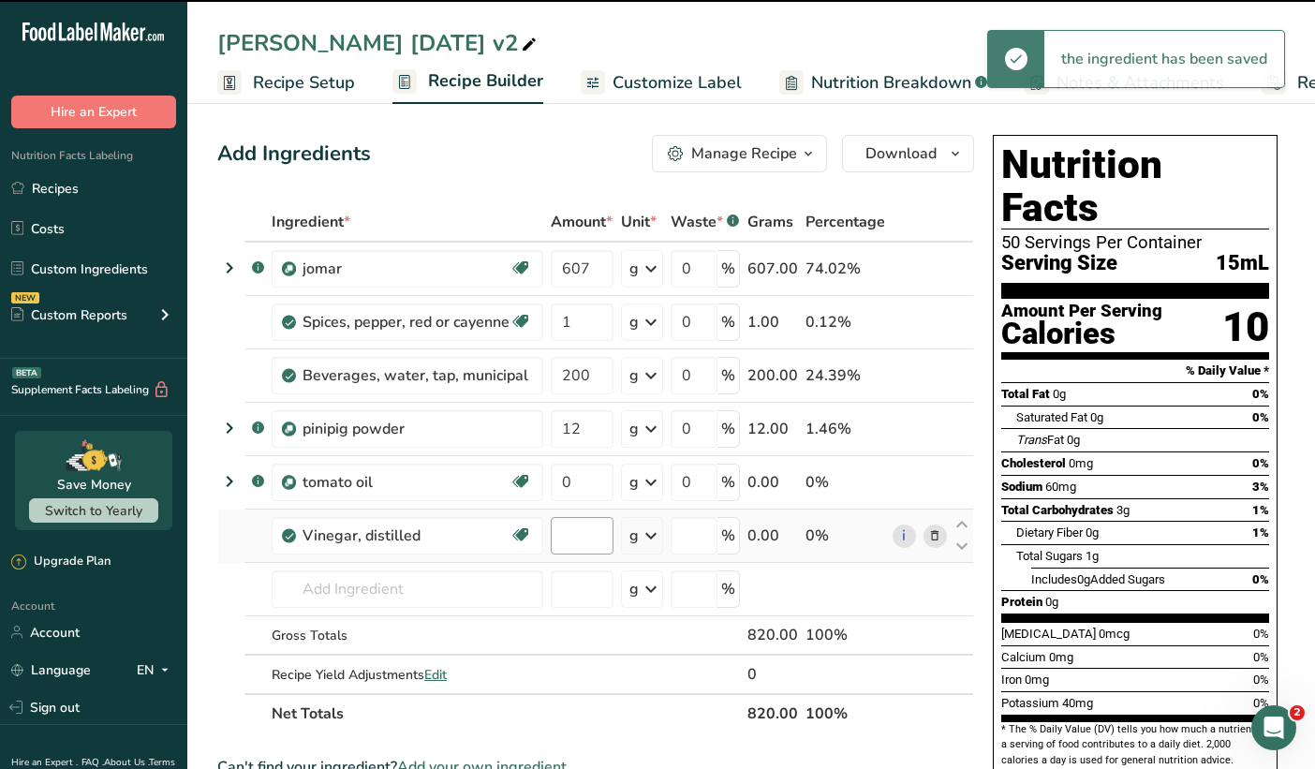
type input "0"
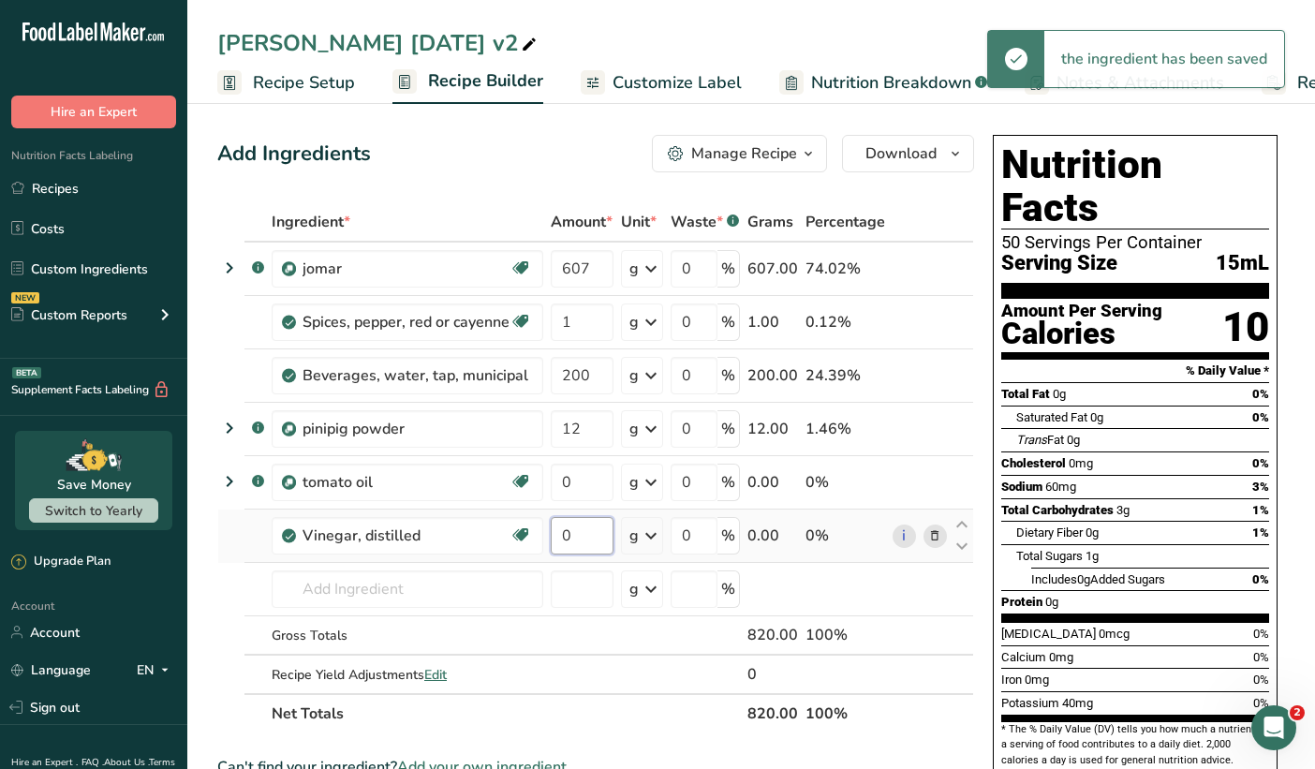
click at [566, 532] on input "0" at bounding box center [582, 535] width 63 height 37
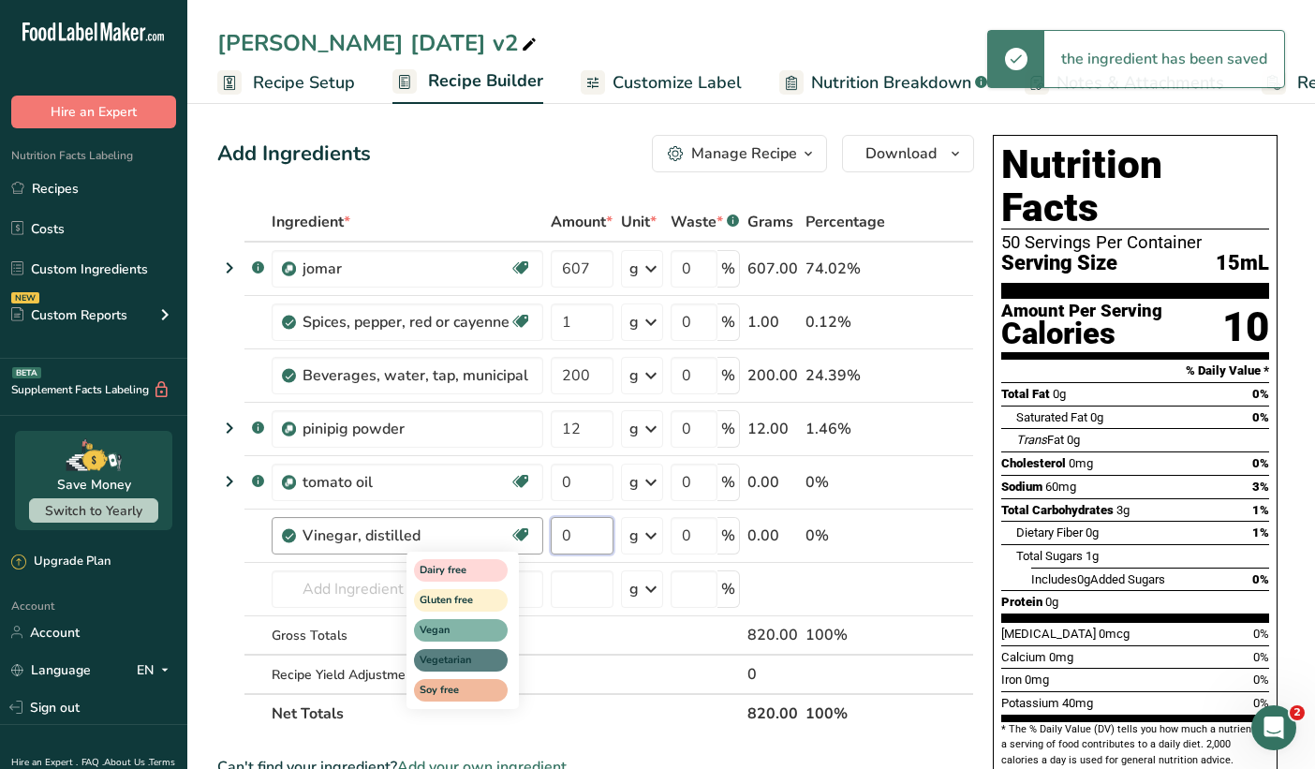
drag, startPoint x: 576, startPoint y: 534, endPoint x: 527, endPoint y: 529, distance: 48.9
click at [527, 529] on tr "Vinegar, distilled Dairy free Gluten free Vegan Vegetarian Soy free 0 g Portion…" at bounding box center [595, 536] width 755 height 53
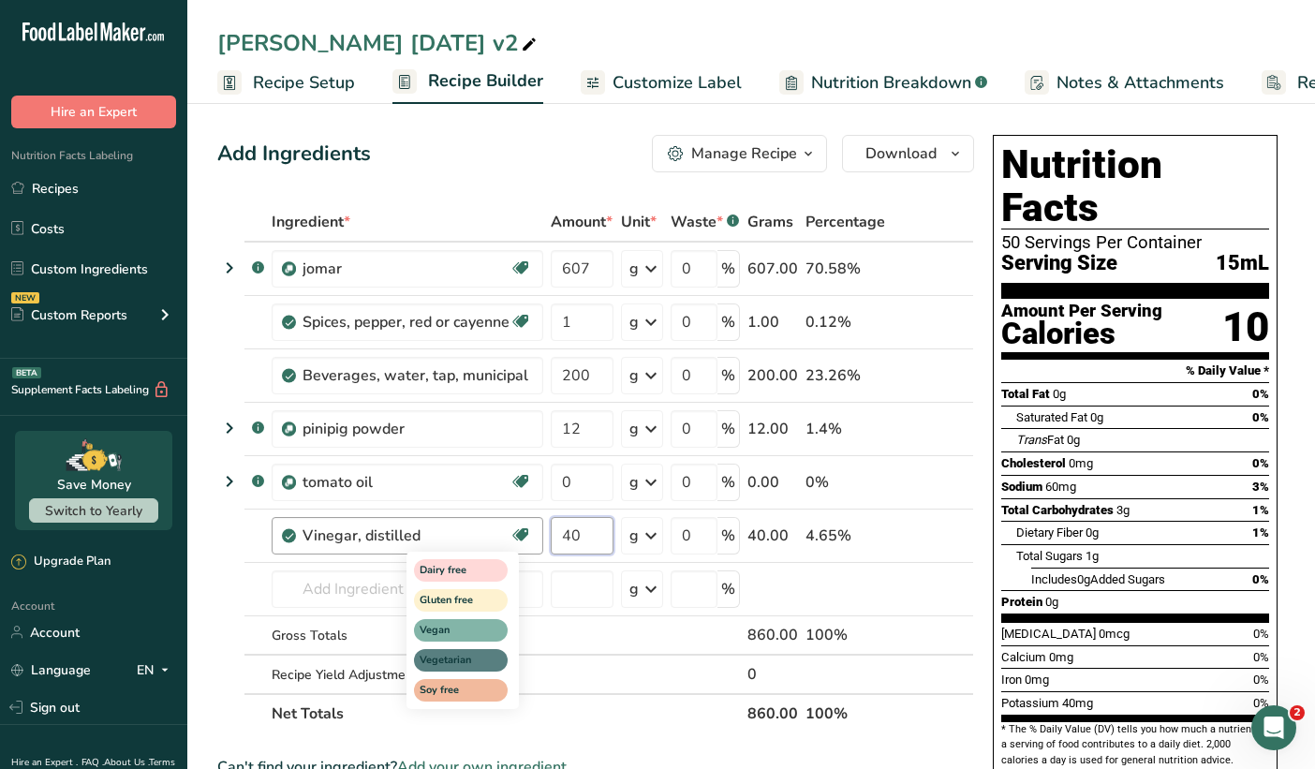
type input "40"
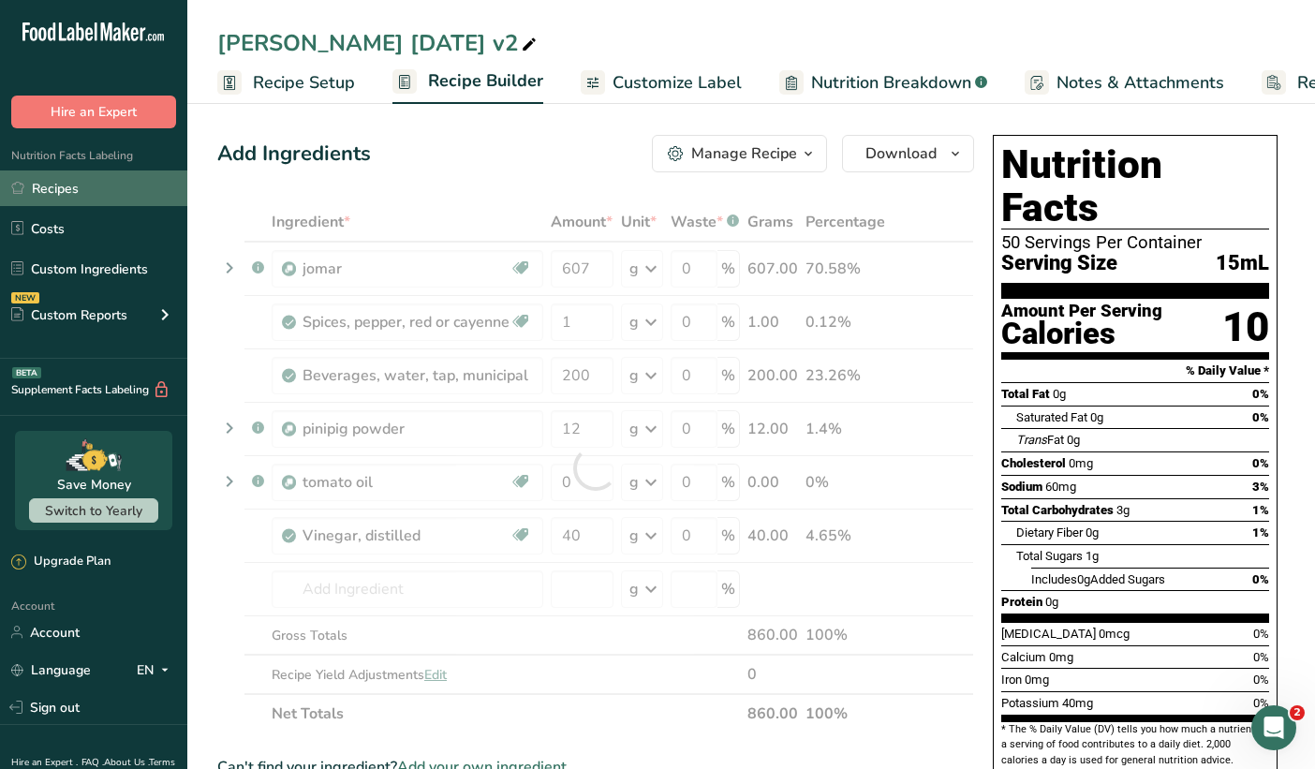
click at [60, 191] on link "Recipes" at bounding box center [93, 189] width 187 height 36
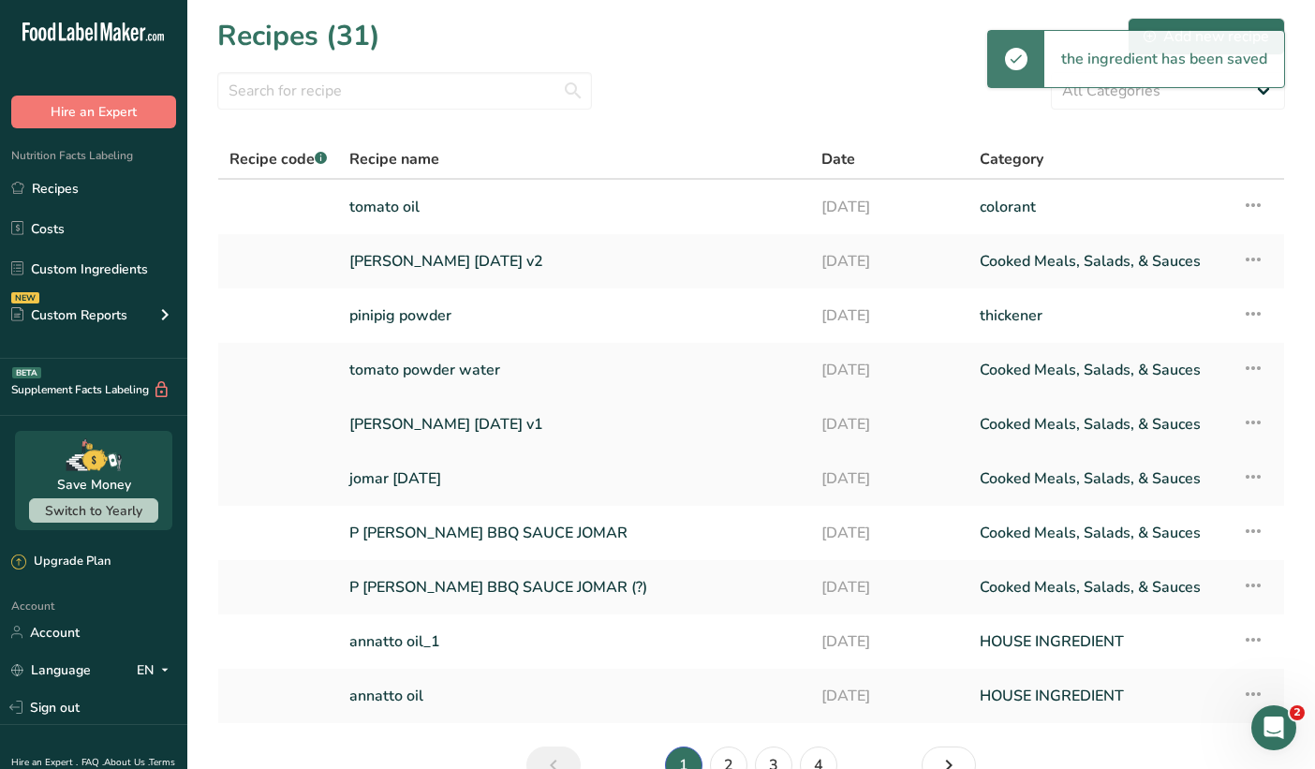
click at [419, 433] on link "[PERSON_NAME] [DATE] v1" at bounding box center [574, 424] width 450 height 39
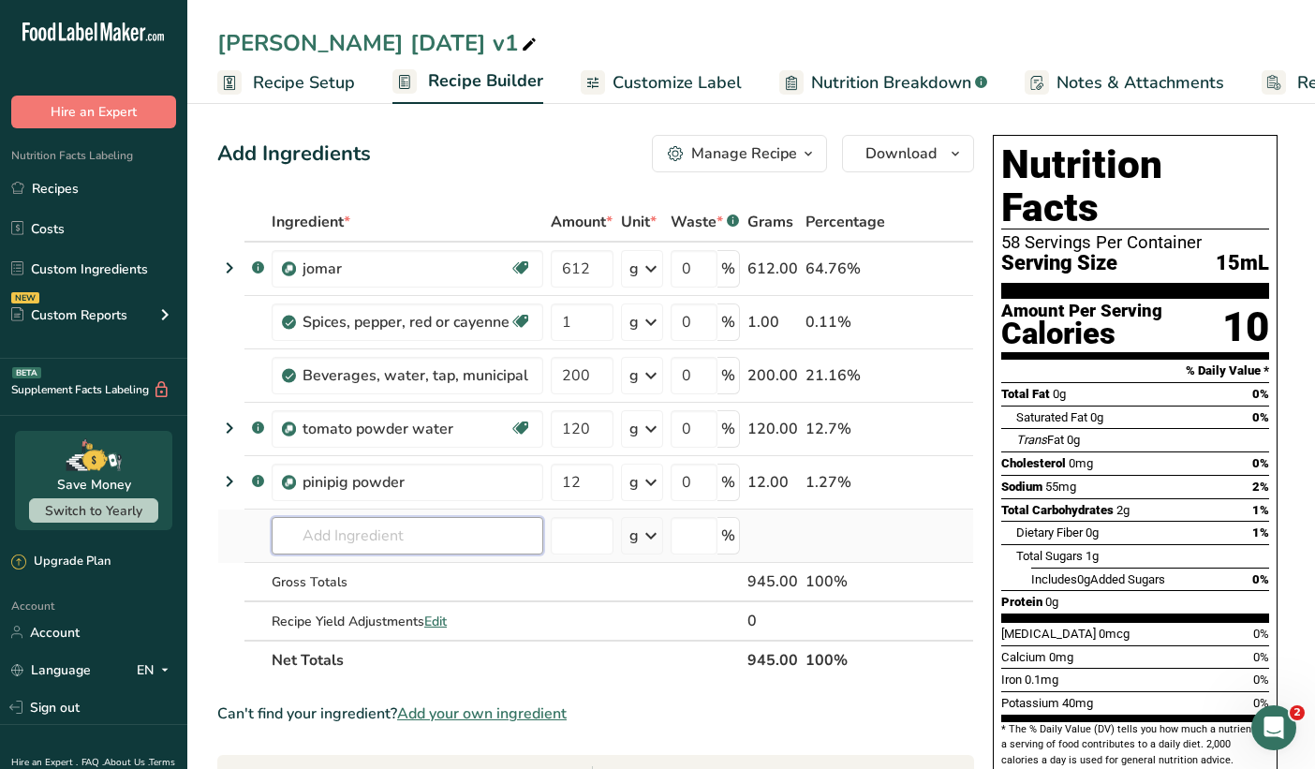
click at [336, 540] on input "text" at bounding box center [408, 535] width 272 height 37
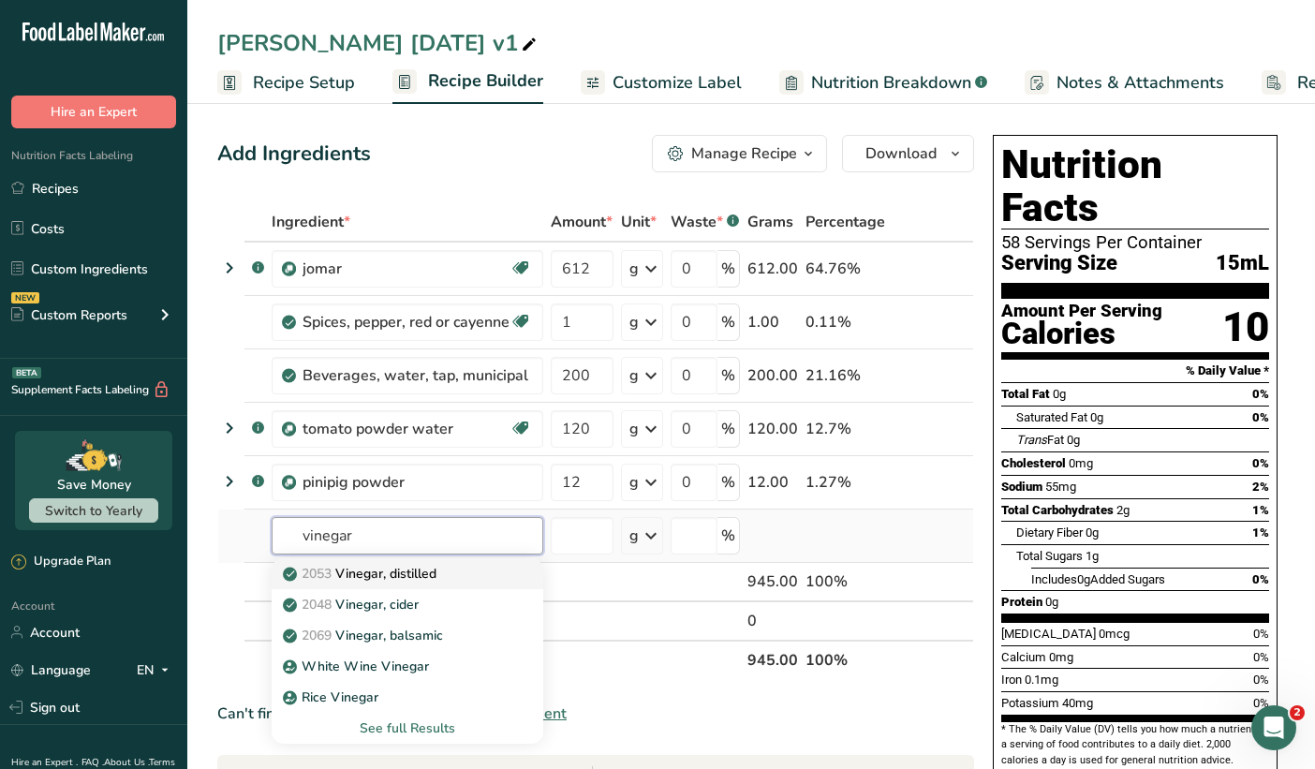
type input "vinegar"
click at [348, 576] on p "2053 Vinegar, distilled" at bounding box center [362, 574] width 150 height 20
type input "Vinegar, distilled"
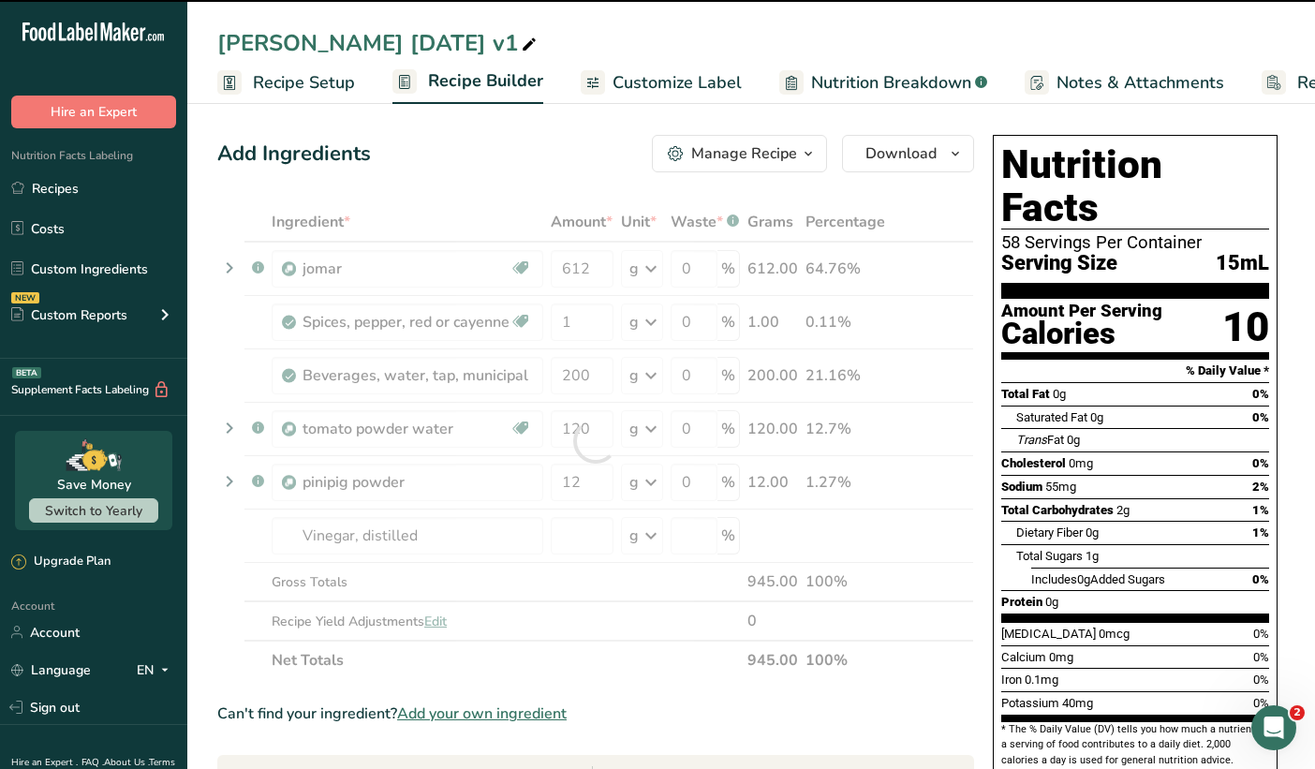
click at [593, 538] on div at bounding box center [595, 441] width 757 height 478
click at [586, 535] on input "number" at bounding box center [582, 535] width 63 height 37
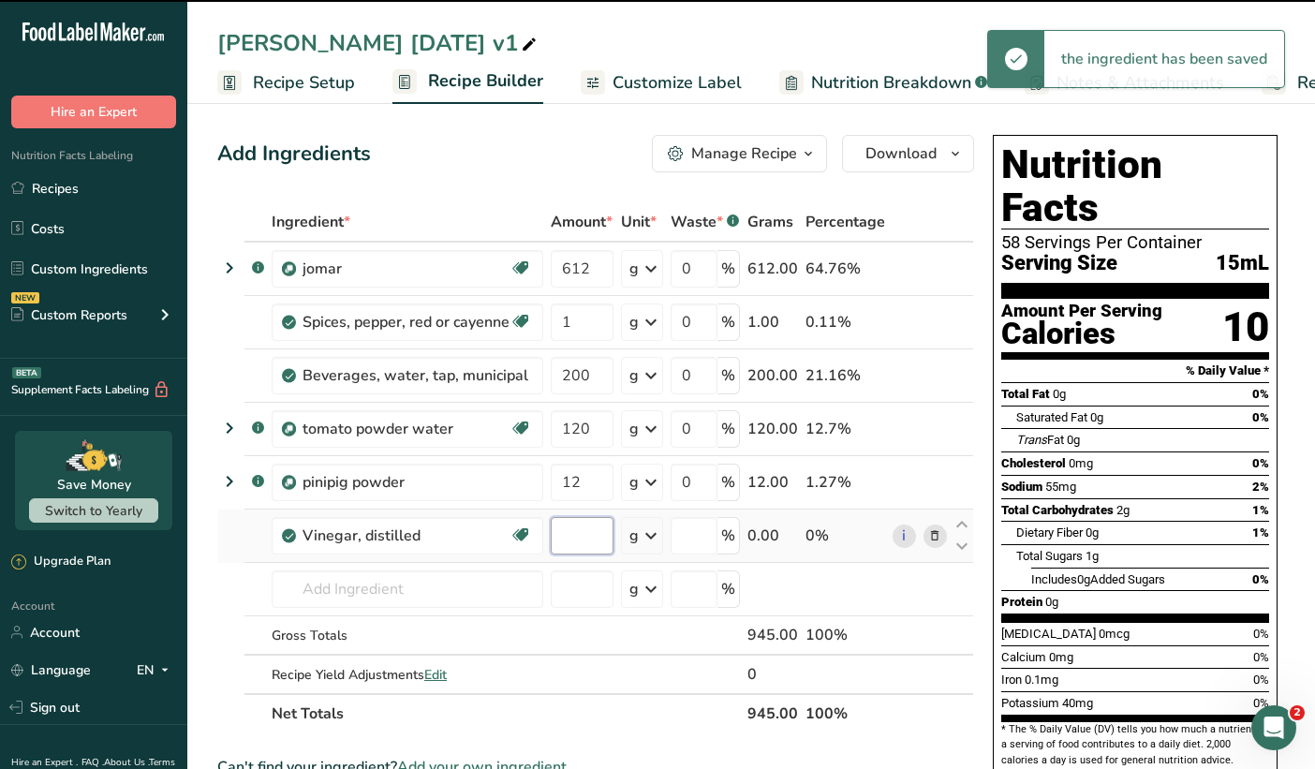
type input "0"
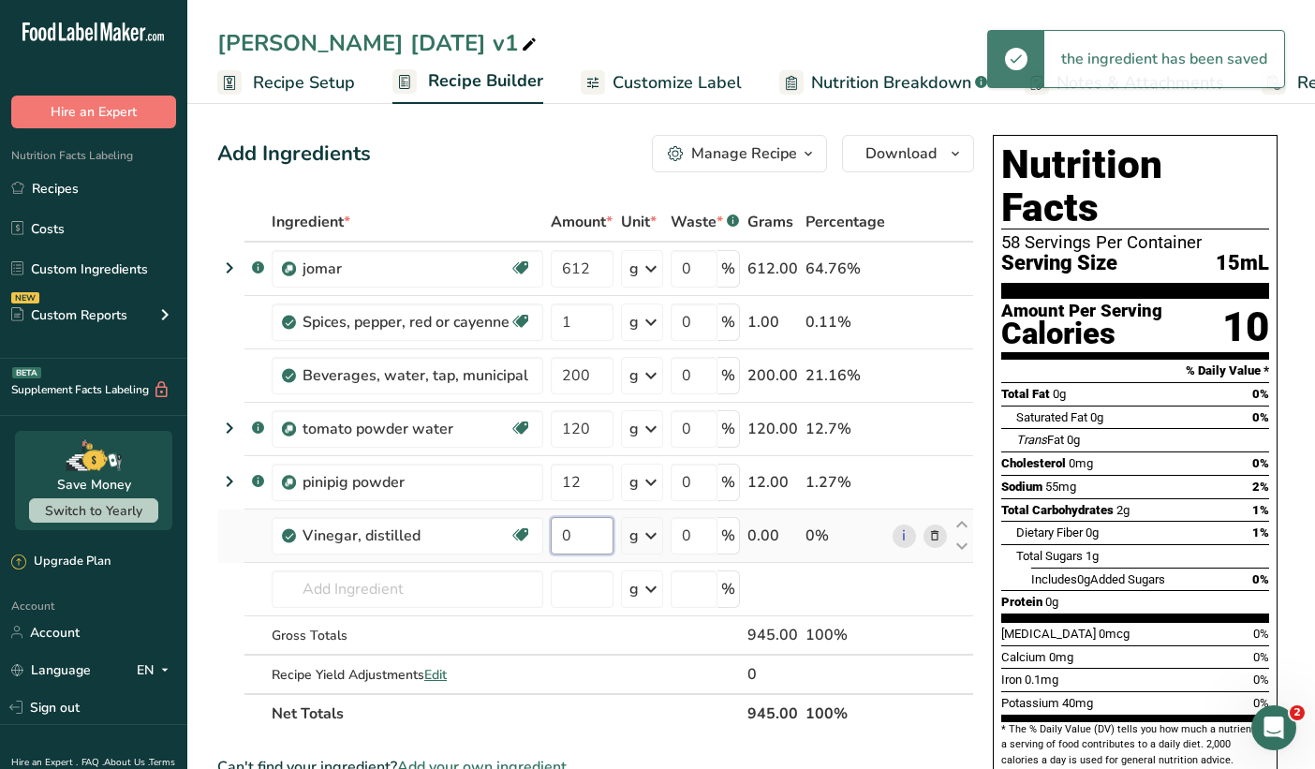
click at [586, 535] on input "0" at bounding box center [582, 535] width 63 height 37
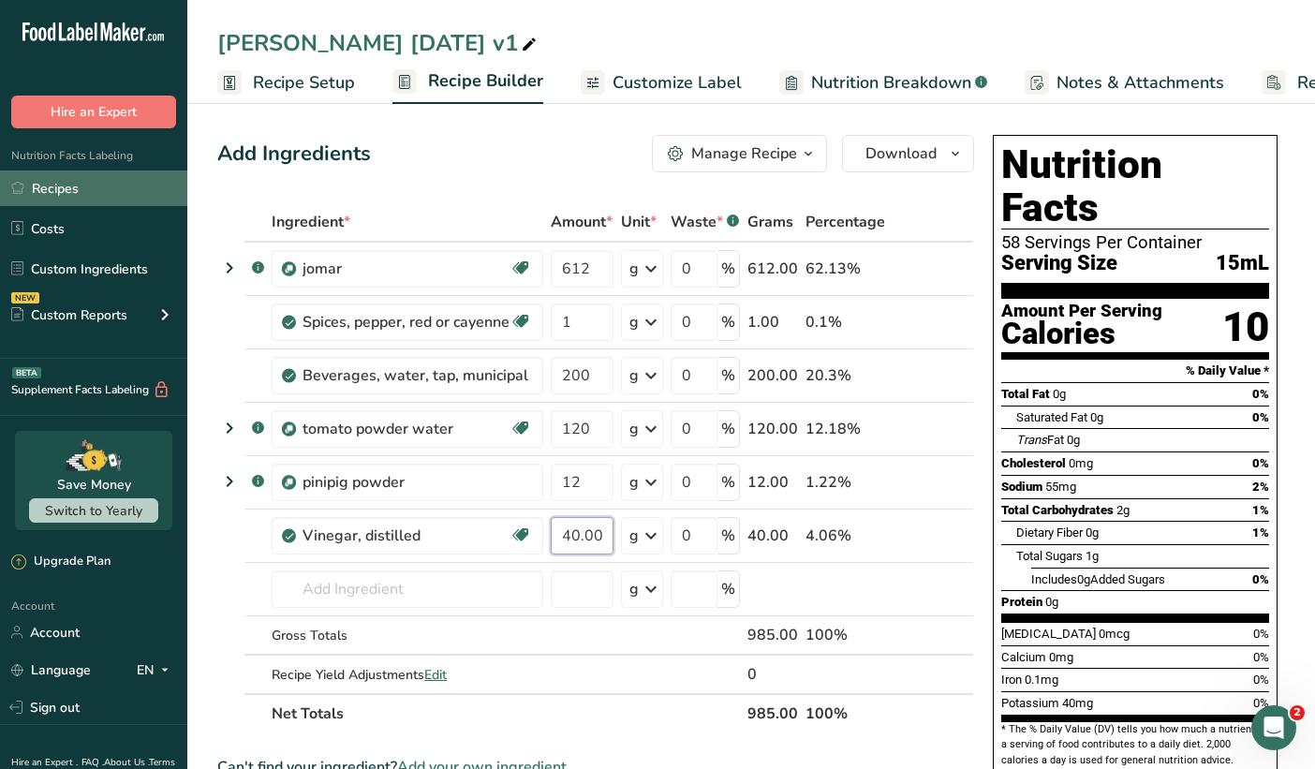
type input "40.000002"
click at [45, 196] on link "Recipes" at bounding box center [93, 189] width 187 height 36
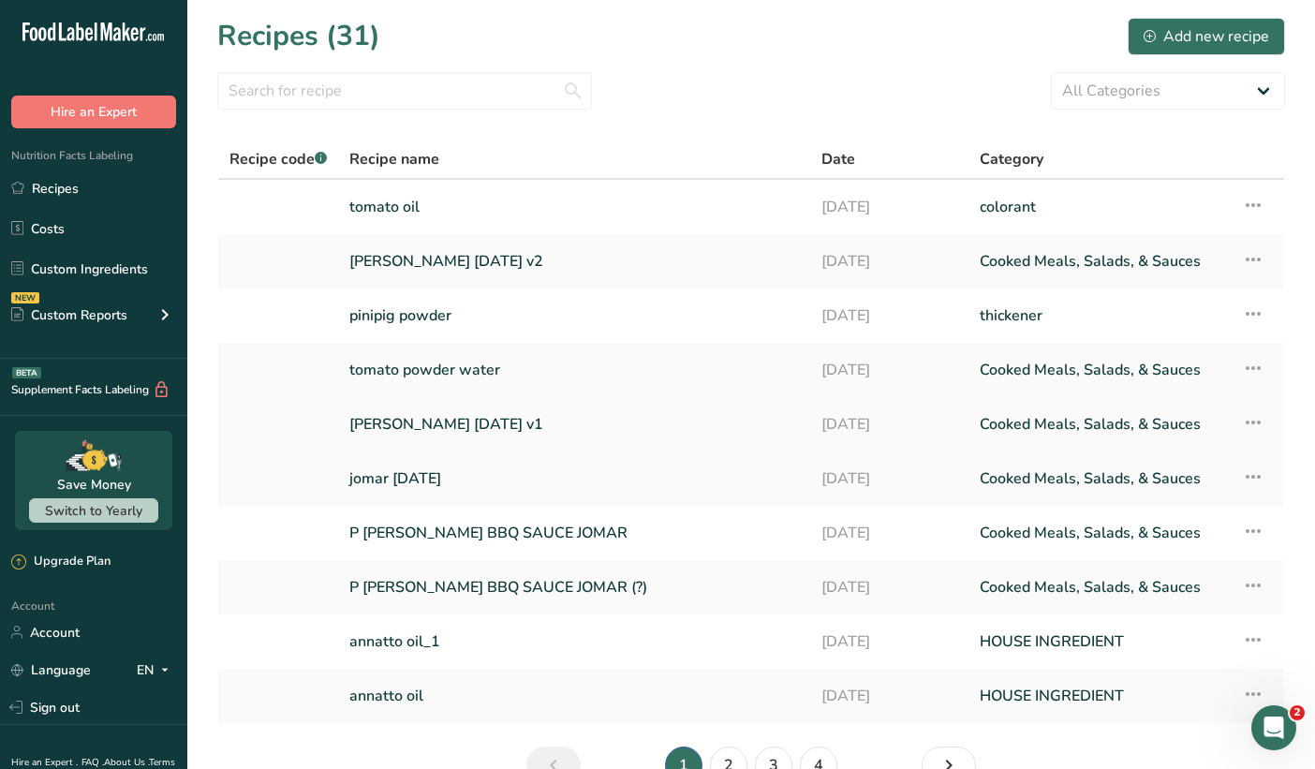
click at [507, 430] on link "[PERSON_NAME] [DATE] v1" at bounding box center [574, 424] width 450 height 39
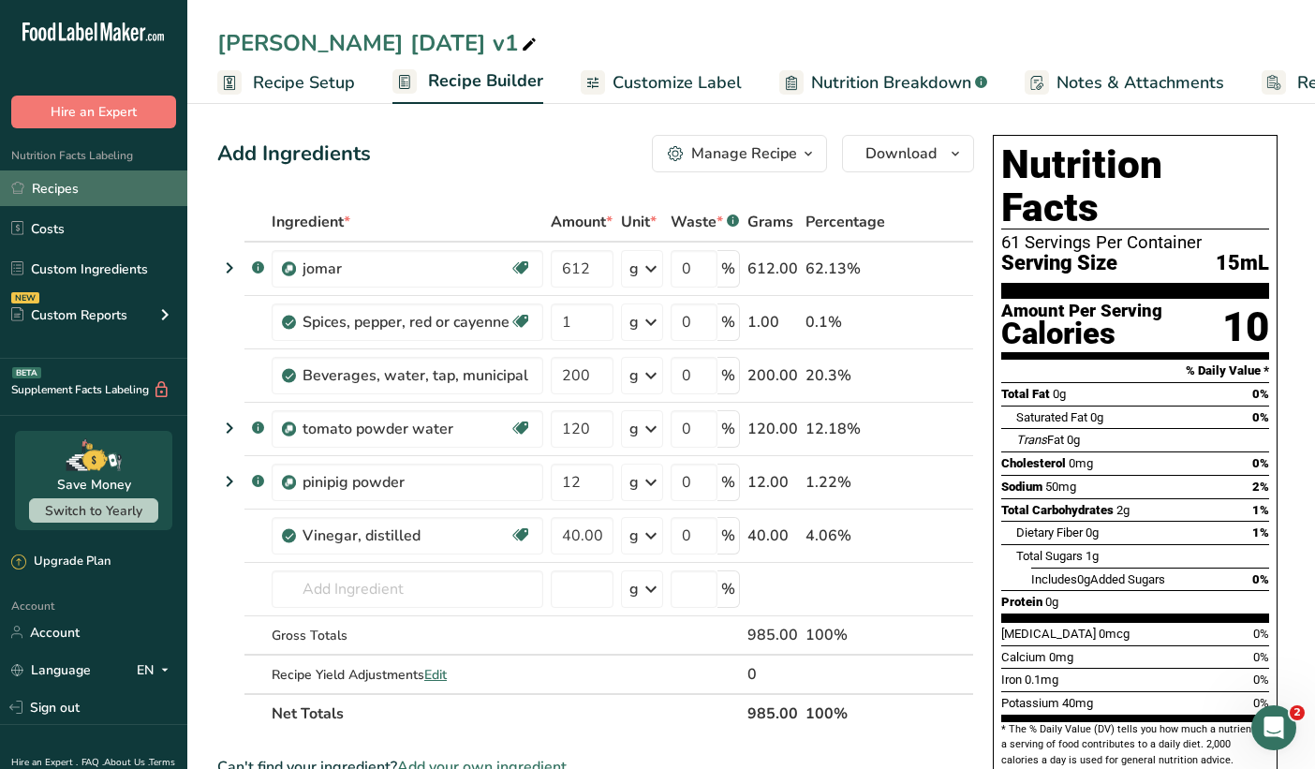
click at [79, 190] on link "Recipes" at bounding box center [93, 189] width 187 height 36
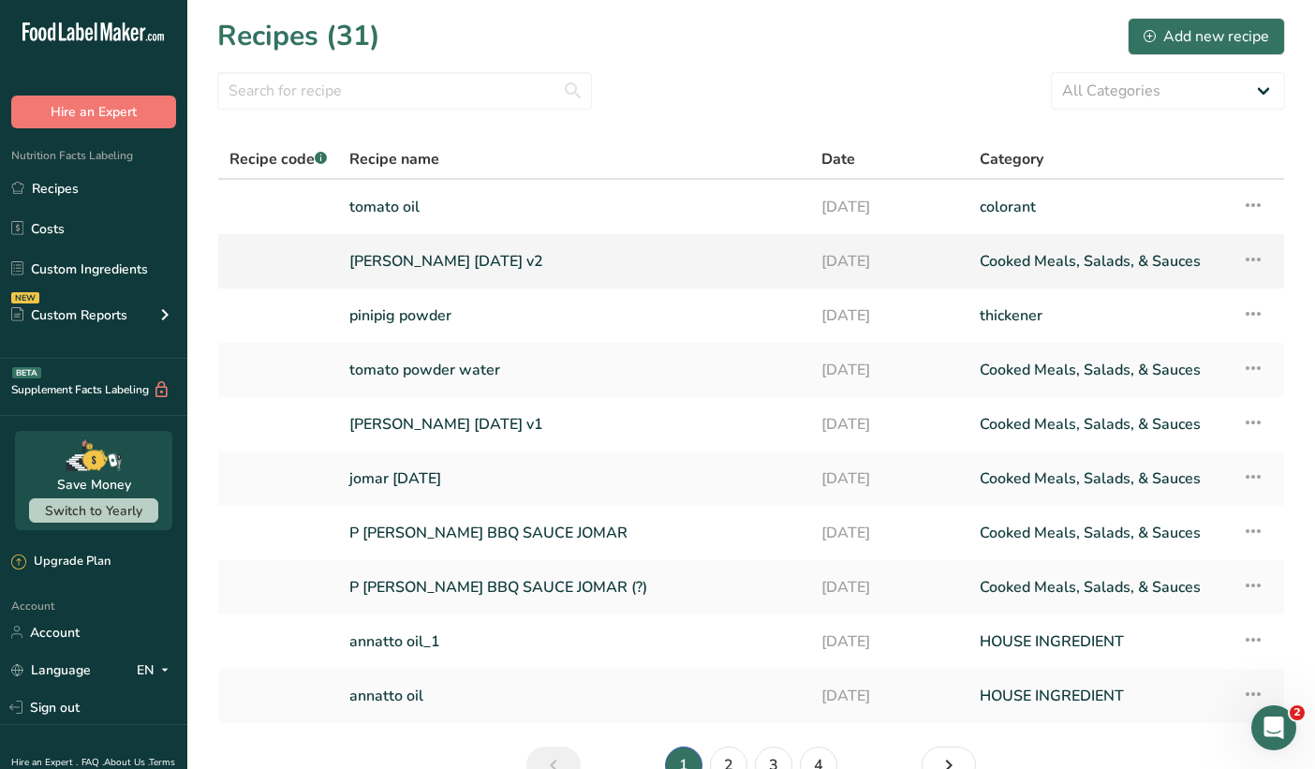
click at [456, 267] on link "[PERSON_NAME] [DATE] v2" at bounding box center [574, 261] width 450 height 39
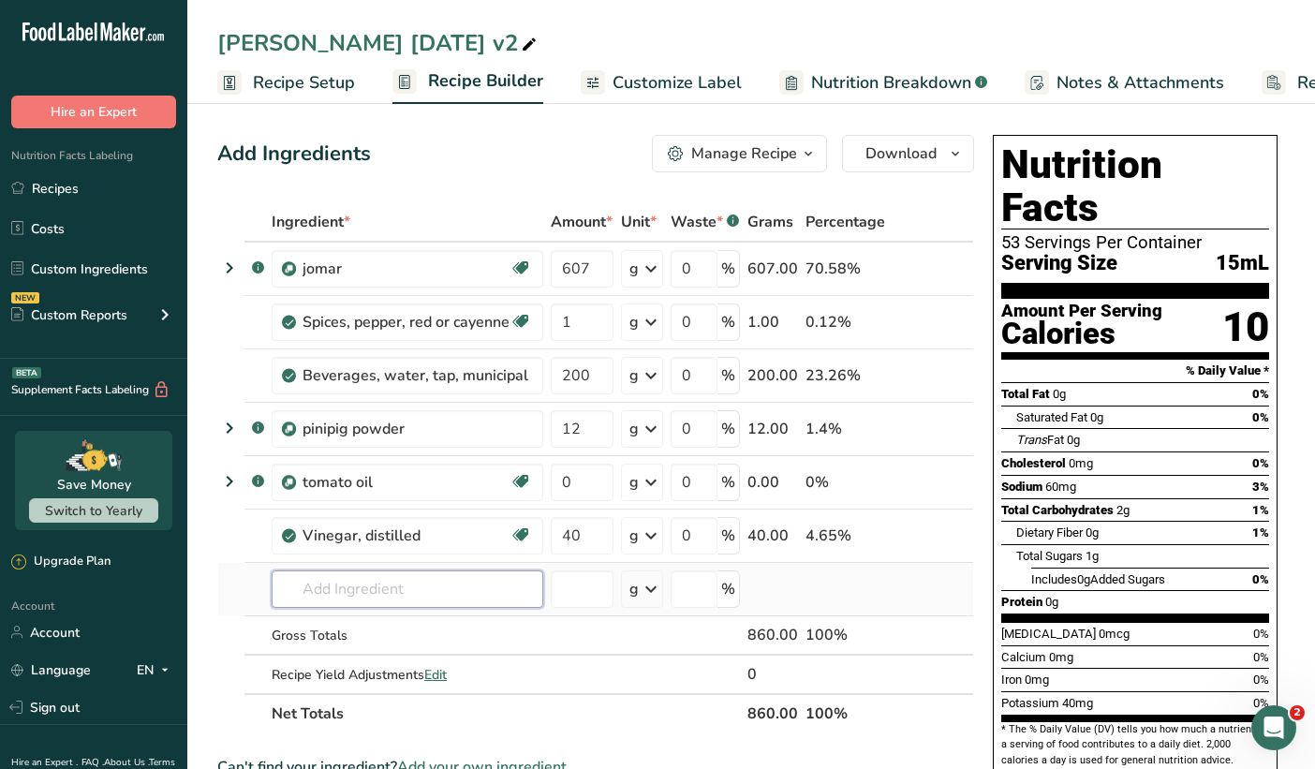
click at [385, 586] on input "text" at bounding box center [408, 589] width 272 height 37
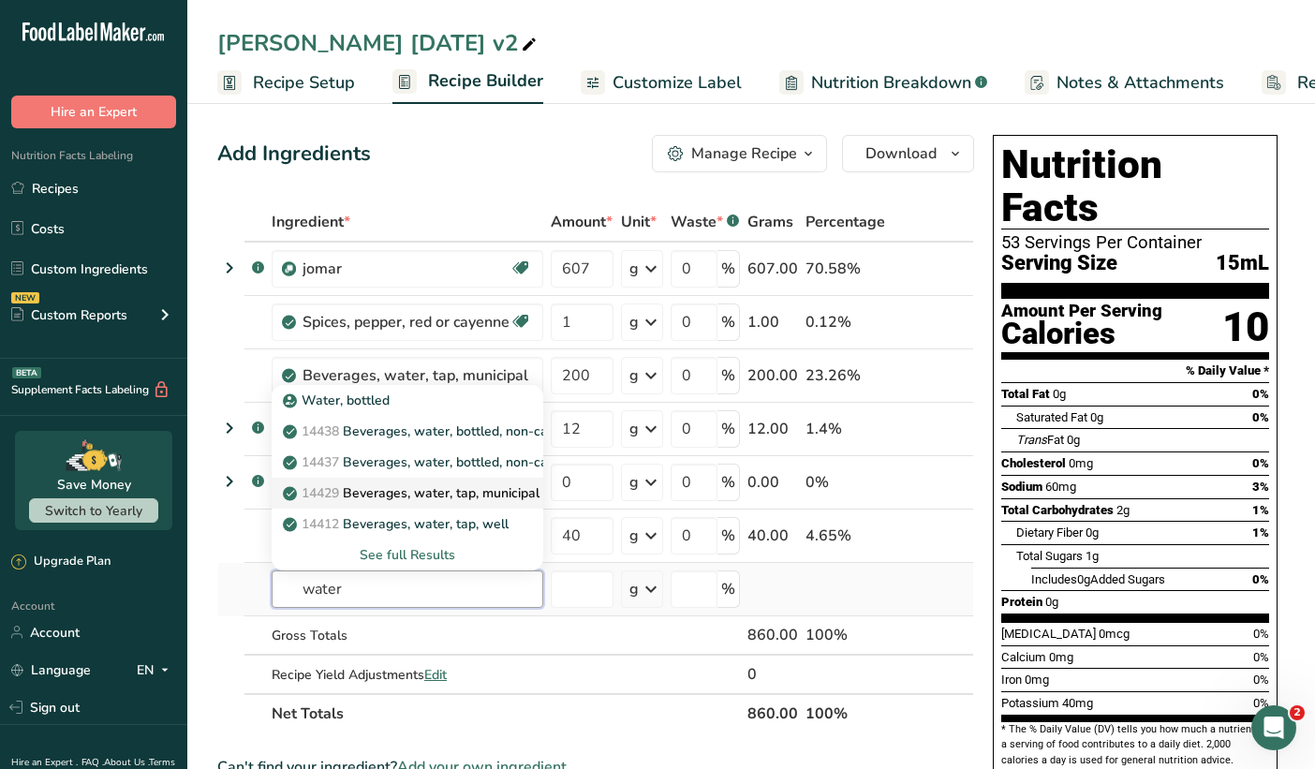
type input "water"
click at [428, 490] on p "14429 [GEOGRAPHIC_DATA], water, tap, municipal" at bounding box center [413, 493] width 253 height 20
type input "Beverages, water, tap, municipal"
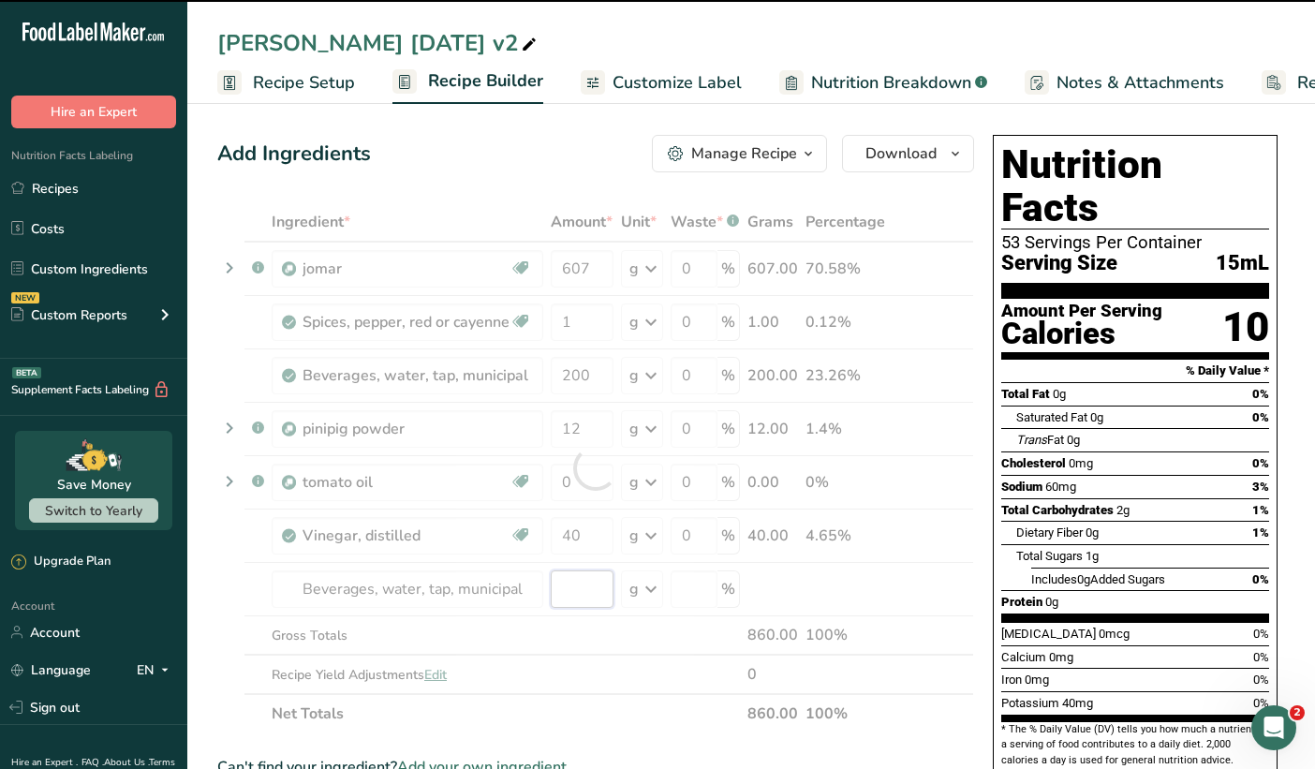
click at [584, 589] on input "number" at bounding box center [582, 589] width 63 height 37
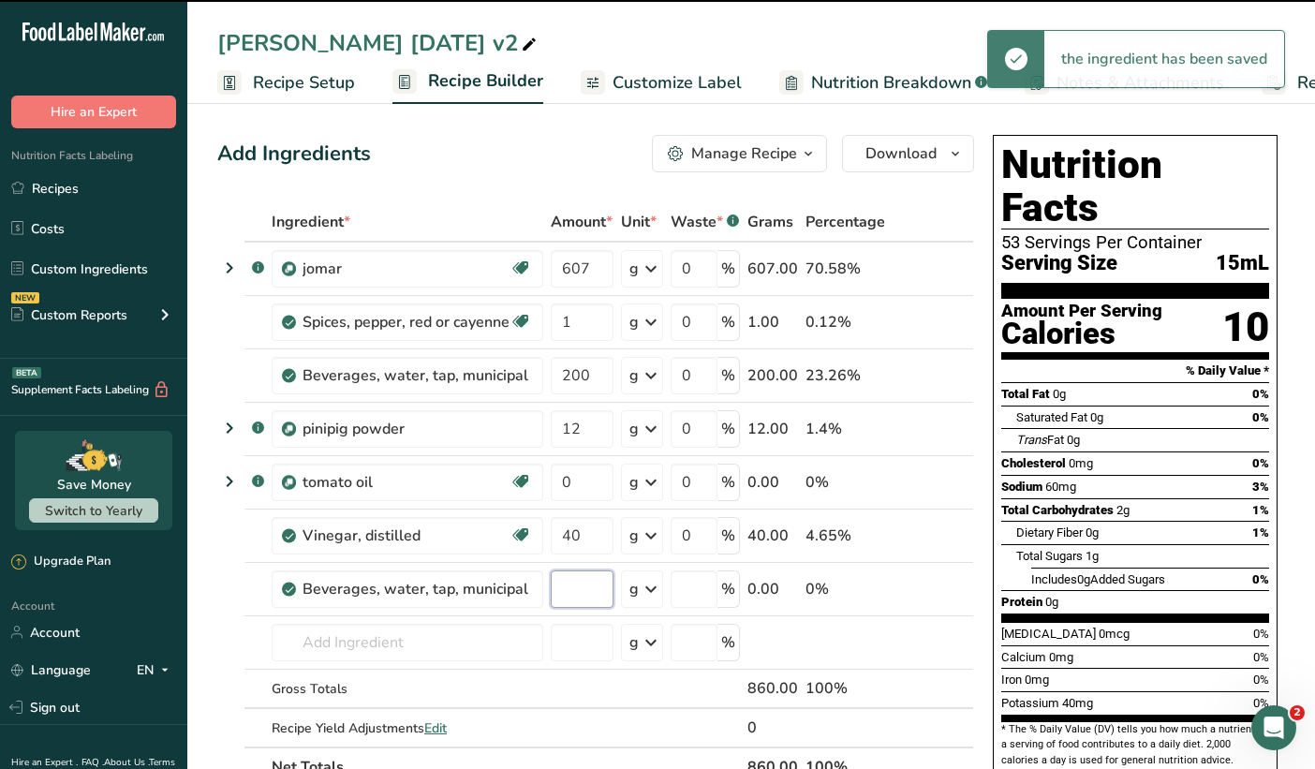
type input "0"
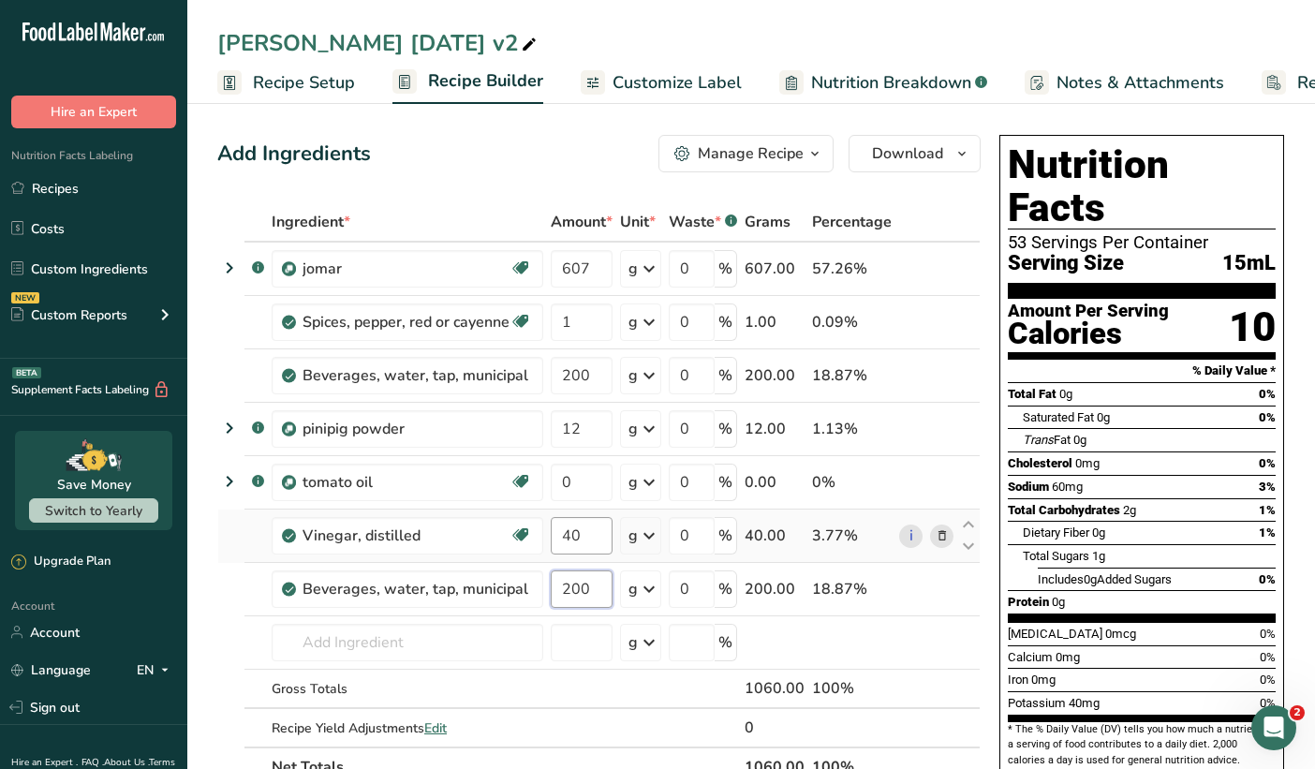
type input "200"
click at [432, 637] on div "Ingredient * Amount * Unit * Waste * .a-a{fill:#347362;}.b-a{fill:#fff;} Grams …" at bounding box center [599, 494] width 764 height 585
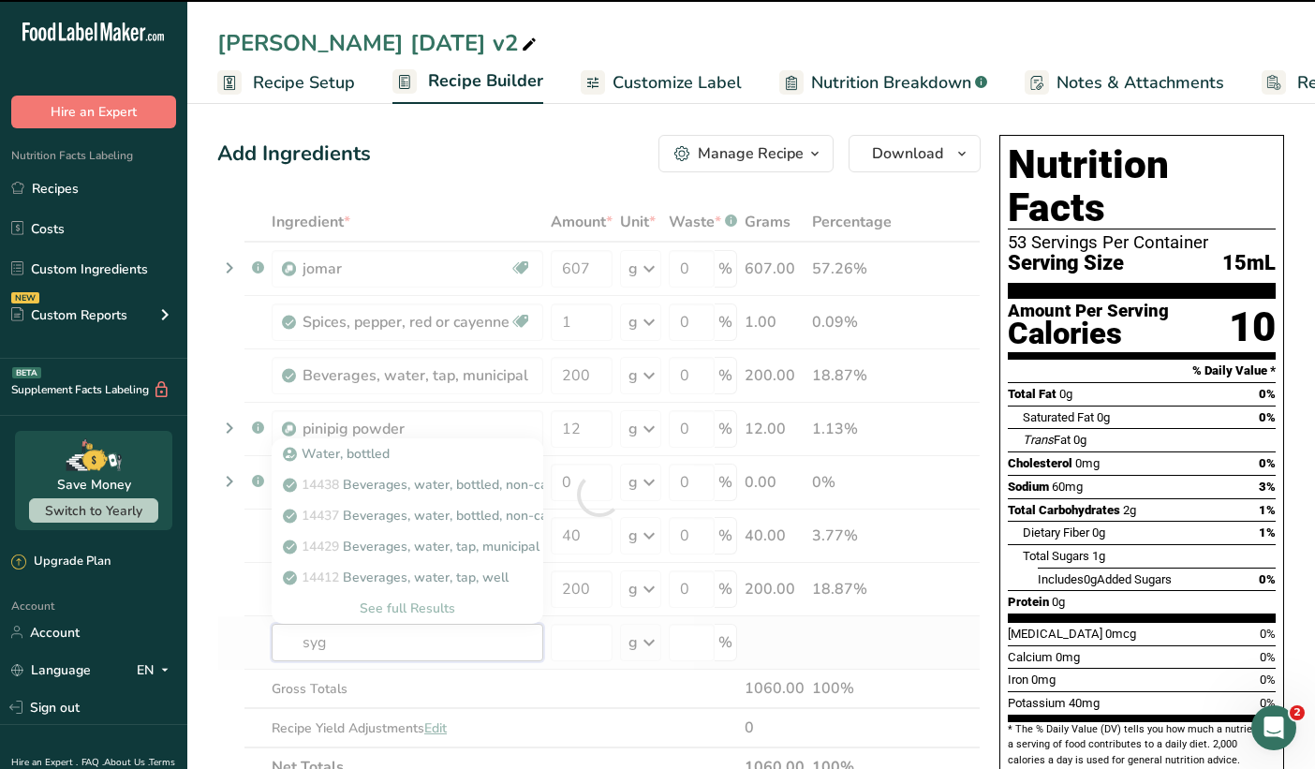
type input "syga"
type input "r"
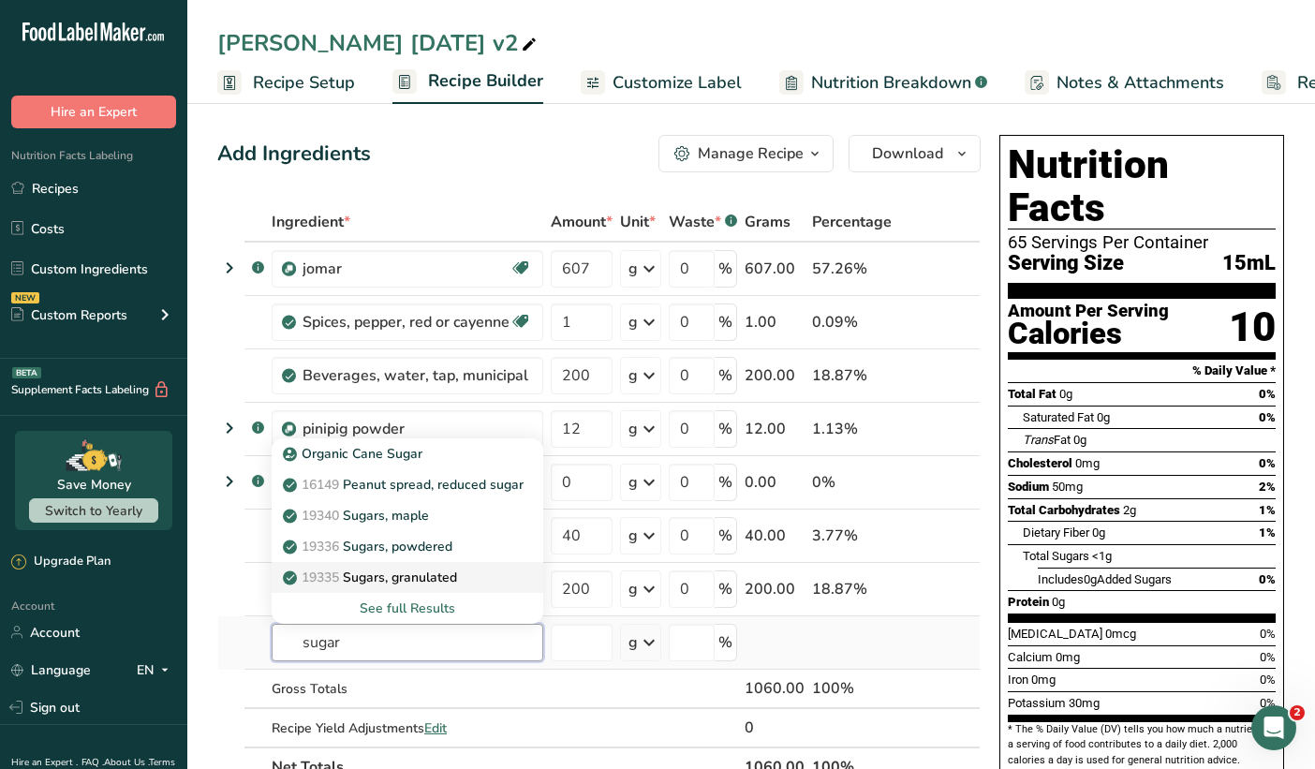
type input "sugar"
click at [386, 578] on p "19335 [GEOGRAPHIC_DATA], granulated" at bounding box center [372, 578] width 171 height 20
type input "Sugars, granulated"
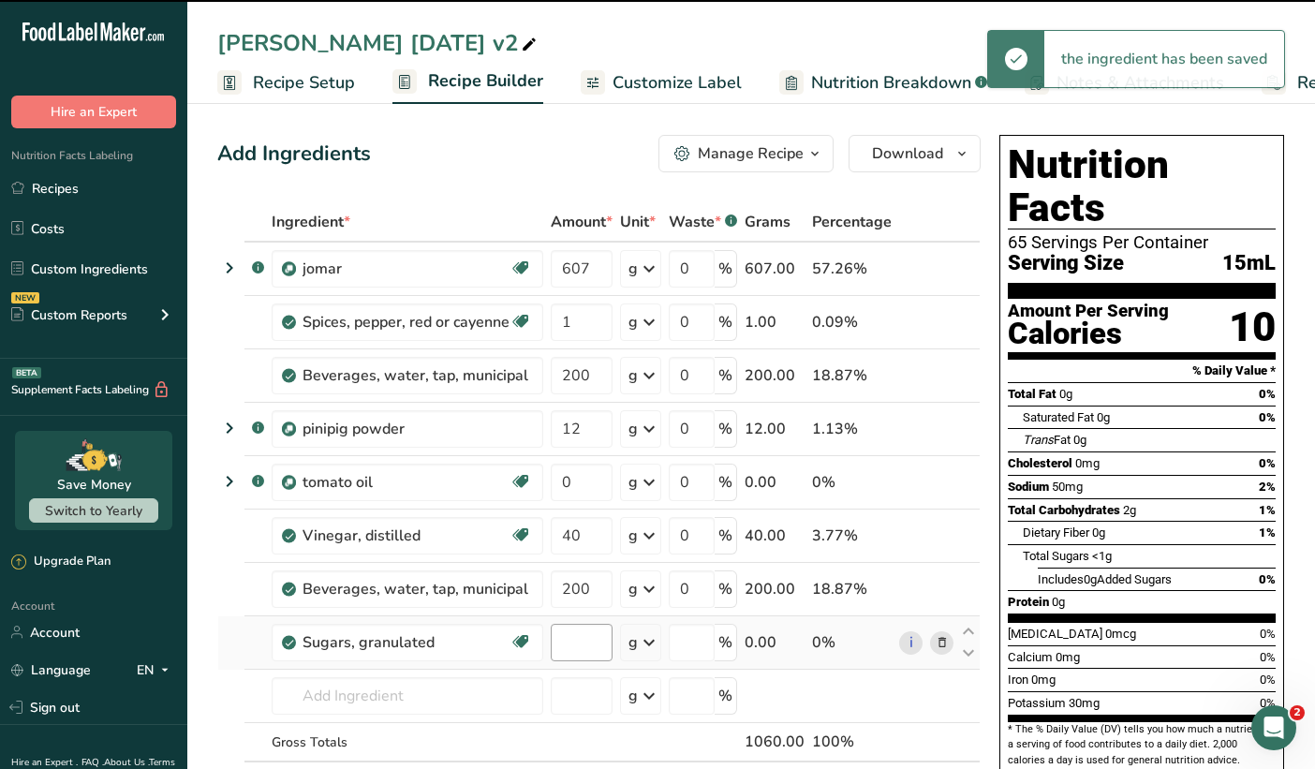
type input "0"
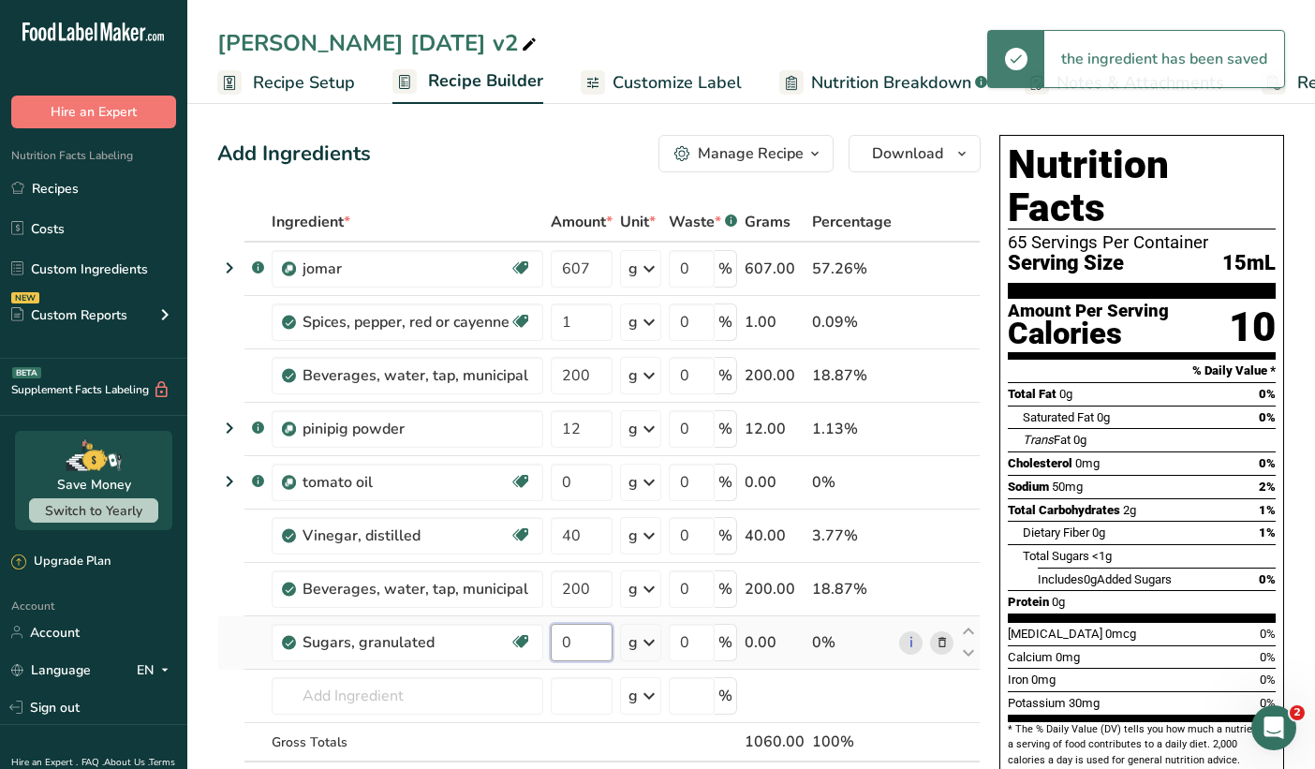
click at [582, 639] on input "0" at bounding box center [582, 642] width 62 height 37
drag, startPoint x: 582, startPoint y: 639, endPoint x: 527, endPoint y: 640, distance: 55.3
click at [527, 640] on tr "Sugars, granulated Dairy free Gluten free Vegan Vegetarian Soy free 0 g Portion…" at bounding box center [599, 642] width 762 height 53
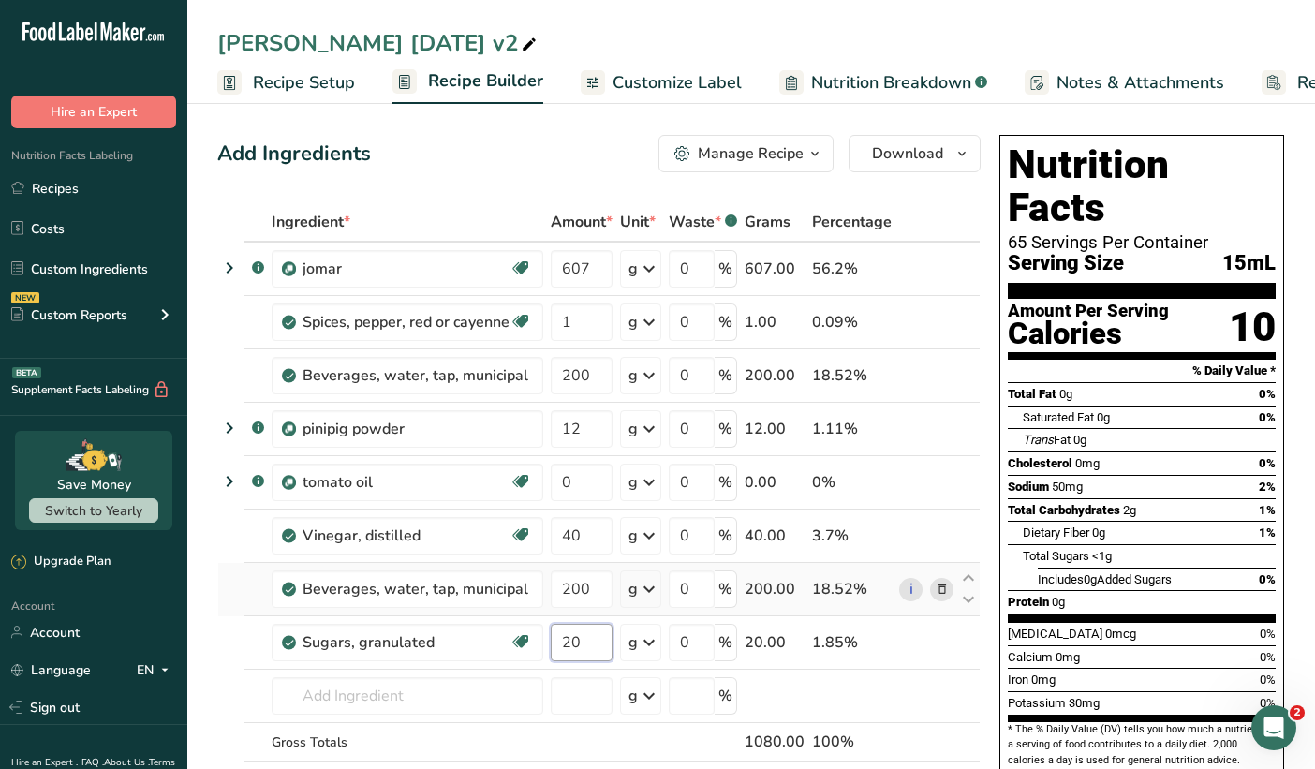
type input "20"
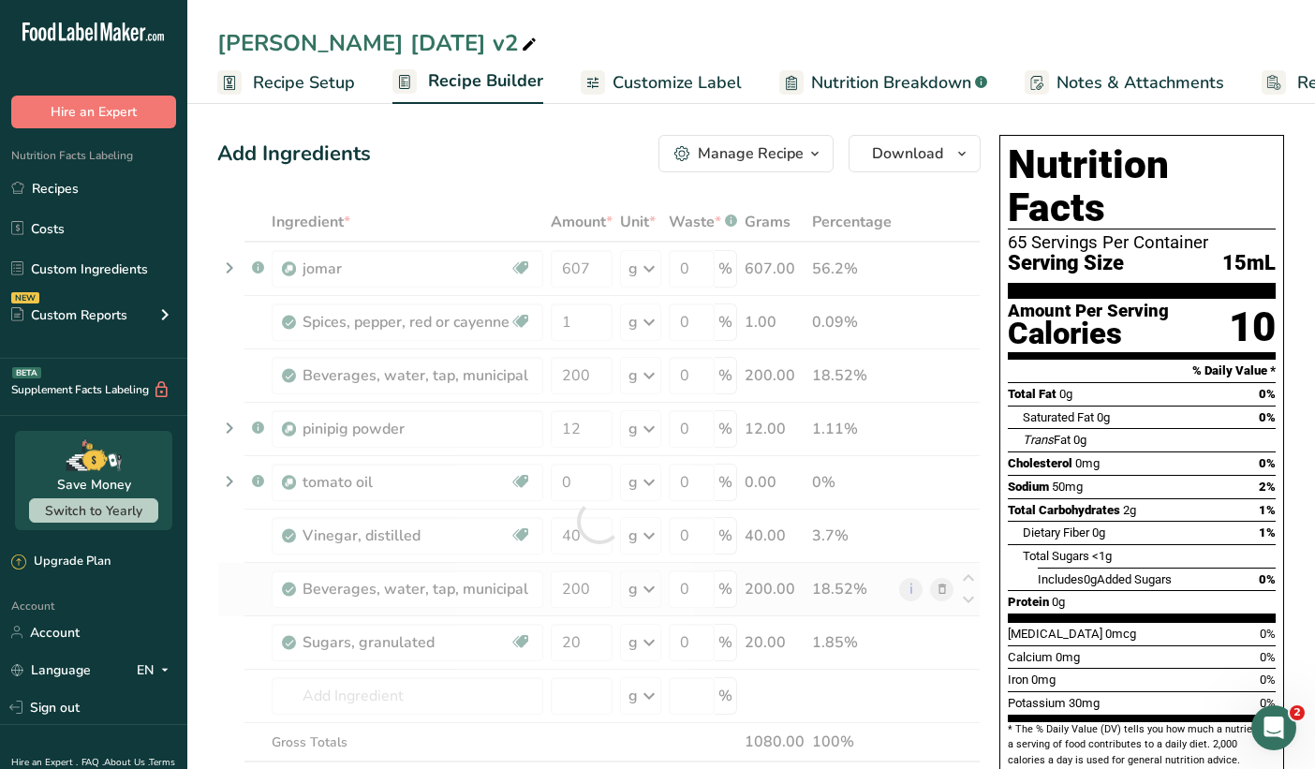
click at [939, 590] on div "Ingredient * Amount * Unit * Waste * .a-a{fill:#347362;}.b-a{fill:#fff;} Grams …" at bounding box center [599, 521] width 764 height 638
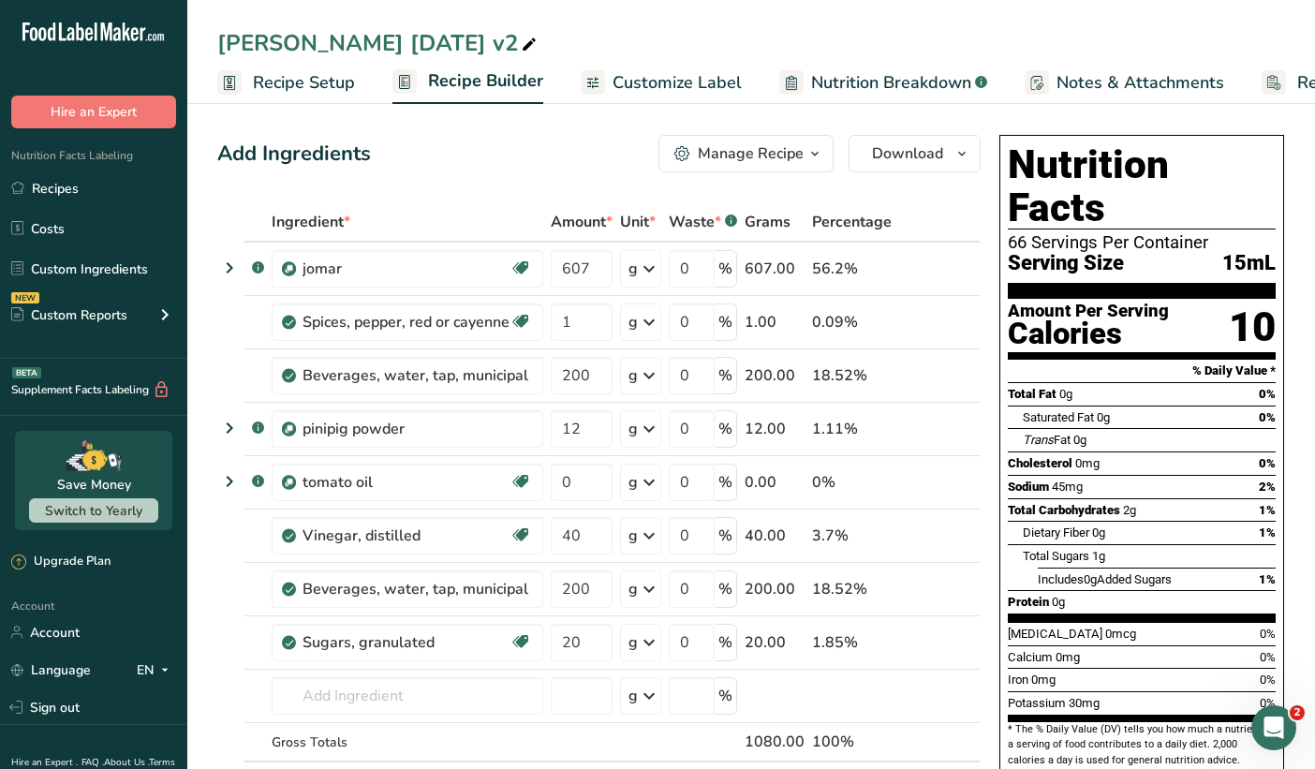
click at [769, 148] on div "Manage Recipe" at bounding box center [751, 153] width 106 height 22
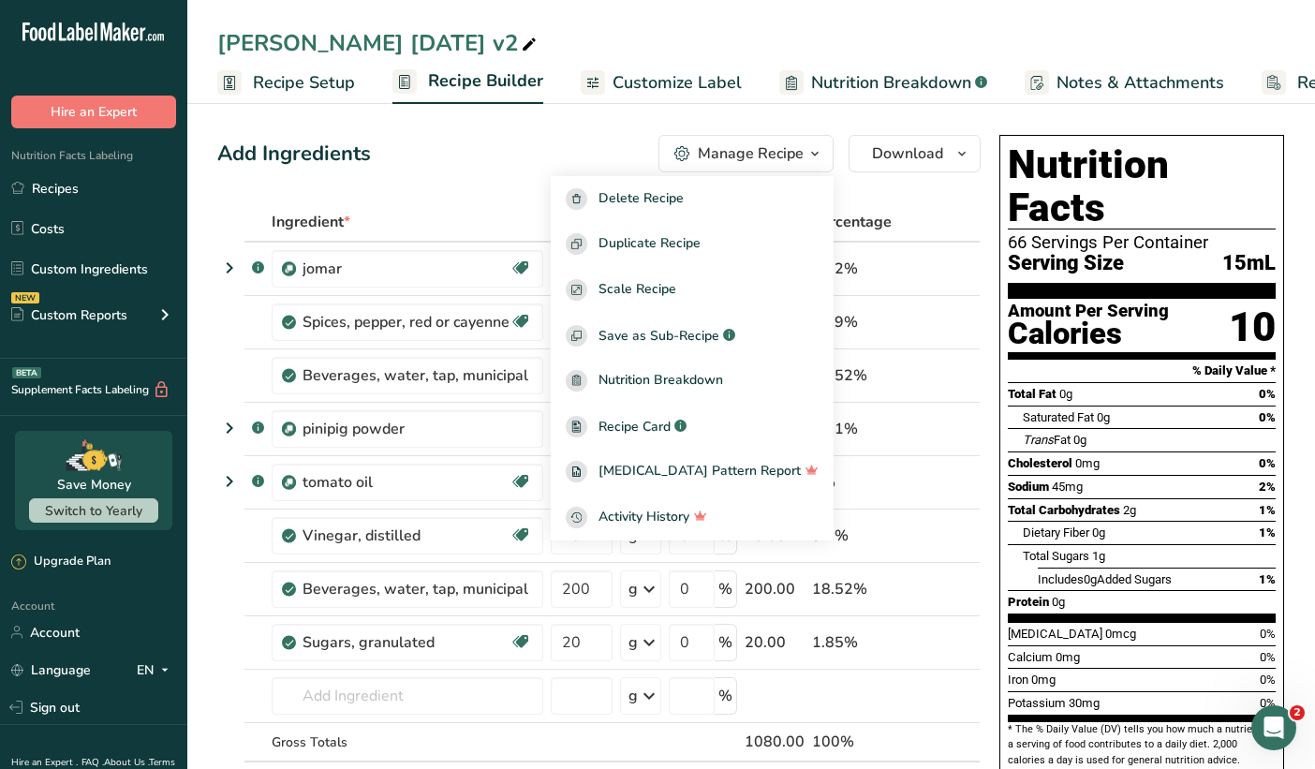
click at [769, 148] on div "Manage Recipe" at bounding box center [751, 153] width 106 height 22
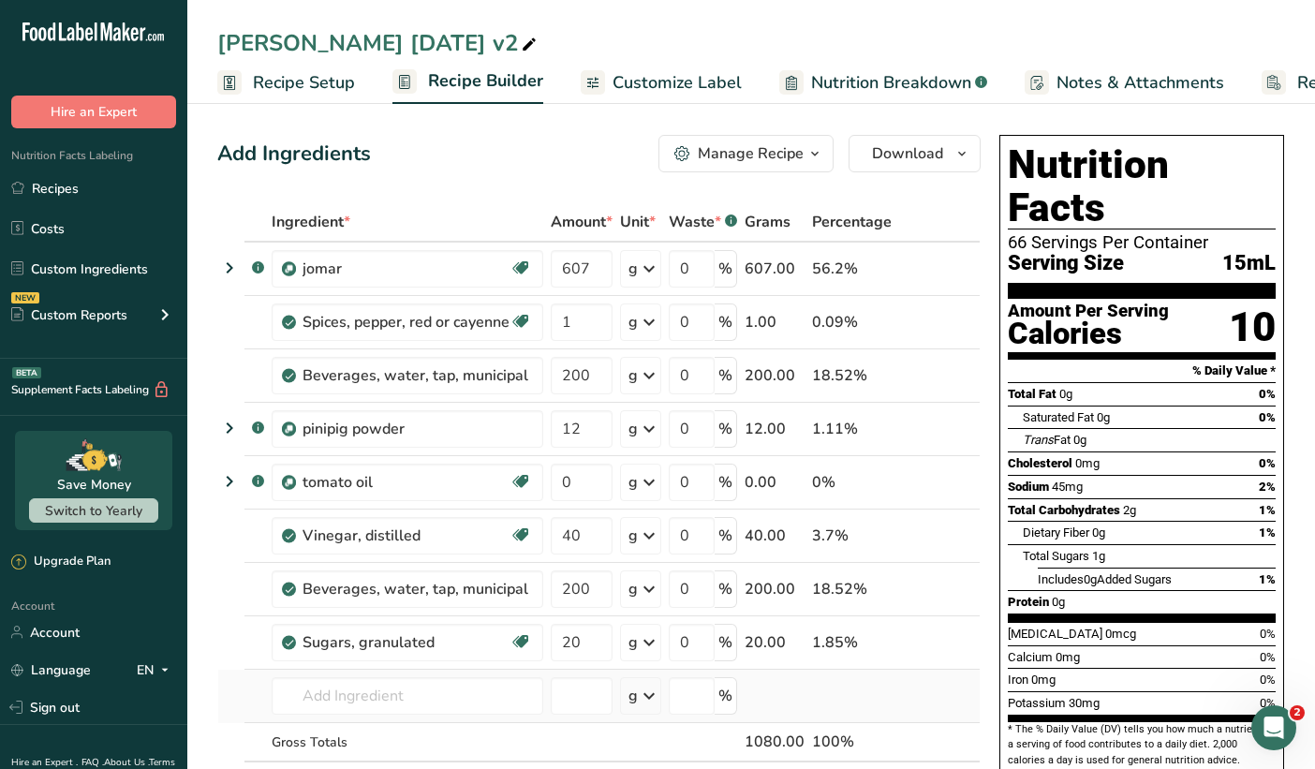
scroll to position [79, 0]
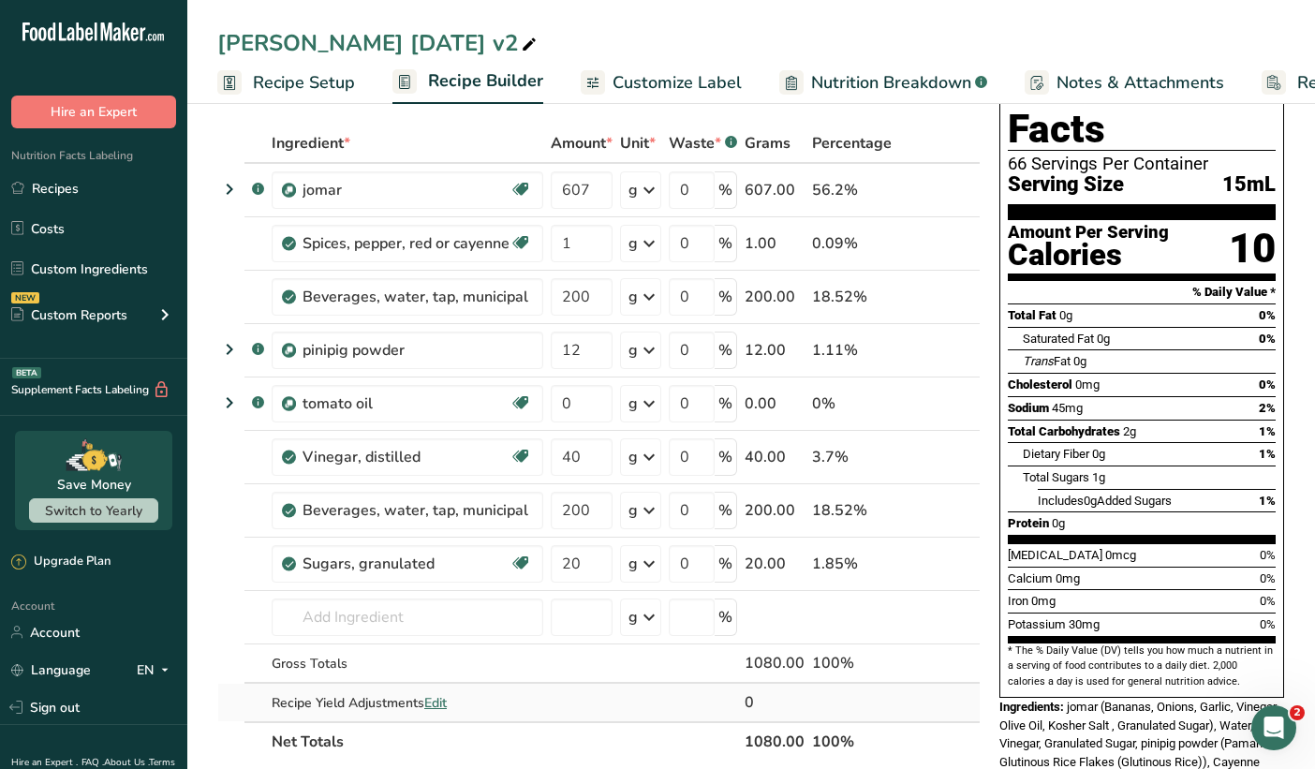
click at [437, 702] on span "Edit" at bounding box center [435, 703] width 22 height 18
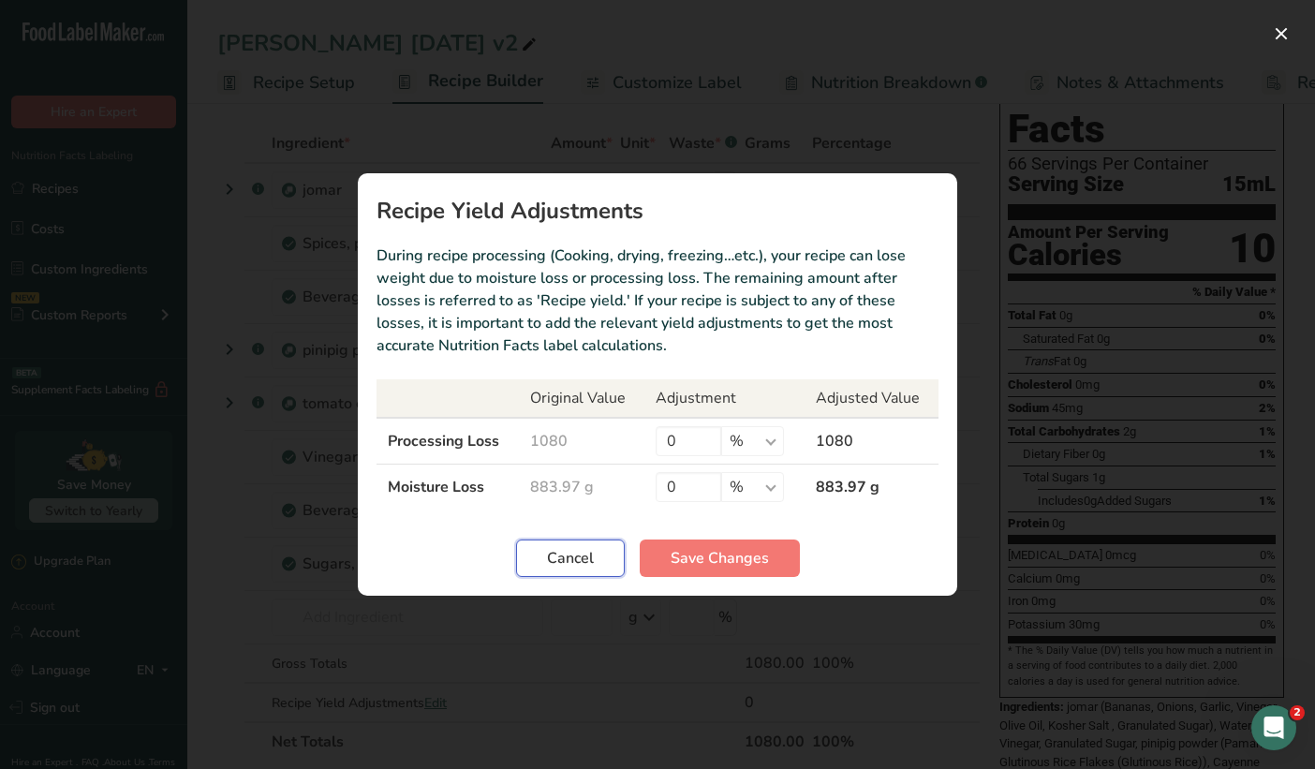
click at [572, 554] on span "Cancel" at bounding box center [570, 558] width 47 height 22
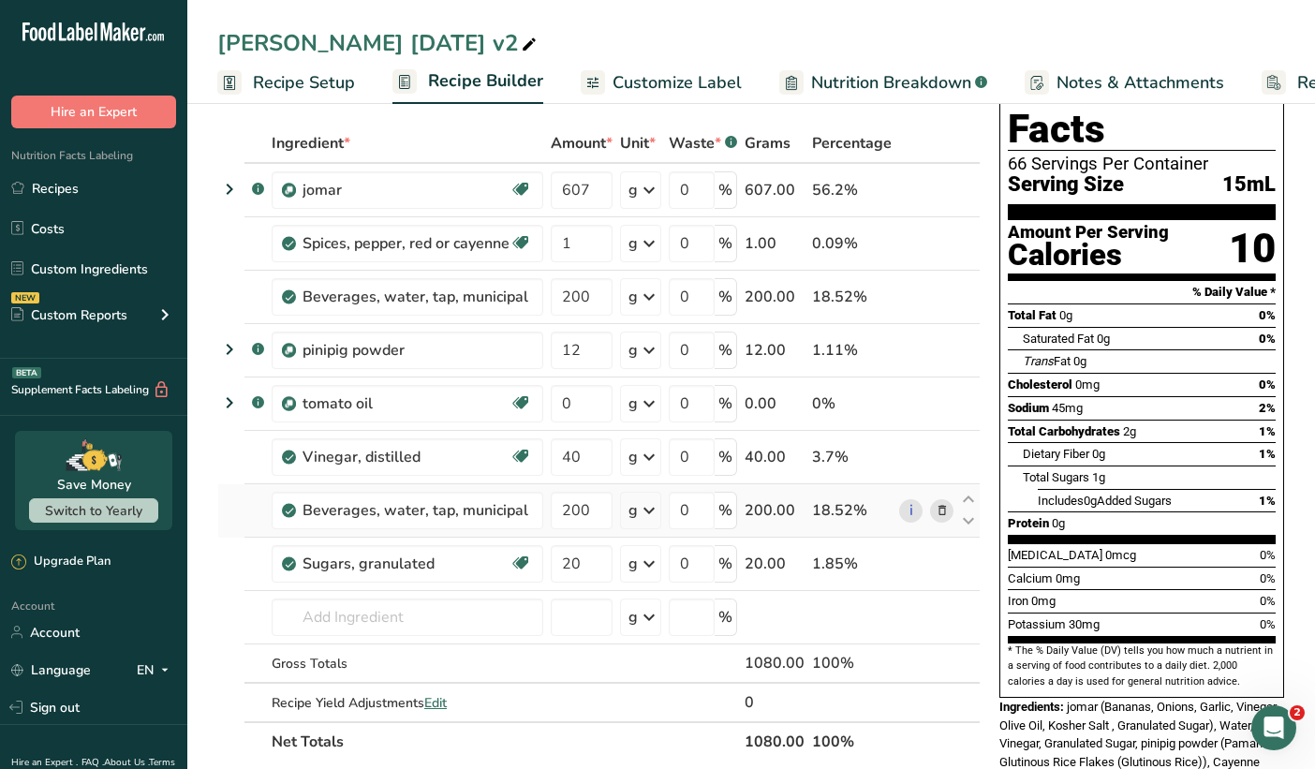
click at [942, 512] on icon at bounding box center [942, 511] width 13 height 20
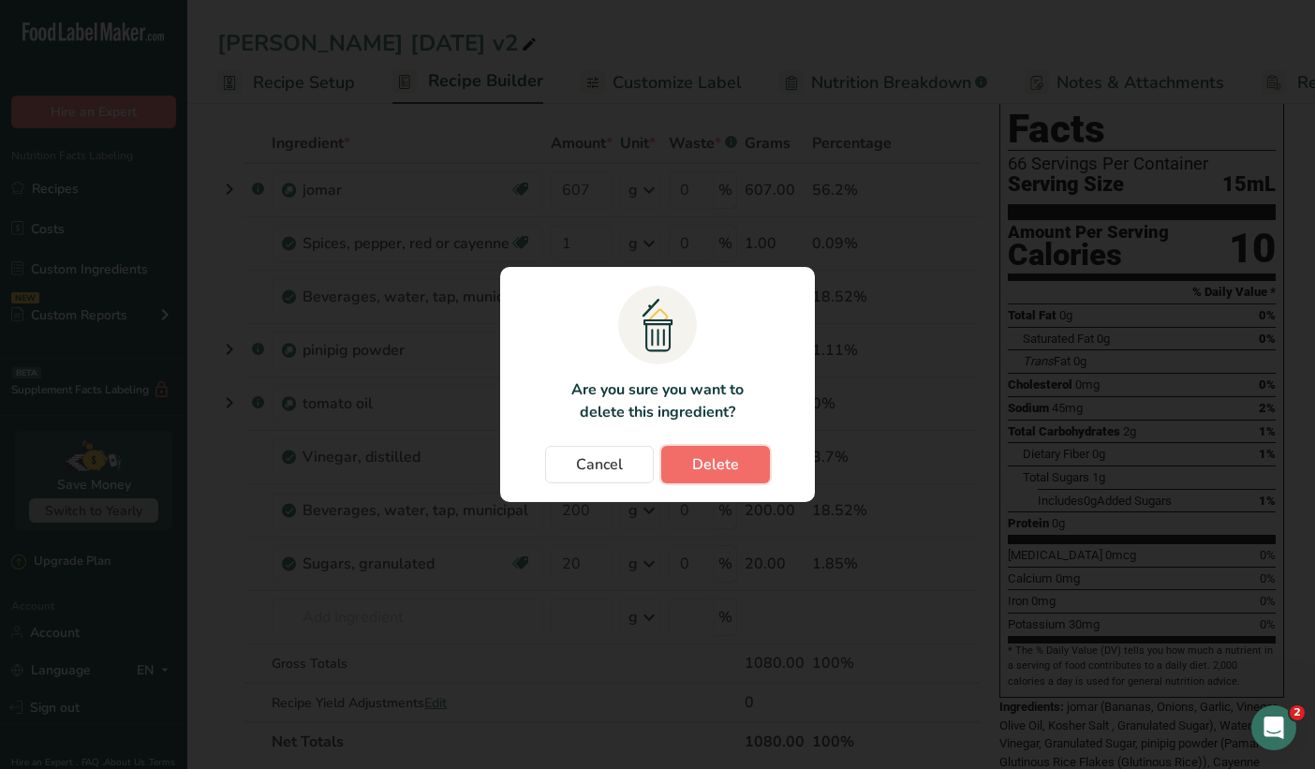
click at [732, 462] on span "Delete" at bounding box center [715, 464] width 47 height 22
type input "20"
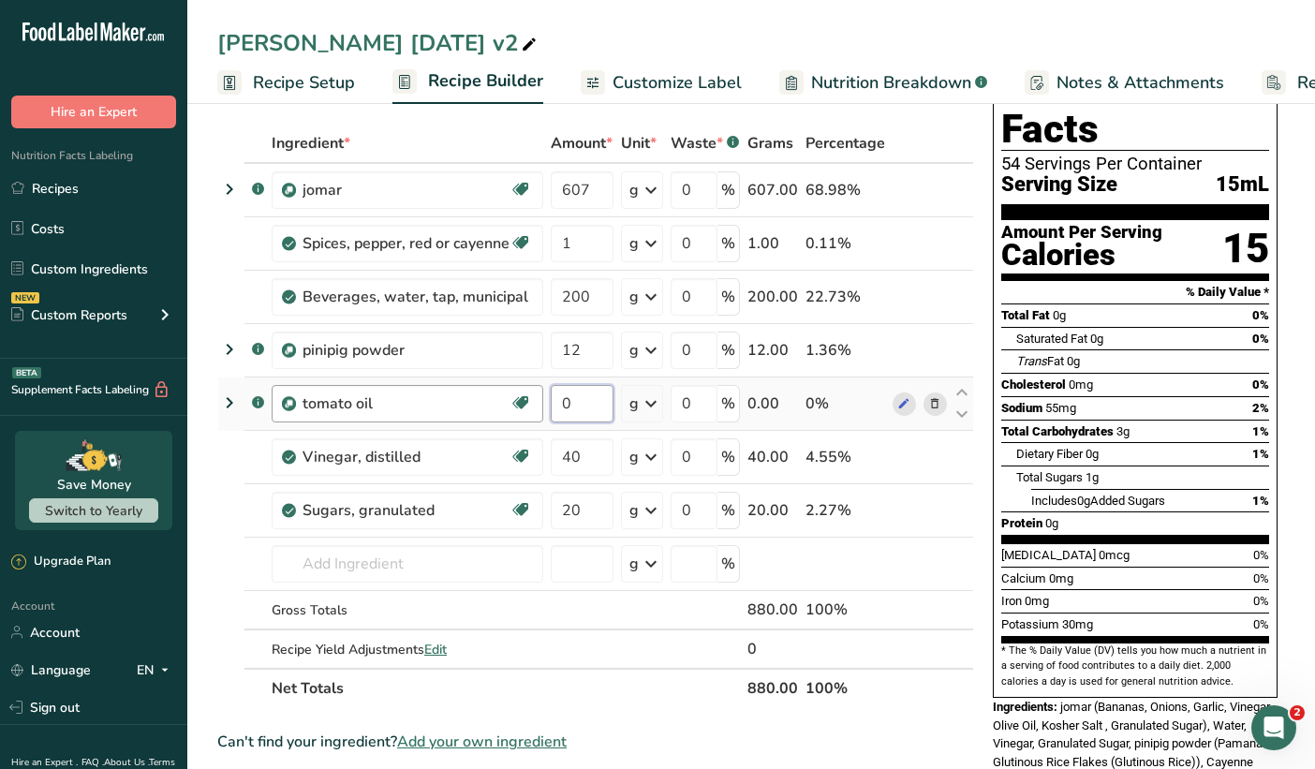
drag, startPoint x: 583, startPoint y: 403, endPoint x: 532, endPoint y: 396, distance: 51.0
click at [532, 396] on tr ".a-a{fill:#347362;}.b-a{fill:#fff;} tomato oil Source of Antioxidants Dairy fre…" at bounding box center [595, 404] width 755 height 53
type input "60"
click at [62, 179] on link "Recipes" at bounding box center [93, 189] width 187 height 36
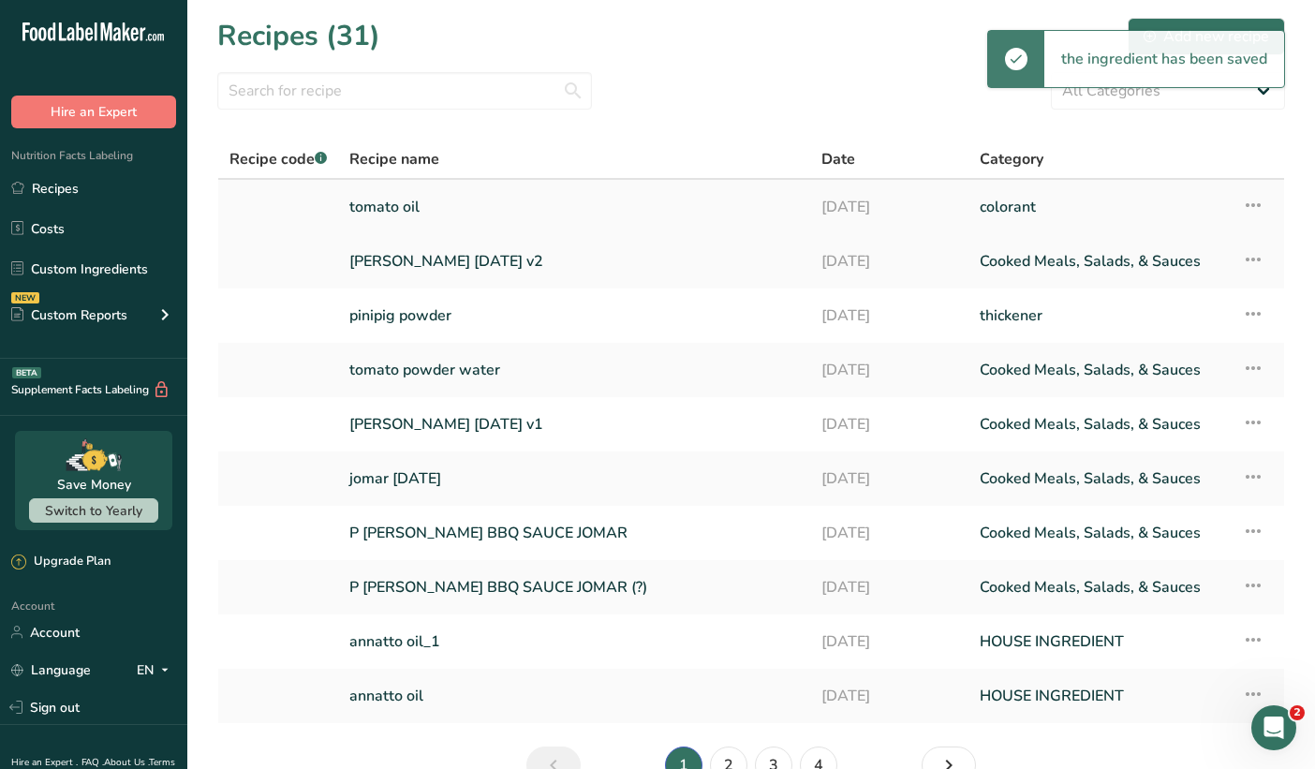
click at [394, 222] on link "tomato oil" at bounding box center [574, 206] width 450 height 39
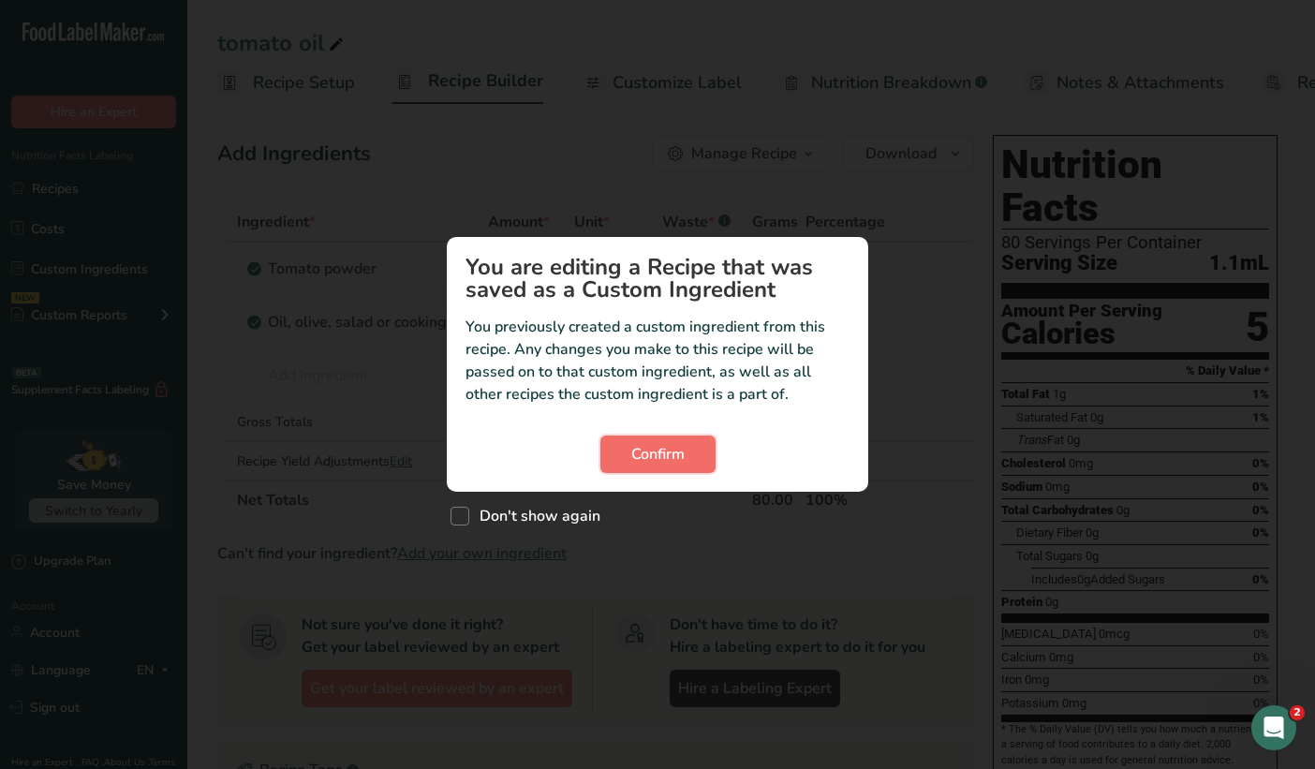
click at [646, 453] on span "Confirm" at bounding box center [657, 454] width 53 height 22
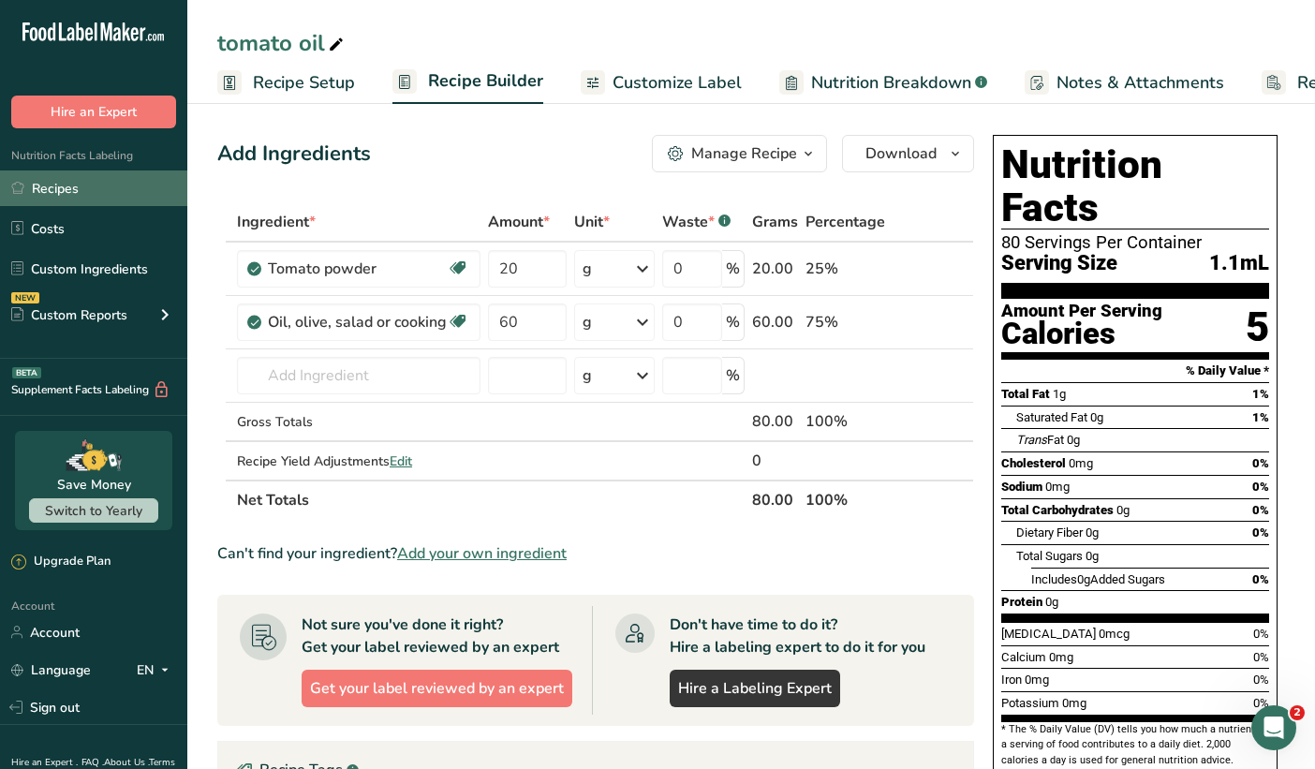
click at [52, 188] on link "Recipes" at bounding box center [93, 189] width 187 height 36
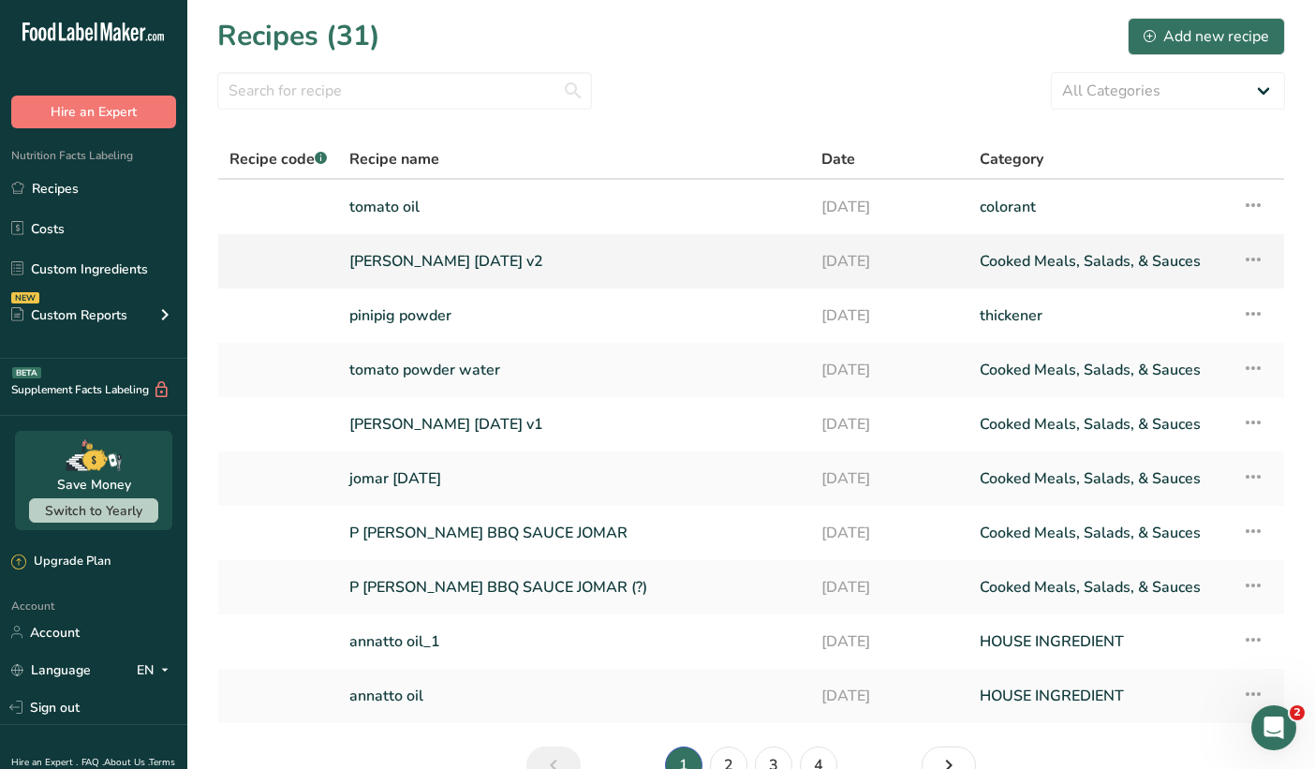
click at [437, 248] on link "[PERSON_NAME] [DATE] v2" at bounding box center [574, 261] width 450 height 39
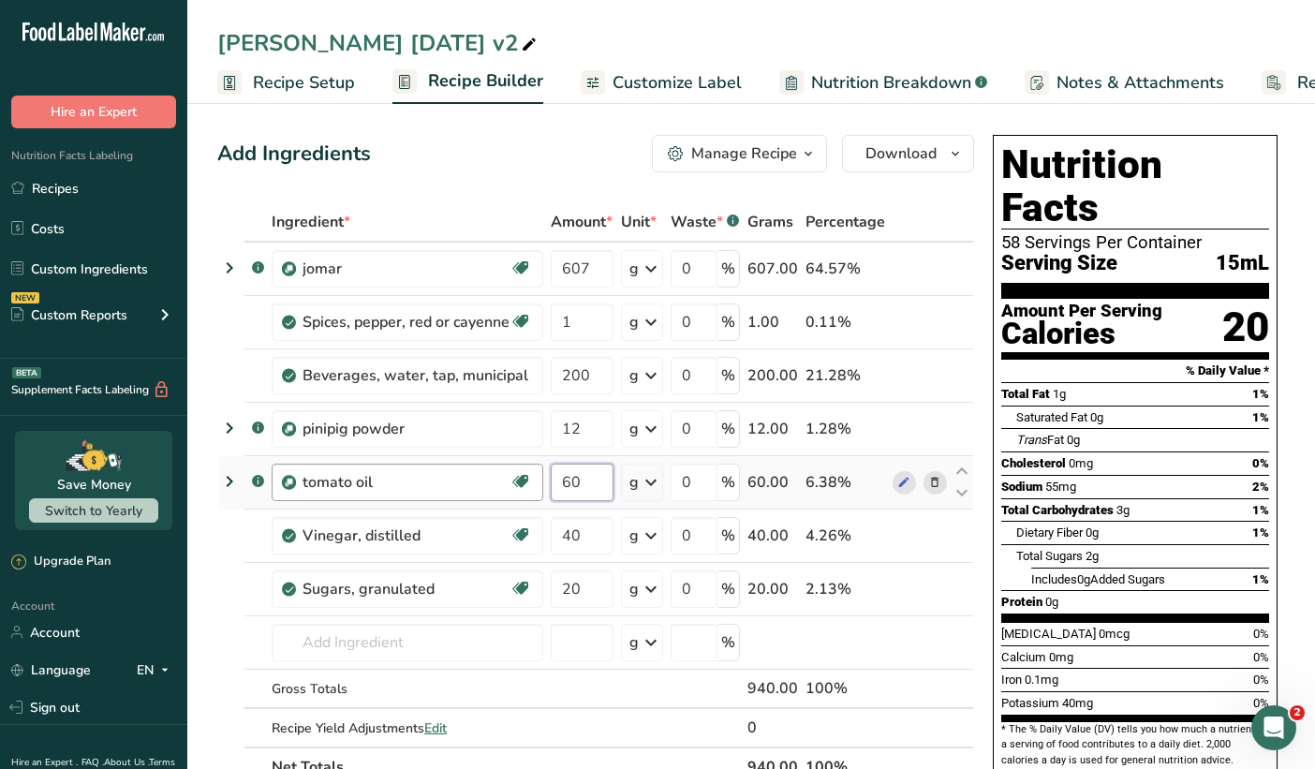
drag, startPoint x: 587, startPoint y: 484, endPoint x: 530, endPoint y: 480, distance: 57.3
click at [530, 480] on tr ".a-a{fill:#347362;}.b-a{fill:#fff;} tomato oil Source of Antioxidants Dairy fre…" at bounding box center [595, 482] width 755 height 53
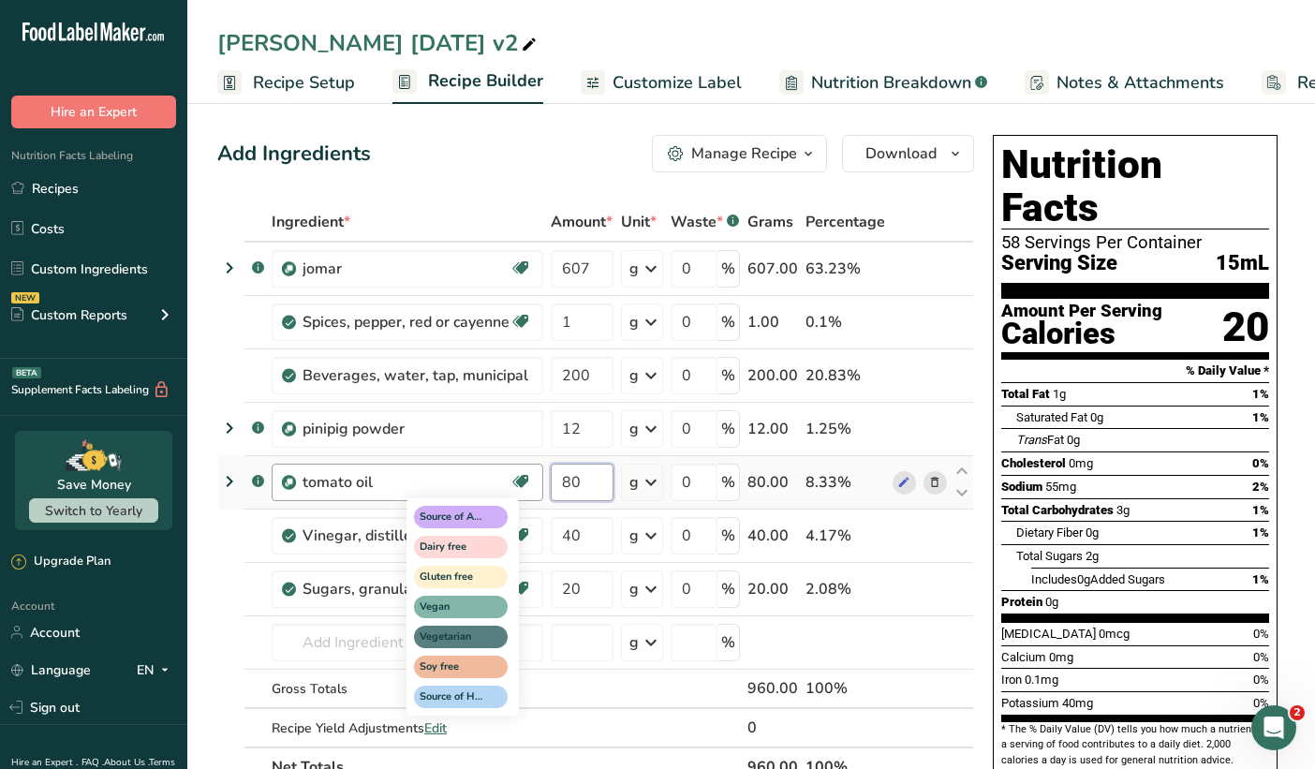
type input "80"
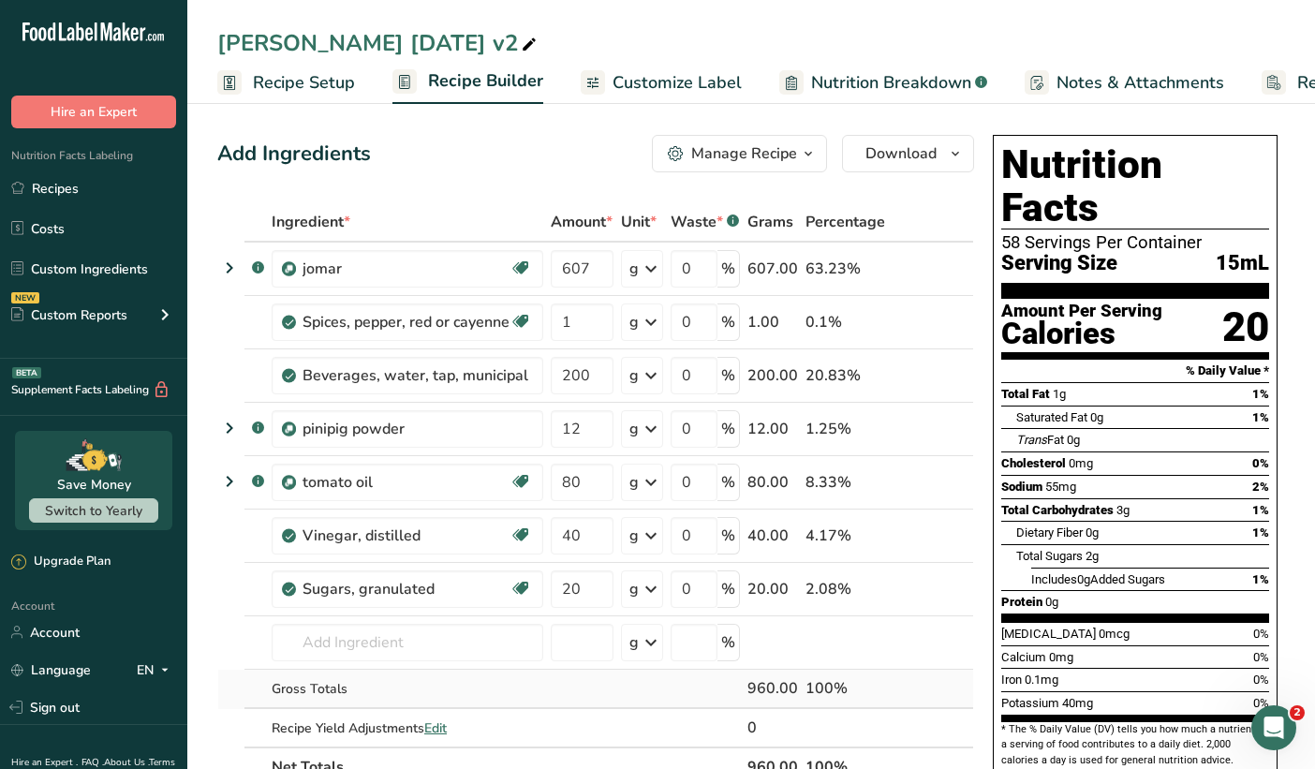
click at [549, 675] on div "Ingredient * Amount * Unit * Waste * .a-a{fill:#347362;}.b-a{fill:#fff;} Grams …" at bounding box center [595, 494] width 757 height 585
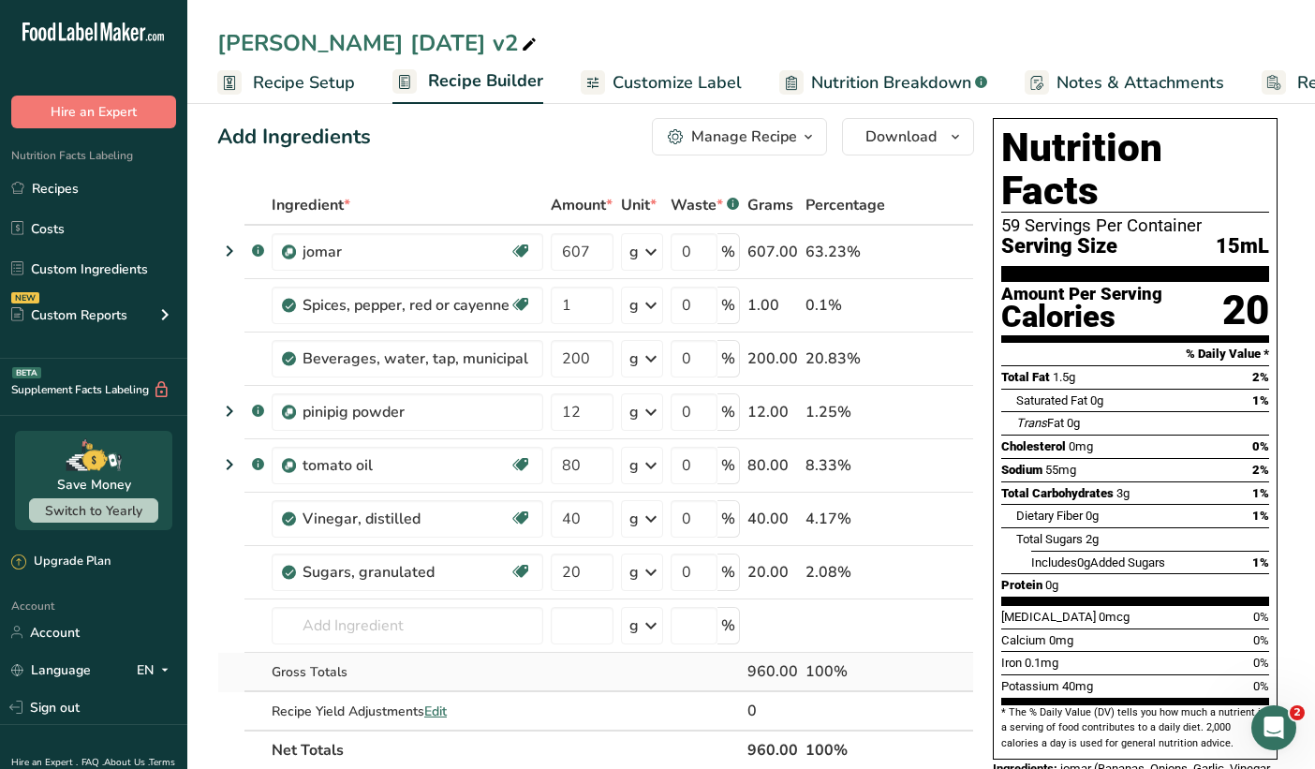
scroll to position [3, 0]
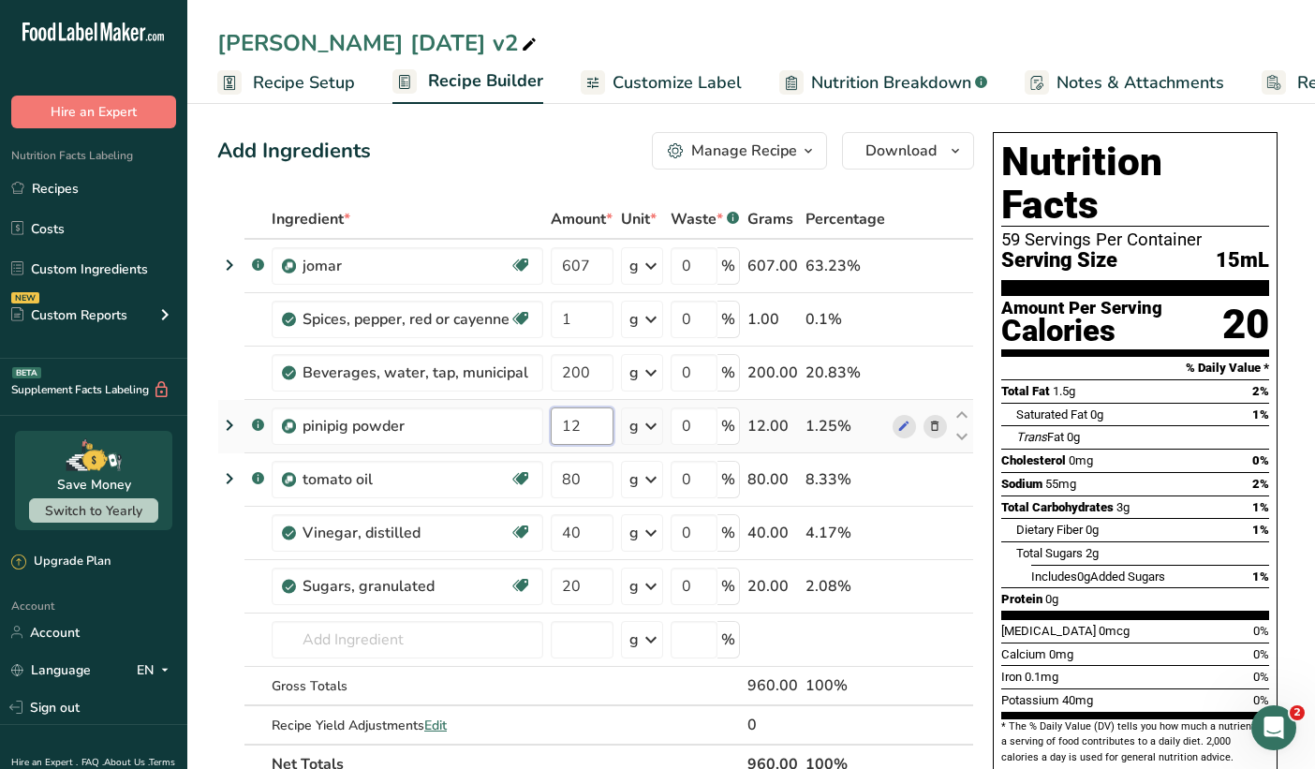
drag, startPoint x: 584, startPoint y: 436, endPoint x: 555, endPoint y: 410, distance: 38.5
click at [555, 410] on input "12" at bounding box center [582, 426] width 63 height 37
type input "21"
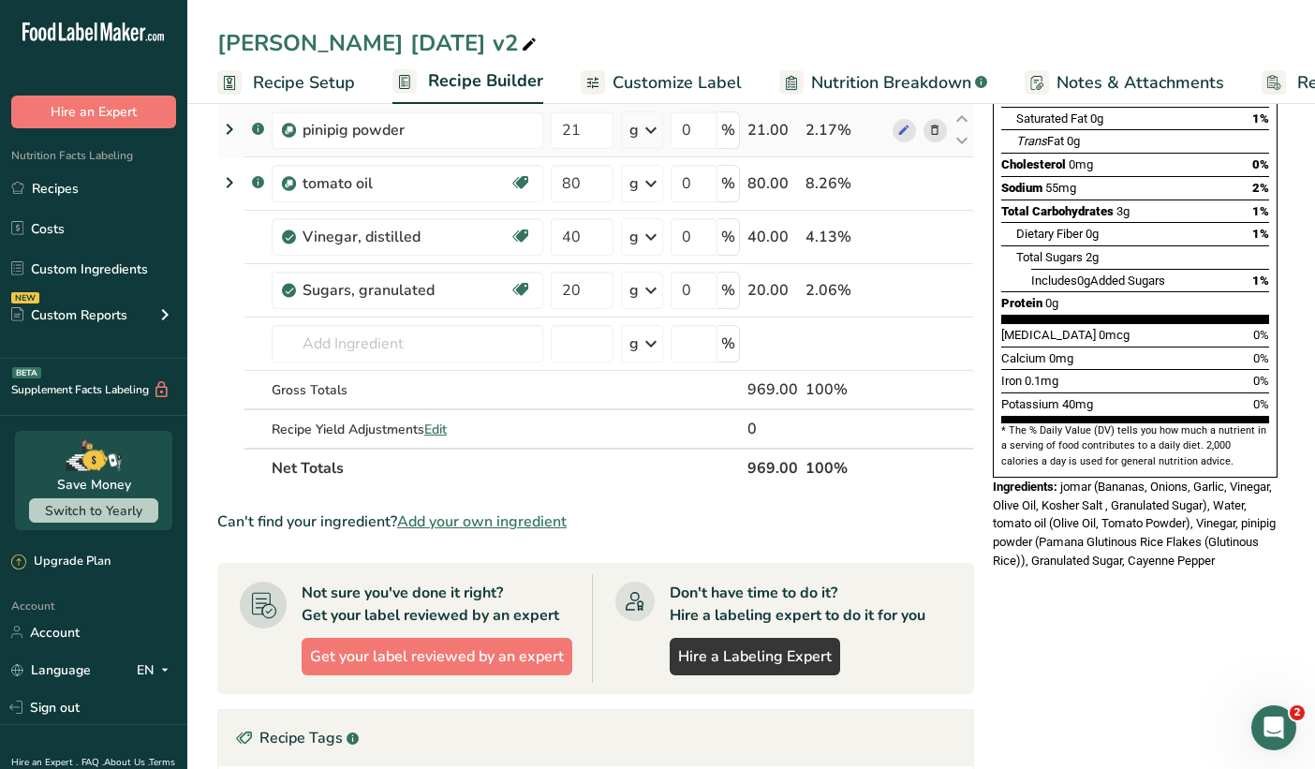
scroll to position [323, 0]
